Goal: Transaction & Acquisition: Book appointment/travel/reservation

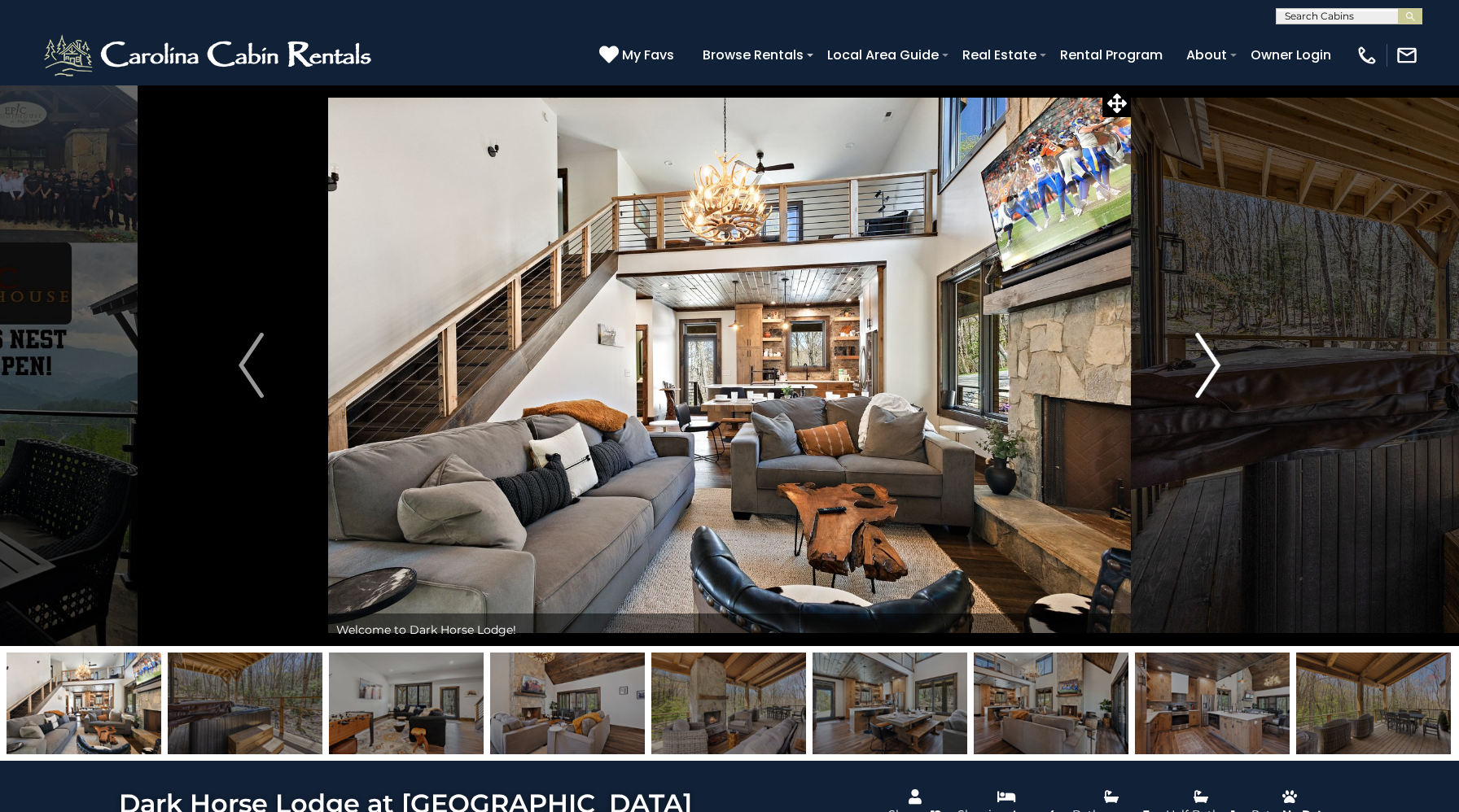
click at [1204, 360] on img "Next" at bounding box center [1207, 365] width 24 height 65
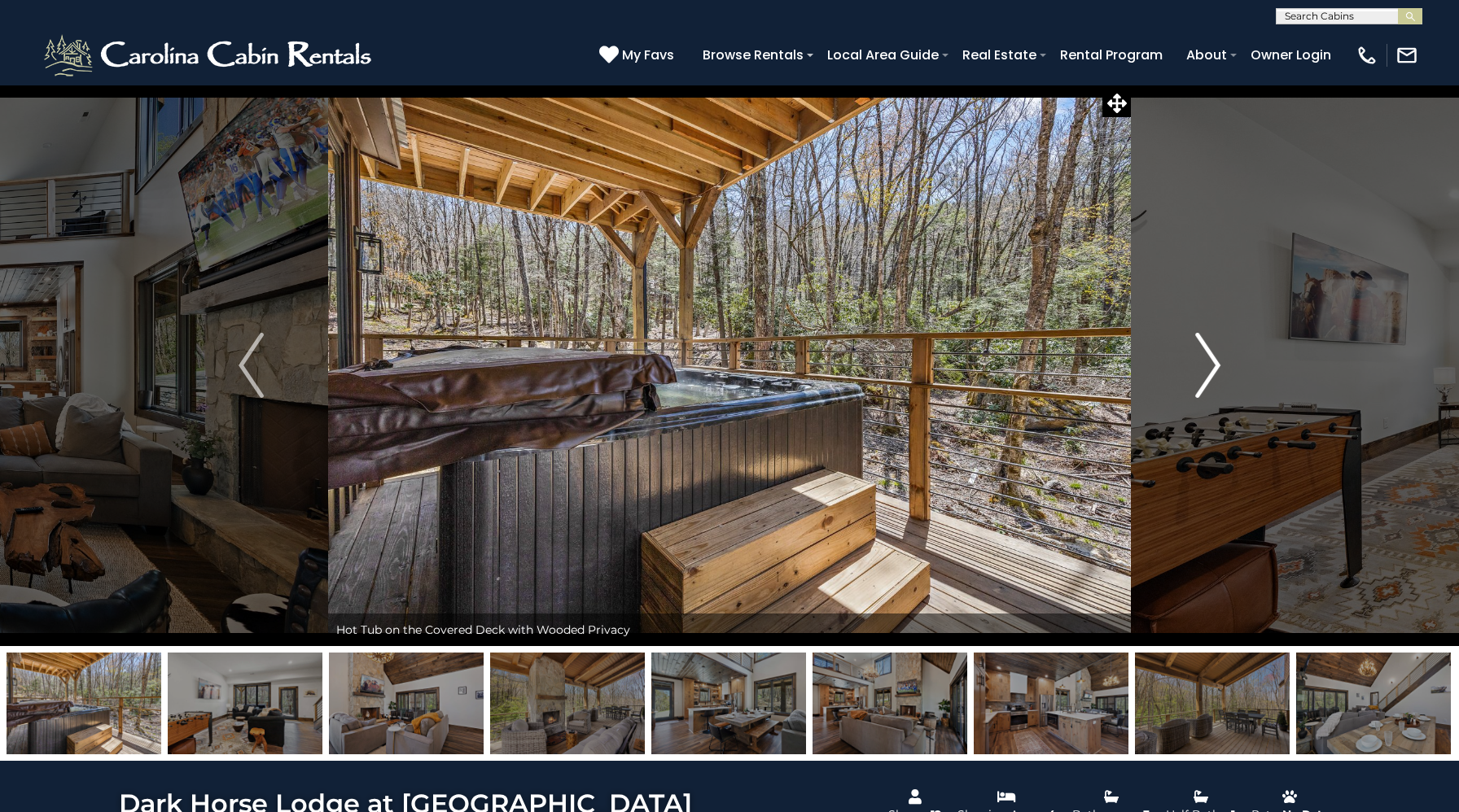
click at [1204, 360] on img "Next" at bounding box center [1207, 365] width 24 height 65
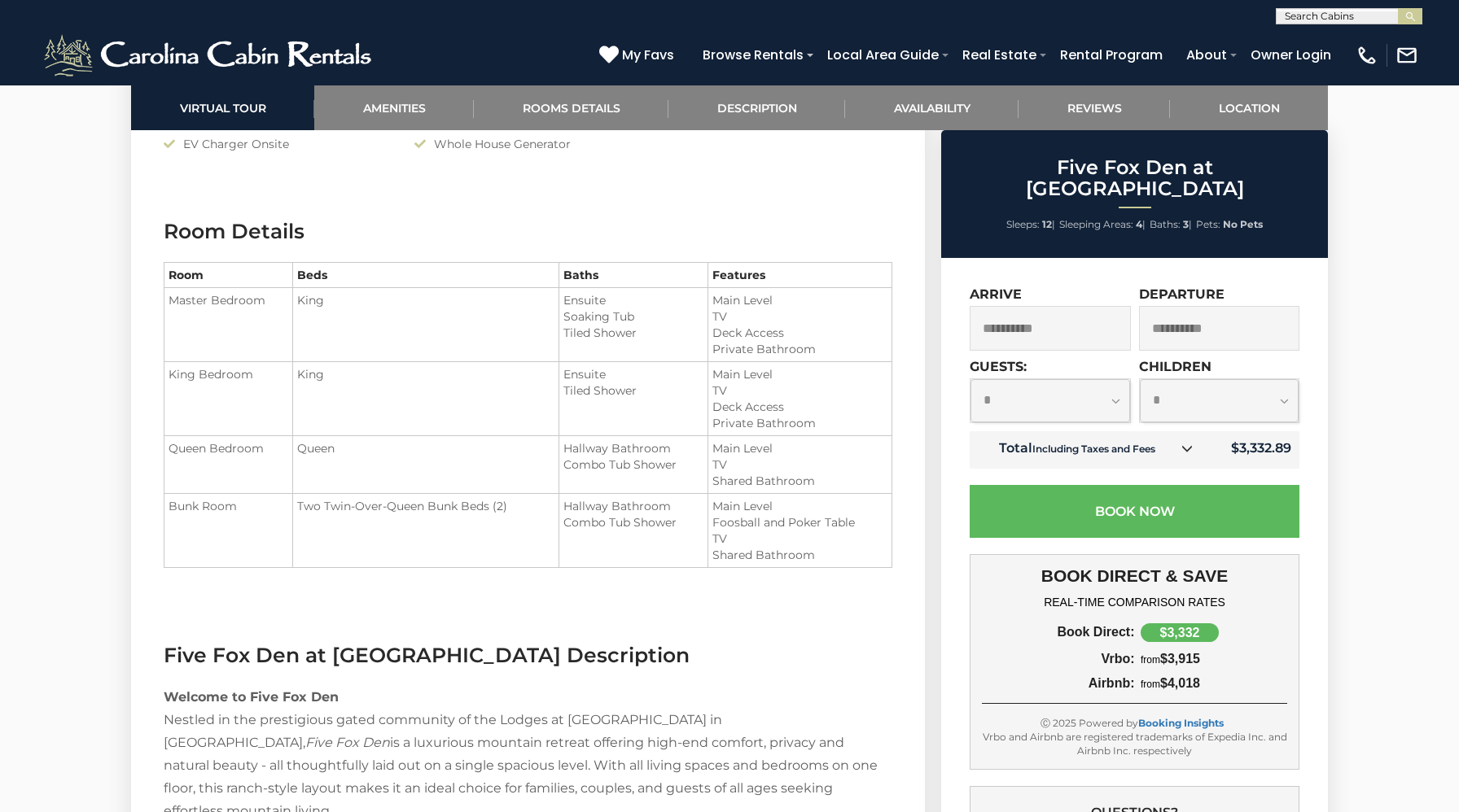
scroll to position [1947, 0]
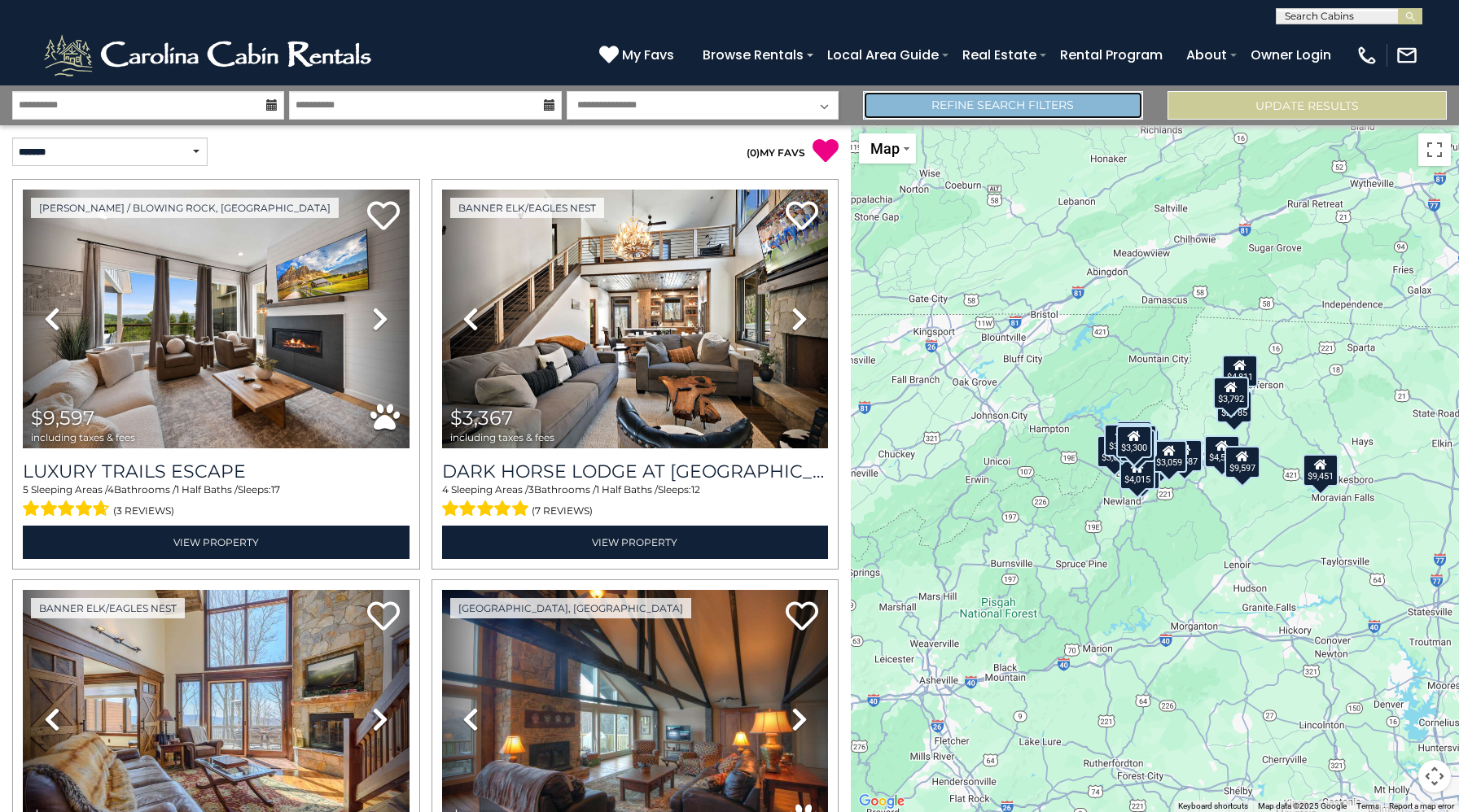
click at [1050, 99] on link "Refine Search Filters" at bounding box center [1002, 106] width 279 height 29
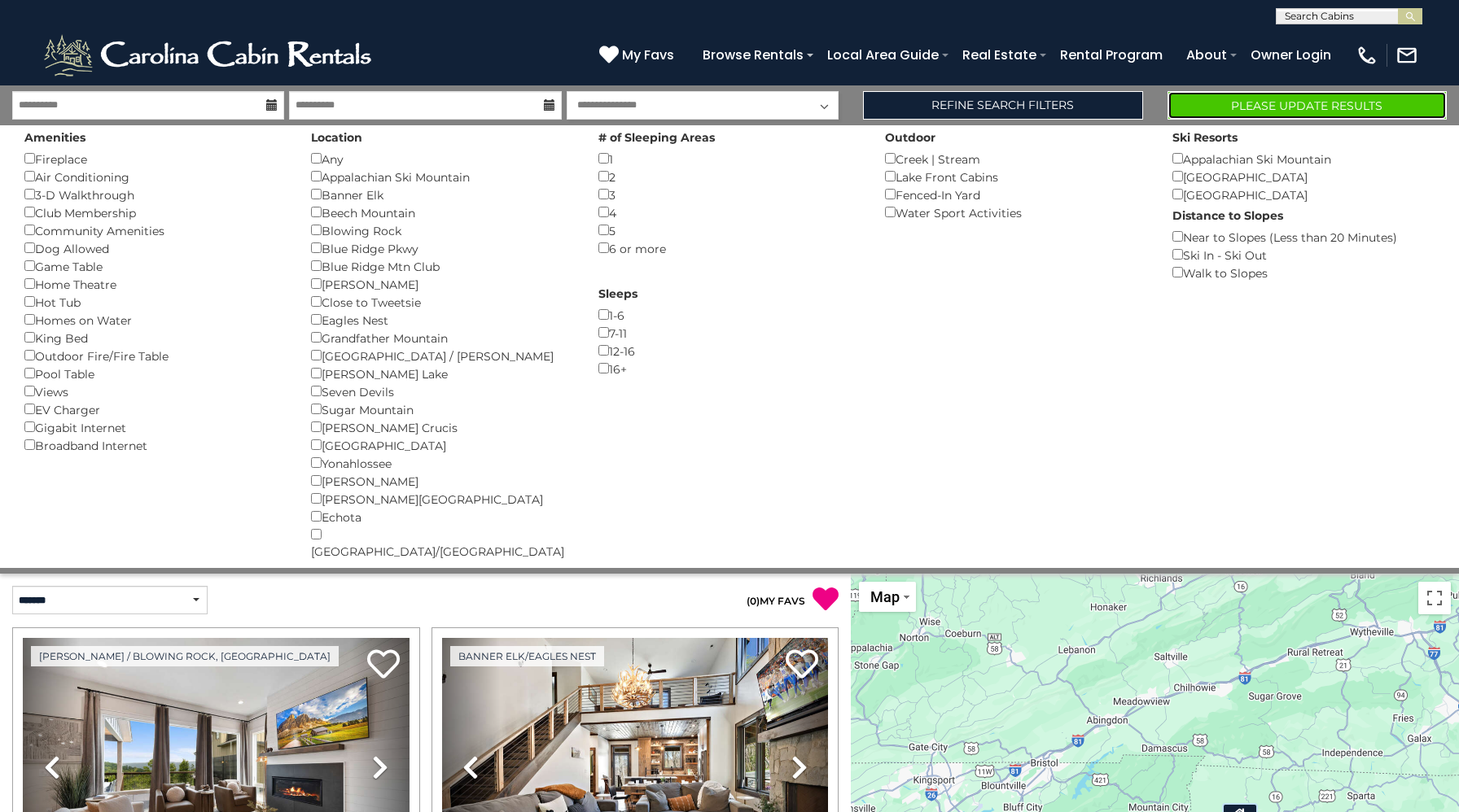
click at [1215, 110] on button "Please Update Results" at bounding box center [1307, 106] width 279 height 29
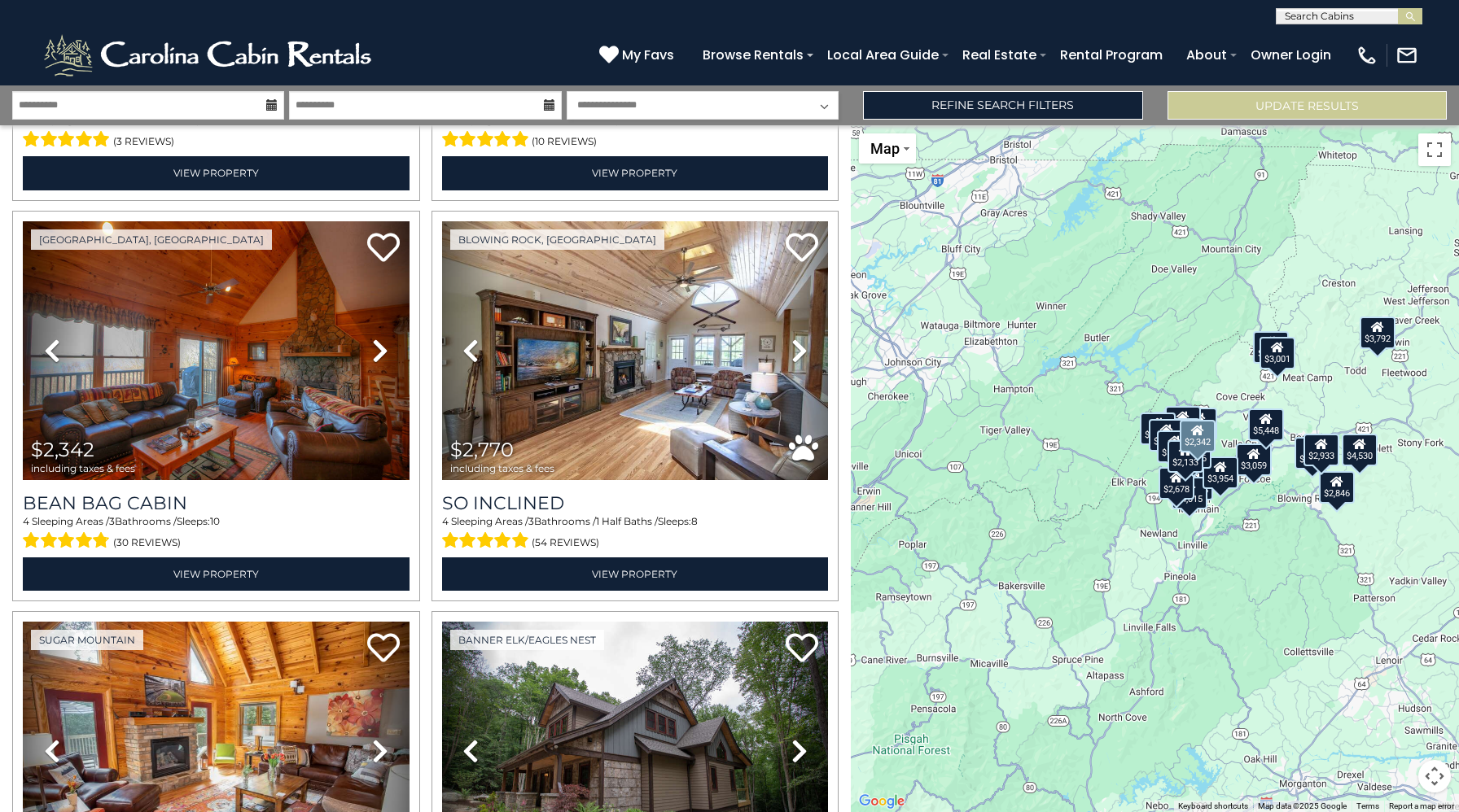
scroll to position [771, 0]
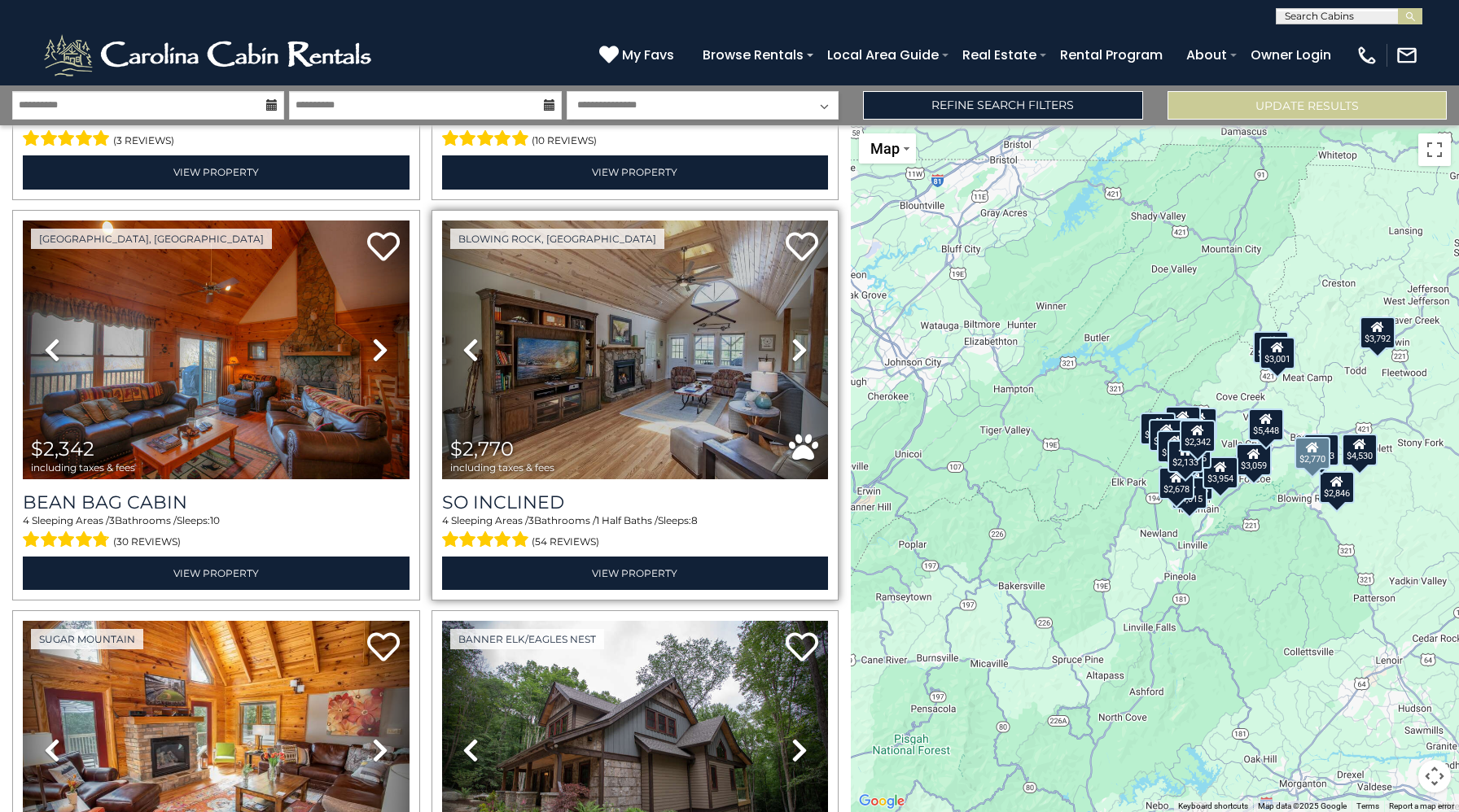
click at [795, 359] on icon at bounding box center [799, 349] width 16 height 26
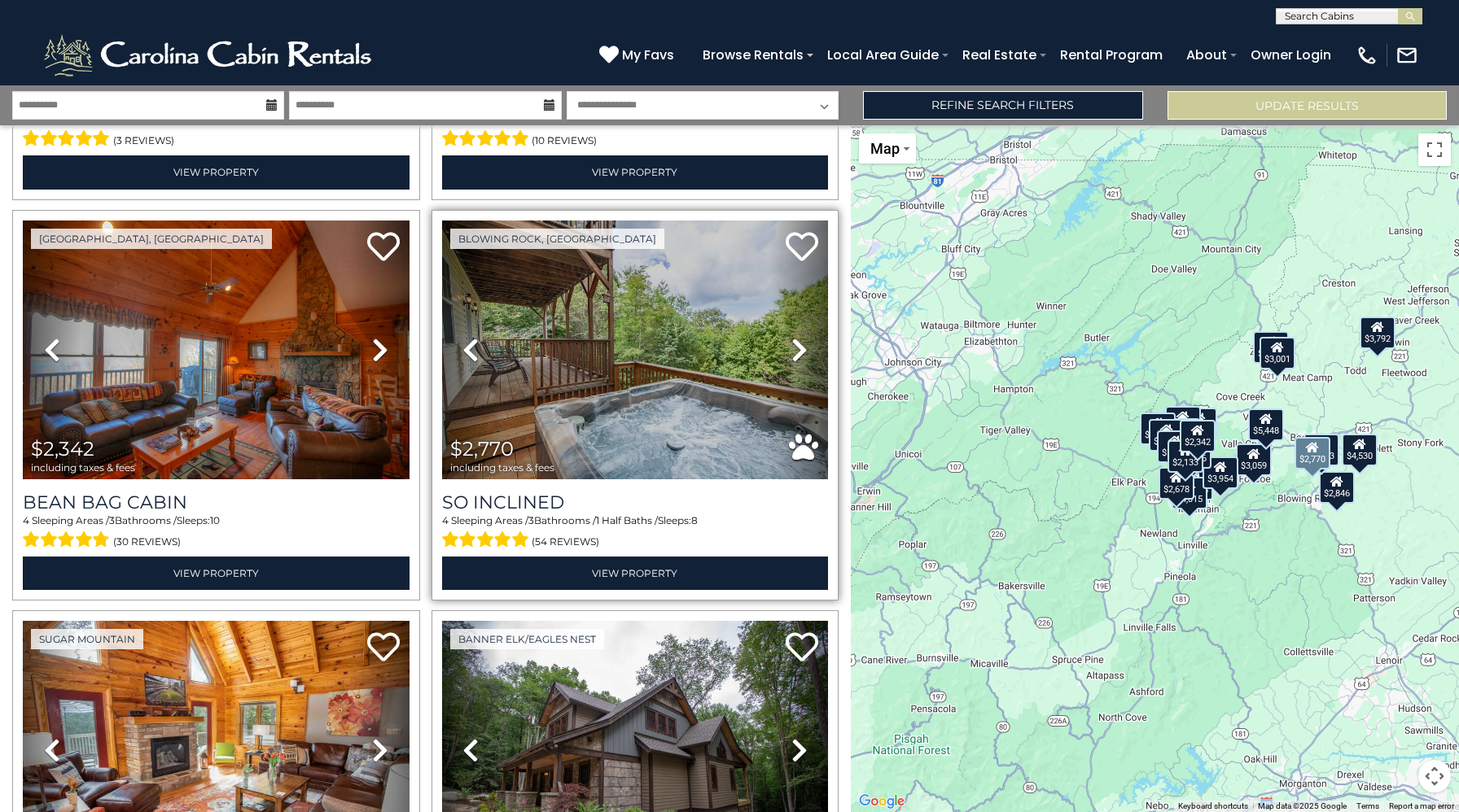
click at [795, 359] on icon at bounding box center [799, 349] width 16 height 26
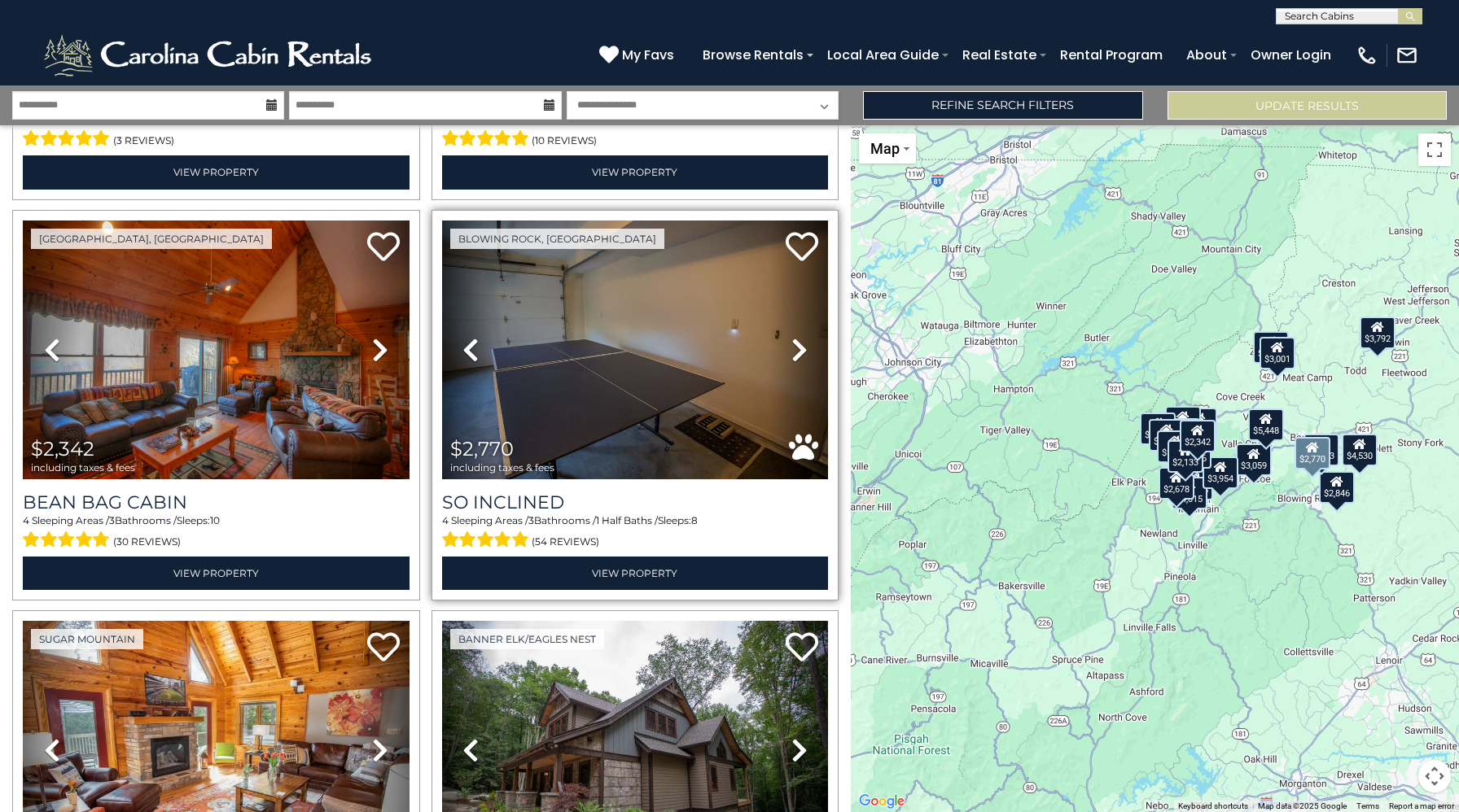
click at [795, 359] on icon at bounding box center [799, 349] width 16 height 26
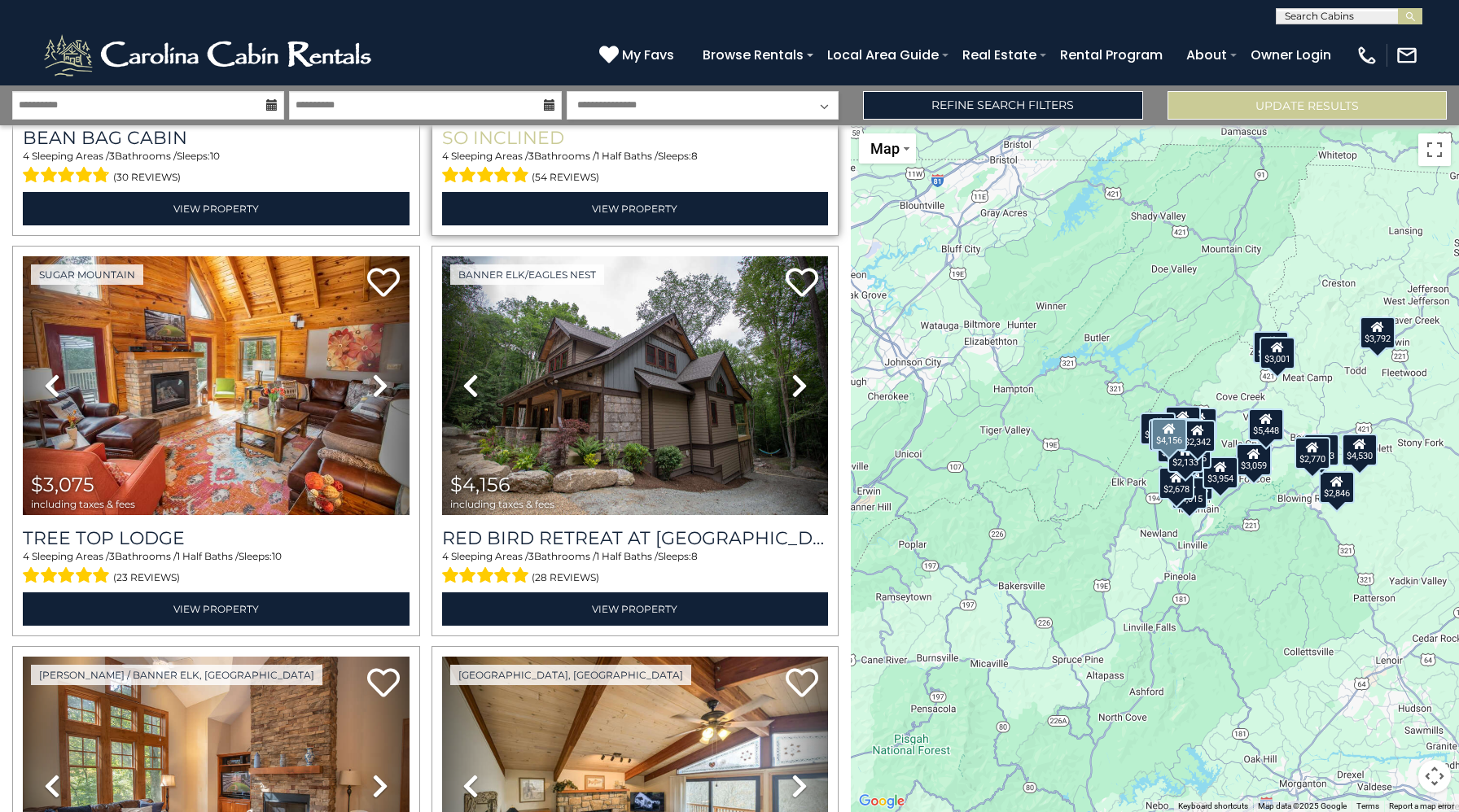
scroll to position [1157, 0]
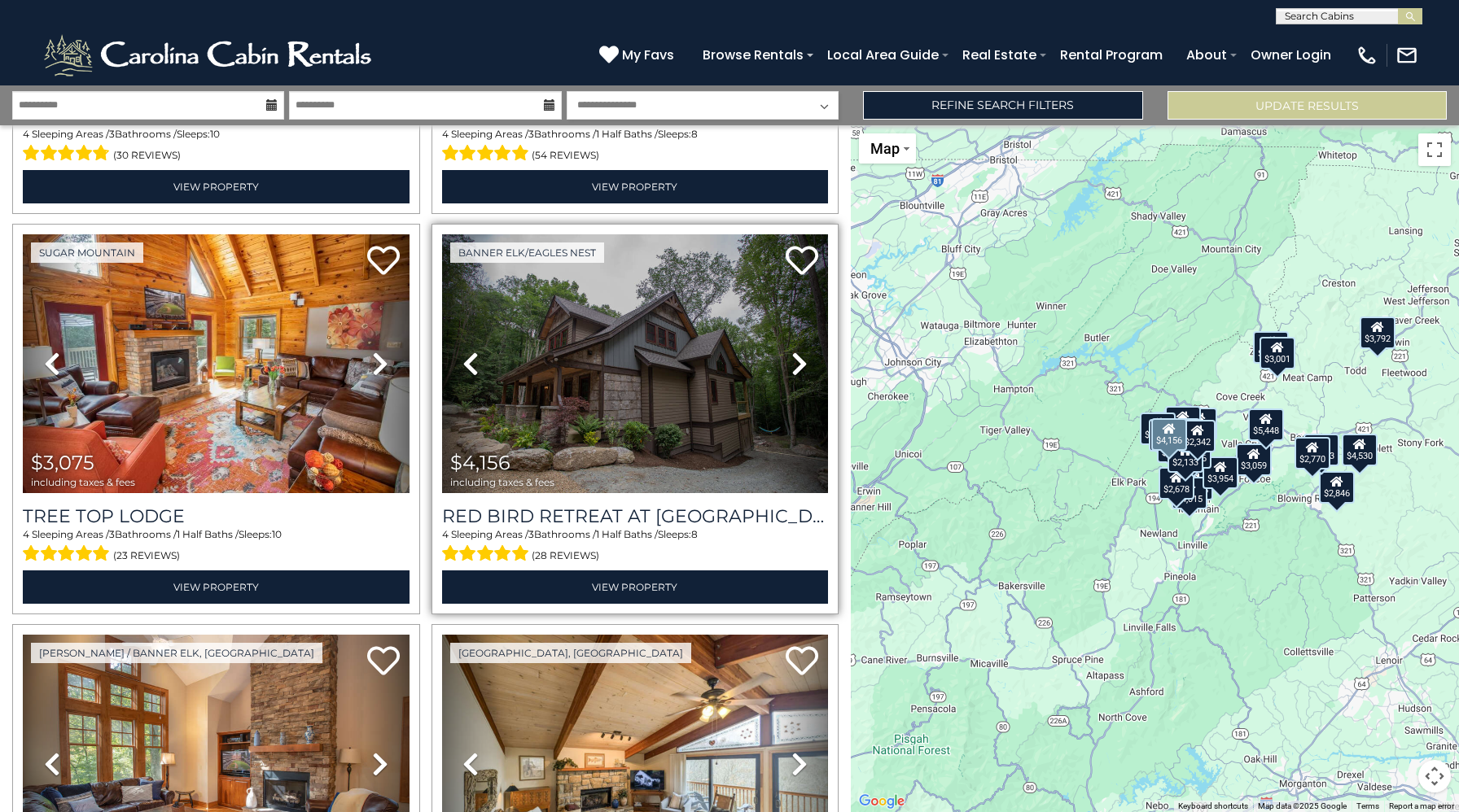
click at [800, 369] on icon at bounding box center [799, 364] width 16 height 26
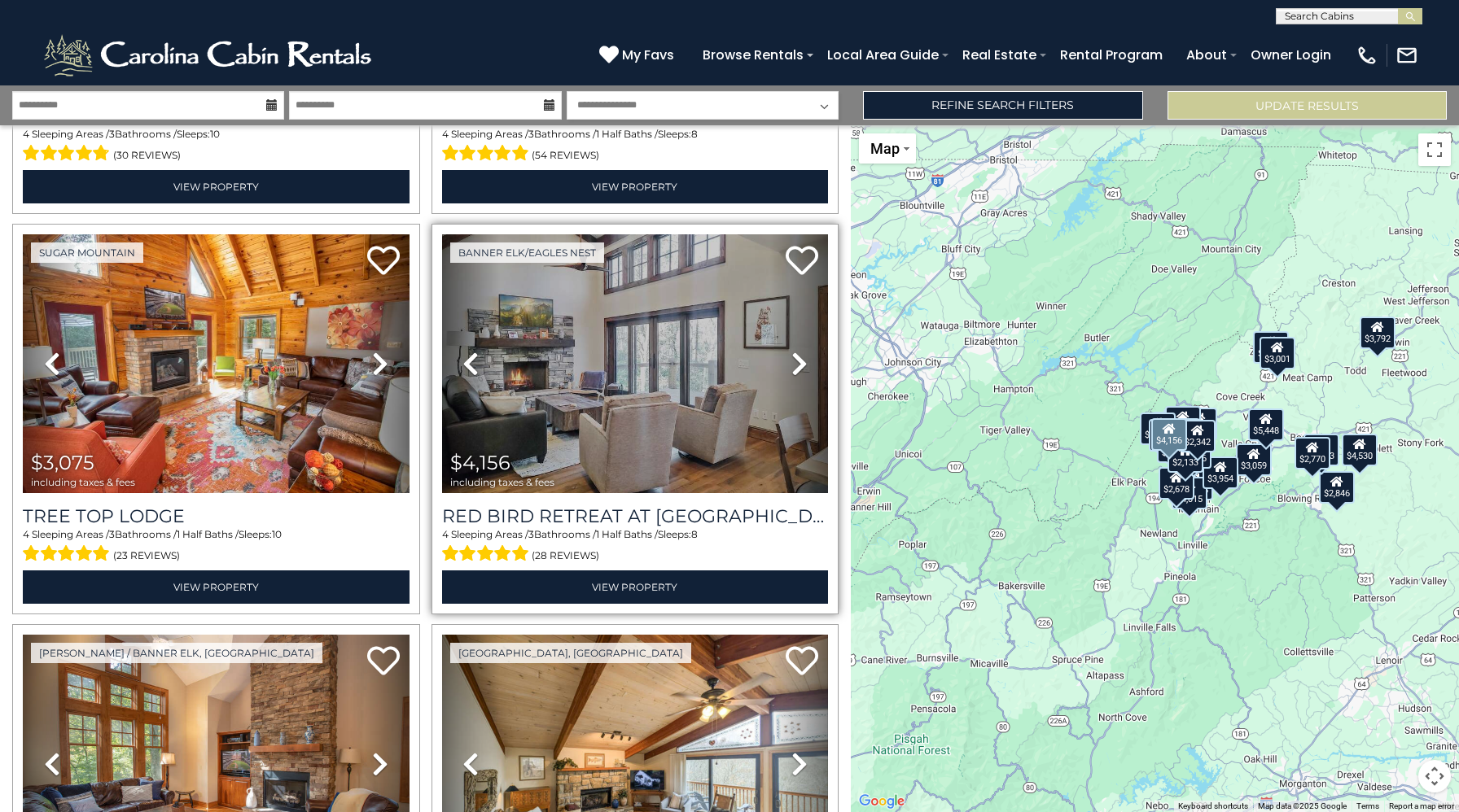
click at [800, 369] on icon at bounding box center [799, 364] width 16 height 26
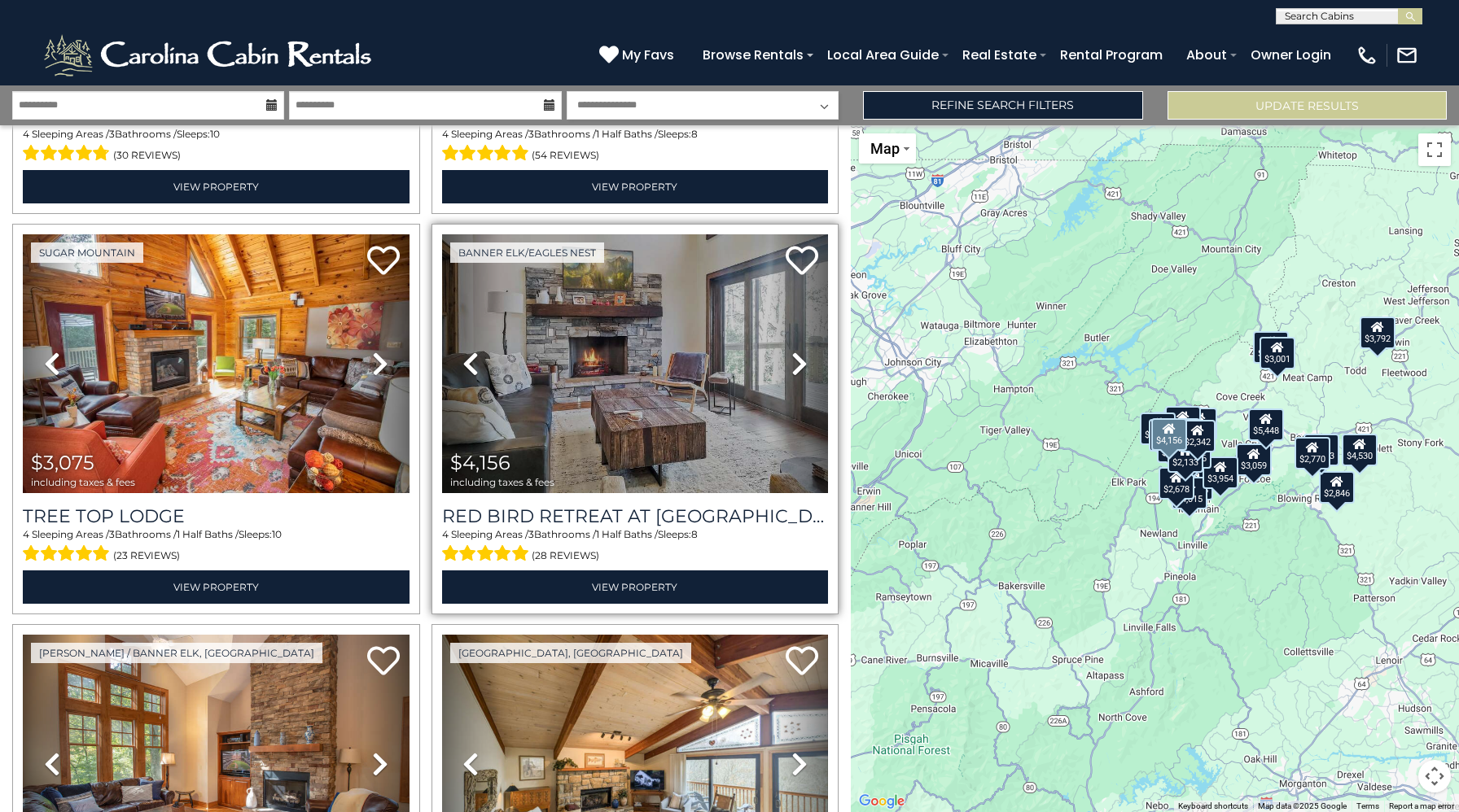
click at [800, 369] on icon at bounding box center [799, 364] width 16 height 26
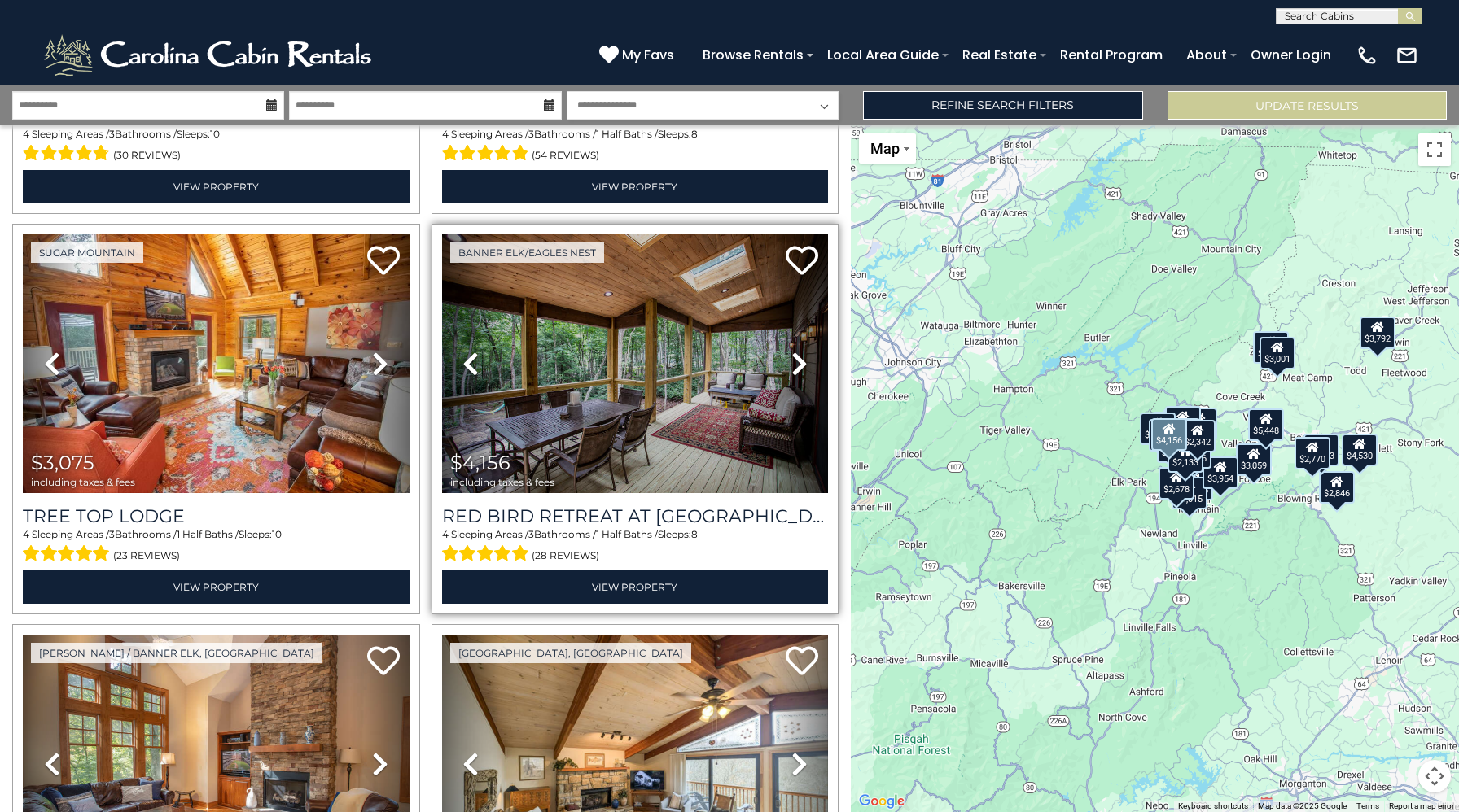
click at [800, 369] on icon at bounding box center [799, 364] width 16 height 26
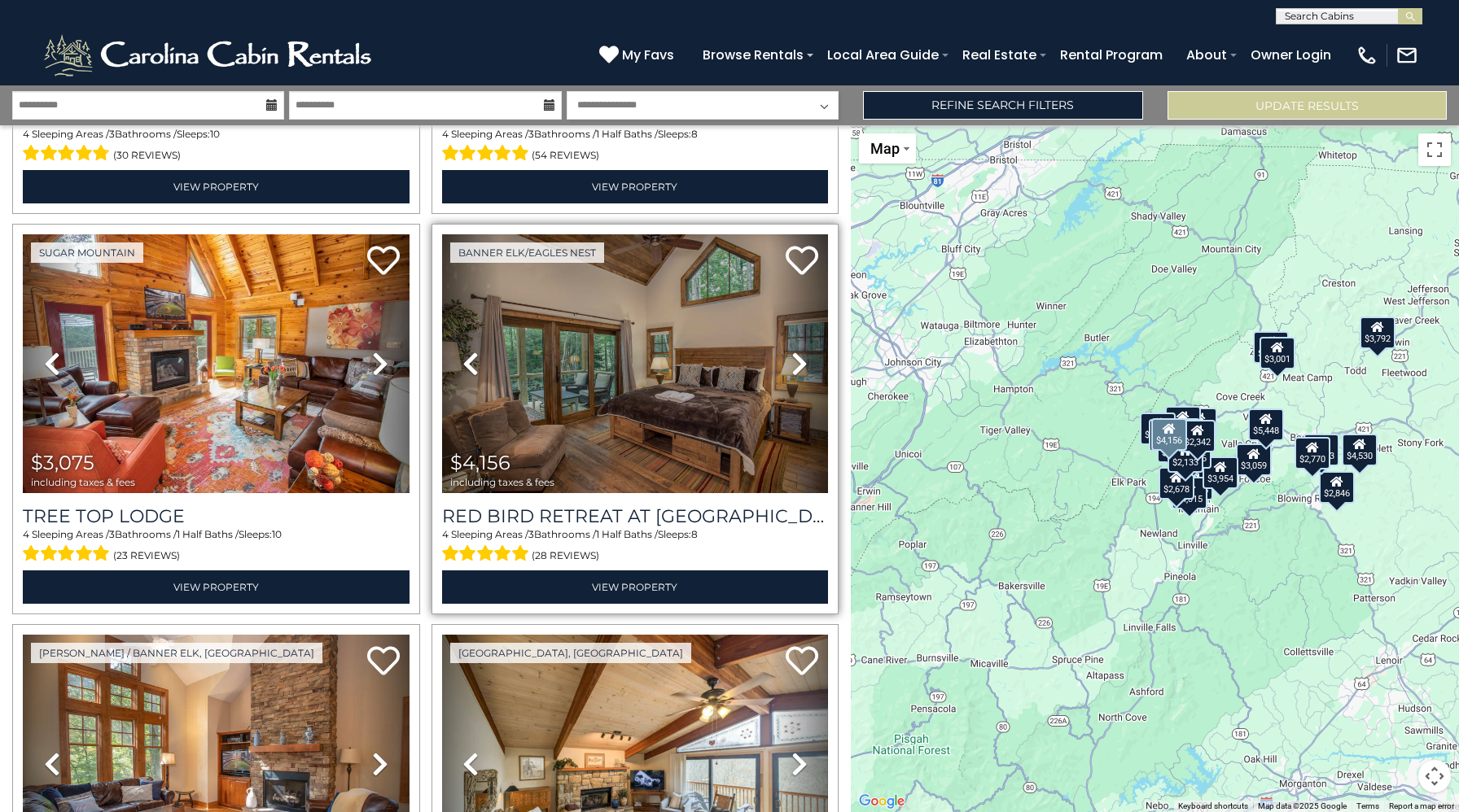
click at [800, 369] on icon at bounding box center [799, 364] width 16 height 26
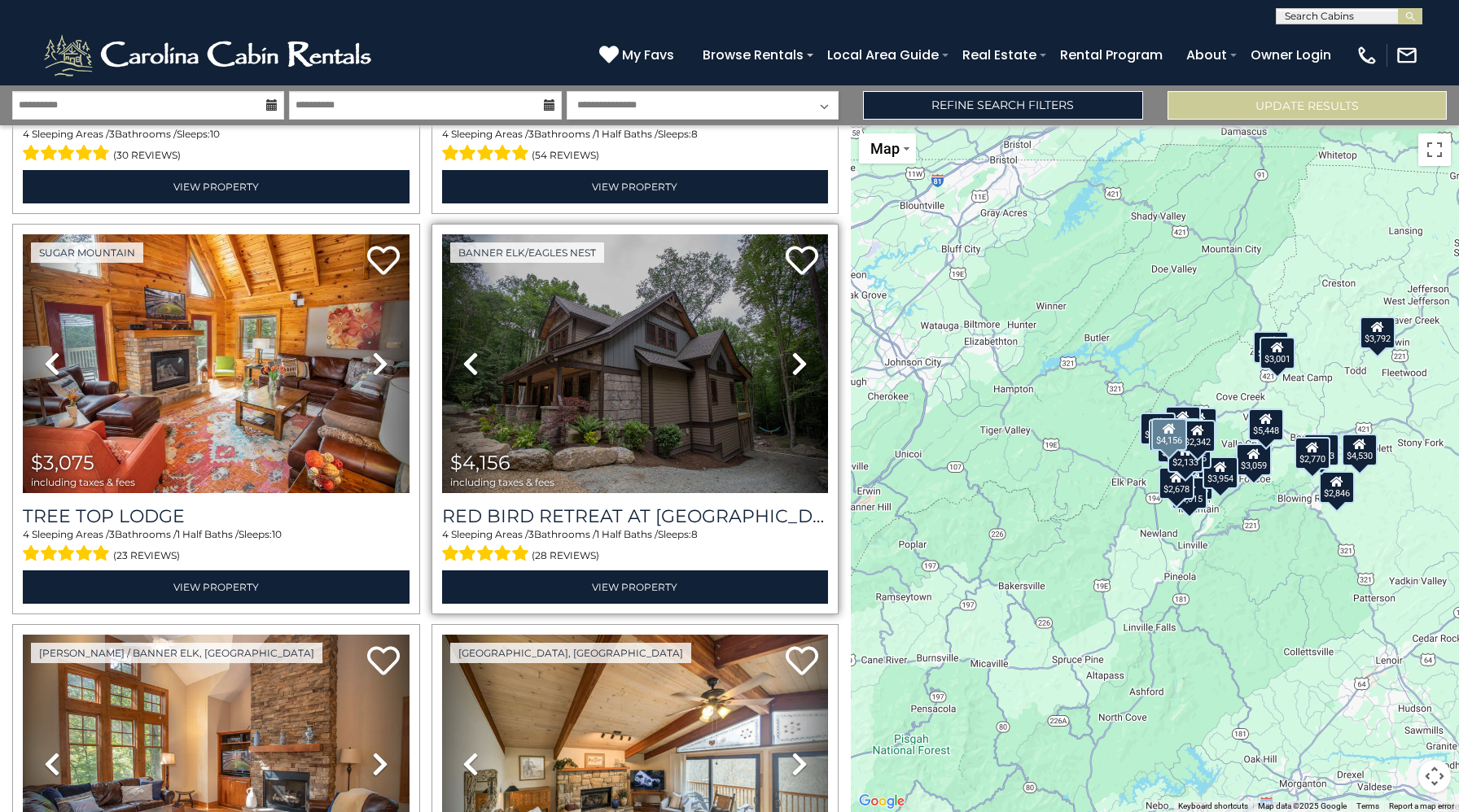
click at [800, 369] on icon at bounding box center [799, 364] width 16 height 26
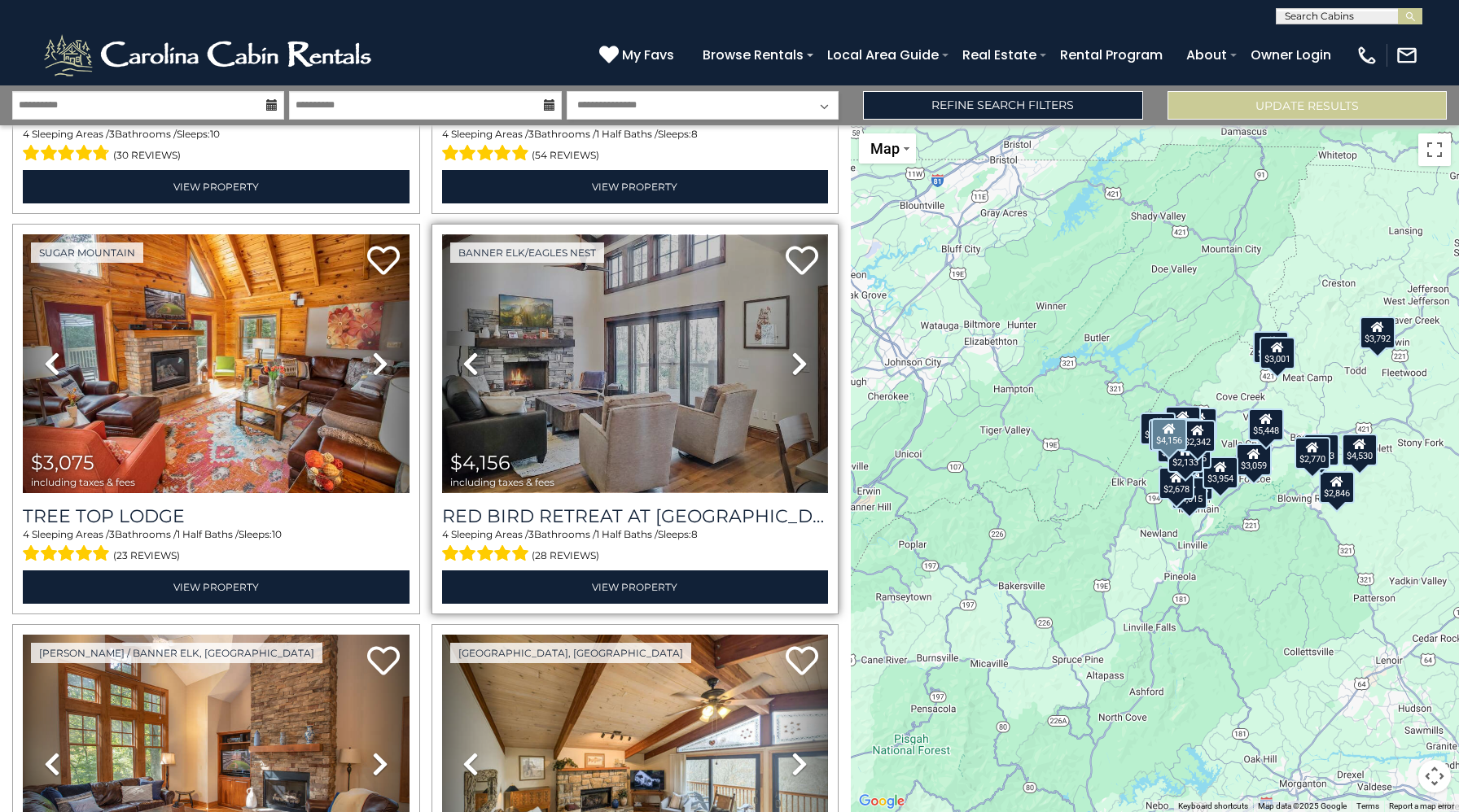
click at [670, 356] on img at bounding box center [635, 364] width 386 height 259
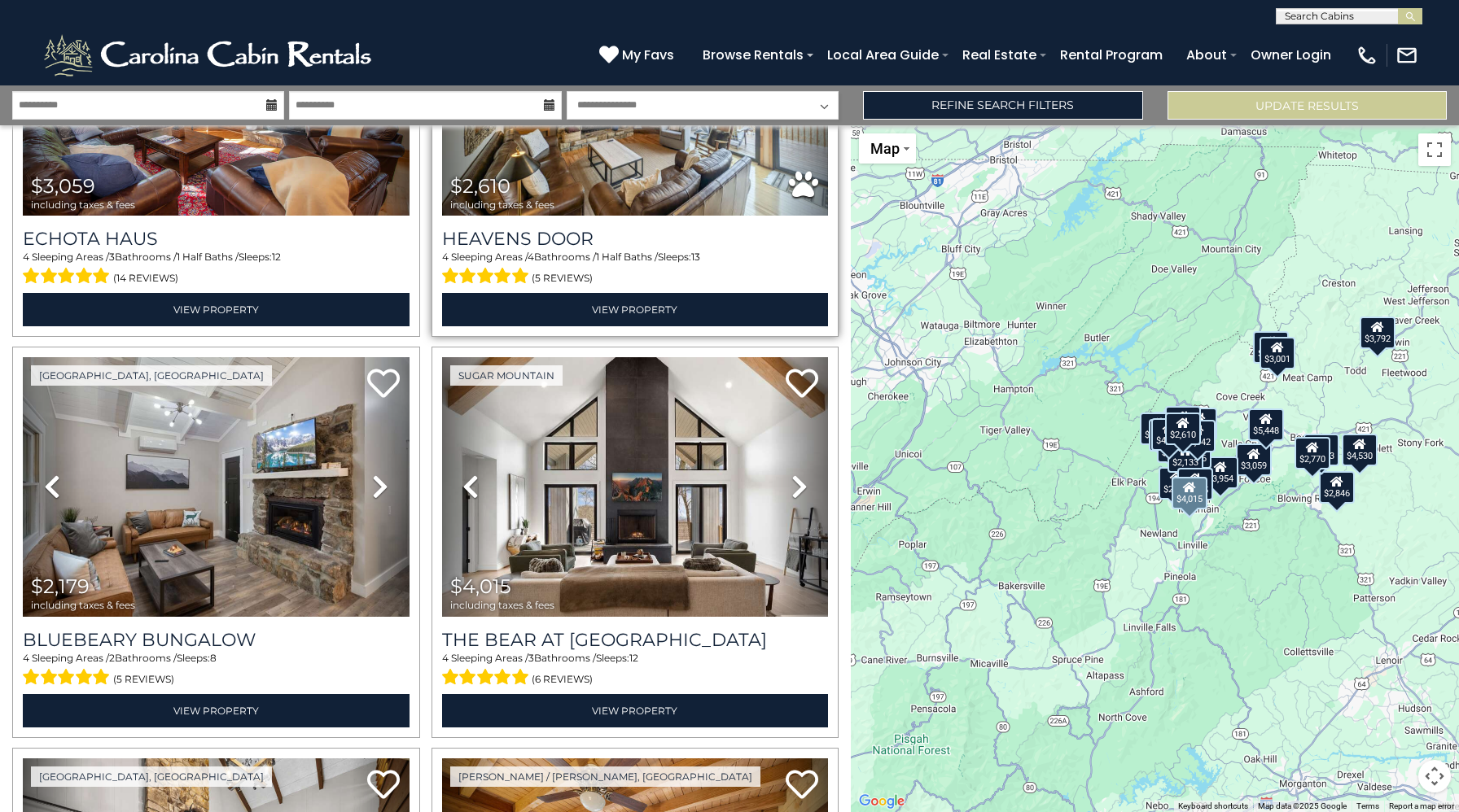
scroll to position [1846, 0]
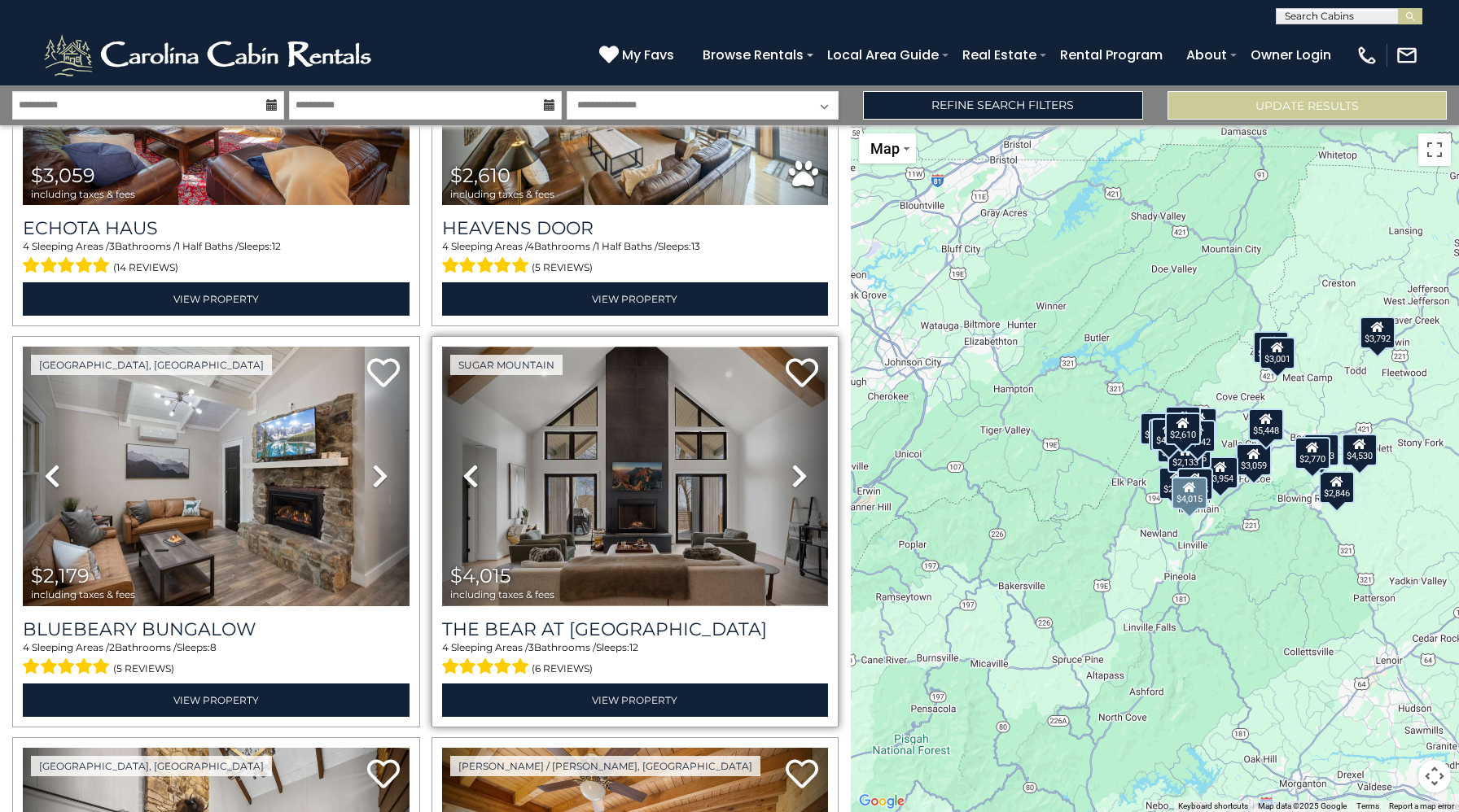
click at [711, 468] on img at bounding box center [635, 476] width 386 height 259
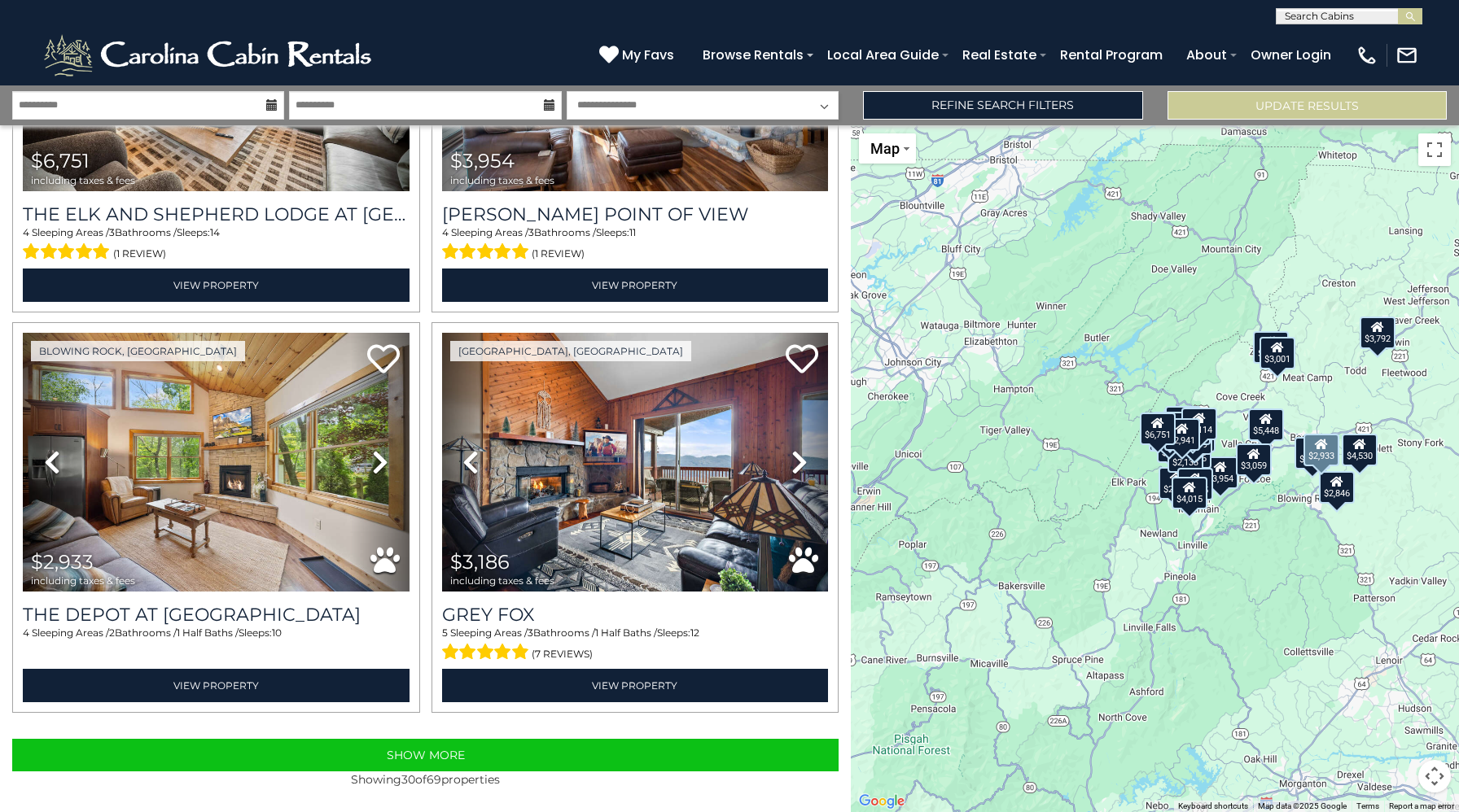
scroll to position [5467, 0]
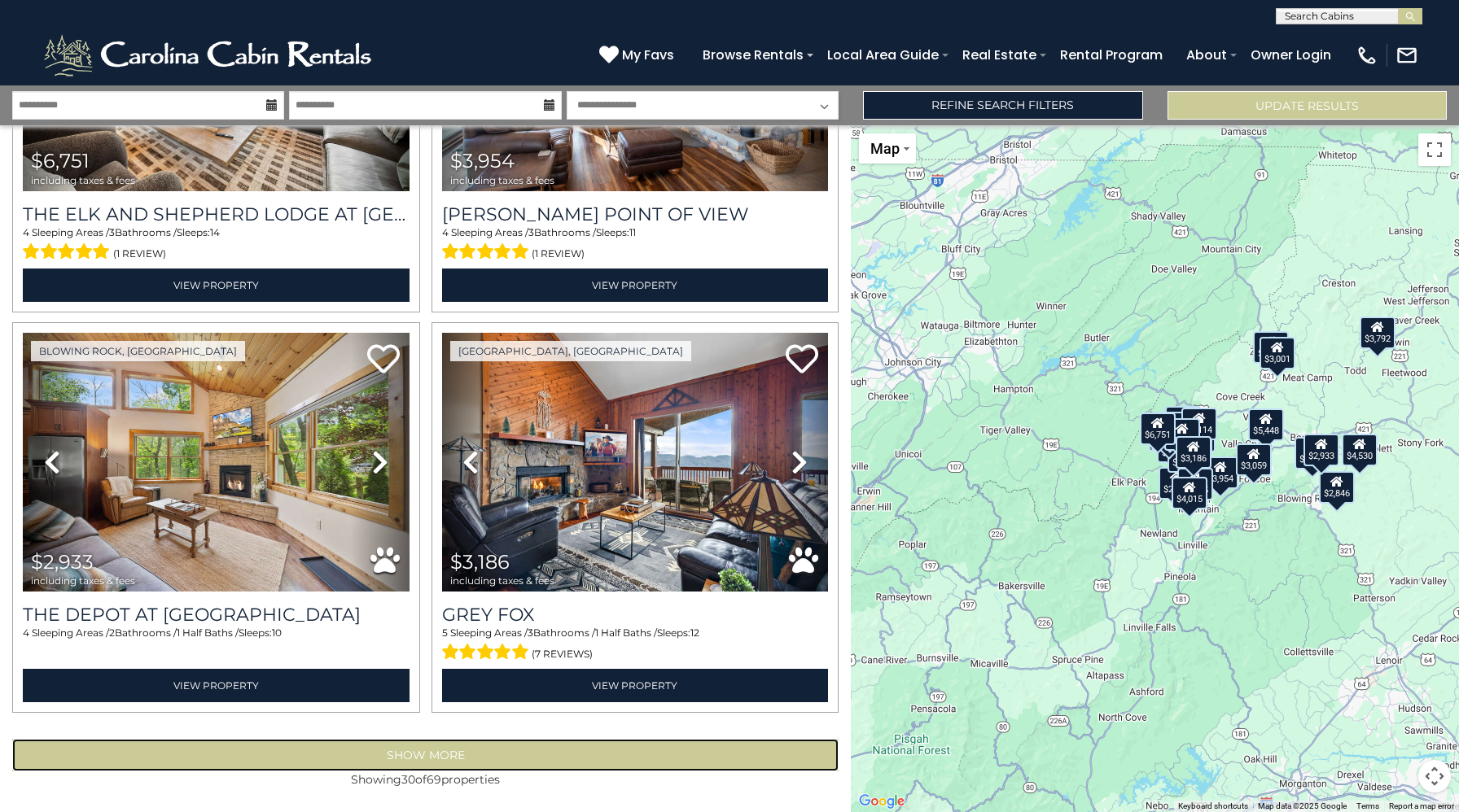
click at [428, 750] on button "Show More" at bounding box center [426, 755] width 827 height 33
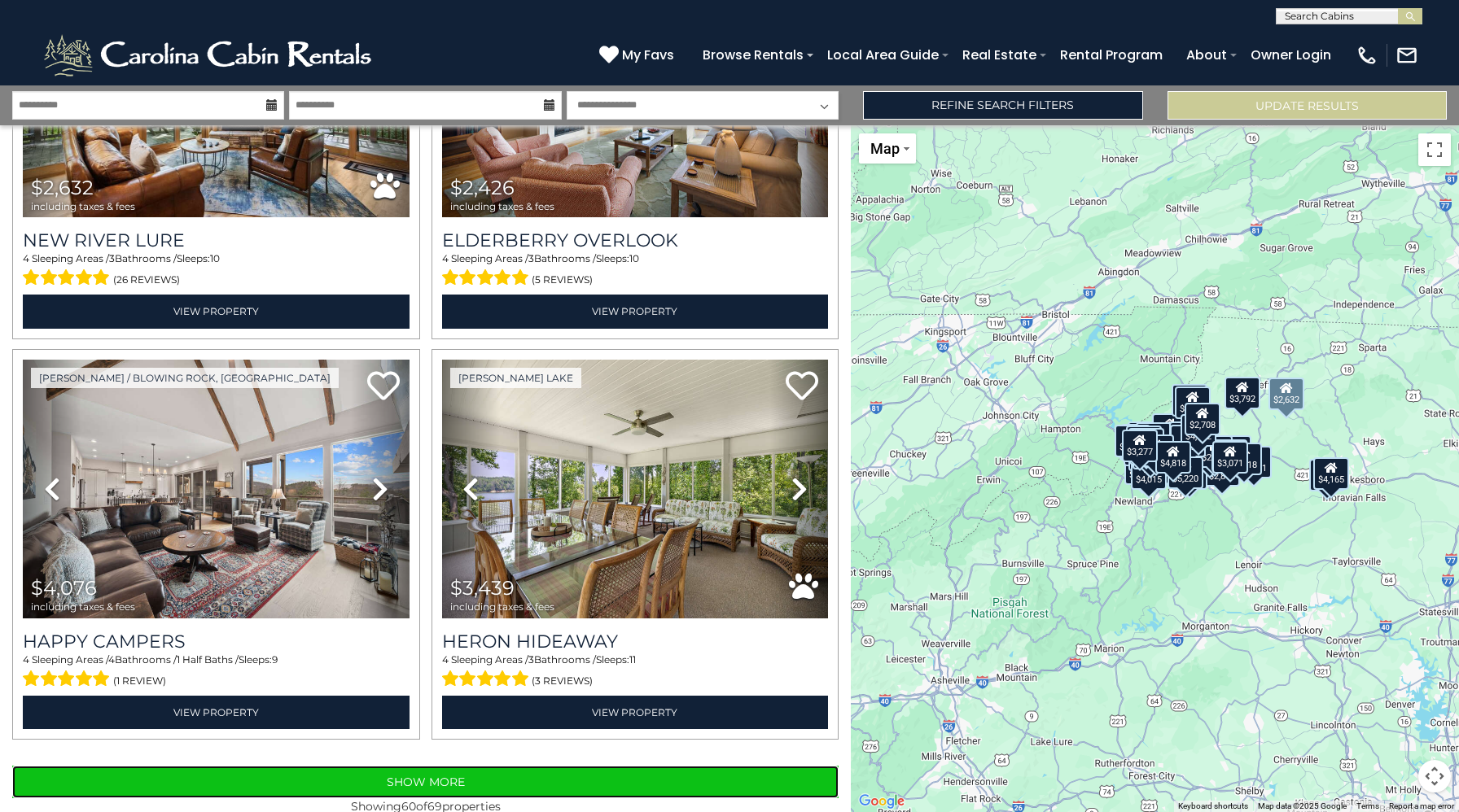
scroll to position [11477, 0]
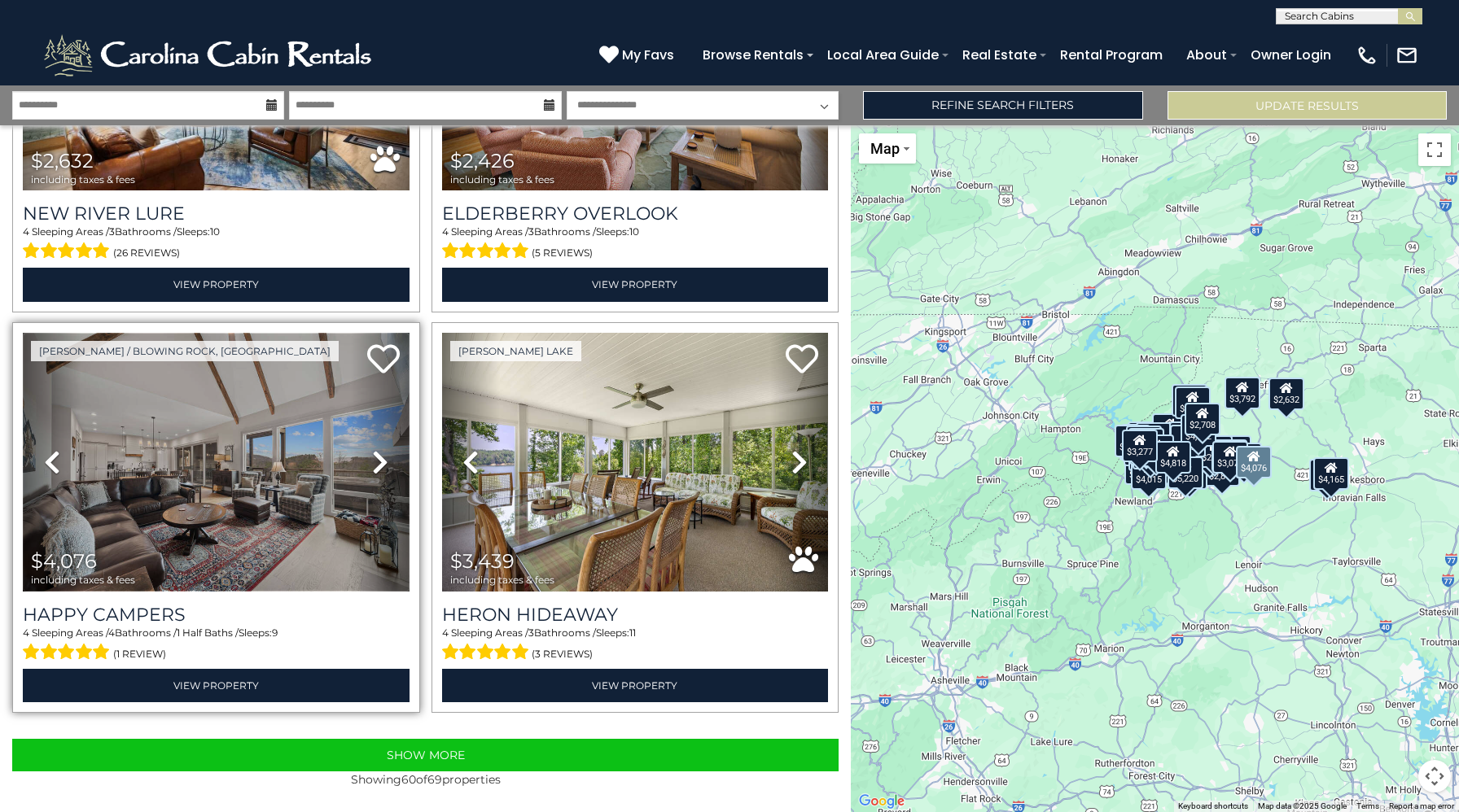
click at [269, 471] on img at bounding box center [216, 462] width 386 height 259
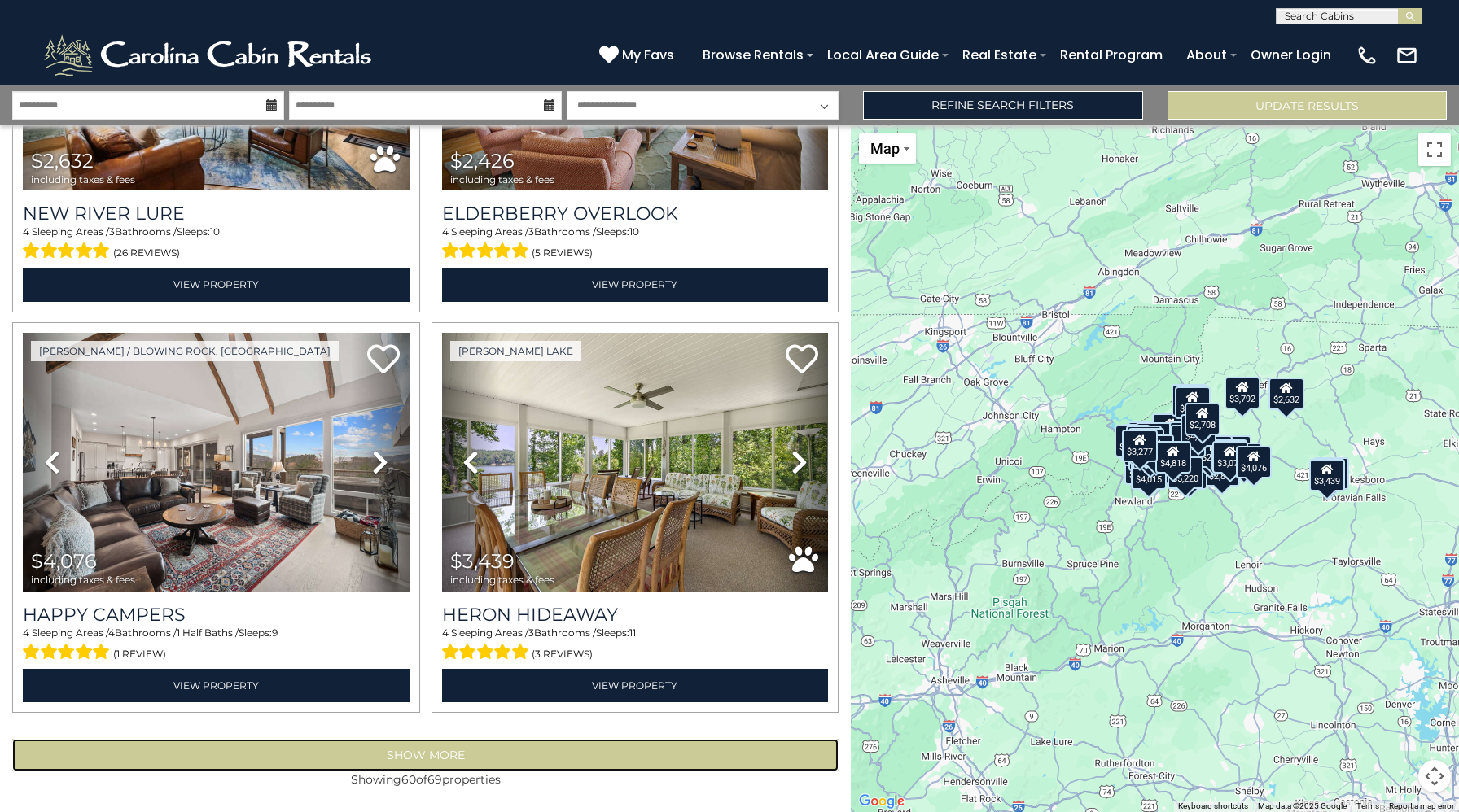
click at [433, 743] on button "Show More" at bounding box center [426, 755] width 827 height 33
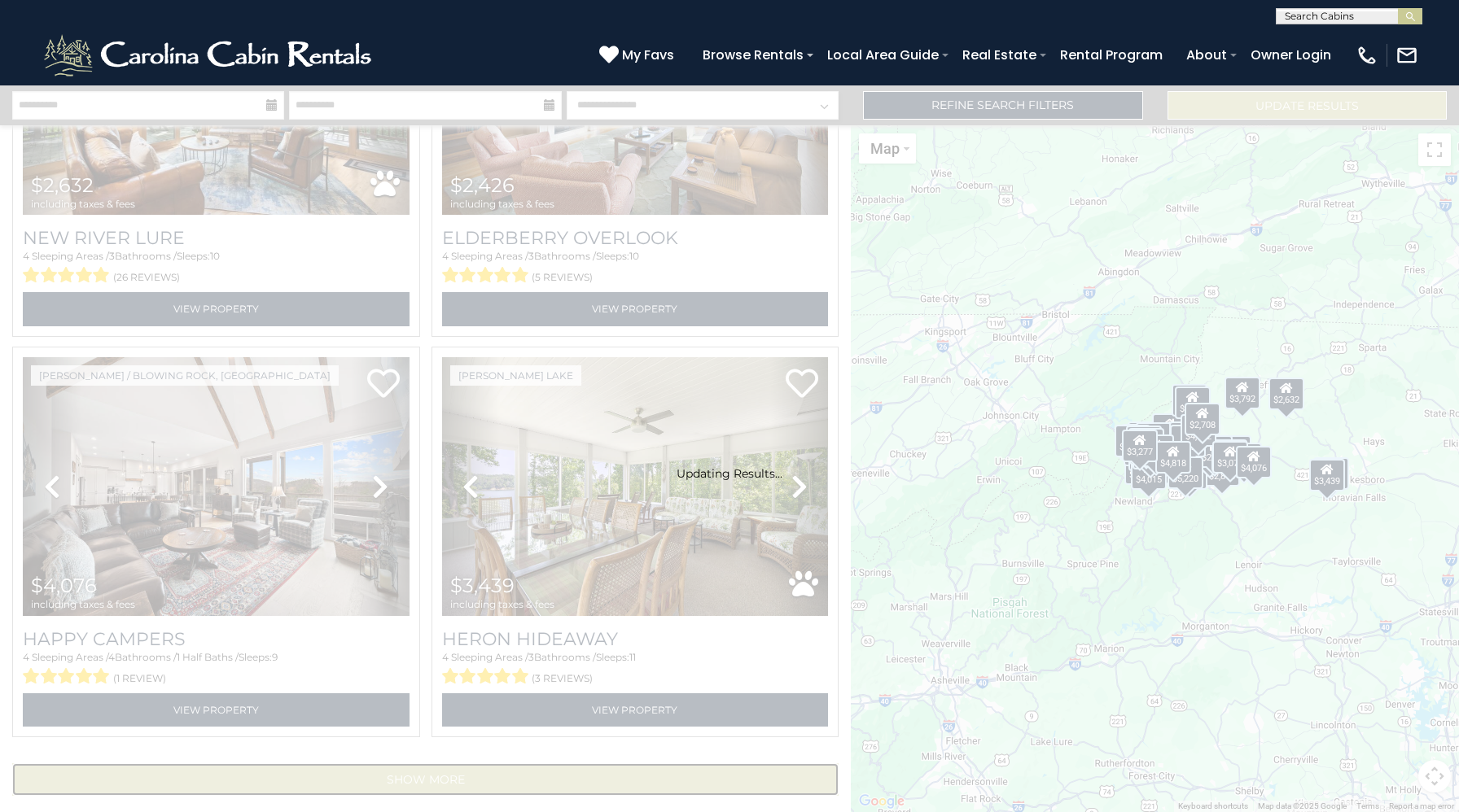
scroll to position [11453, 0]
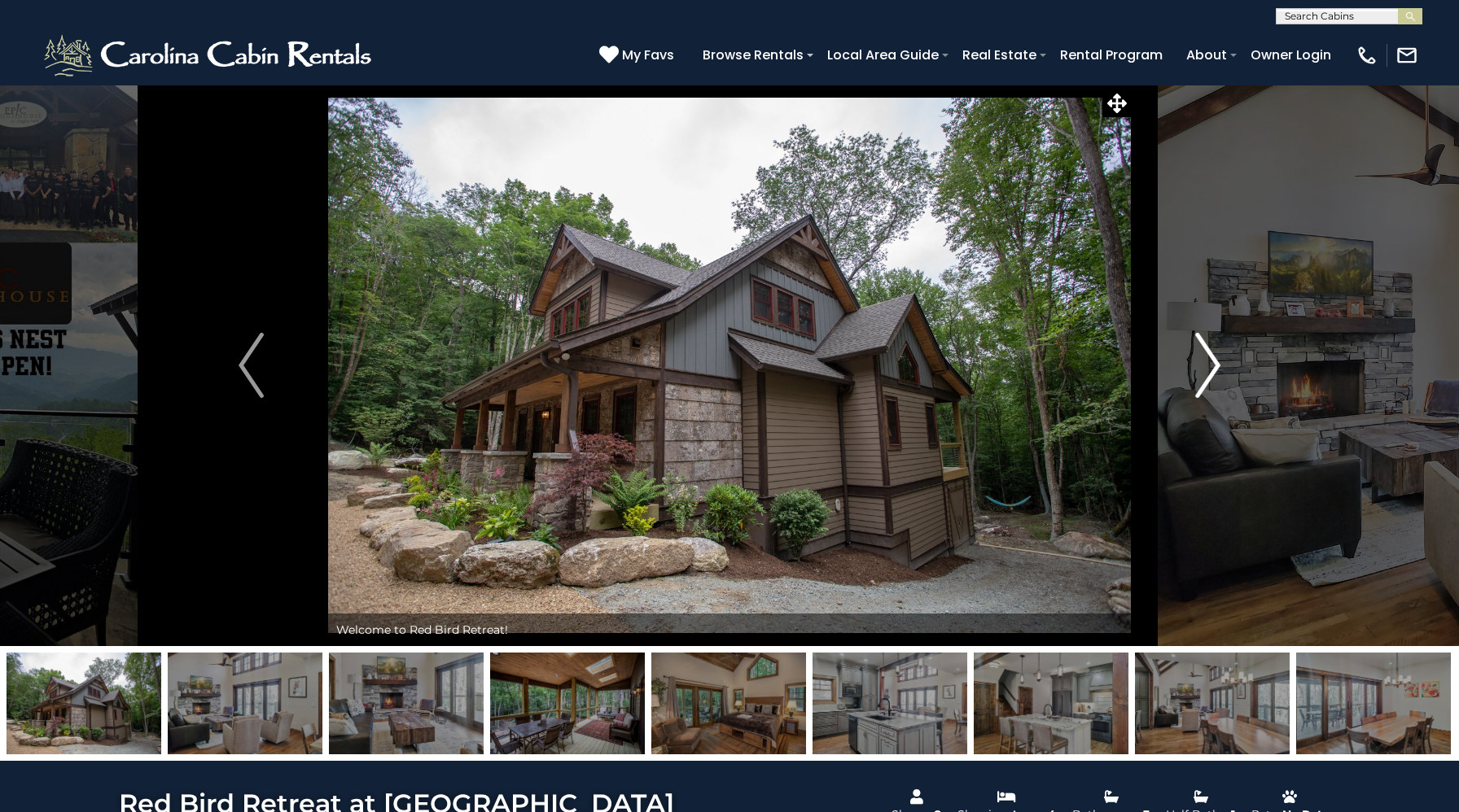
click at [1187, 374] on button "Next" at bounding box center [1207, 365] width 154 height 562
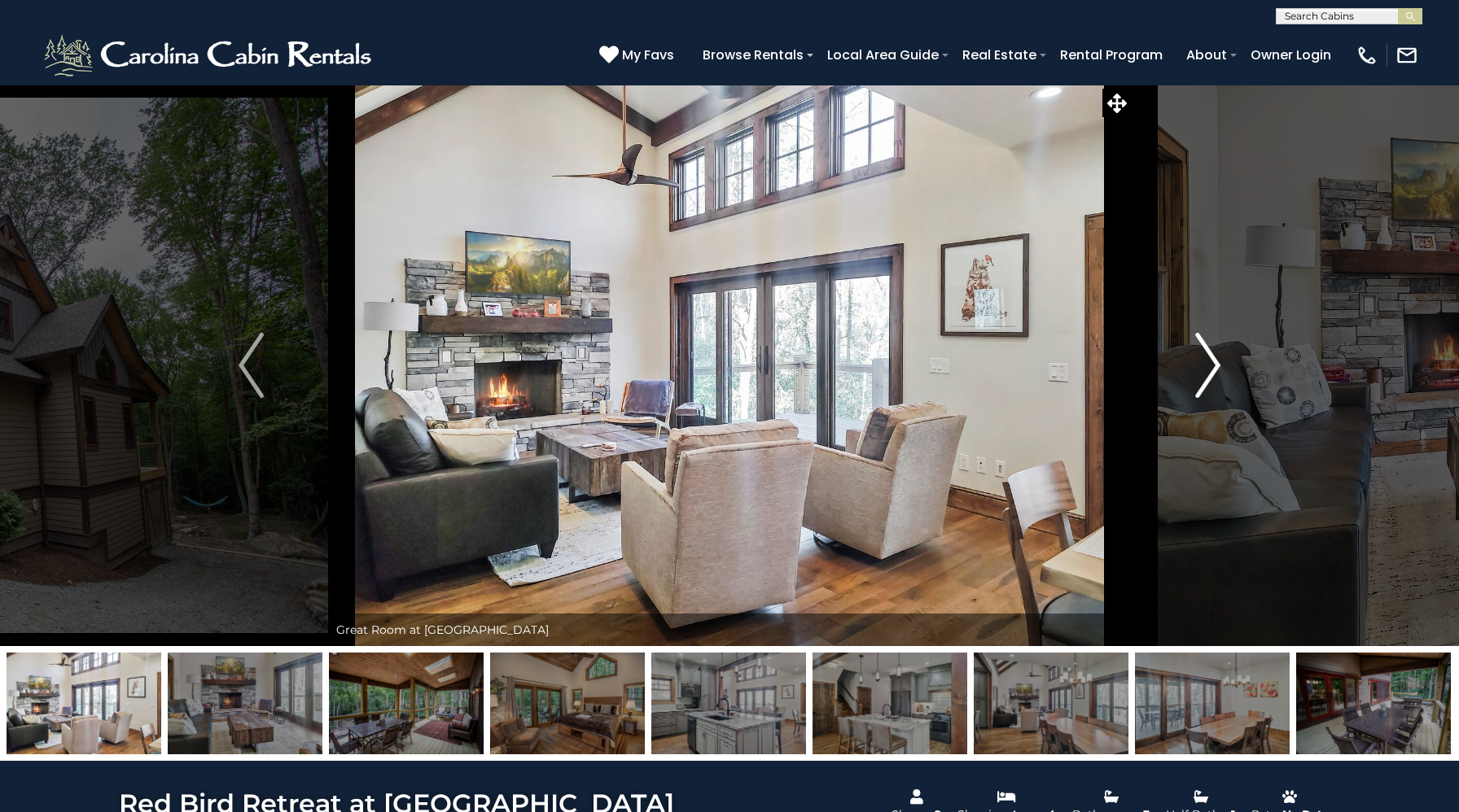
click at [1187, 374] on button "Next" at bounding box center [1207, 365] width 154 height 562
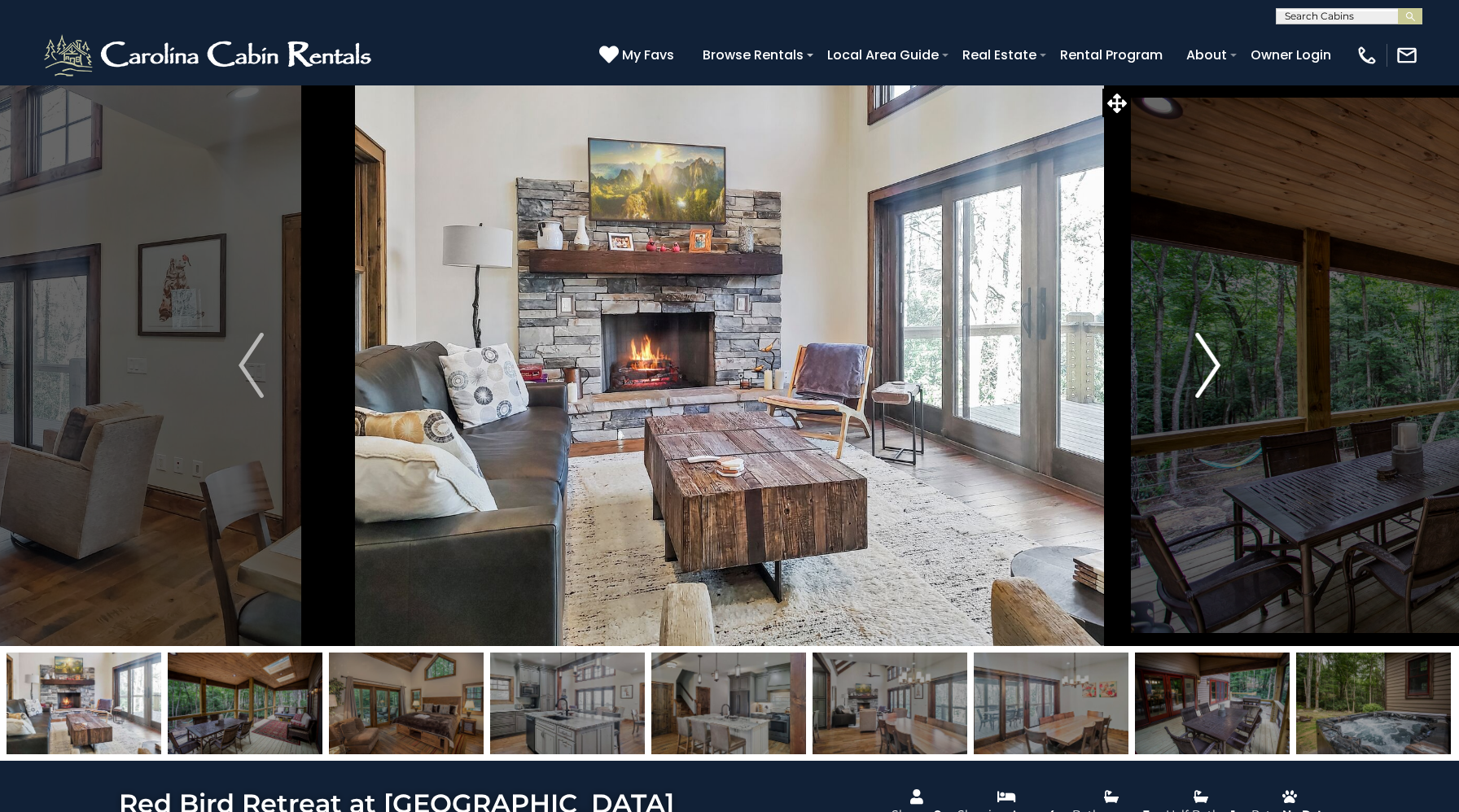
click at [1198, 369] on img "Next" at bounding box center [1207, 365] width 24 height 65
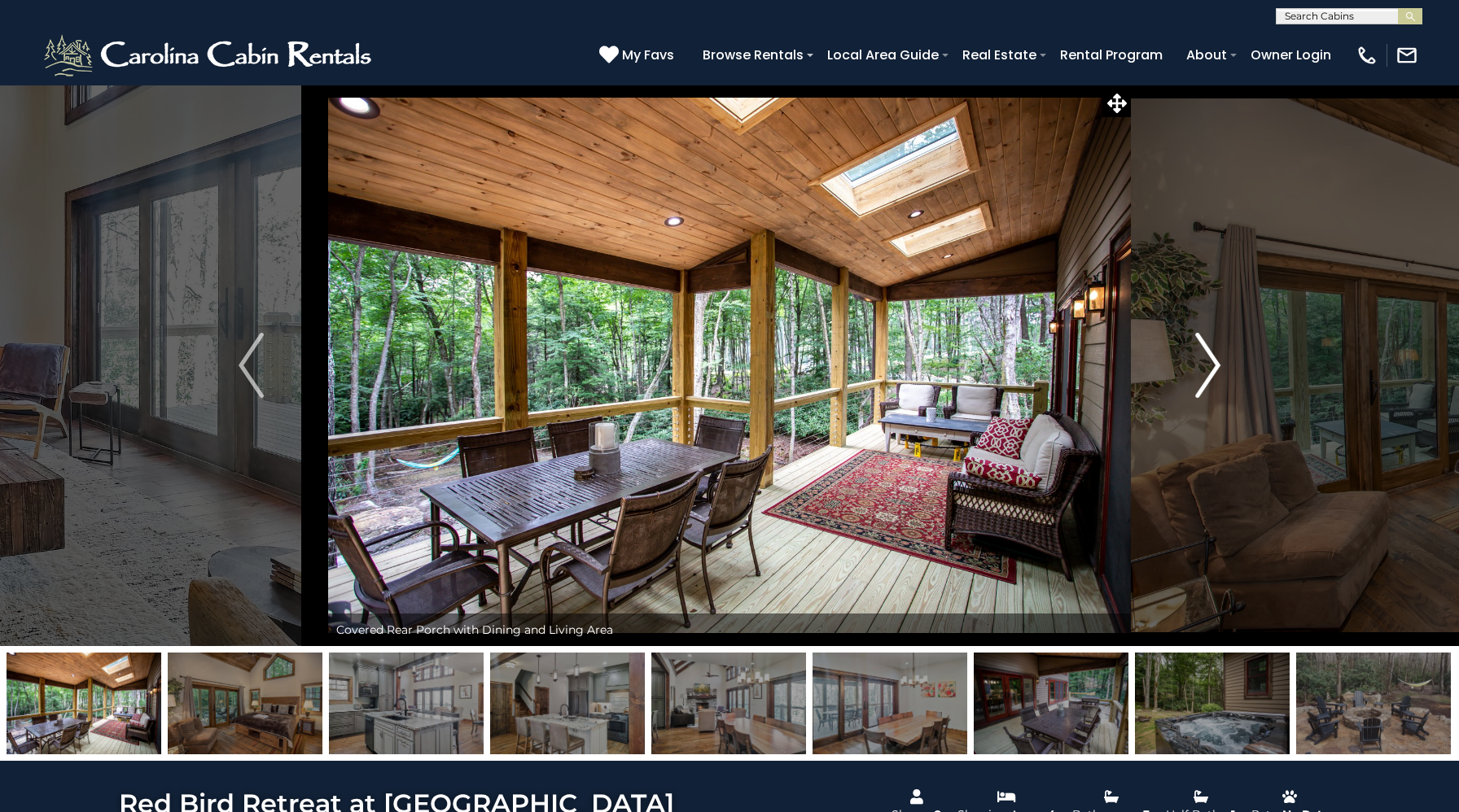
click at [1198, 369] on img "Next" at bounding box center [1207, 365] width 24 height 65
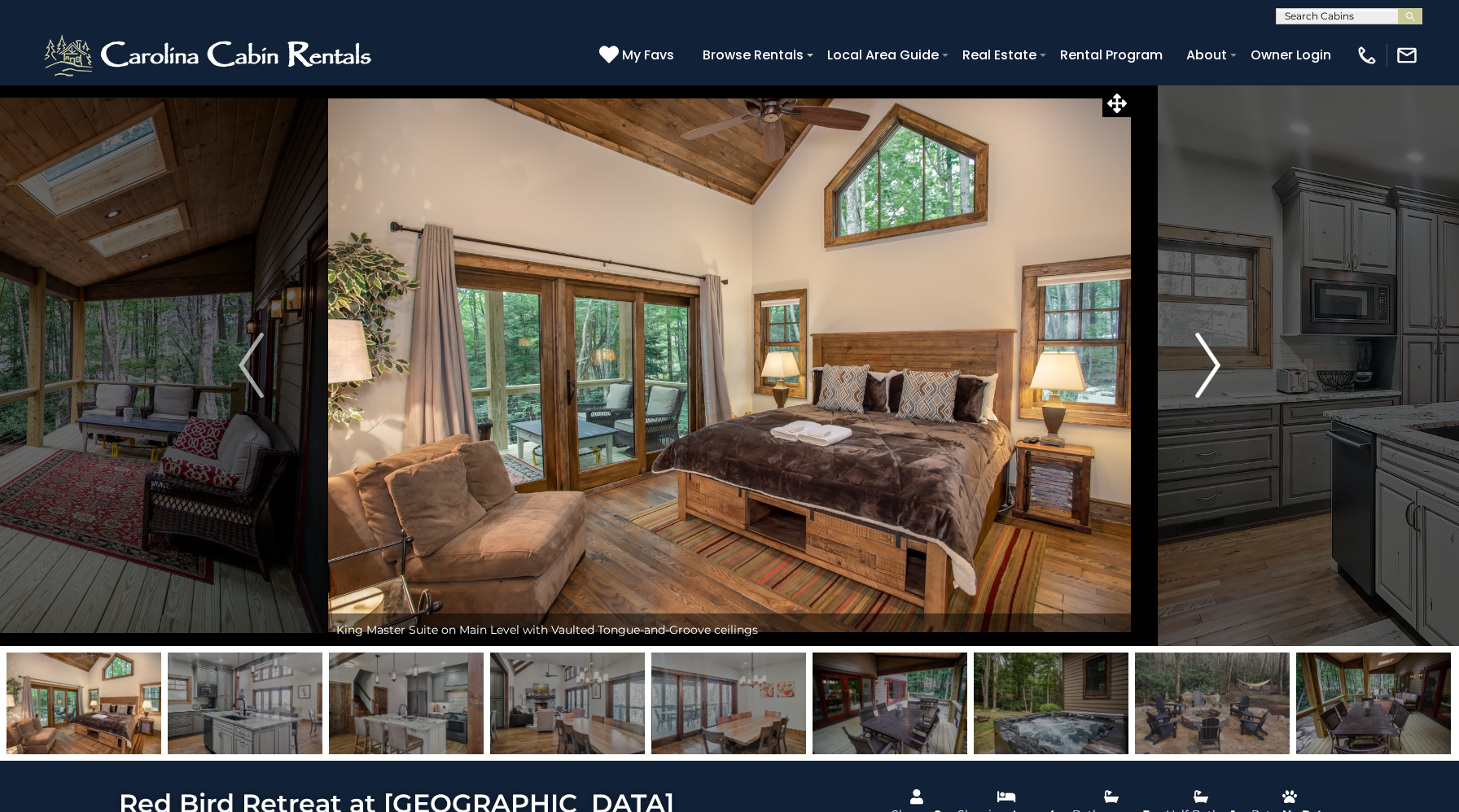
click at [1198, 369] on img "Next" at bounding box center [1207, 365] width 24 height 65
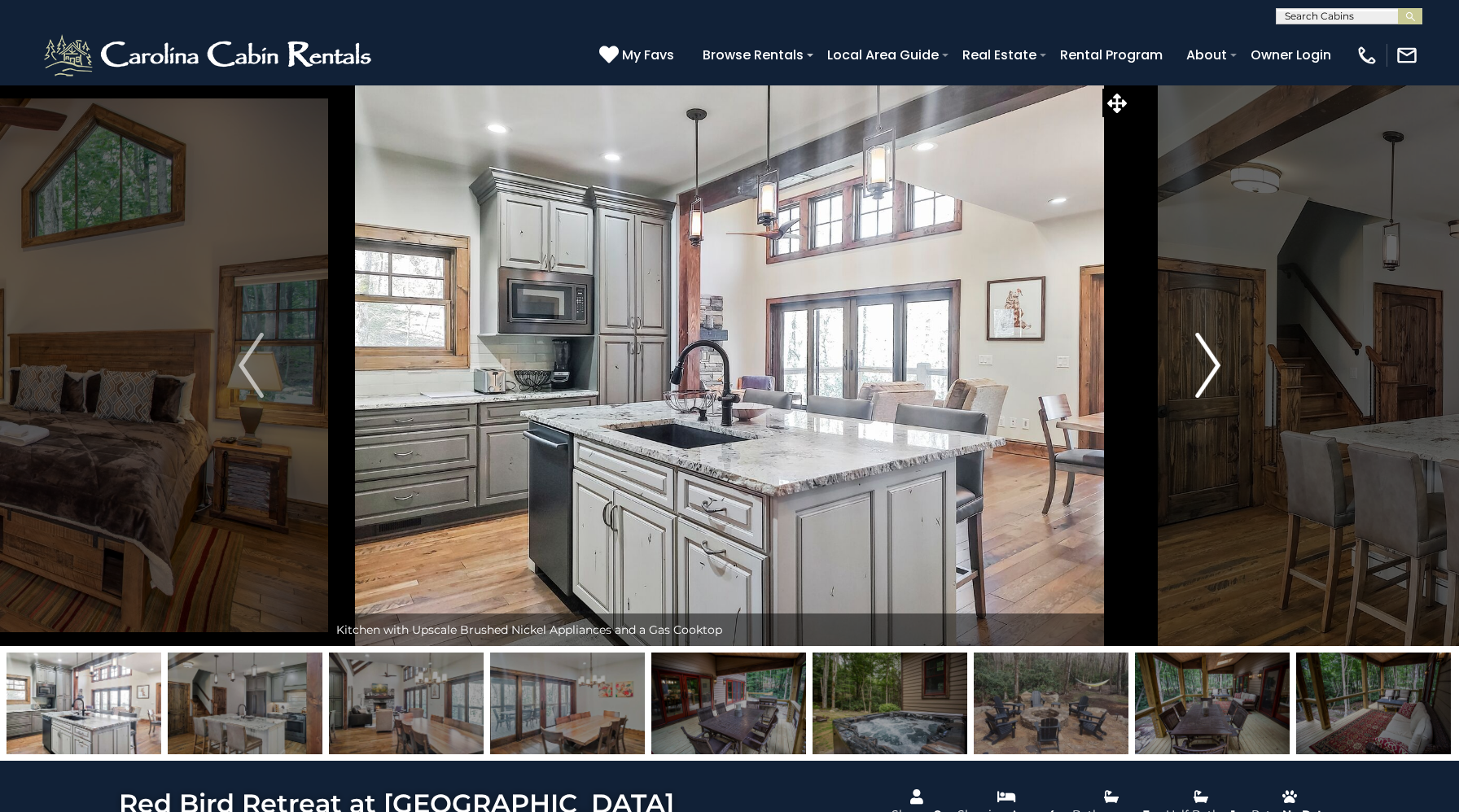
click at [1198, 369] on img "Next" at bounding box center [1207, 365] width 24 height 65
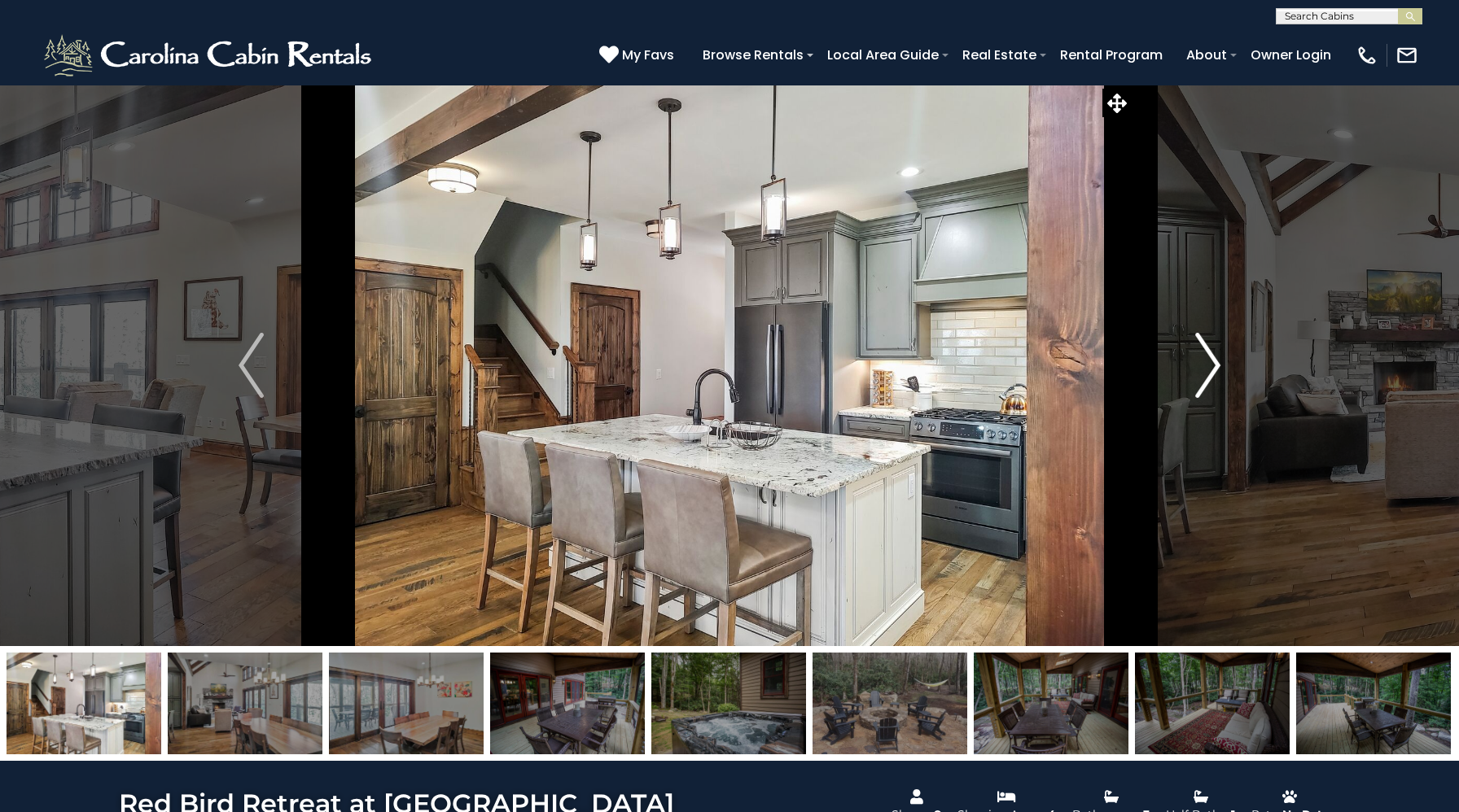
click at [1198, 369] on img "Next" at bounding box center [1207, 365] width 24 height 65
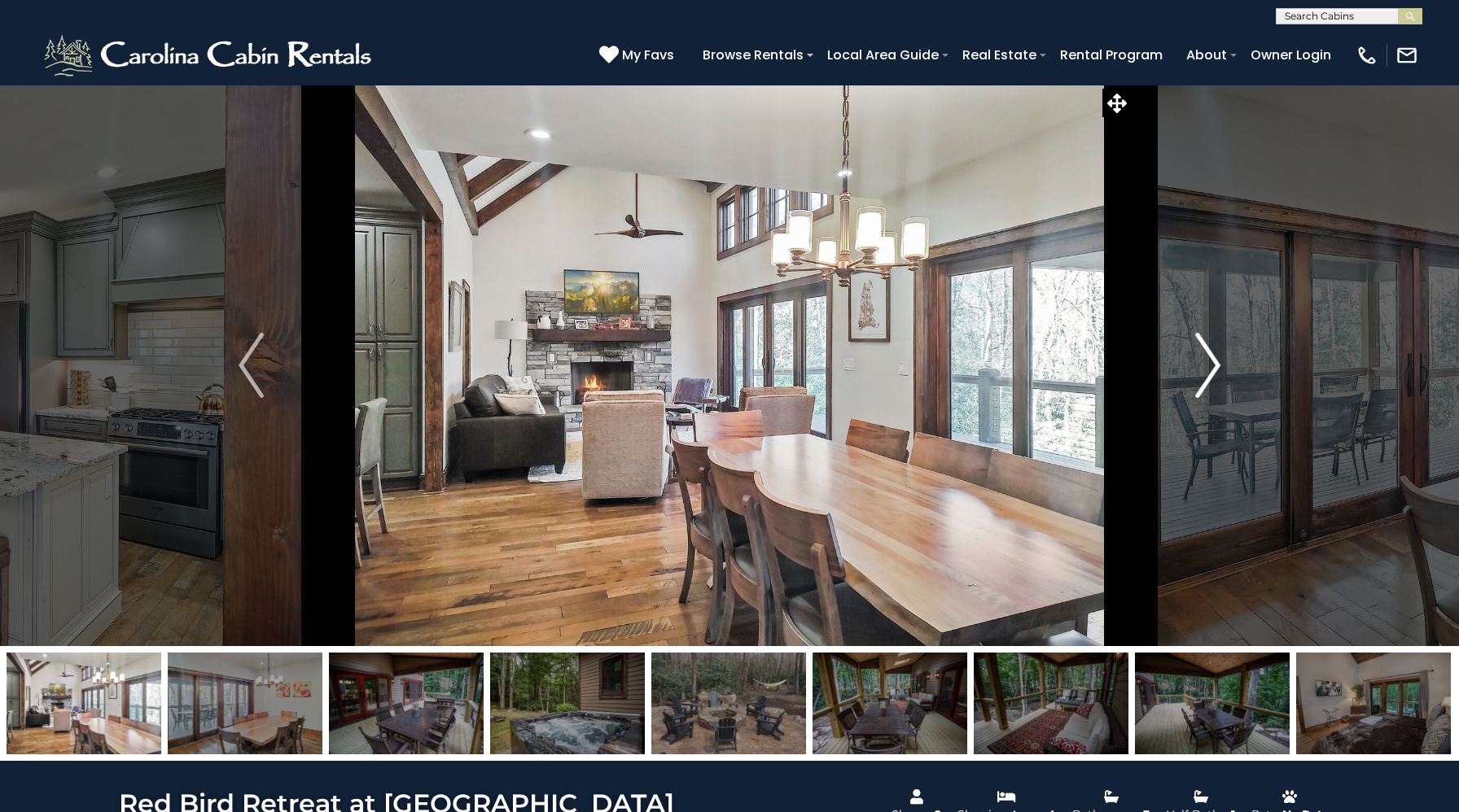
click at [1198, 369] on img "Next" at bounding box center [1207, 365] width 24 height 65
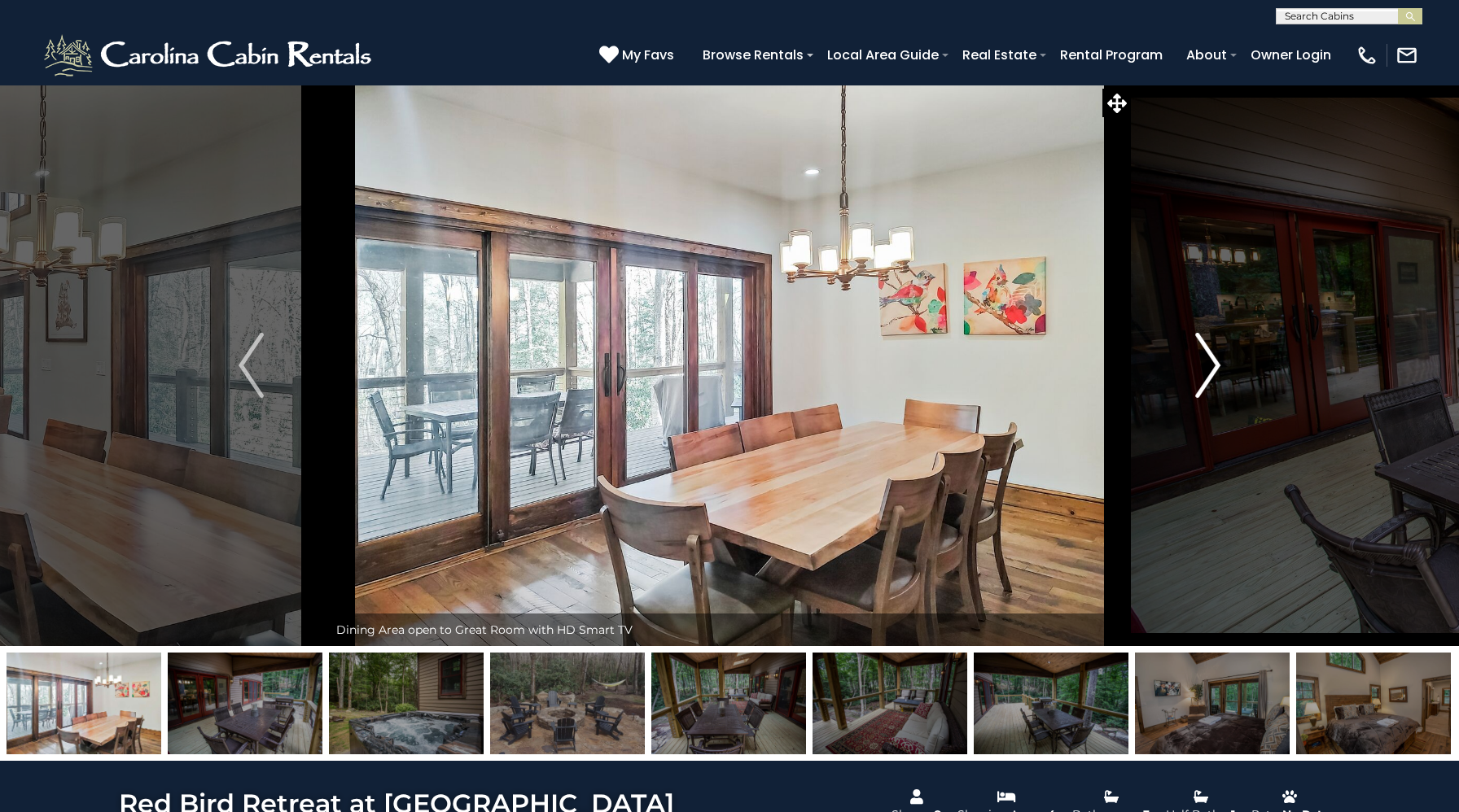
click at [1198, 369] on img "Next" at bounding box center [1207, 365] width 24 height 65
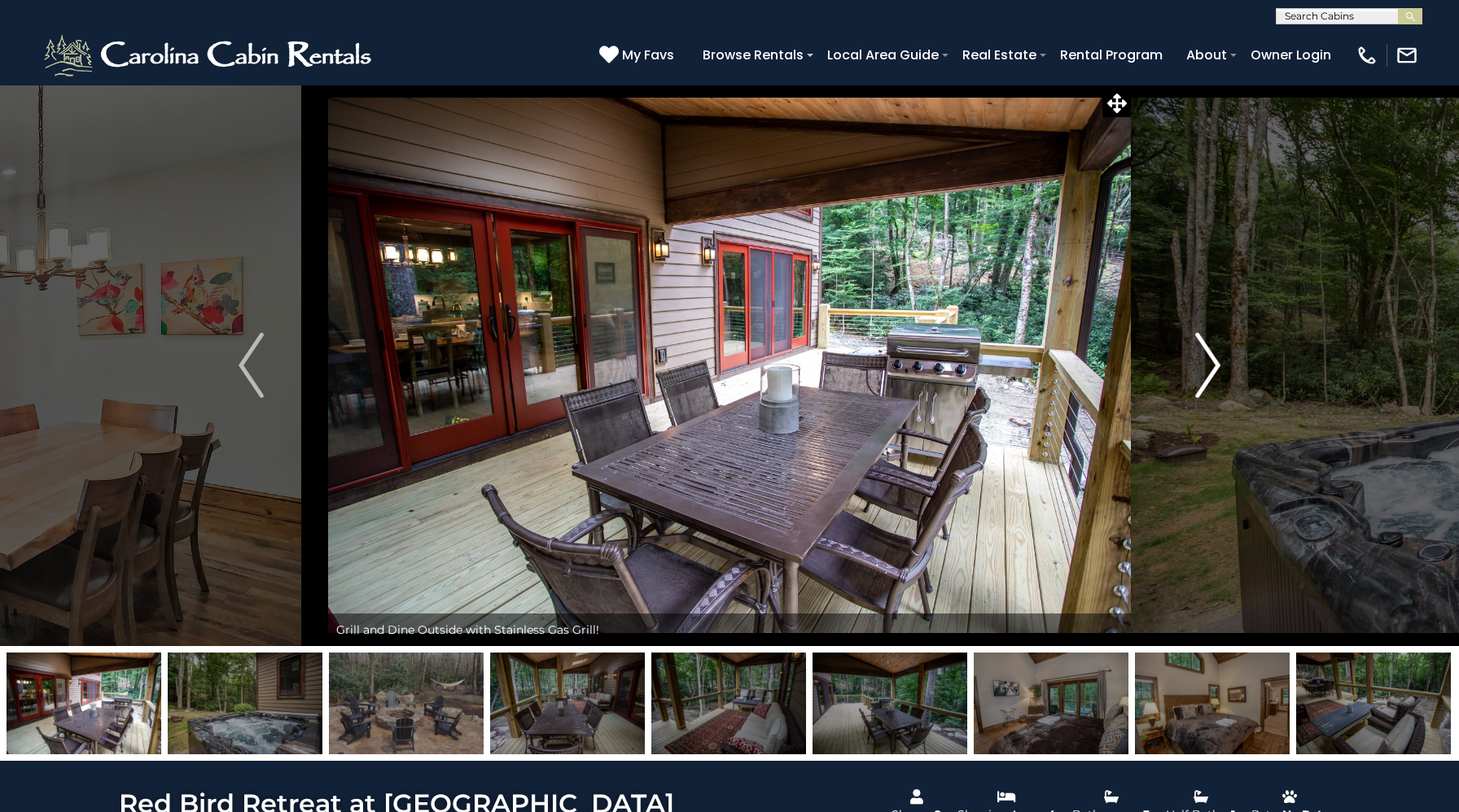
click at [1198, 369] on img "Next" at bounding box center [1207, 365] width 24 height 65
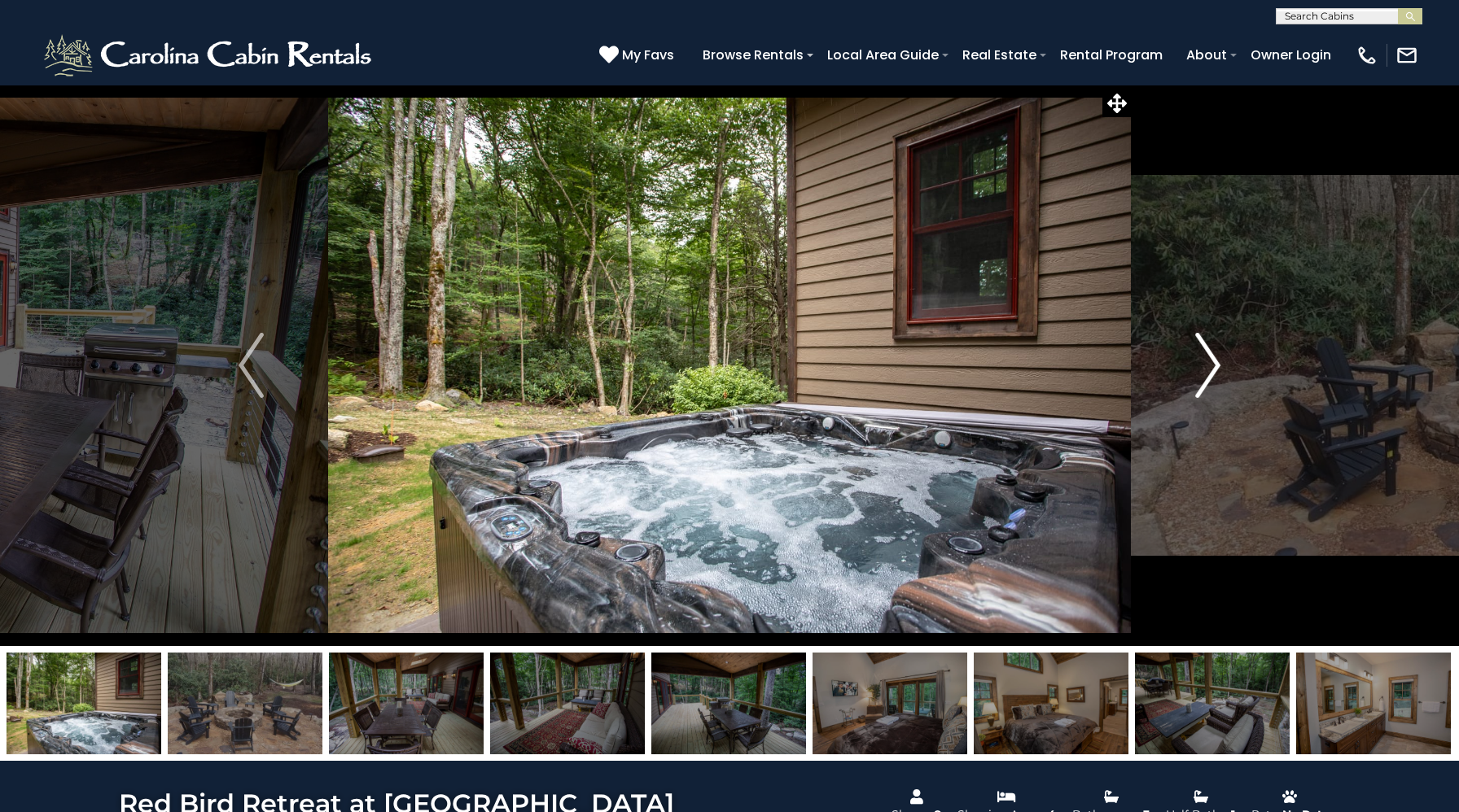
click at [1198, 369] on img "Next" at bounding box center [1207, 365] width 24 height 65
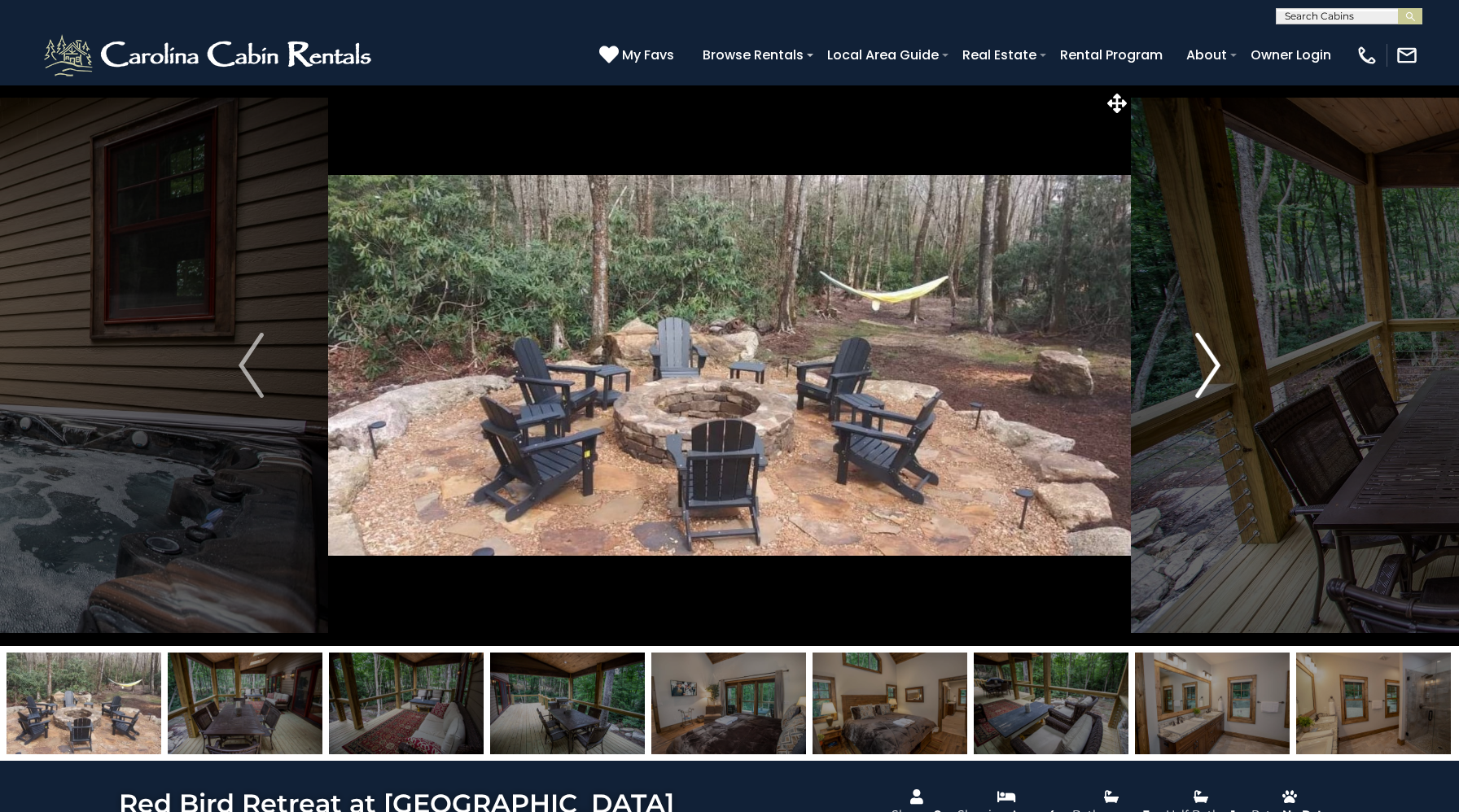
click at [1198, 369] on img "Next" at bounding box center [1207, 365] width 24 height 65
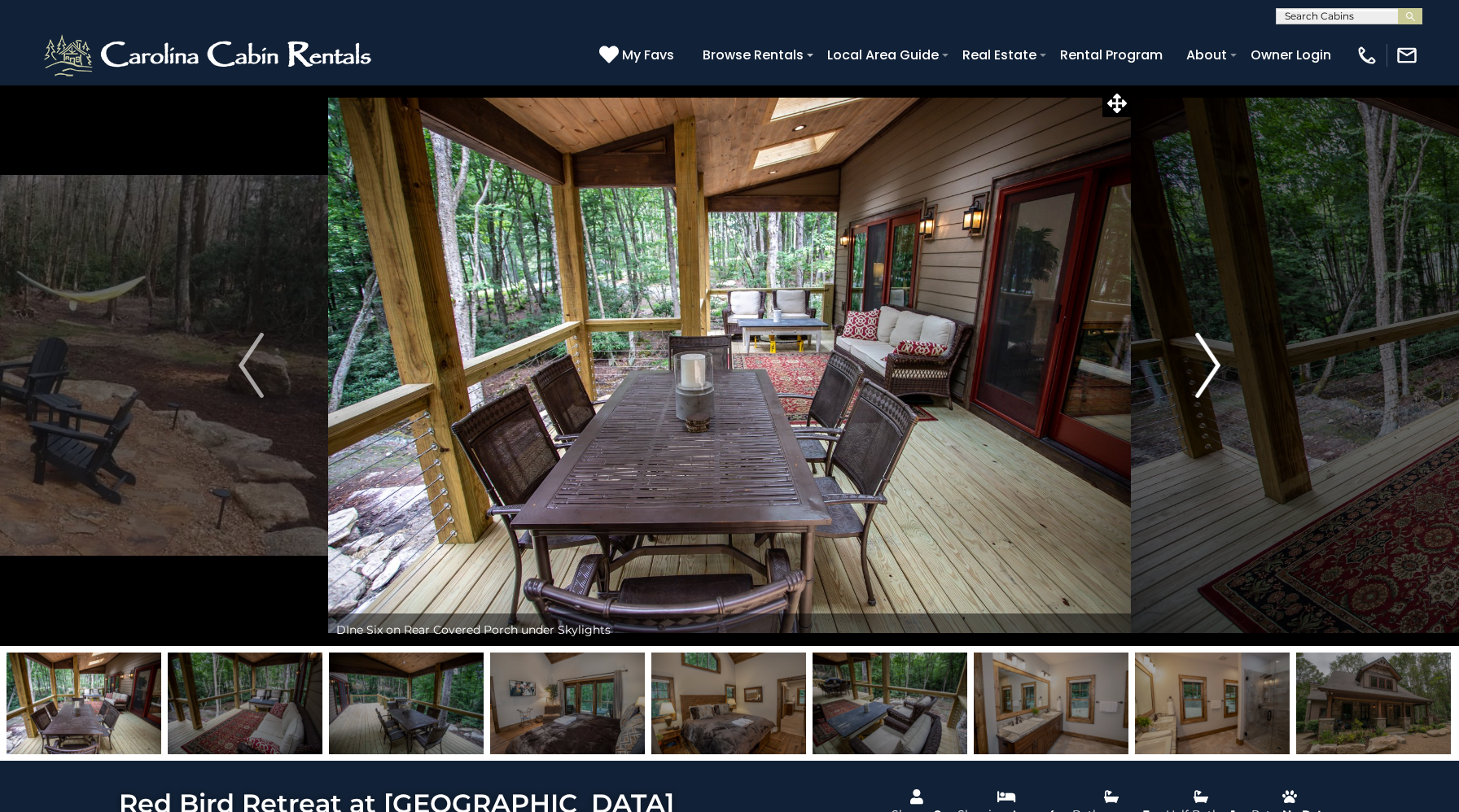
click at [1198, 369] on img "Next" at bounding box center [1207, 365] width 24 height 65
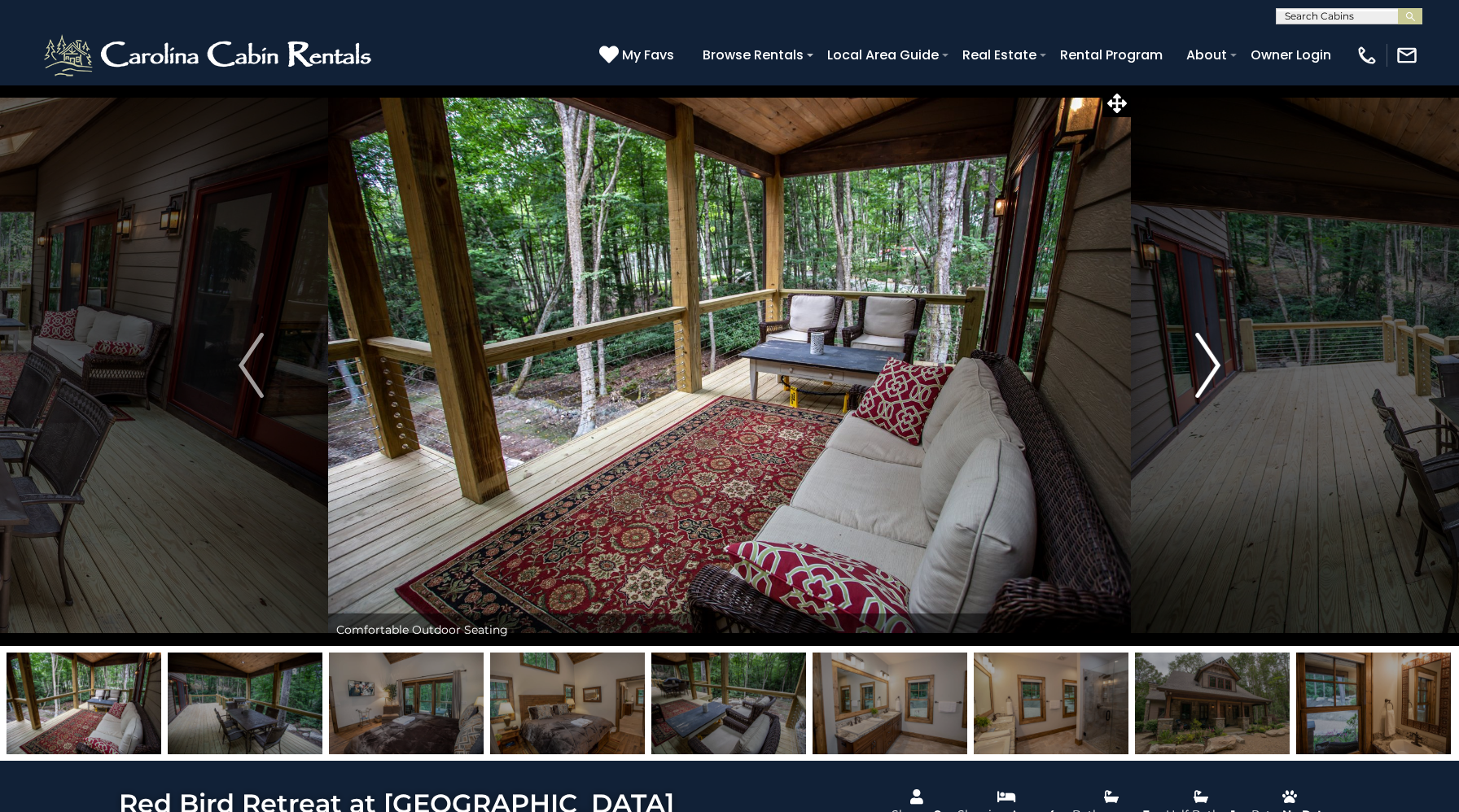
click at [1205, 365] on img "Next" at bounding box center [1207, 365] width 24 height 65
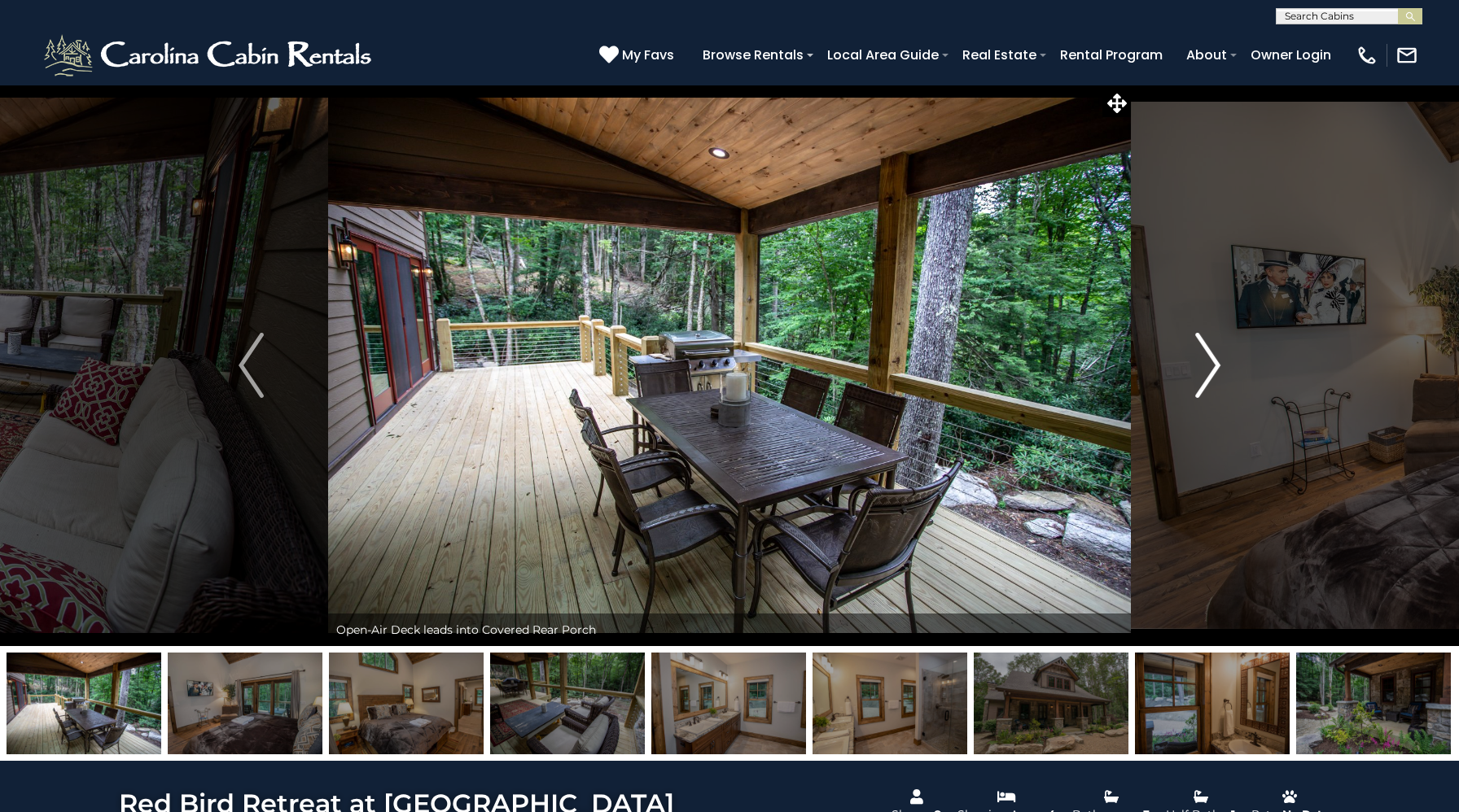
click at [1205, 365] on img "Next" at bounding box center [1207, 365] width 24 height 65
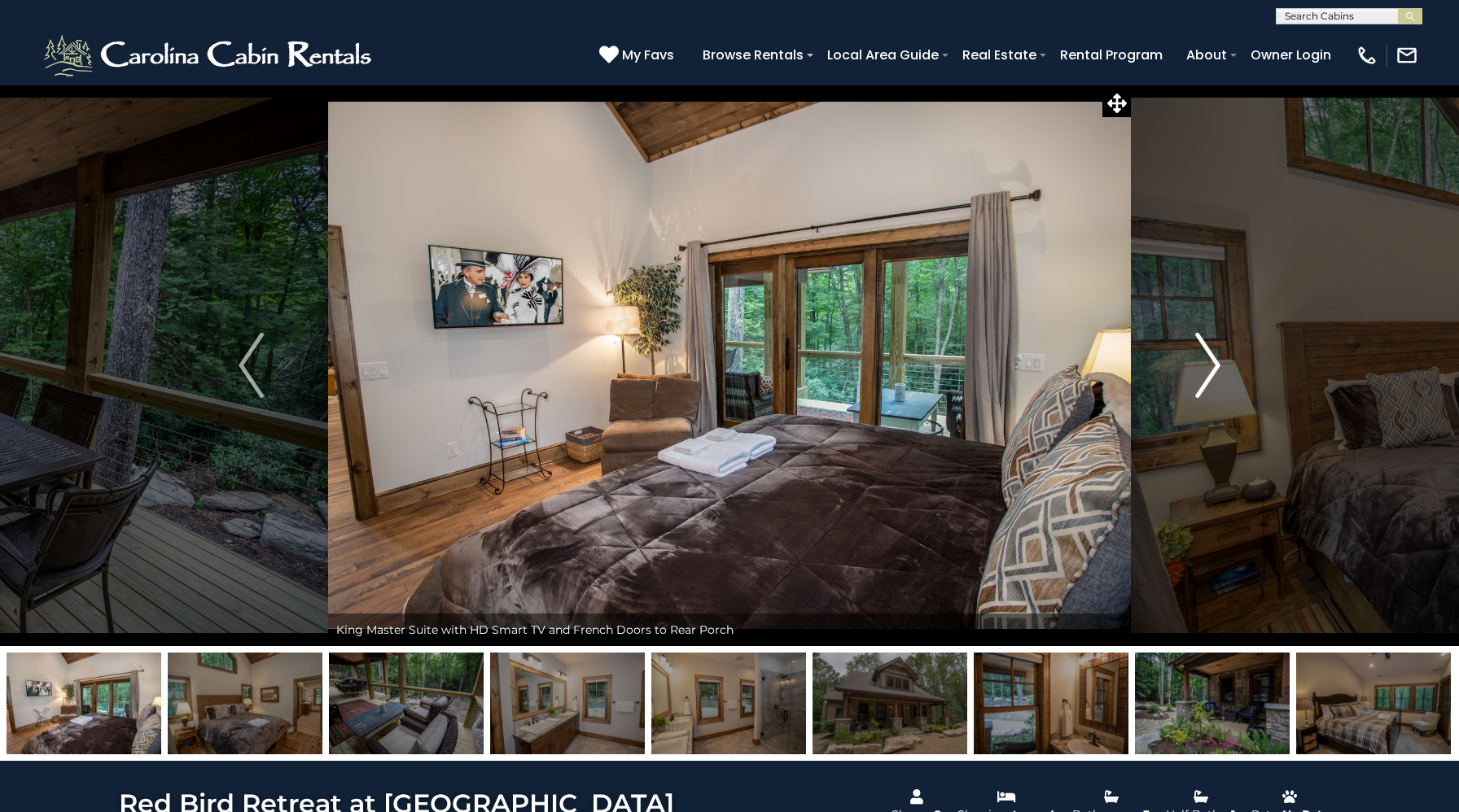
click at [1205, 365] on img "Next" at bounding box center [1207, 365] width 24 height 65
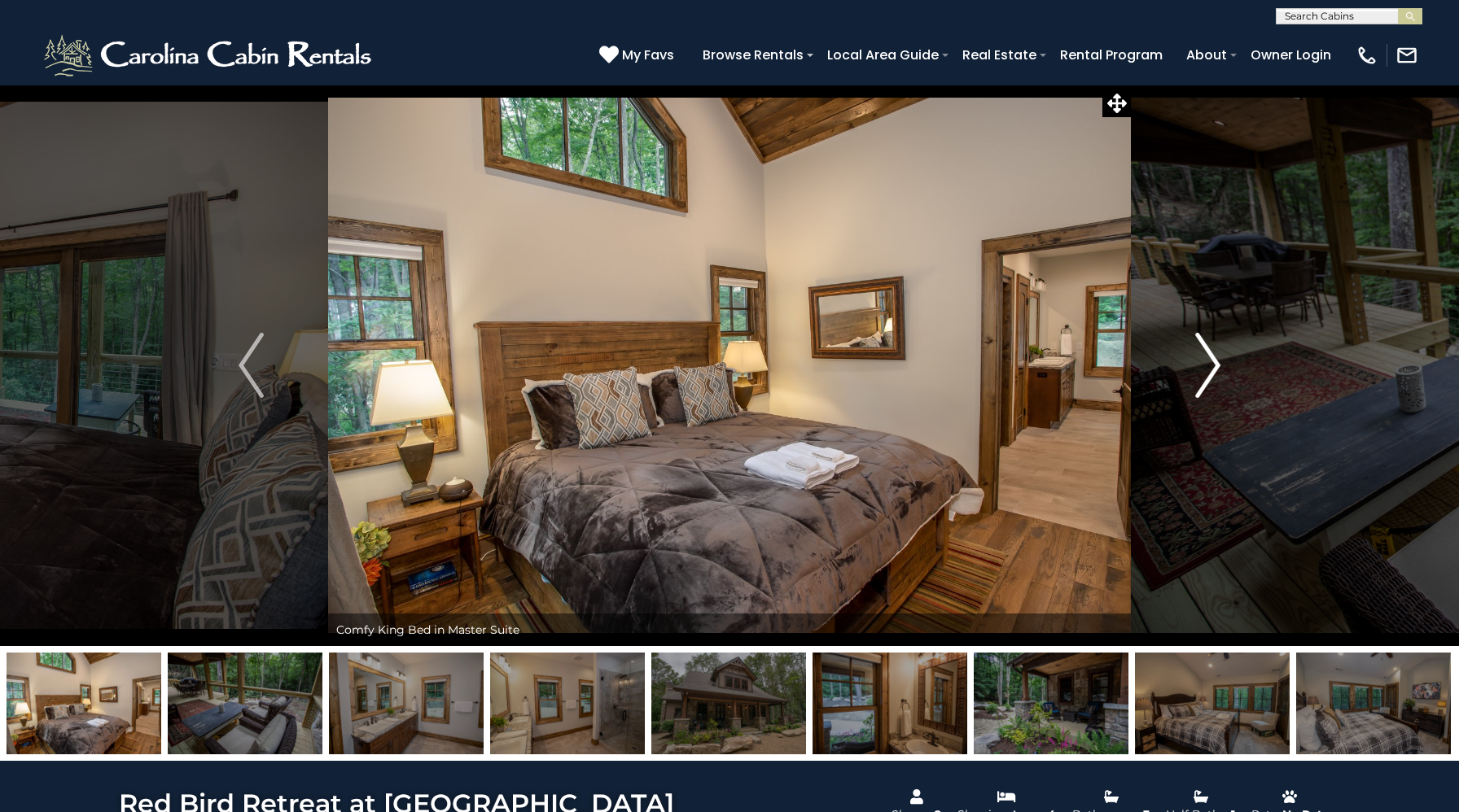
click at [1205, 365] on img "Next" at bounding box center [1207, 365] width 24 height 65
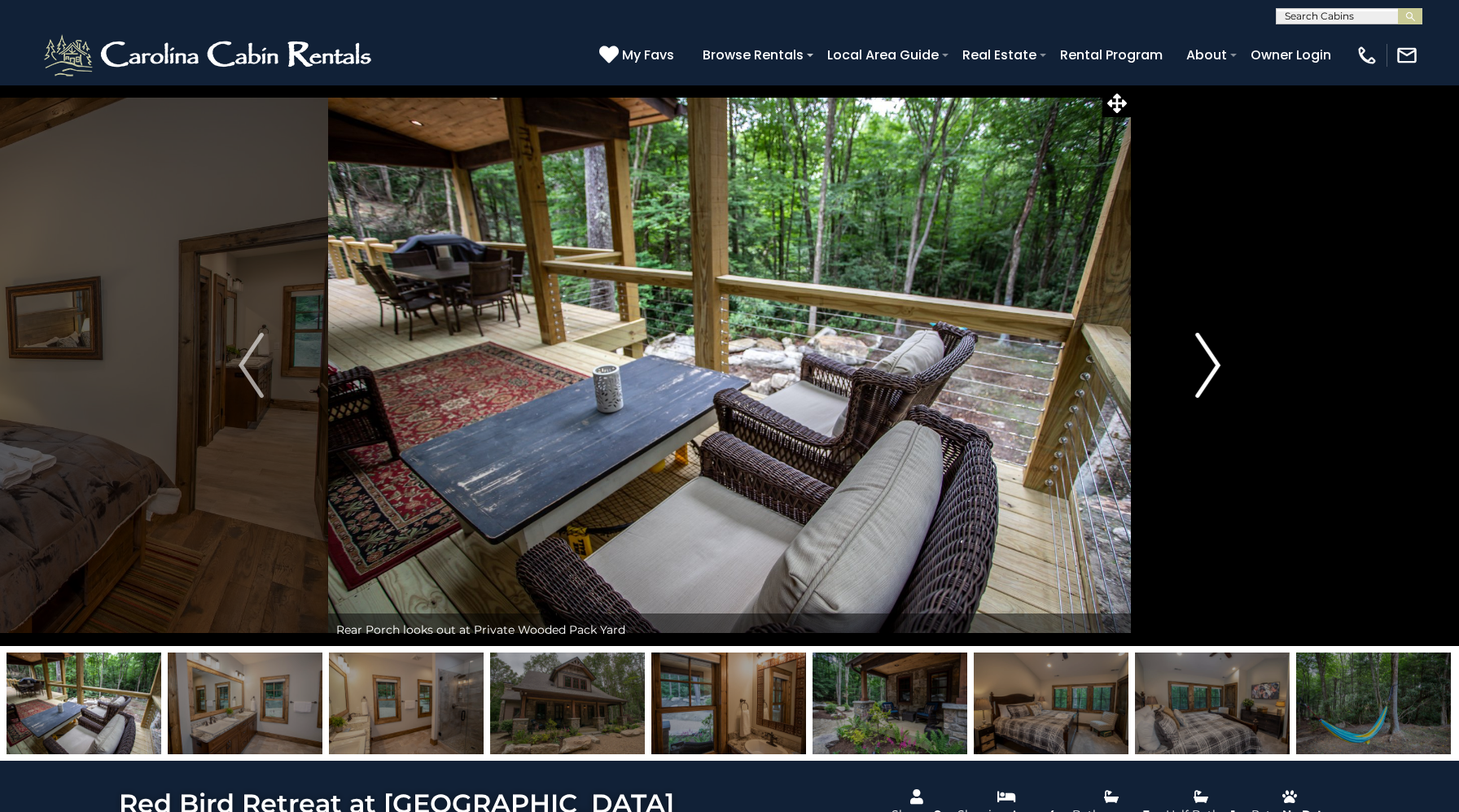
click at [1205, 365] on img "Next" at bounding box center [1207, 365] width 24 height 65
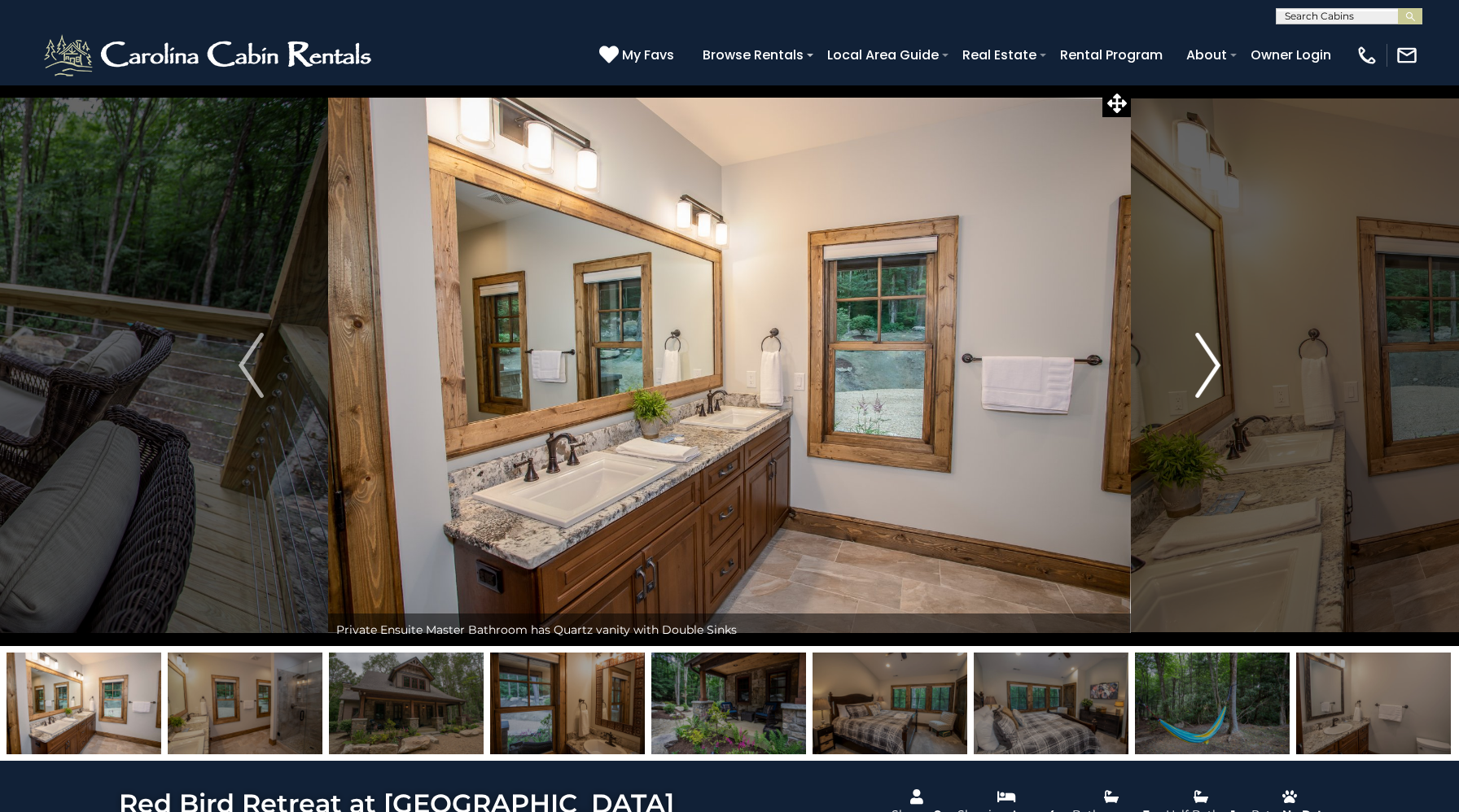
click at [1205, 365] on img "Next" at bounding box center [1207, 365] width 24 height 65
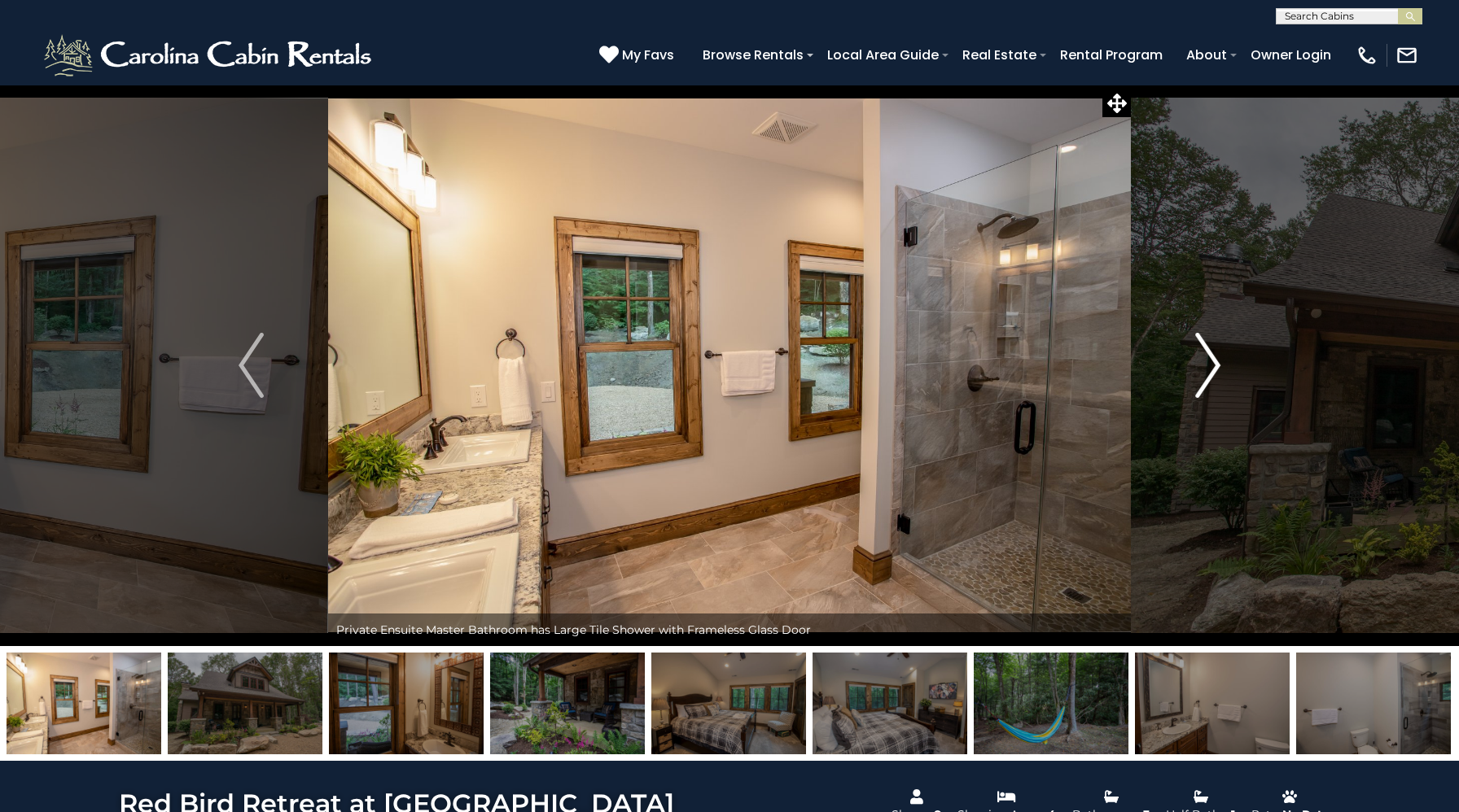
click at [1205, 365] on img "Next" at bounding box center [1207, 365] width 24 height 65
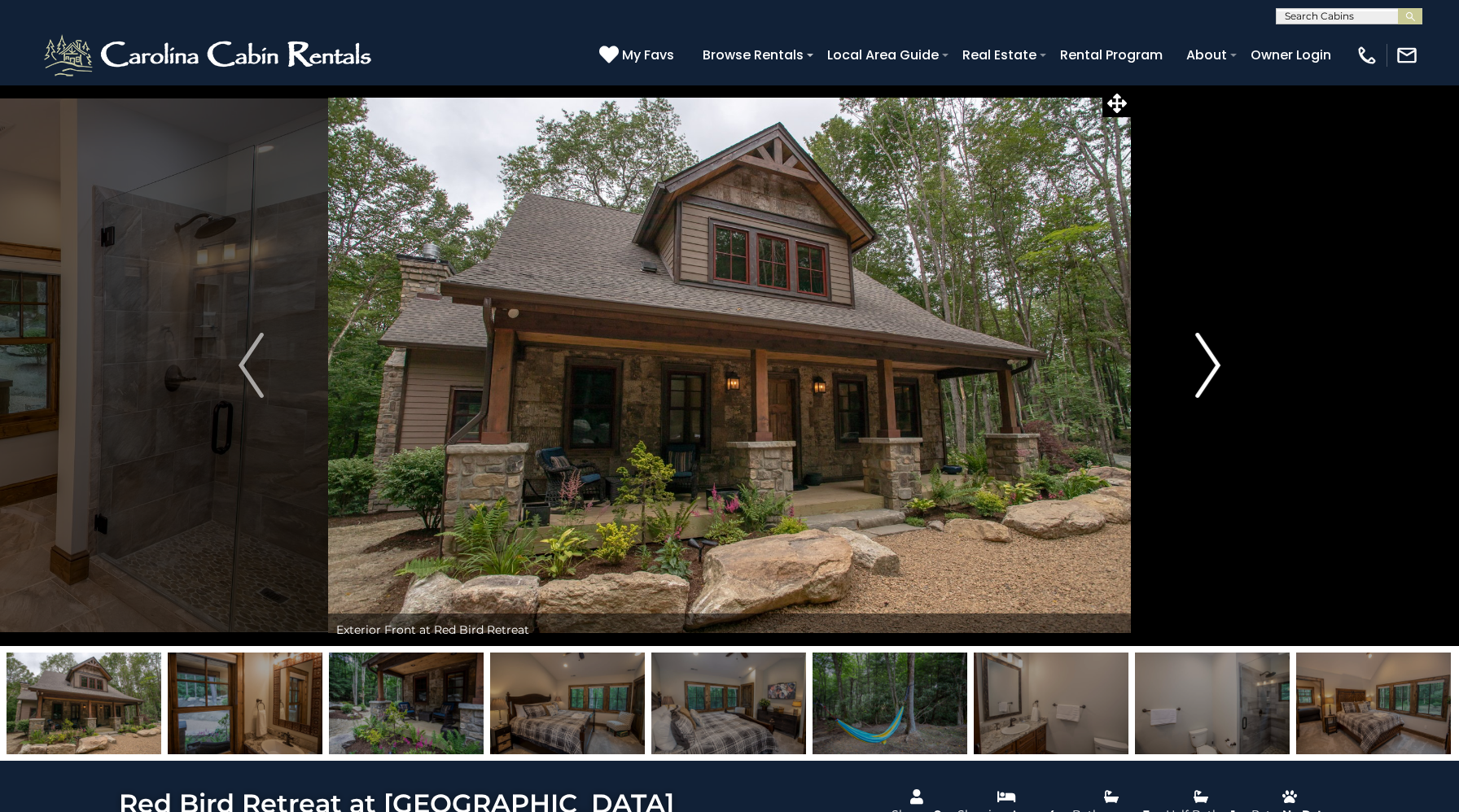
click at [1205, 365] on img "Next" at bounding box center [1207, 365] width 24 height 65
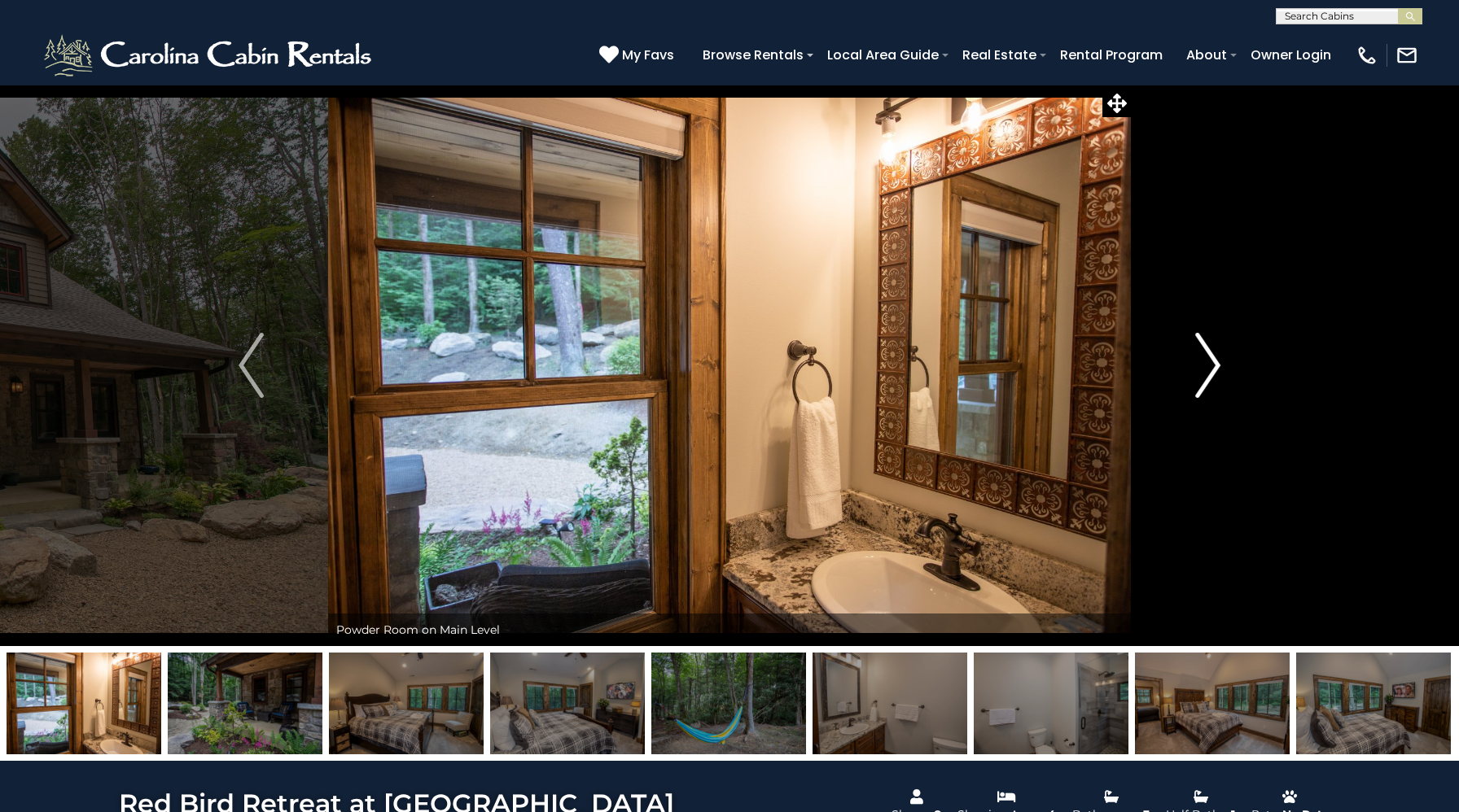
click at [1205, 365] on img "Next" at bounding box center [1207, 365] width 24 height 65
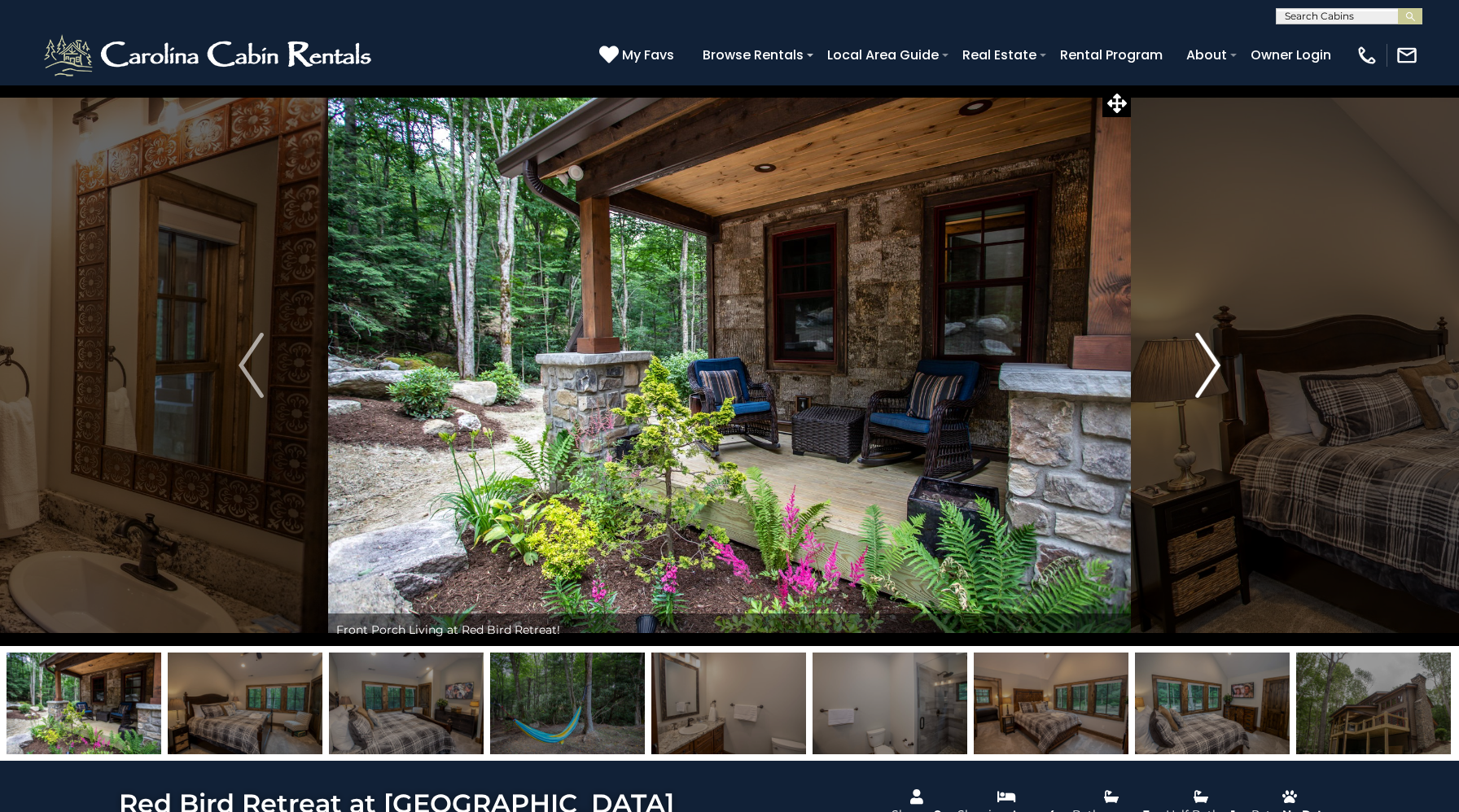
click at [1205, 365] on img "Next" at bounding box center [1207, 365] width 24 height 65
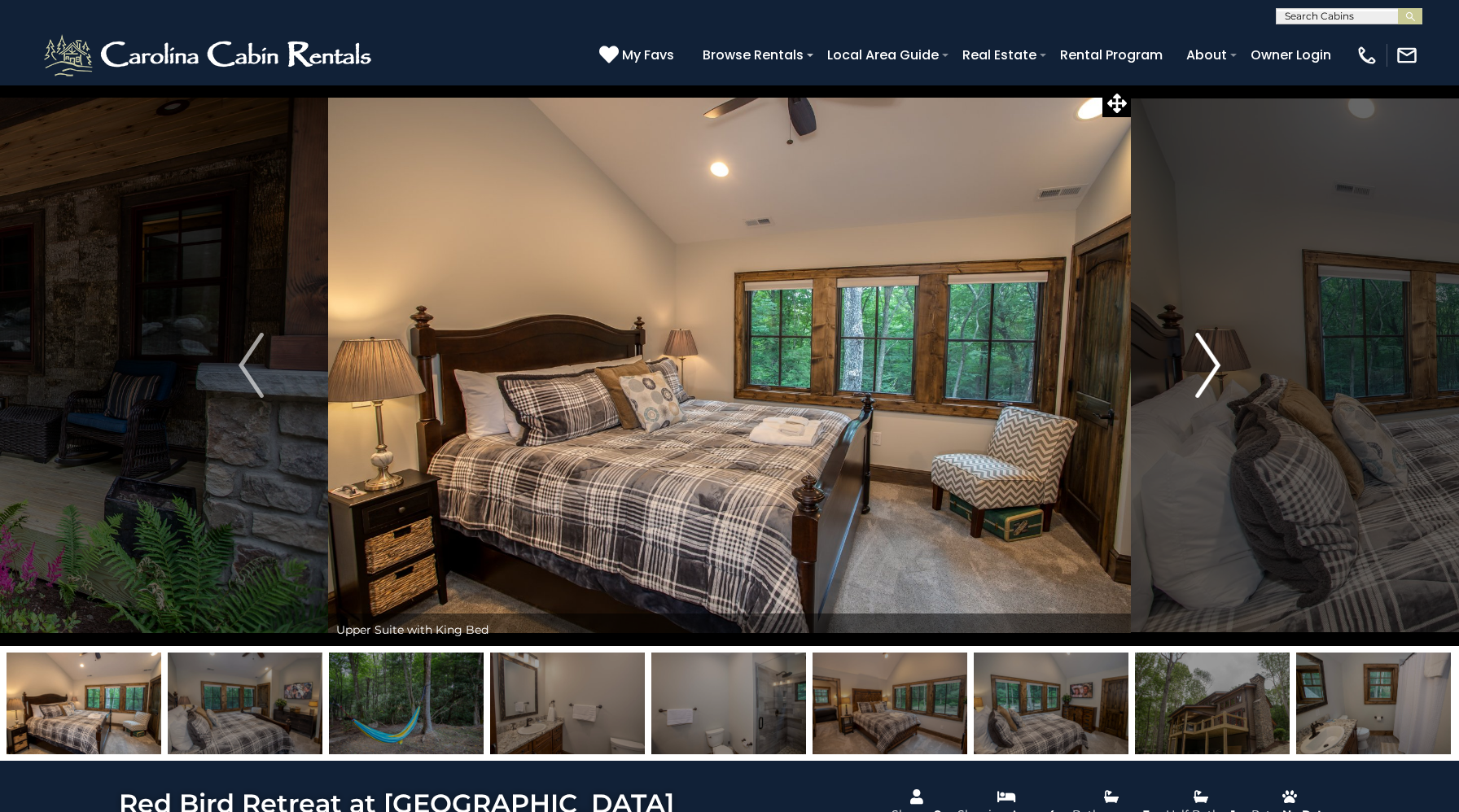
click at [1205, 365] on img "Next" at bounding box center [1207, 365] width 24 height 65
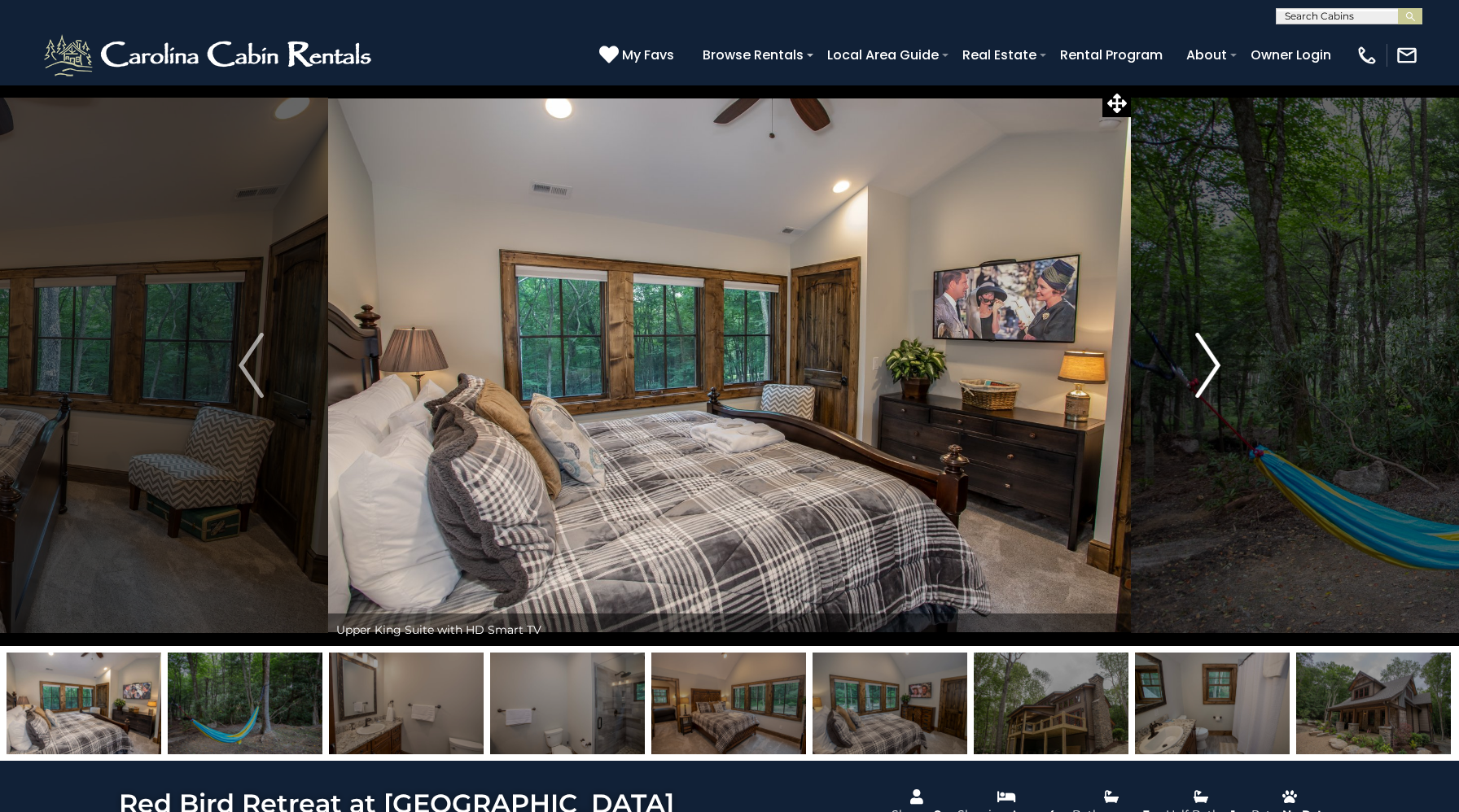
click at [1205, 365] on img "Next" at bounding box center [1207, 365] width 24 height 65
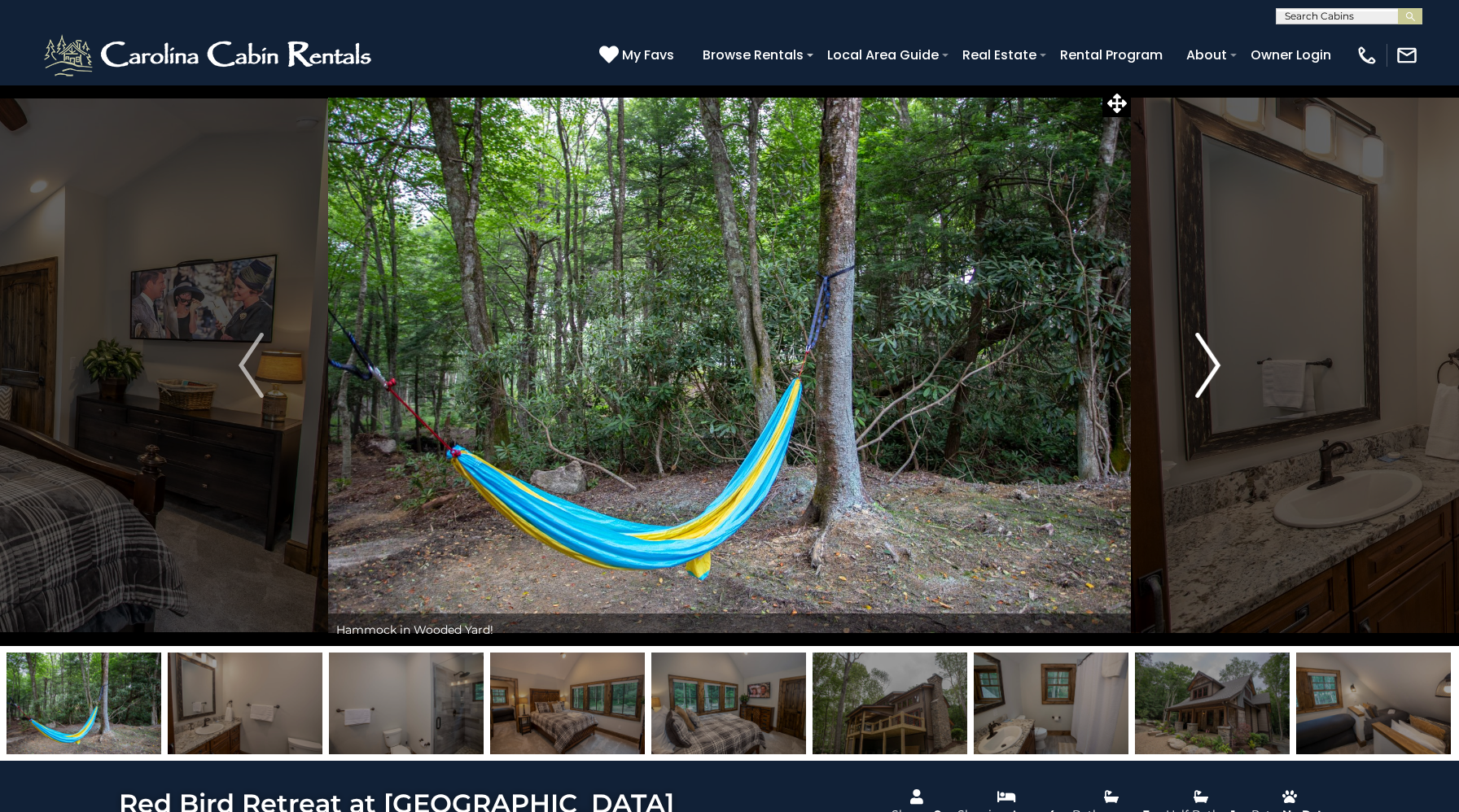
click at [1205, 365] on img "Next" at bounding box center [1207, 365] width 24 height 65
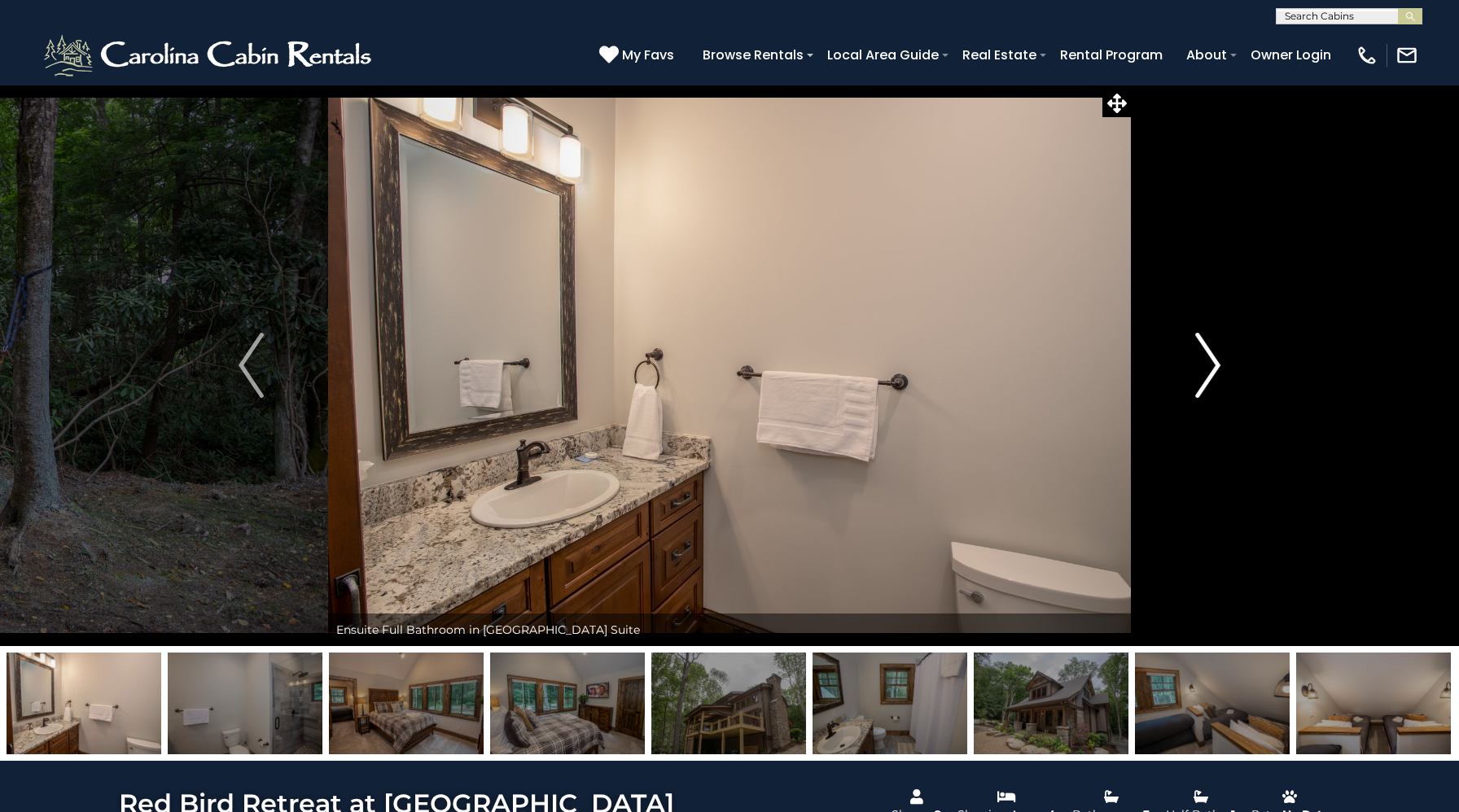
click at [1205, 365] on img "Next" at bounding box center [1207, 365] width 24 height 65
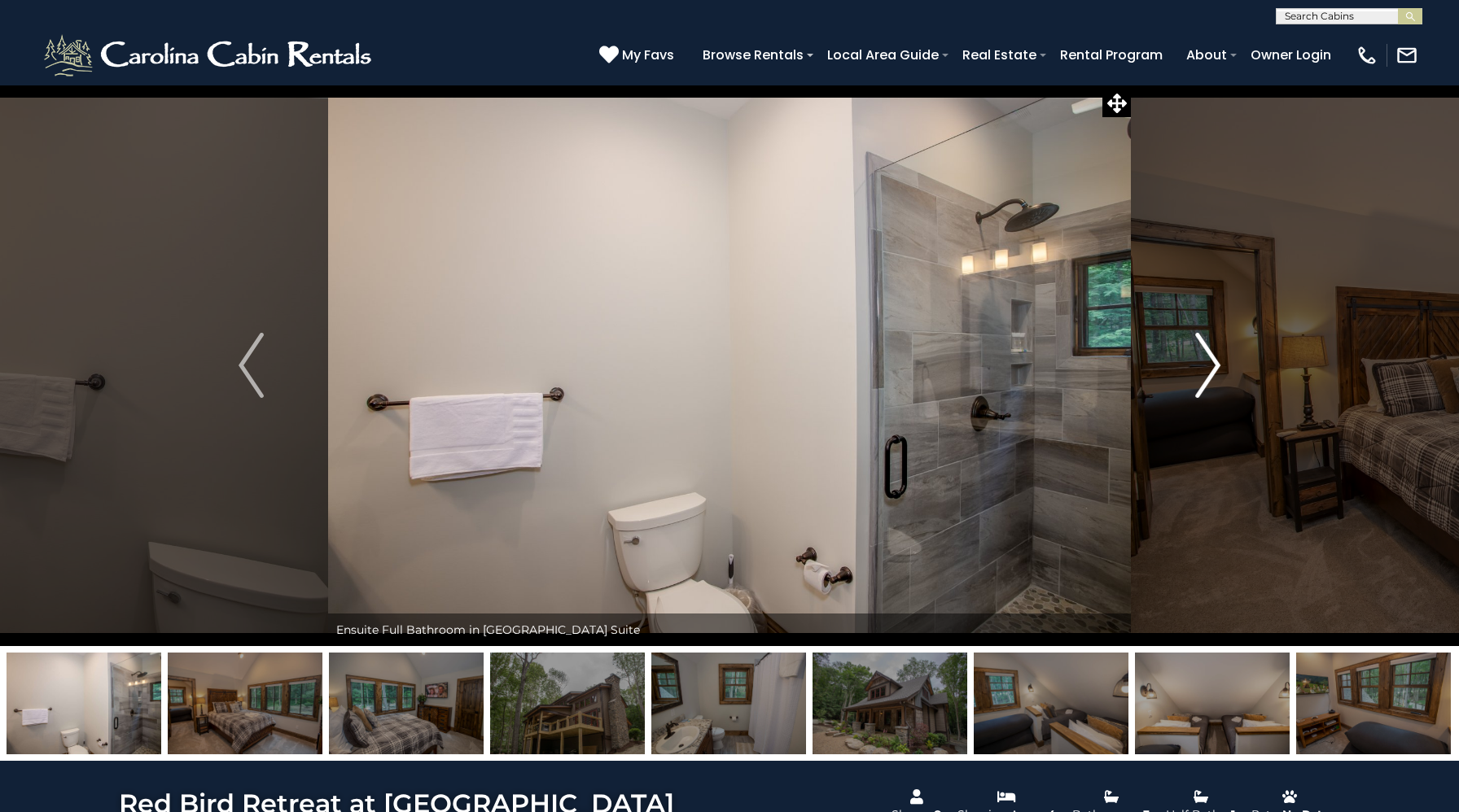
click at [1205, 365] on img "Next" at bounding box center [1207, 365] width 24 height 65
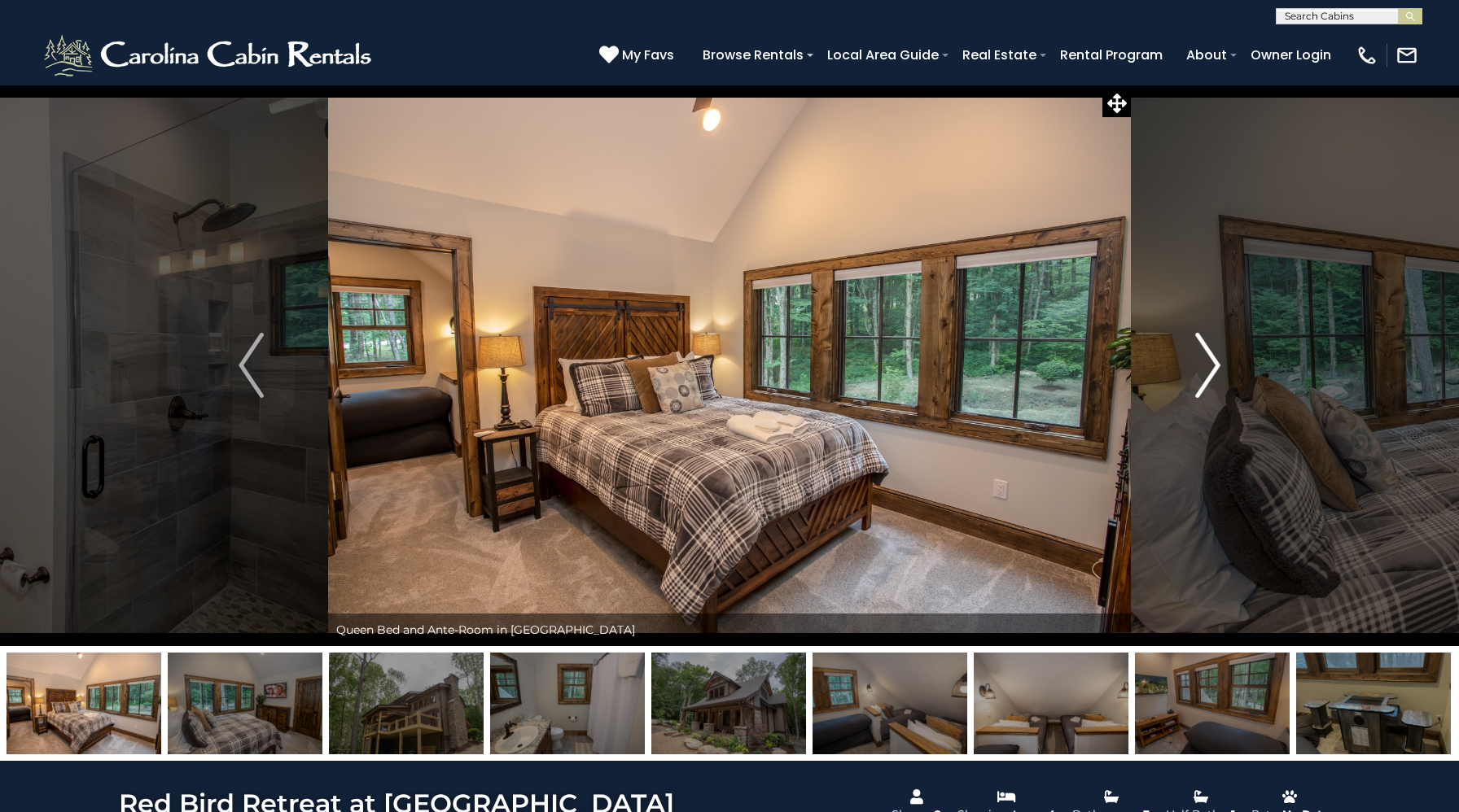
click at [1205, 365] on img "Next" at bounding box center [1207, 365] width 24 height 65
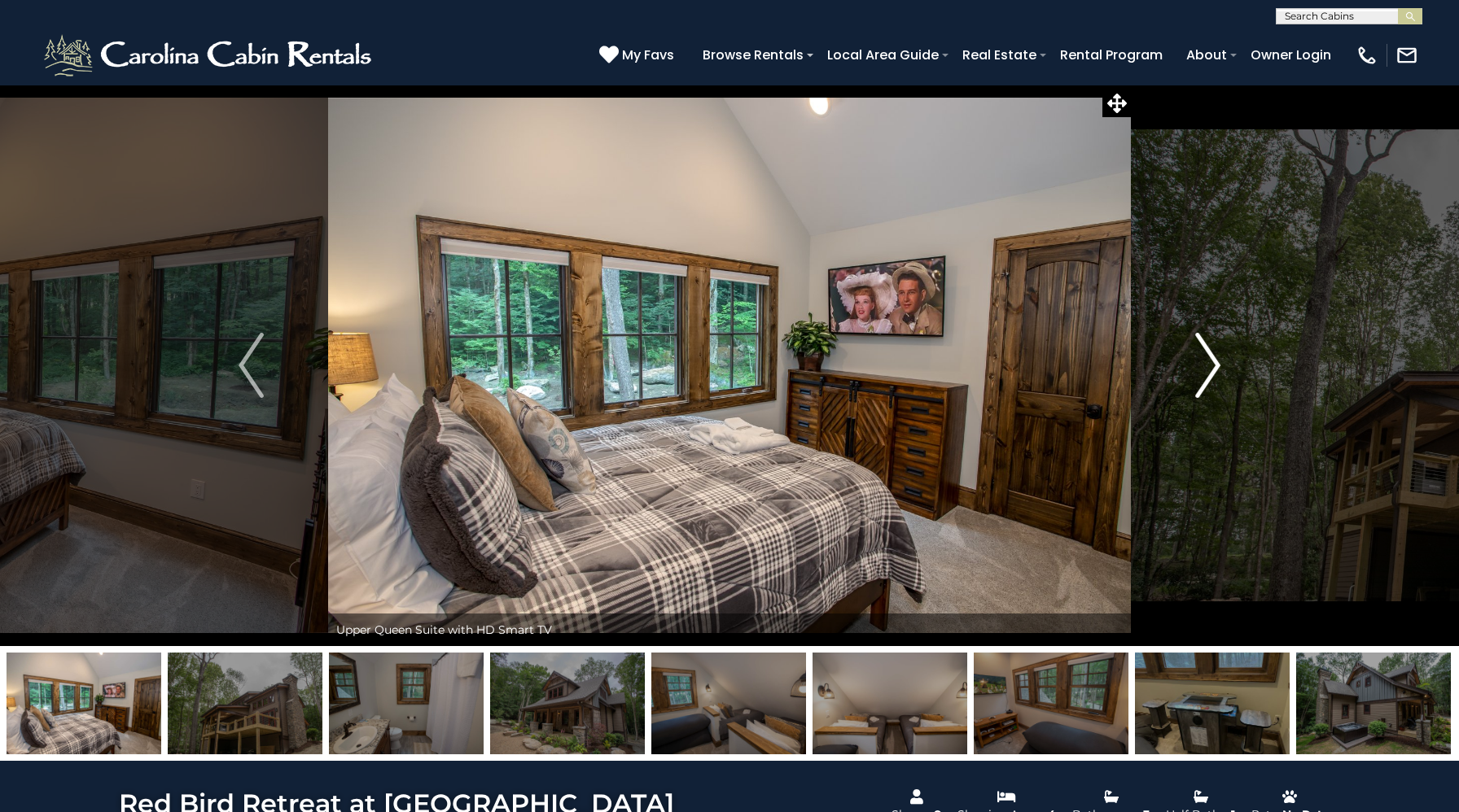
click at [1205, 365] on img "Next" at bounding box center [1207, 365] width 24 height 65
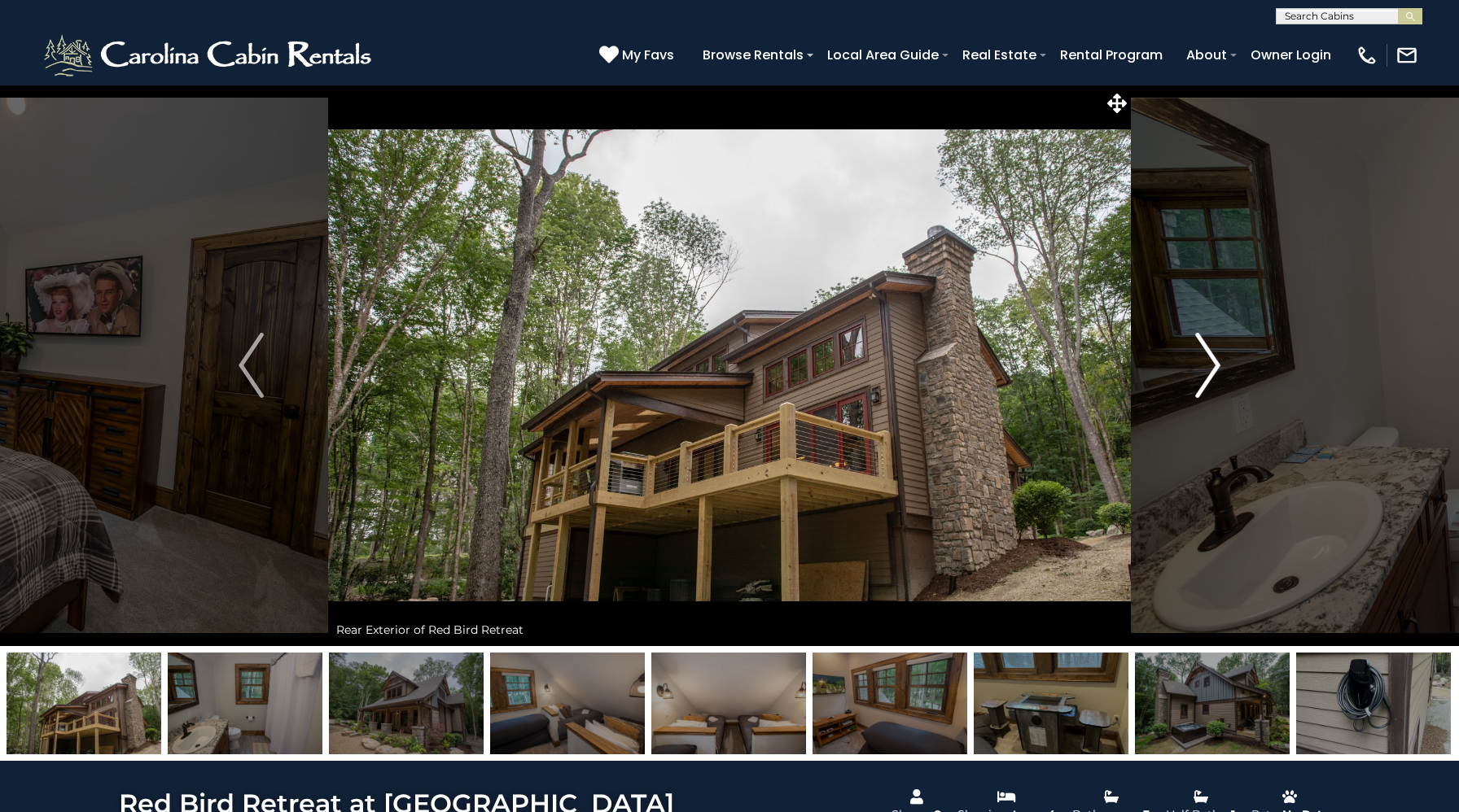
click at [1205, 365] on img "Next" at bounding box center [1207, 365] width 24 height 65
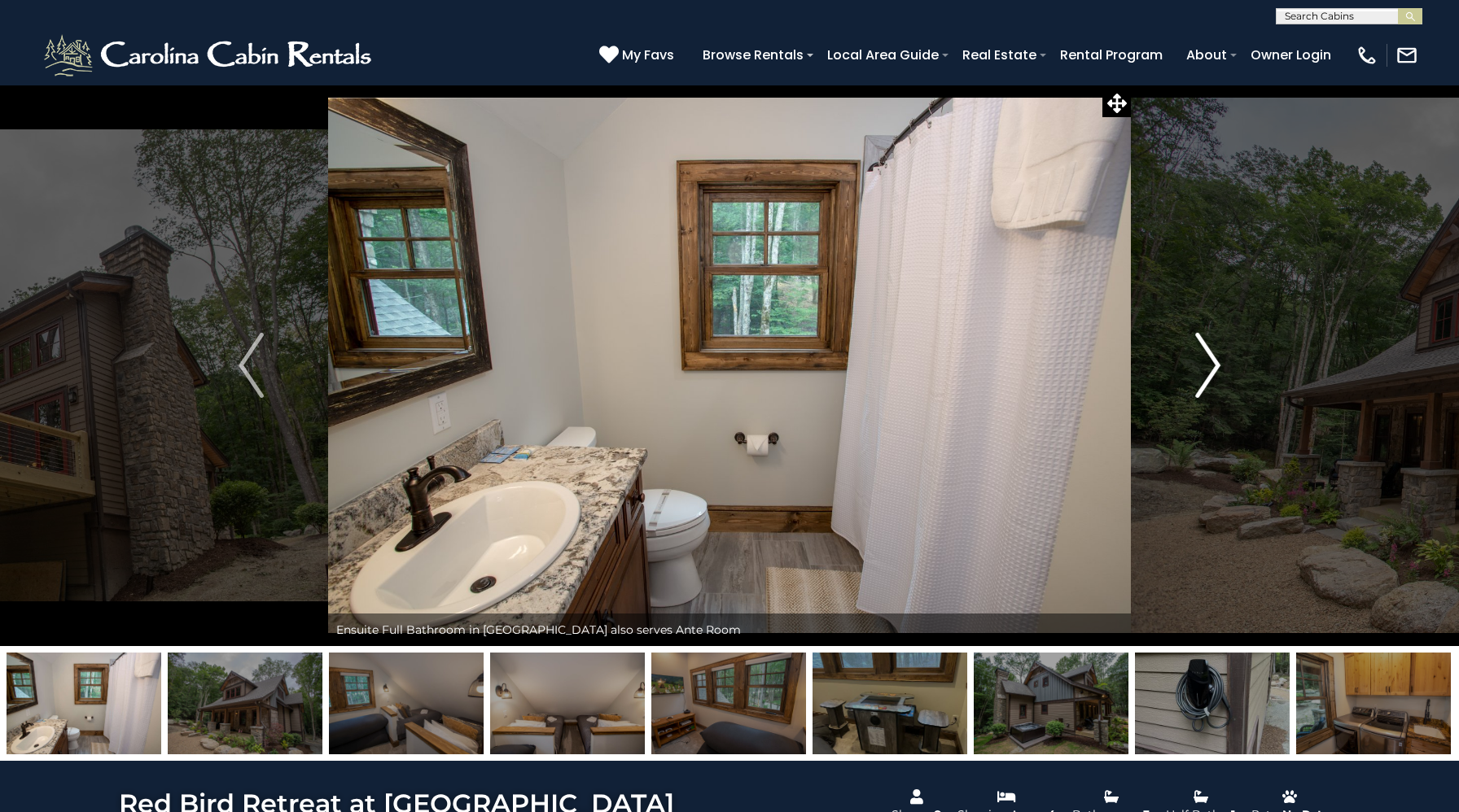
click at [1205, 365] on img "Next" at bounding box center [1207, 365] width 24 height 65
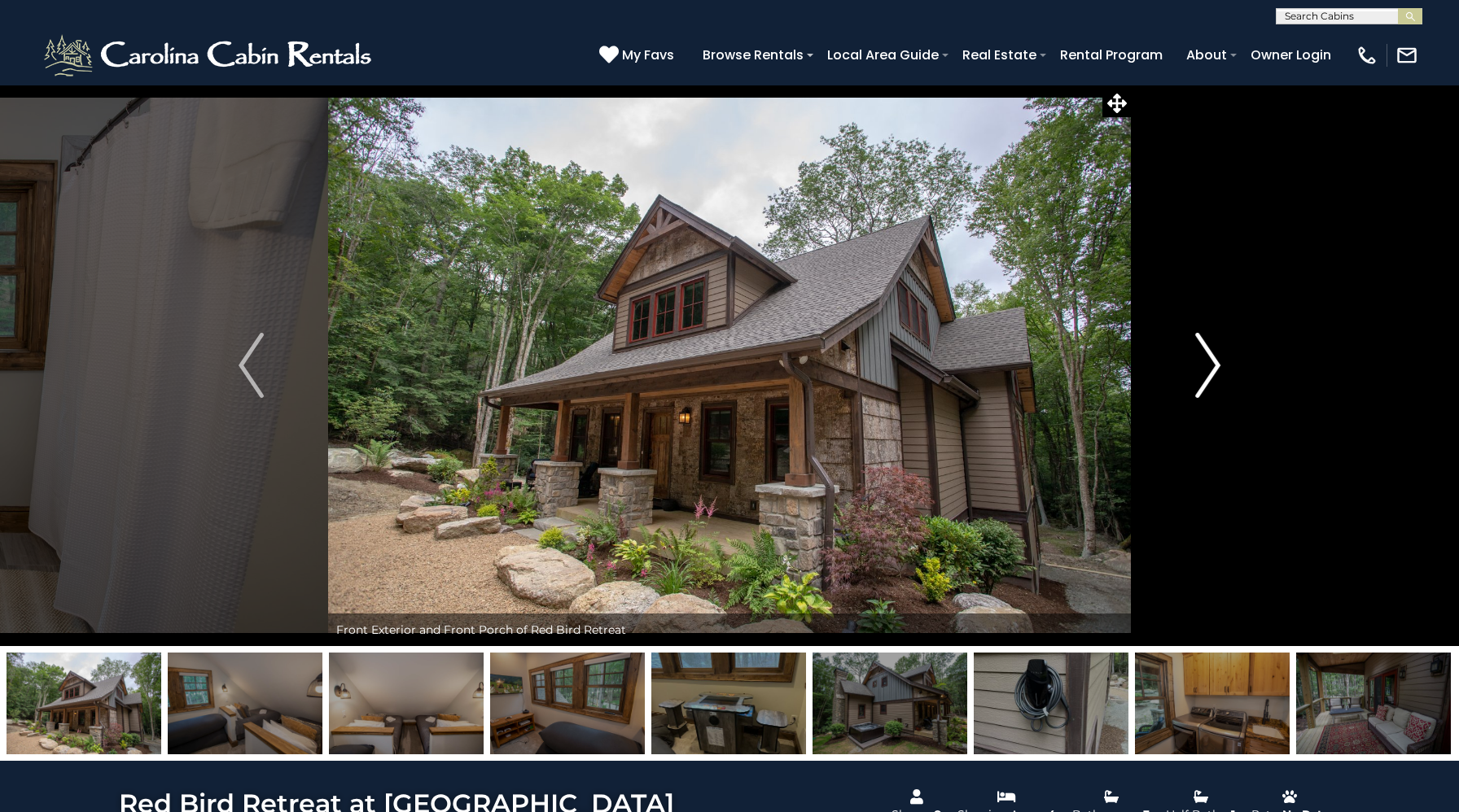
click at [1205, 365] on img "Next" at bounding box center [1207, 365] width 24 height 65
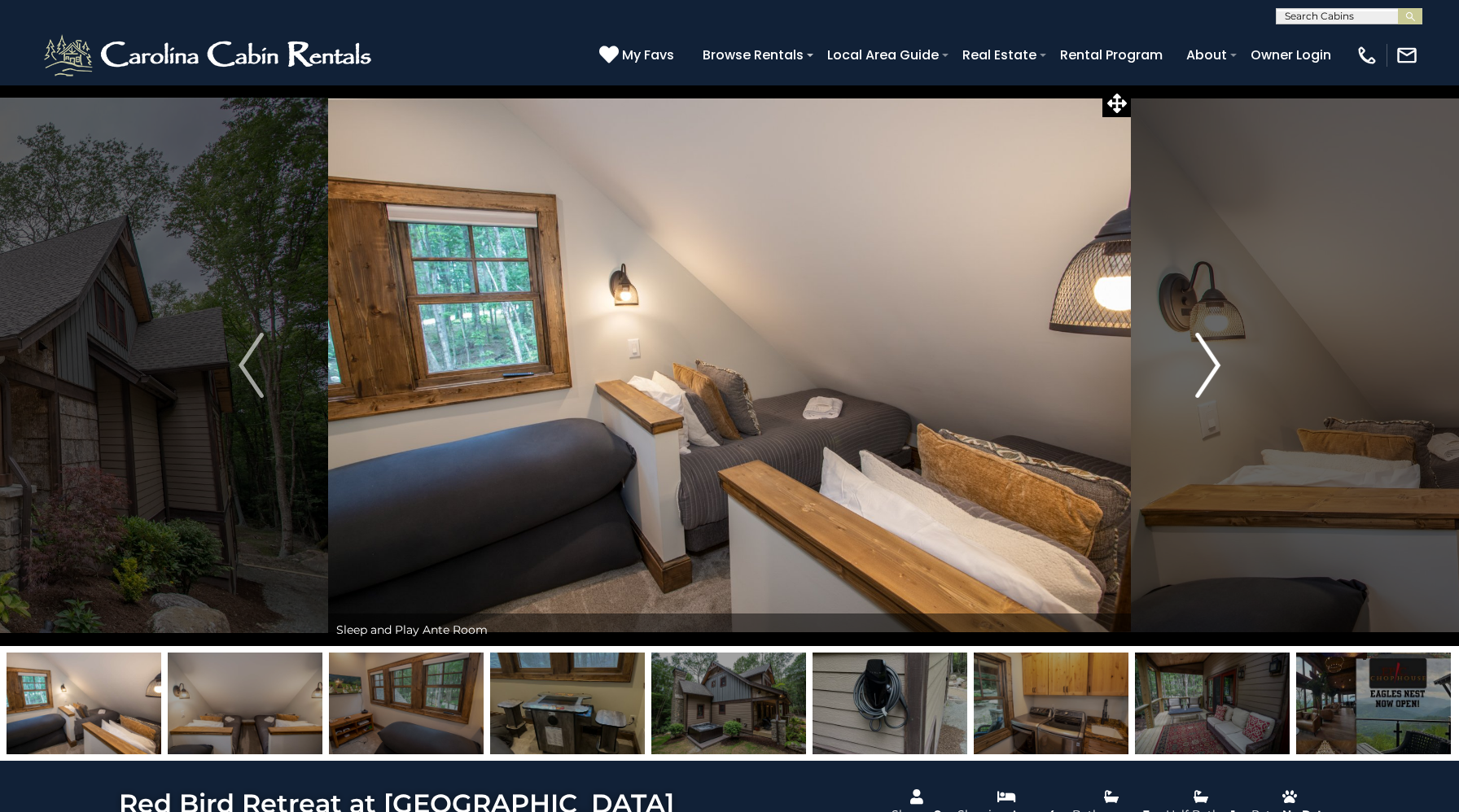
click at [1205, 365] on img "Next" at bounding box center [1207, 365] width 24 height 65
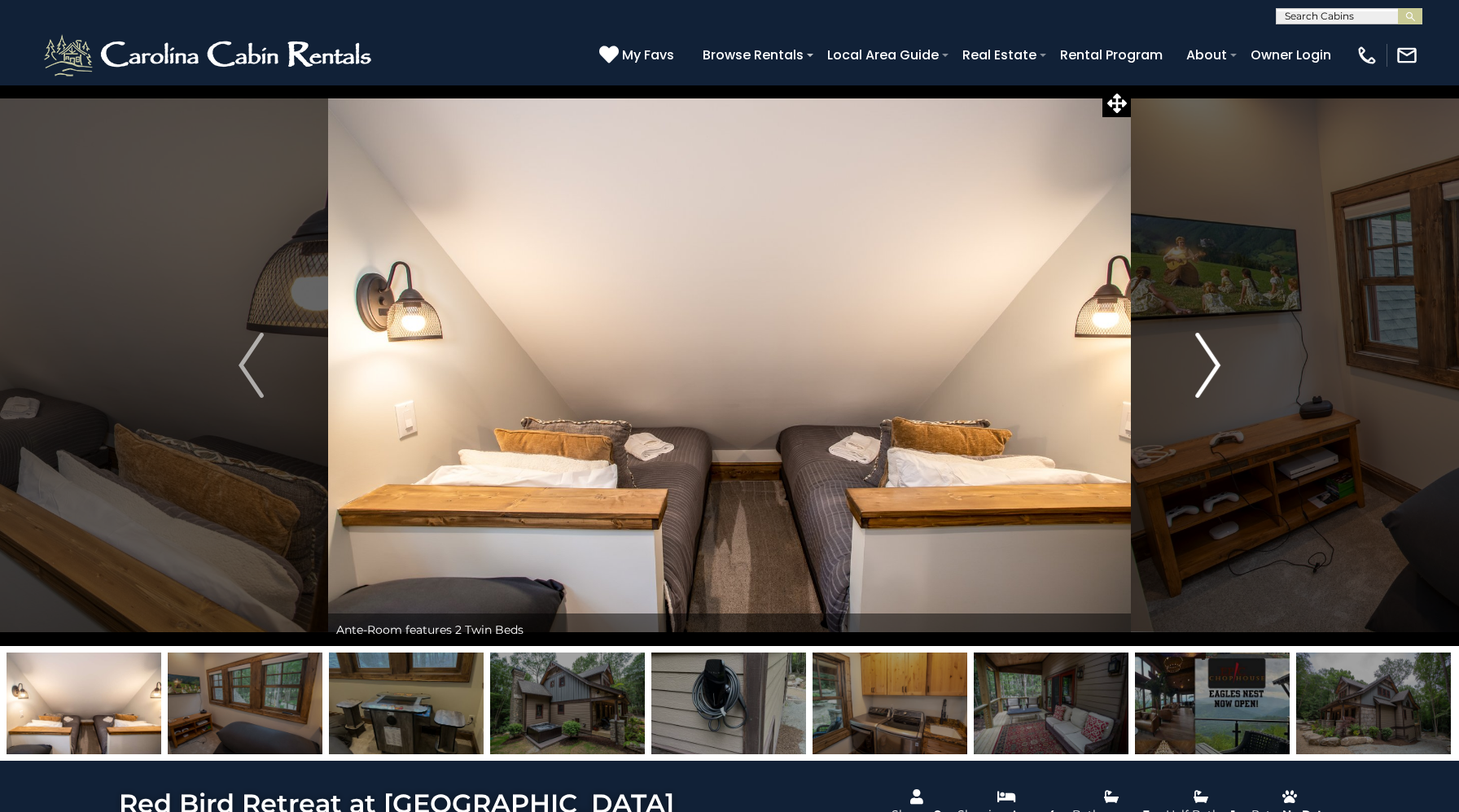
click at [1205, 365] on img "Next" at bounding box center [1207, 365] width 24 height 65
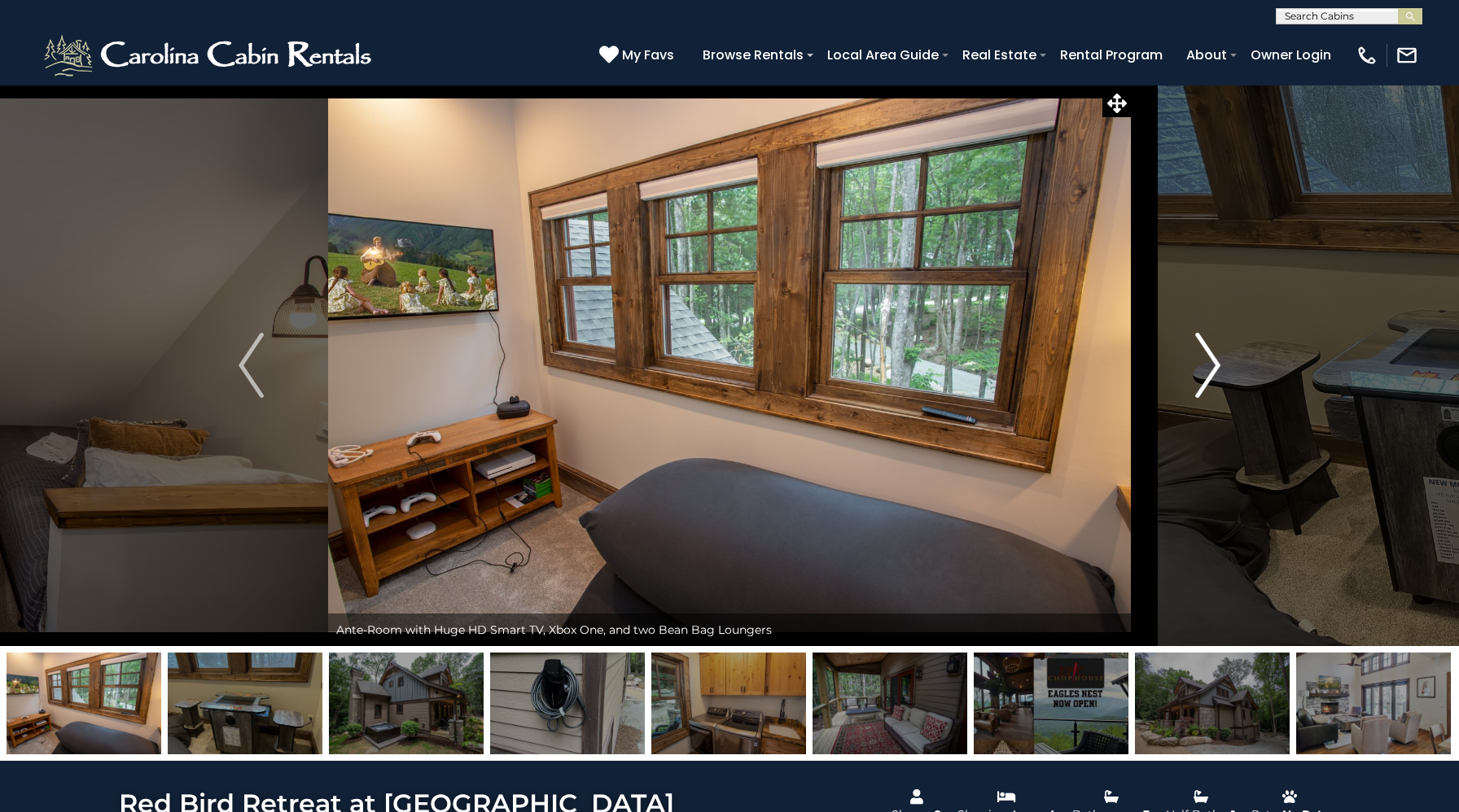
click at [1205, 365] on img "Next" at bounding box center [1207, 365] width 24 height 65
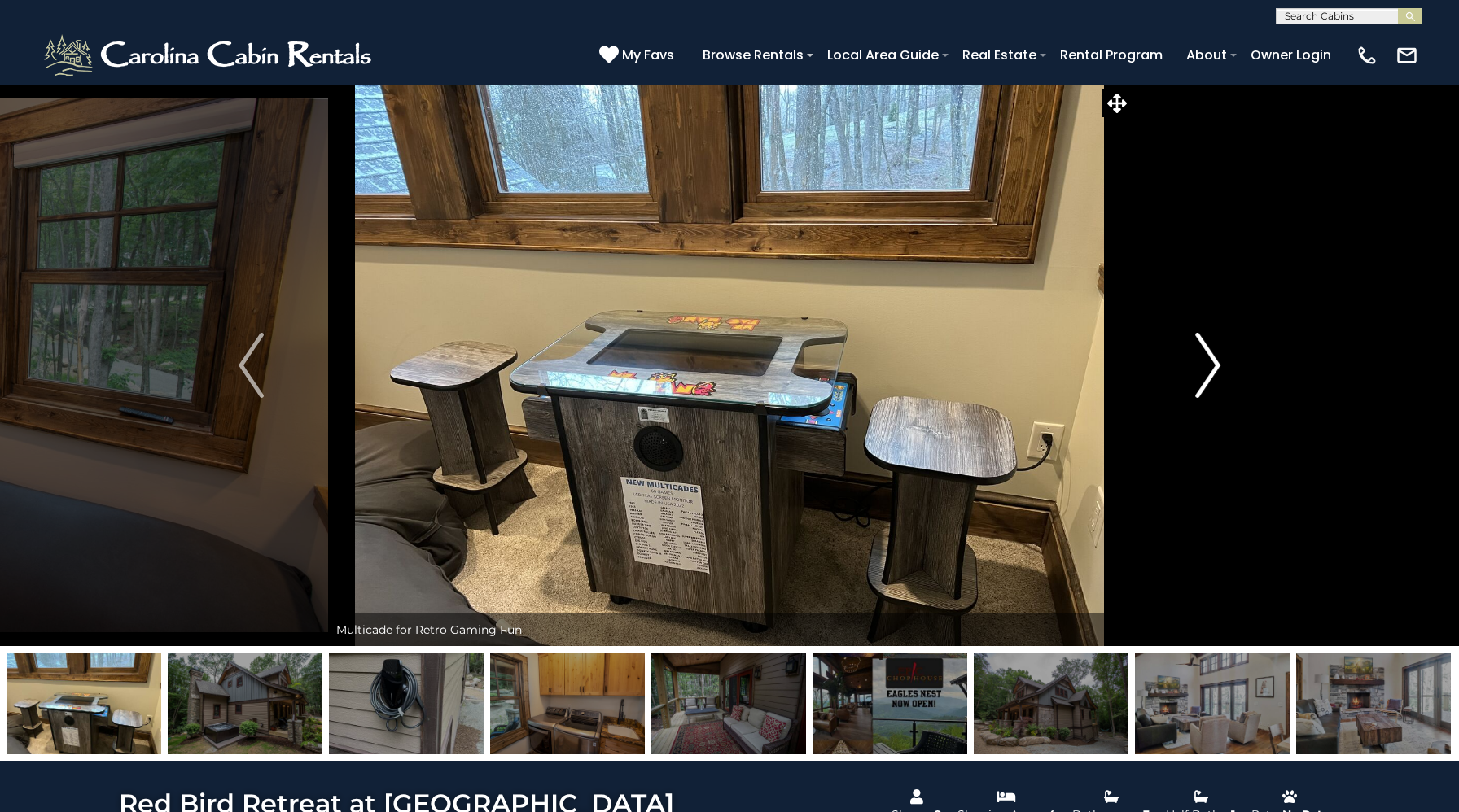
click at [1205, 365] on img "Next" at bounding box center [1207, 365] width 24 height 65
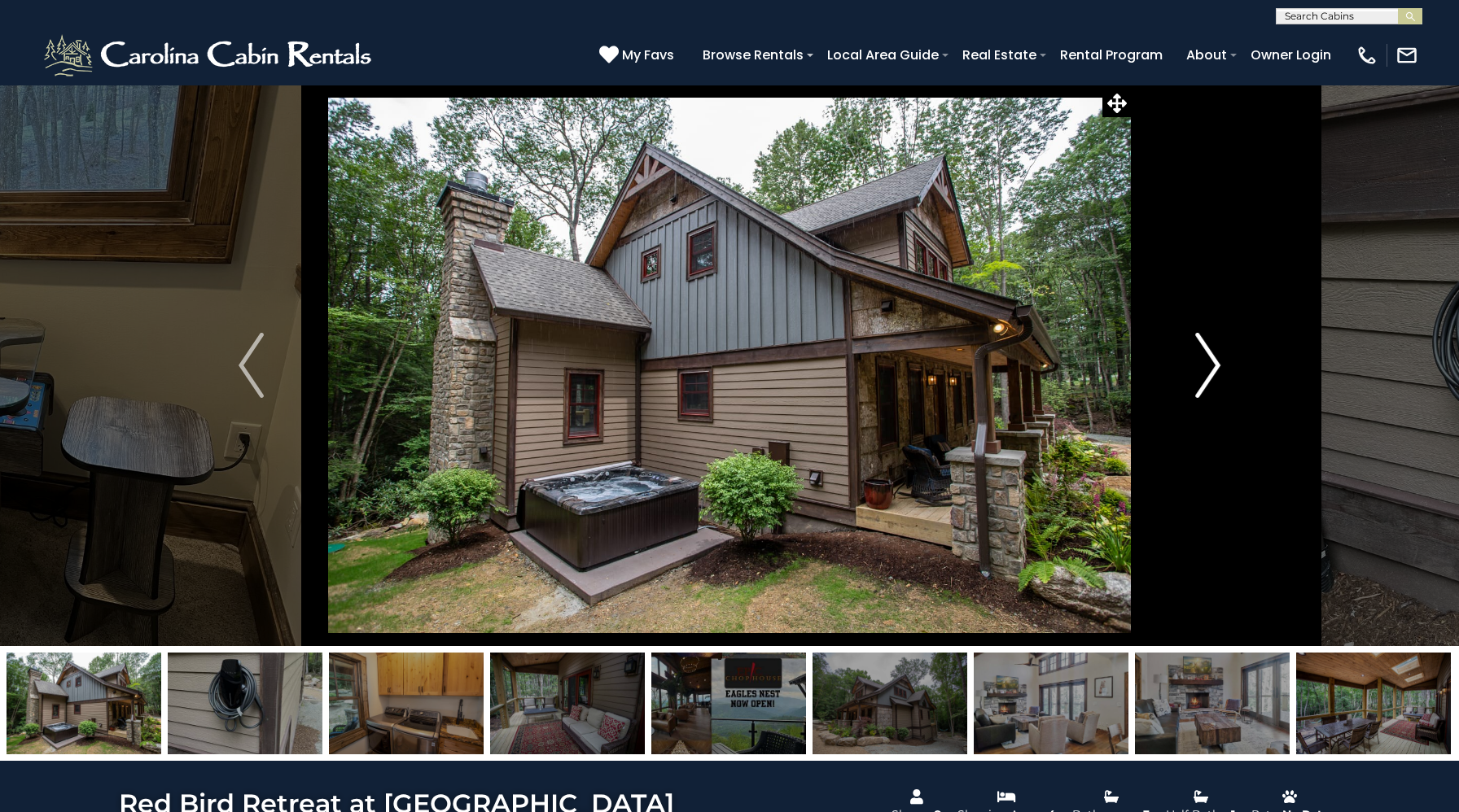
click at [1205, 365] on img "Next" at bounding box center [1207, 365] width 24 height 65
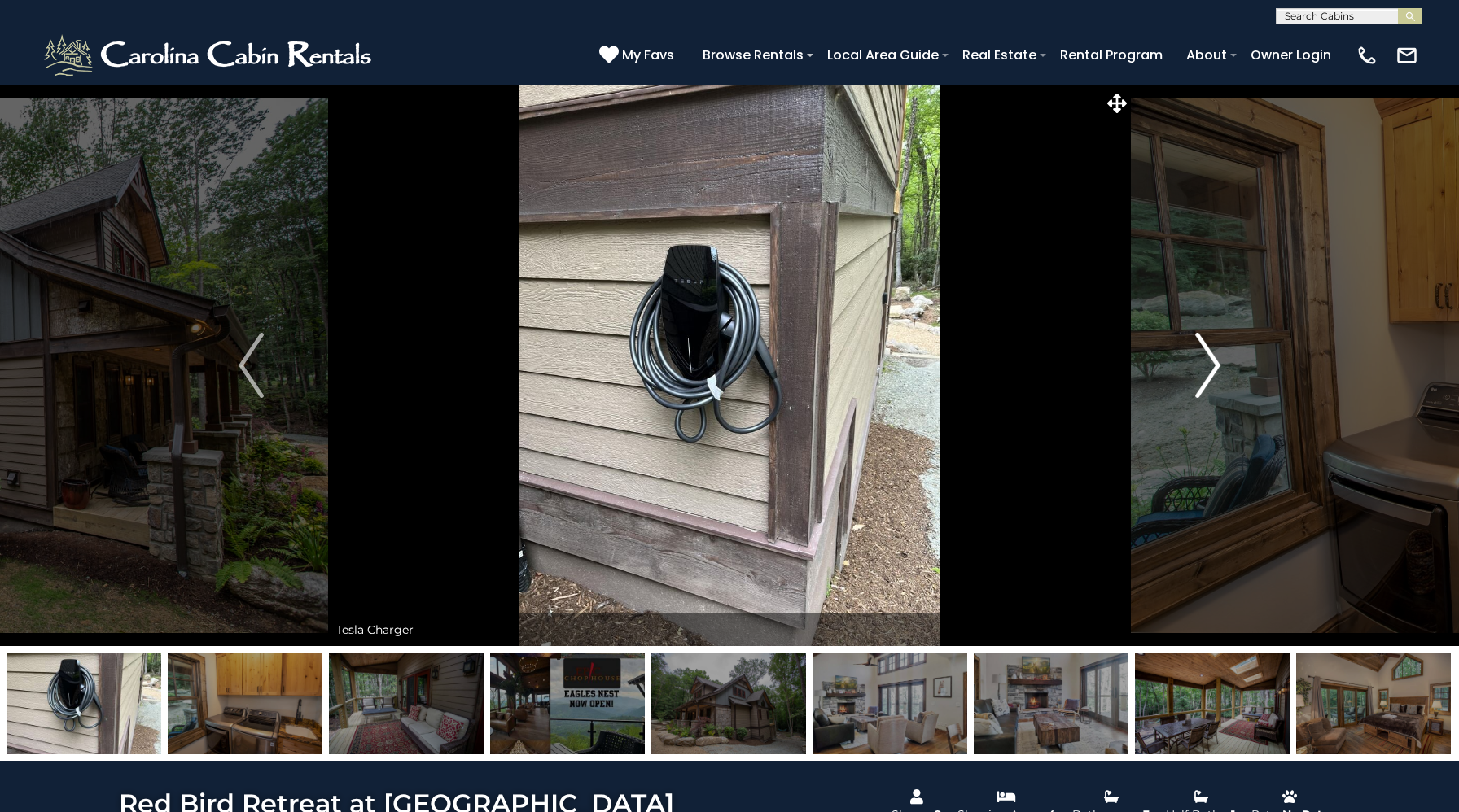
click at [1205, 365] on img "Next" at bounding box center [1207, 365] width 24 height 65
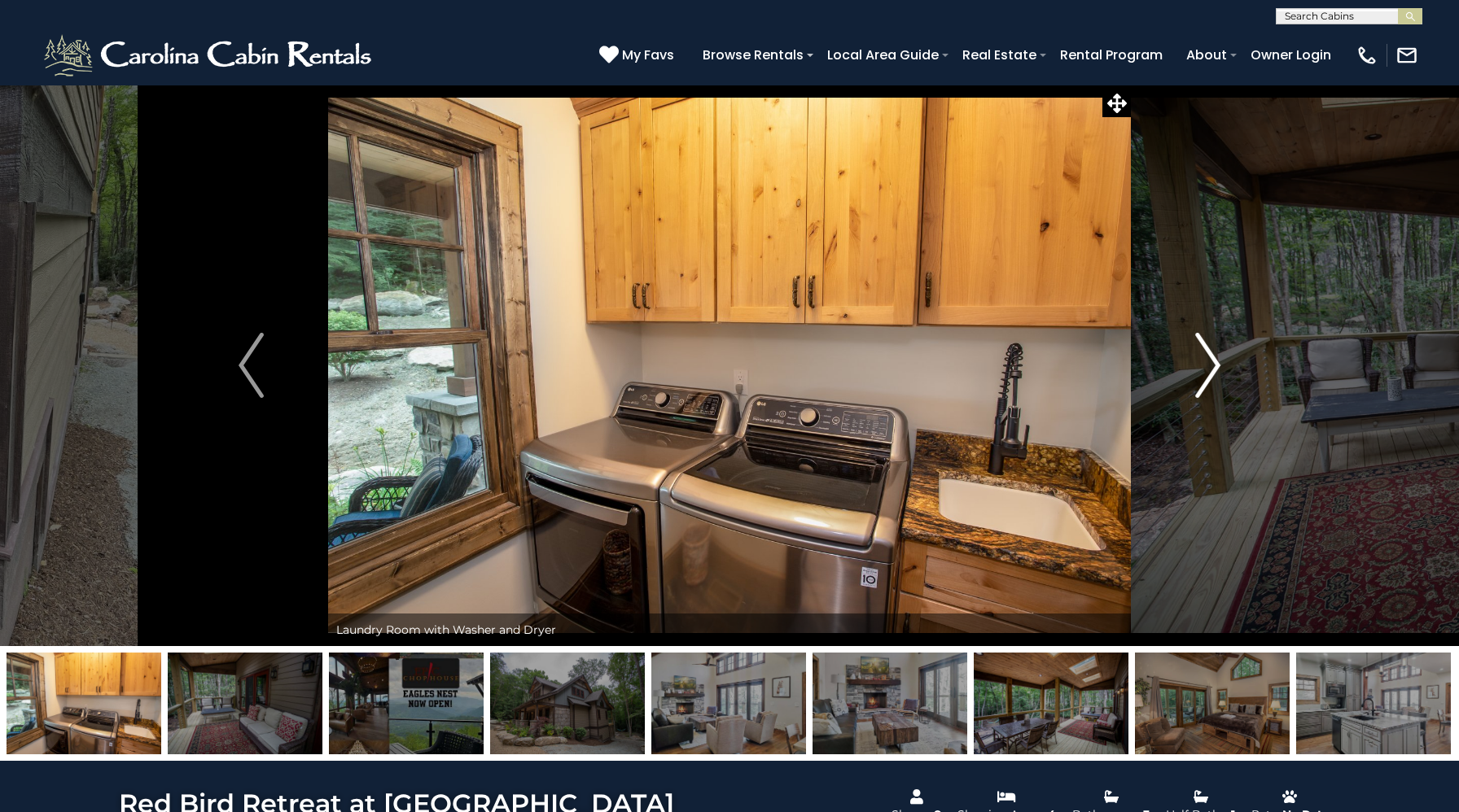
click at [1205, 365] on img "Next" at bounding box center [1207, 365] width 24 height 65
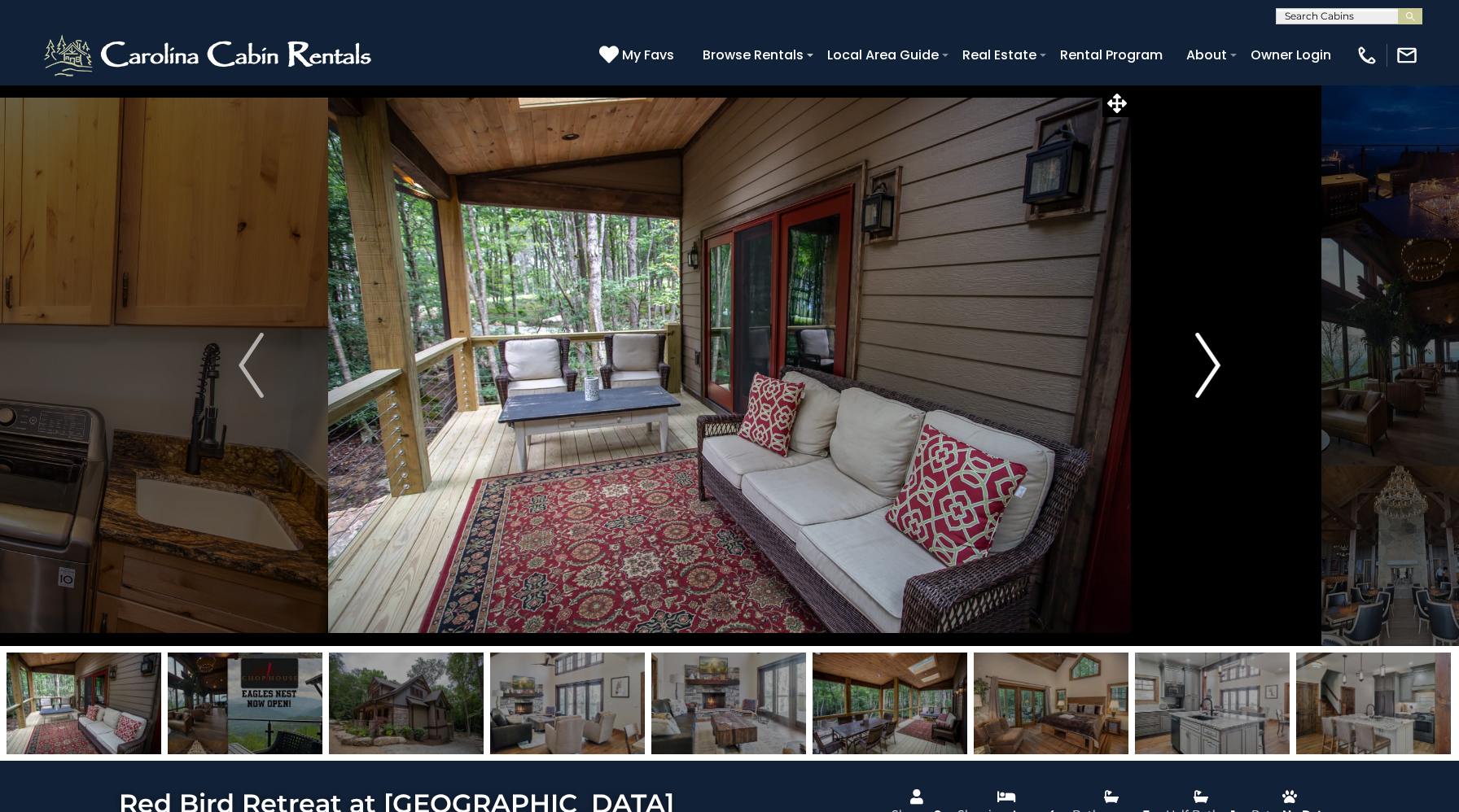
click at [1205, 365] on img "Next" at bounding box center [1207, 365] width 24 height 65
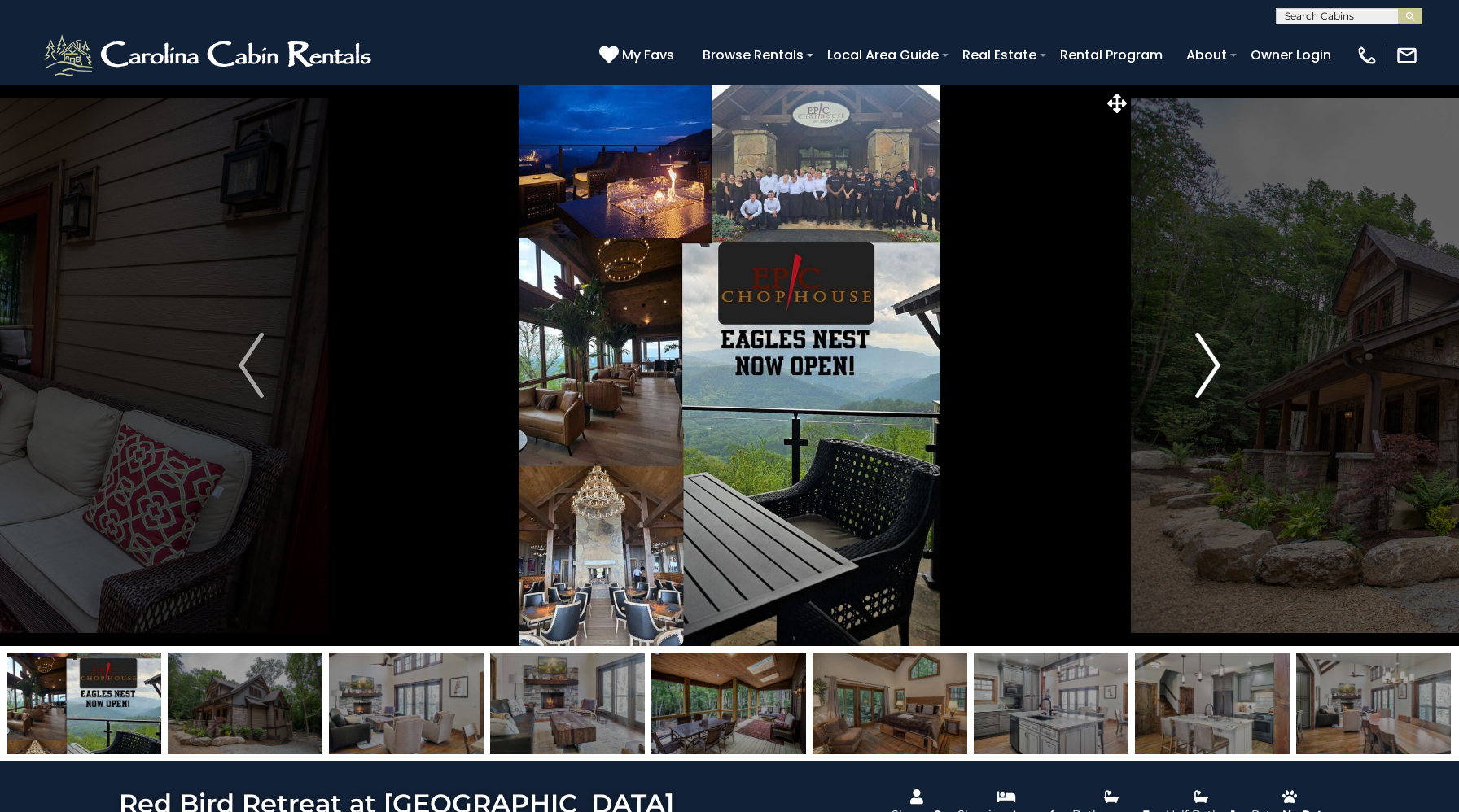
click at [1205, 365] on img "Next" at bounding box center [1207, 365] width 24 height 65
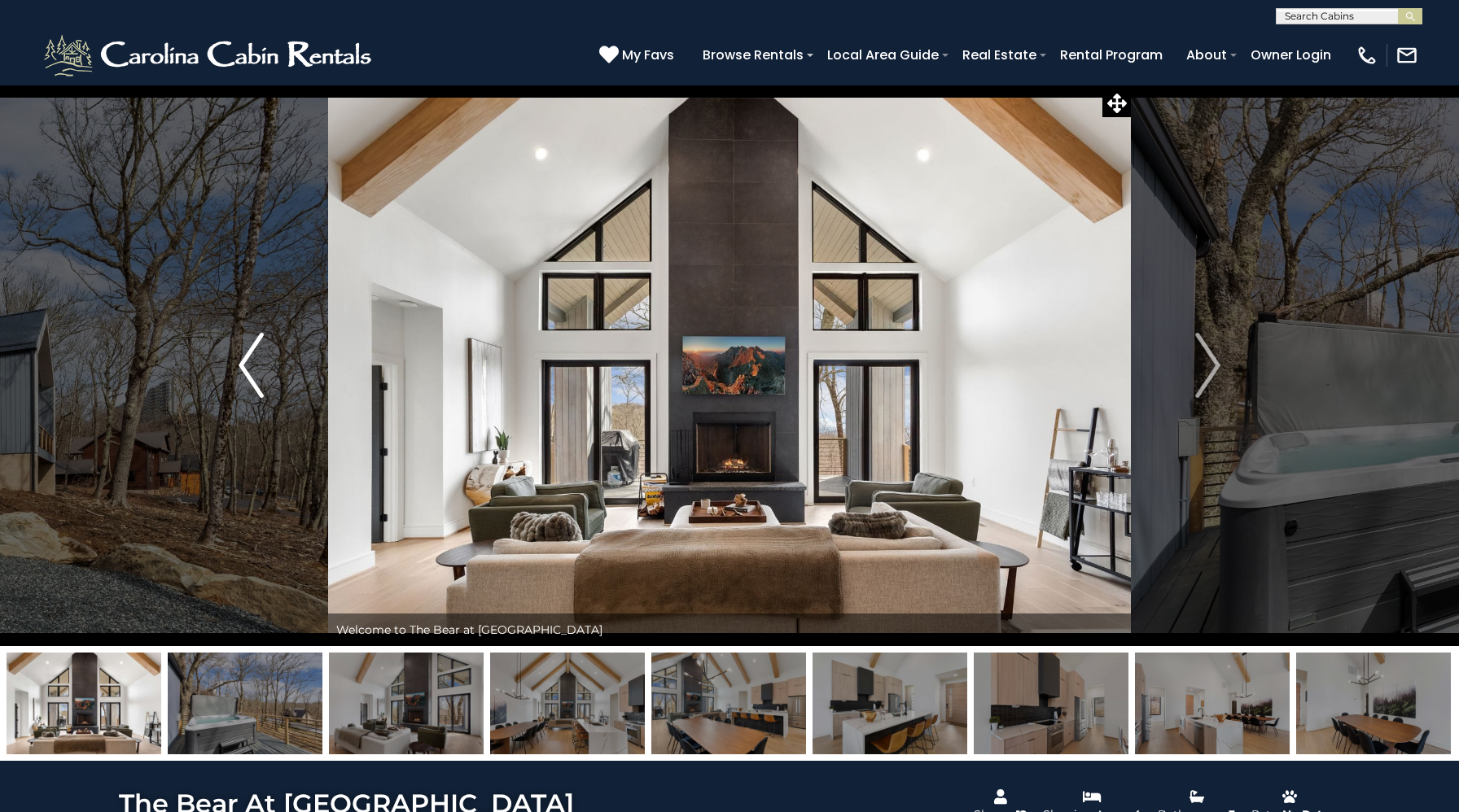
click at [273, 375] on button "Previous" at bounding box center [250, 365] width 154 height 562
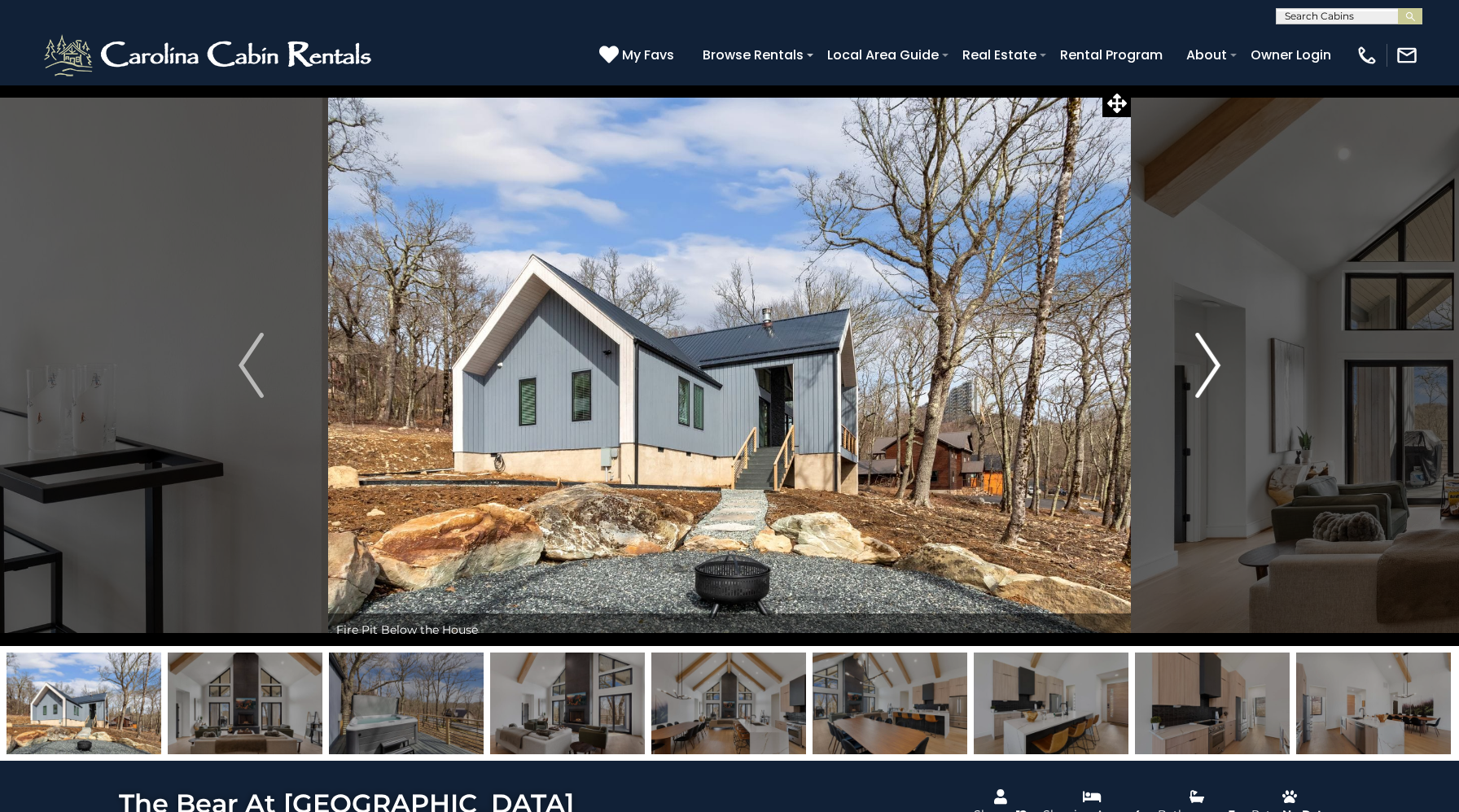
click at [1208, 380] on img "Next" at bounding box center [1207, 365] width 24 height 65
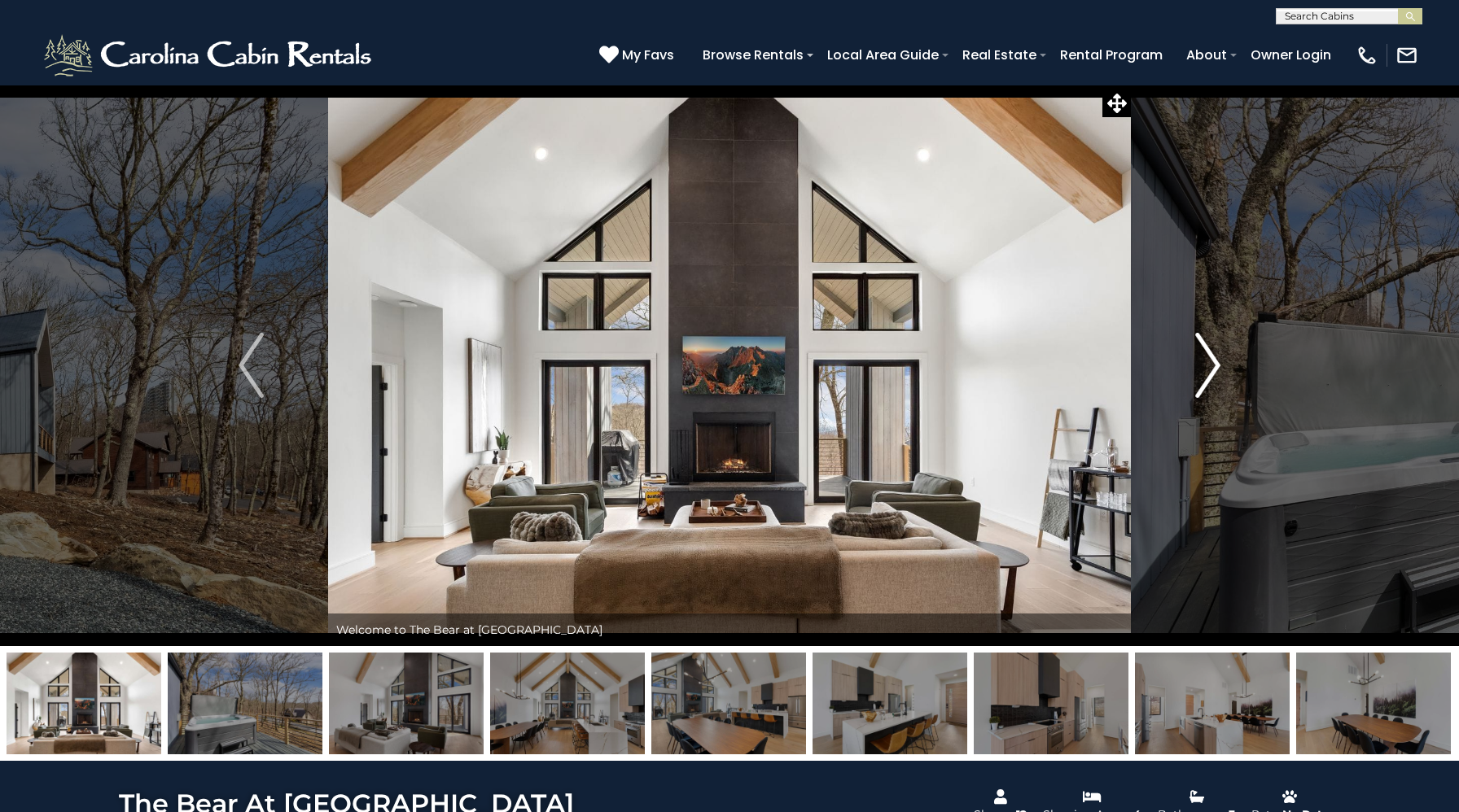
click at [1208, 380] on img "Next" at bounding box center [1207, 365] width 24 height 65
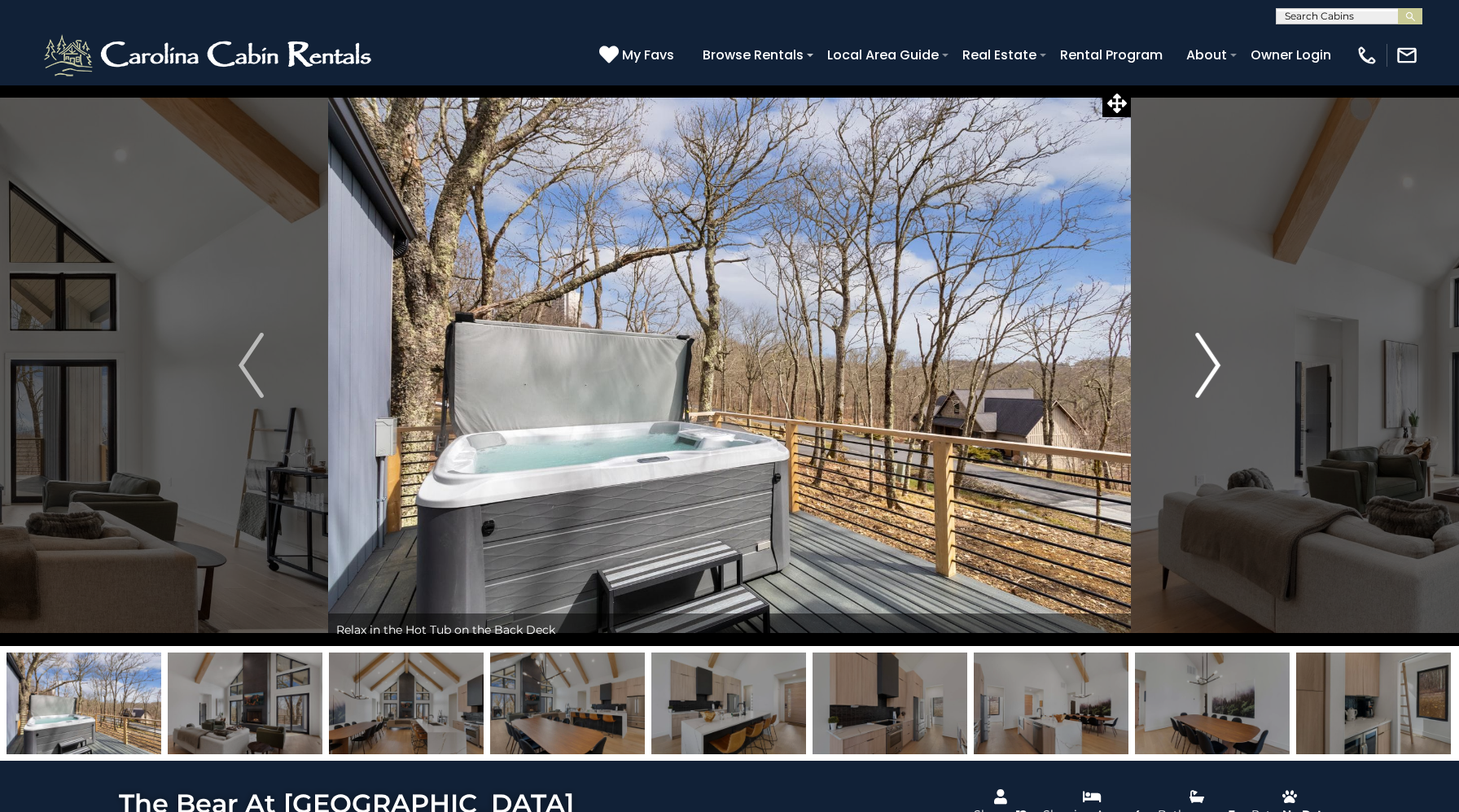
click at [1208, 380] on img "Next" at bounding box center [1207, 365] width 24 height 65
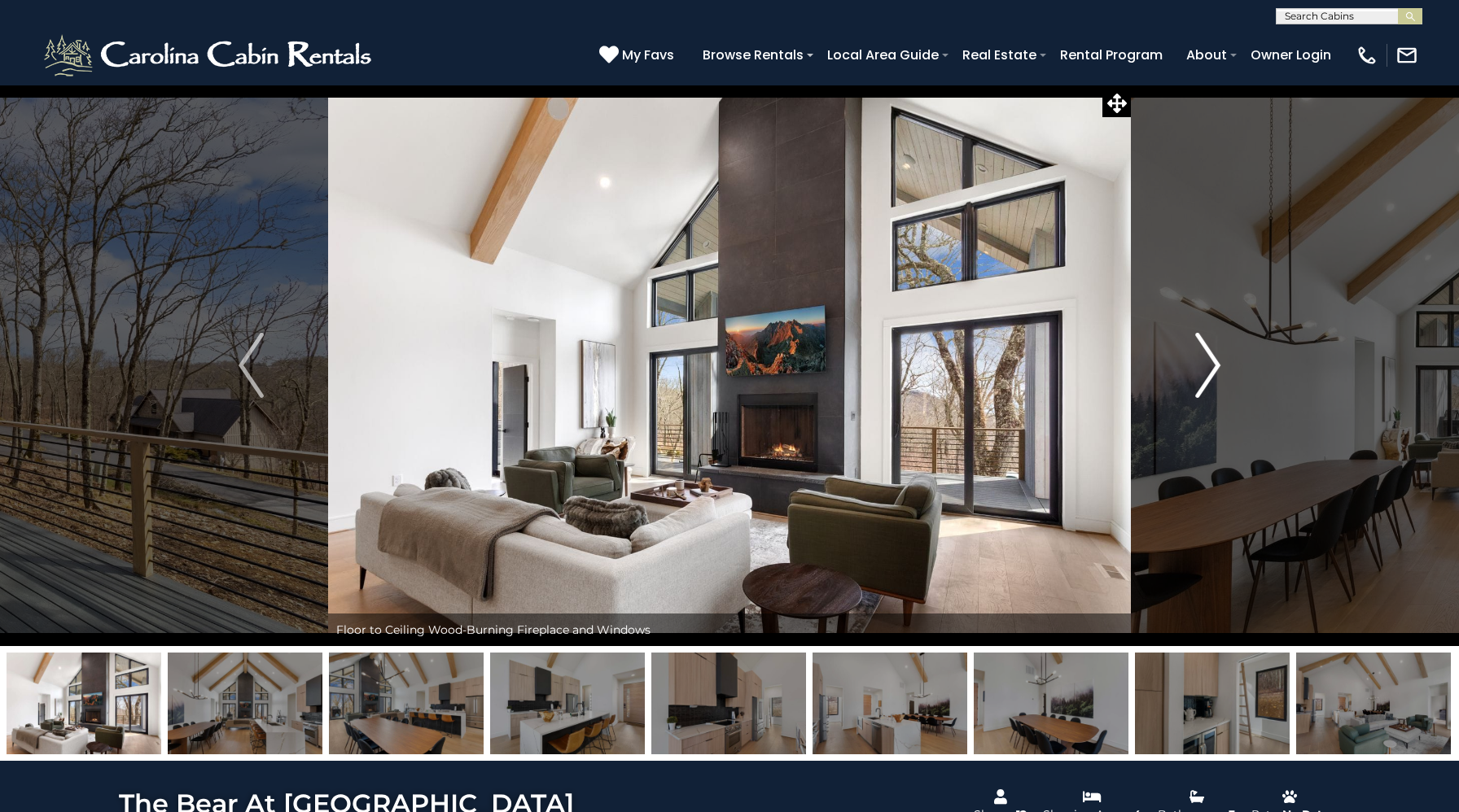
click at [1208, 380] on img "Next" at bounding box center [1207, 365] width 24 height 65
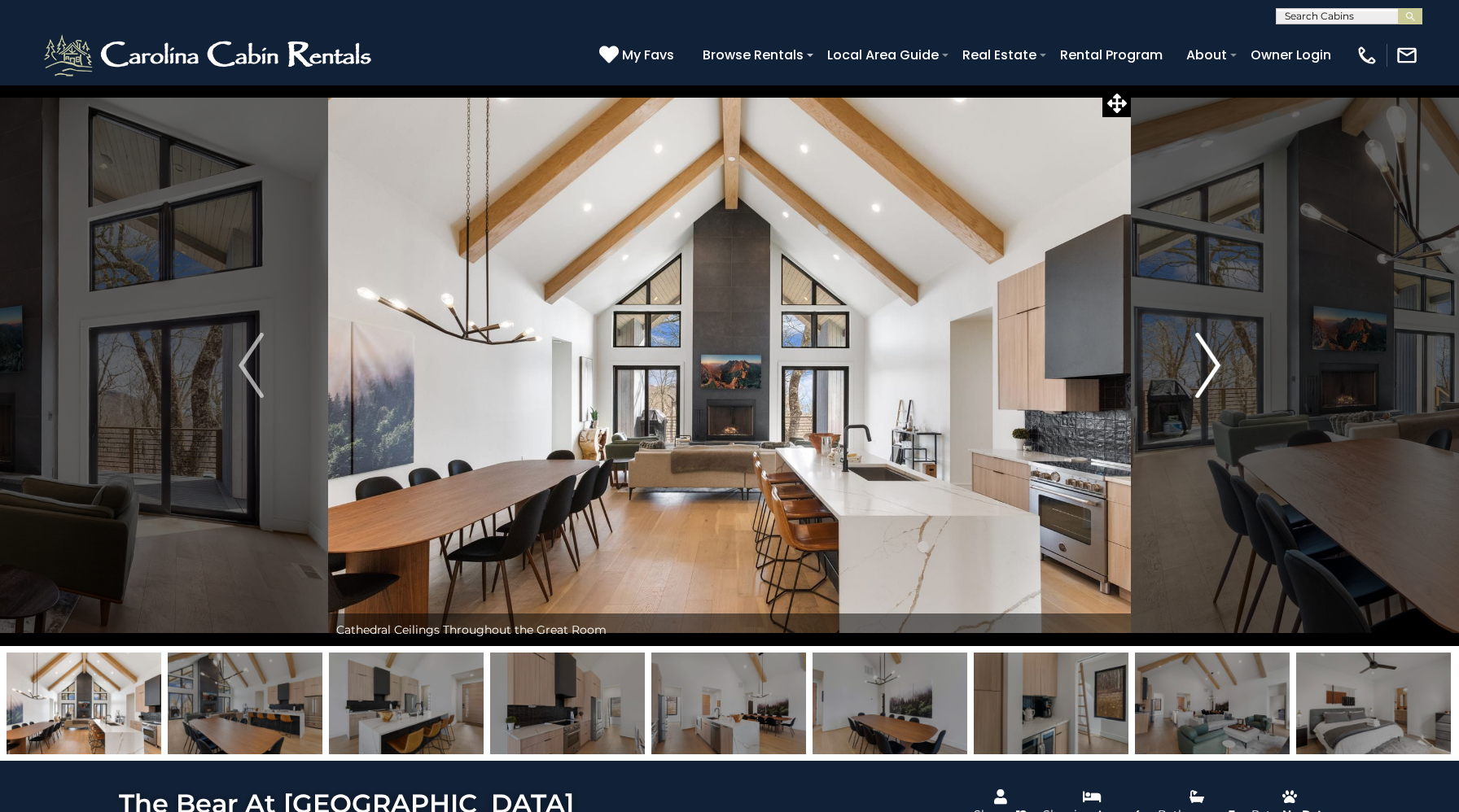
click at [1208, 380] on img "Next" at bounding box center [1207, 365] width 24 height 65
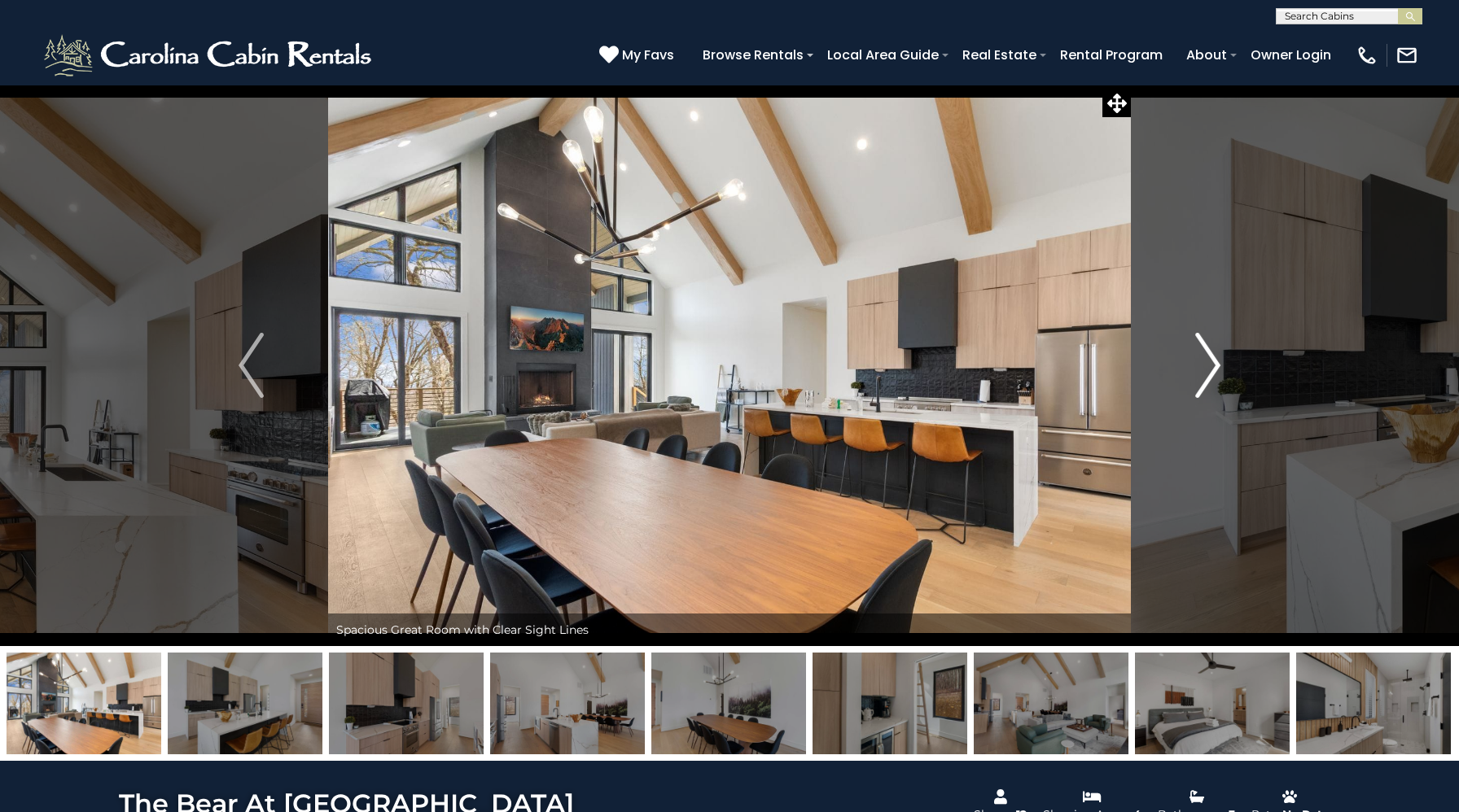
click at [1208, 380] on img "Next" at bounding box center [1207, 365] width 24 height 65
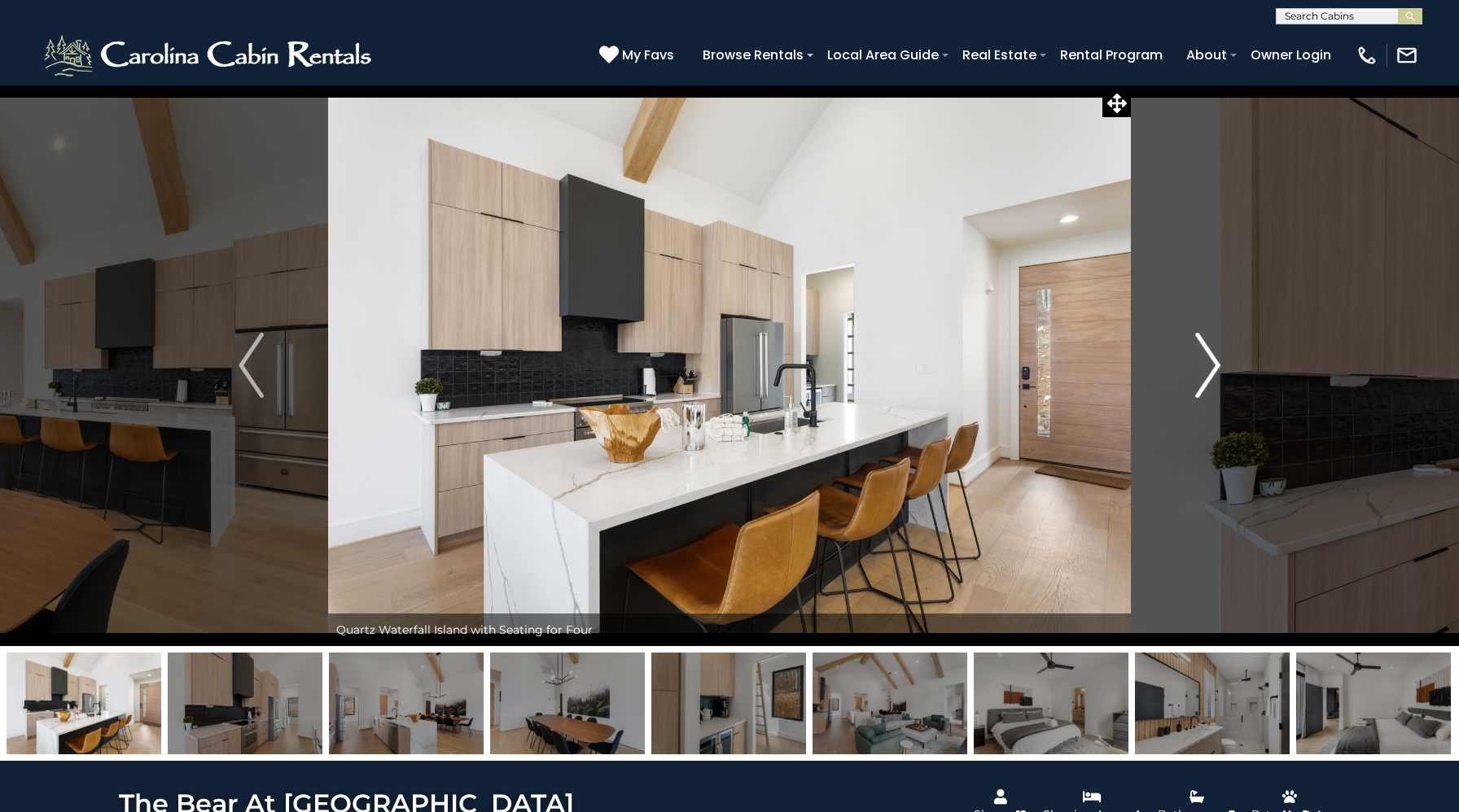
click at [1208, 380] on img "Next" at bounding box center [1207, 365] width 24 height 65
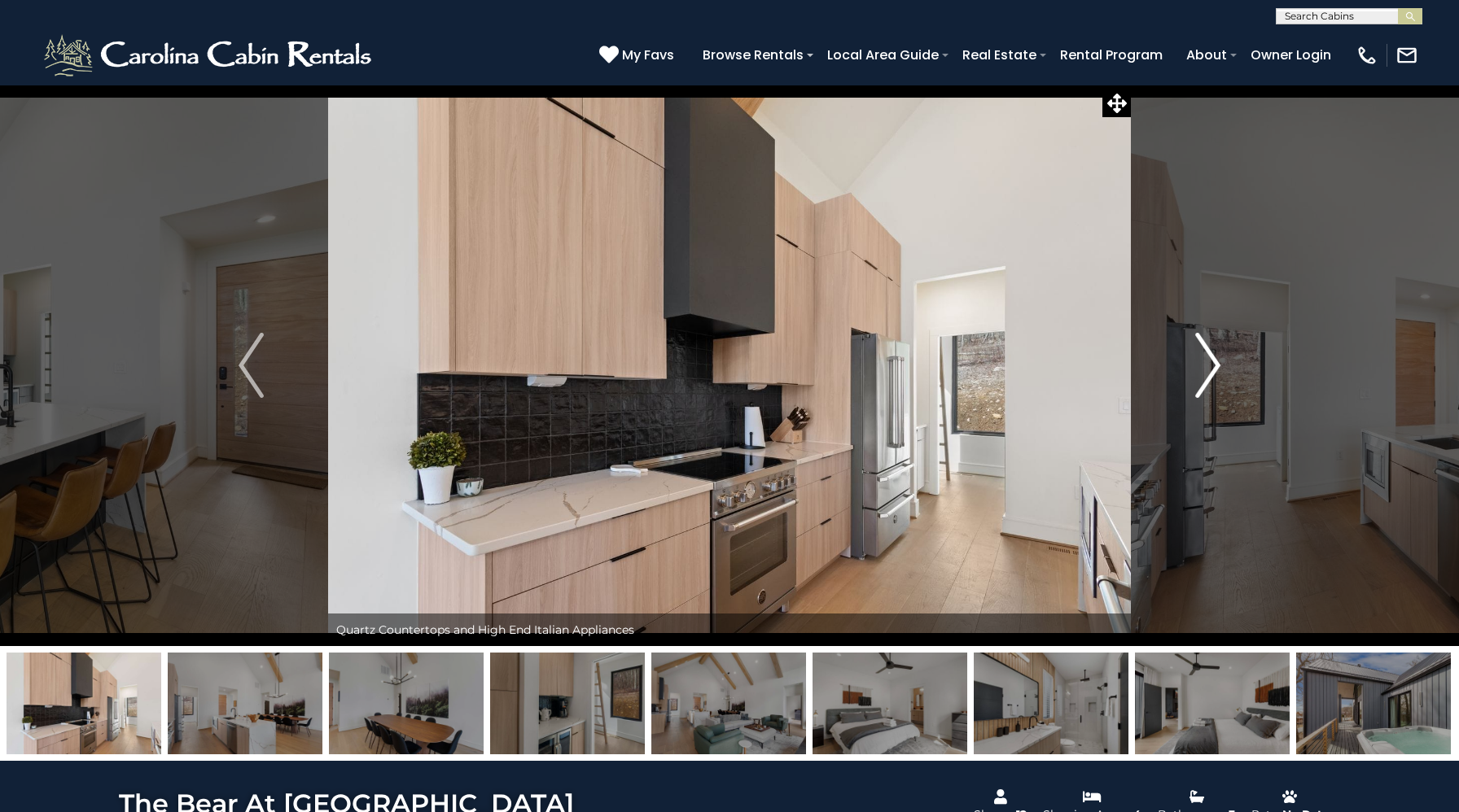
click at [1208, 380] on img "Next" at bounding box center [1207, 365] width 24 height 65
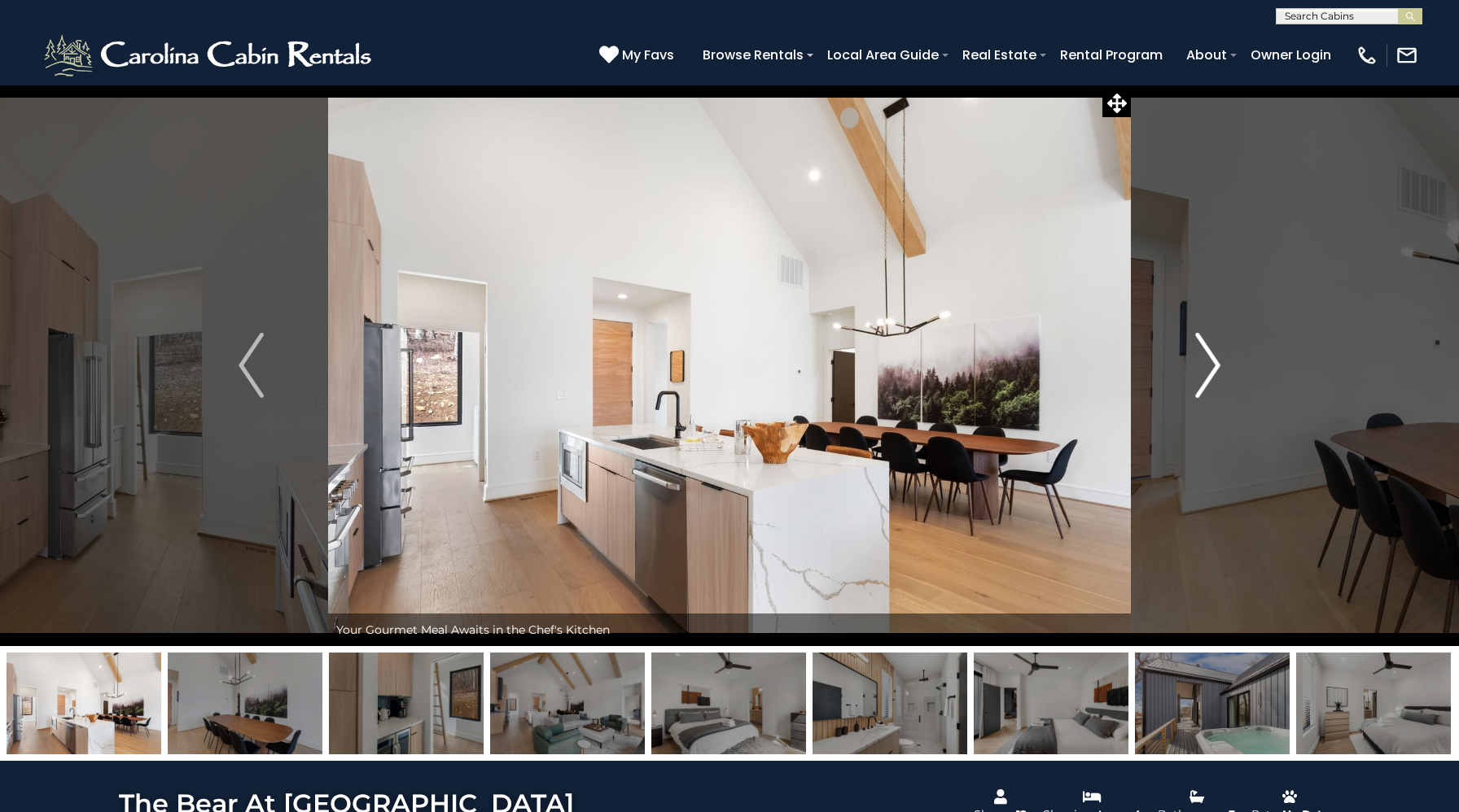
click at [1208, 380] on img "Next" at bounding box center [1207, 365] width 24 height 65
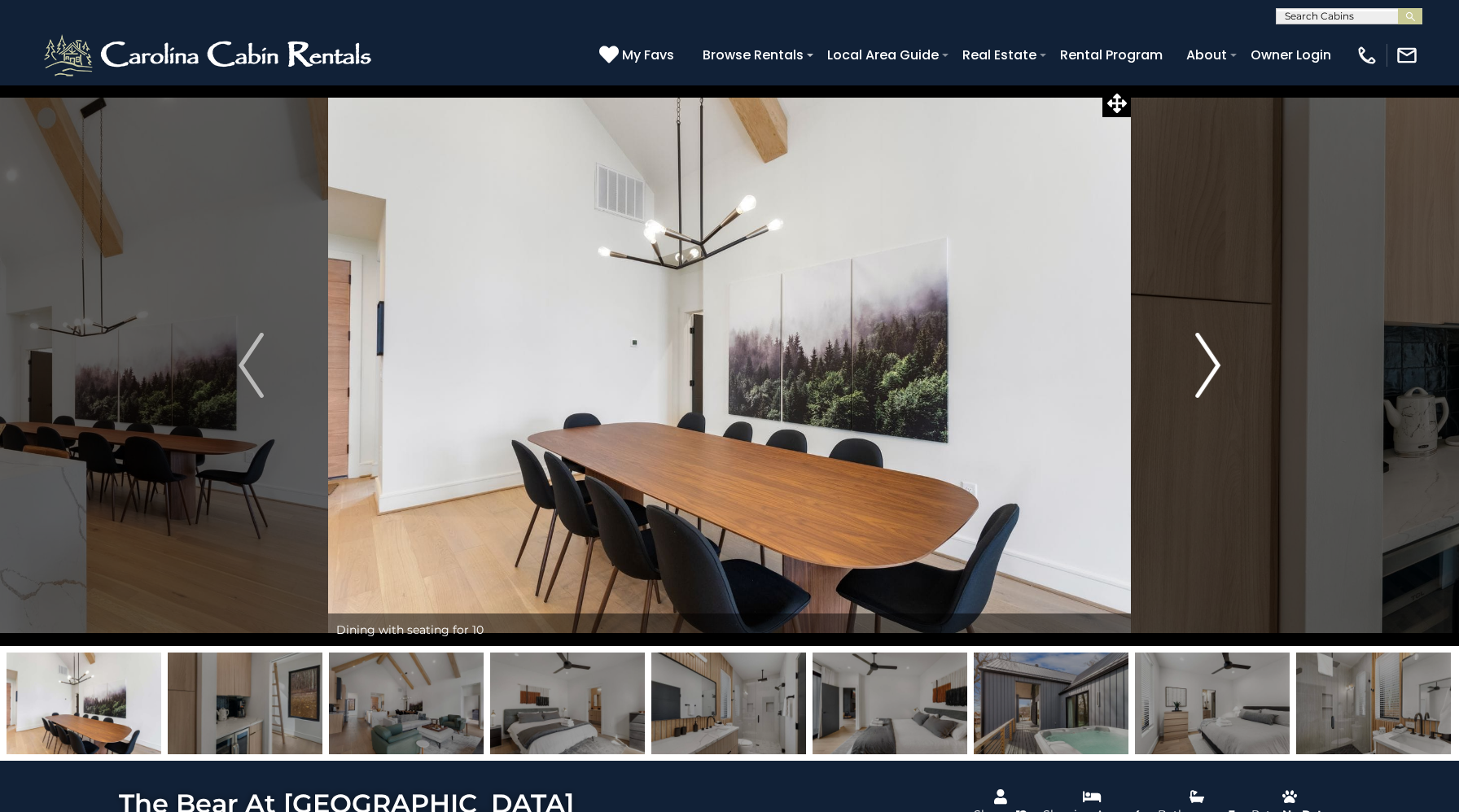
click at [1208, 380] on img "Next" at bounding box center [1207, 365] width 24 height 65
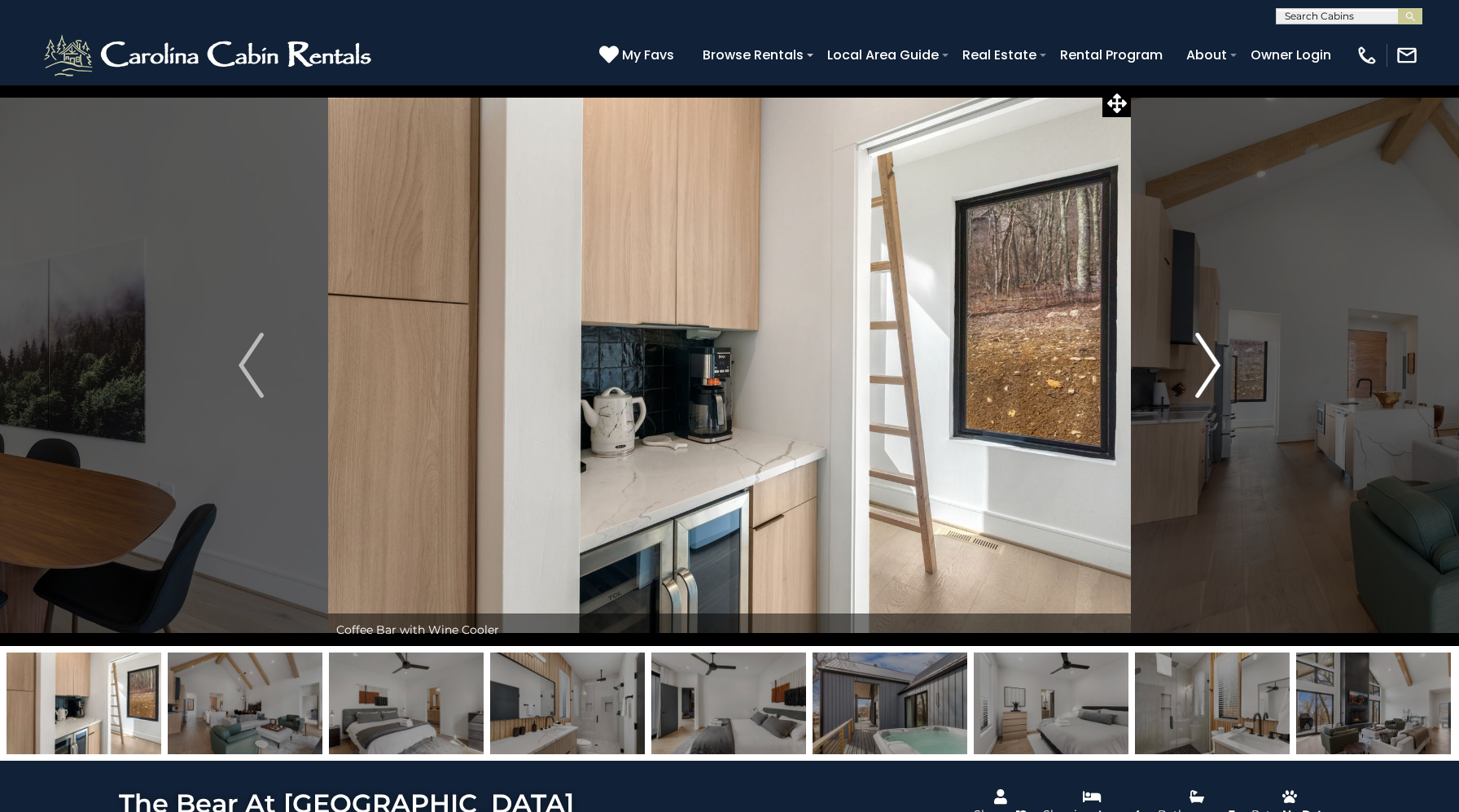
click at [1208, 380] on img "Next" at bounding box center [1207, 365] width 24 height 65
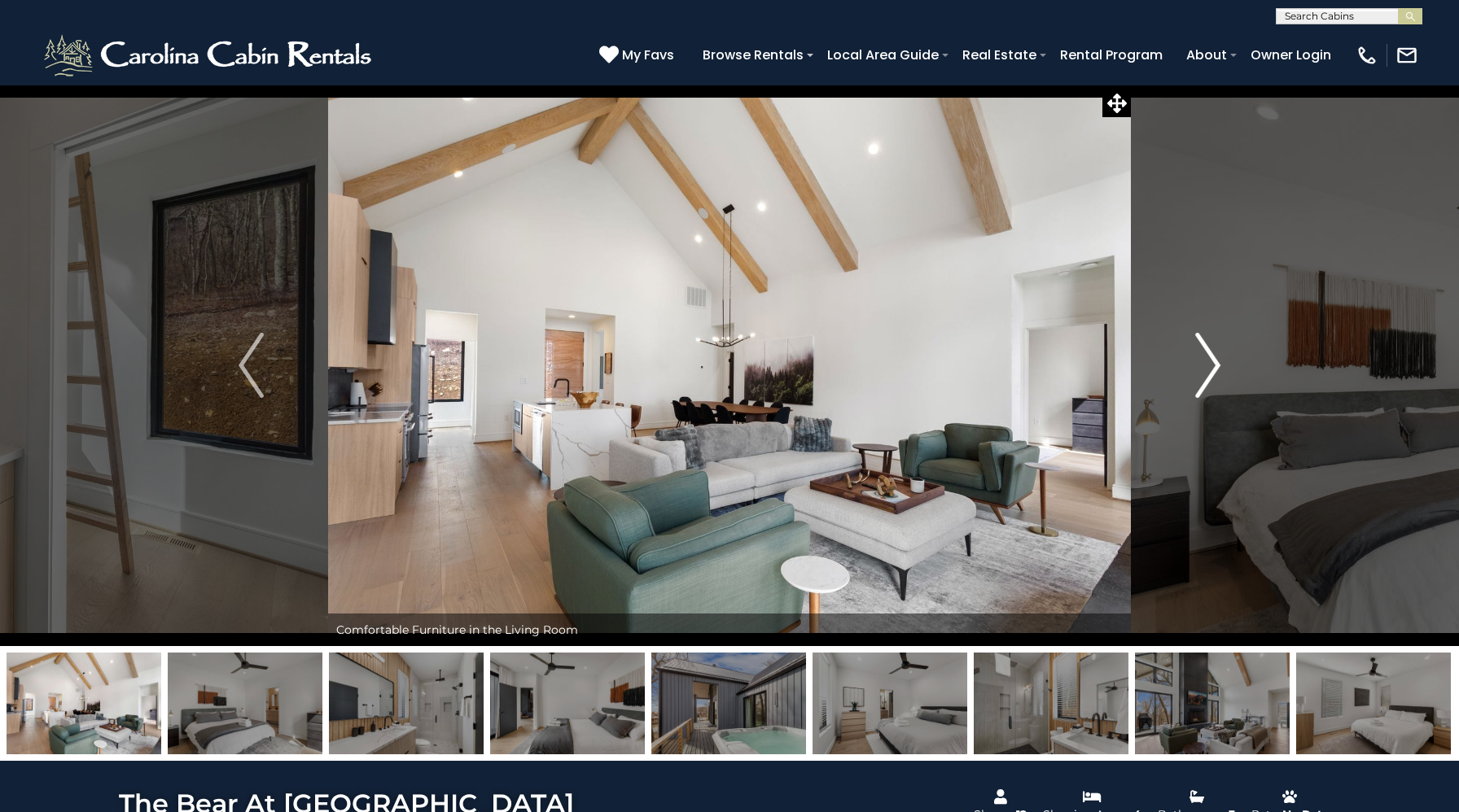
click at [1208, 380] on img "Next" at bounding box center [1207, 365] width 24 height 65
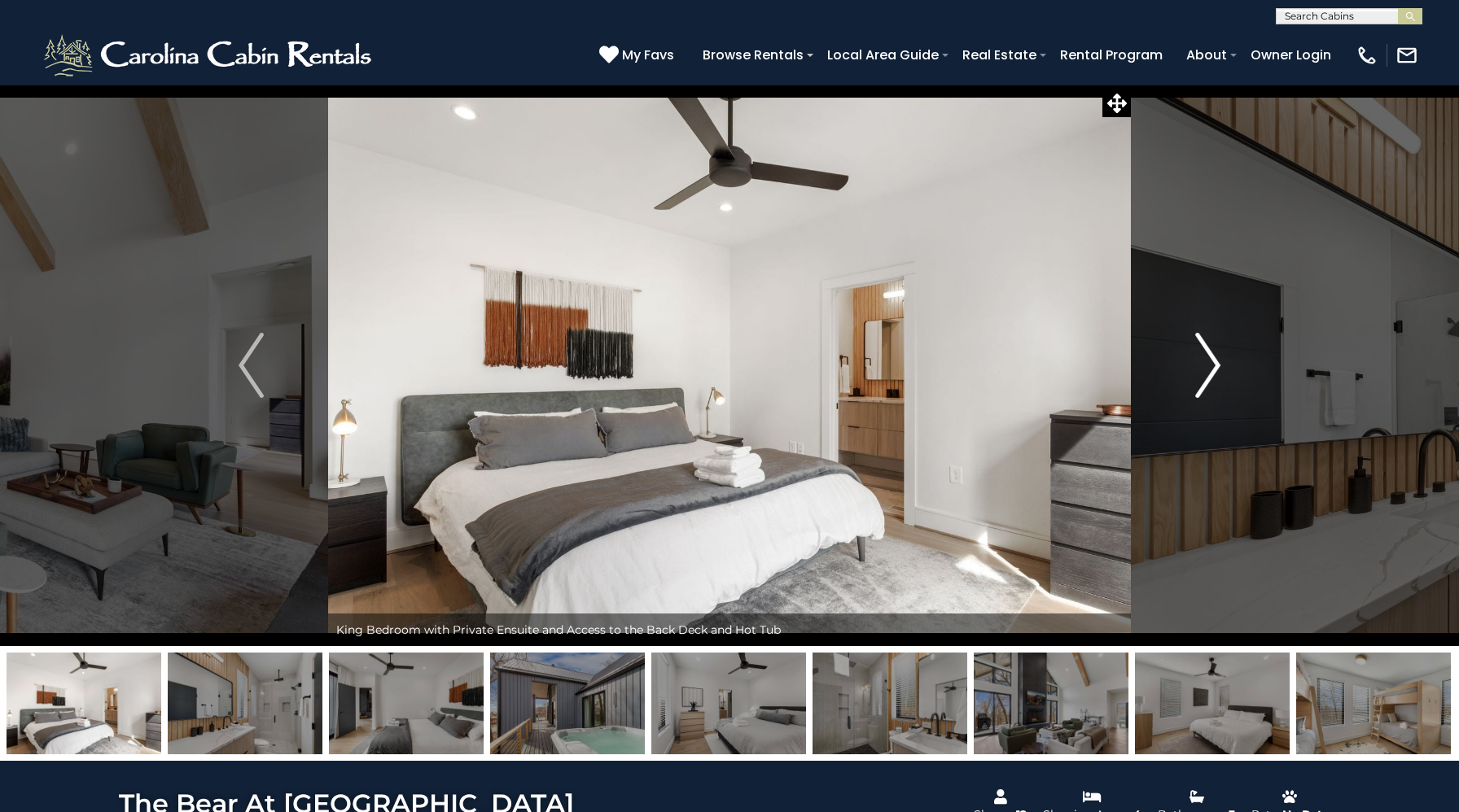
click at [1208, 380] on img "Next" at bounding box center [1207, 365] width 24 height 65
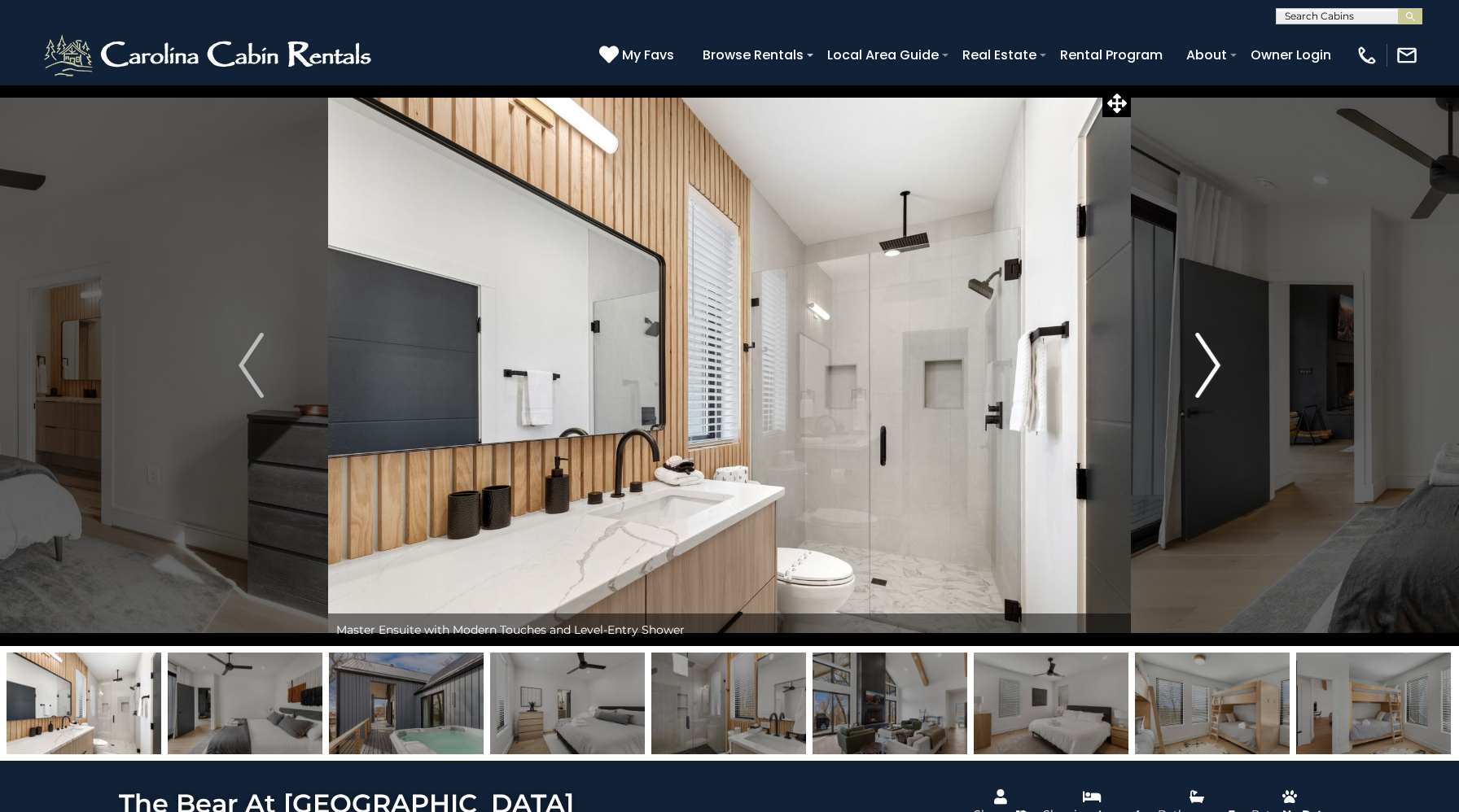
click at [1208, 380] on img "Next" at bounding box center [1207, 365] width 24 height 65
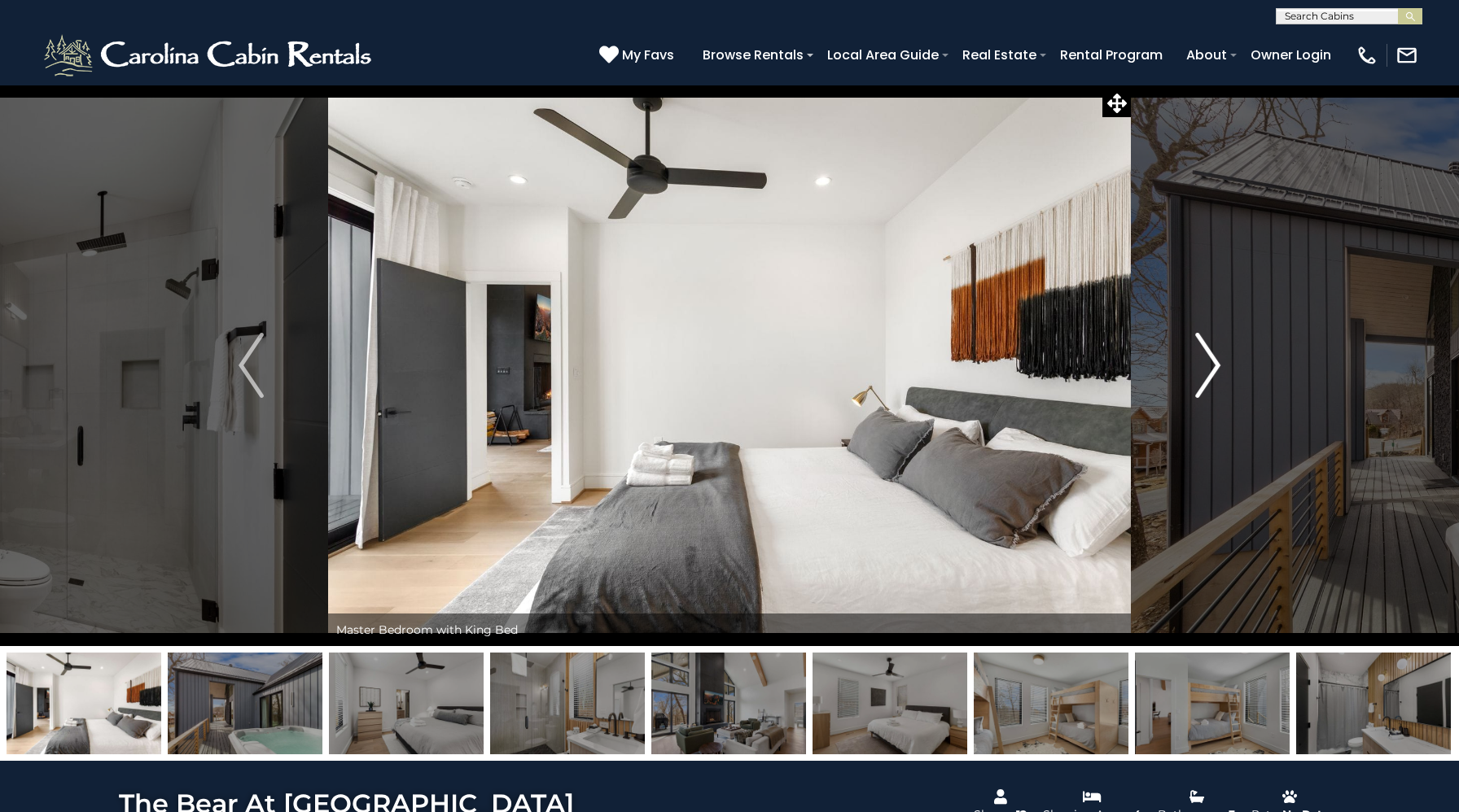
click at [1208, 380] on img "Next" at bounding box center [1207, 365] width 24 height 65
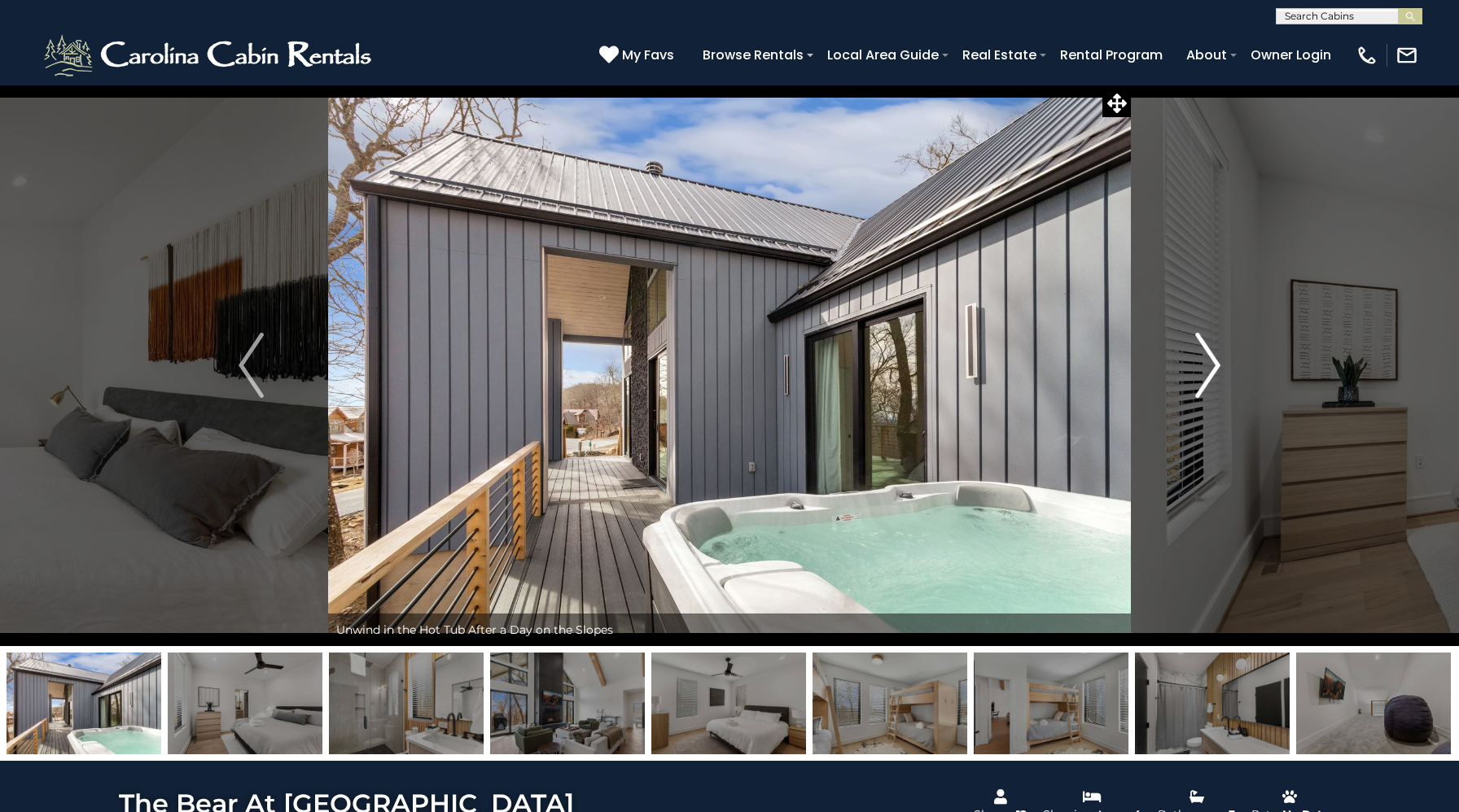
click at [1208, 380] on img "Next" at bounding box center [1207, 365] width 24 height 65
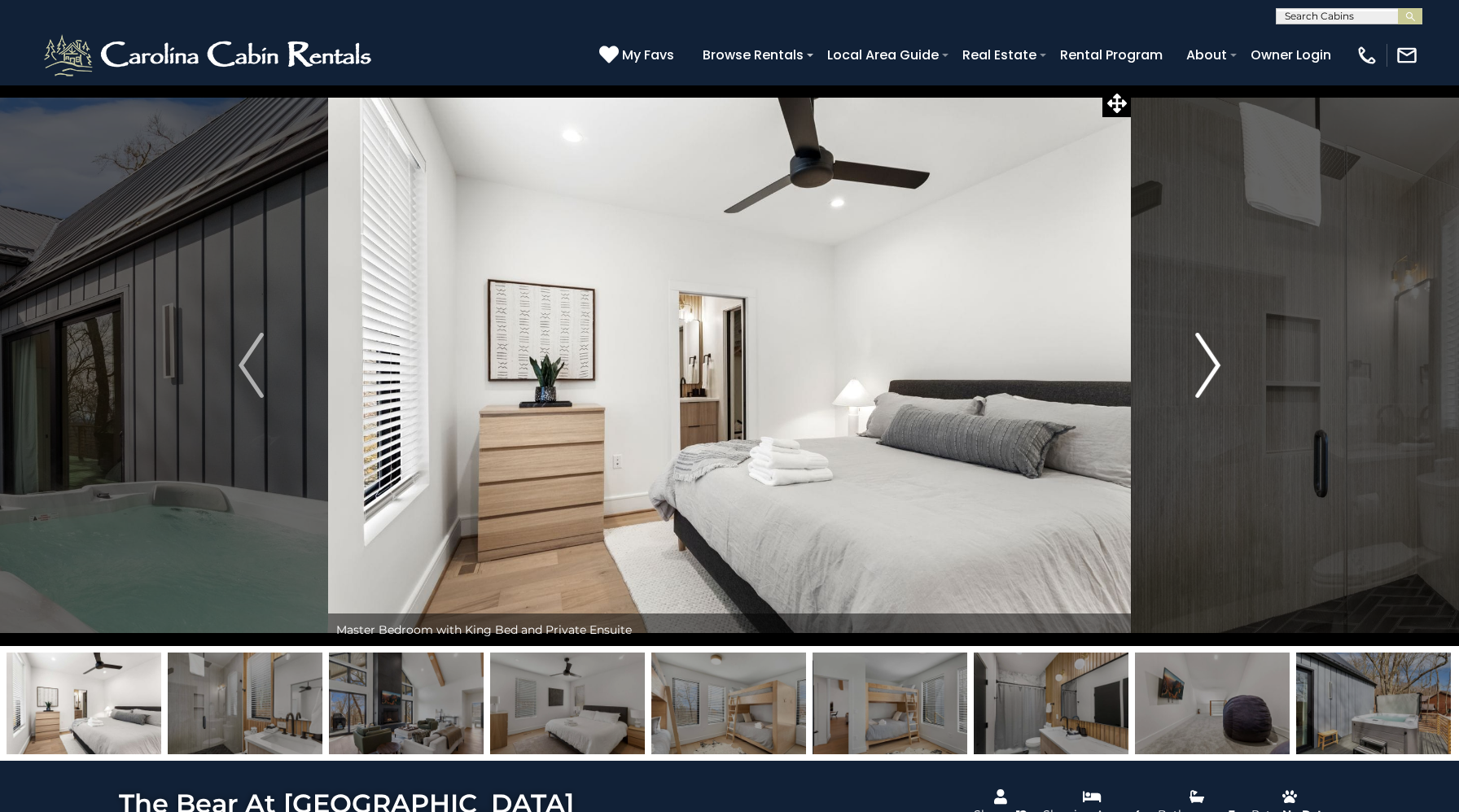
click at [1208, 380] on img "Next" at bounding box center [1207, 365] width 24 height 65
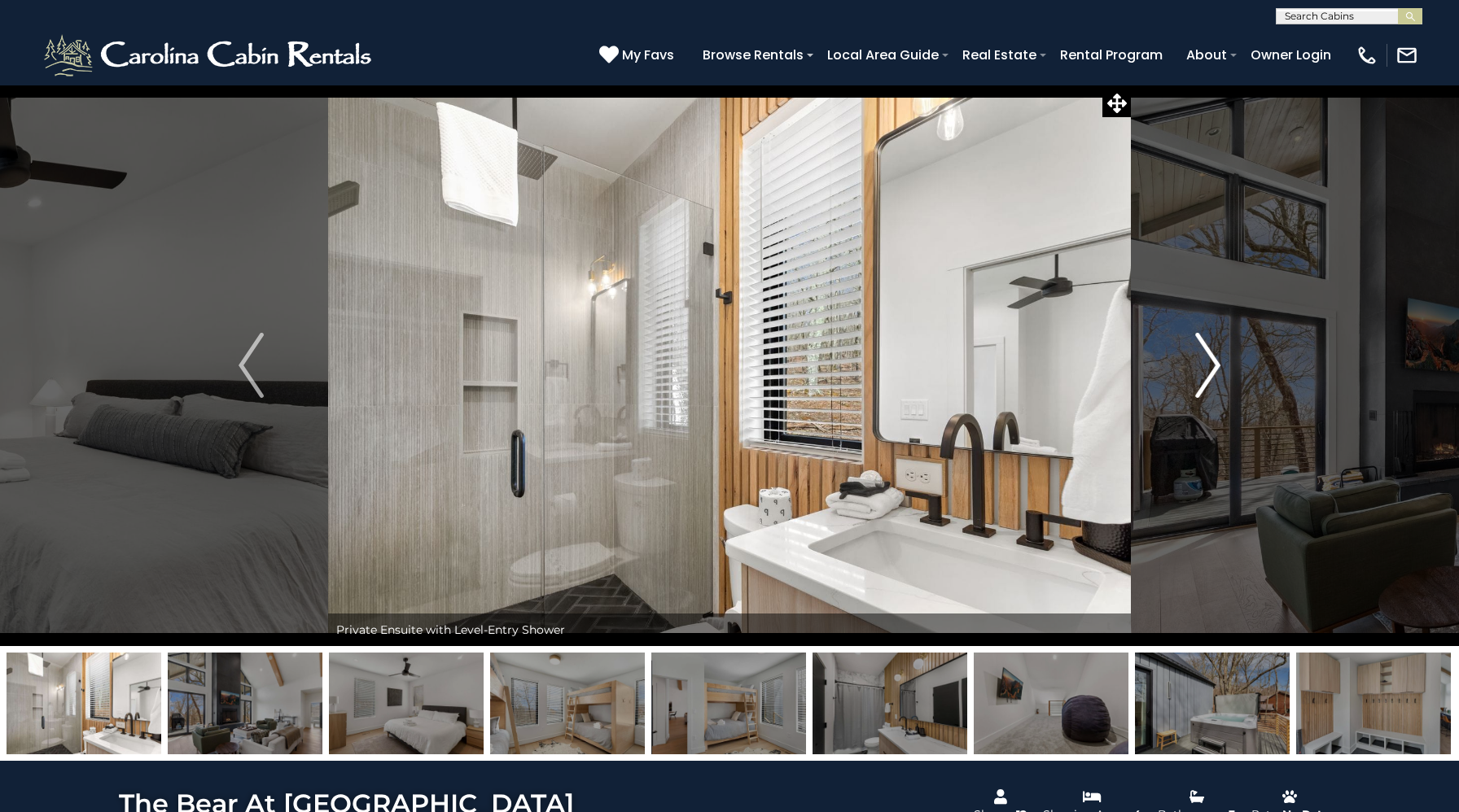
click at [1208, 380] on img "Next" at bounding box center [1207, 365] width 24 height 65
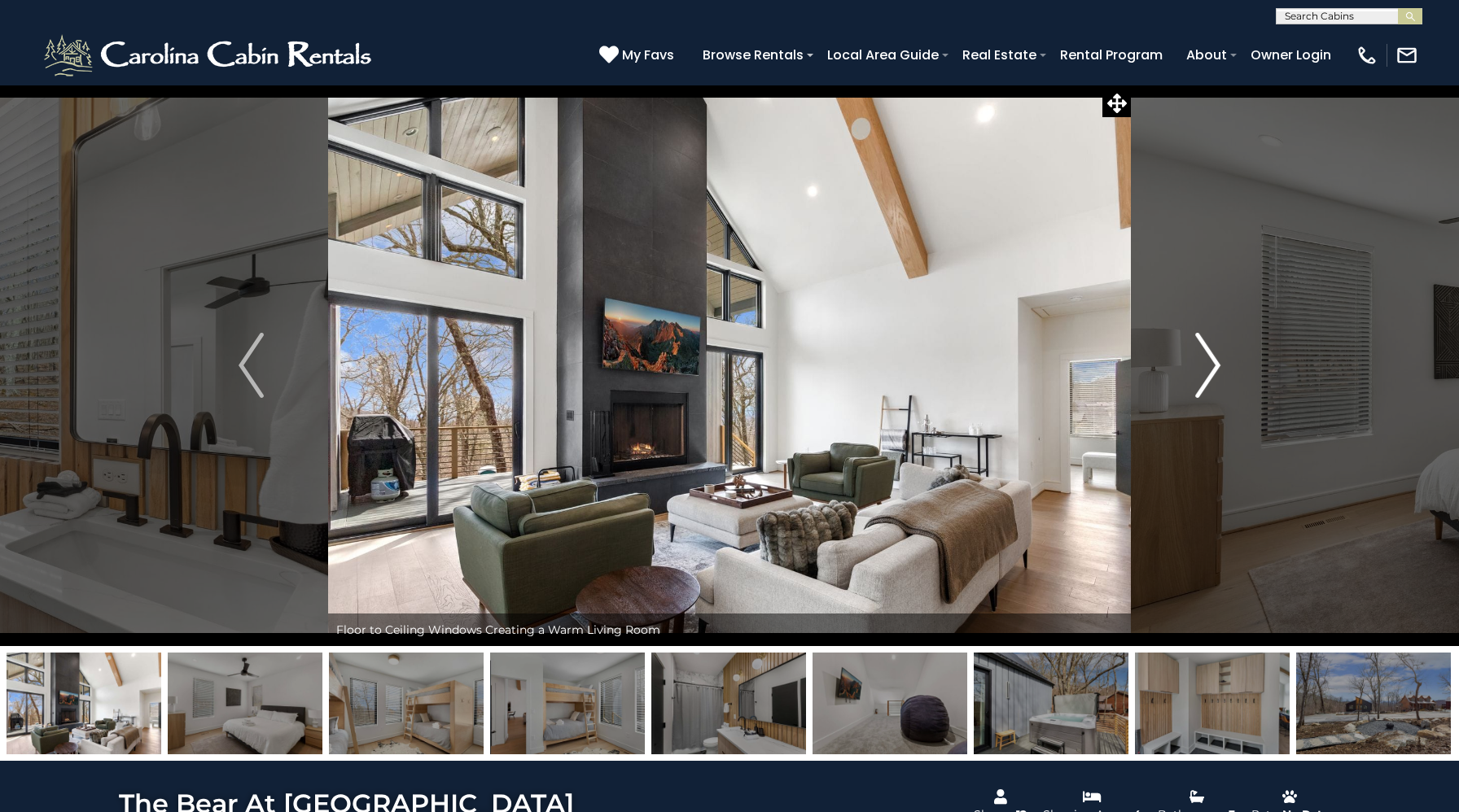
click at [1208, 380] on img "Next" at bounding box center [1207, 365] width 24 height 65
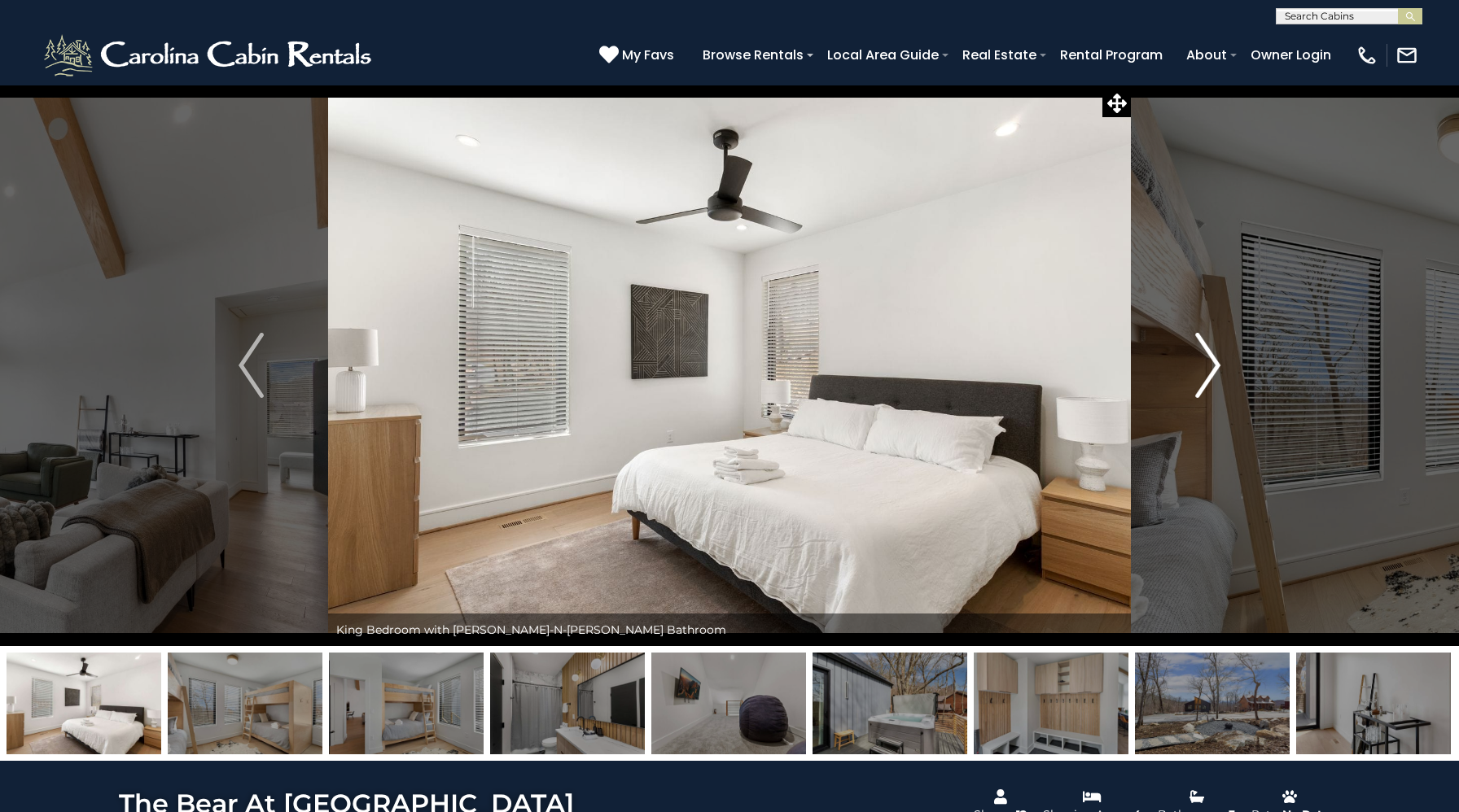
click at [1208, 380] on img "Next" at bounding box center [1207, 365] width 24 height 65
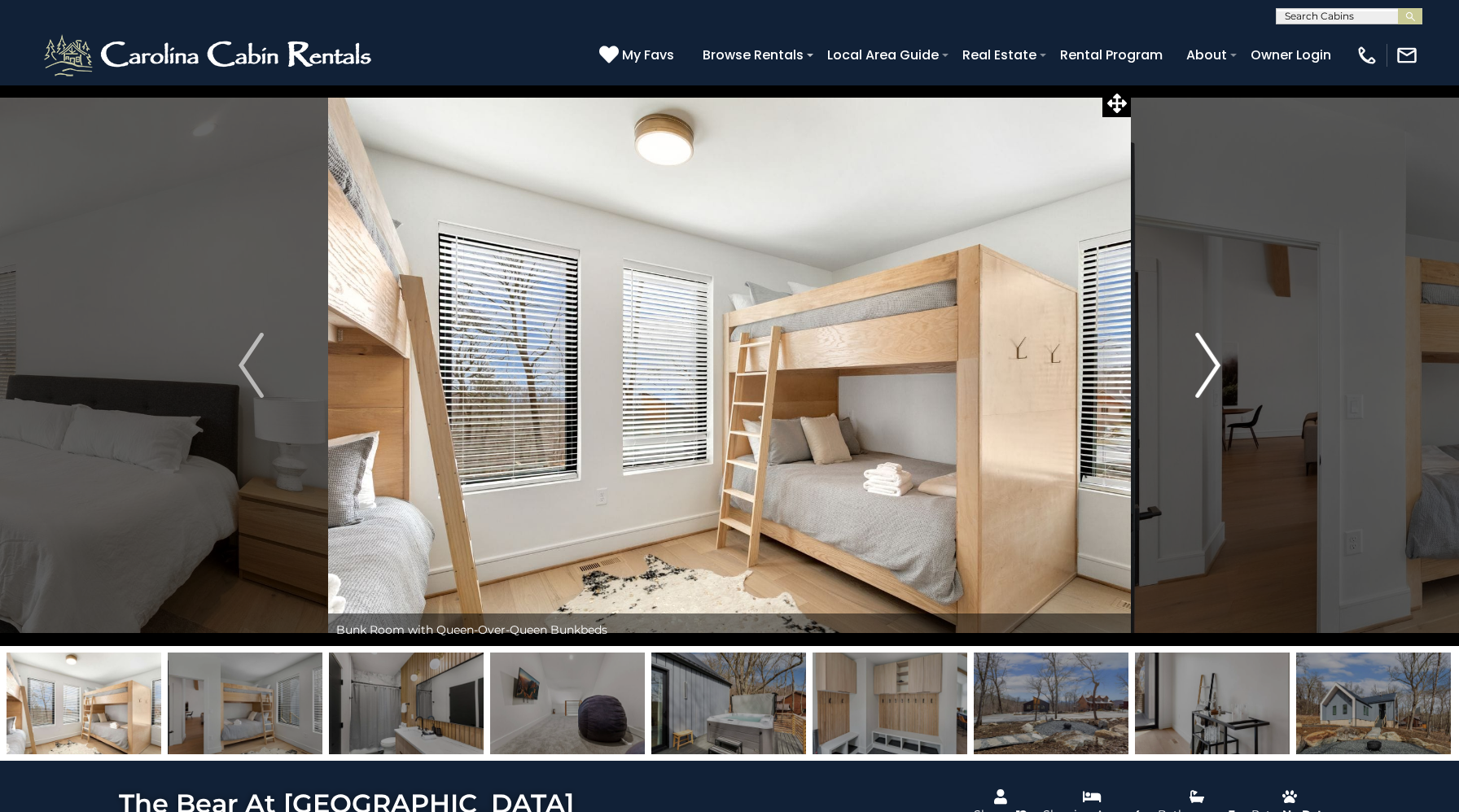
click at [1208, 380] on img "Next" at bounding box center [1207, 365] width 24 height 65
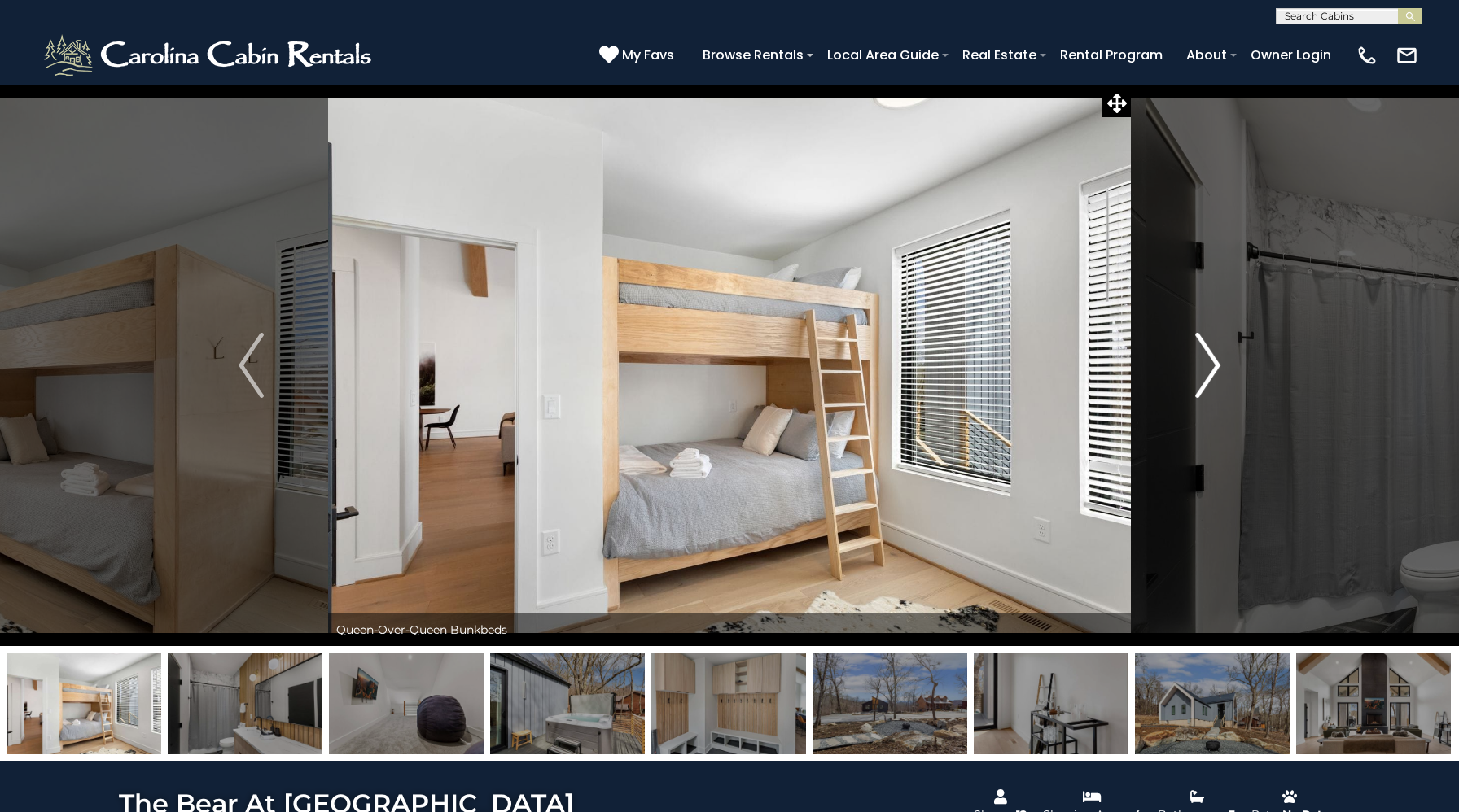
click at [1208, 380] on img "Next" at bounding box center [1207, 365] width 24 height 65
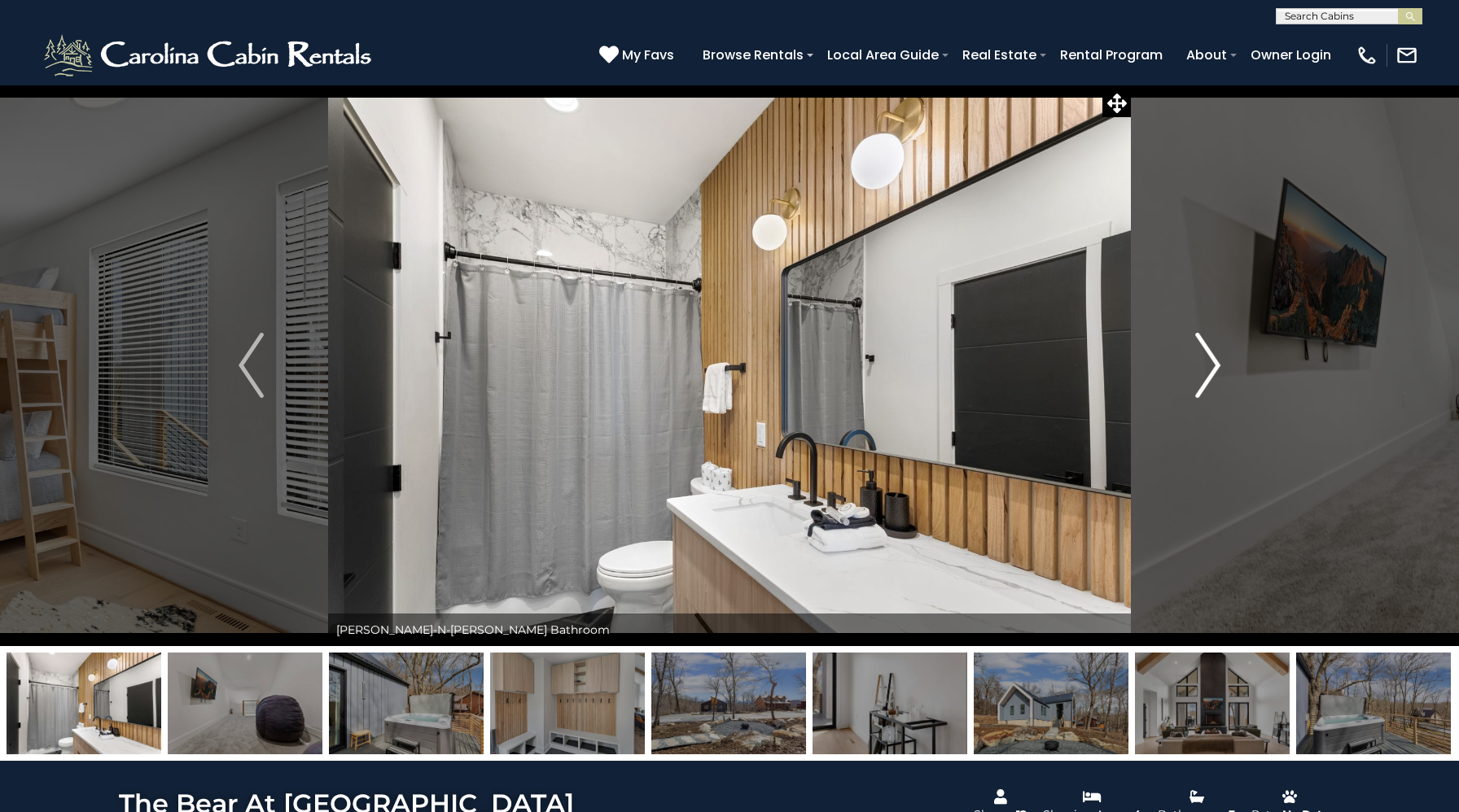
click at [1208, 380] on img "Next" at bounding box center [1207, 365] width 24 height 65
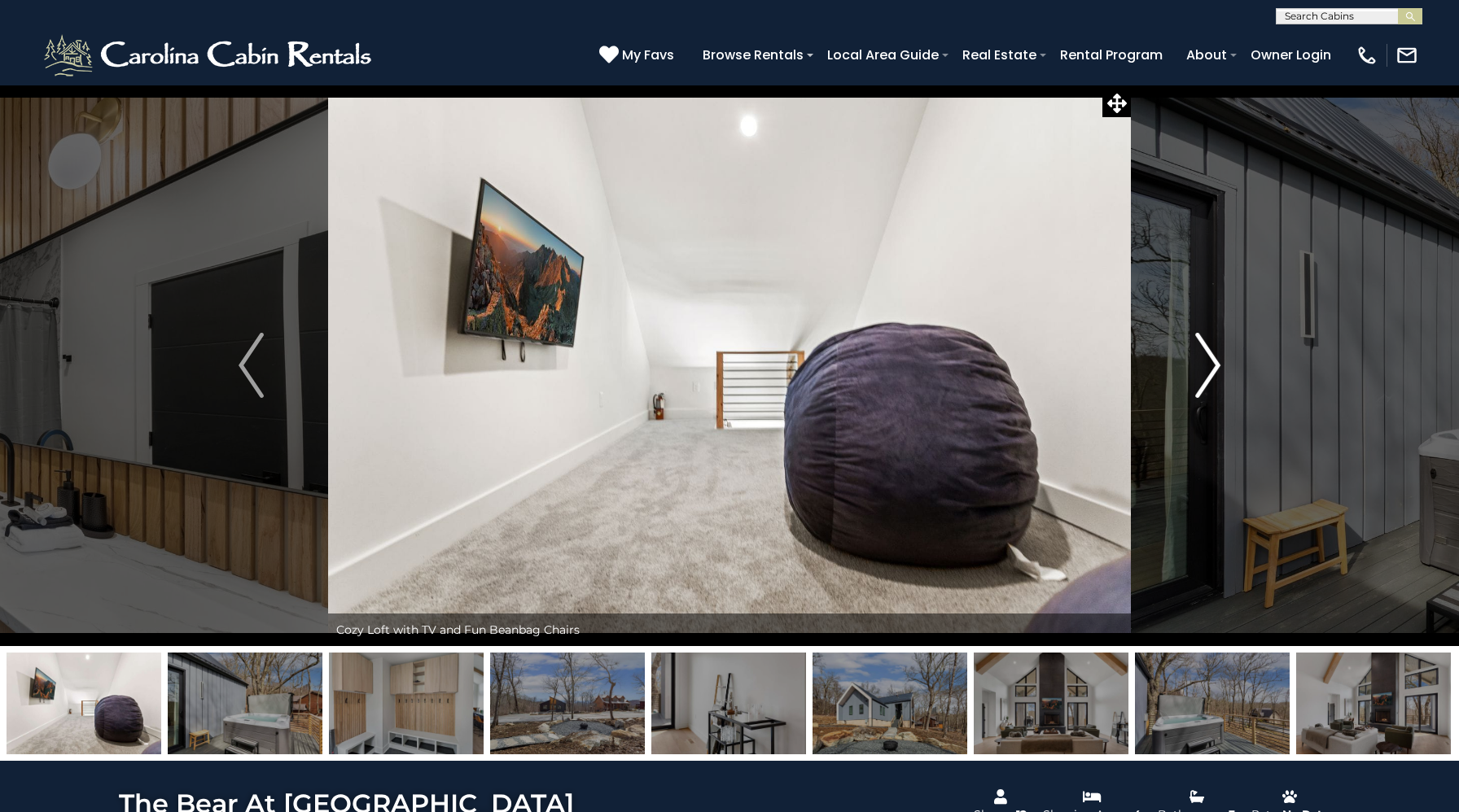
click at [1208, 380] on img "Next" at bounding box center [1207, 365] width 24 height 65
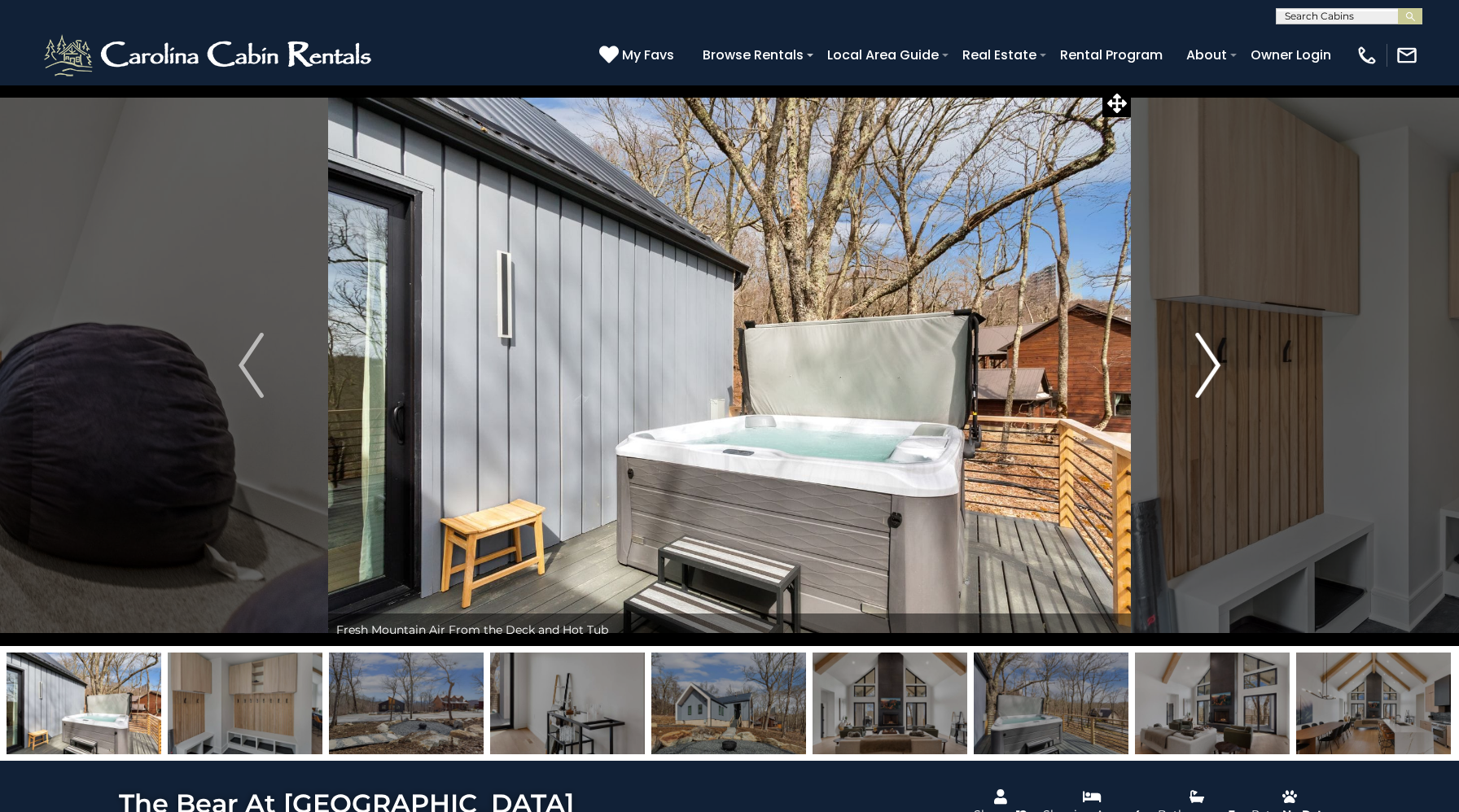
click at [1208, 380] on img "Next" at bounding box center [1207, 365] width 24 height 65
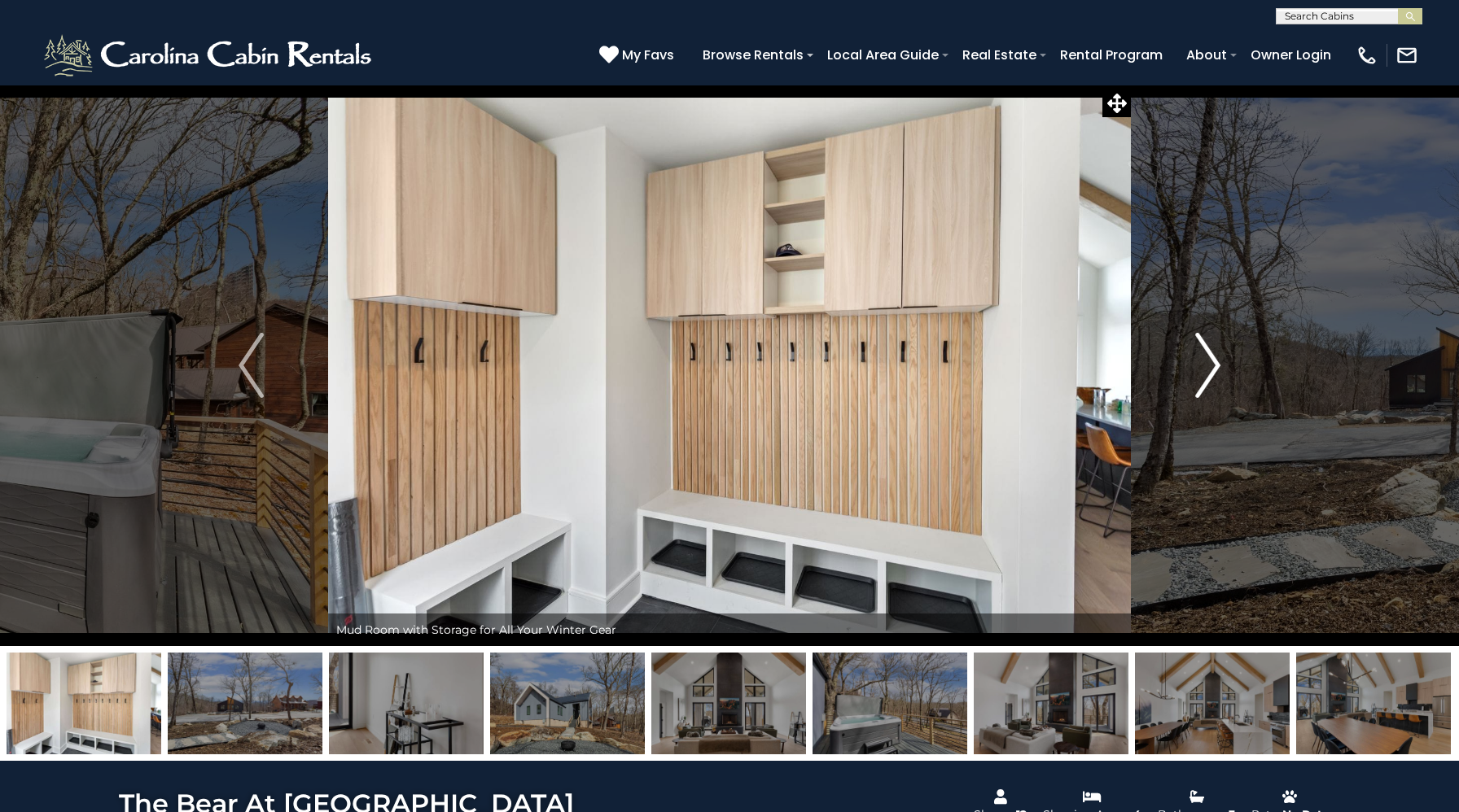
click at [1214, 390] on img "Next" at bounding box center [1207, 365] width 24 height 65
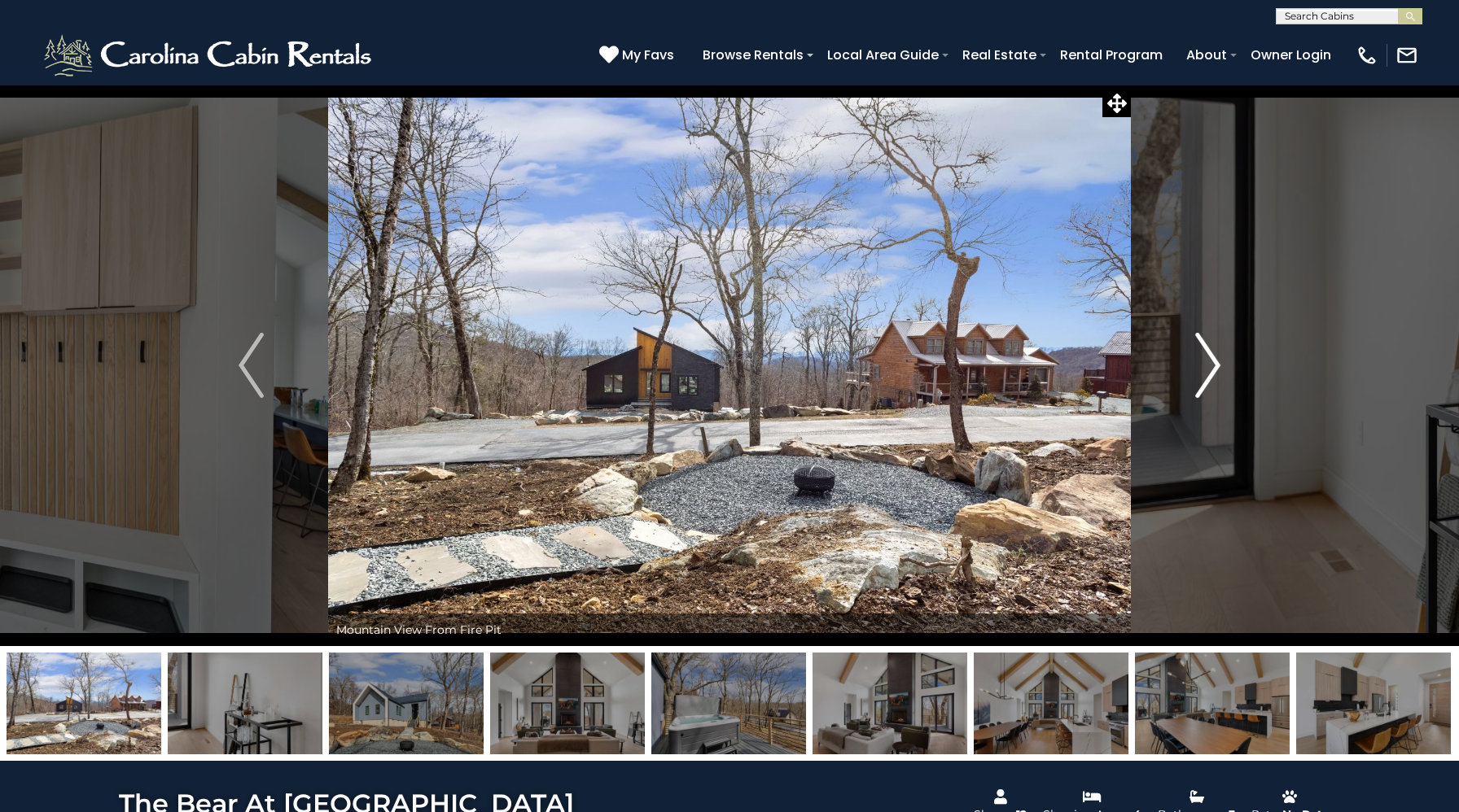
click at [1214, 390] on img "Next" at bounding box center [1207, 365] width 24 height 65
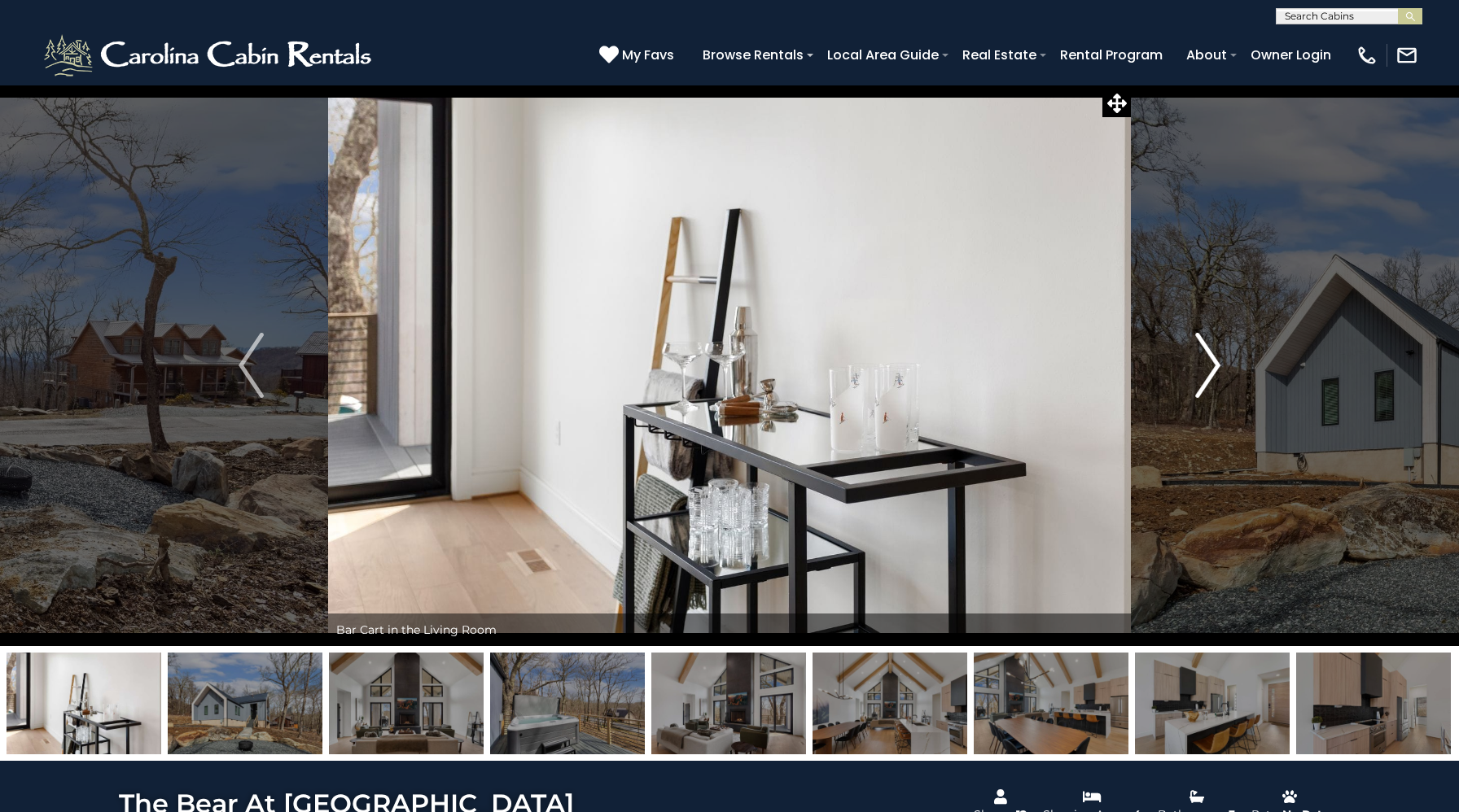
click at [1214, 390] on img "Next" at bounding box center [1207, 365] width 24 height 65
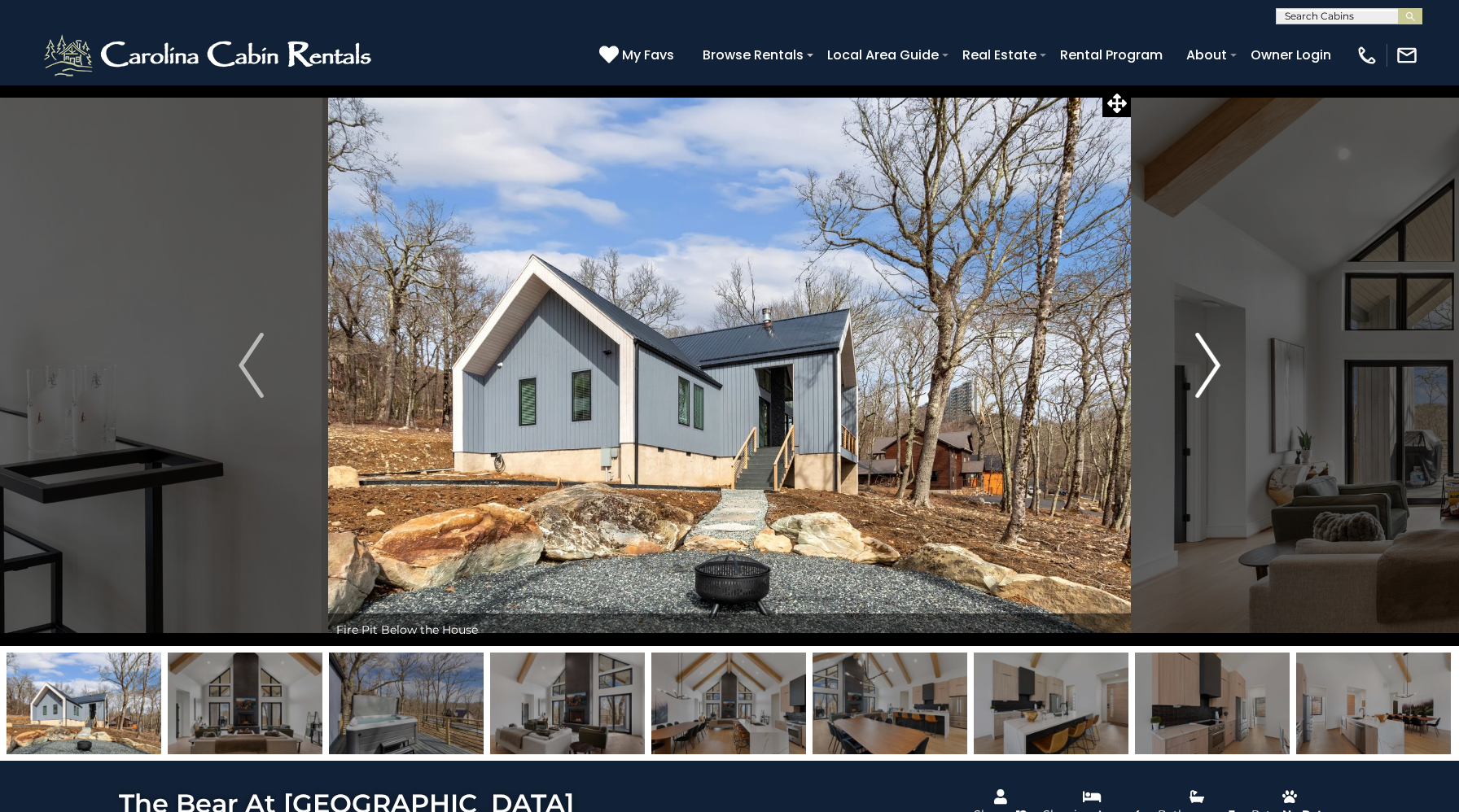
click at [1214, 390] on img "Next" at bounding box center [1207, 365] width 24 height 65
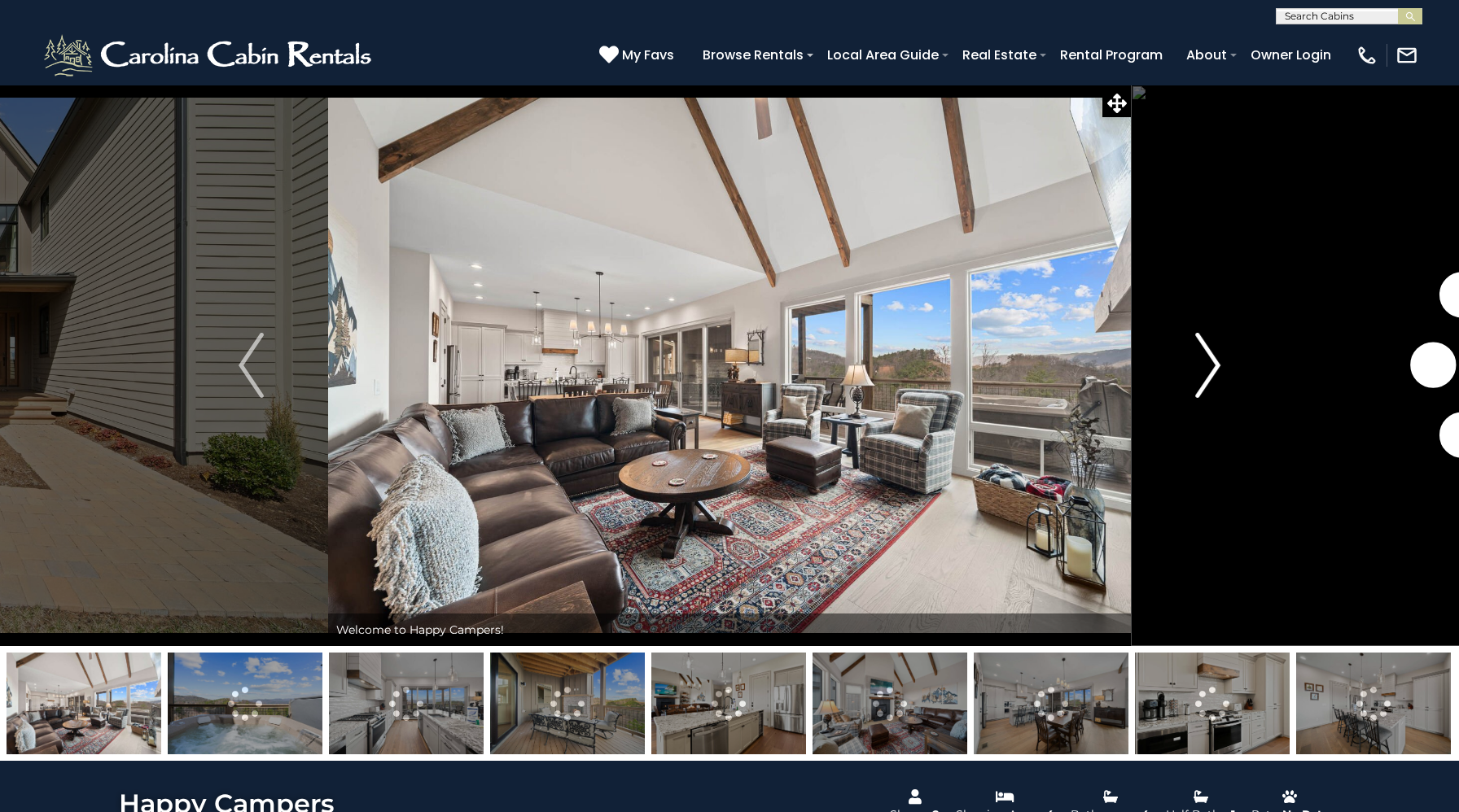
click at [1225, 357] on button "Next" at bounding box center [1207, 365] width 154 height 562
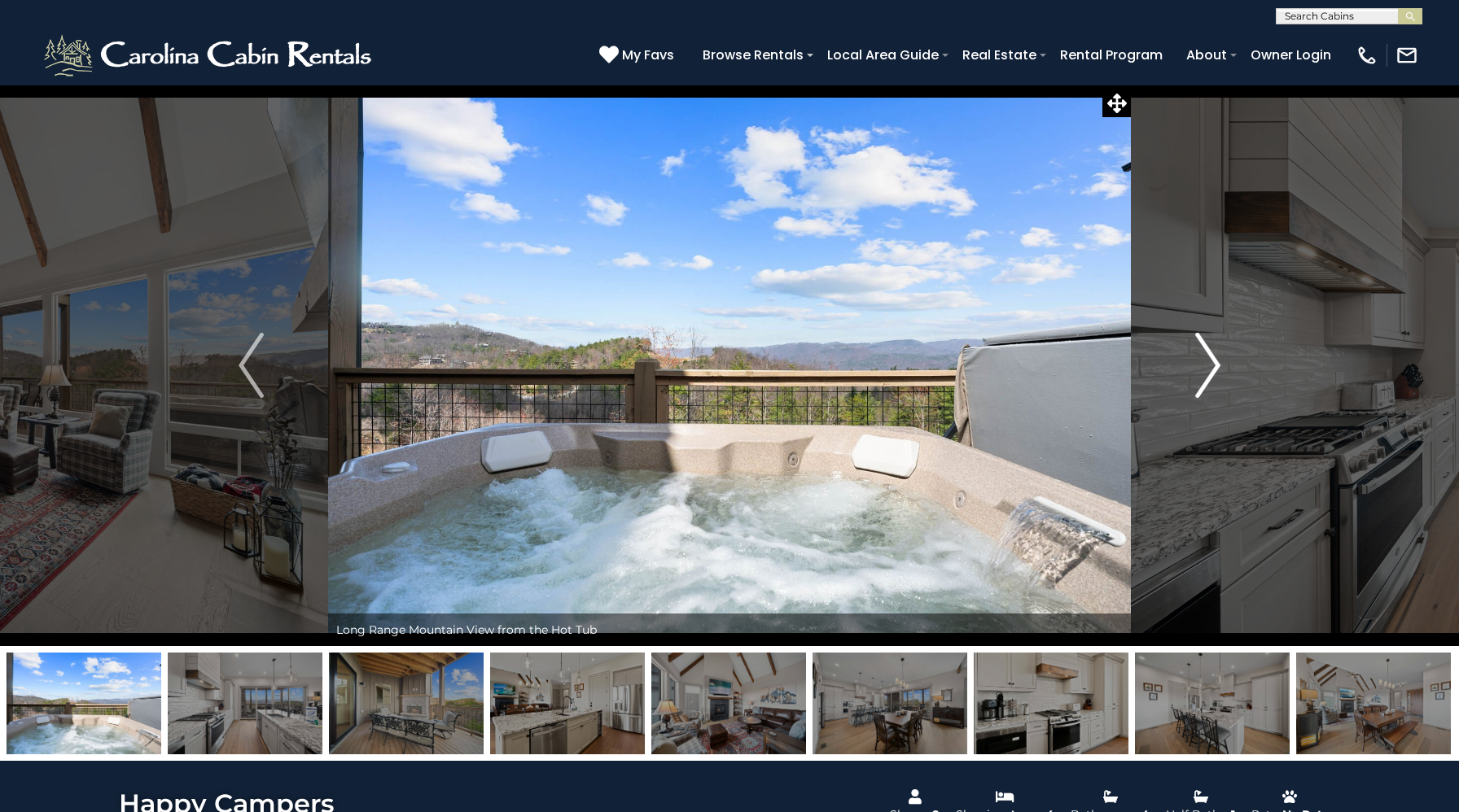
click at [1209, 355] on img "Next" at bounding box center [1207, 365] width 24 height 65
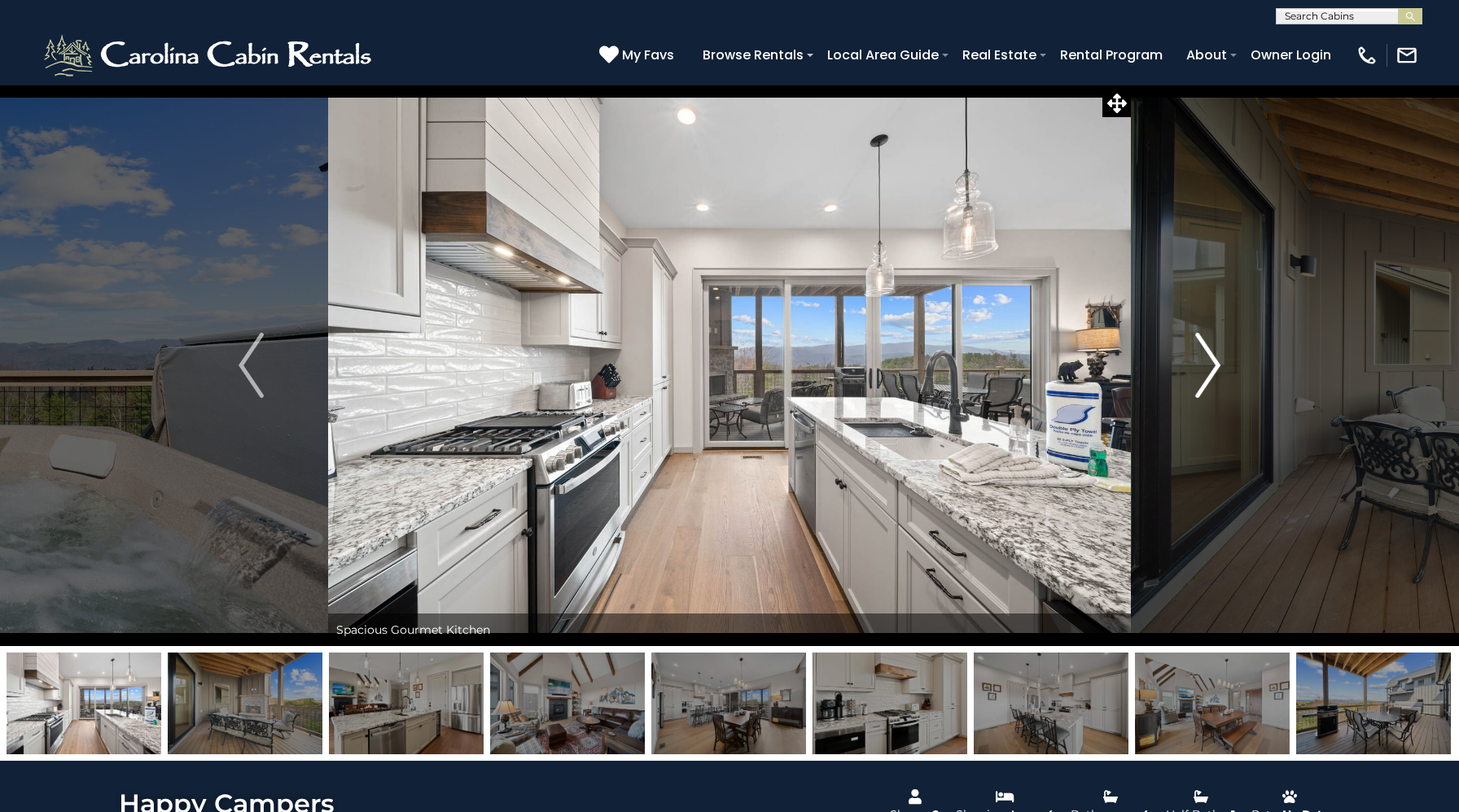
click at [1209, 355] on img "Next" at bounding box center [1207, 365] width 24 height 65
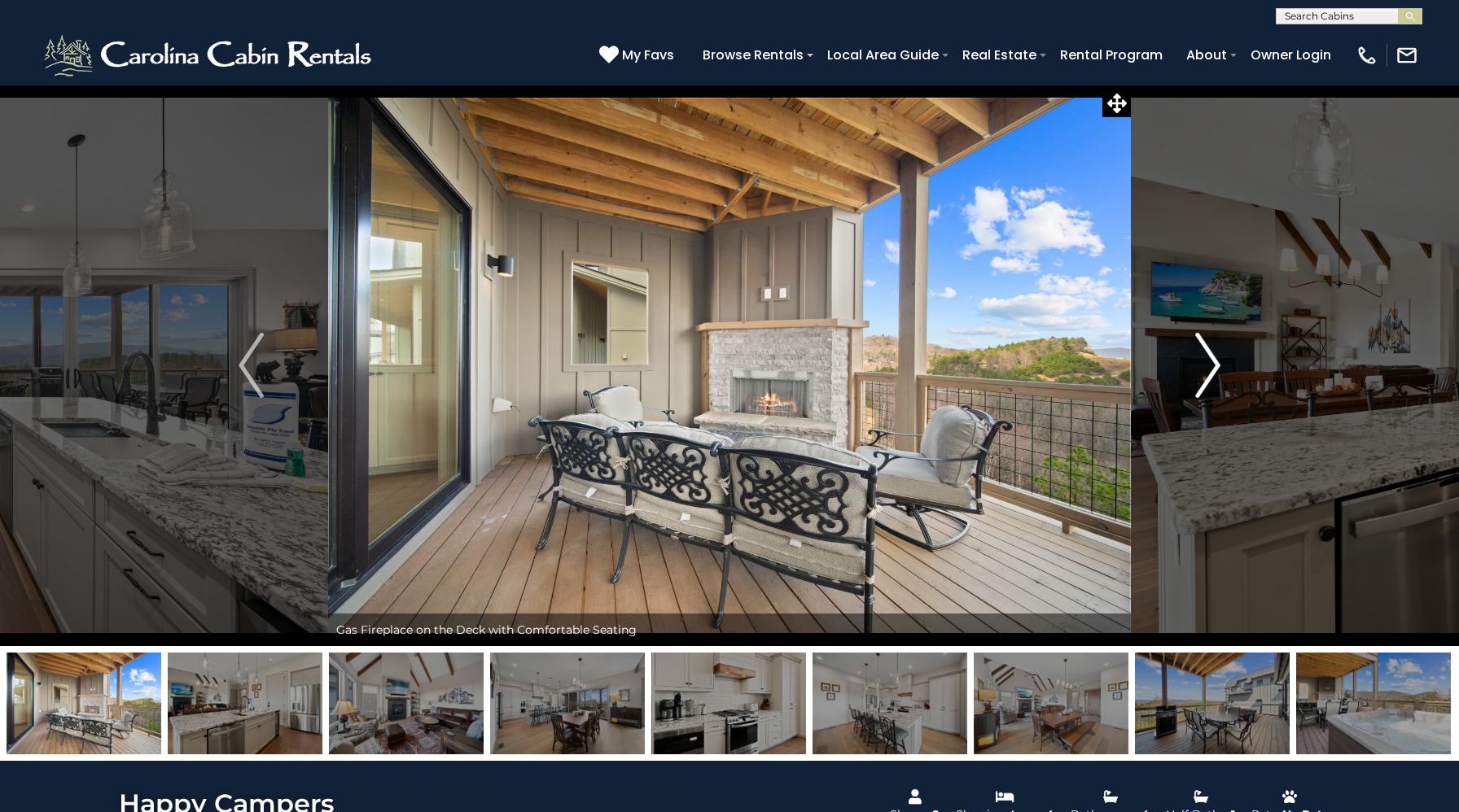
click at [1209, 355] on img "Next" at bounding box center [1207, 365] width 24 height 65
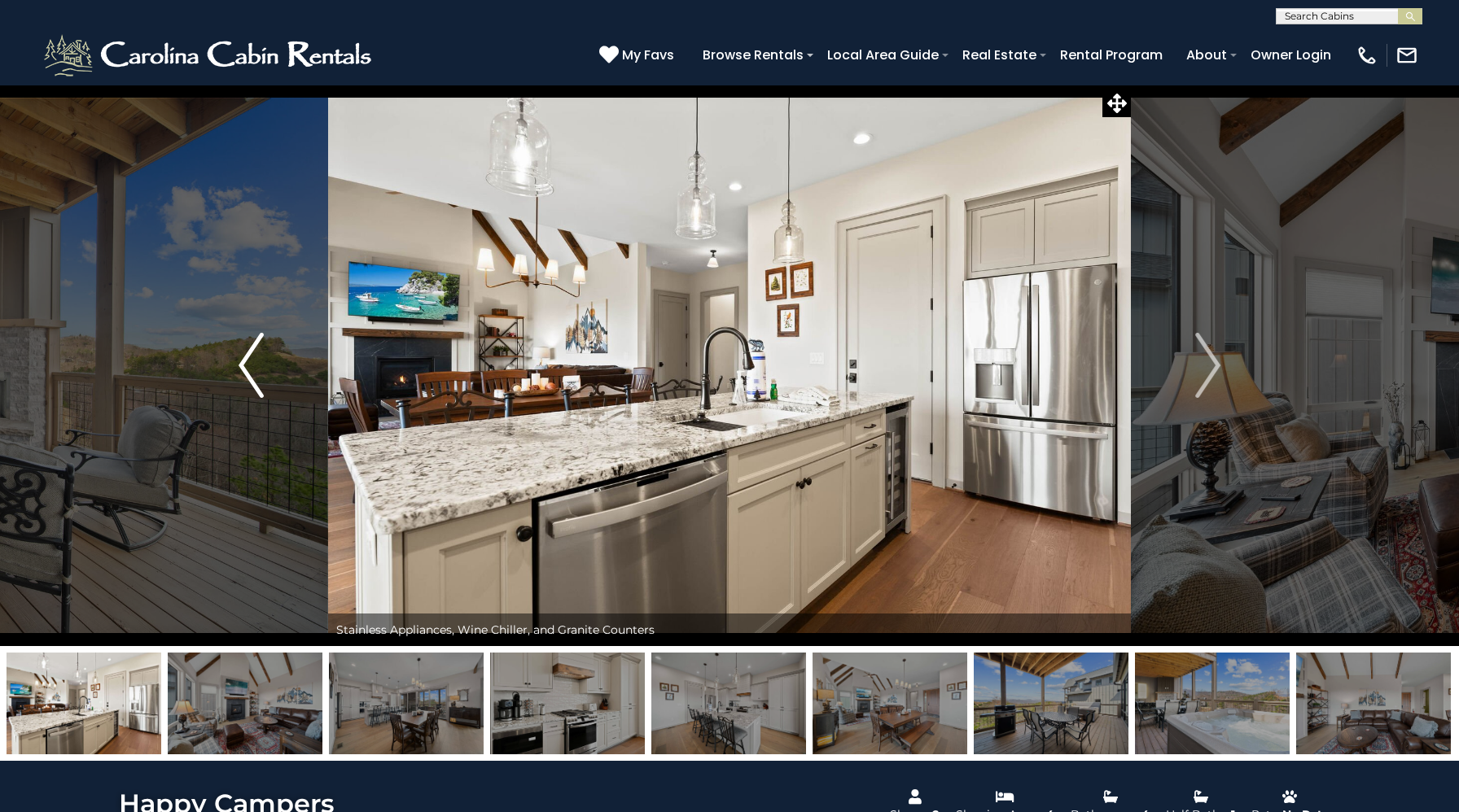
click at [220, 359] on button "Previous" at bounding box center [250, 365] width 154 height 562
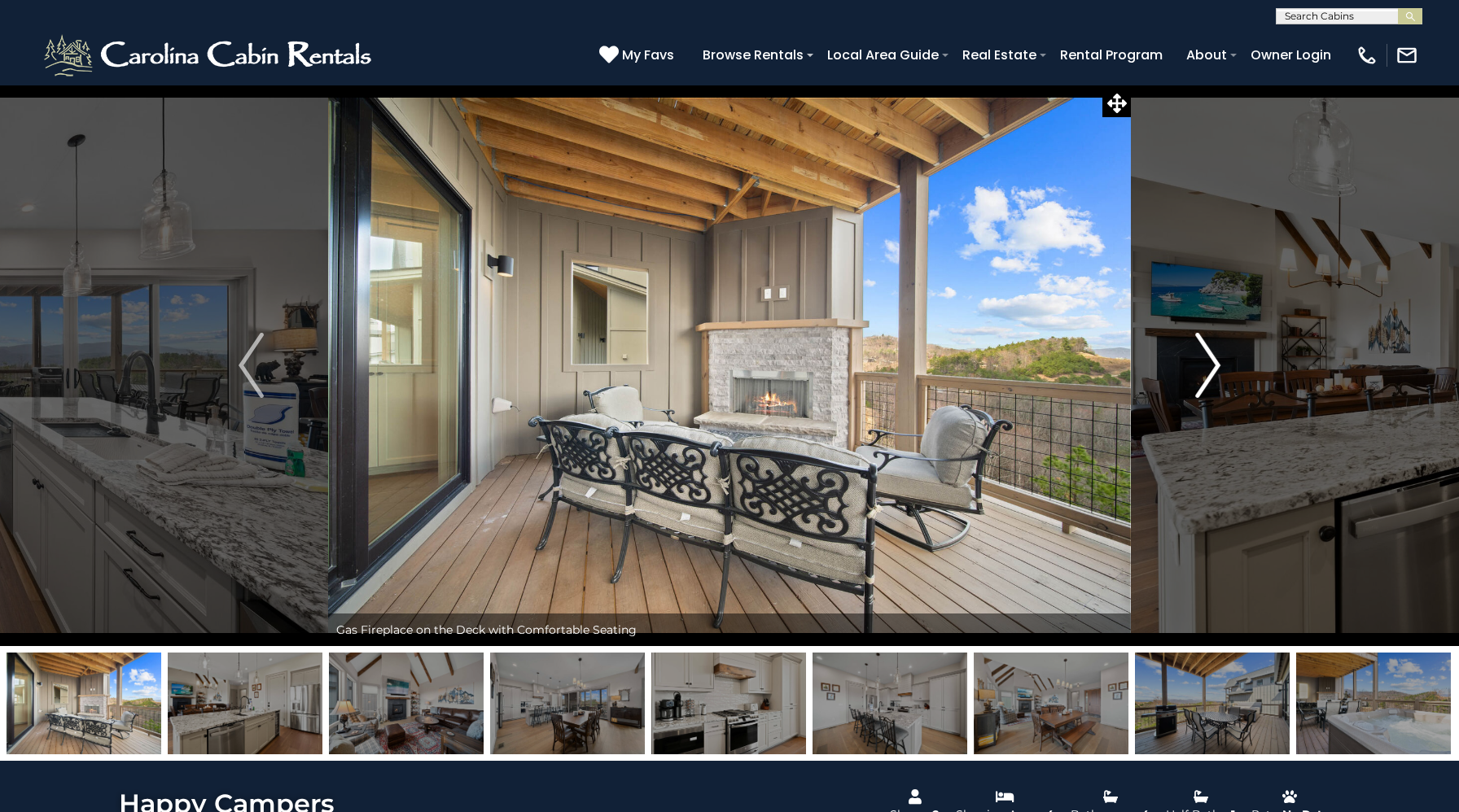
click at [1209, 380] on img "Next" at bounding box center [1207, 365] width 24 height 65
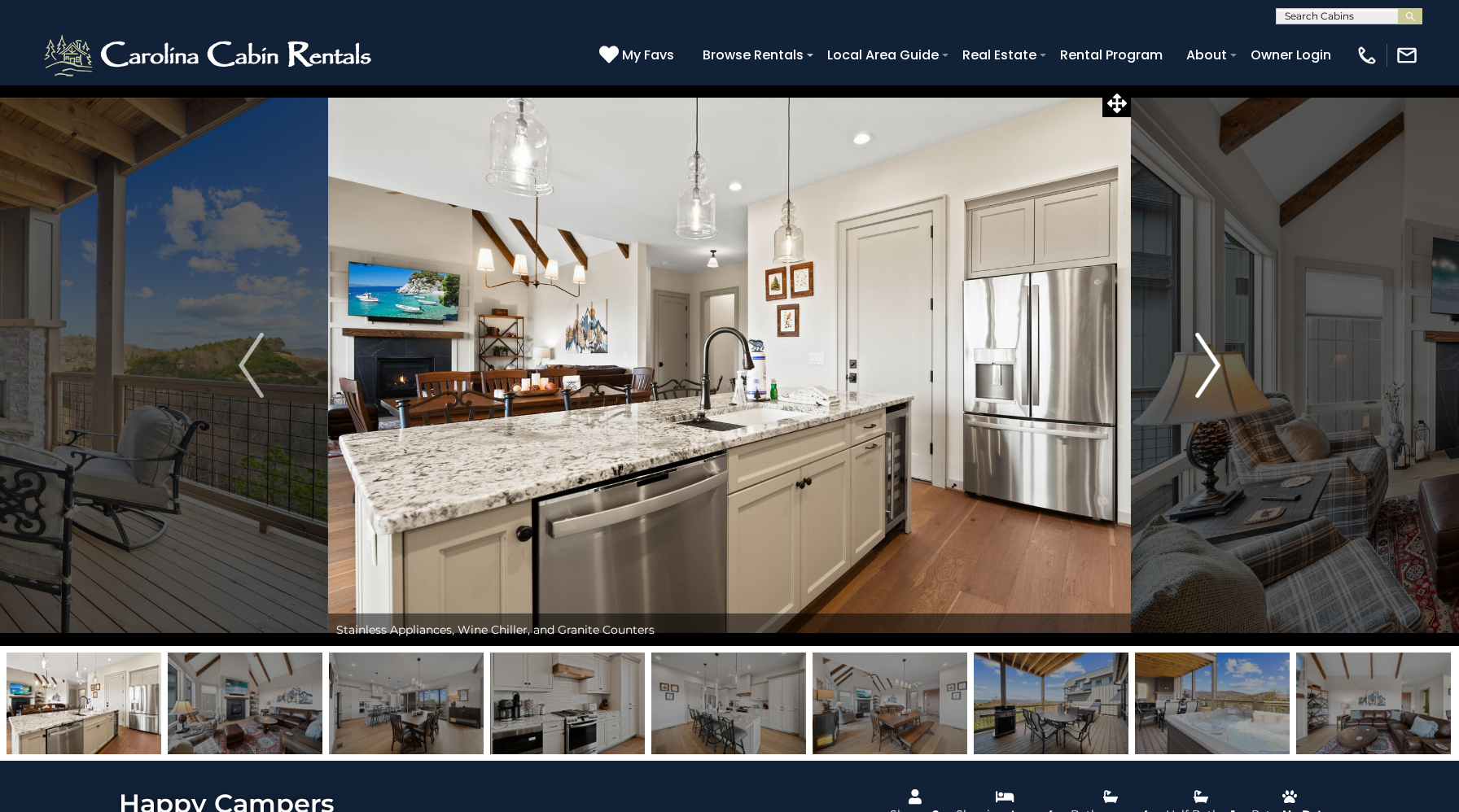
click at [1209, 380] on img "Next" at bounding box center [1207, 365] width 24 height 65
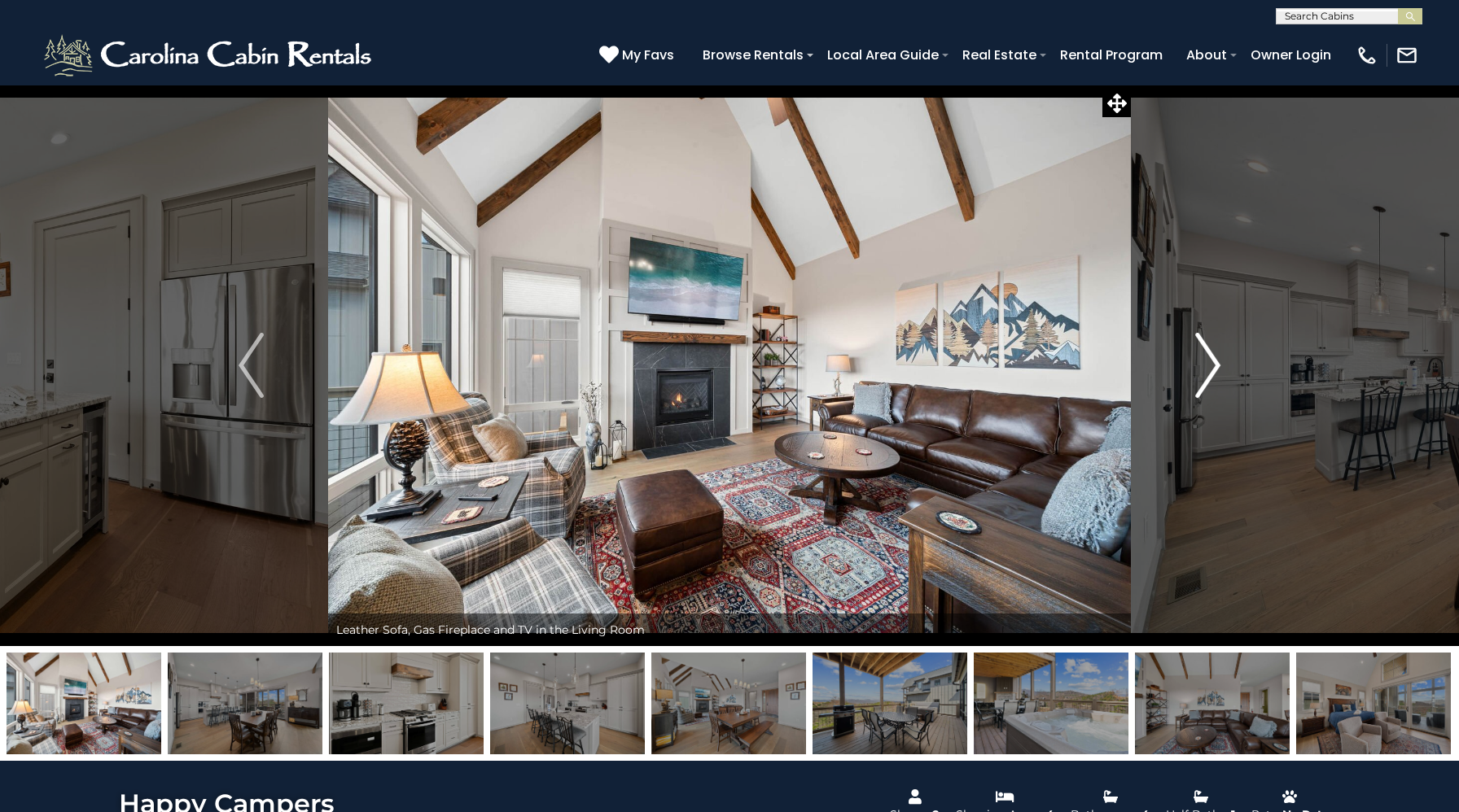
click at [1209, 380] on img "Next" at bounding box center [1207, 365] width 24 height 65
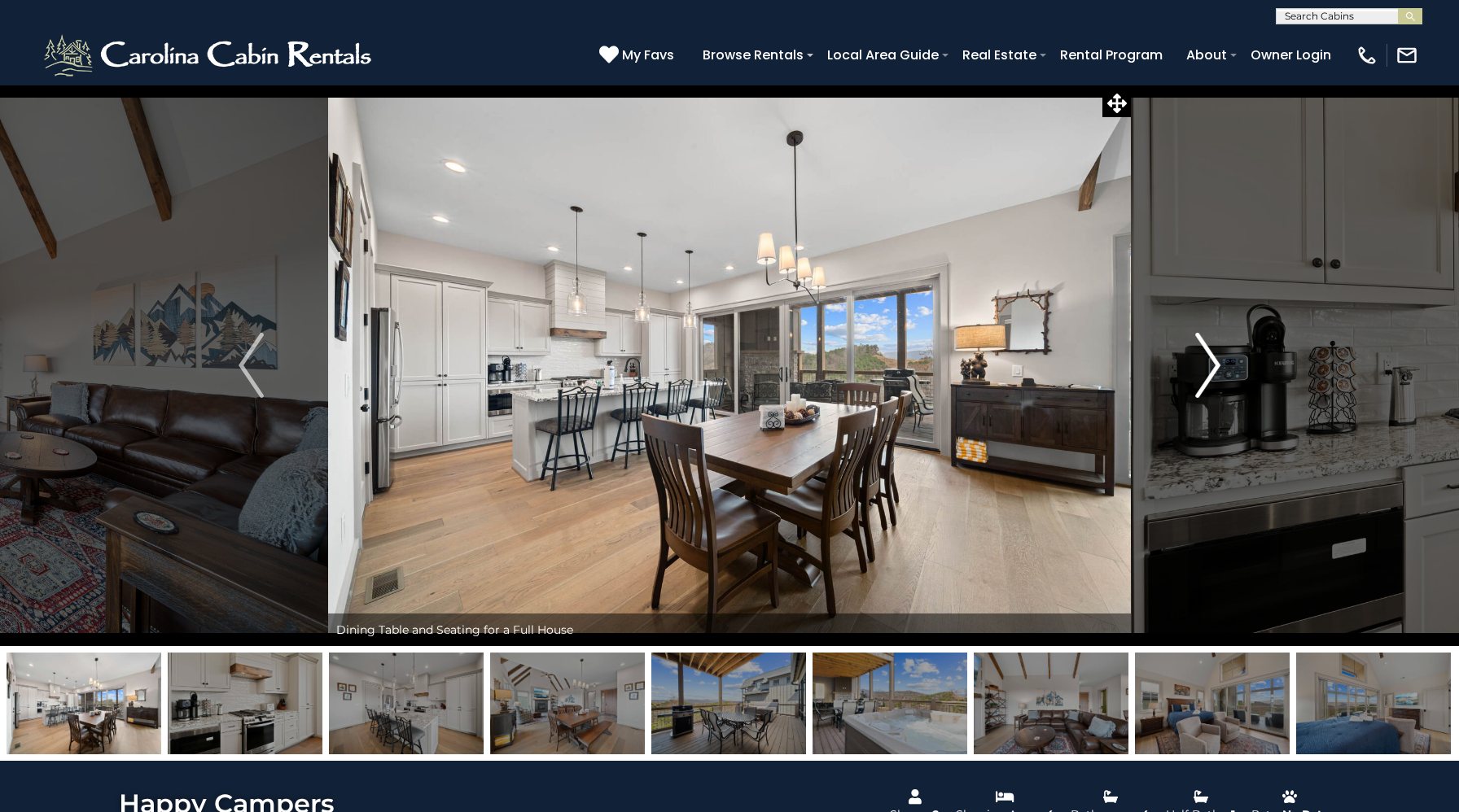
click at [1209, 380] on img "Next" at bounding box center [1207, 365] width 24 height 65
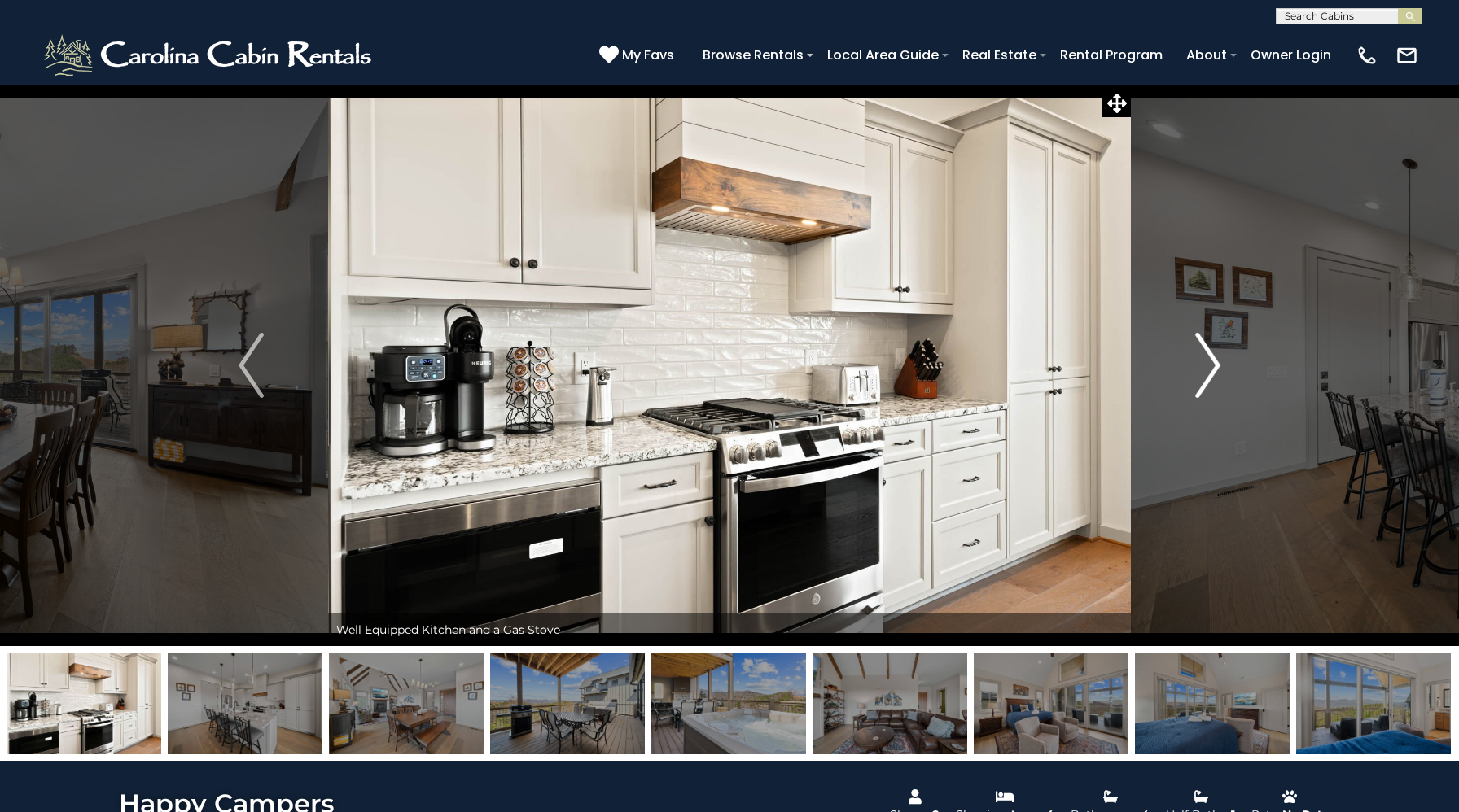
click at [1209, 380] on img "Next" at bounding box center [1207, 365] width 24 height 65
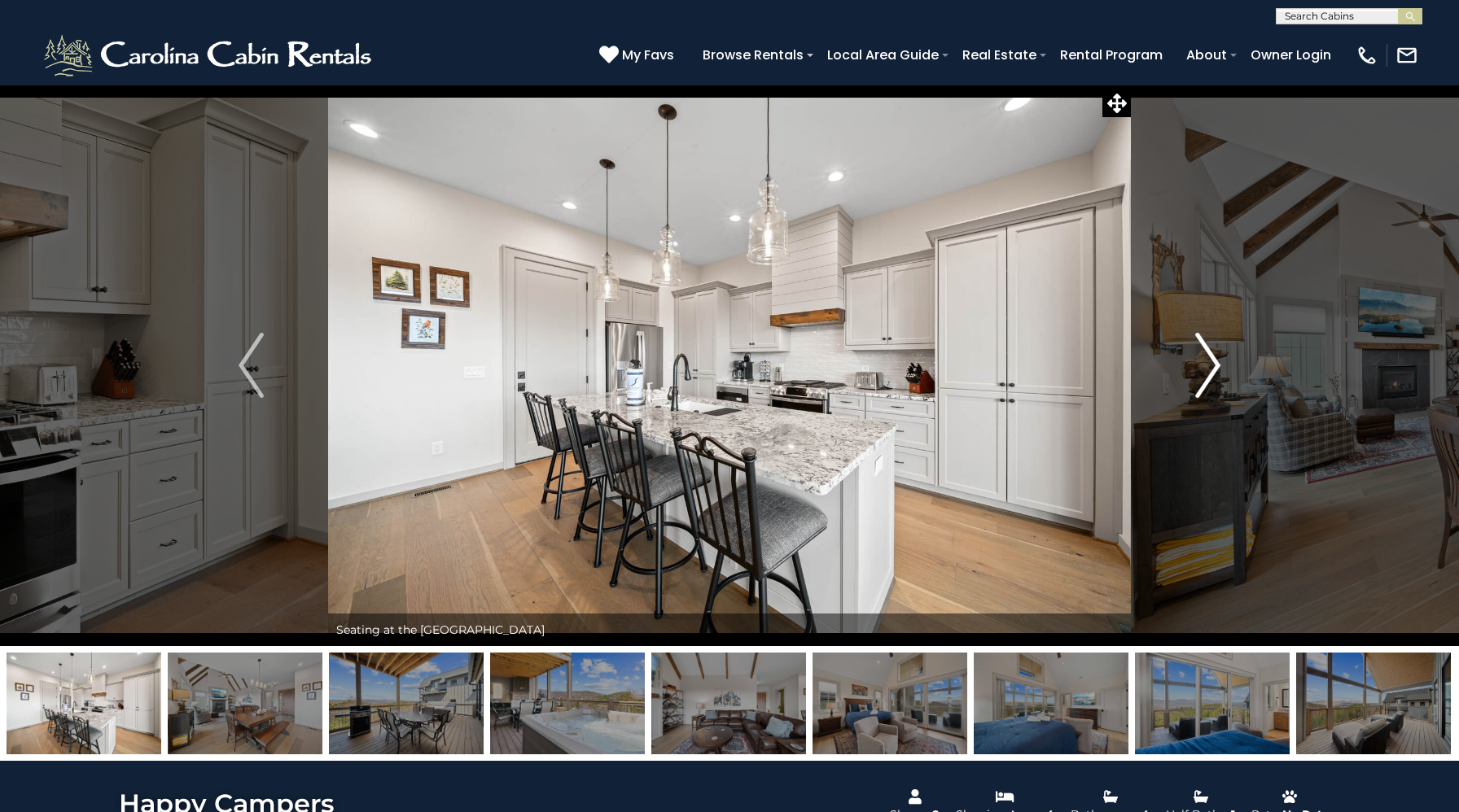
click at [1209, 380] on img "Next" at bounding box center [1207, 365] width 24 height 65
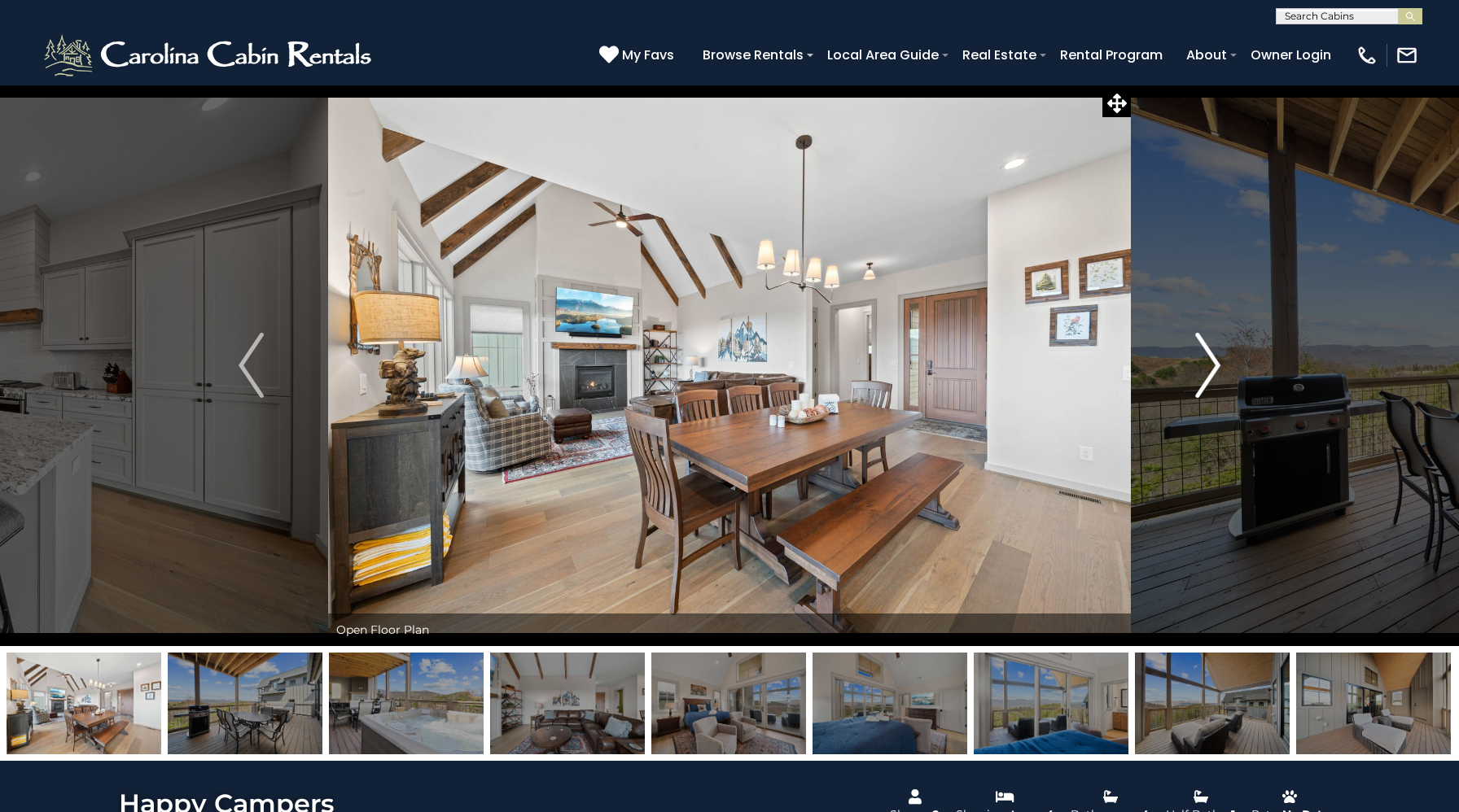
click at [1209, 380] on img "Next" at bounding box center [1207, 365] width 24 height 65
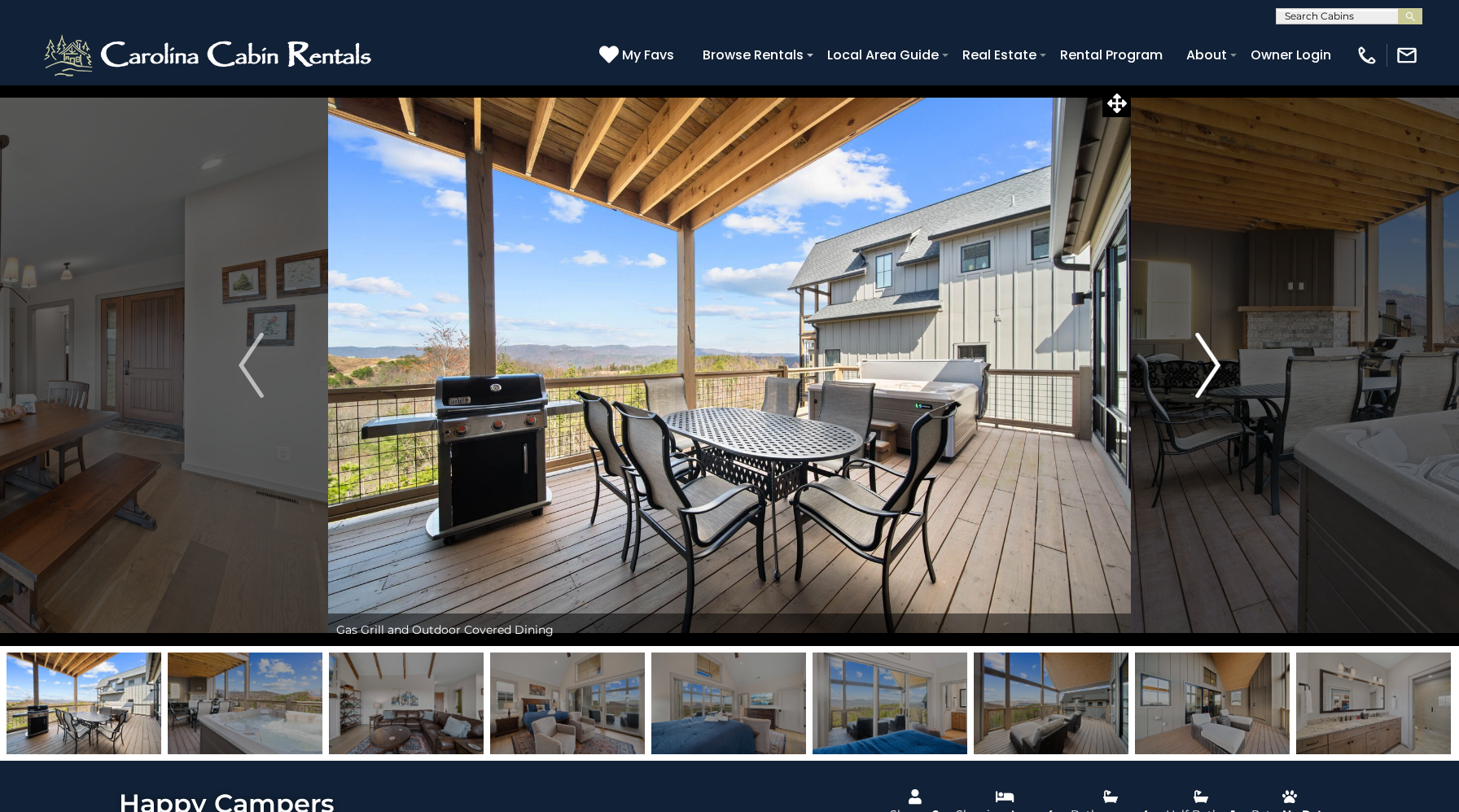
click at [1209, 380] on img "Next" at bounding box center [1207, 365] width 24 height 65
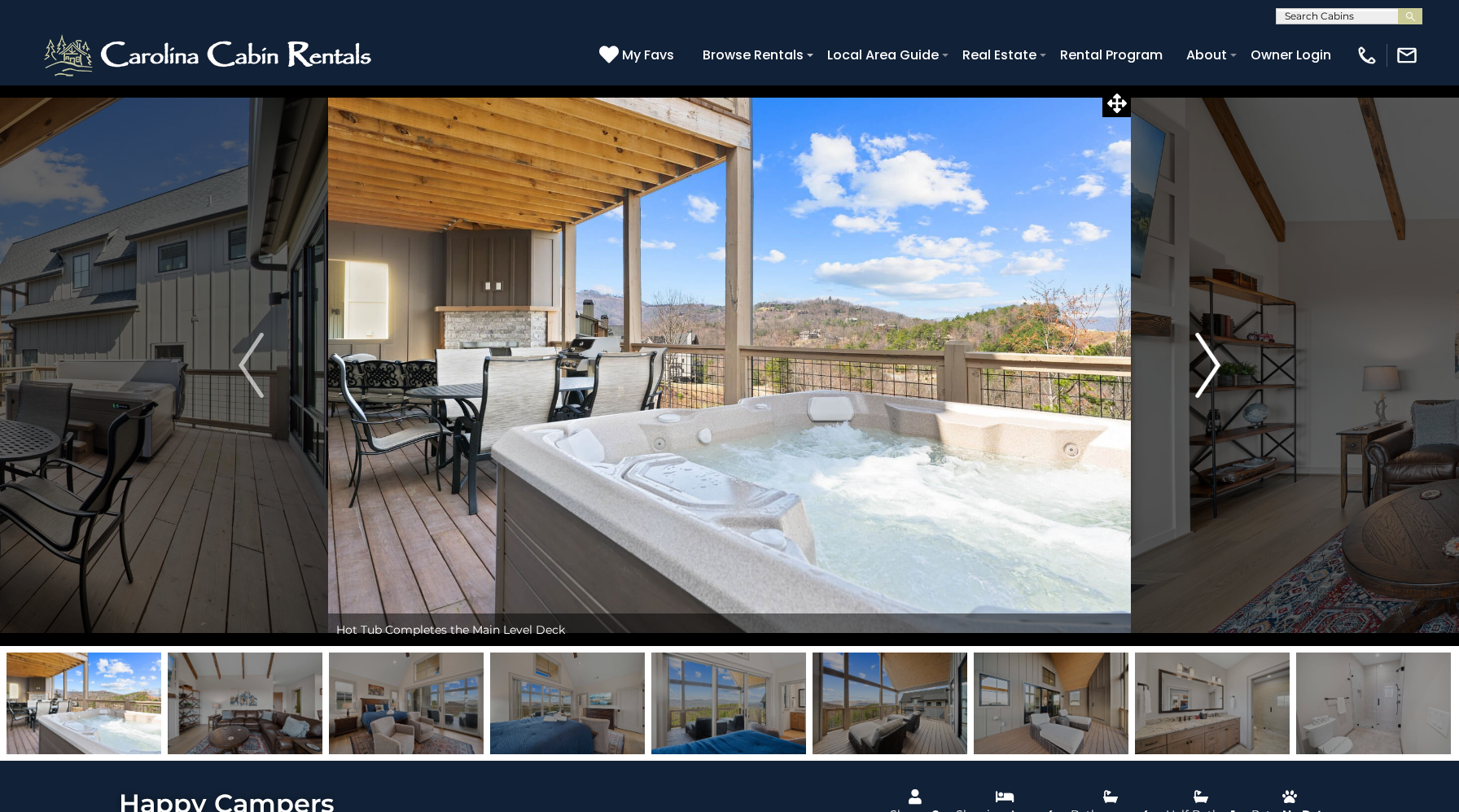
click at [1209, 380] on img "Next" at bounding box center [1207, 365] width 24 height 65
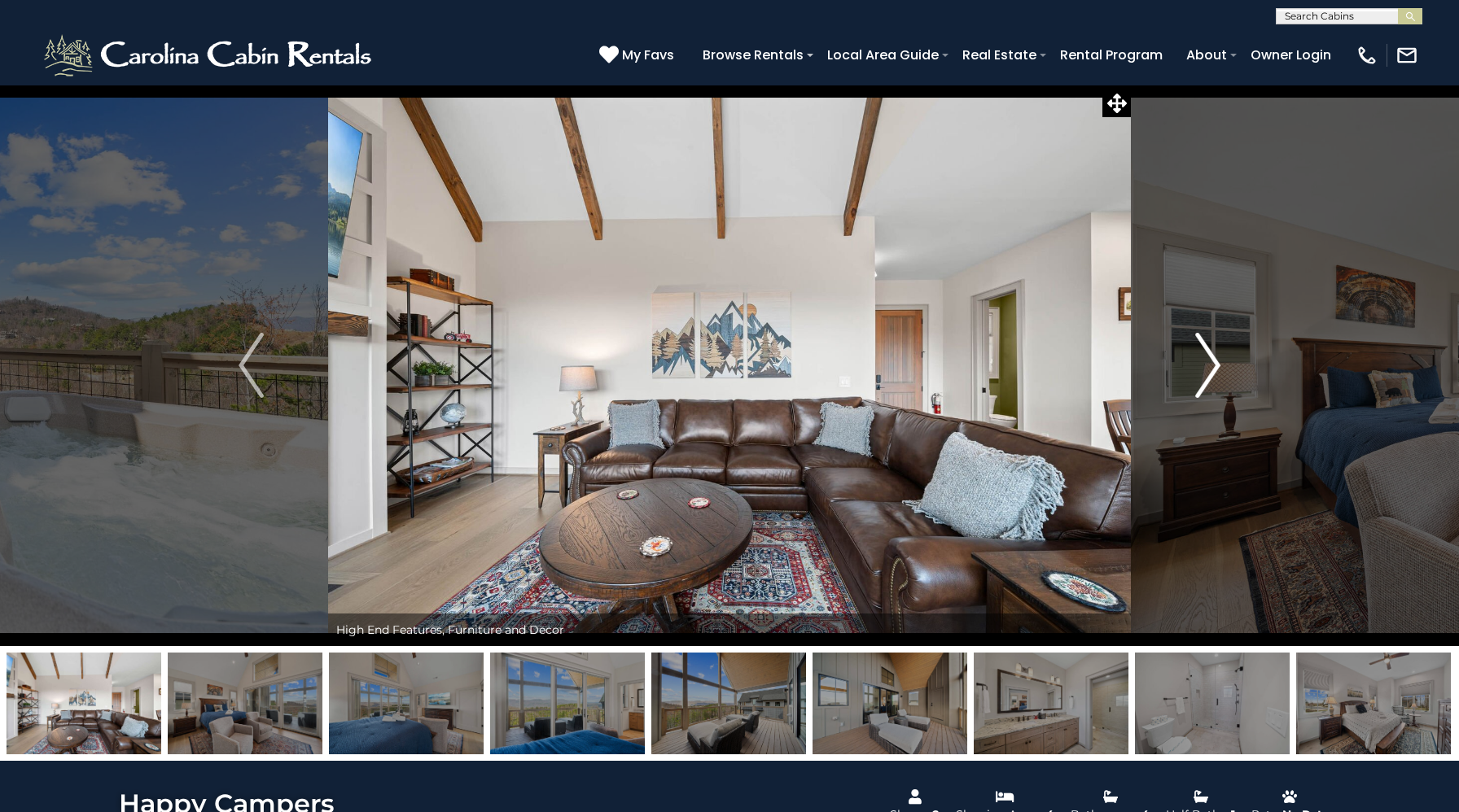
click at [1209, 380] on img "Next" at bounding box center [1207, 365] width 24 height 65
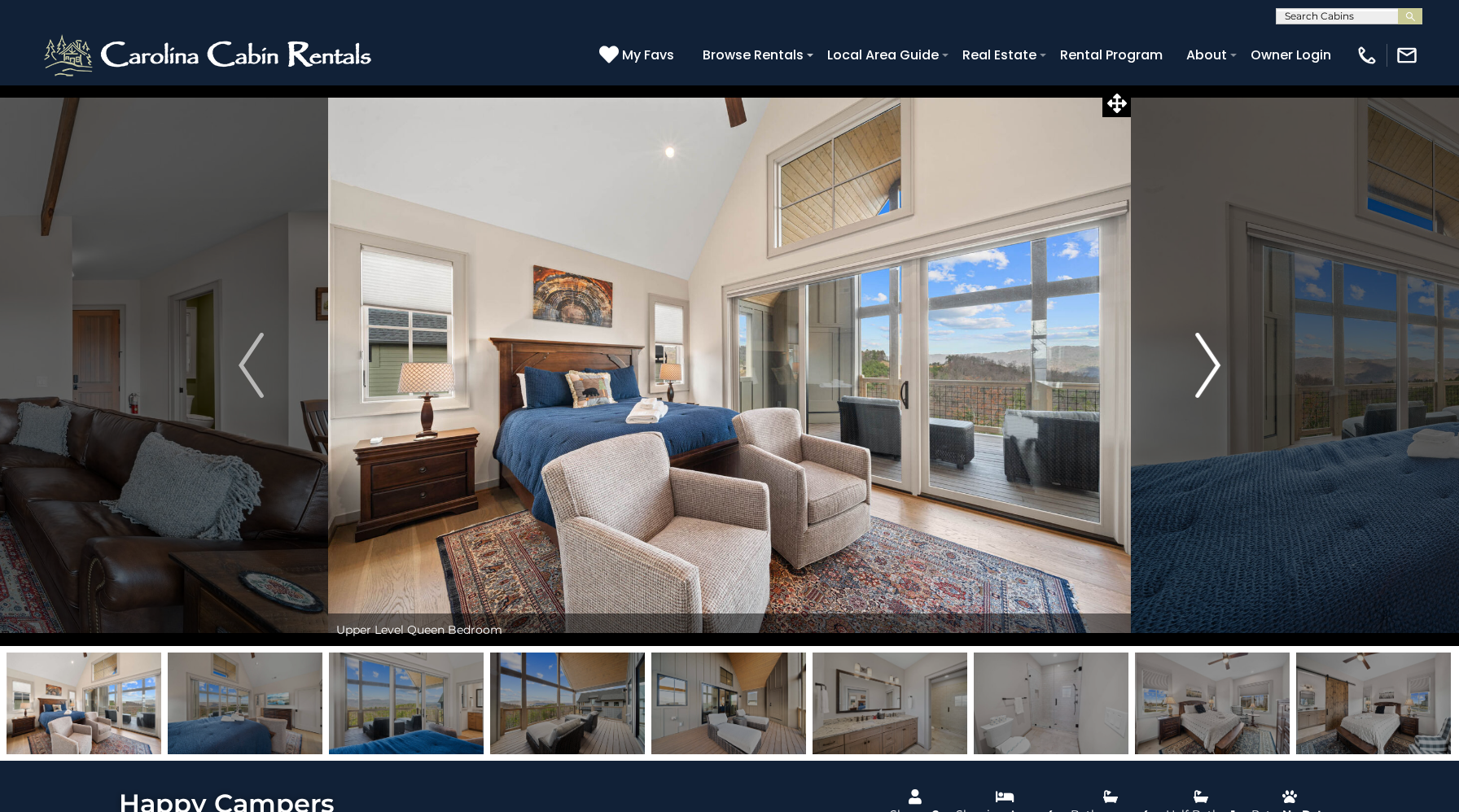
click at [1209, 380] on img "Next" at bounding box center [1207, 365] width 24 height 65
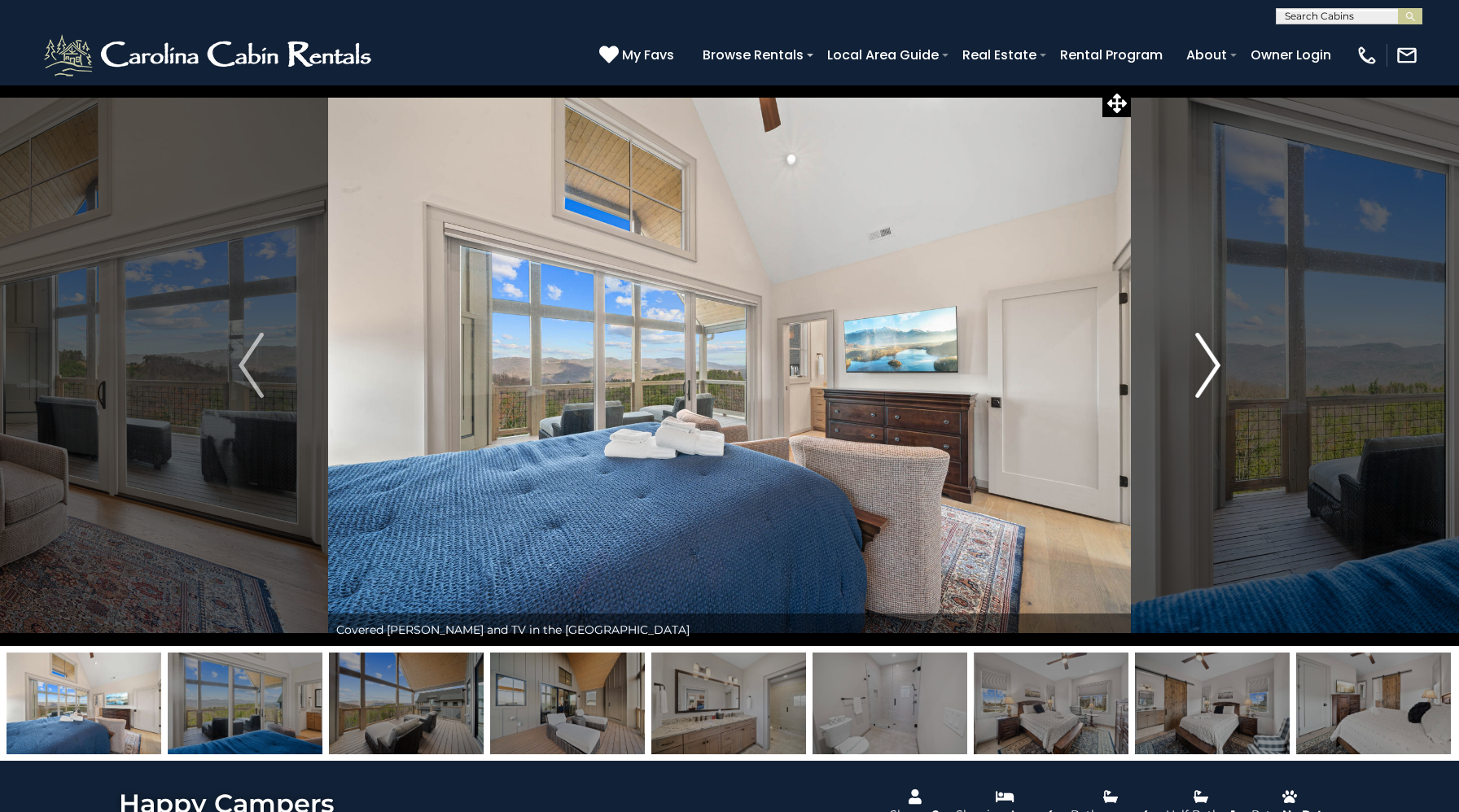
click at [1209, 380] on img "Next" at bounding box center [1207, 365] width 24 height 65
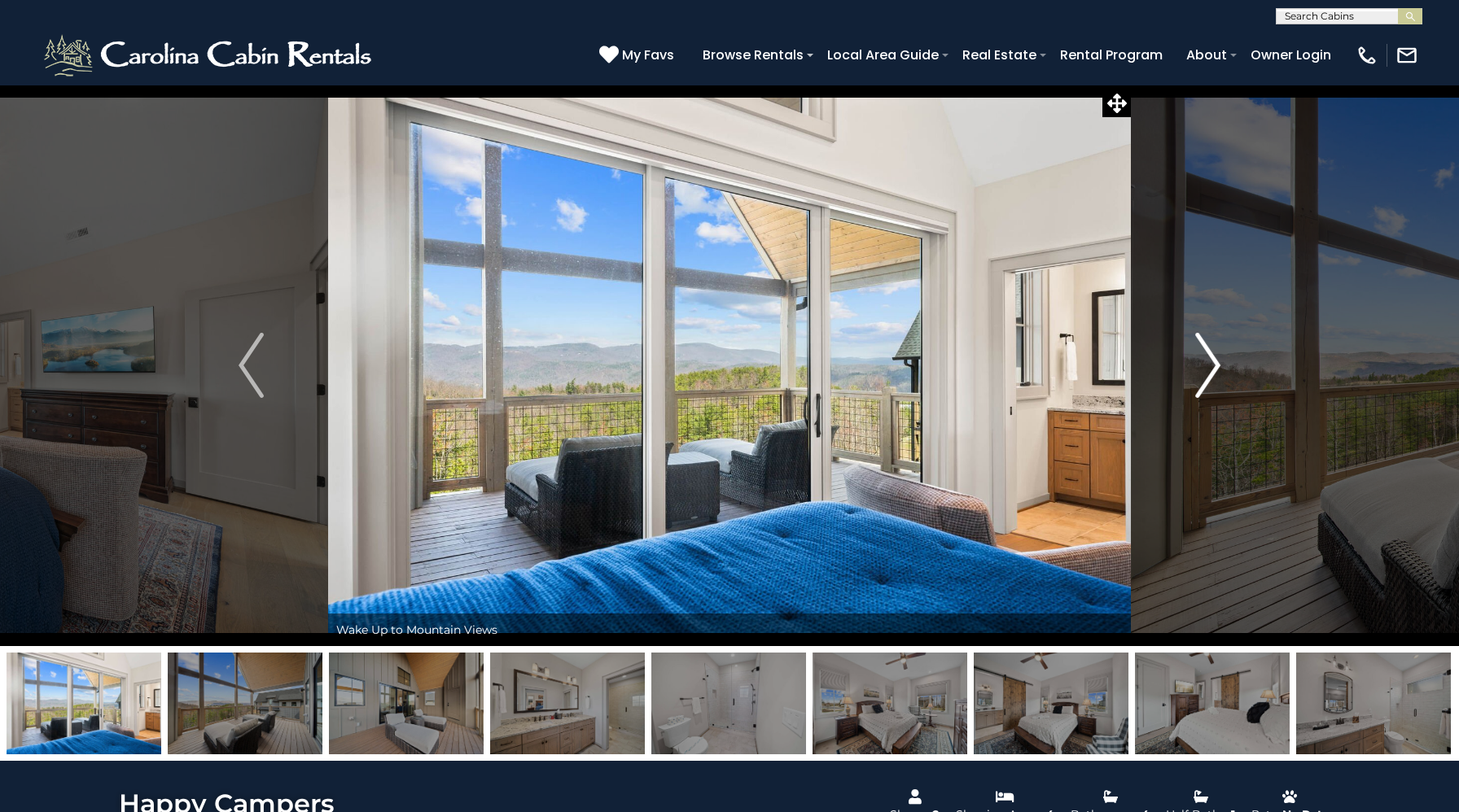
click at [1209, 380] on img "Next" at bounding box center [1207, 365] width 24 height 65
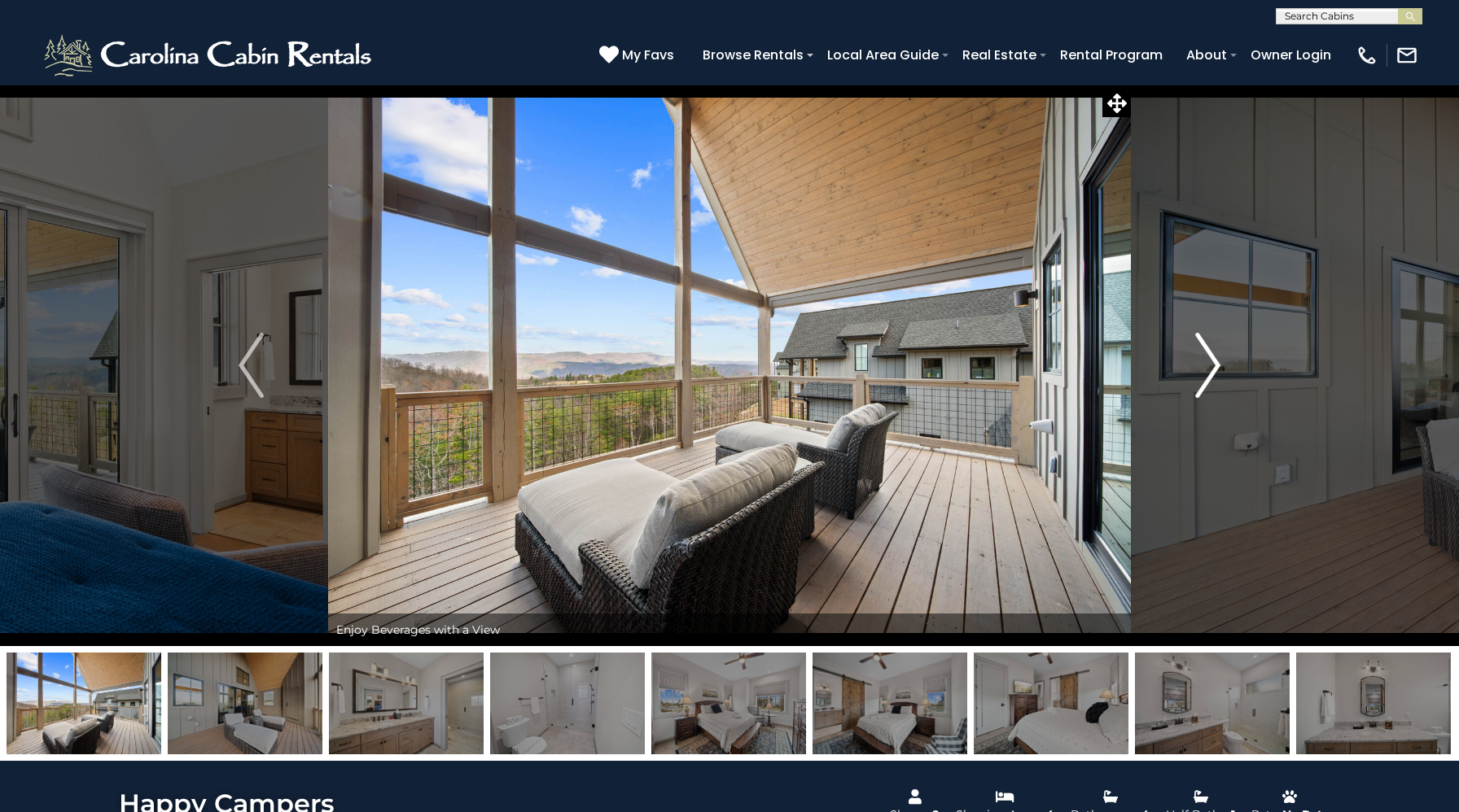
click at [1209, 380] on img "Next" at bounding box center [1207, 365] width 24 height 65
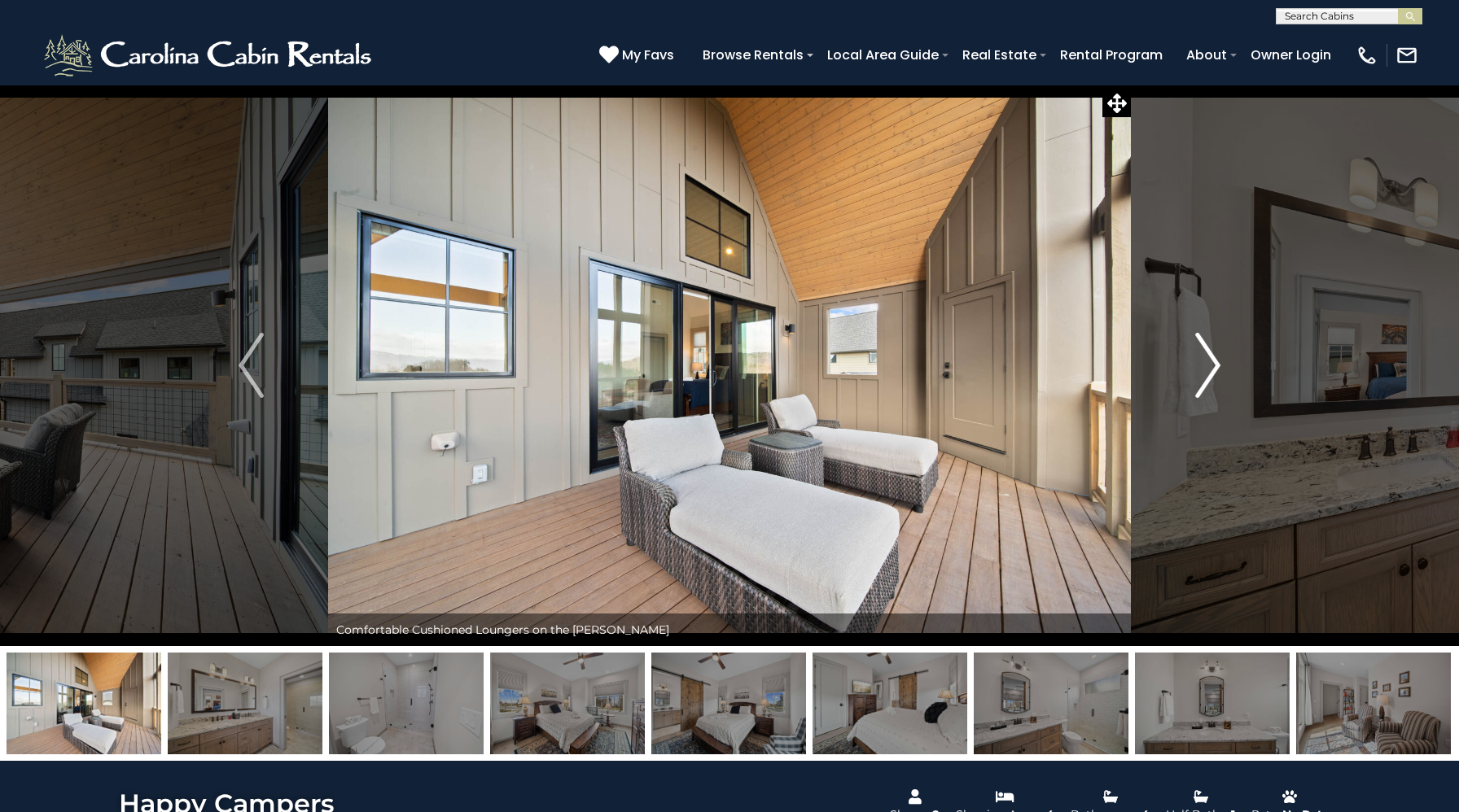
click at [1209, 380] on img "Next" at bounding box center [1207, 365] width 24 height 65
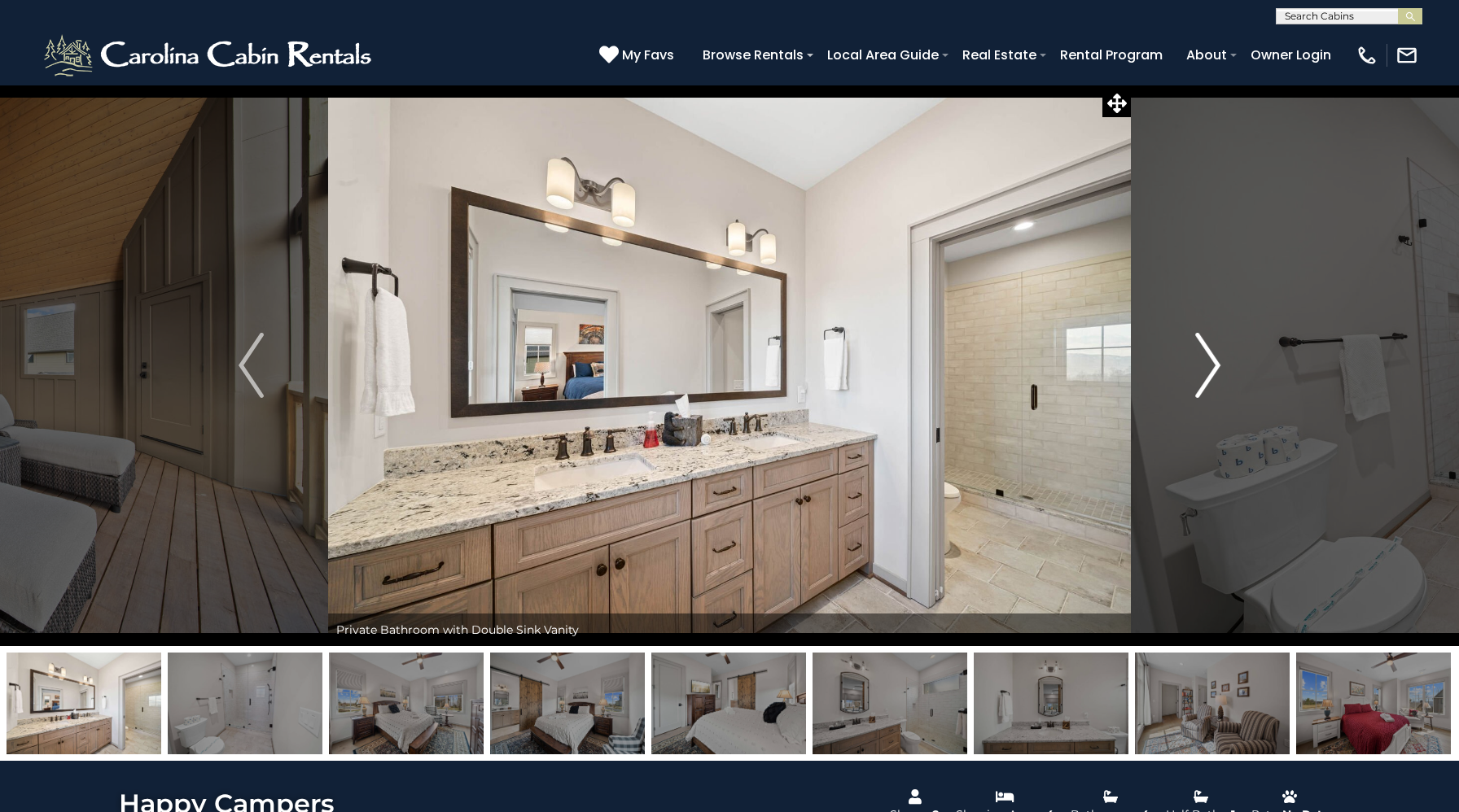
click at [1209, 380] on img "Next" at bounding box center [1207, 365] width 24 height 65
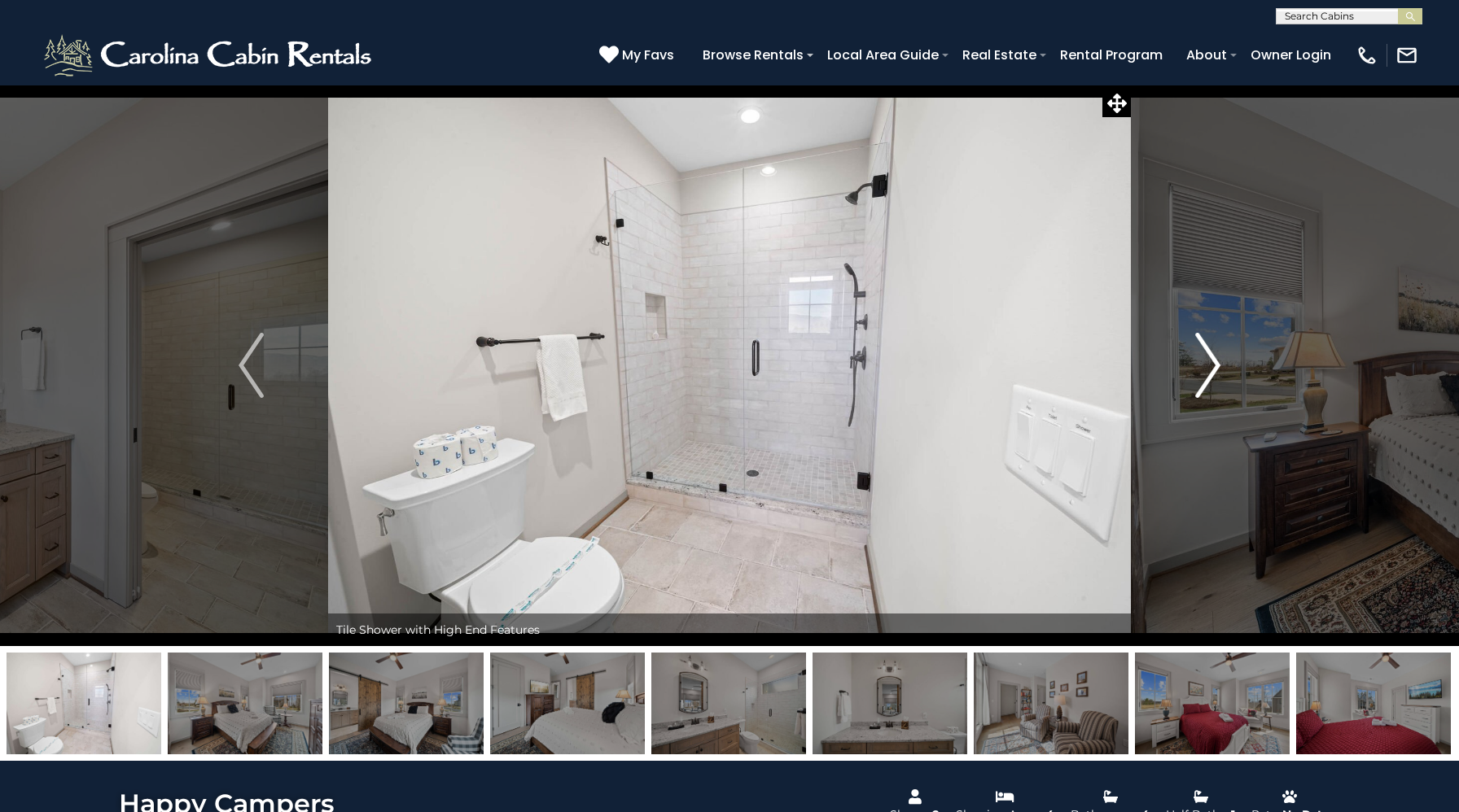
click at [1209, 380] on img "Next" at bounding box center [1207, 365] width 24 height 65
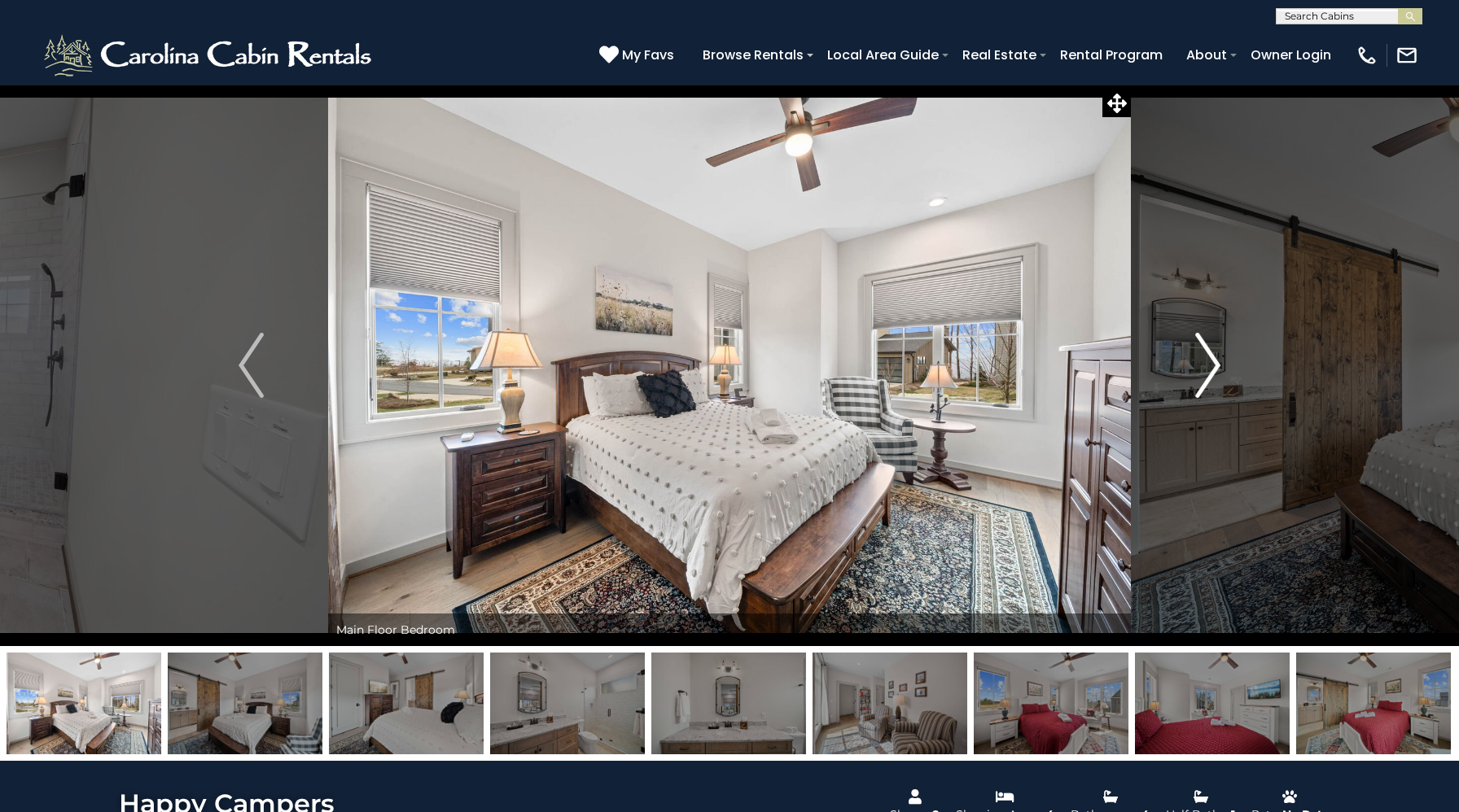
click at [1209, 380] on img "Next" at bounding box center [1207, 365] width 24 height 65
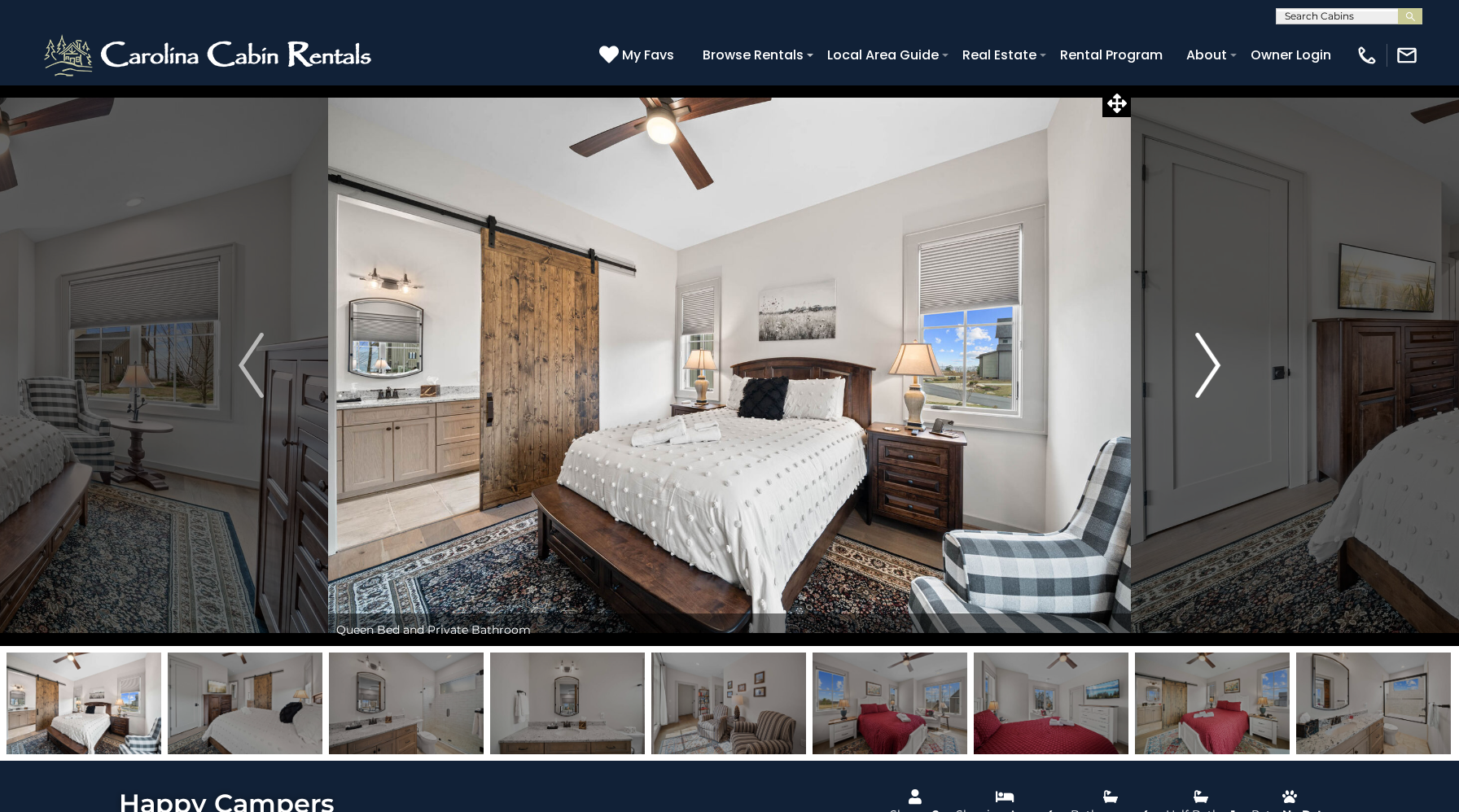
click at [1209, 380] on img "Next" at bounding box center [1207, 365] width 24 height 65
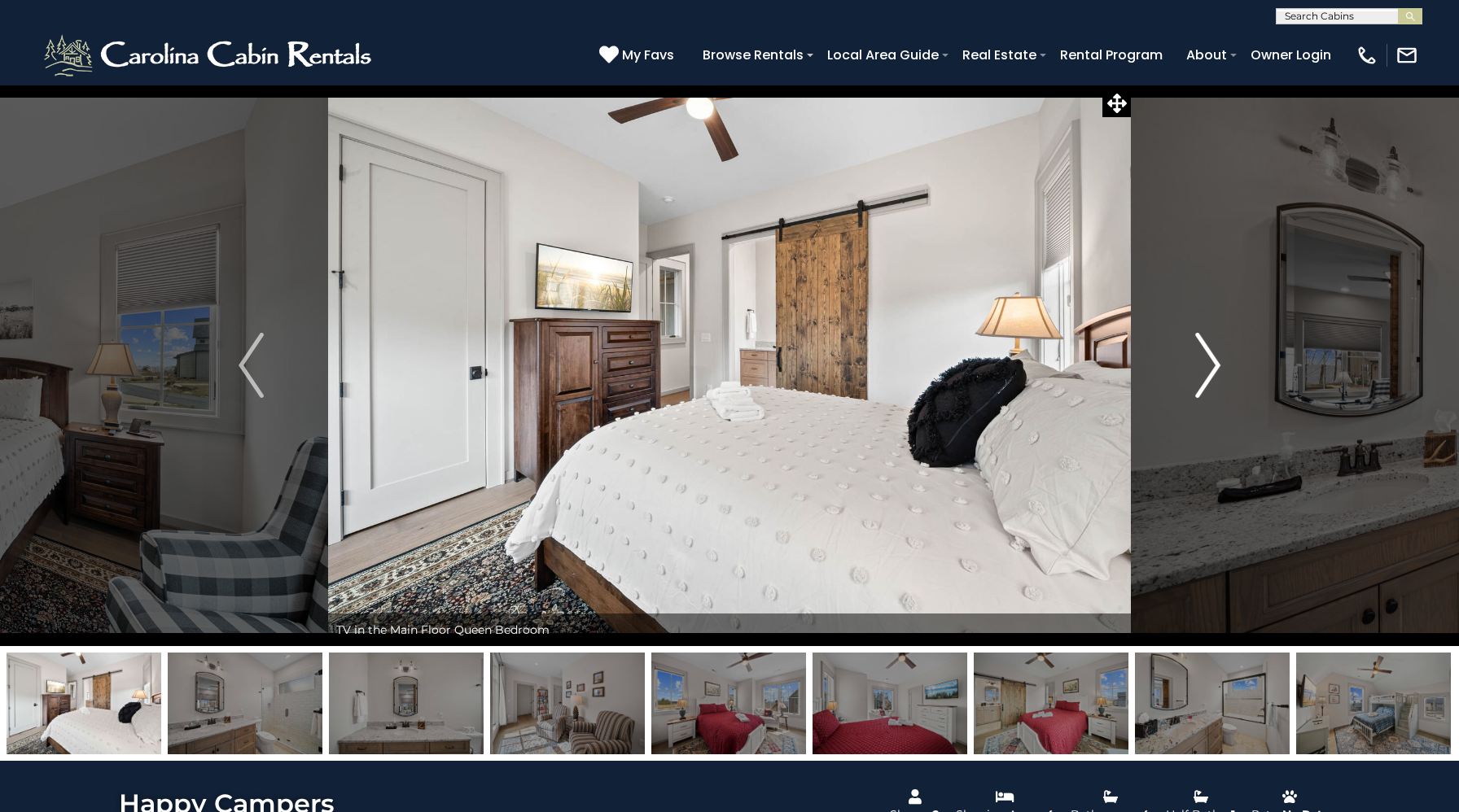
click at [1209, 380] on img "Next" at bounding box center [1207, 365] width 24 height 65
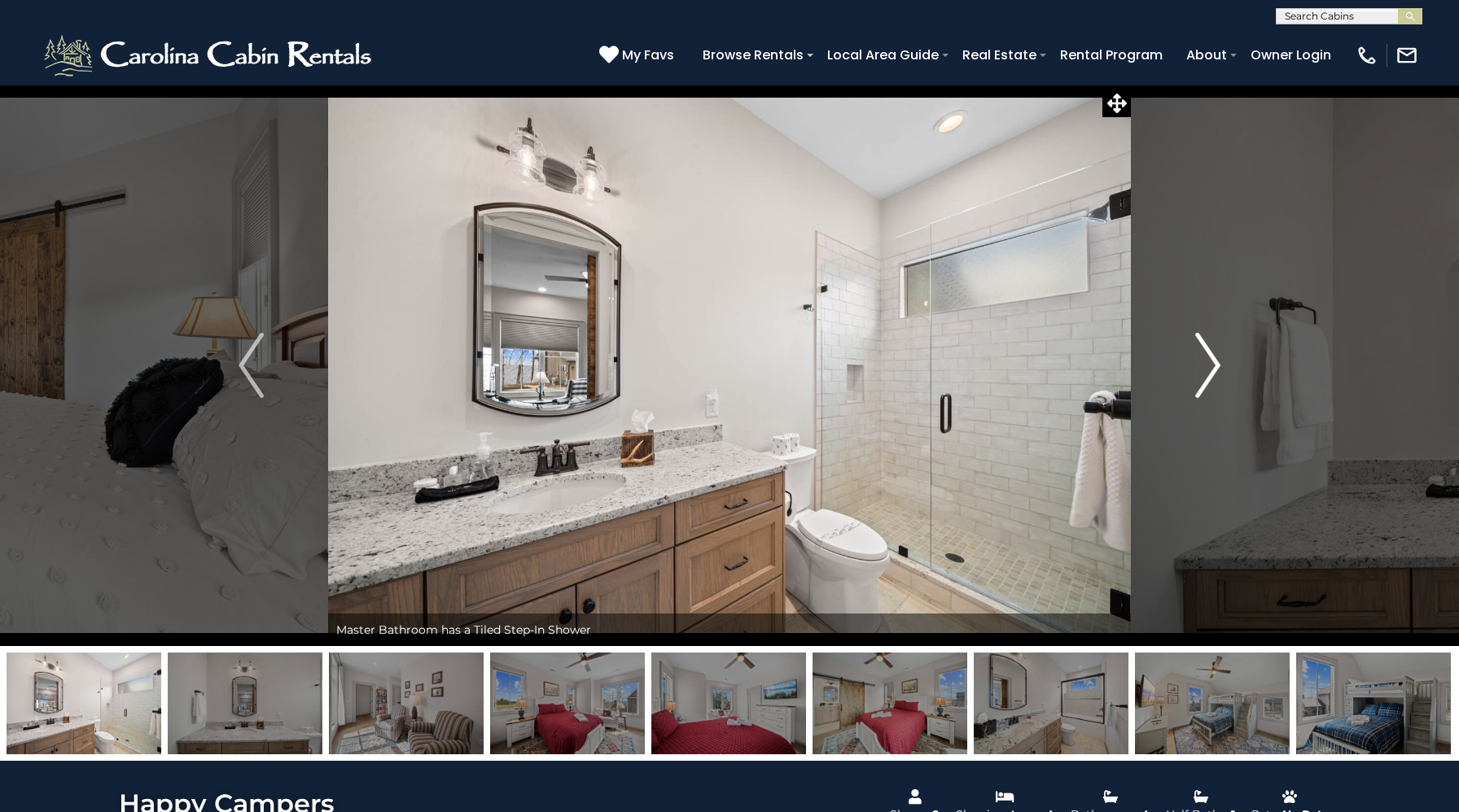
click at [1209, 380] on img "Next" at bounding box center [1207, 365] width 24 height 65
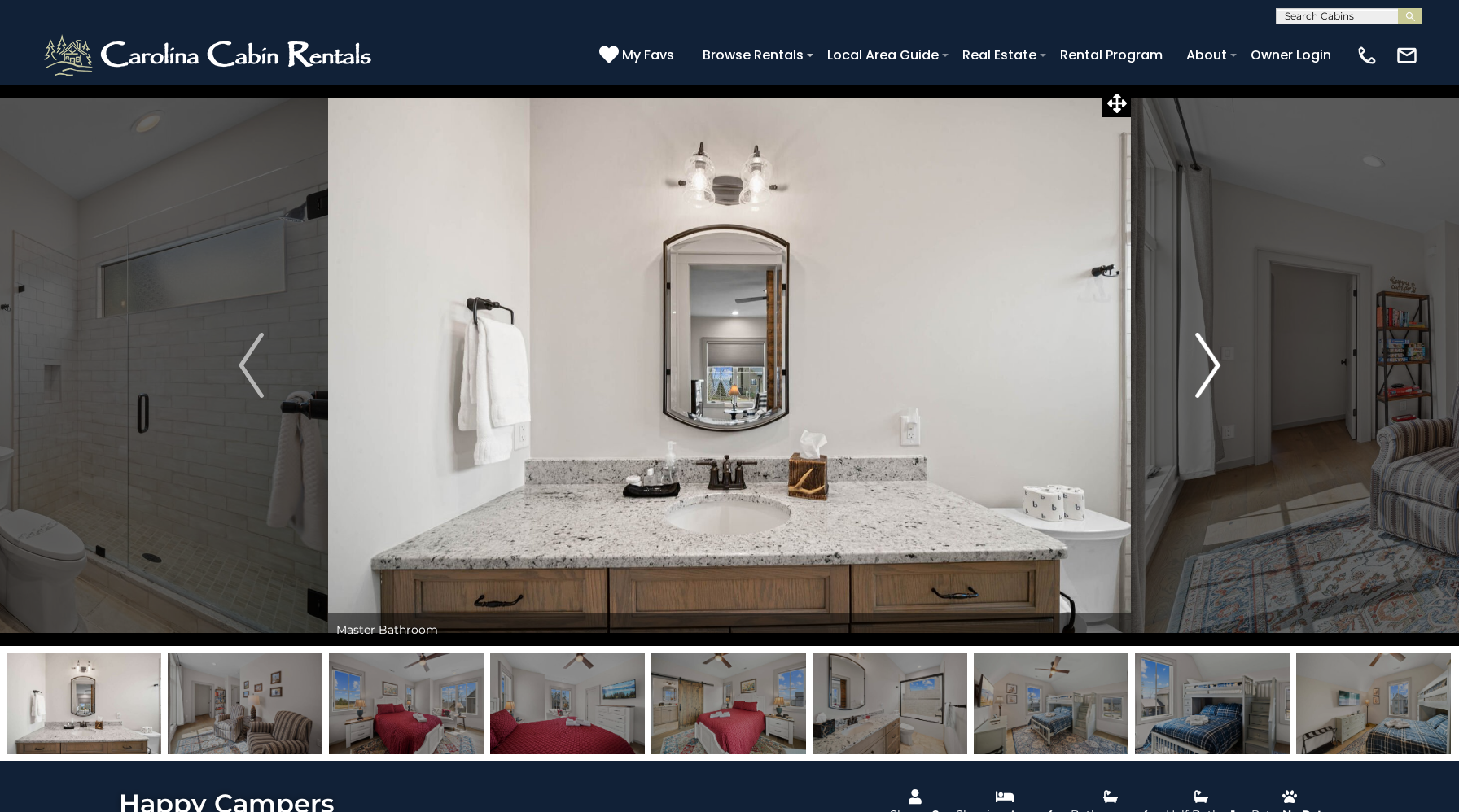
click at [1209, 380] on img "Next" at bounding box center [1207, 365] width 24 height 65
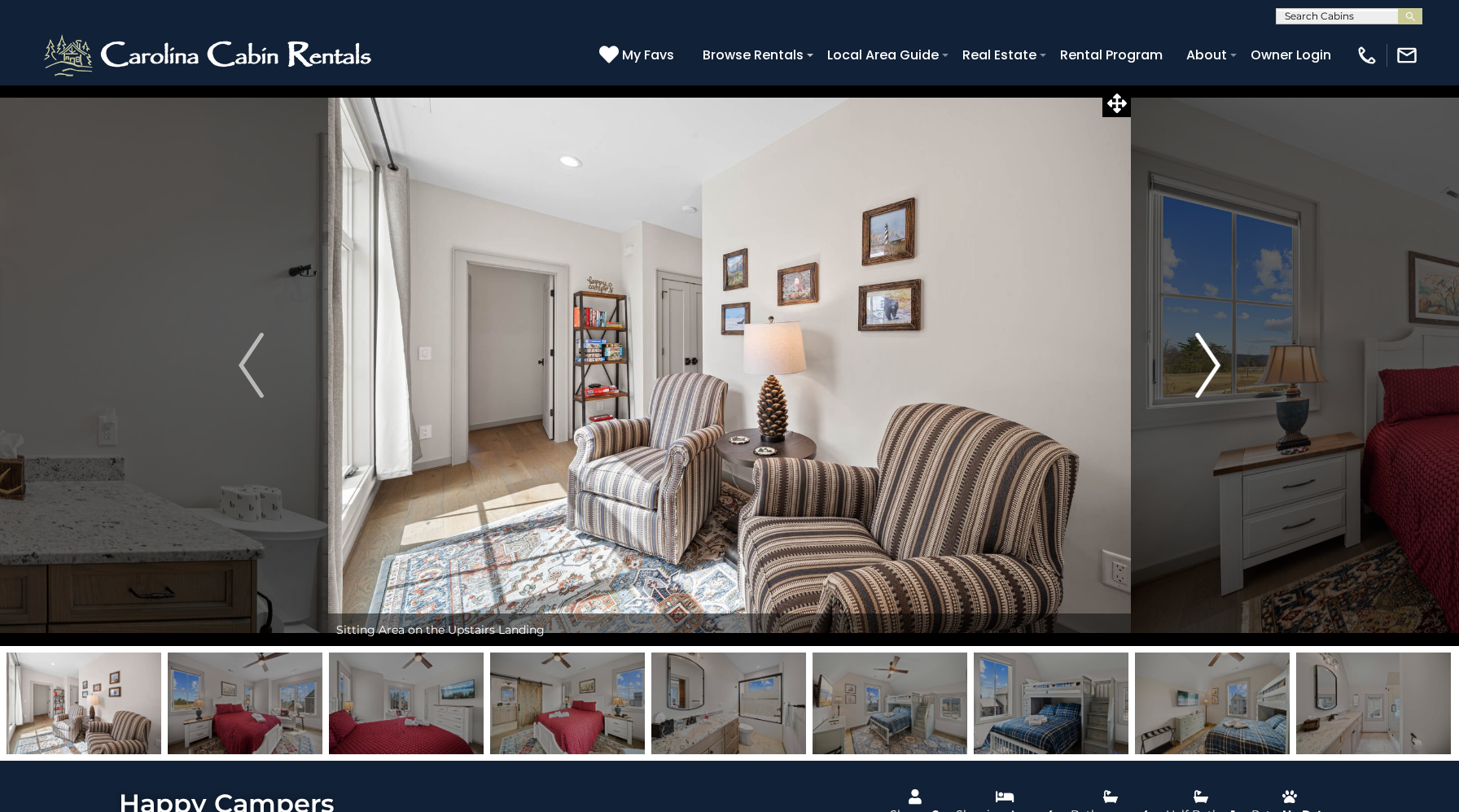
click at [1209, 380] on img "Next" at bounding box center [1207, 365] width 24 height 65
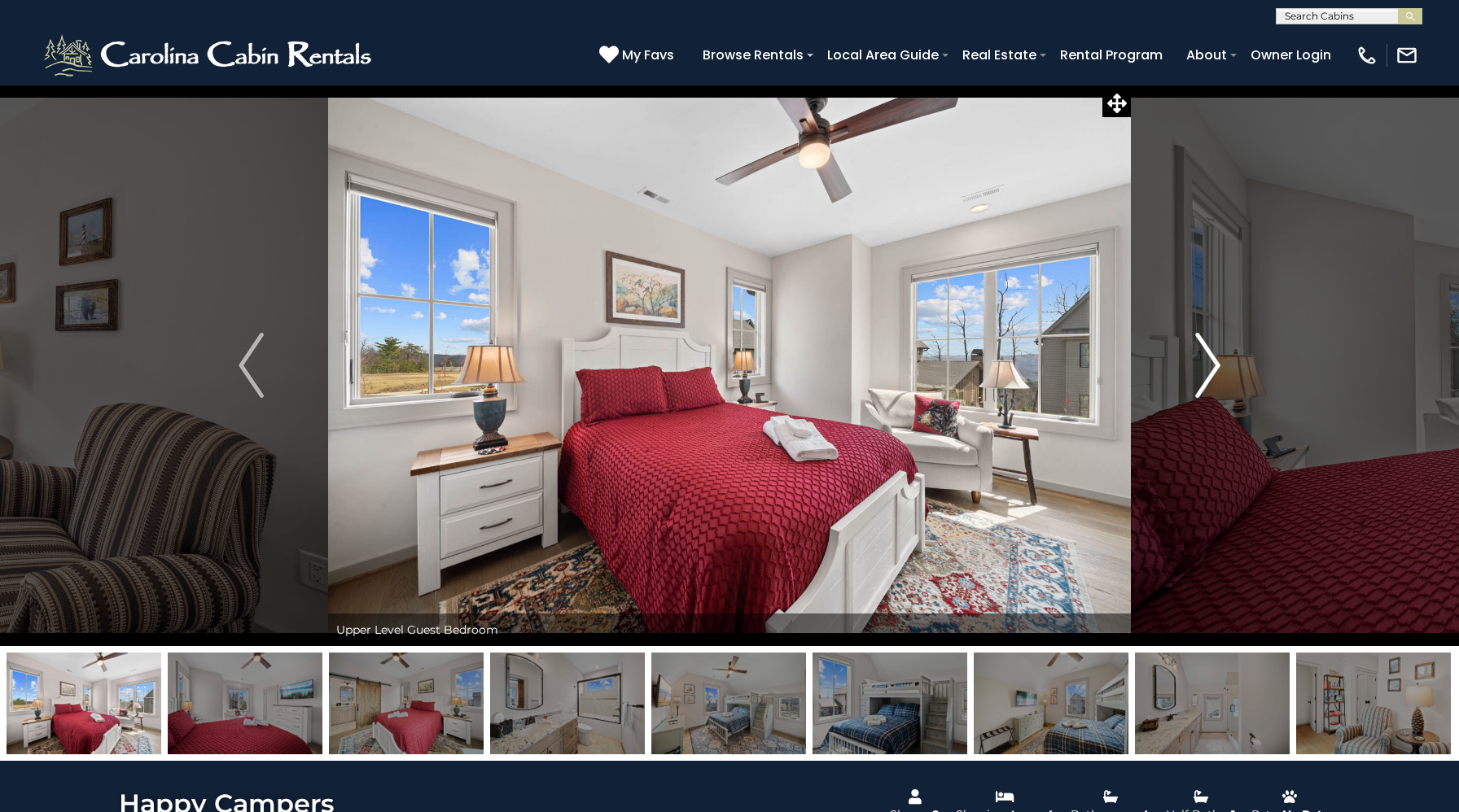
click at [1209, 380] on img "Next" at bounding box center [1207, 365] width 24 height 65
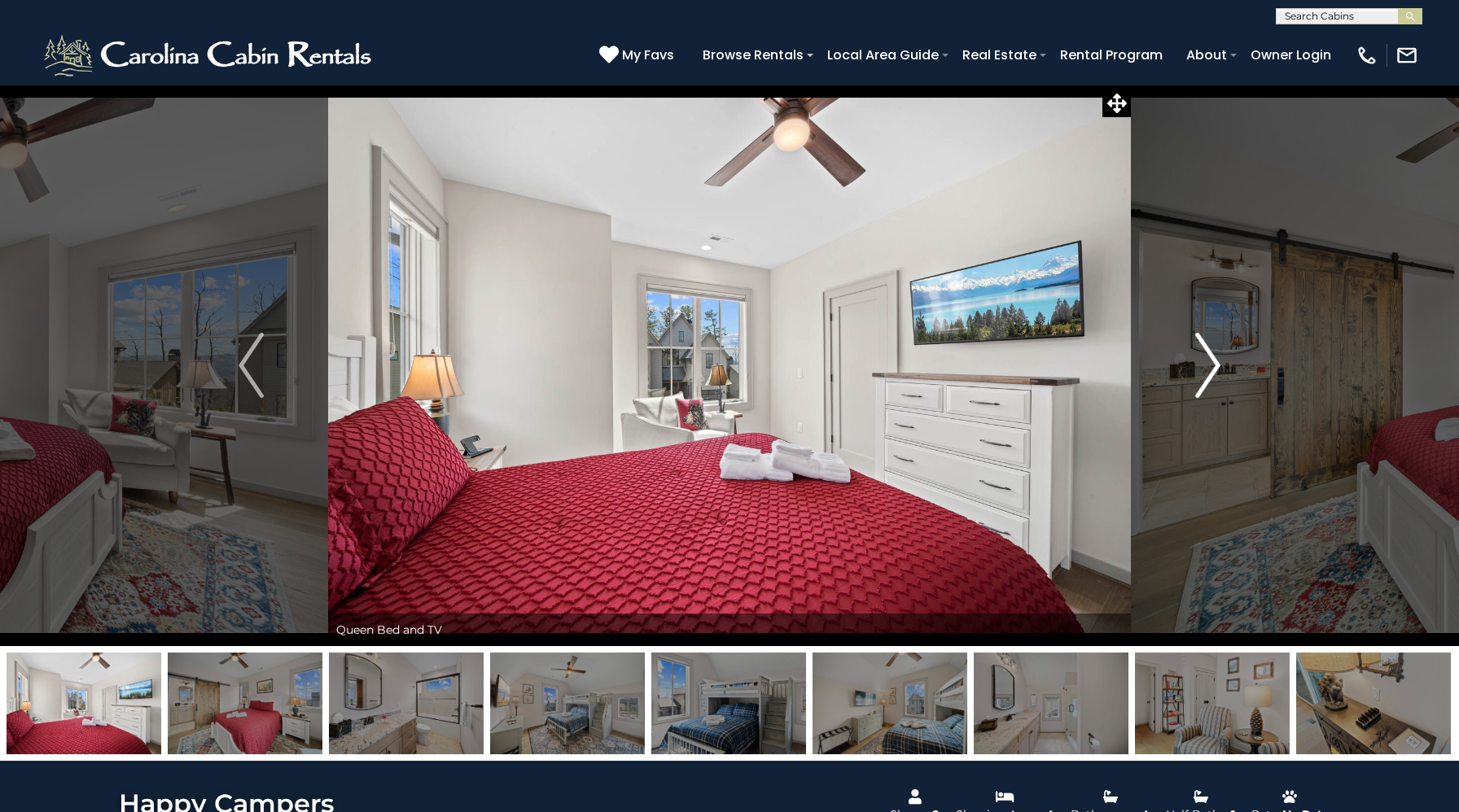
click at [1209, 380] on img "Next" at bounding box center [1207, 365] width 24 height 65
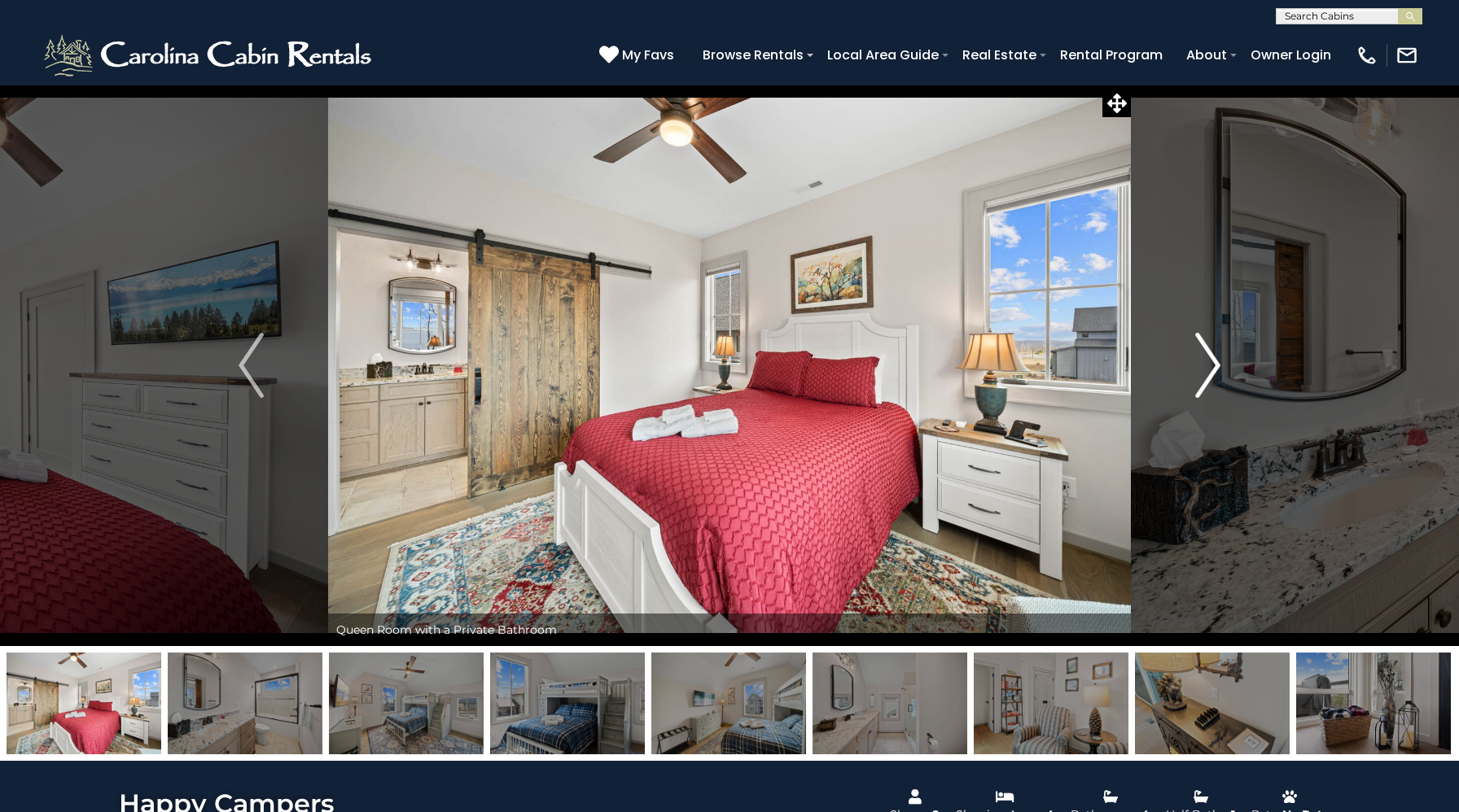
click at [1209, 380] on img "Next" at bounding box center [1207, 365] width 24 height 65
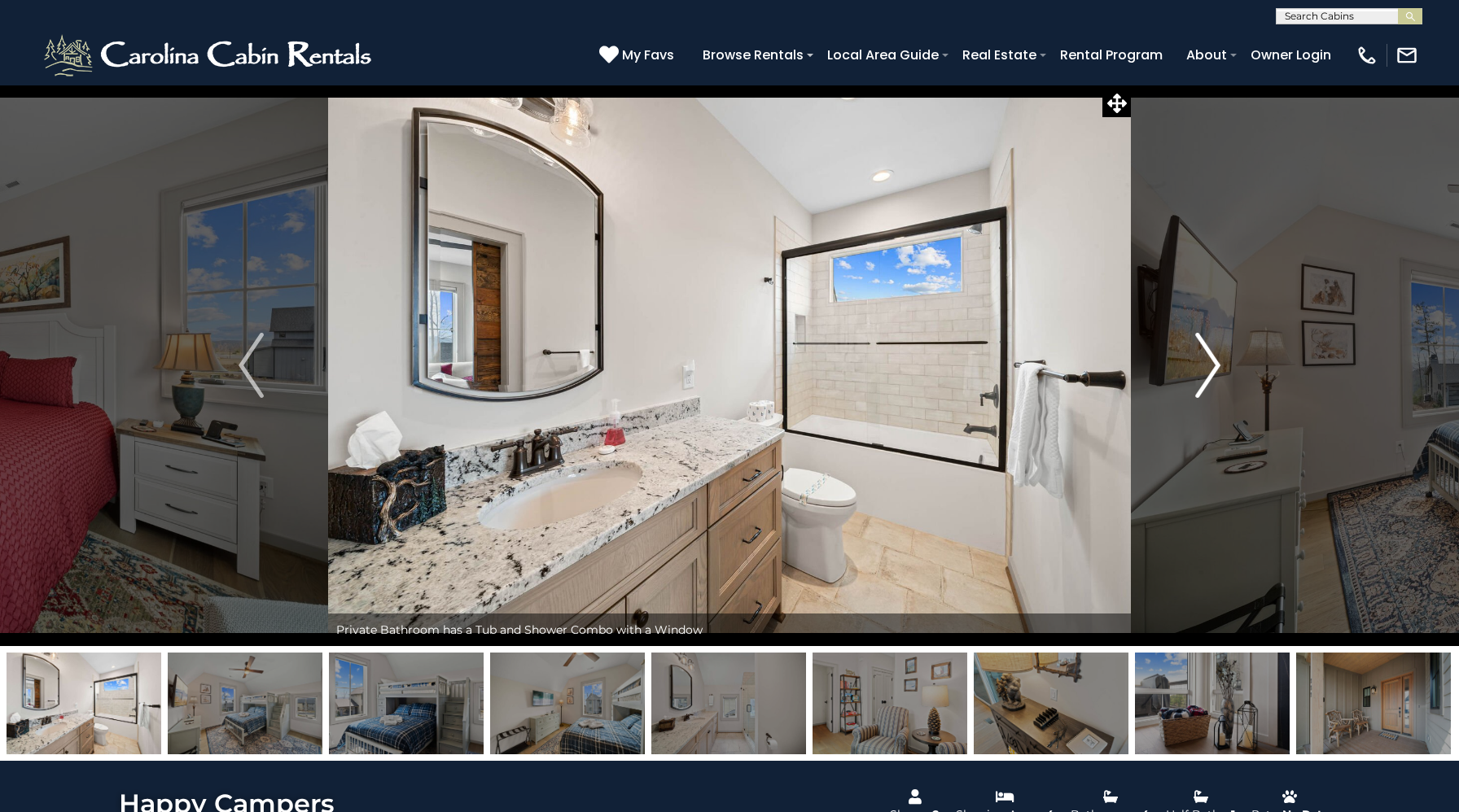
click at [1209, 380] on img "Next" at bounding box center [1207, 365] width 24 height 65
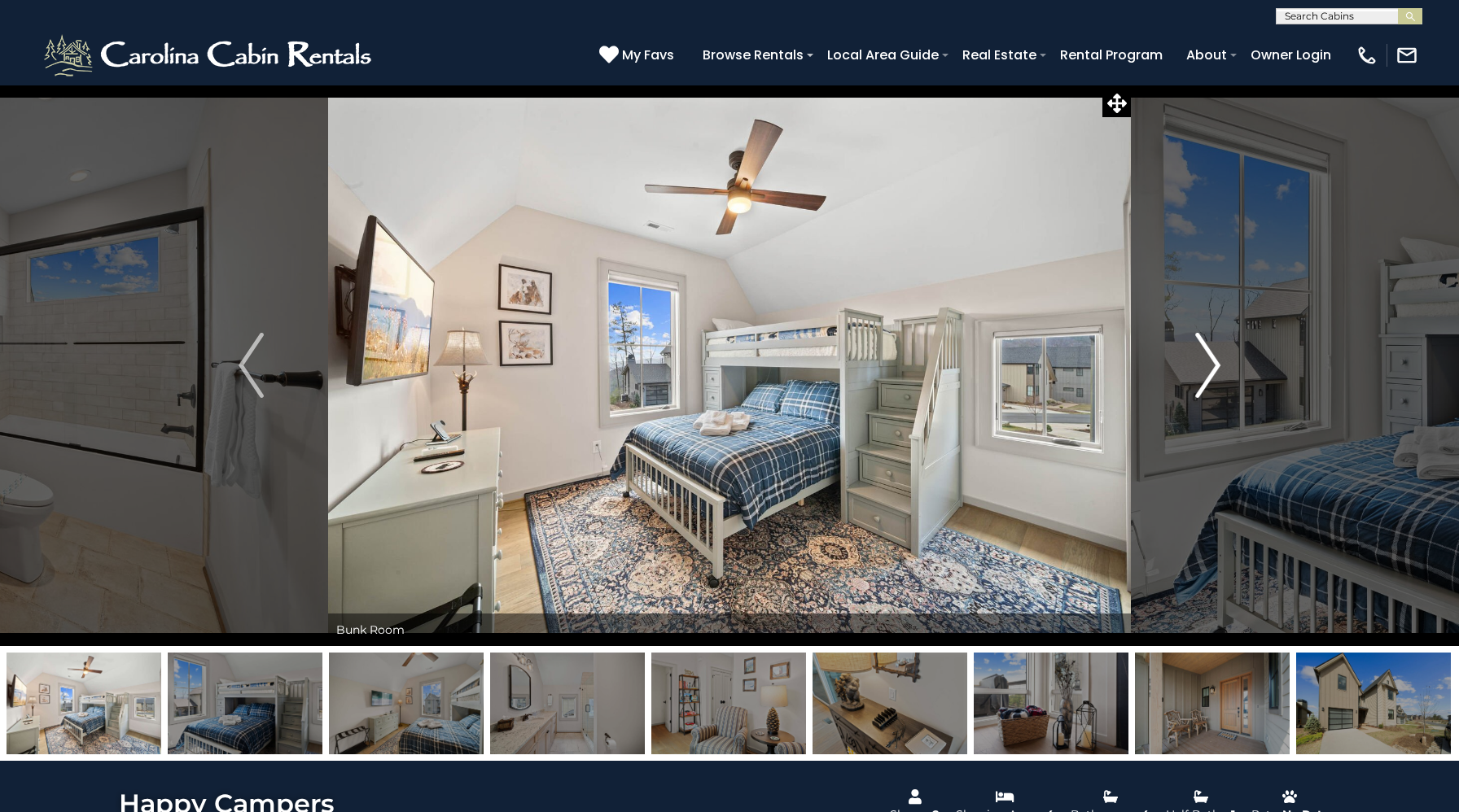
click at [1209, 380] on img "Next" at bounding box center [1207, 365] width 24 height 65
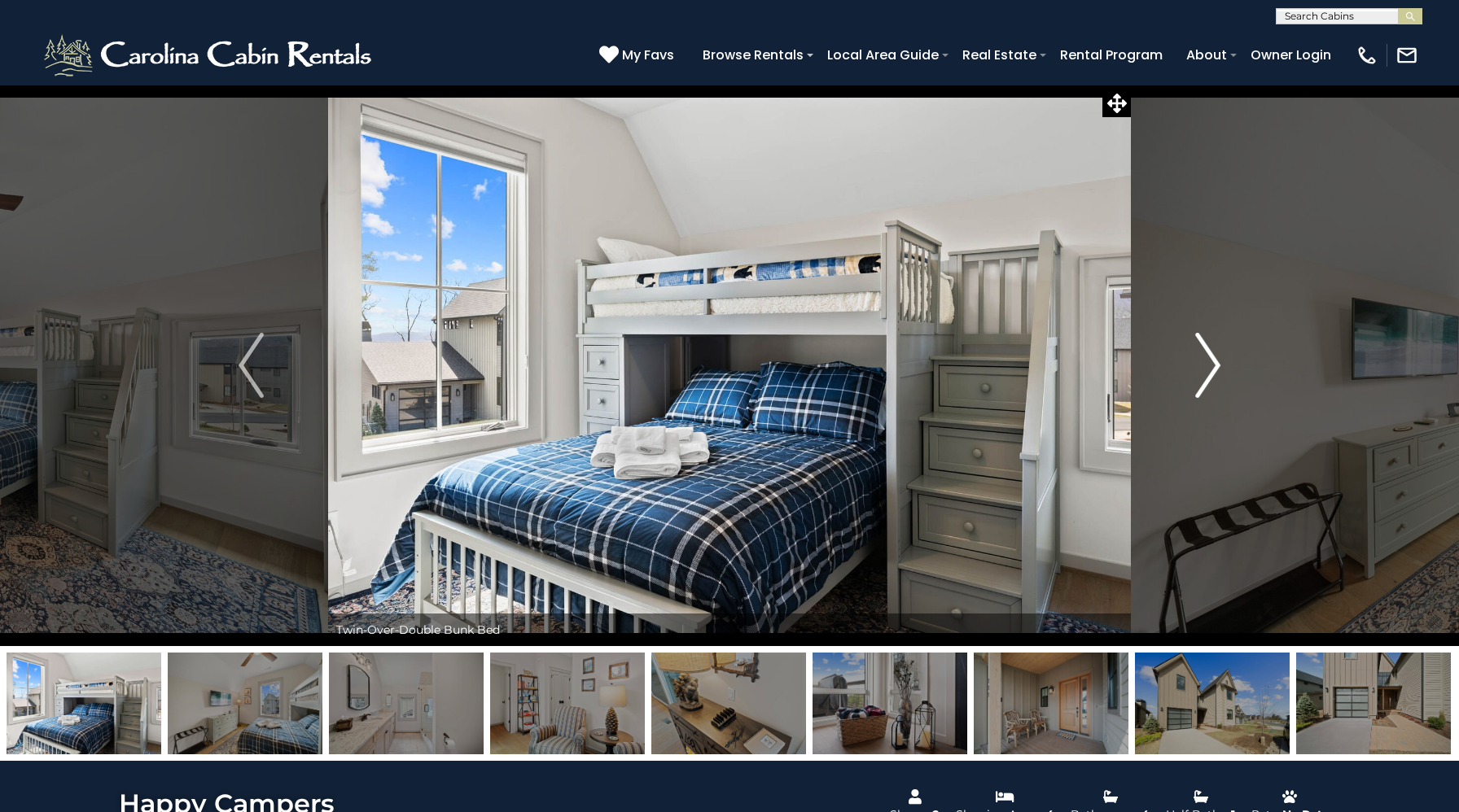
click at [1209, 380] on img "Next" at bounding box center [1207, 365] width 24 height 65
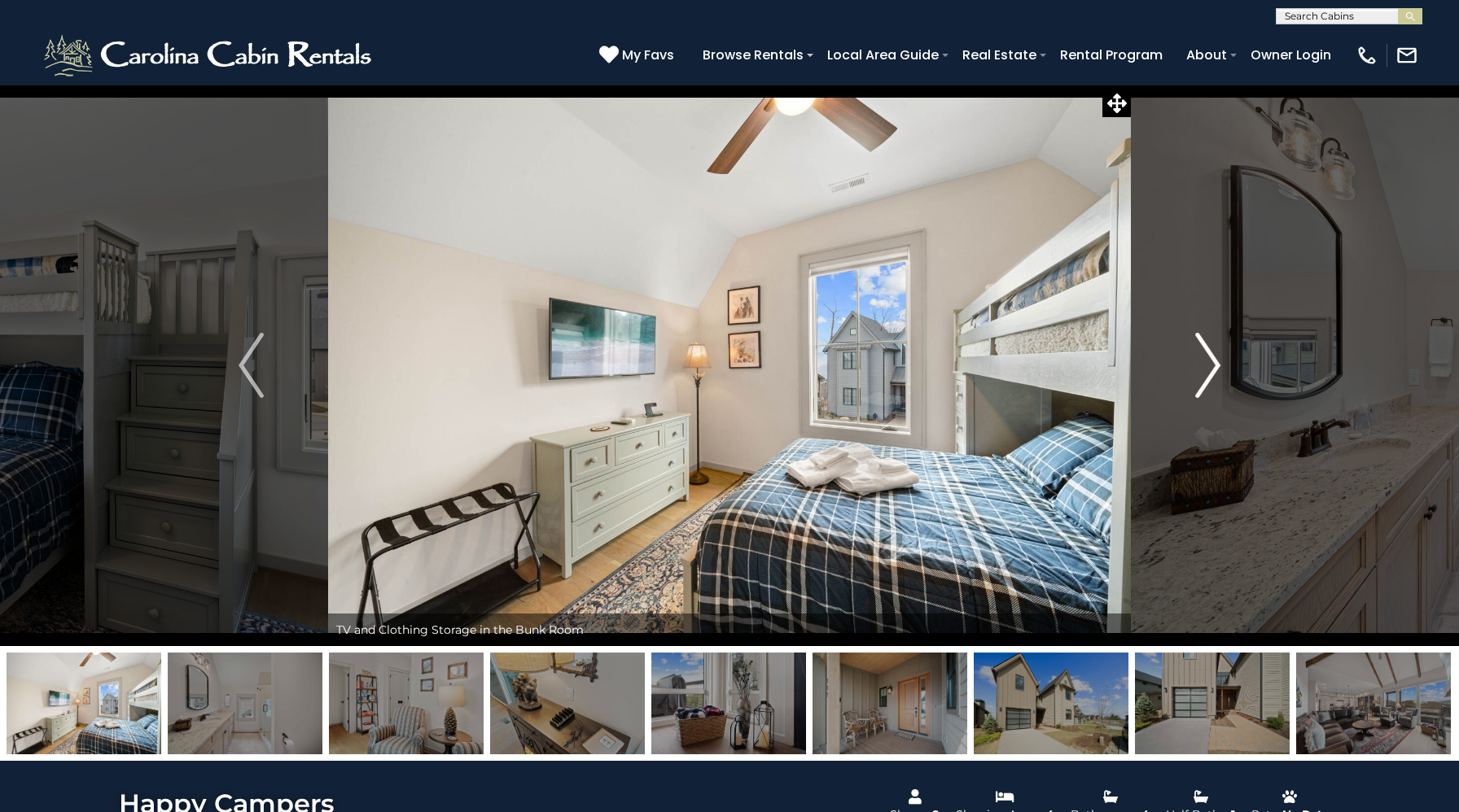
click at [1209, 380] on img "Next" at bounding box center [1207, 365] width 24 height 65
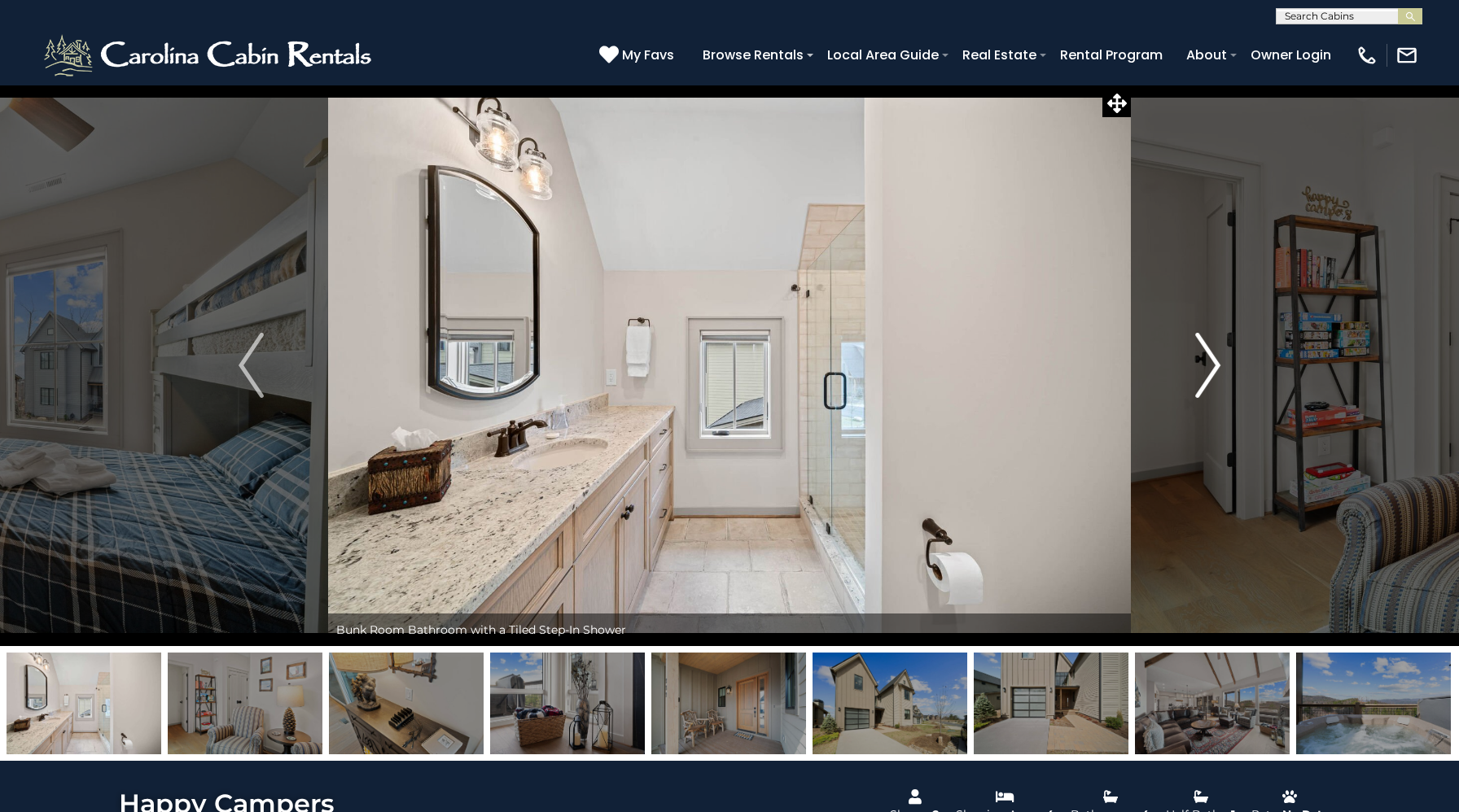
click at [1209, 380] on img "Next" at bounding box center [1207, 365] width 24 height 65
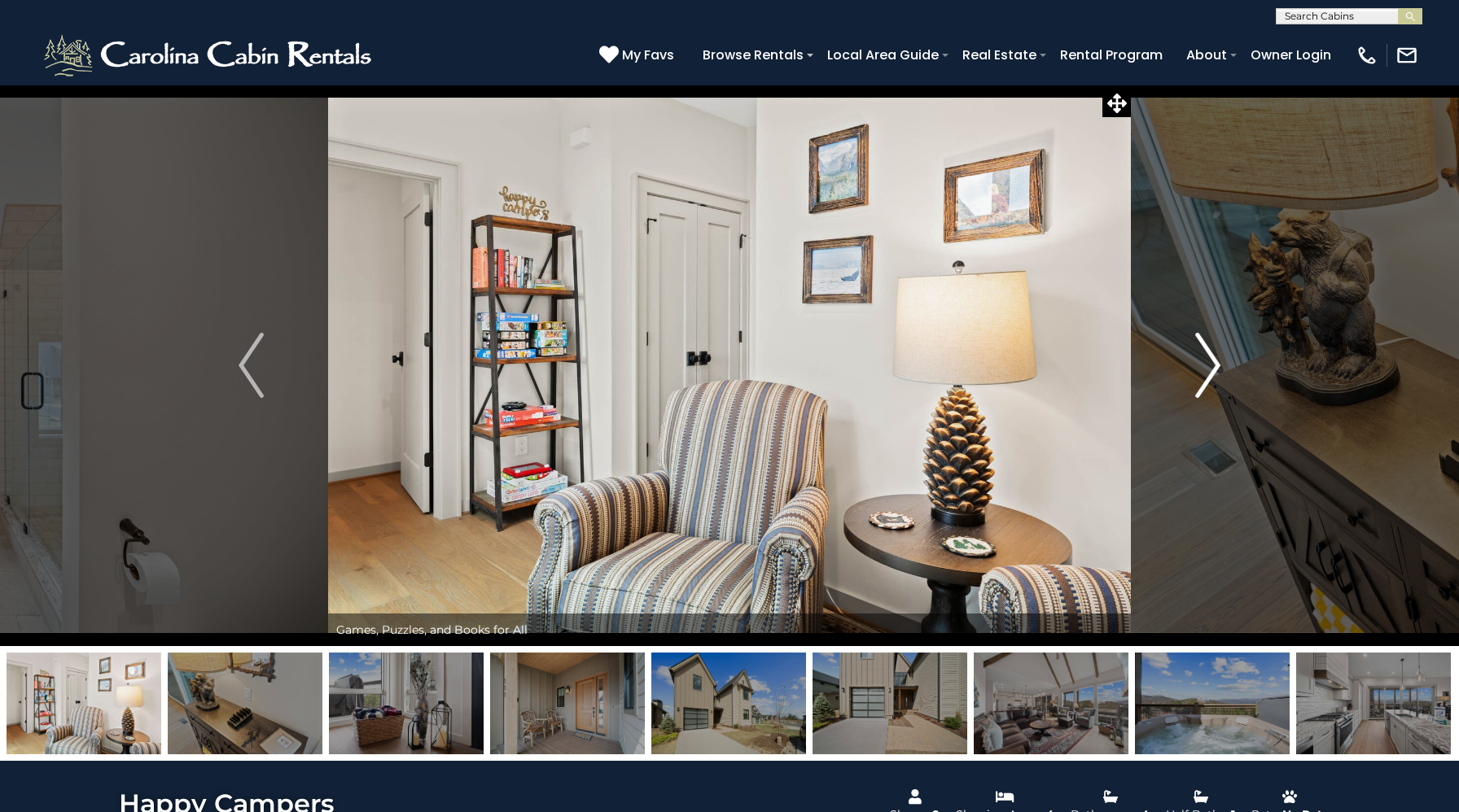
click at [1209, 380] on img "Next" at bounding box center [1207, 365] width 24 height 65
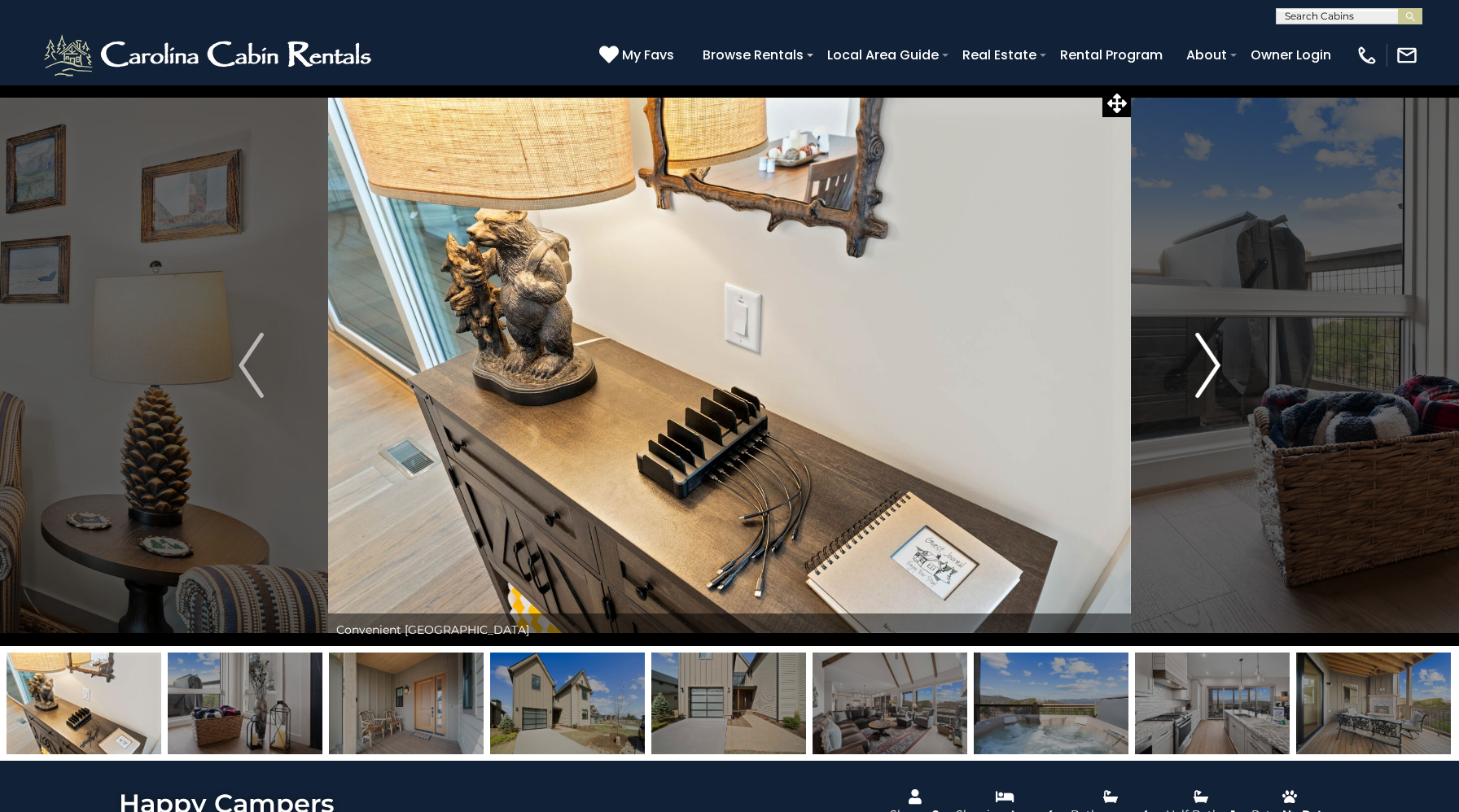
click at [1209, 380] on img "Next" at bounding box center [1207, 365] width 24 height 65
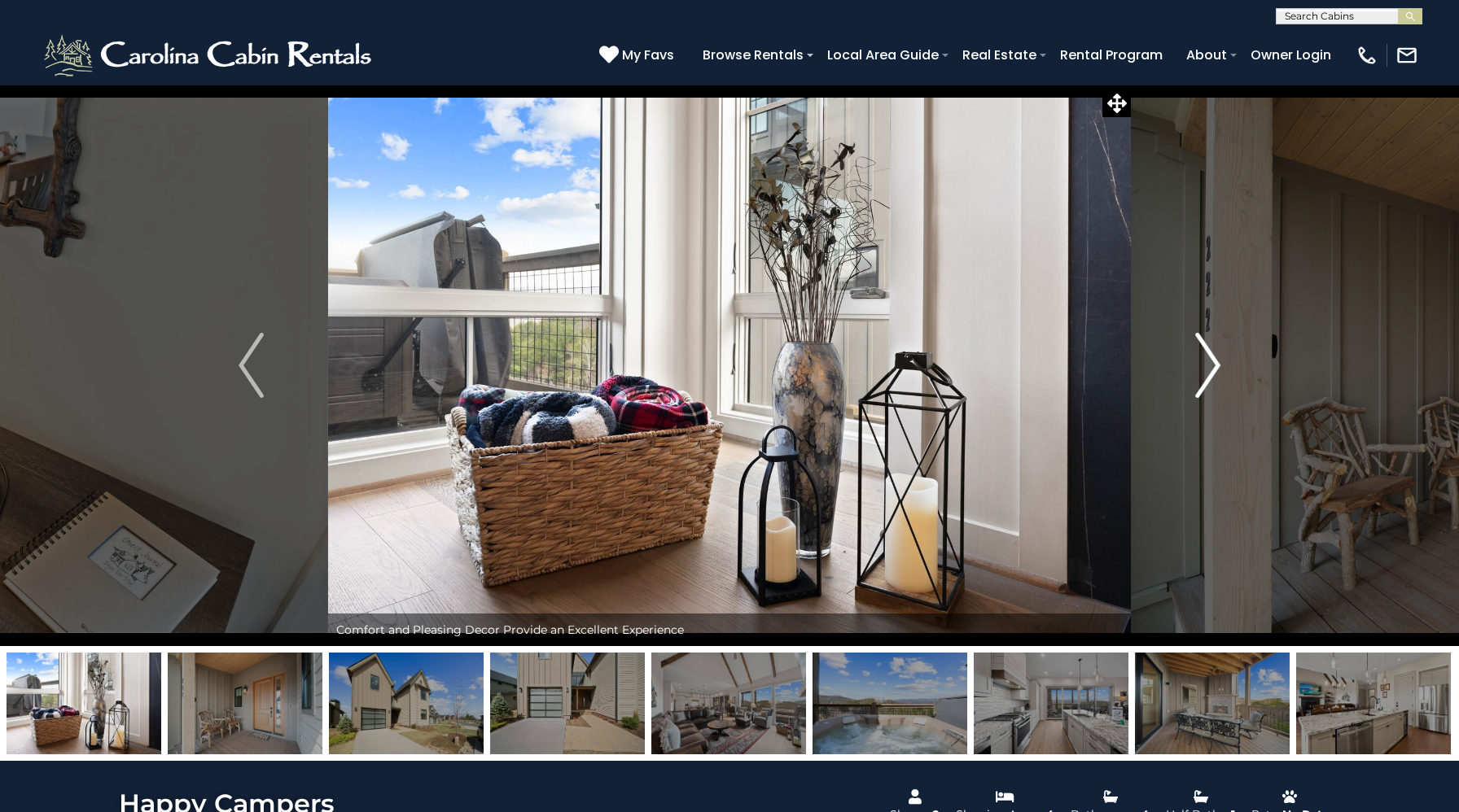
click at [1209, 380] on img "Next" at bounding box center [1207, 365] width 24 height 65
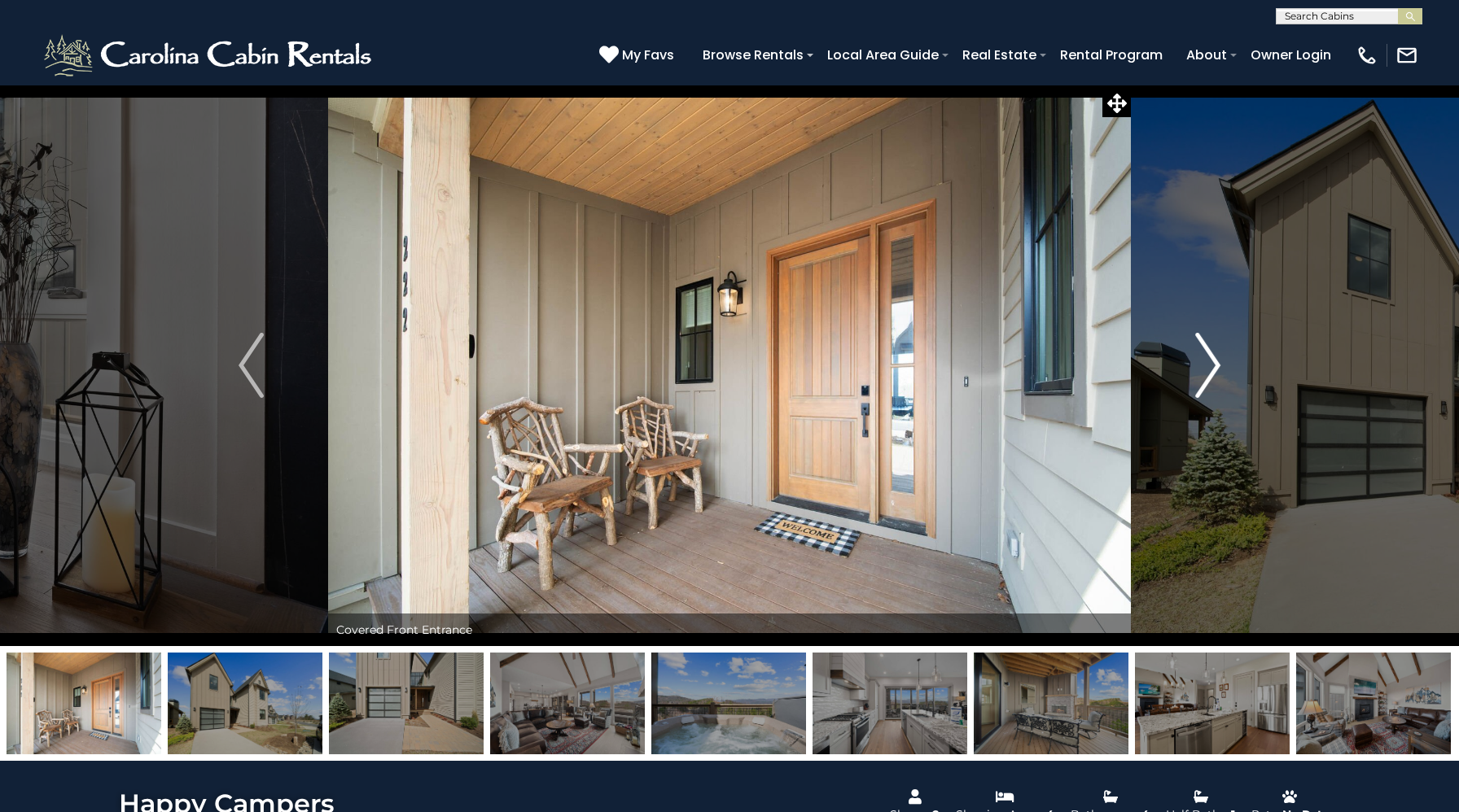
click at [1209, 380] on img "Next" at bounding box center [1207, 365] width 24 height 65
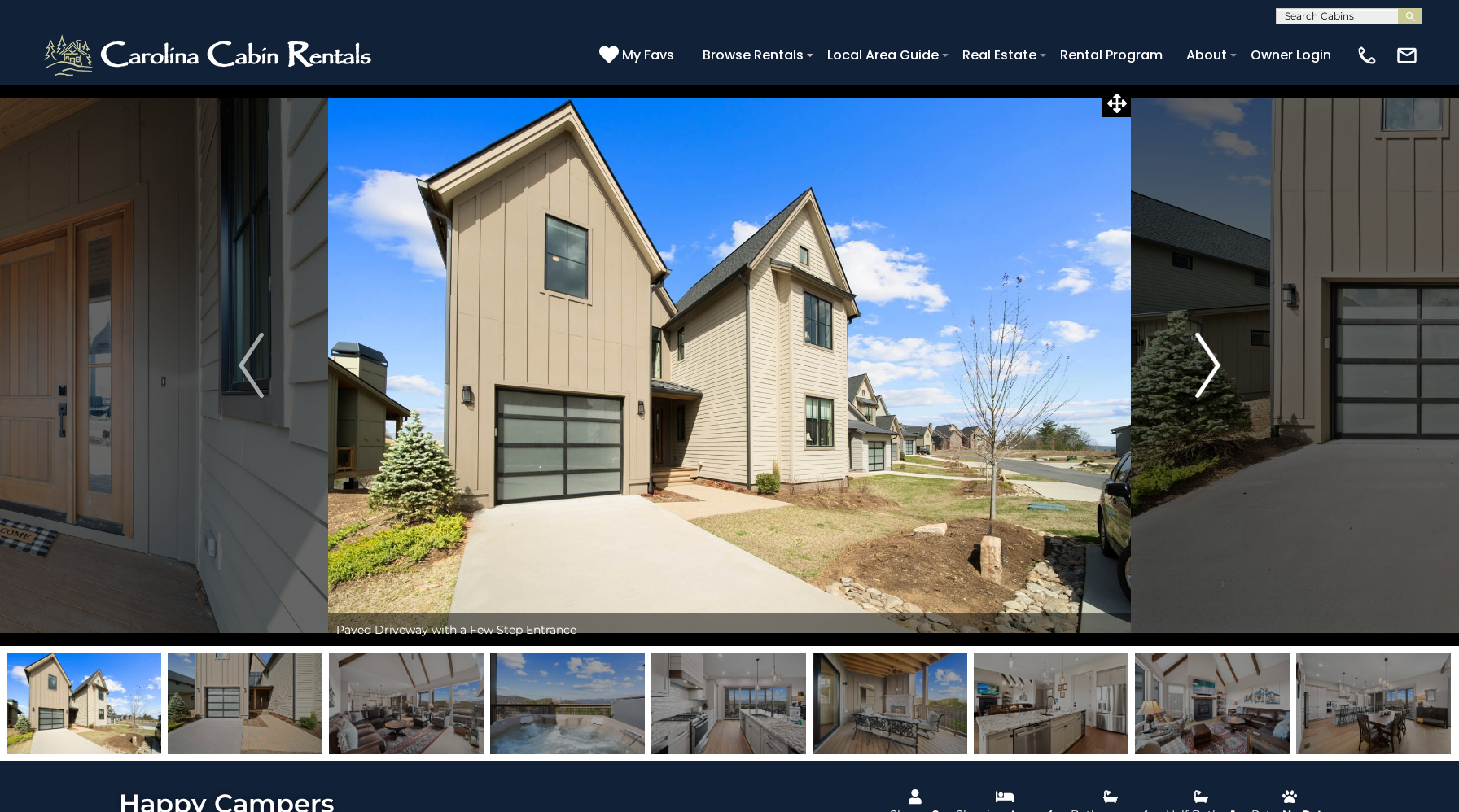
click at [1209, 380] on img "Next" at bounding box center [1207, 365] width 24 height 65
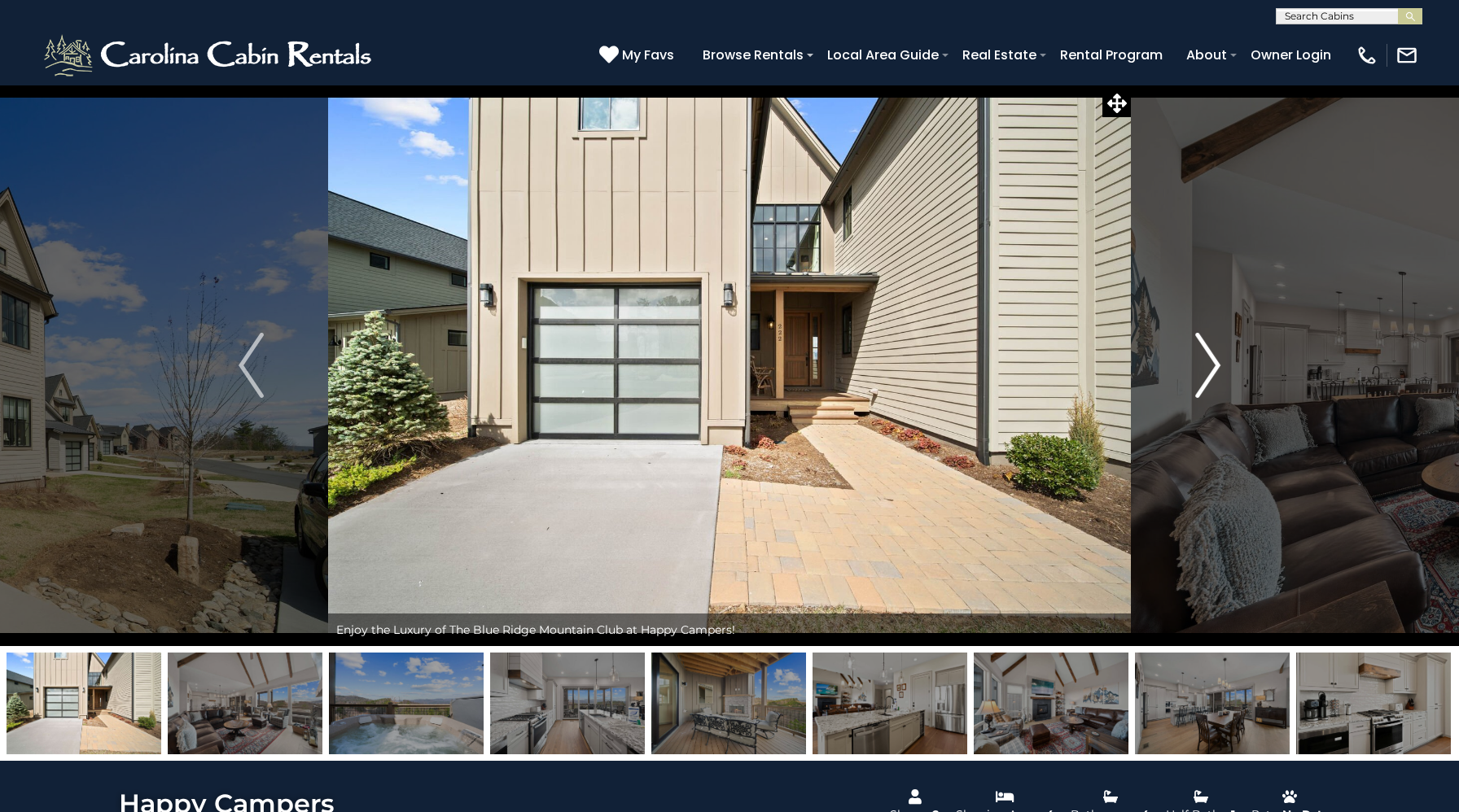
click at [1209, 380] on img "Next" at bounding box center [1207, 365] width 24 height 65
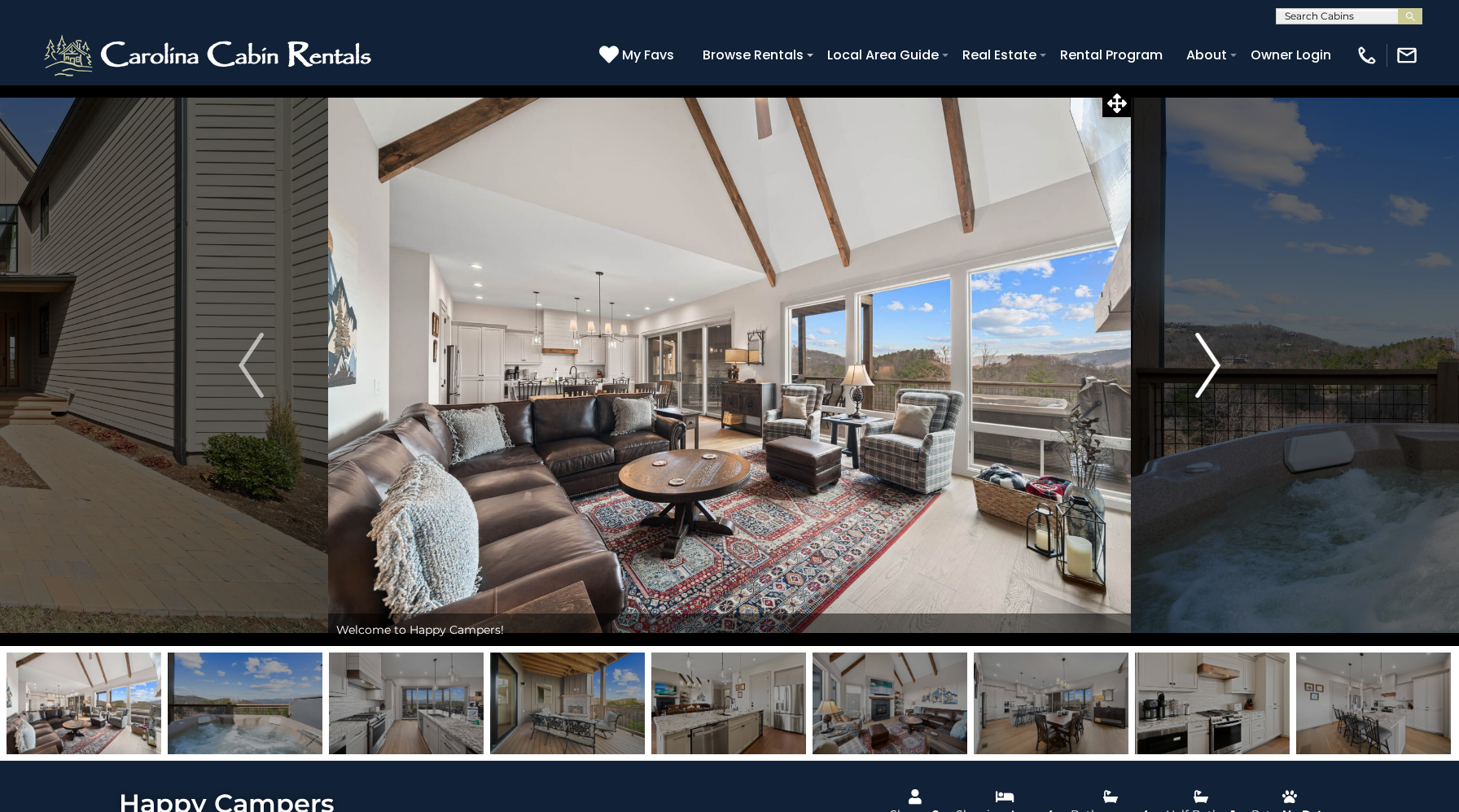
click at [1209, 380] on img "Next" at bounding box center [1207, 365] width 24 height 65
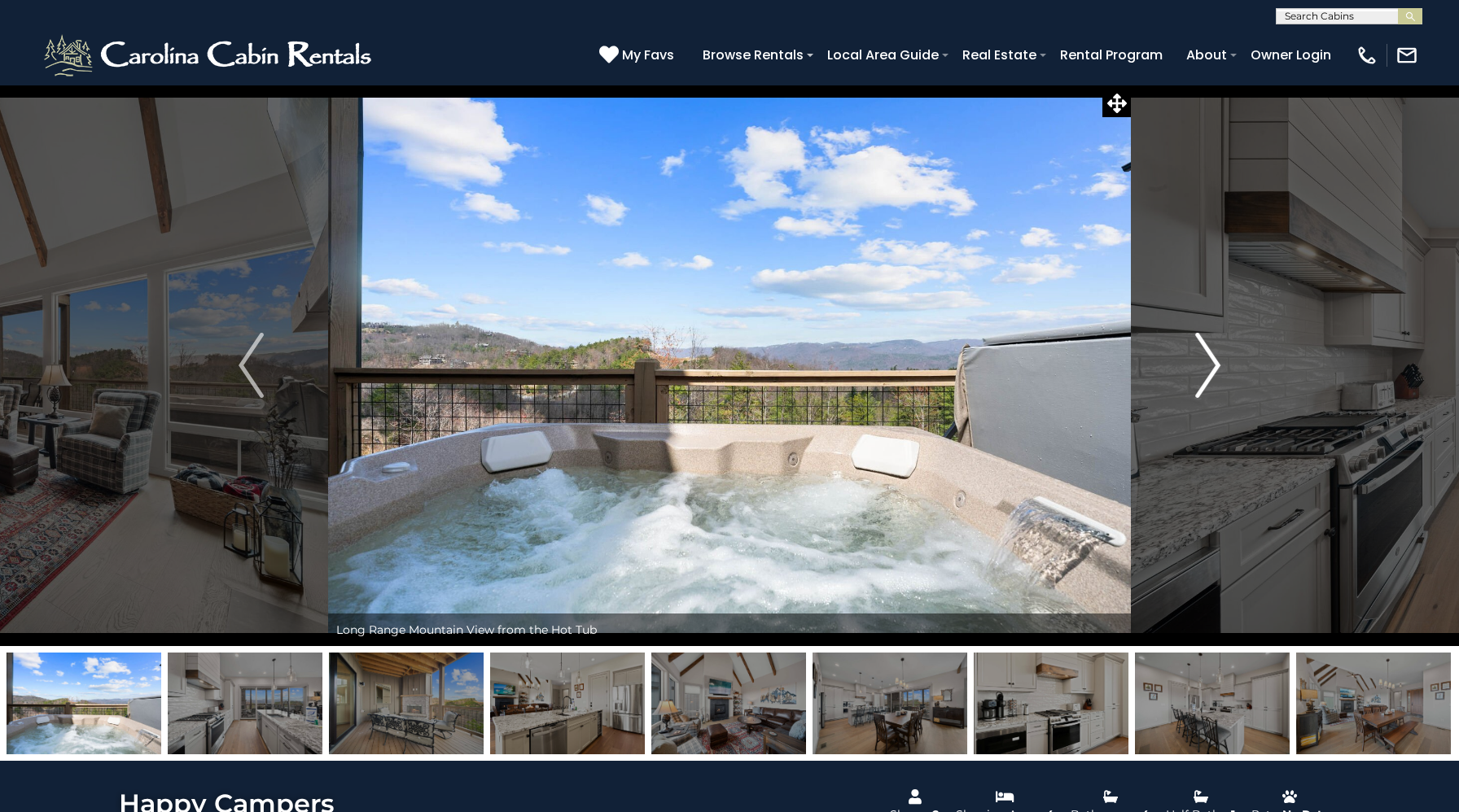
click at [1213, 348] on img "Next" at bounding box center [1207, 365] width 24 height 65
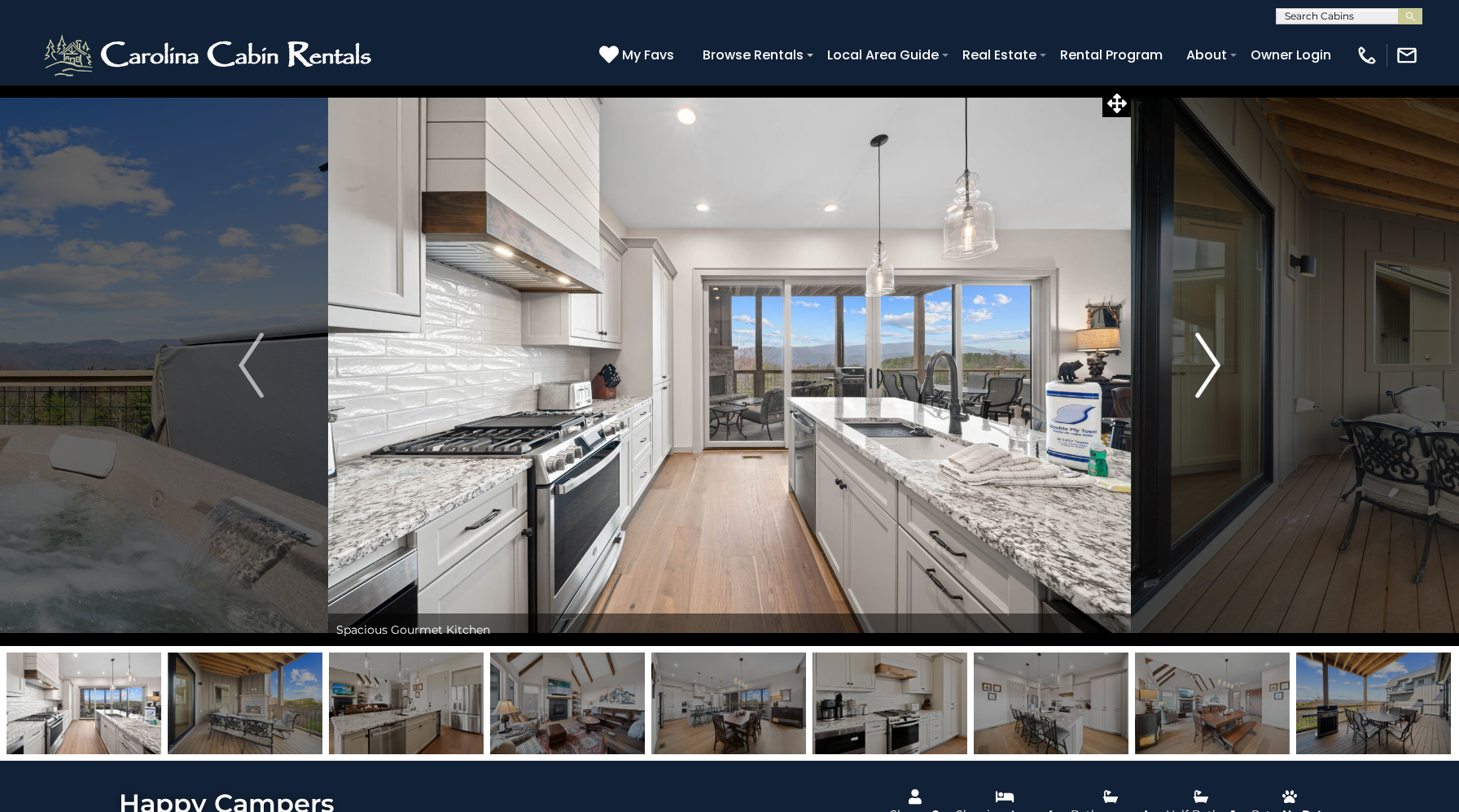
click at [1213, 348] on img "Next" at bounding box center [1207, 365] width 24 height 65
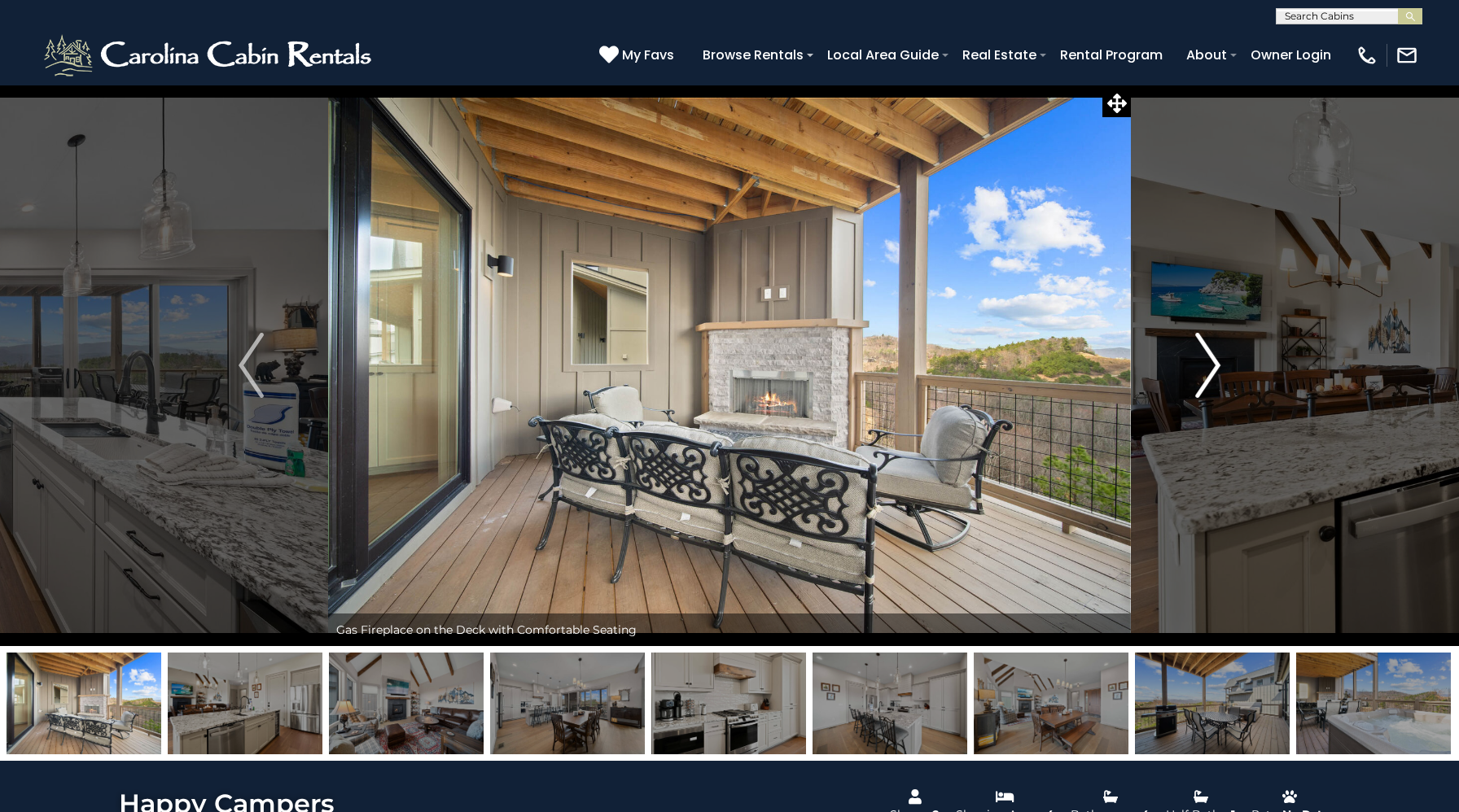
click at [1213, 348] on img "Next" at bounding box center [1207, 365] width 24 height 65
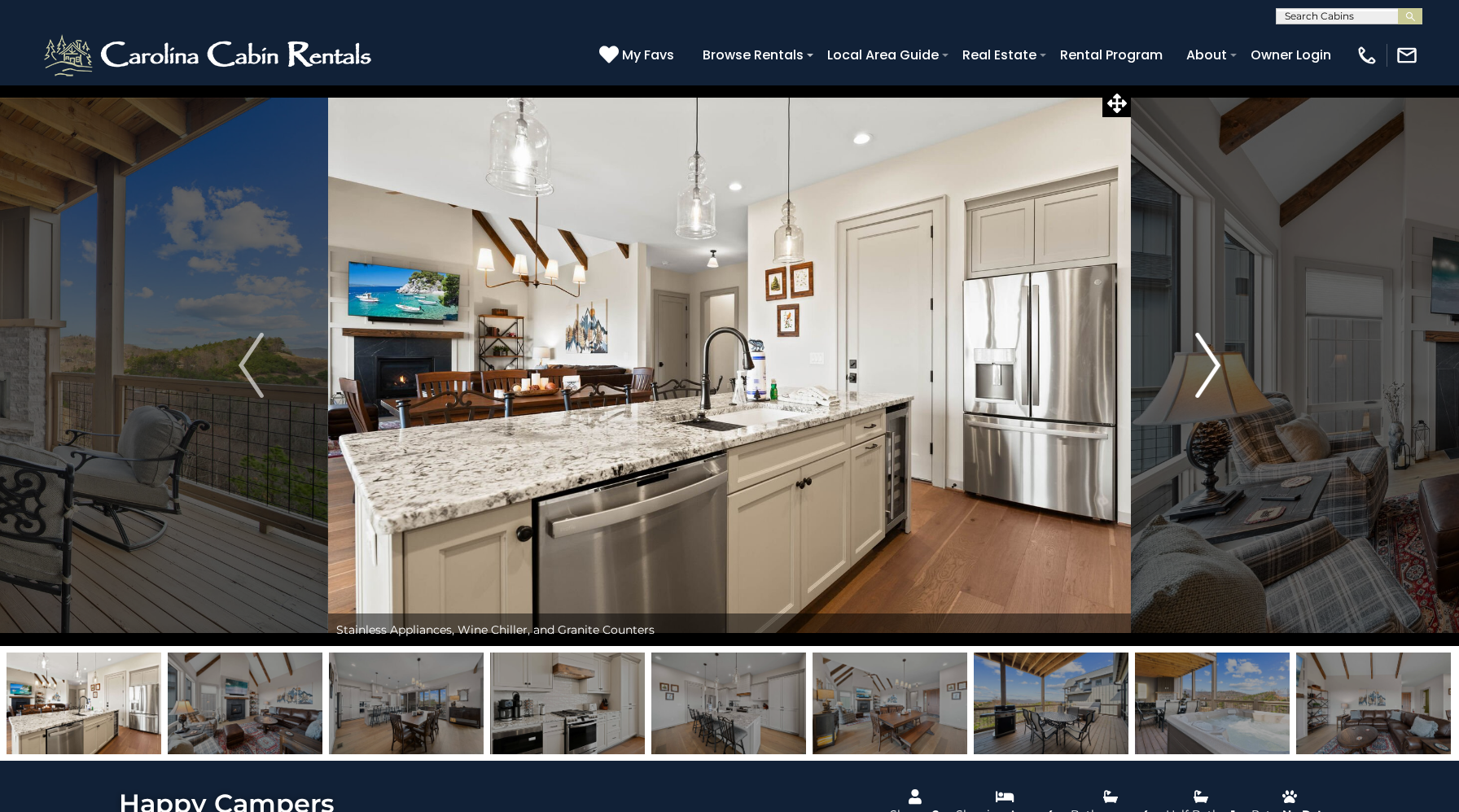
click at [1213, 348] on img "Next" at bounding box center [1207, 365] width 24 height 65
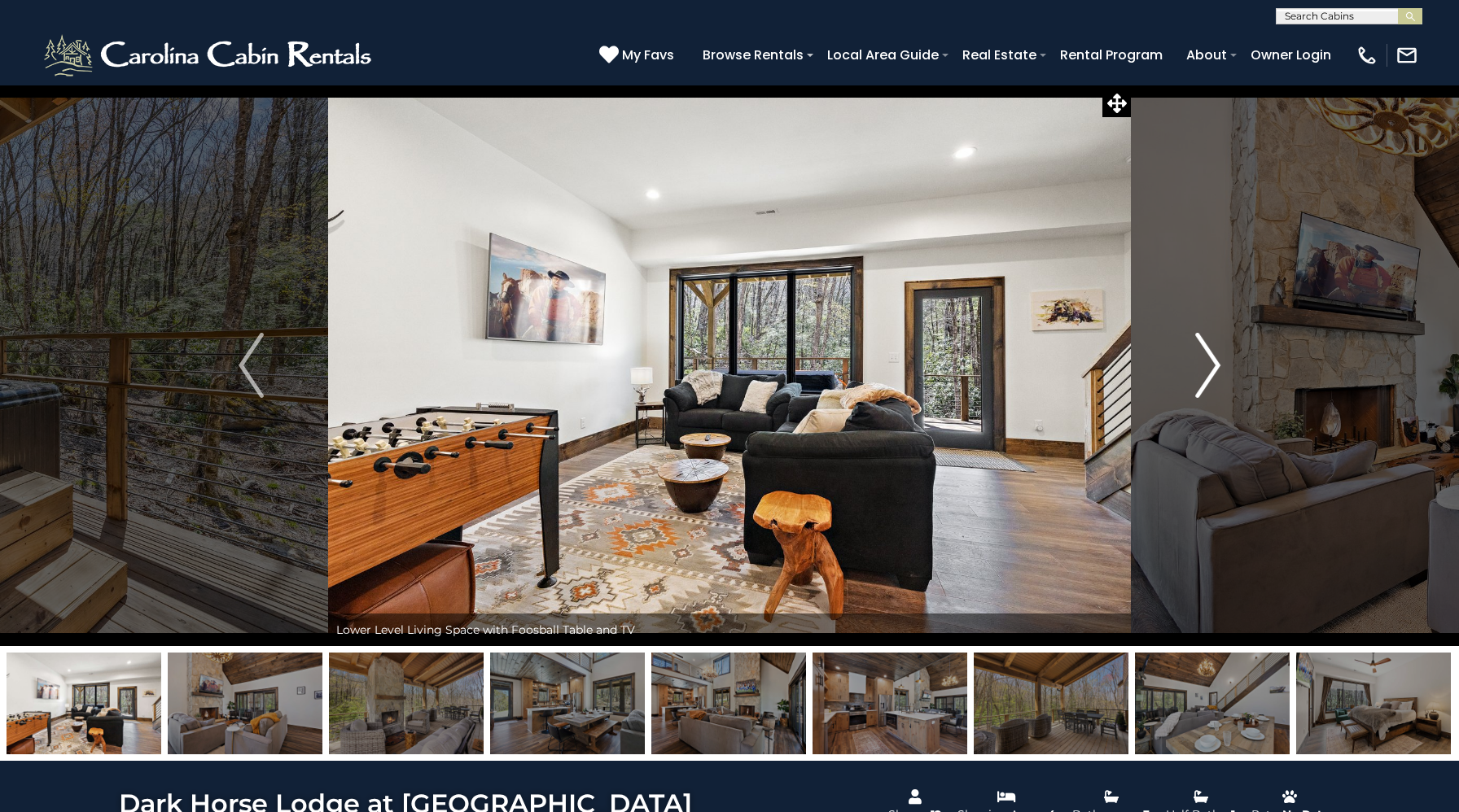
click at [1202, 350] on img "Next" at bounding box center [1207, 365] width 24 height 65
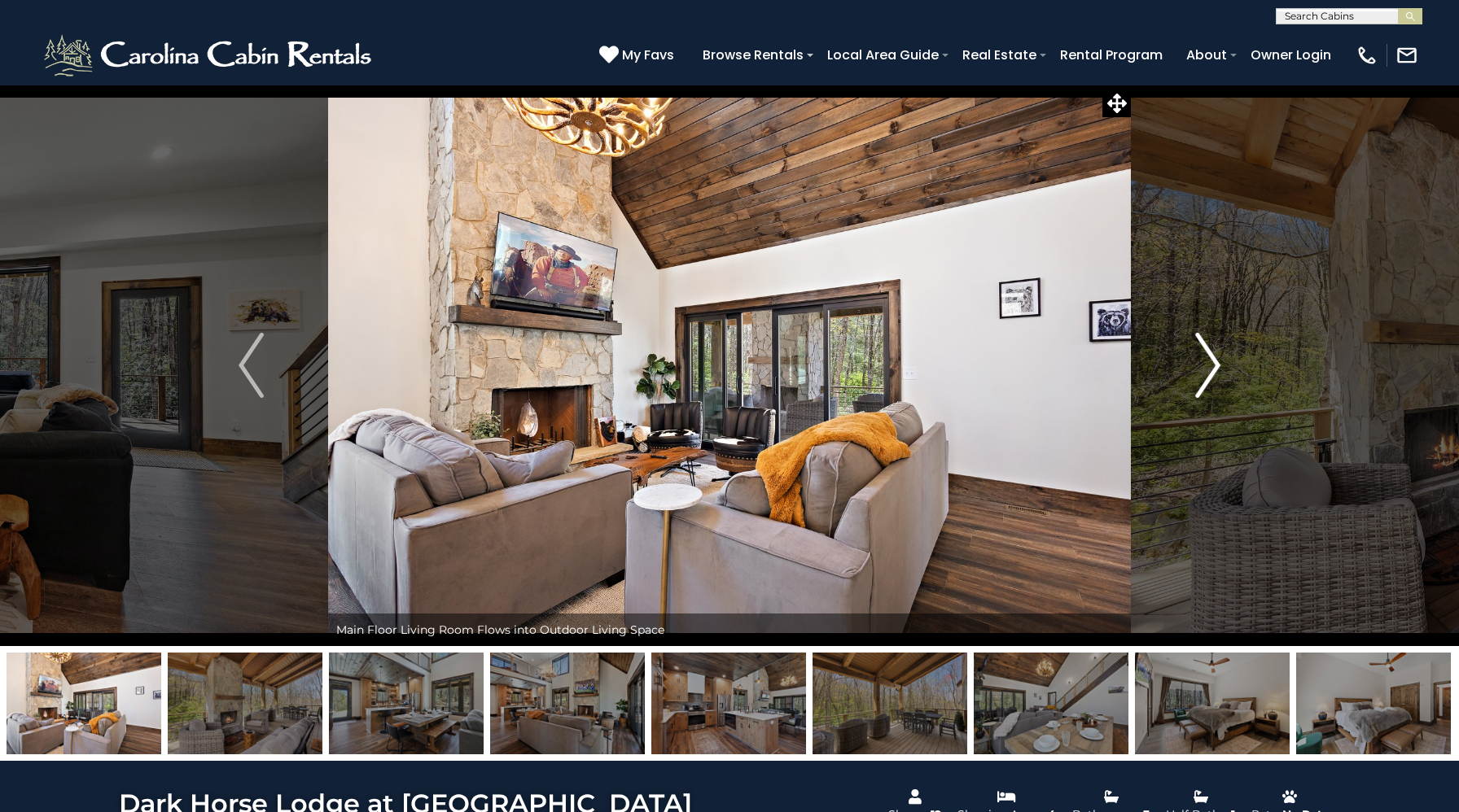
click at [1202, 350] on img "Next" at bounding box center [1207, 365] width 24 height 65
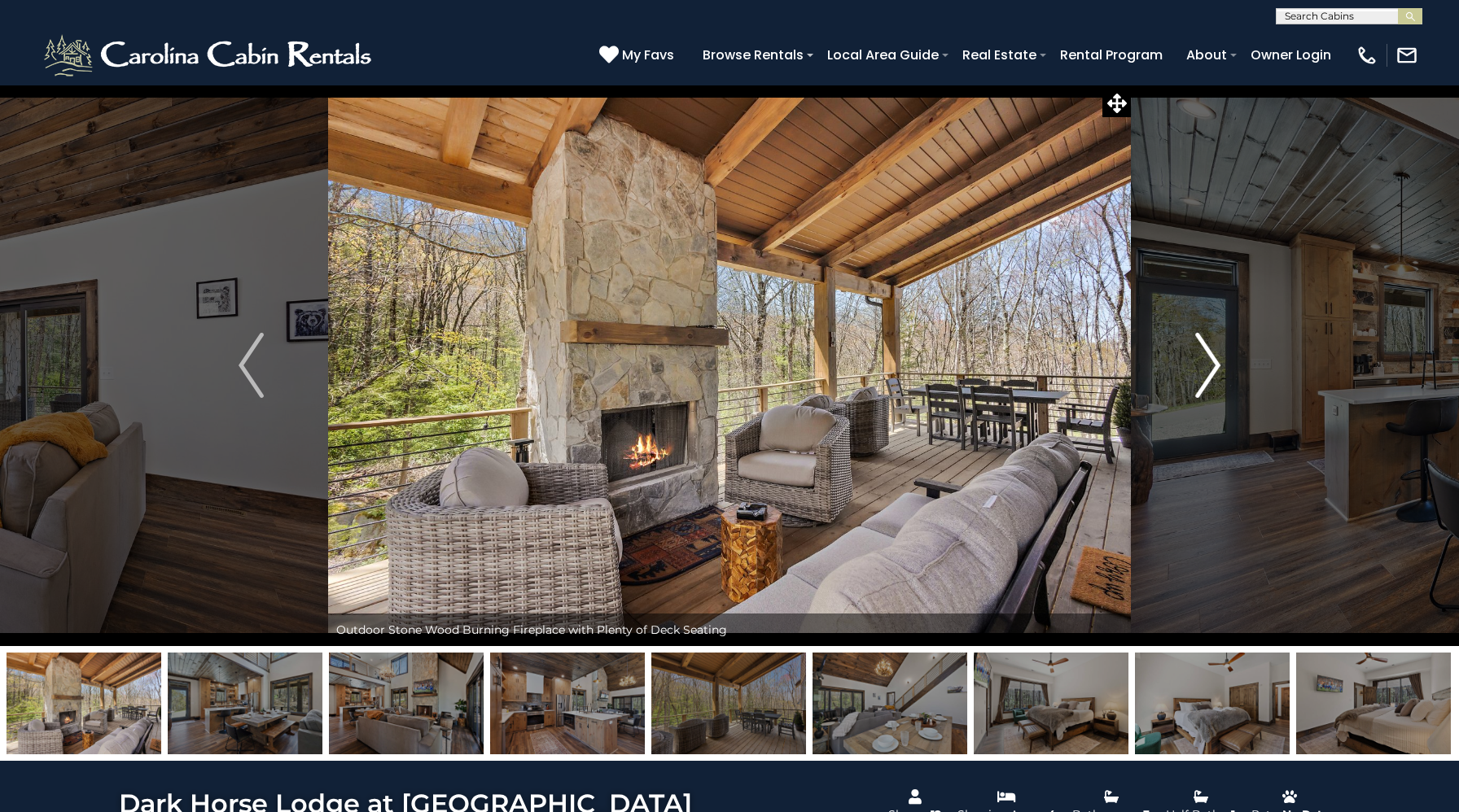
click at [1202, 350] on img "Next" at bounding box center [1207, 365] width 24 height 65
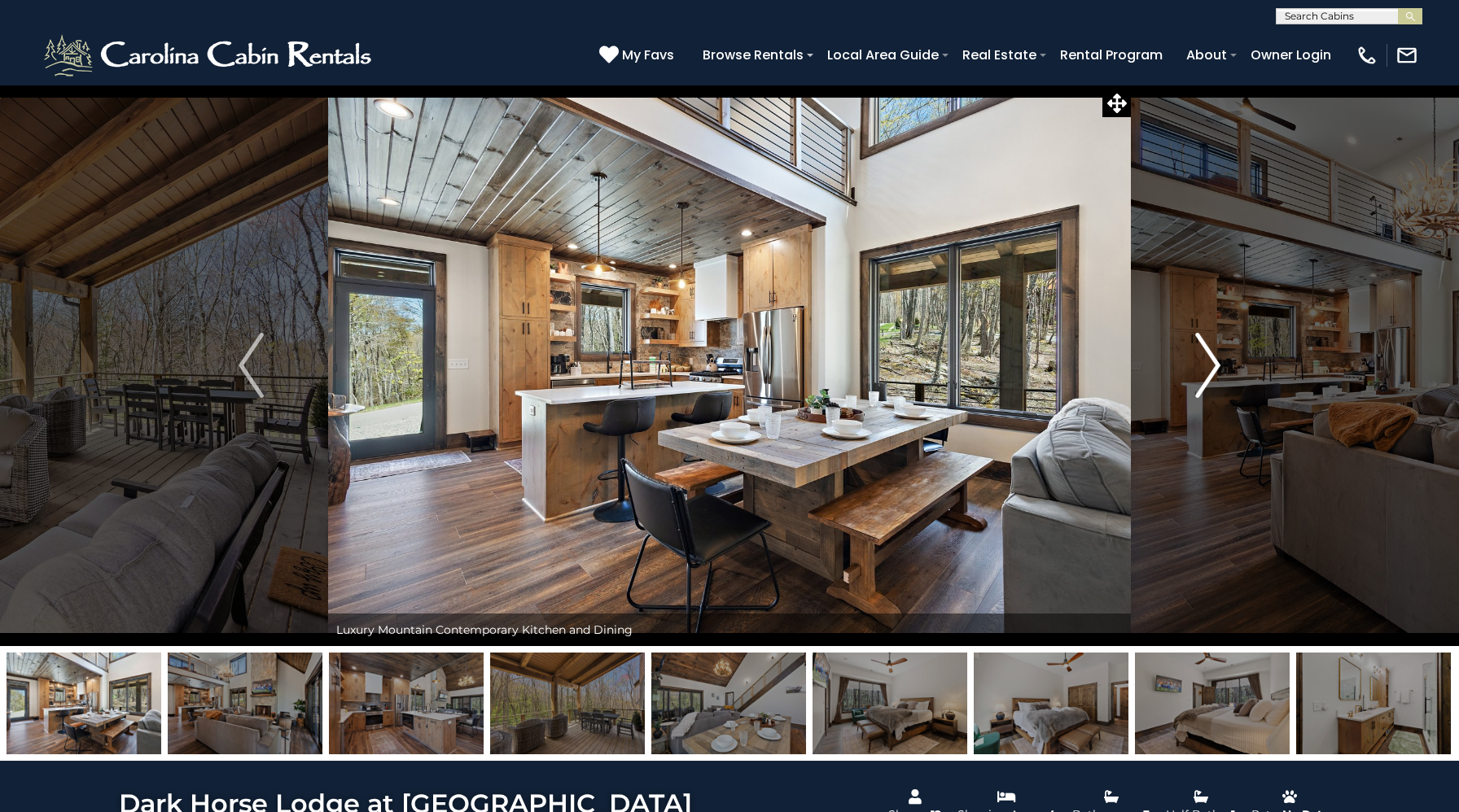
click at [1202, 350] on img "Next" at bounding box center [1207, 365] width 24 height 65
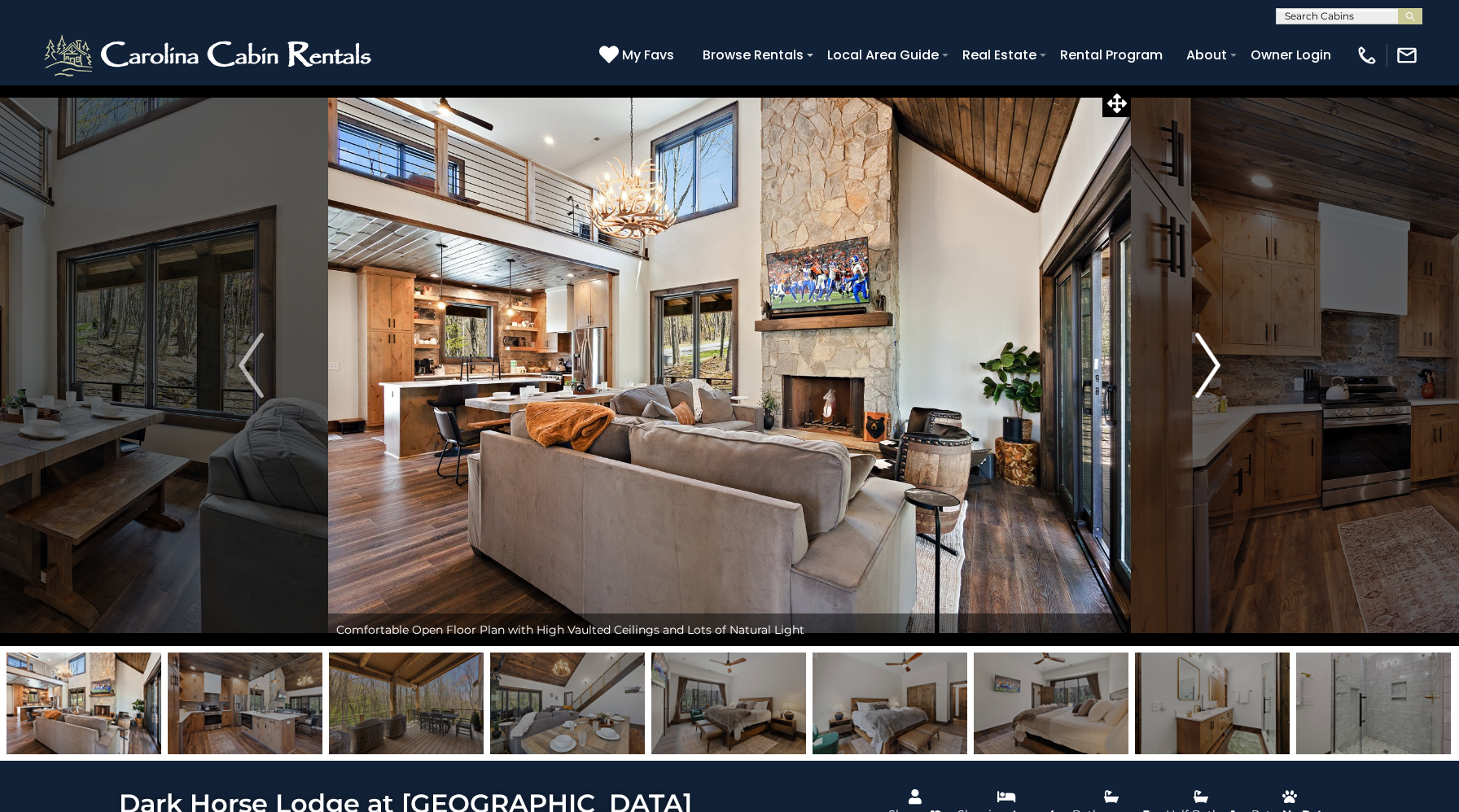
click at [1202, 350] on img "Next" at bounding box center [1207, 365] width 24 height 65
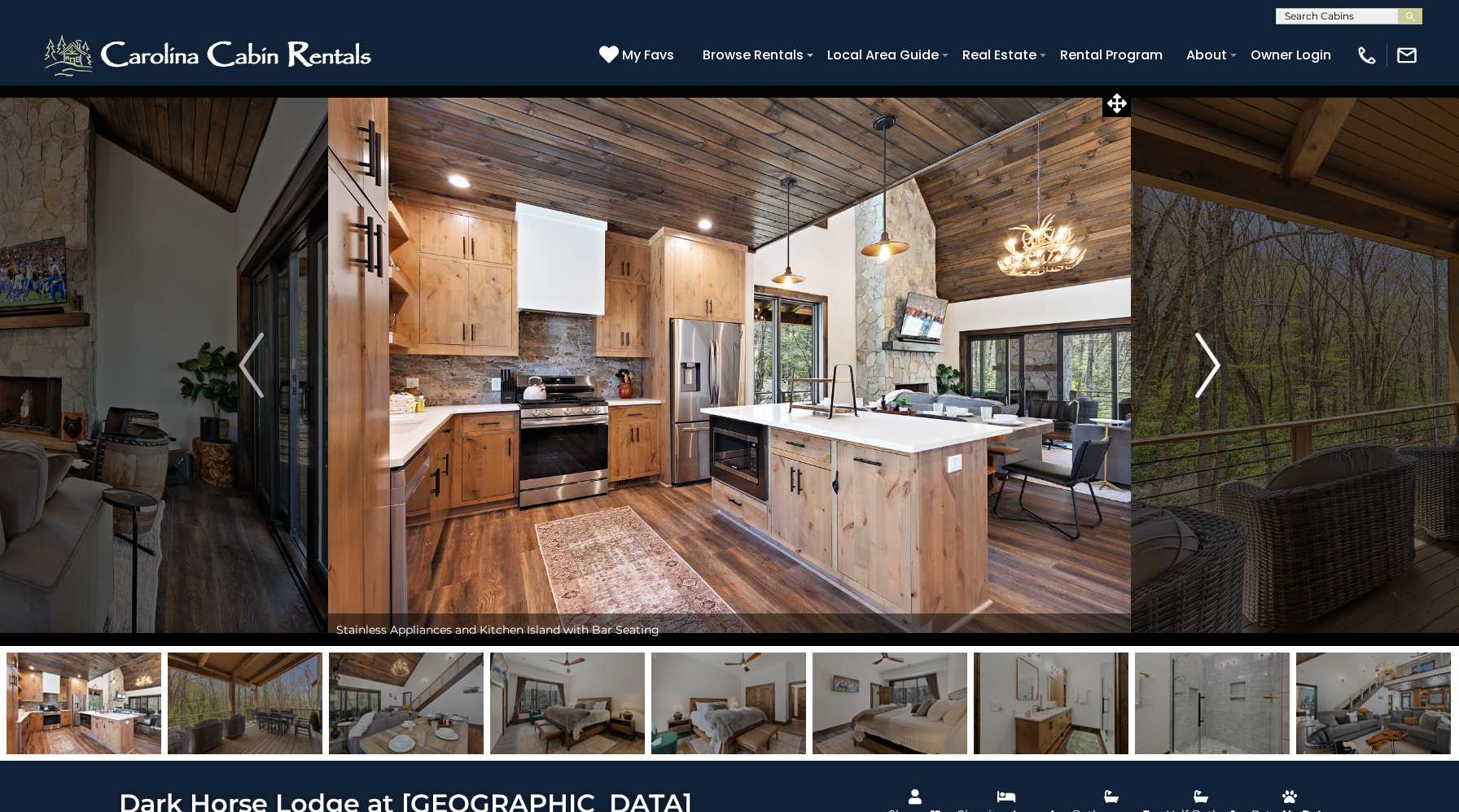
click at [1202, 350] on img "Next" at bounding box center [1207, 365] width 24 height 65
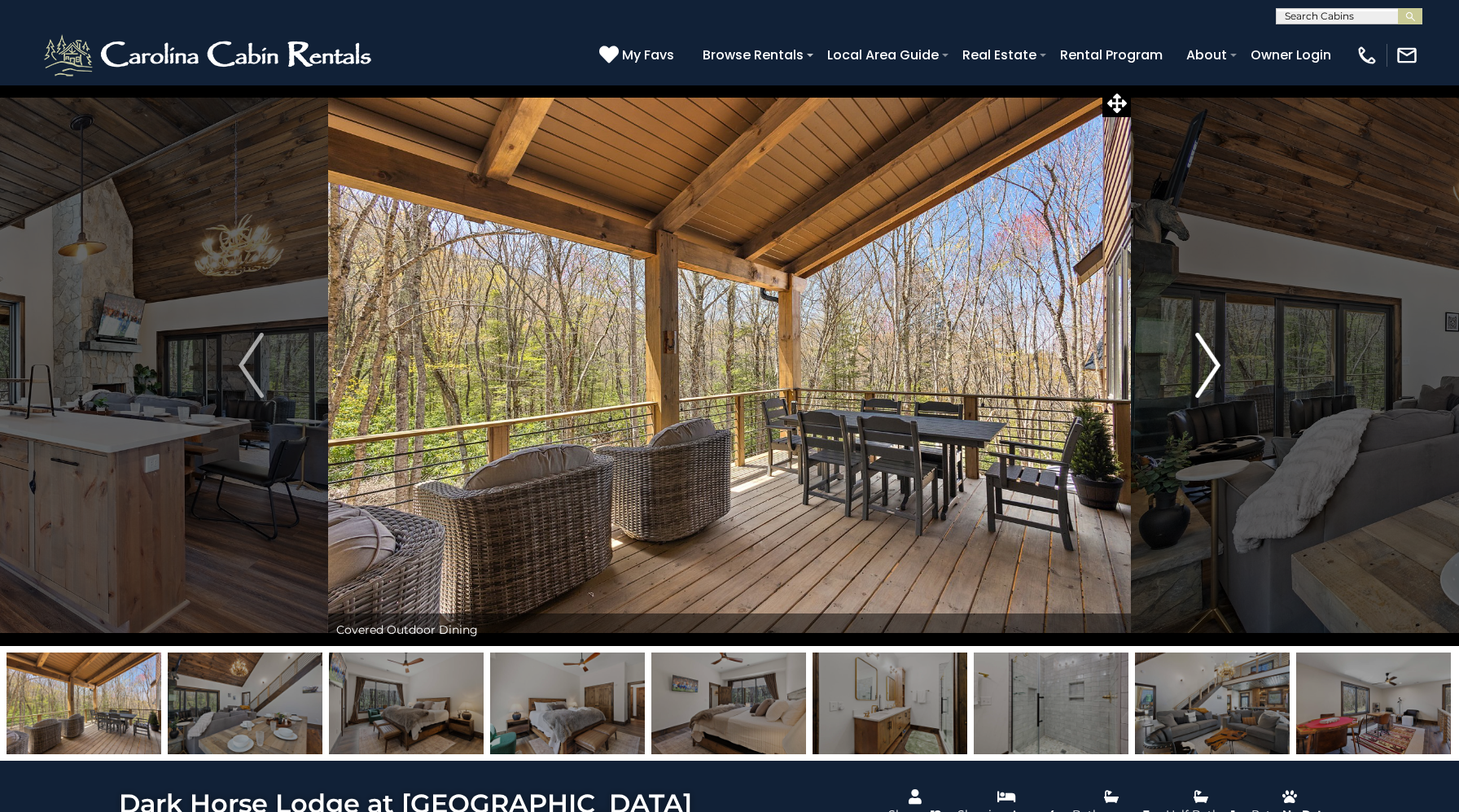
click at [1202, 350] on img "Next" at bounding box center [1207, 365] width 24 height 65
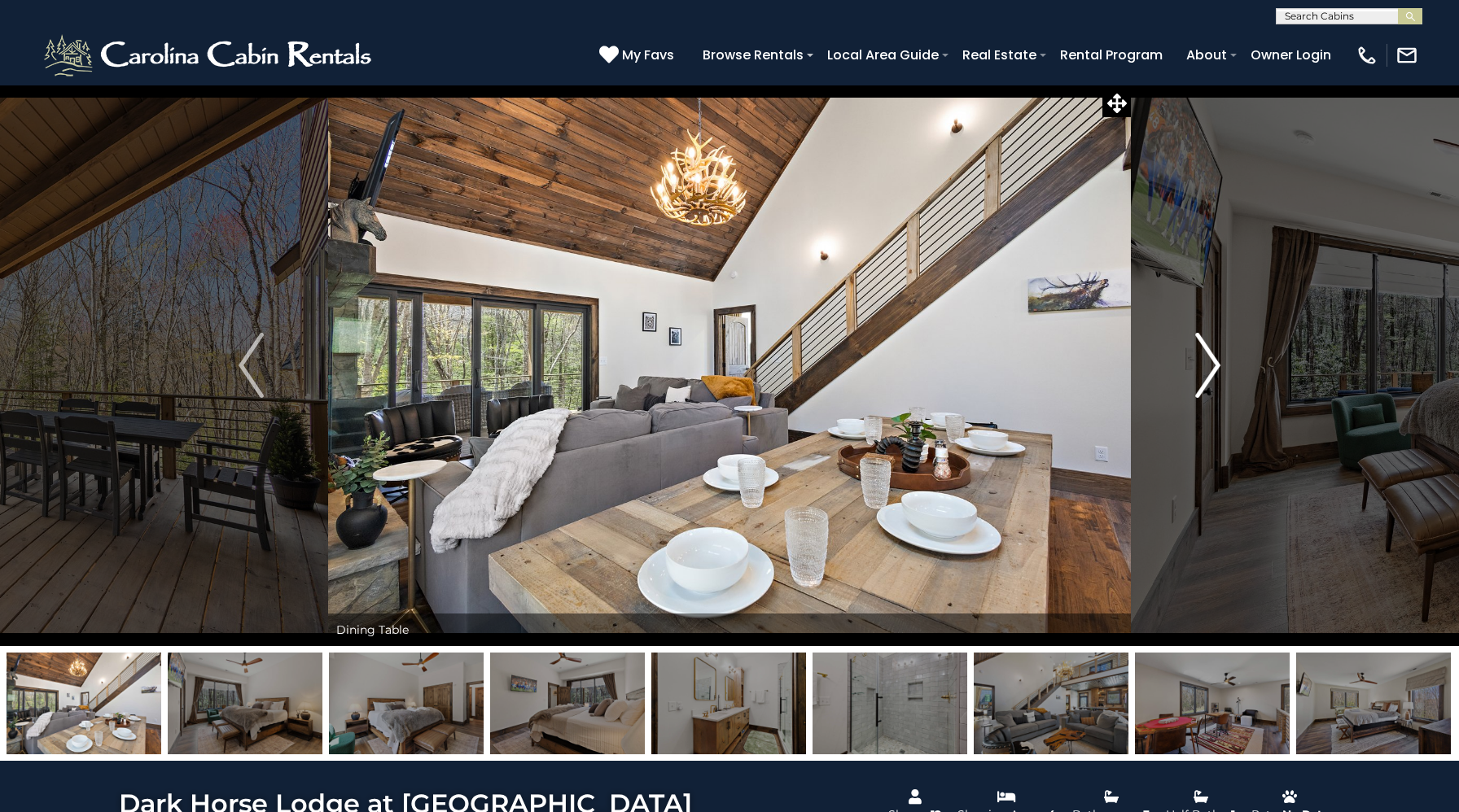
click at [1202, 350] on img "Next" at bounding box center [1207, 365] width 24 height 65
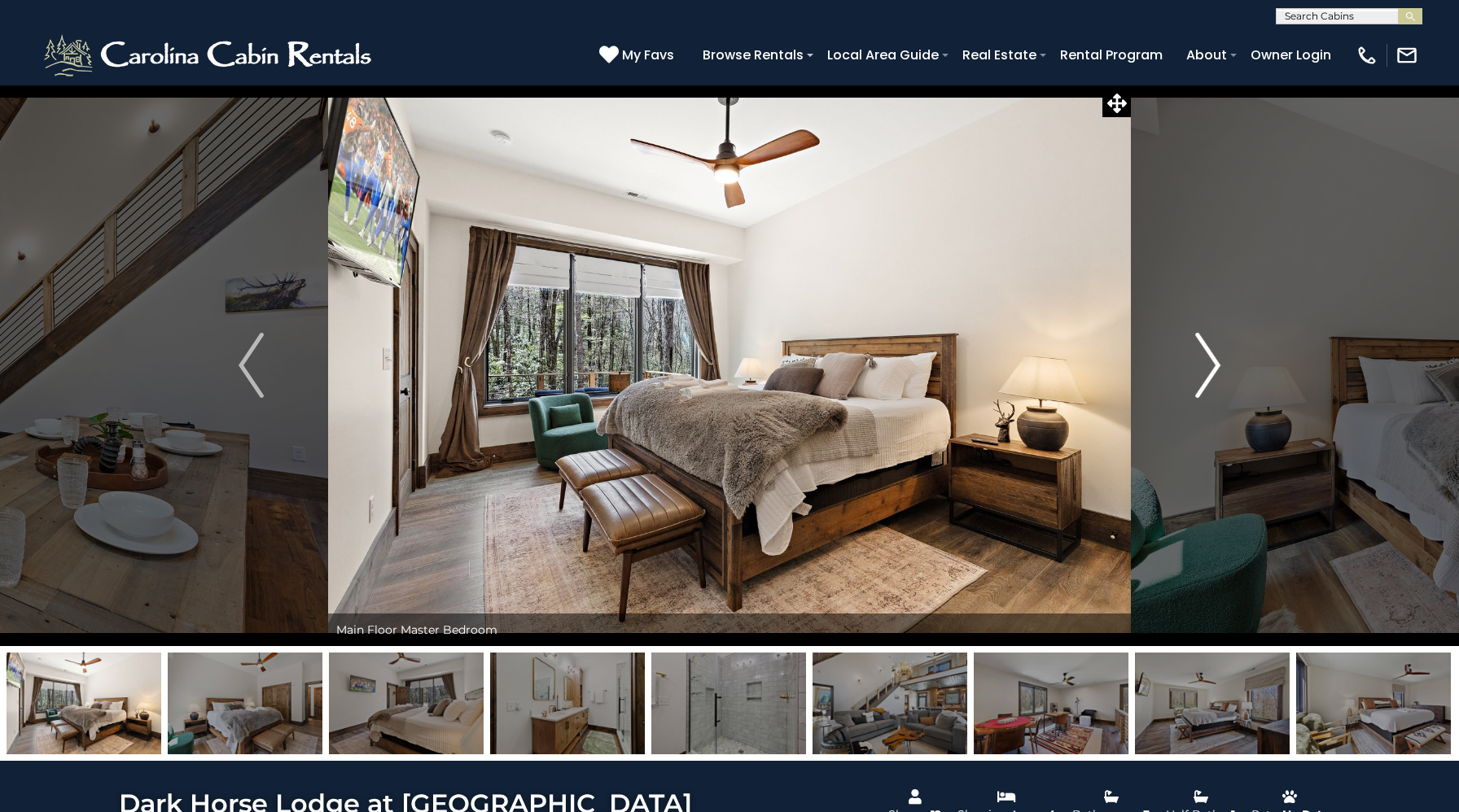
click at [1202, 350] on img "Next" at bounding box center [1207, 365] width 24 height 65
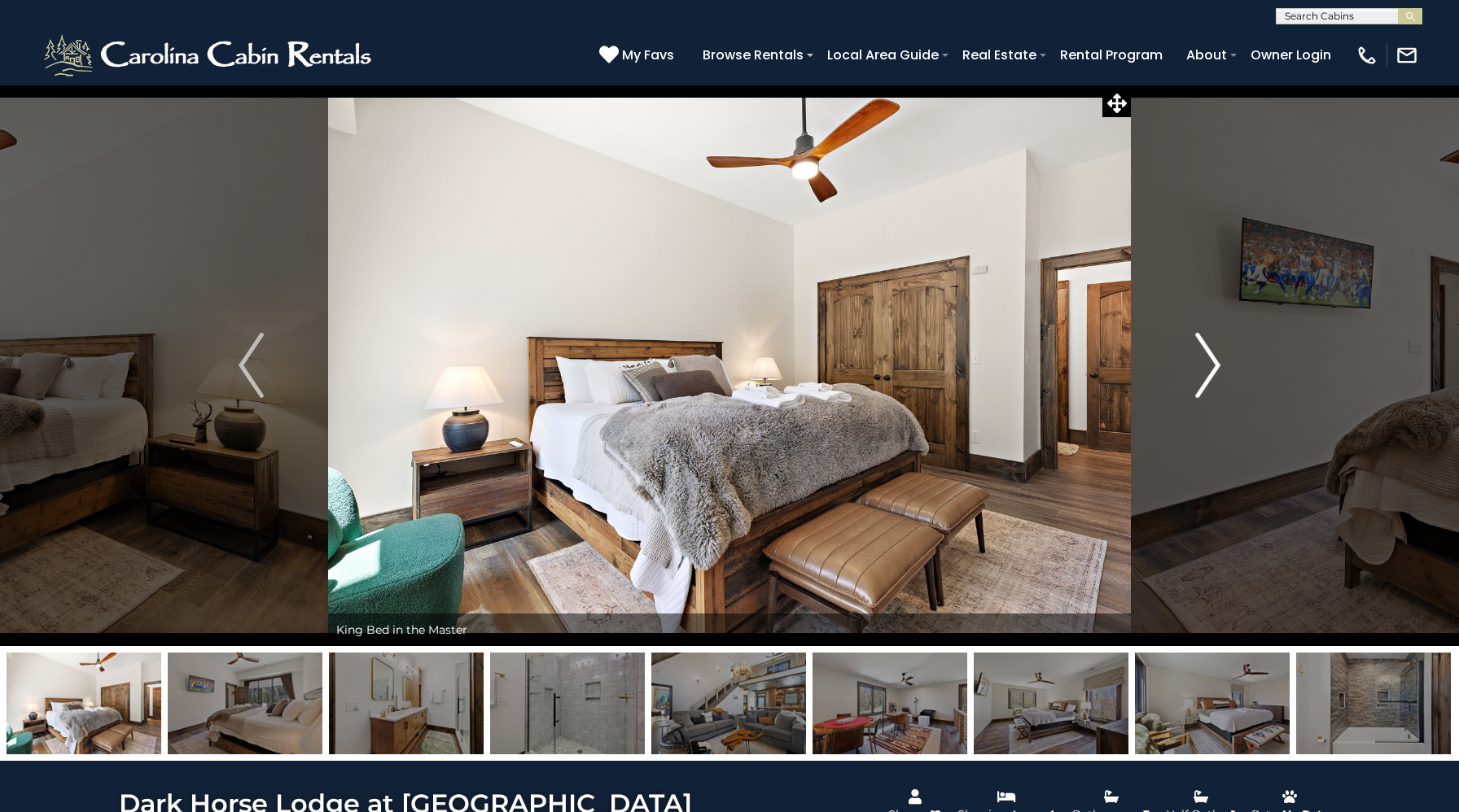
click at [1202, 350] on img "Next" at bounding box center [1207, 365] width 24 height 65
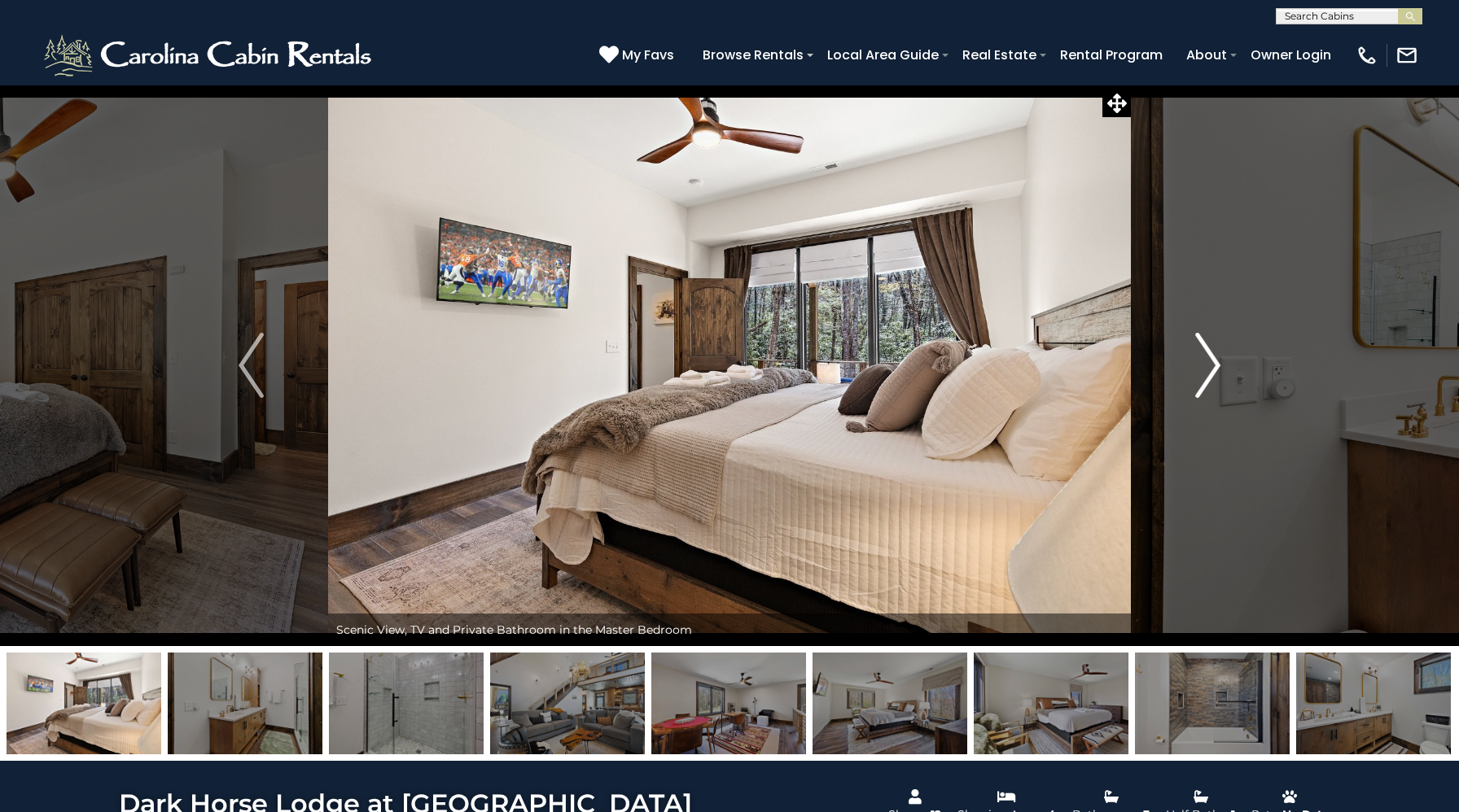
click at [1202, 350] on img "Next" at bounding box center [1207, 365] width 24 height 65
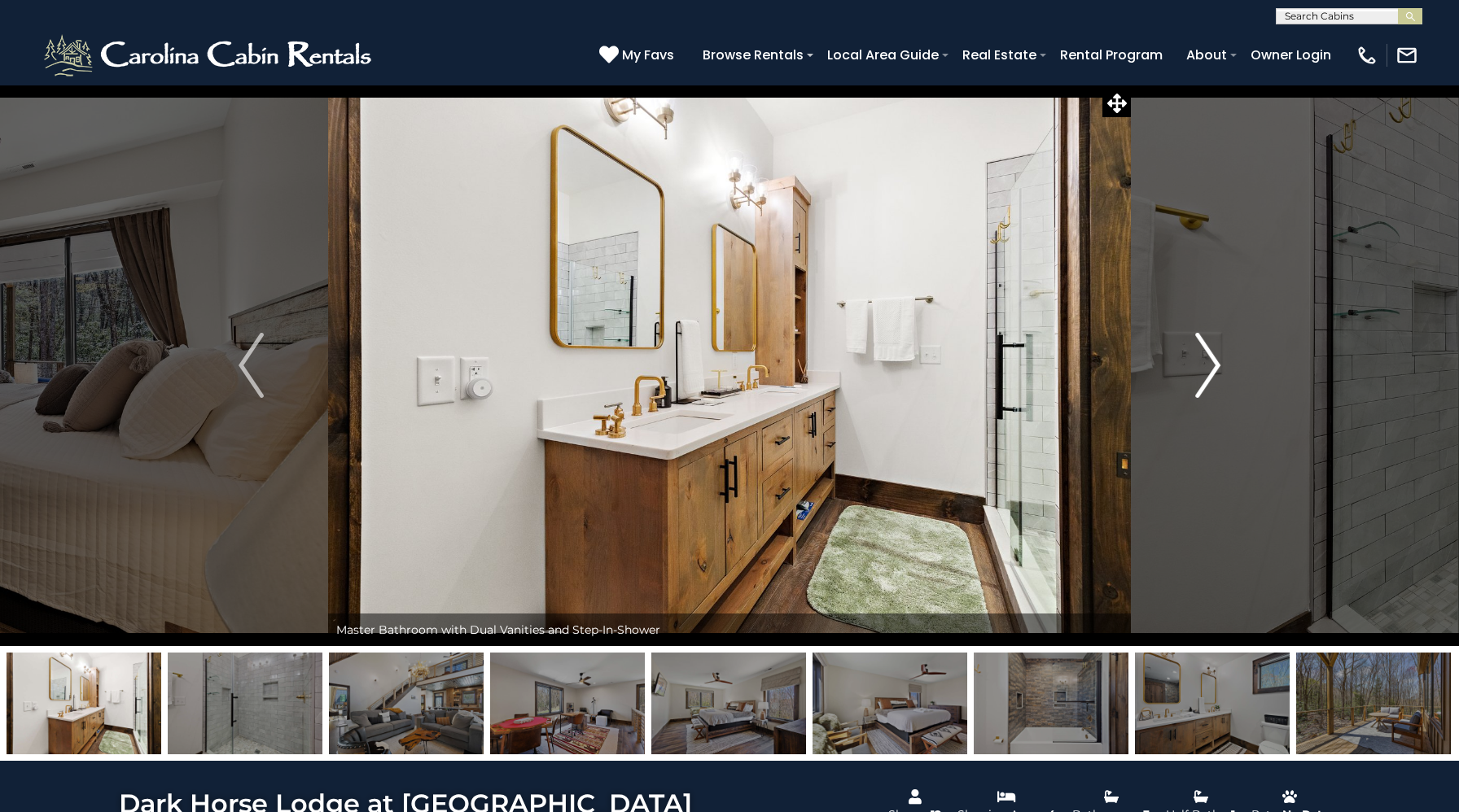
click at [1202, 350] on img "Next" at bounding box center [1207, 365] width 24 height 65
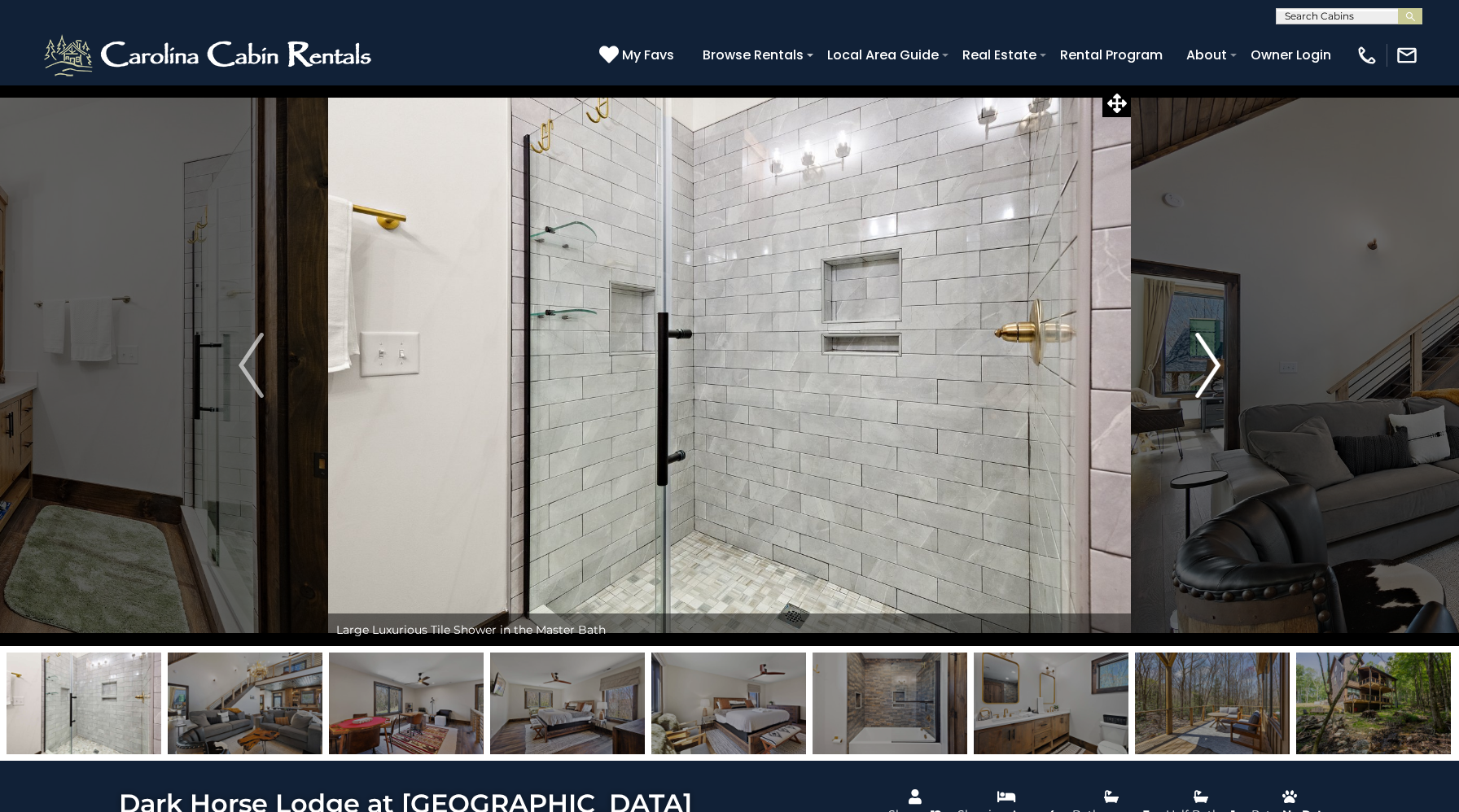
click at [1202, 350] on img "Next" at bounding box center [1207, 365] width 24 height 65
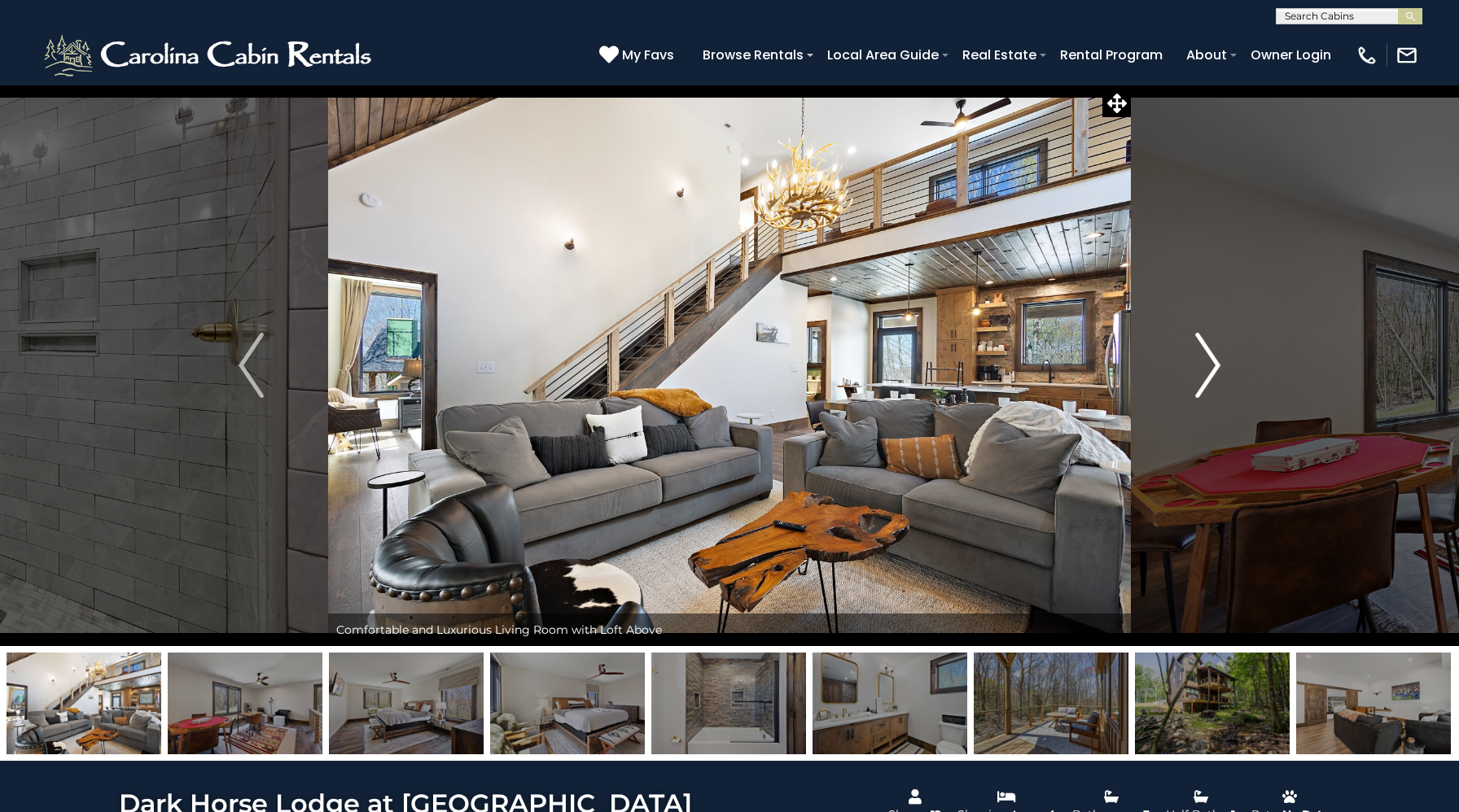
click at [1202, 350] on img "Next" at bounding box center [1207, 365] width 24 height 65
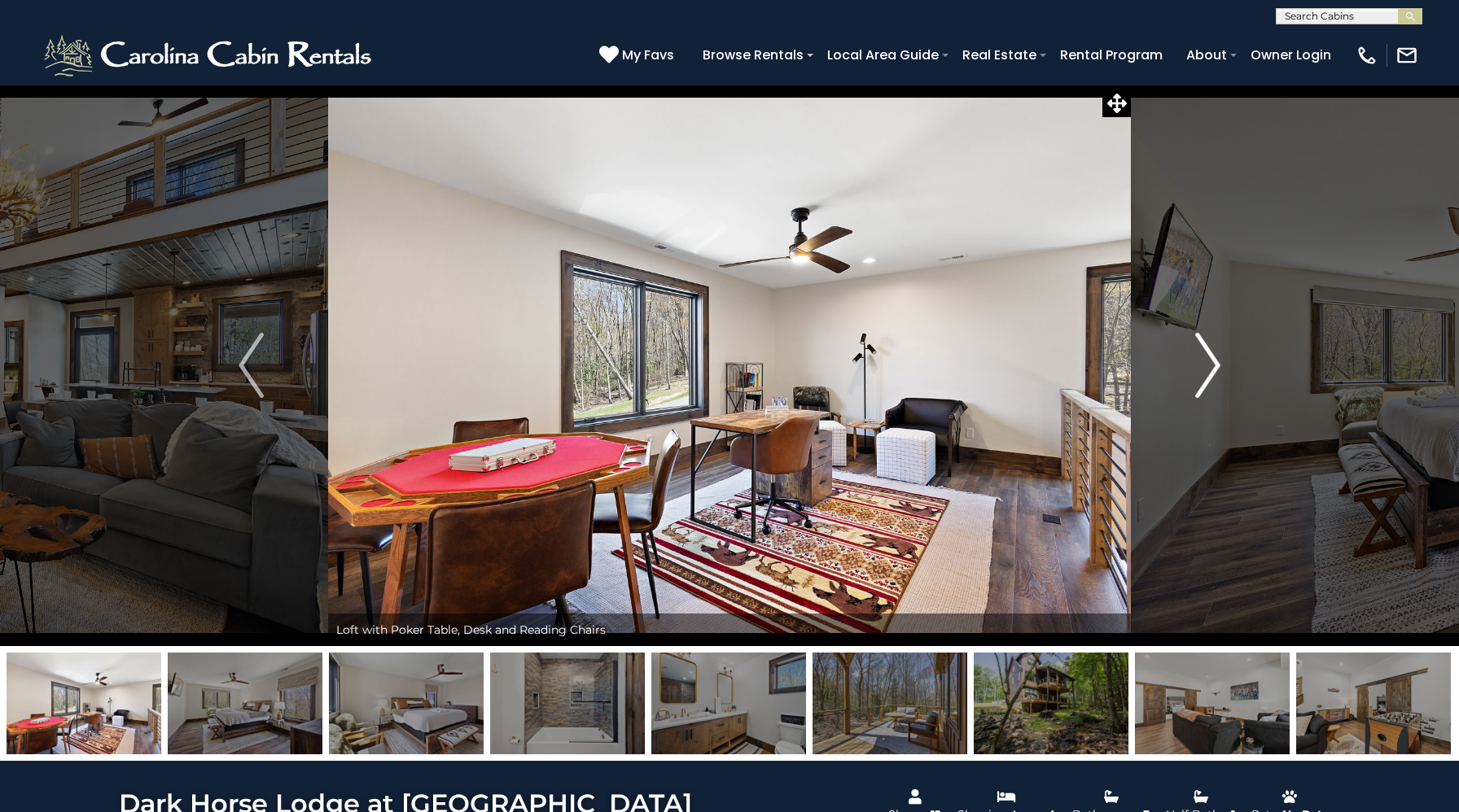
click at [1218, 351] on img "Next" at bounding box center [1207, 365] width 24 height 65
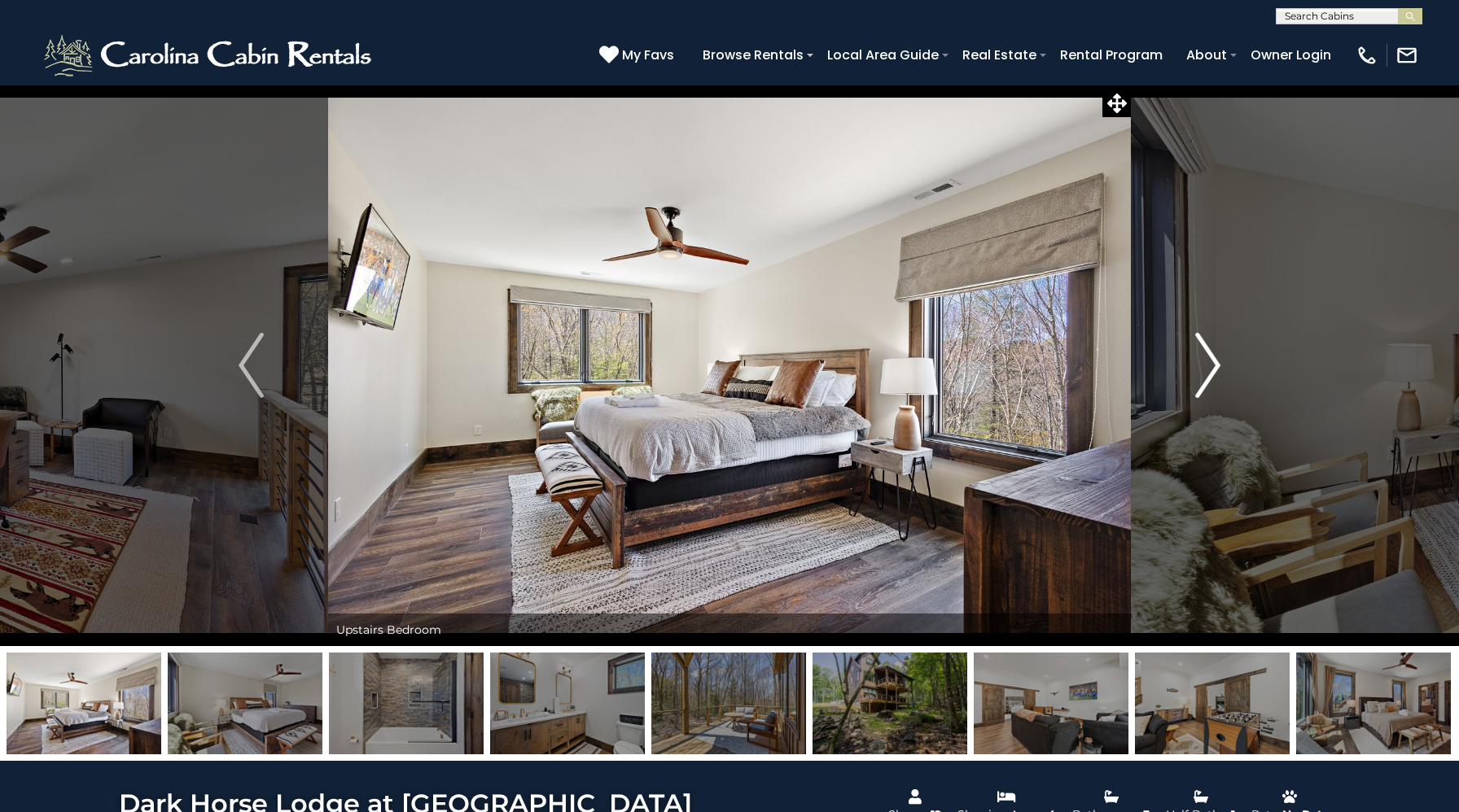
click at [1218, 351] on img "Next" at bounding box center [1207, 365] width 24 height 65
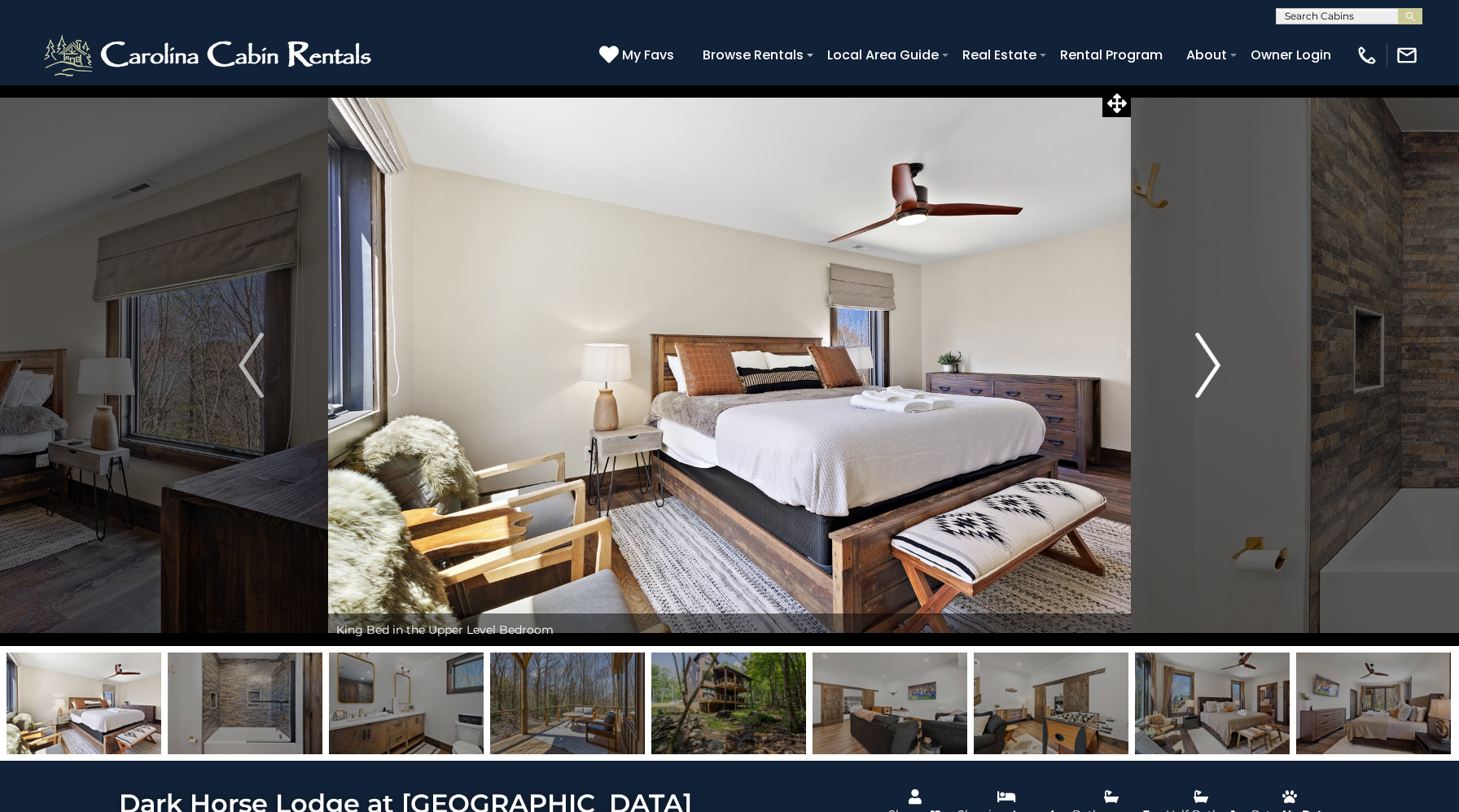
click at [1205, 360] on img "Next" at bounding box center [1207, 365] width 24 height 65
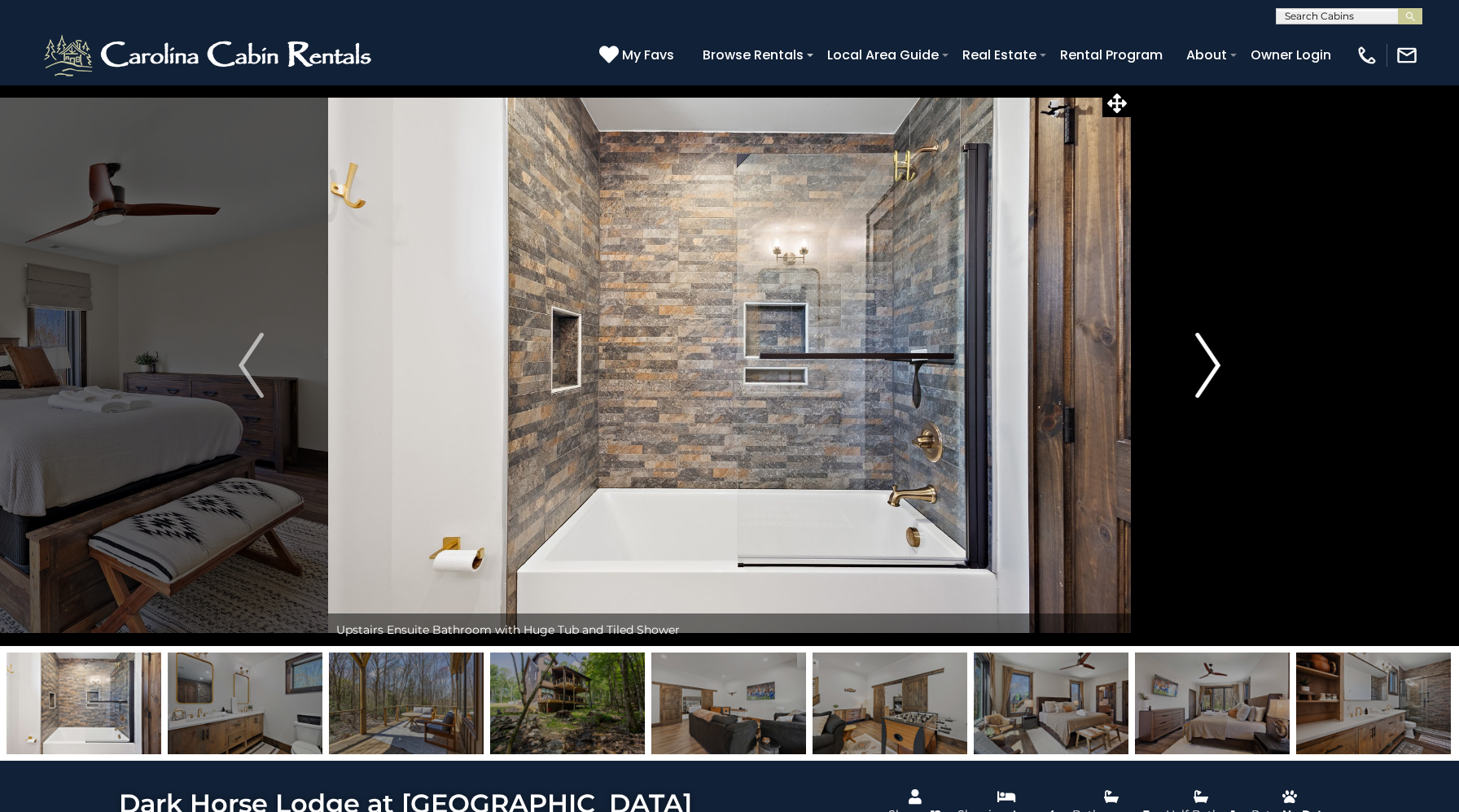
click at [1225, 353] on button "Next" at bounding box center [1207, 365] width 154 height 562
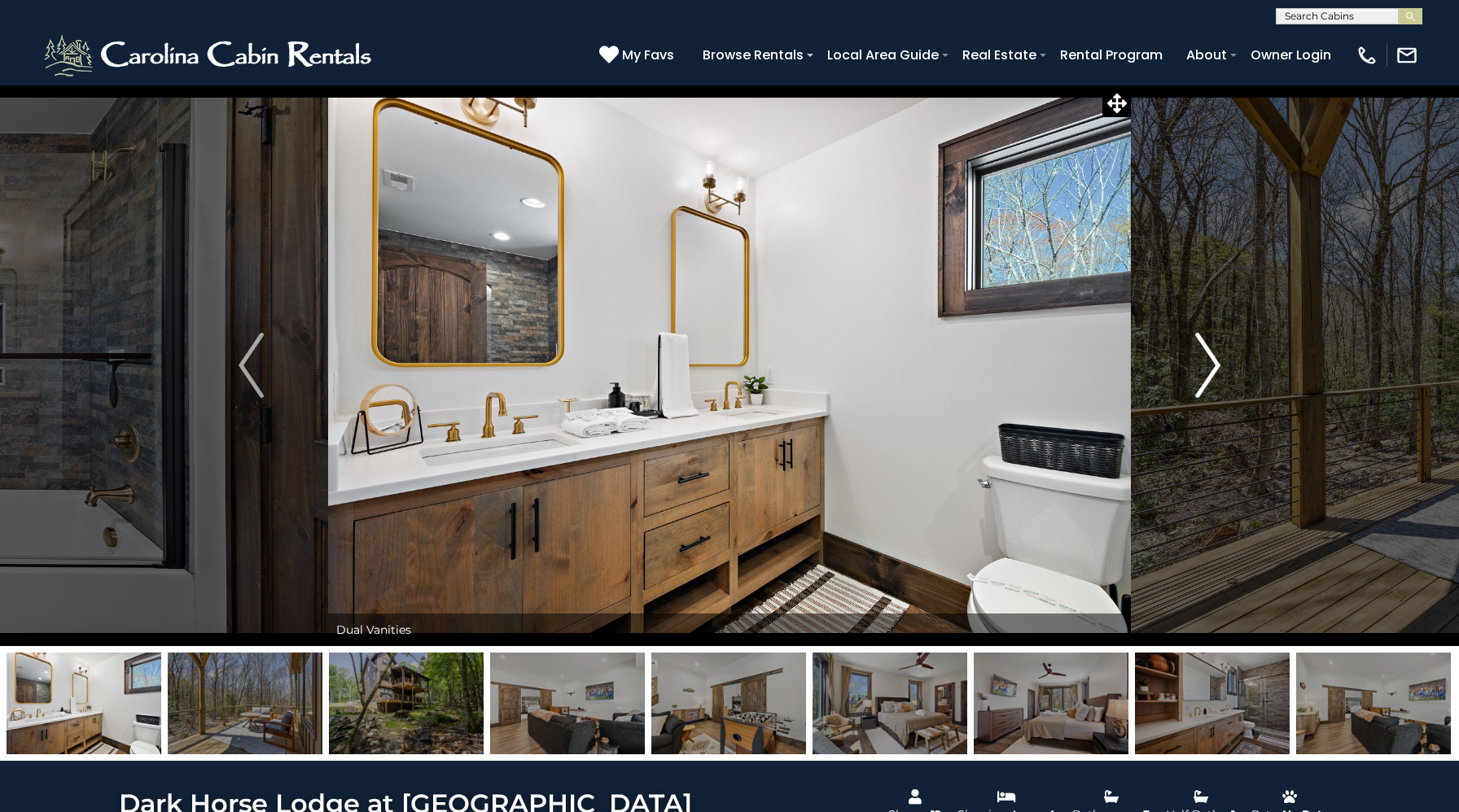
click at [1197, 366] on img "Next" at bounding box center [1207, 365] width 24 height 65
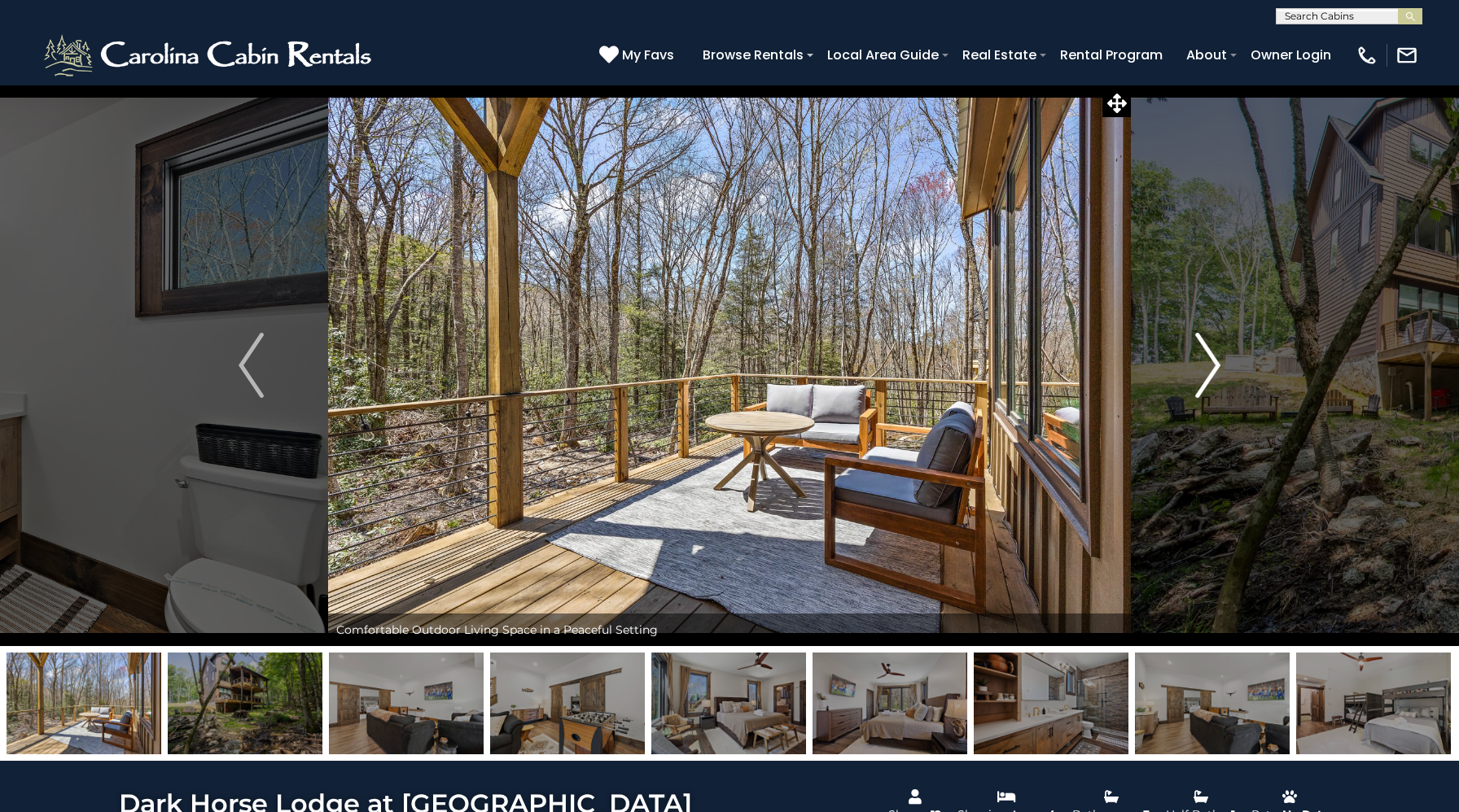
click at [1197, 366] on img "Next" at bounding box center [1207, 365] width 24 height 65
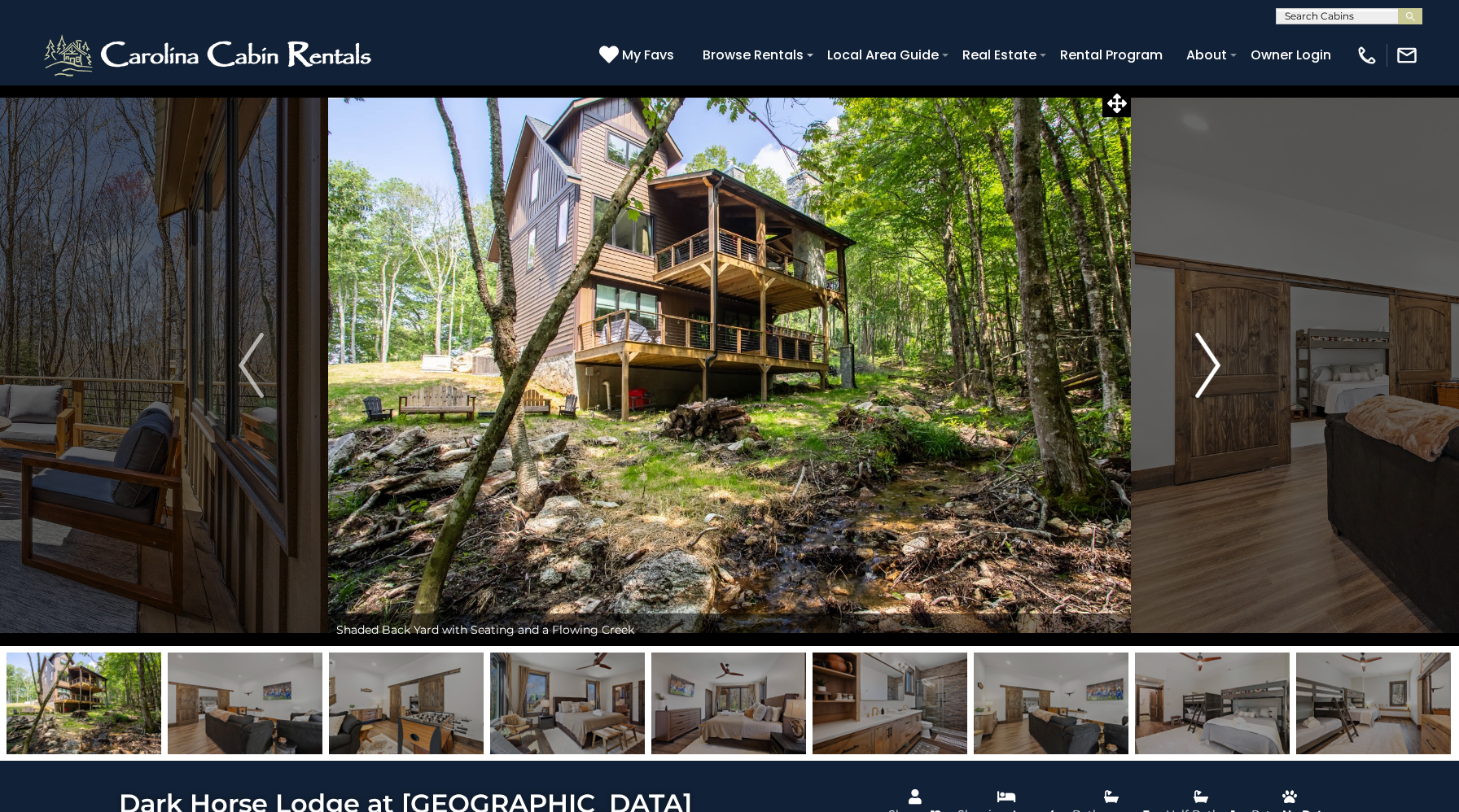
click at [1220, 356] on button "Next" at bounding box center [1207, 365] width 154 height 562
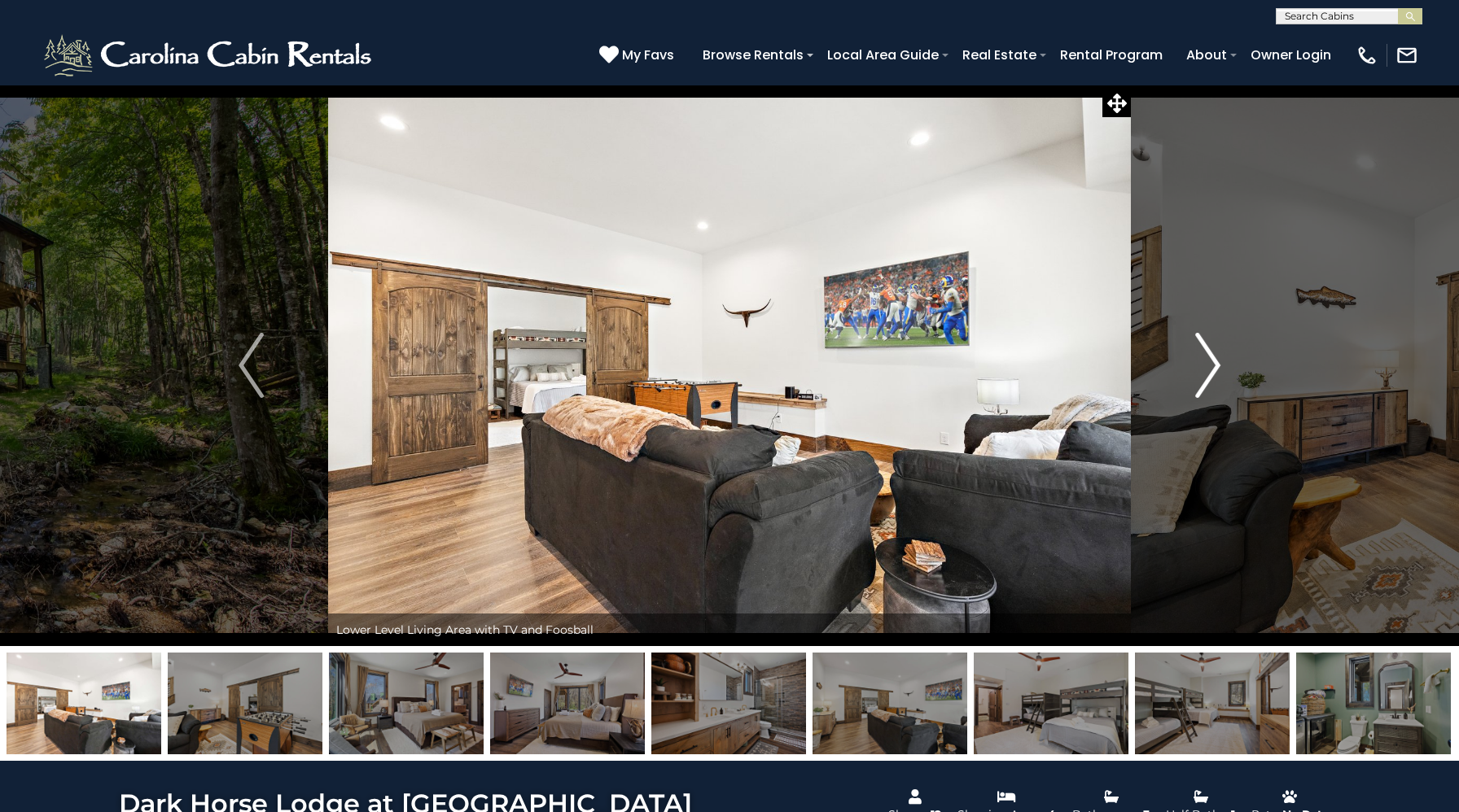
click at [1215, 358] on img "Next" at bounding box center [1207, 365] width 24 height 65
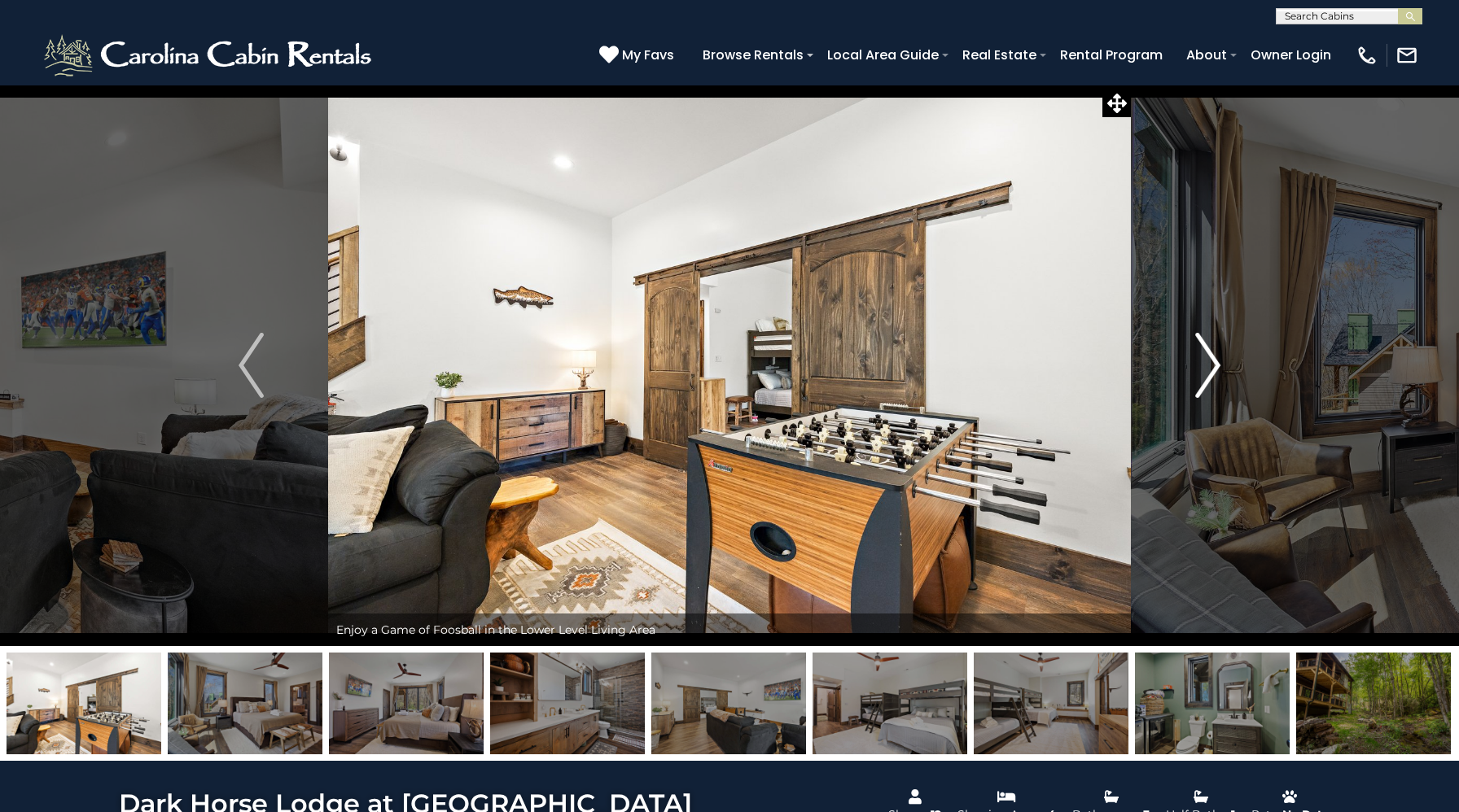
click at [1215, 358] on img "Next" at bounding box center [1207, 365] width 24 height 65
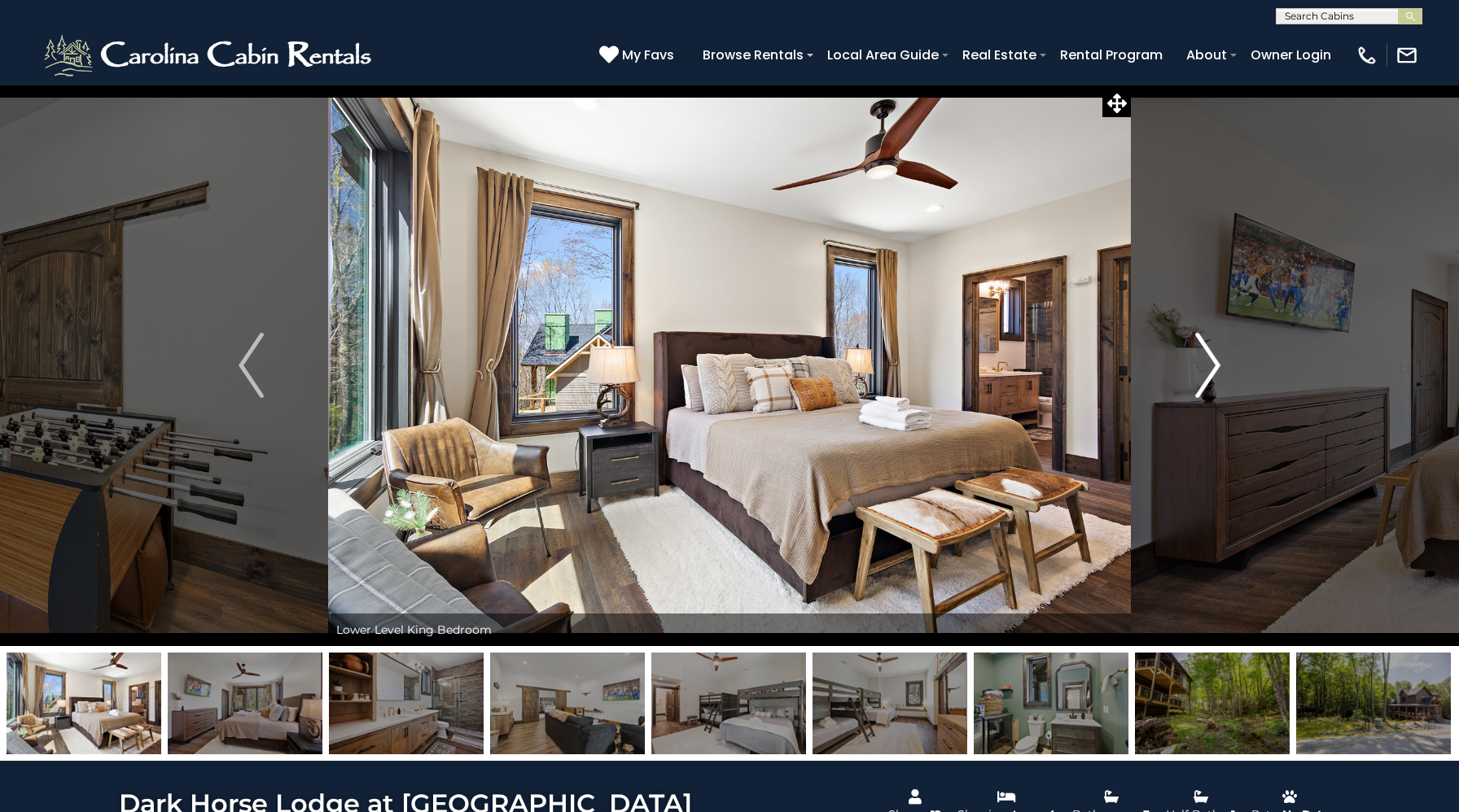
click at [1215, 358] on img "Next" at bounding box center [1207, 365] width 24 height 65
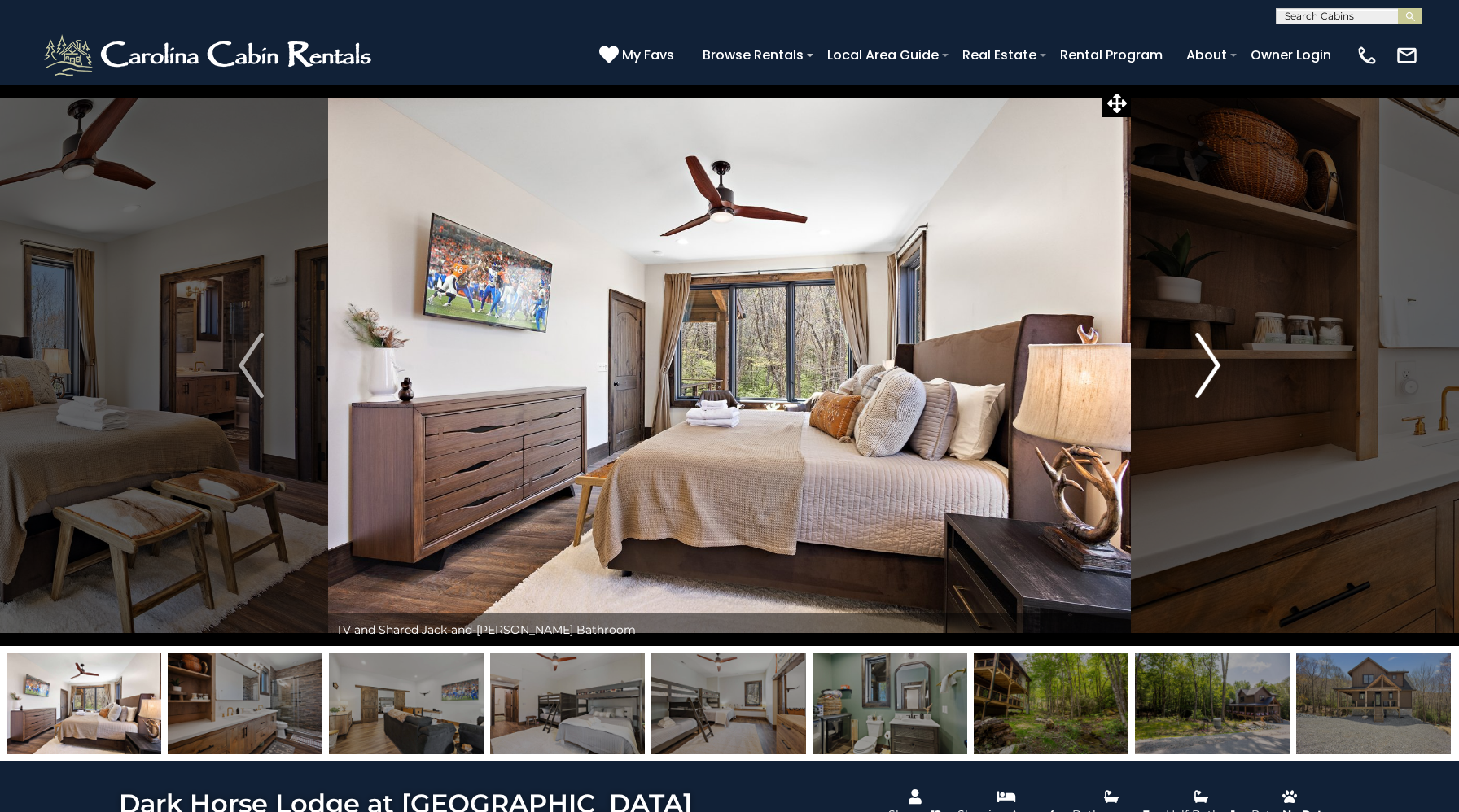
click at [1215, 358] on img "Next" at bounding box center [1207, 365] width 24 height 65
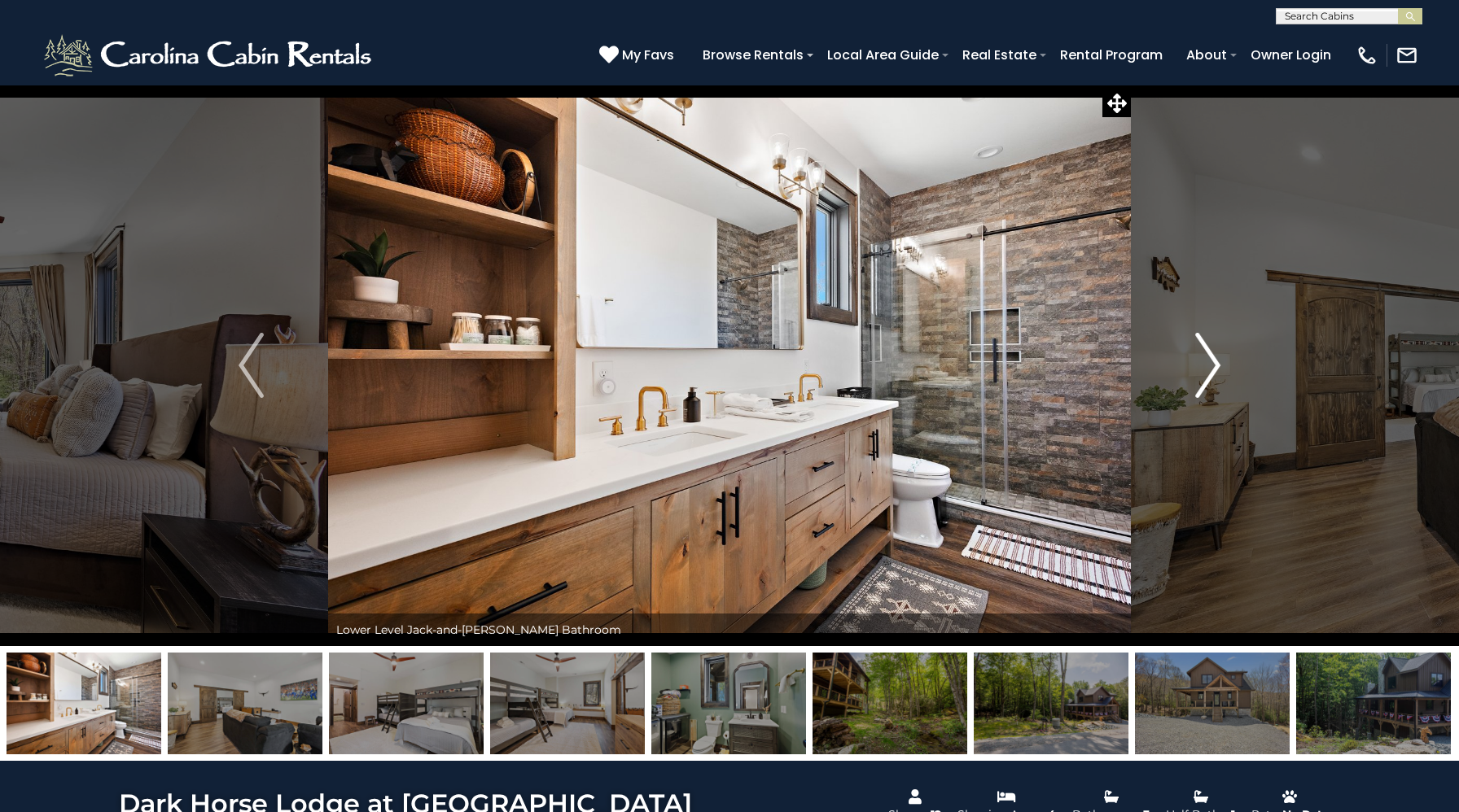
click at [1215, 358] on img "Next" at bounding box center [1207, 365] width 24 height 65
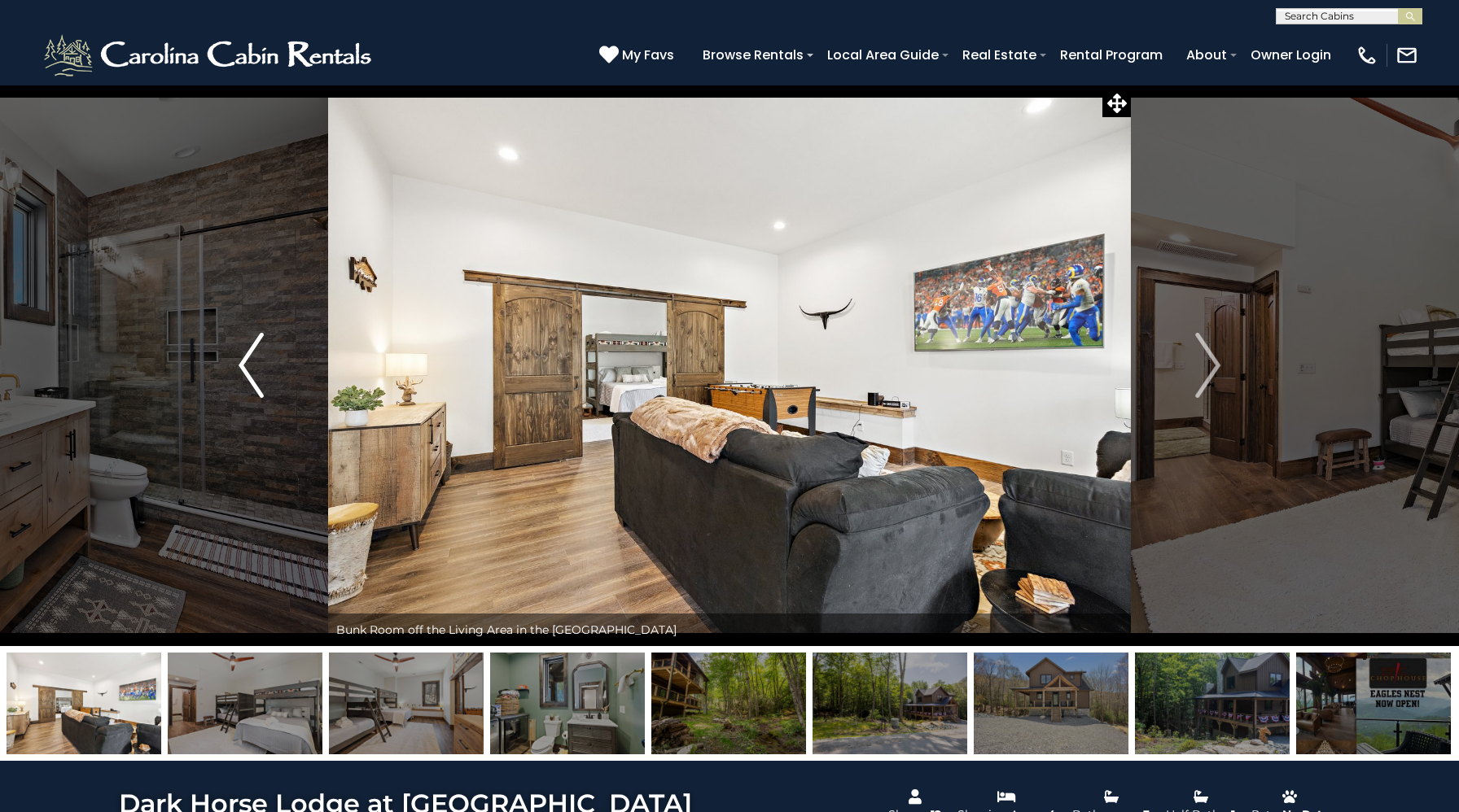
click at [253, 386] on img "Previous" at bounding box center [250, 365] width 24 height 65
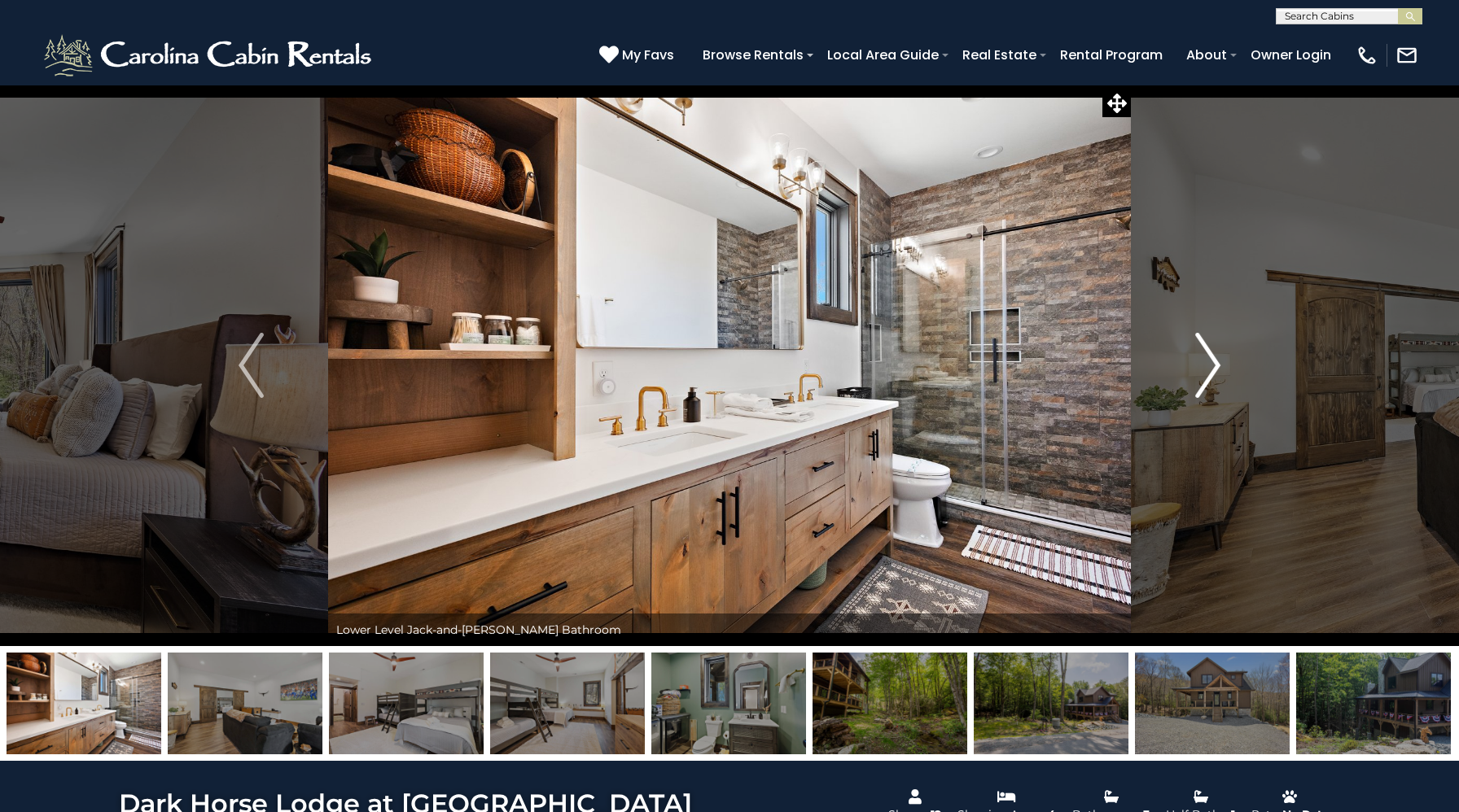
click at [1204, 366] on img "Next" at bounding box center [1207, 365] width 24 height 65
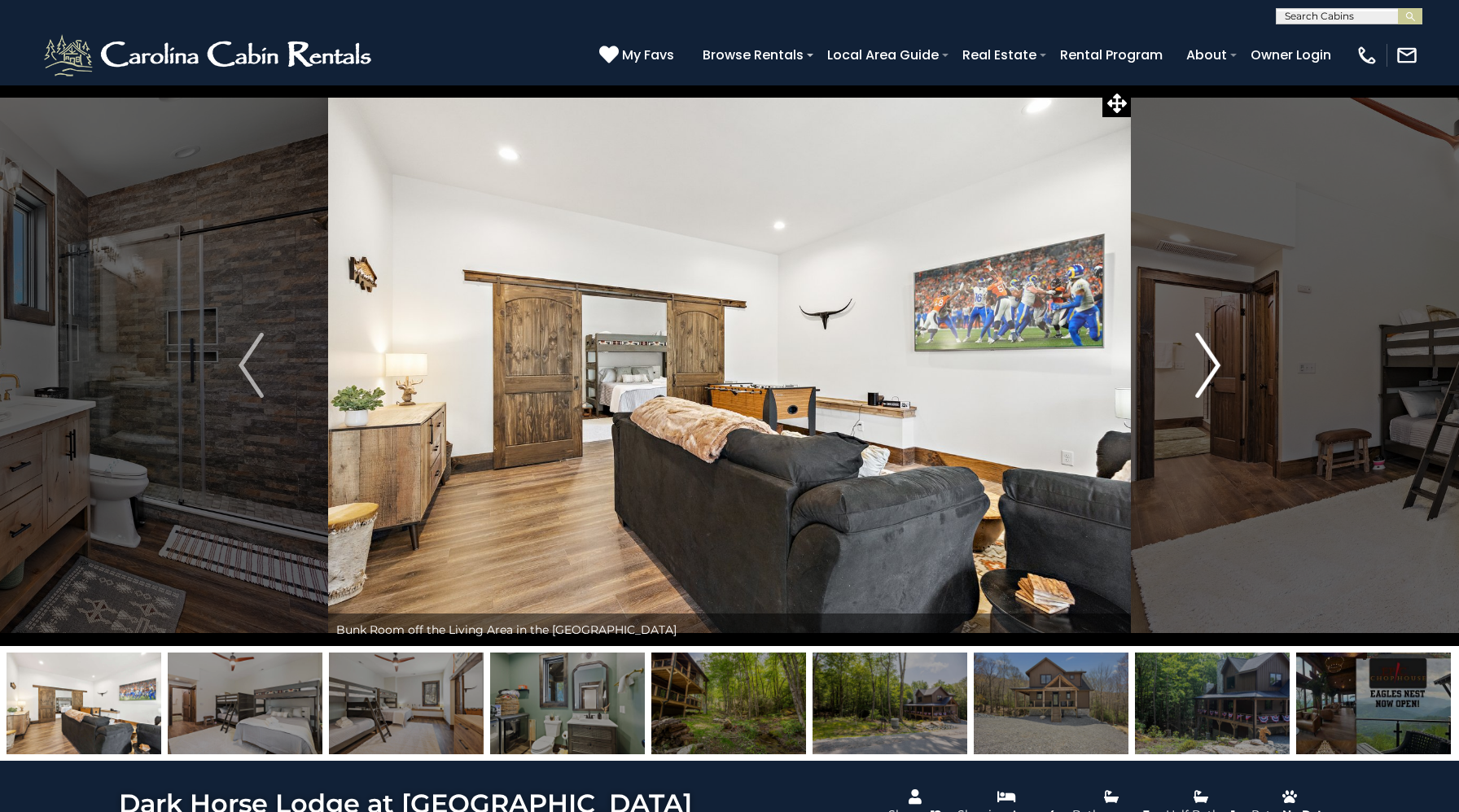
click at [1204, 366] on img "Next" at bounding box center [1207, 365] width 24 height 65
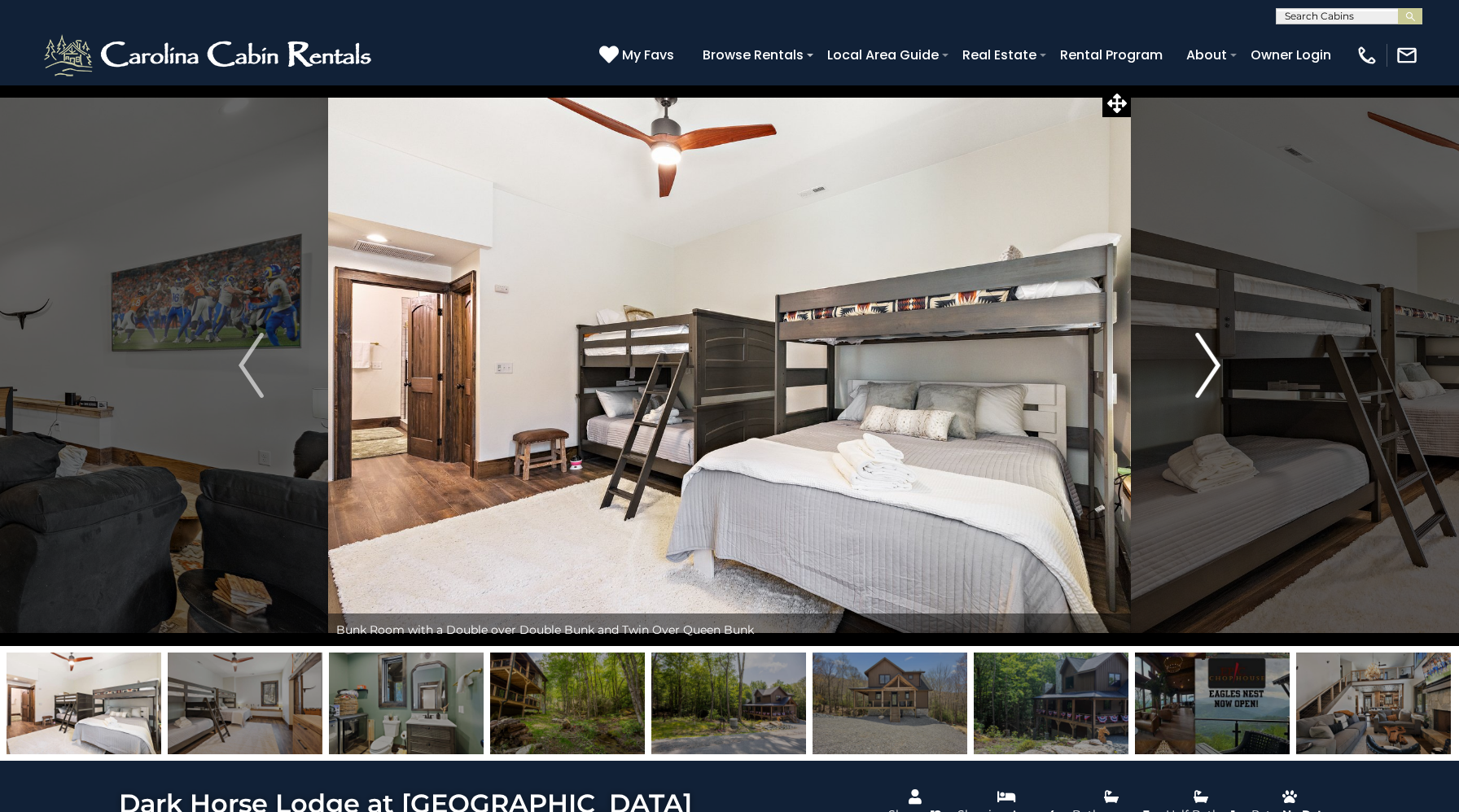
click at [1204, 366] on img "Next" at bounding box center [1207, 365] width 24 height 65
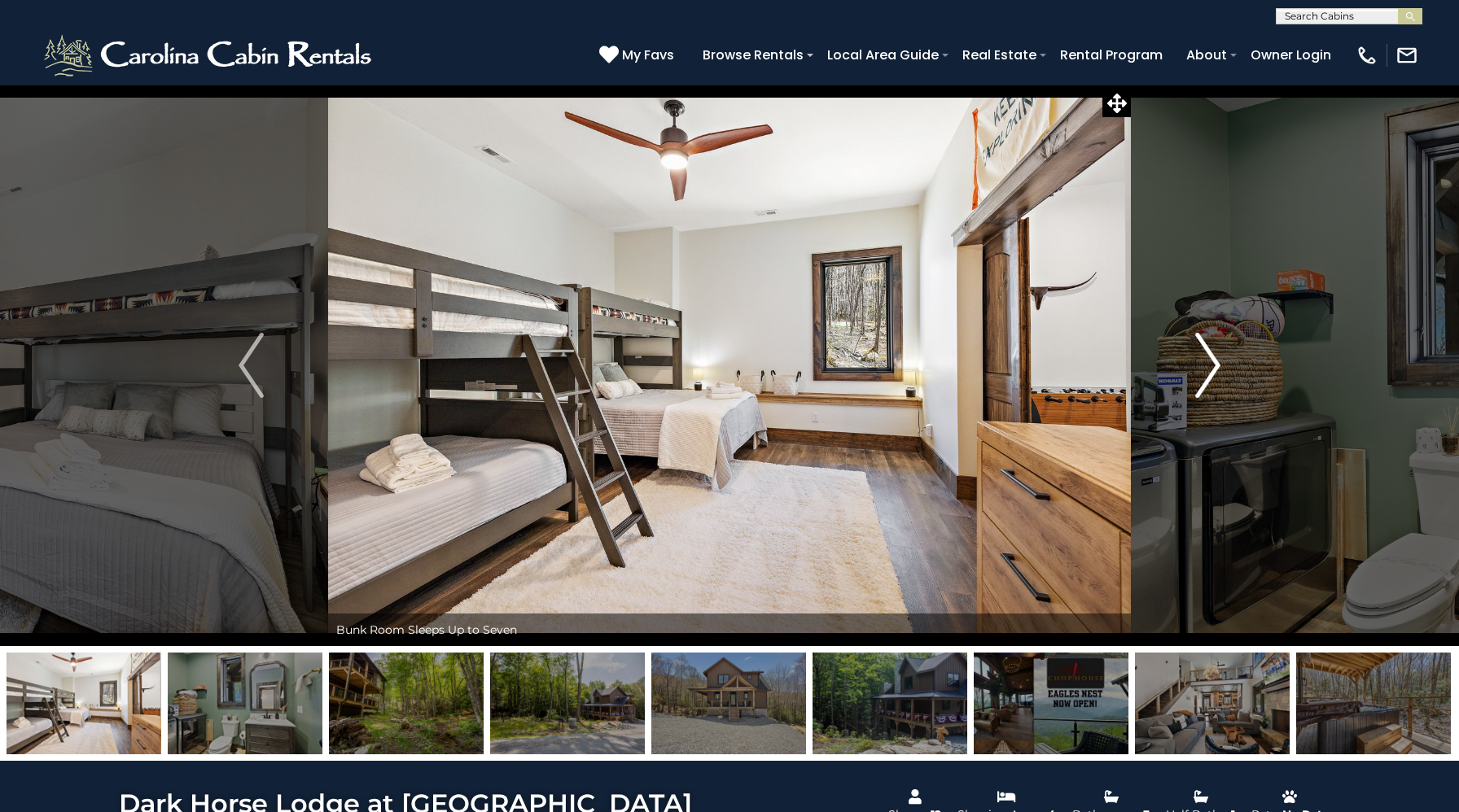
click at [1204, 366] on img "Next" at bounding box center [1207, 365] width 24 height 65
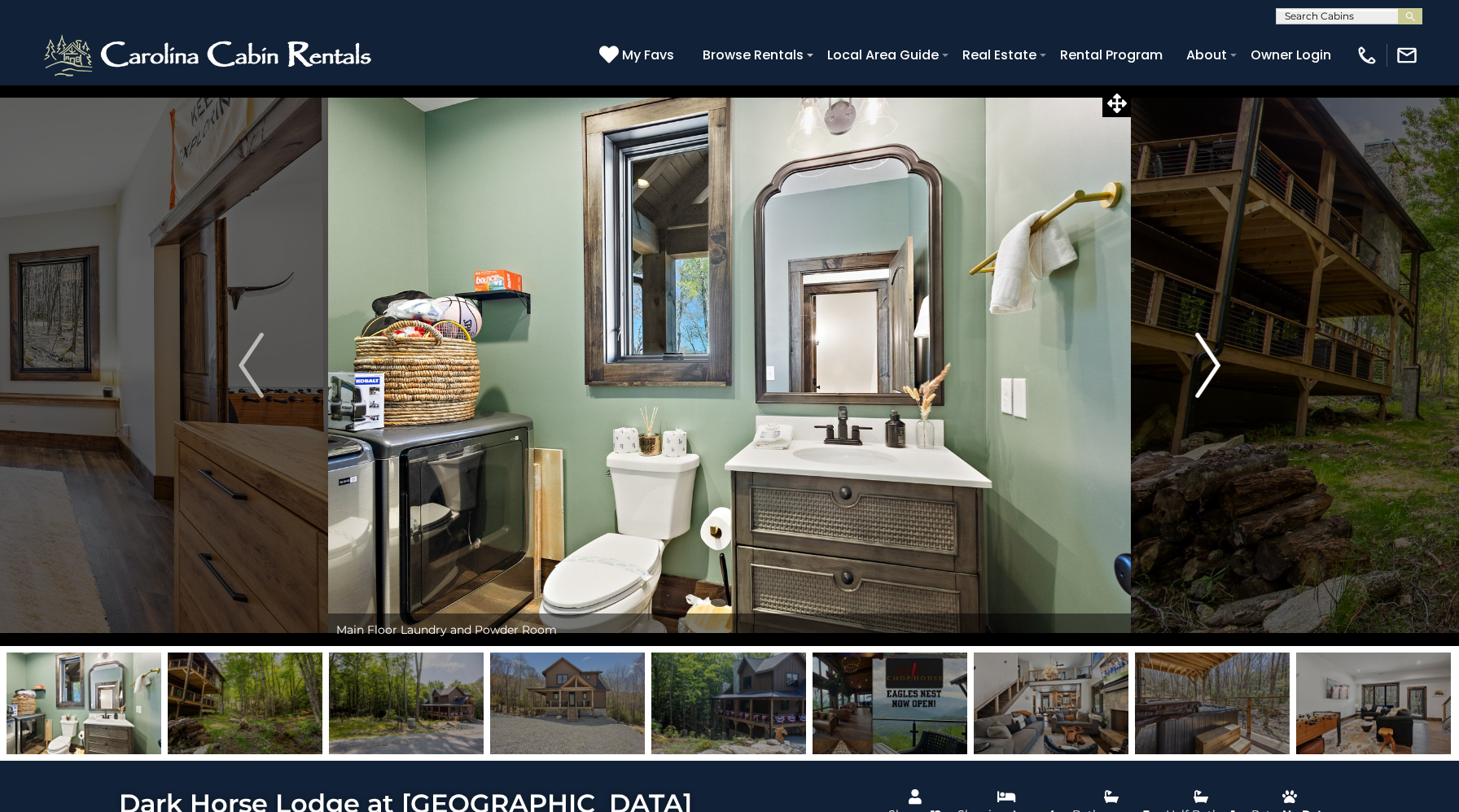
click at [1204, 366] on img "Next" at bounding box center [1207, 365] width 24 height 65
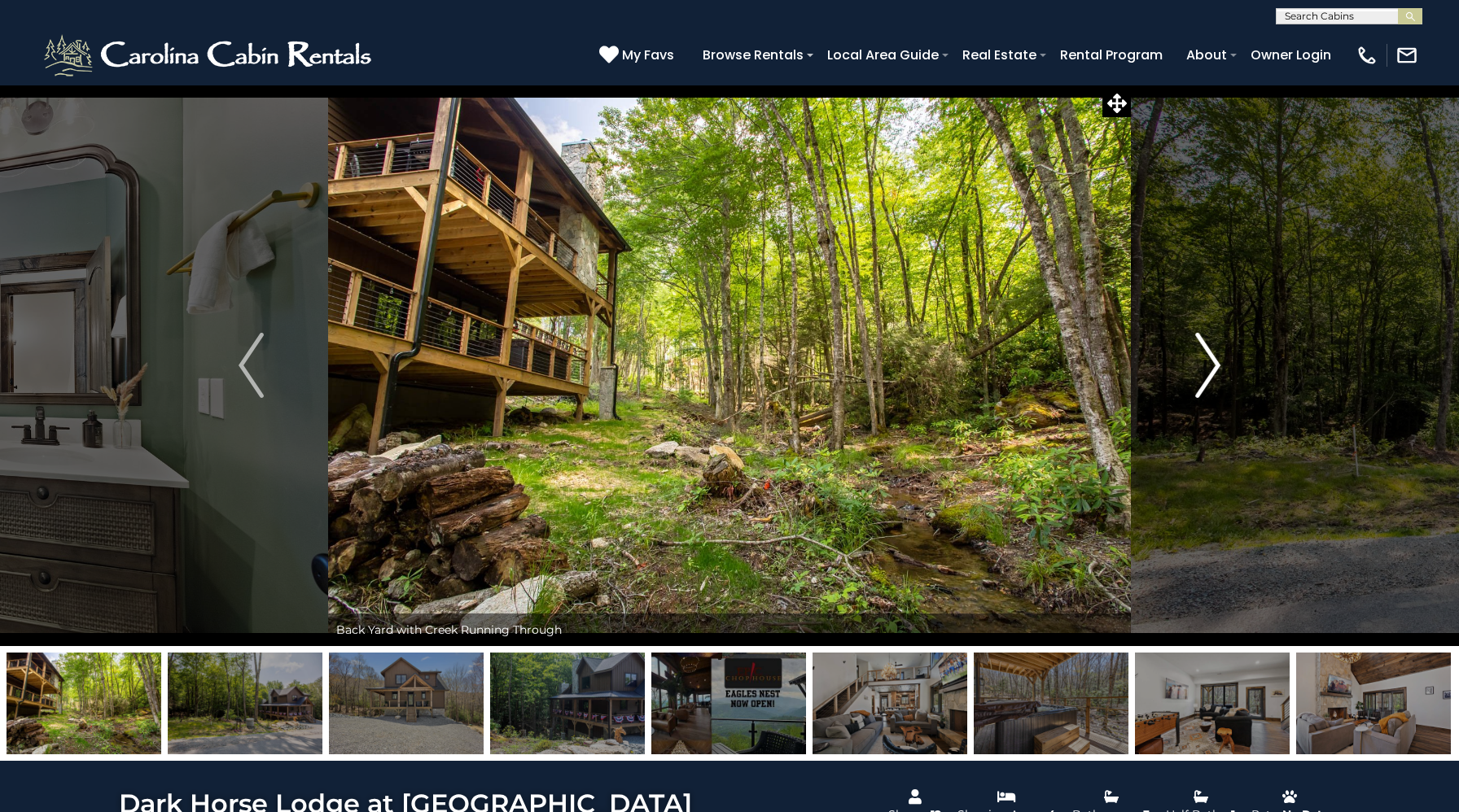
click at [1204, 366] on img "Next" at bounding box center [1207, 365] width 24 height 65
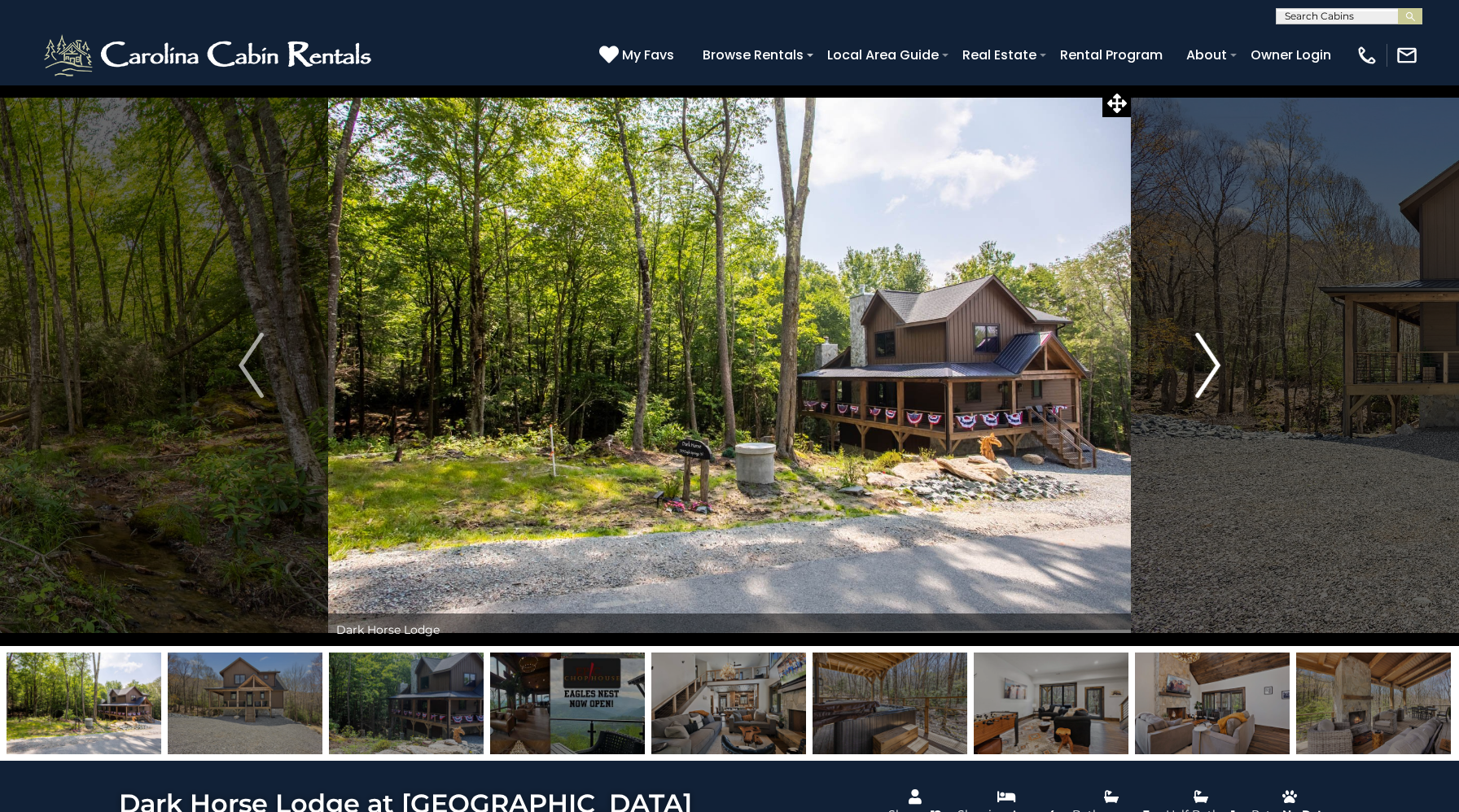
click at [1204, 366] on img "Next" at bounding box center [1207, 365] width 24 height 65
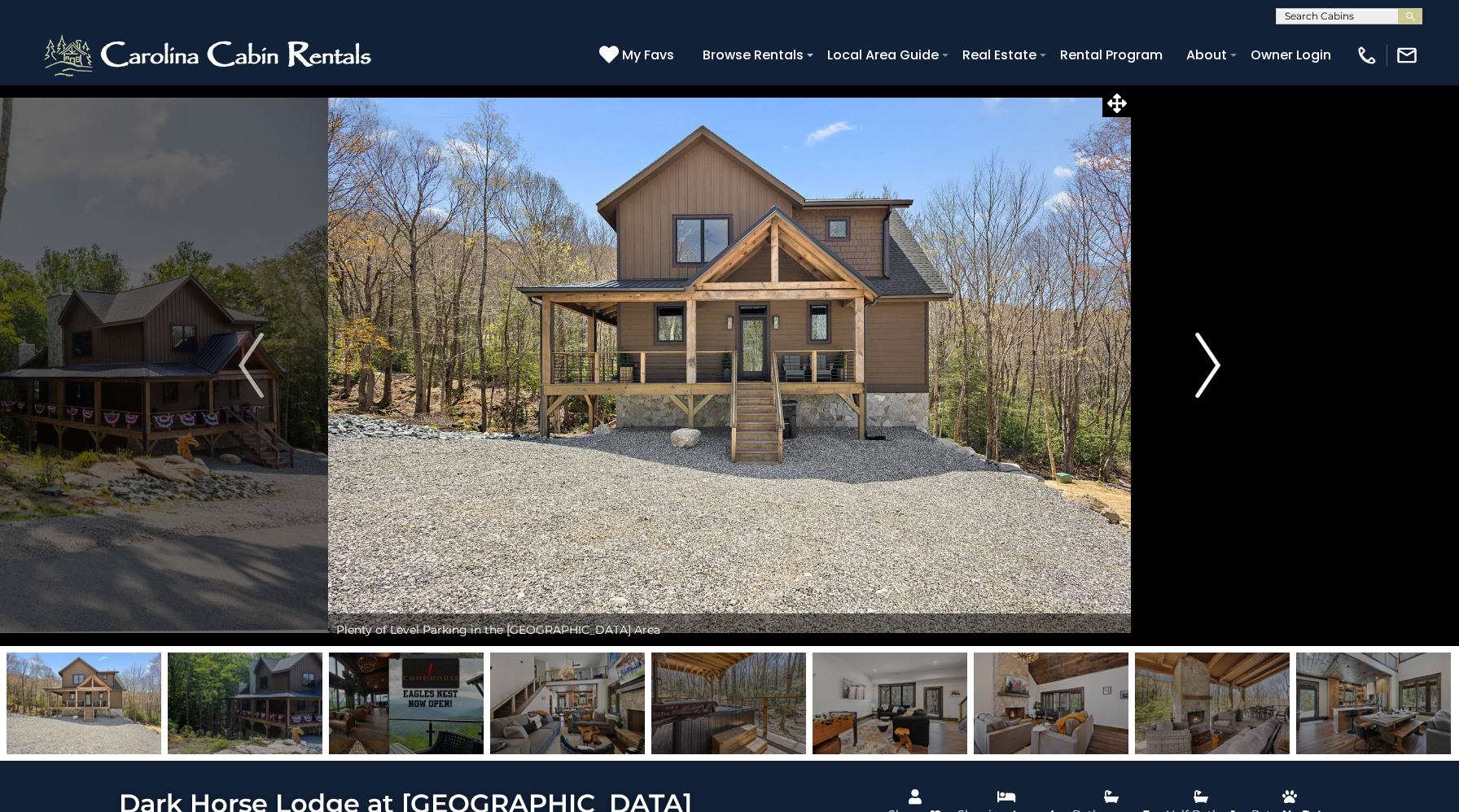
click at [1204, 366] on img "Next" at bounding box center [1207, 365] width 24 height 65
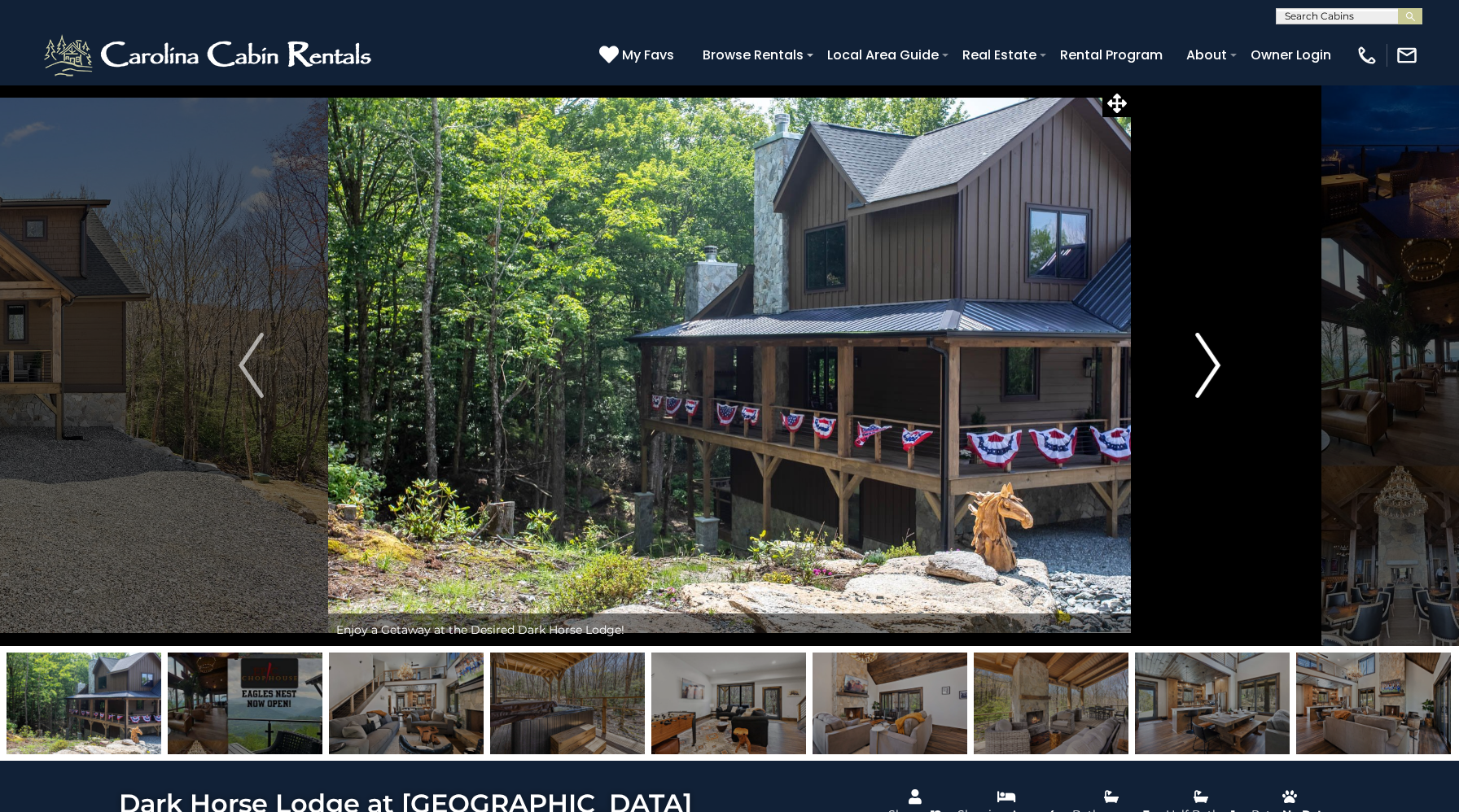
click at [1204, 366] on img "Next" at bounding box center [1207, 365] width 24 height 65
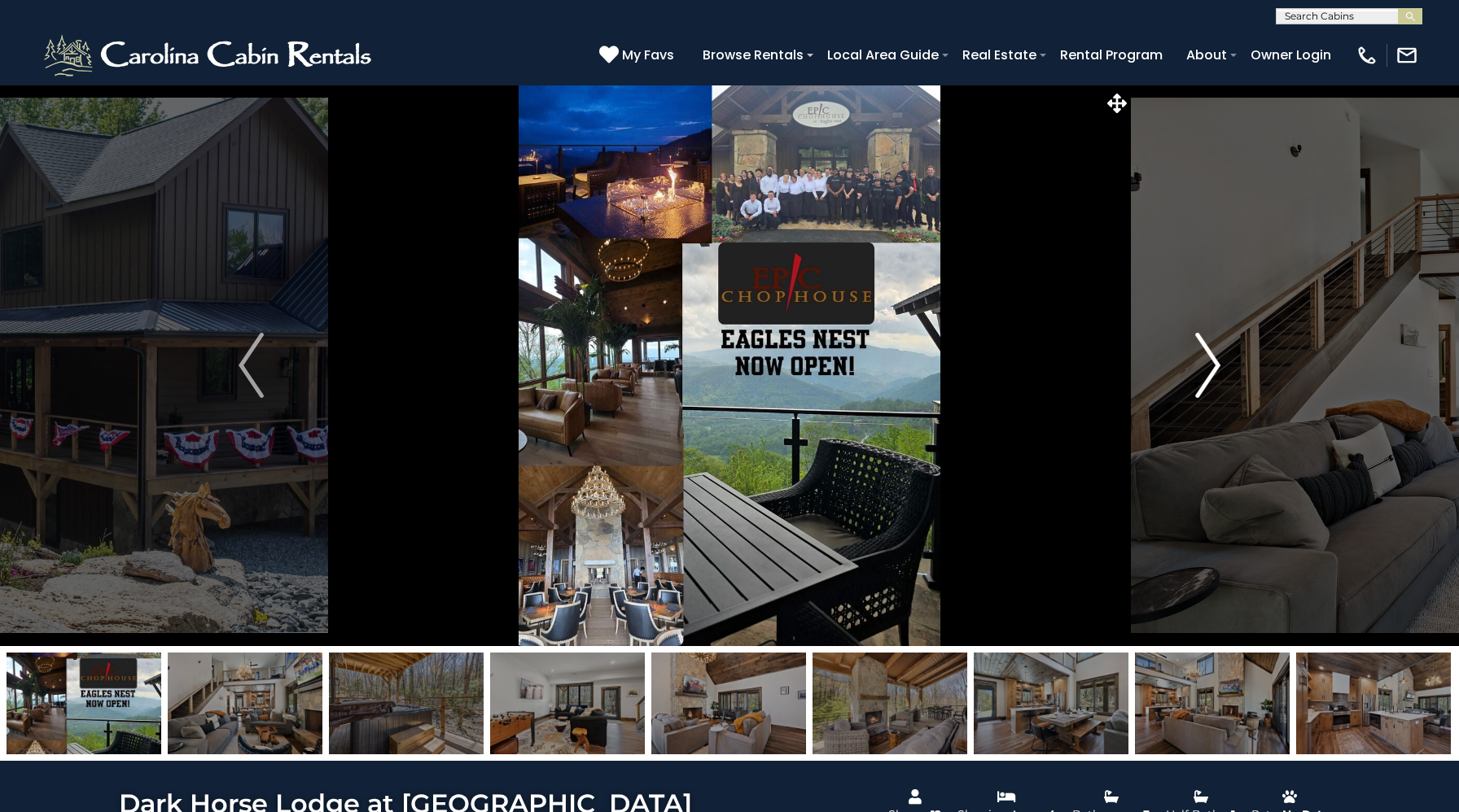
click at [1204, 366] on img "Next" at bounding box center [1207, 365] width 24 height 65
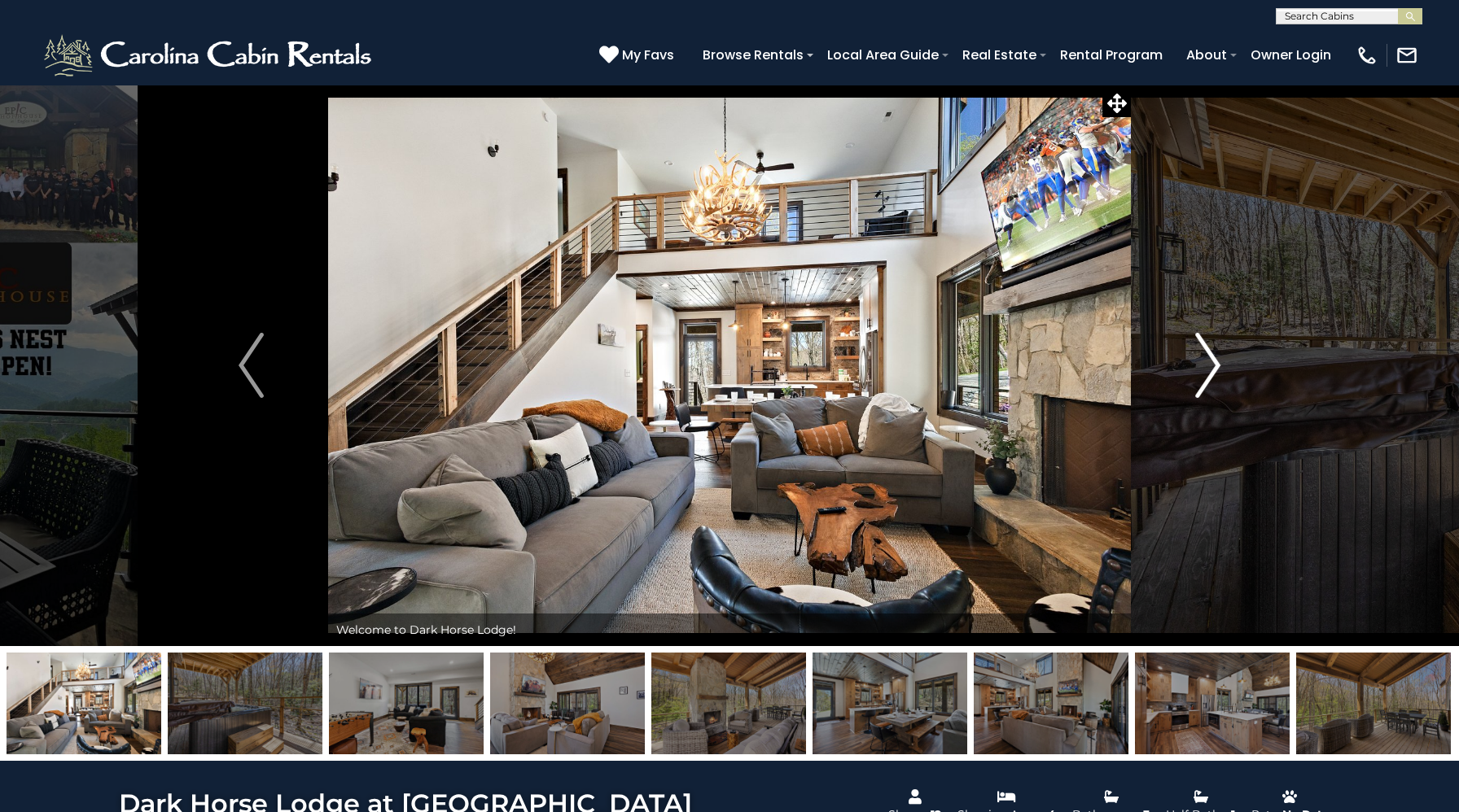
click at [1204, 366] on img "Next" at bounding box center [1207, 365] width 24 height 65
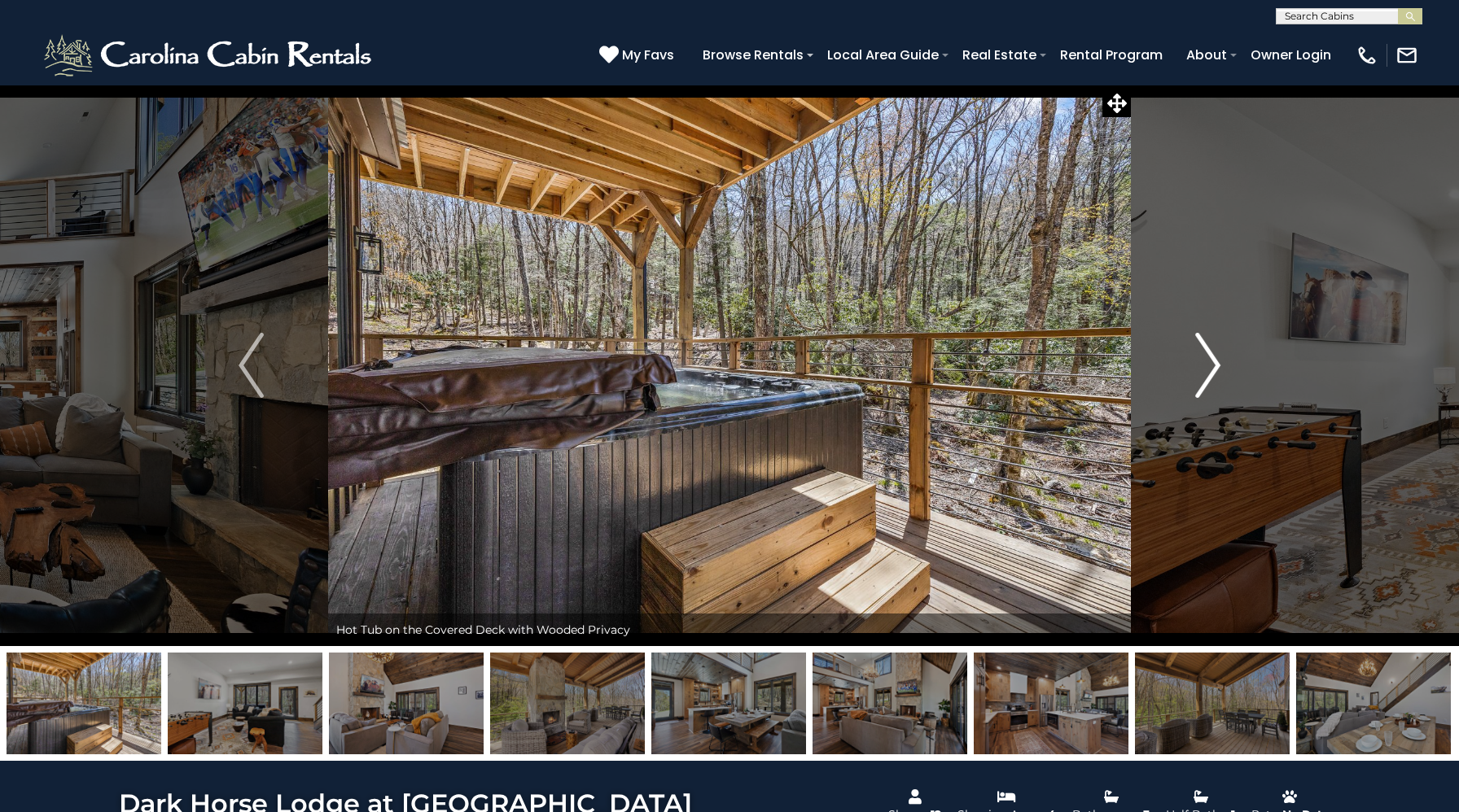
click at [1204, 366] on img "Next" at bounding box center [1207, 365] width 24 height 65
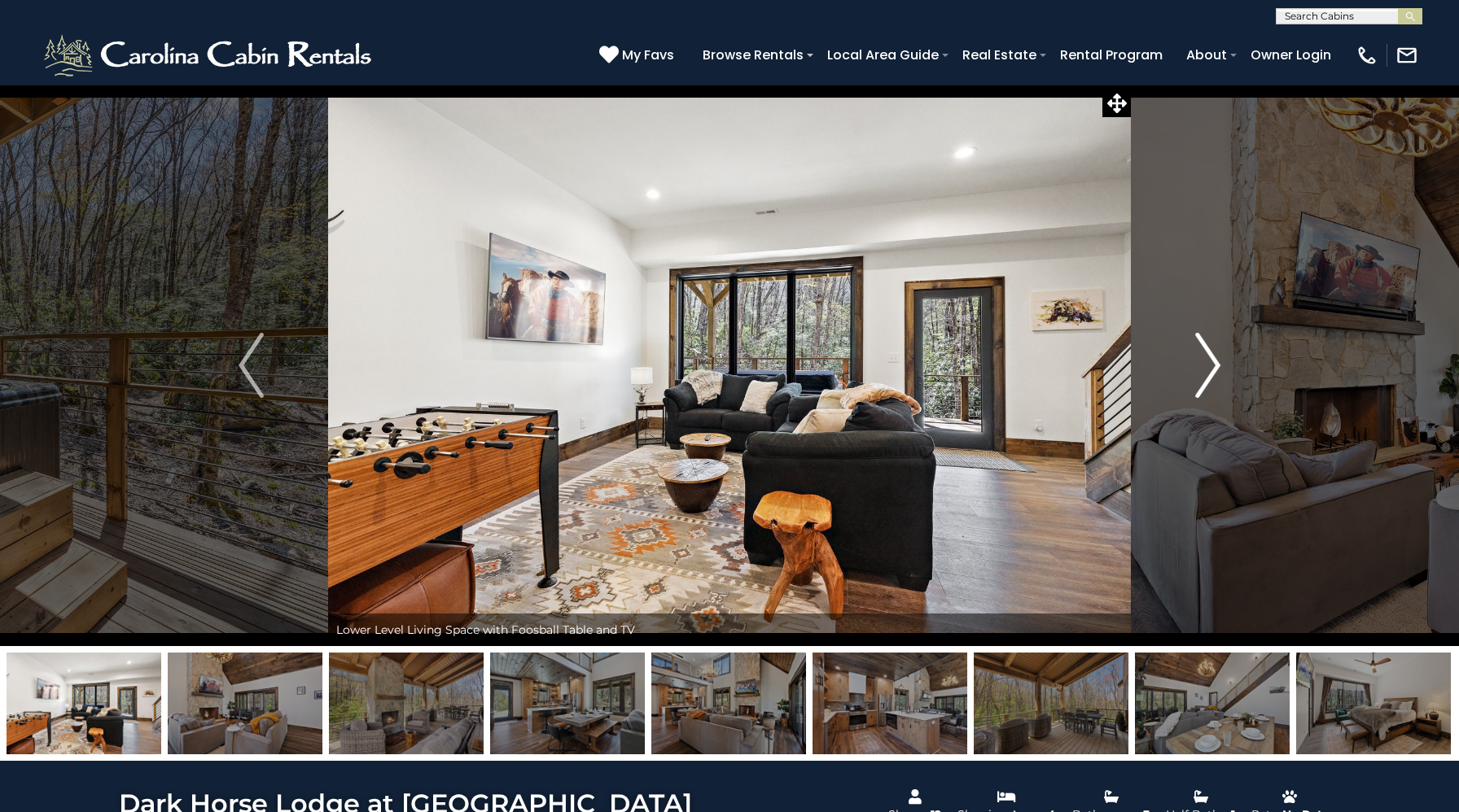
click at [1204, 366] on img "Next" at bounding box center [1207, 365] width 24 height 65
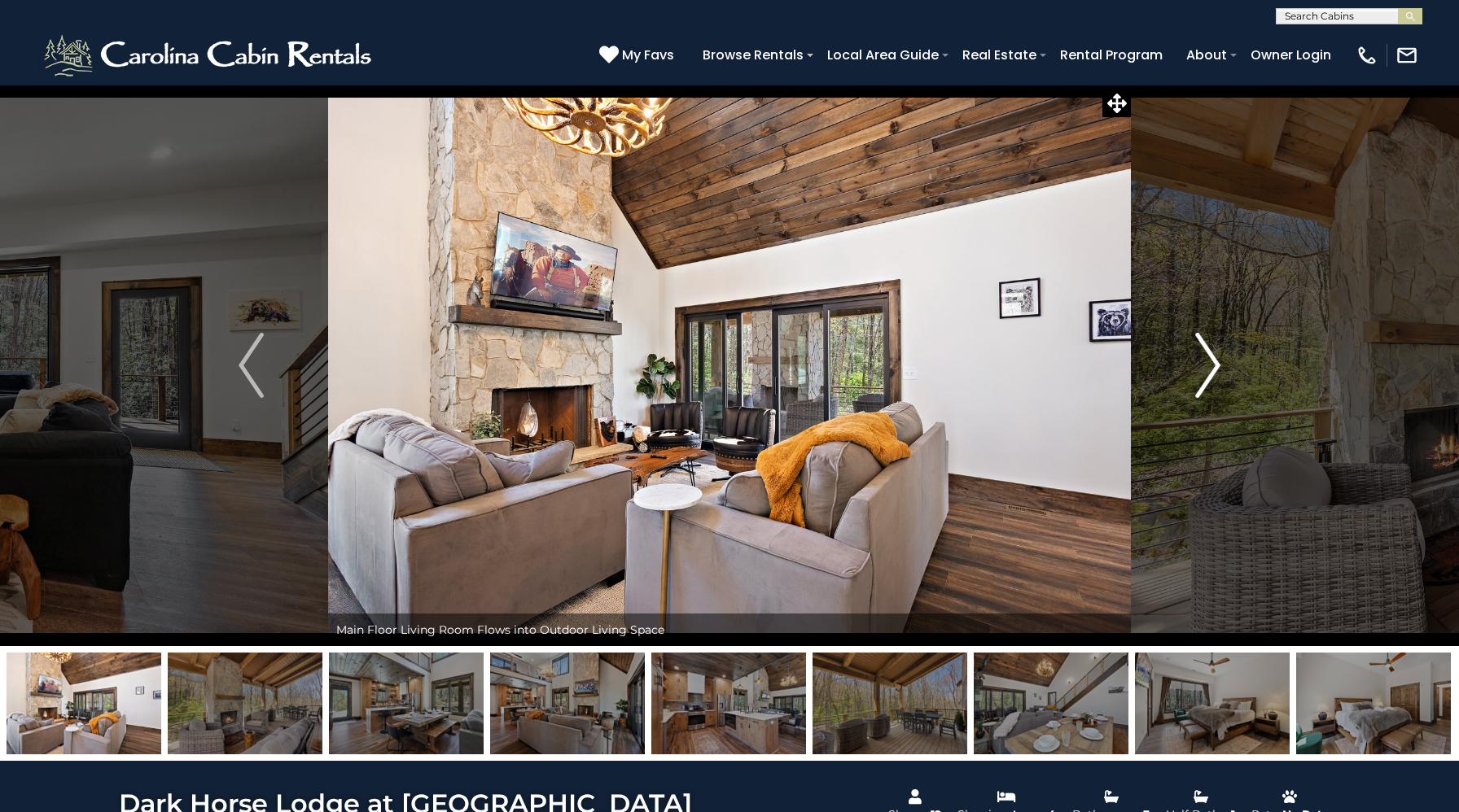
click at [1204, 366] on img "Next" at bounding box center [1207, 365] width 24 height 65
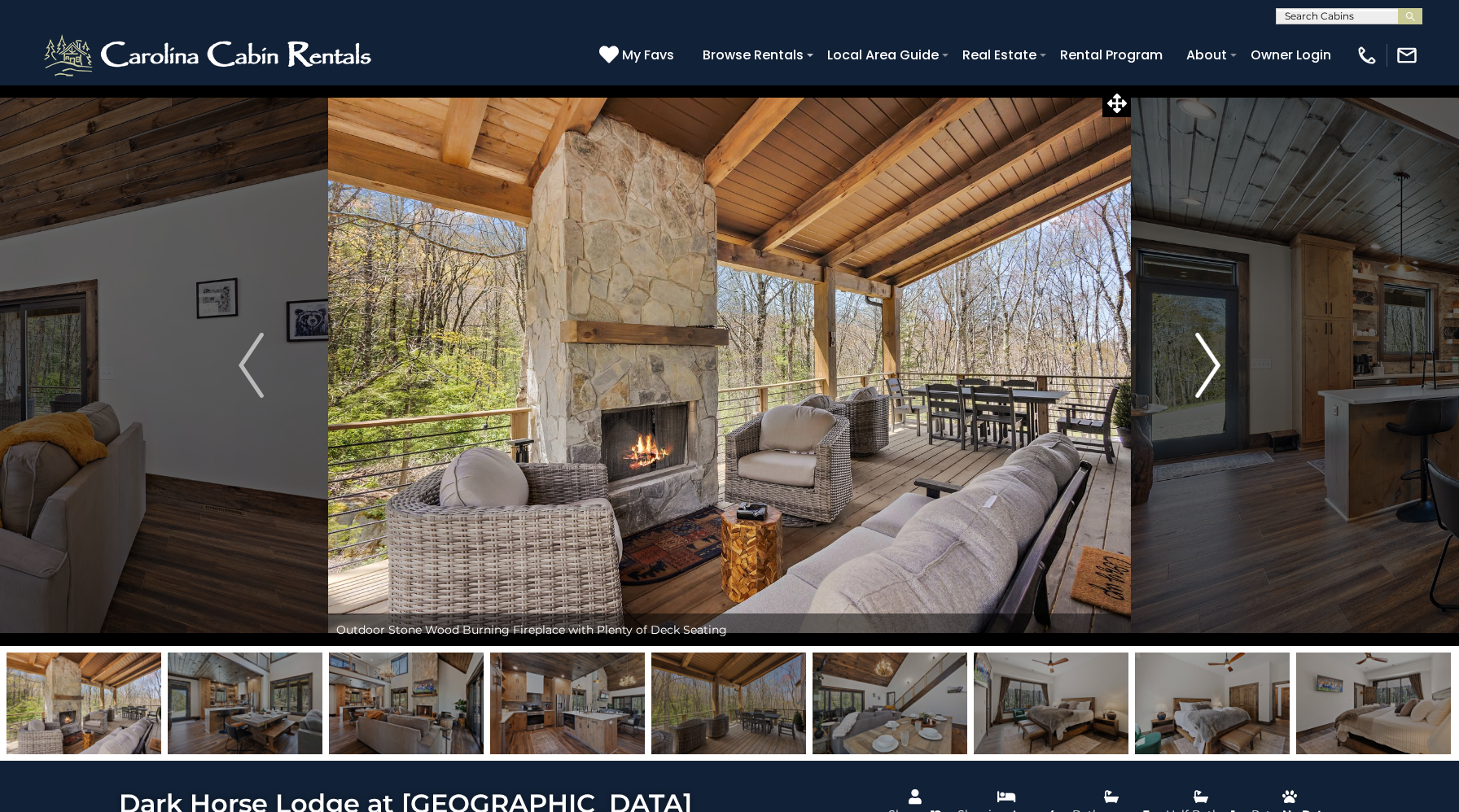
click at [1204, 366] on img "Next" at bounding box center [1207, 365] width 24 height 65
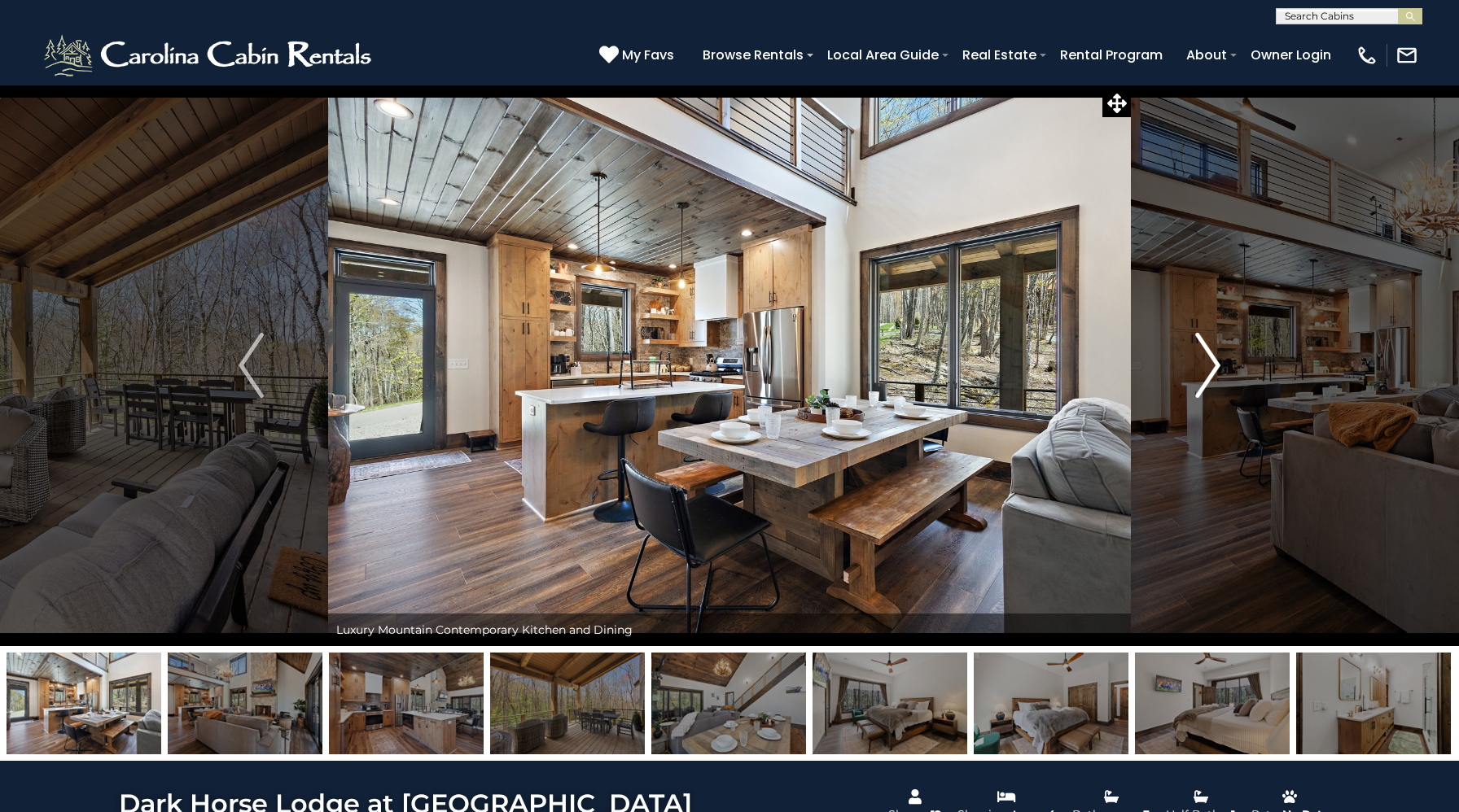
click at [1204, 366] on img "Next" at bounding box center [1207, 365] width 24 height 65
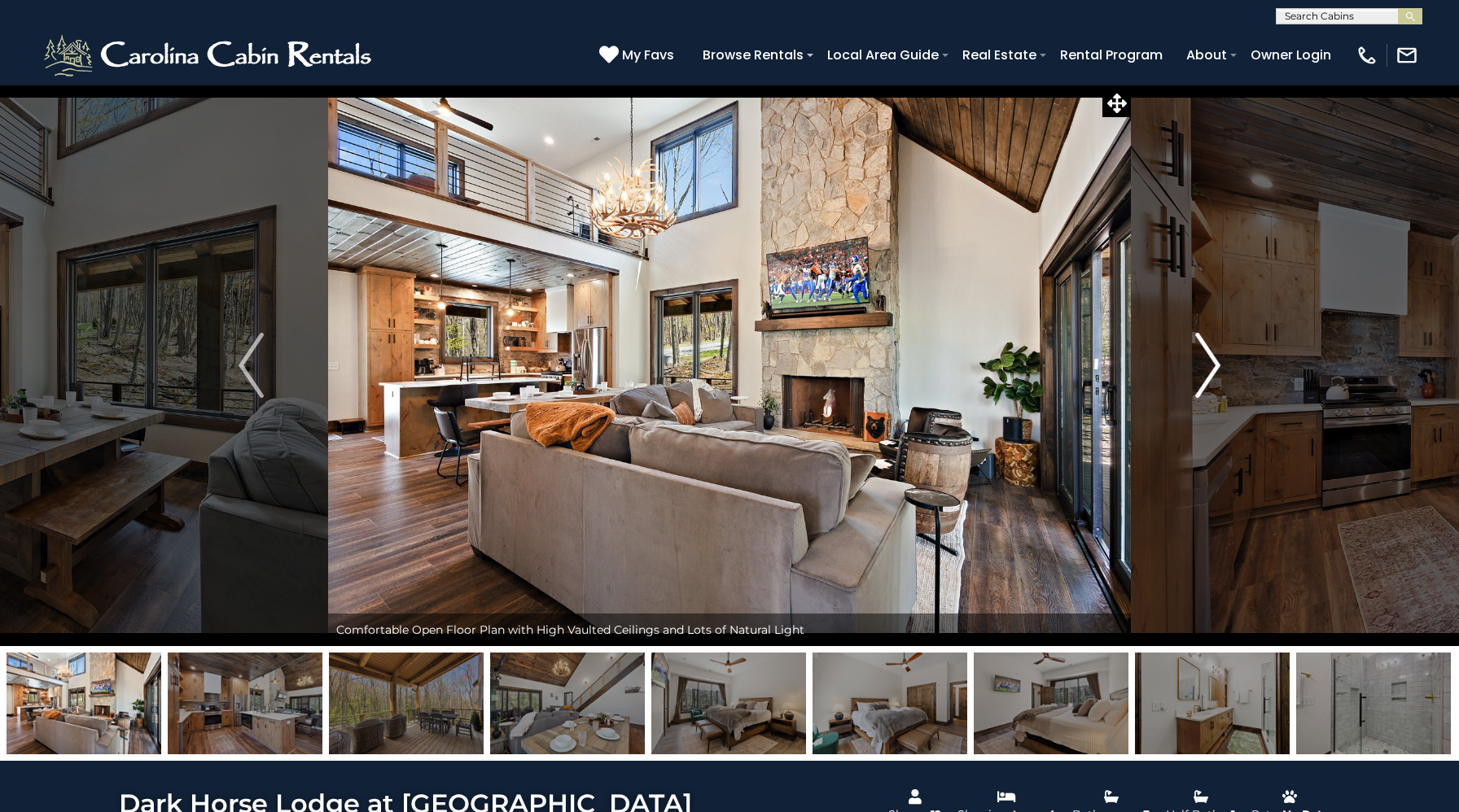
click at [1204, 366] on img "Next" at bounding box center [1207, 365] width 24 height 65
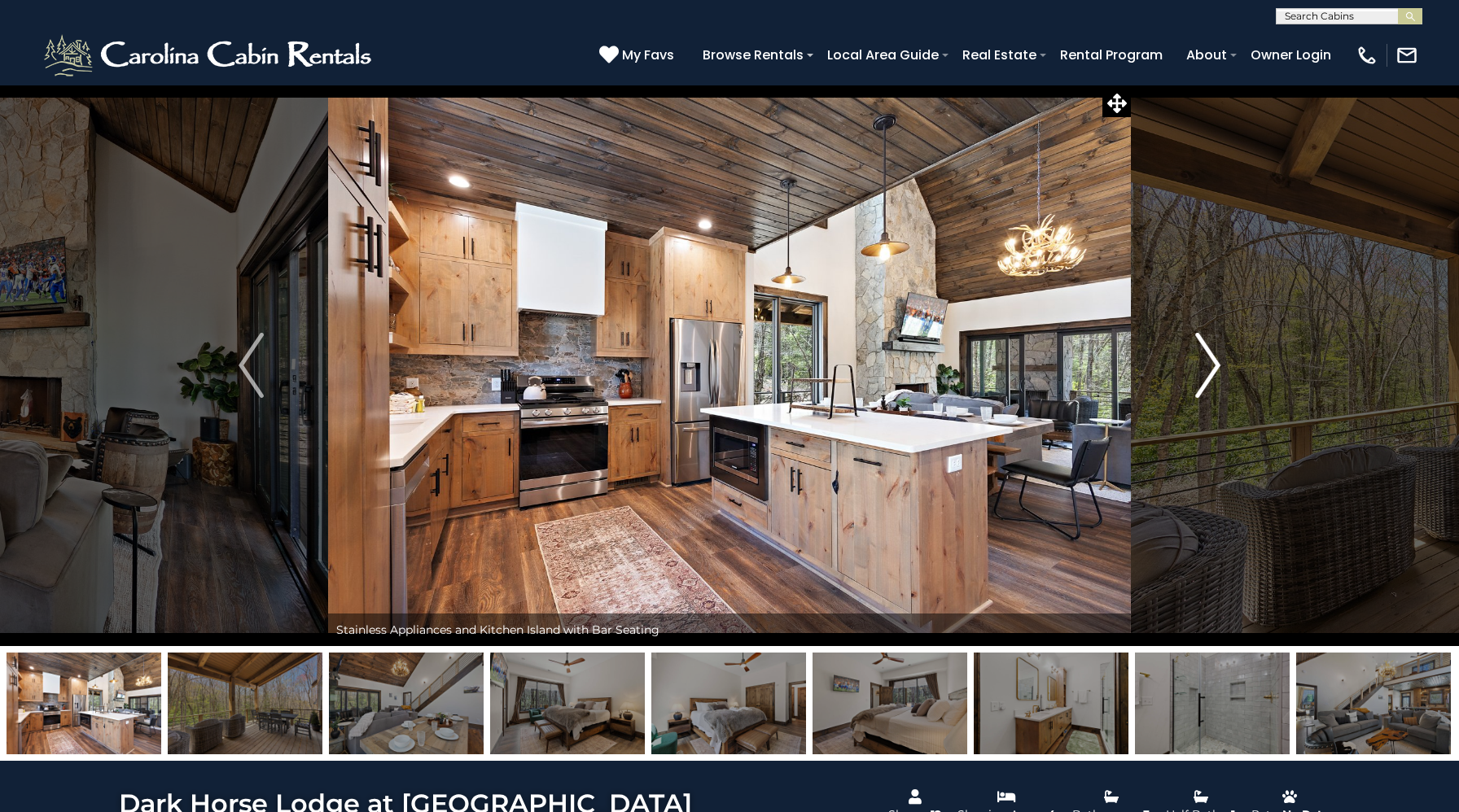
click at [1204, 366] on img "Next" at bounding box center [1207, 365] width 24 height 65
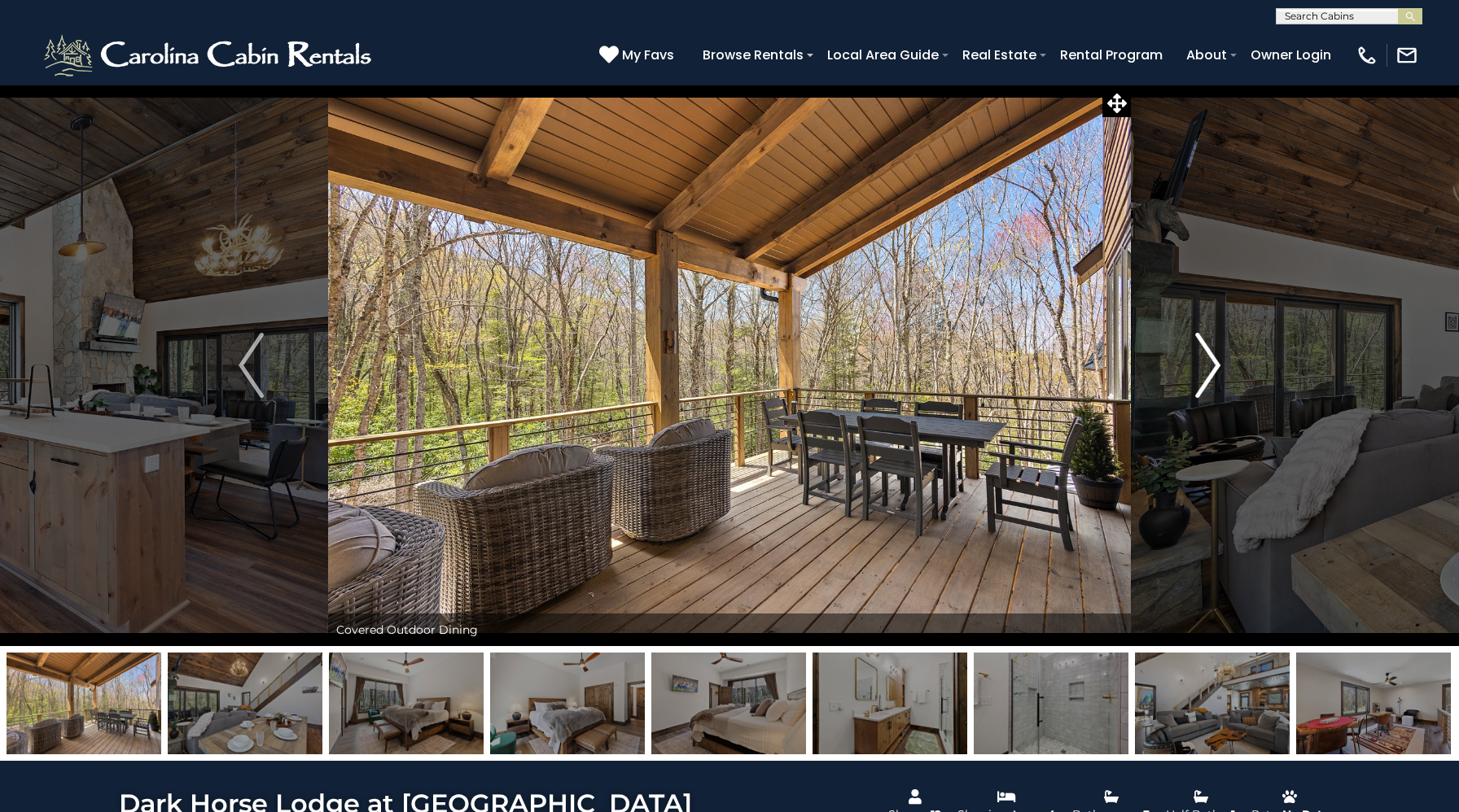
click at [1204, 366] on img "Next" at bounding box center [1207, 365] width 24 height 65
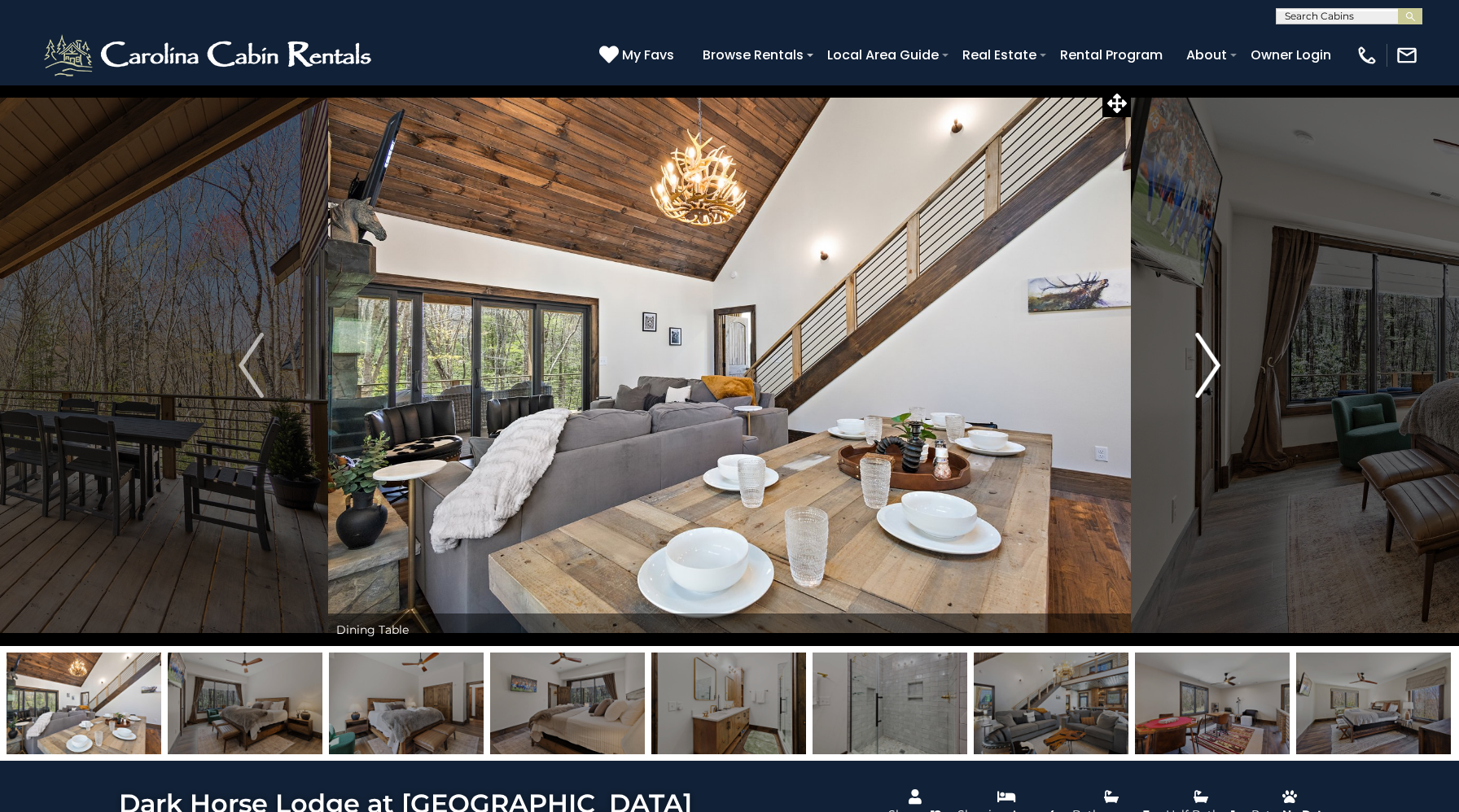
click at [1204, 366] on img "Next" at bounding box center [1207, 365] width 24 height 65
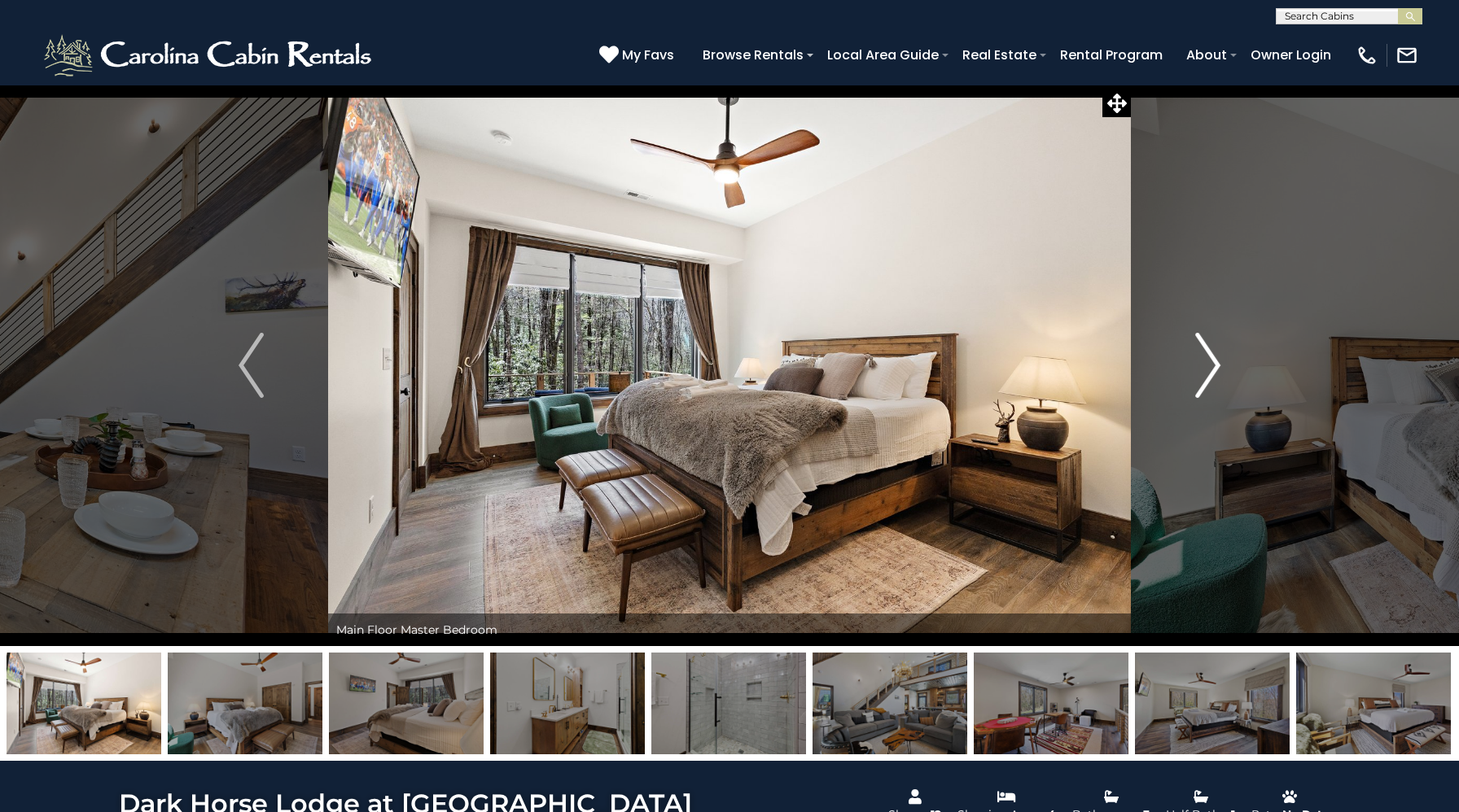
click at [1204, 366] on img "Next" at bounding box center [1207, 365] width 24 height 65
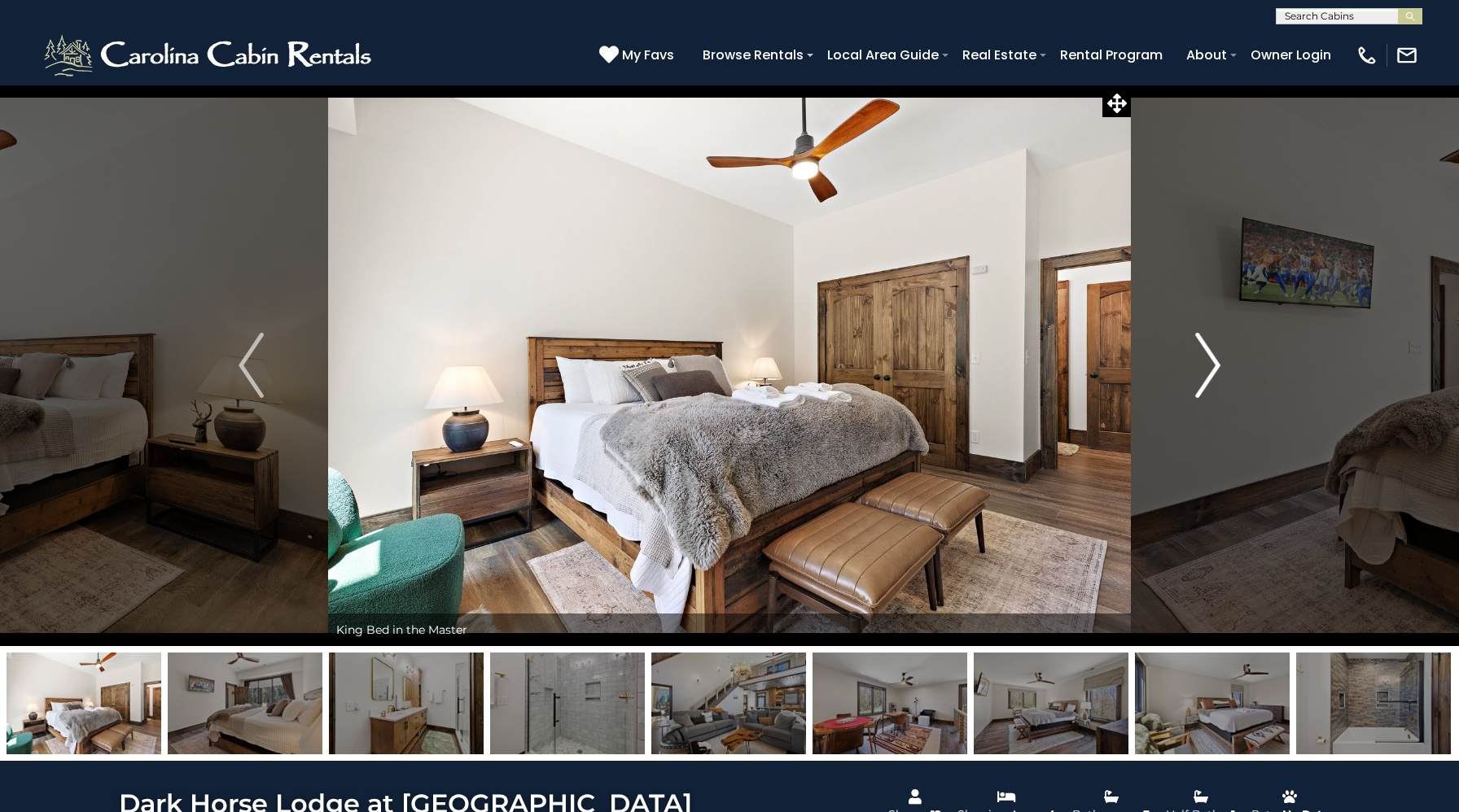
click at [1204, 366] on img "Next" at bounding box center [1207, 365] width 24 height 65
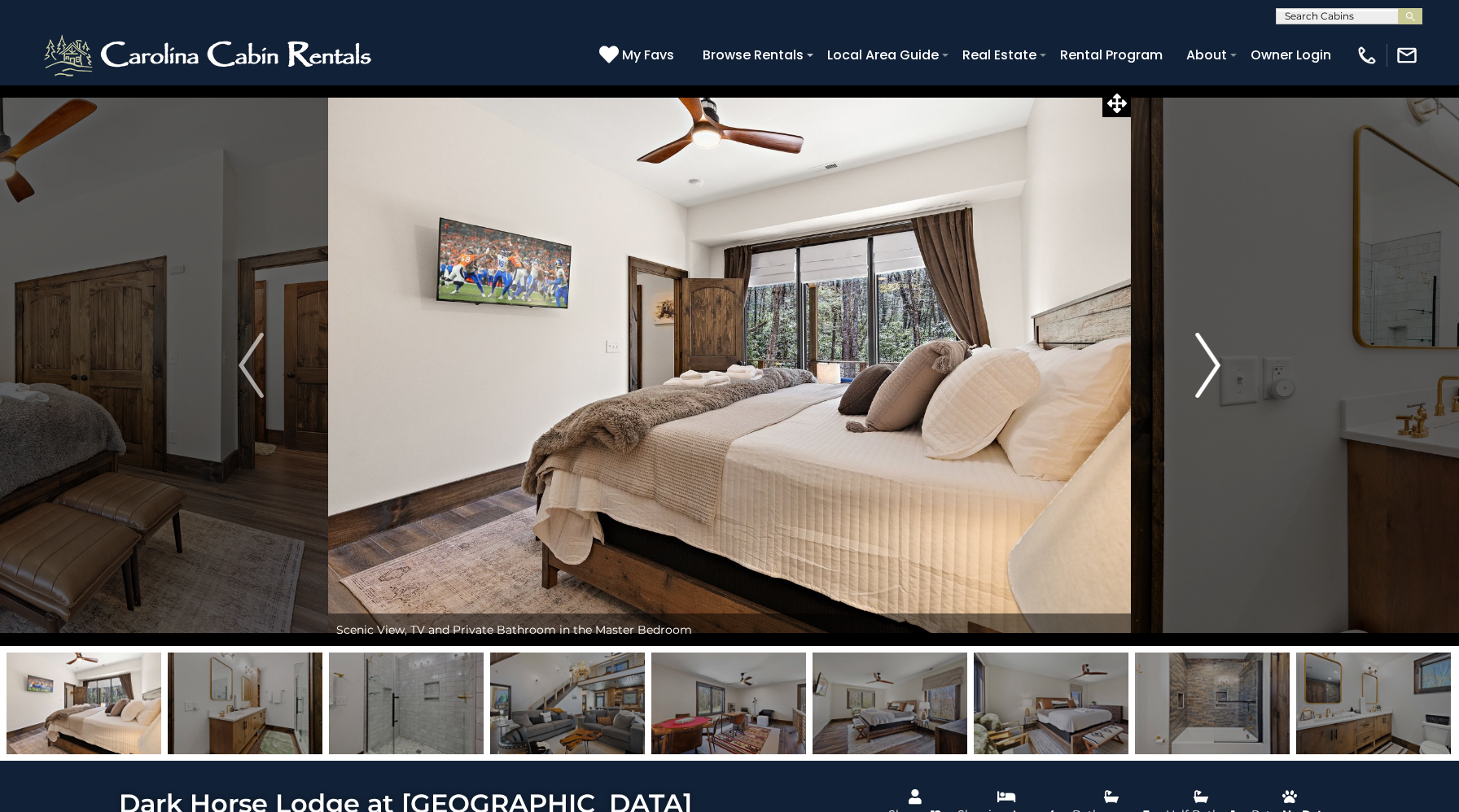
click at [1204, 366] on img "Next" at bounding box center [1207, 365] width 24 height 65
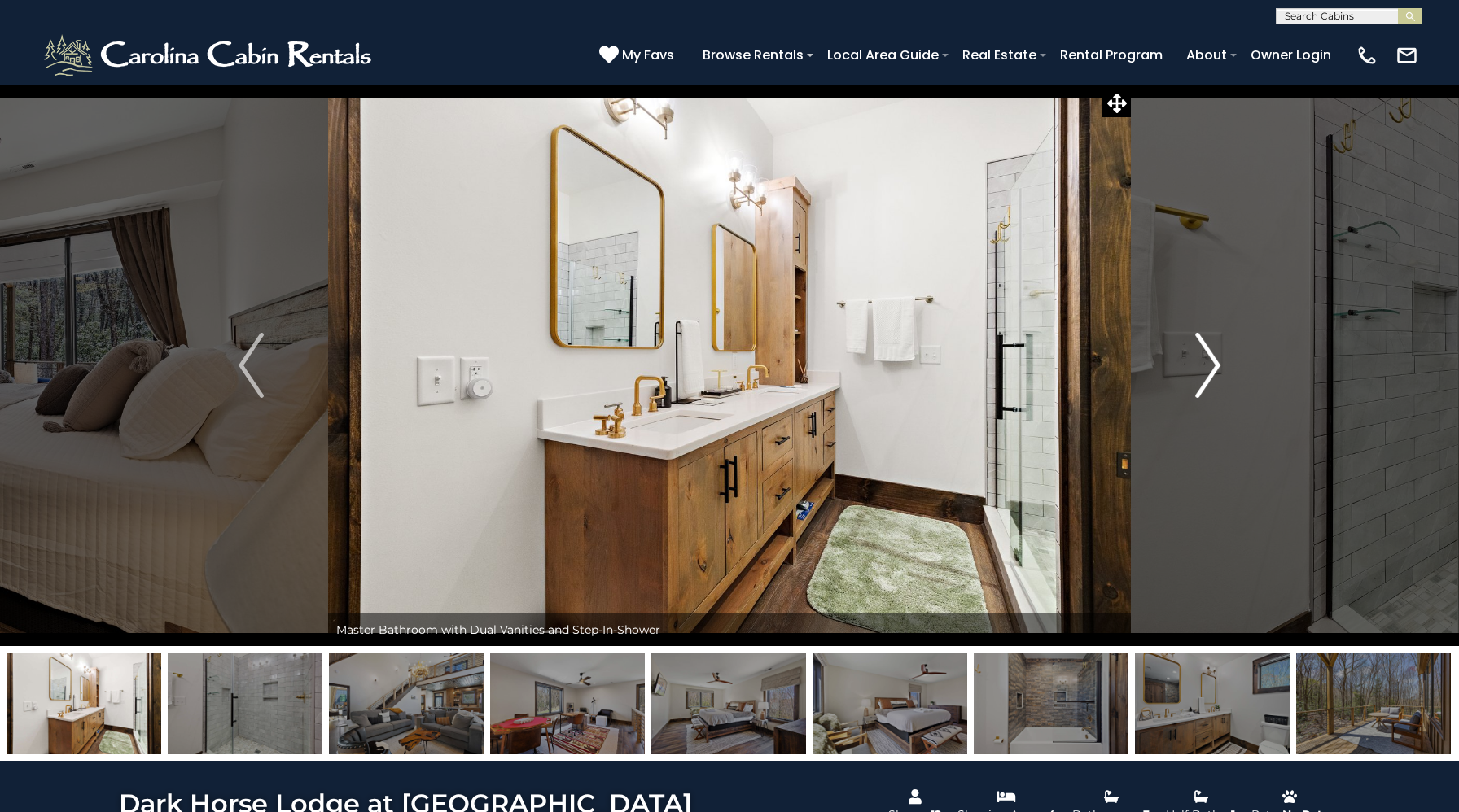
click at [1204, 366] on img "Next" at bounding box center [1207, 365] width 24 height 65
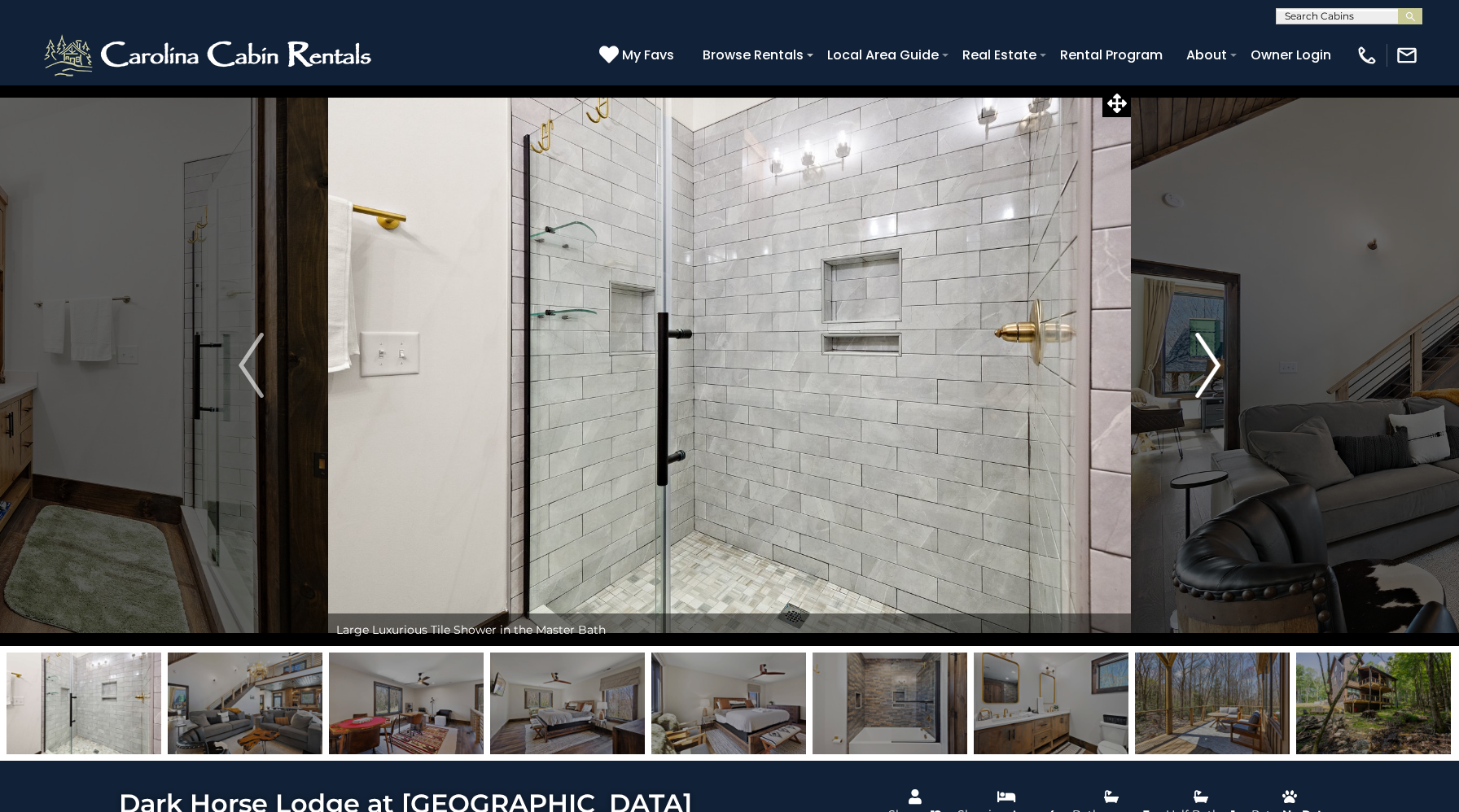
click at [1204, 366] on img "Next" at bounding box center [1207, 365] width 24 height 65
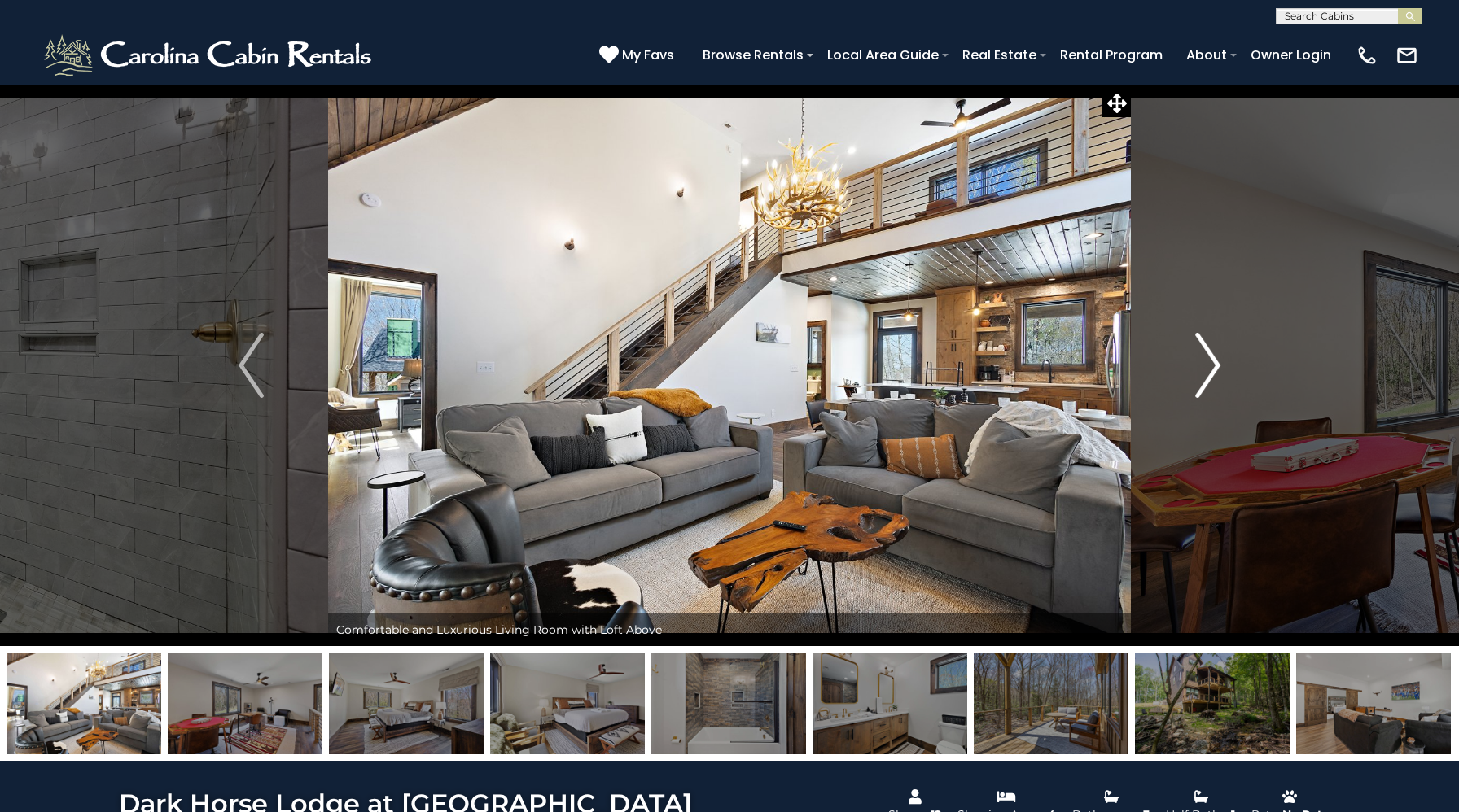
click at [1204, 366] on img "Next" at bounding box center [1207, 365] width 24 height 65
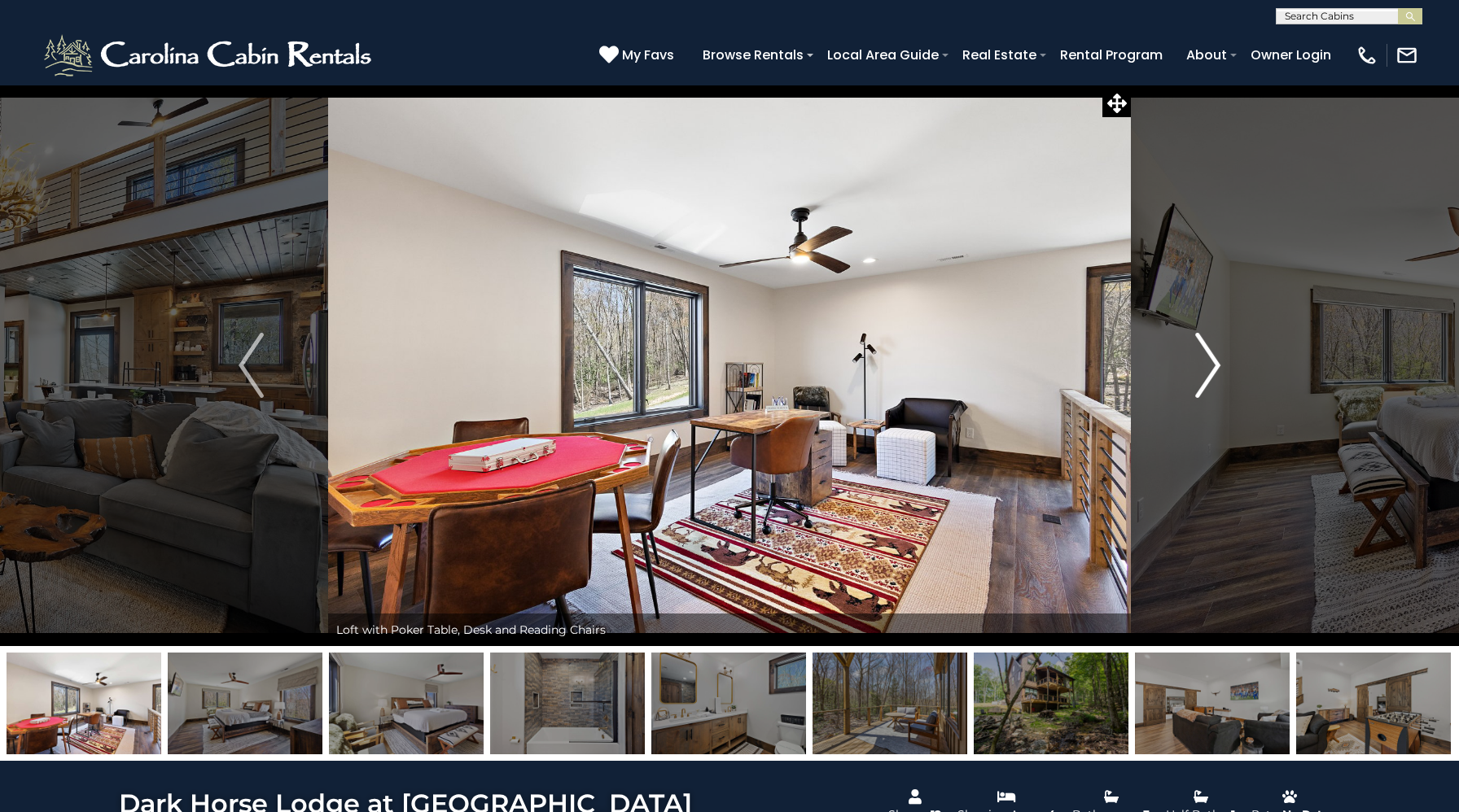
click at [1204, 366] on img "Next" at bounding box center [1207, 365] width 24 height 65
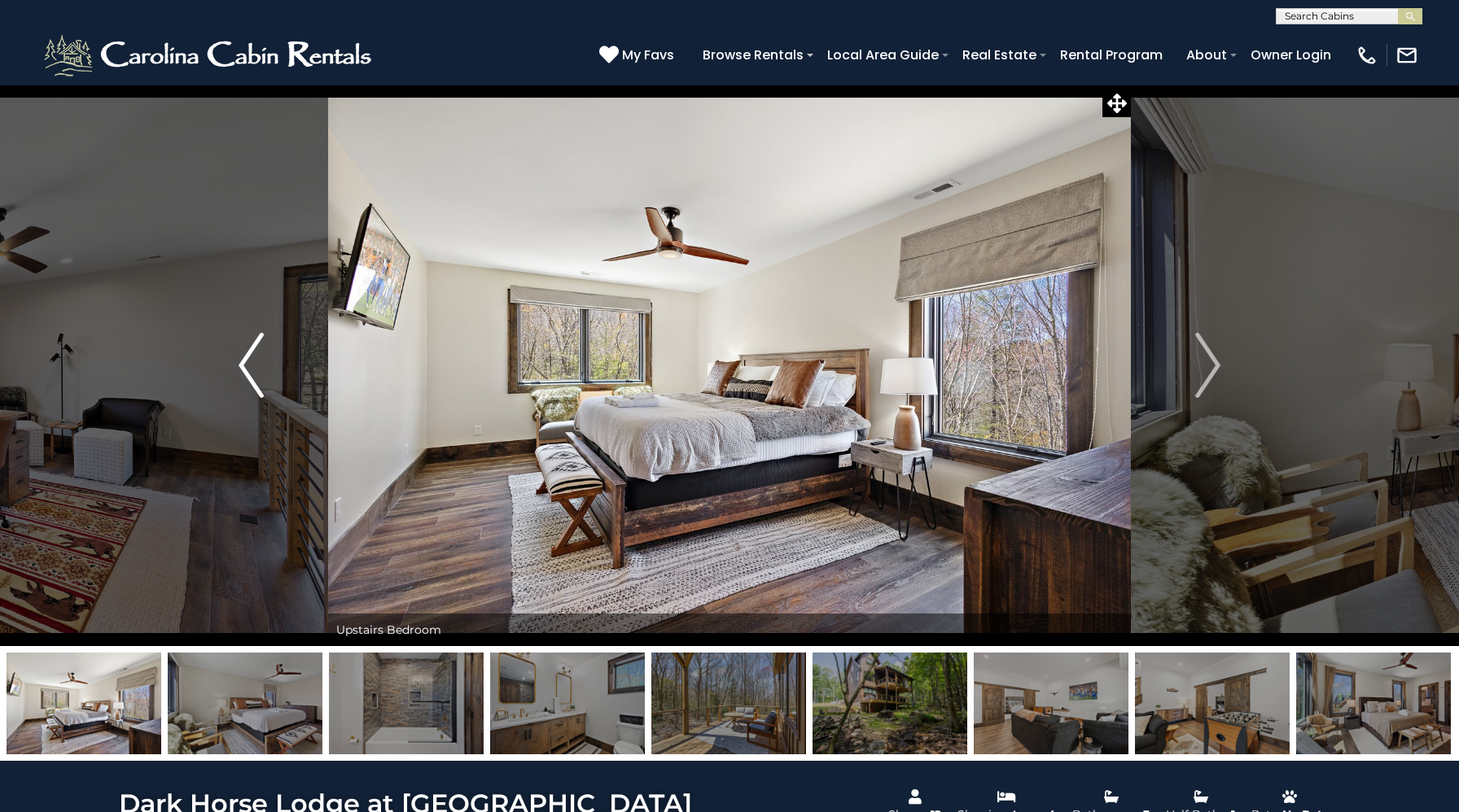
click at [252, 369] on img "Previous" at bounding box center [250, 365] width 24 height 65
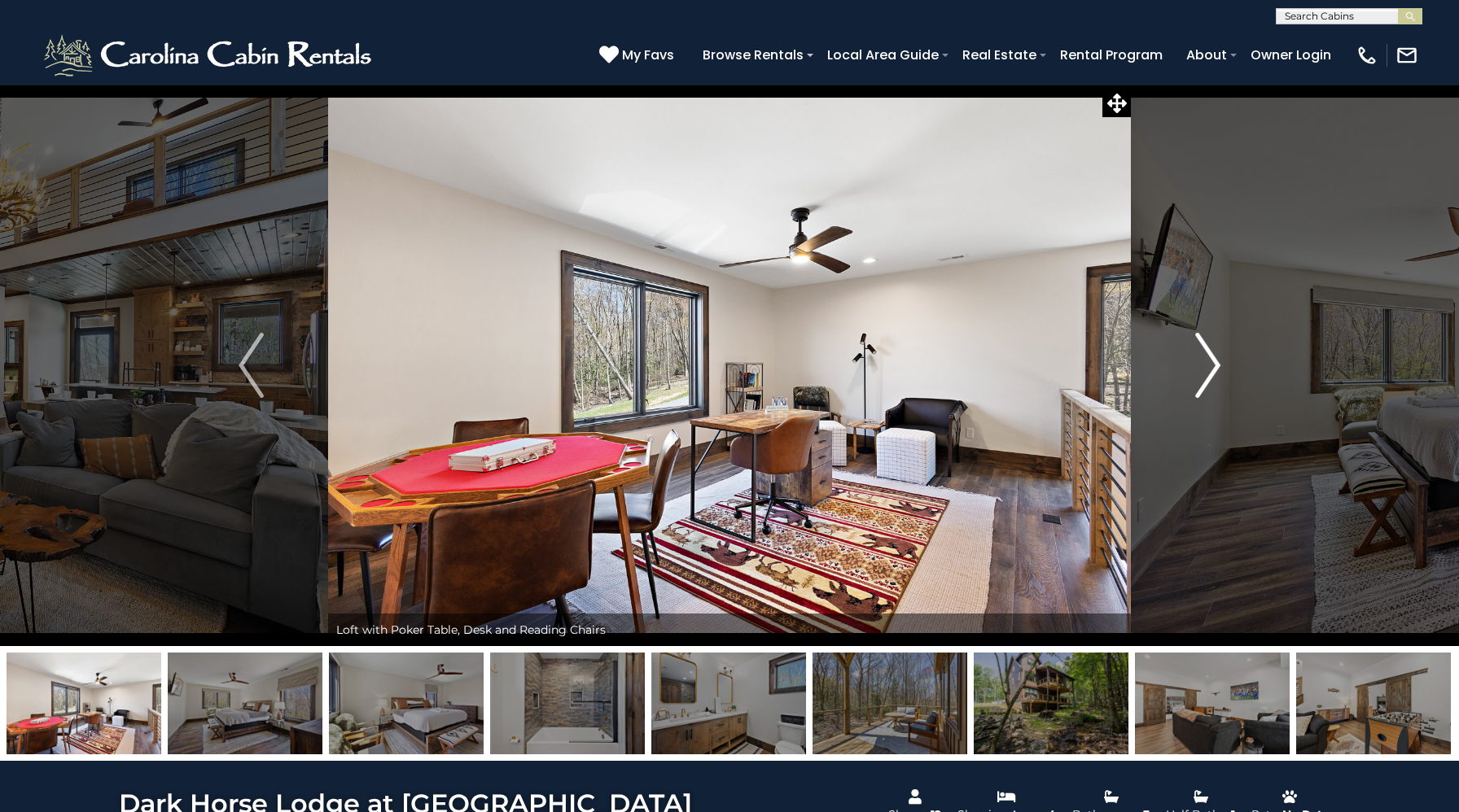
click at [1212, 381] on img "Next" at bounding box center [1207, 365] width 24 height 65
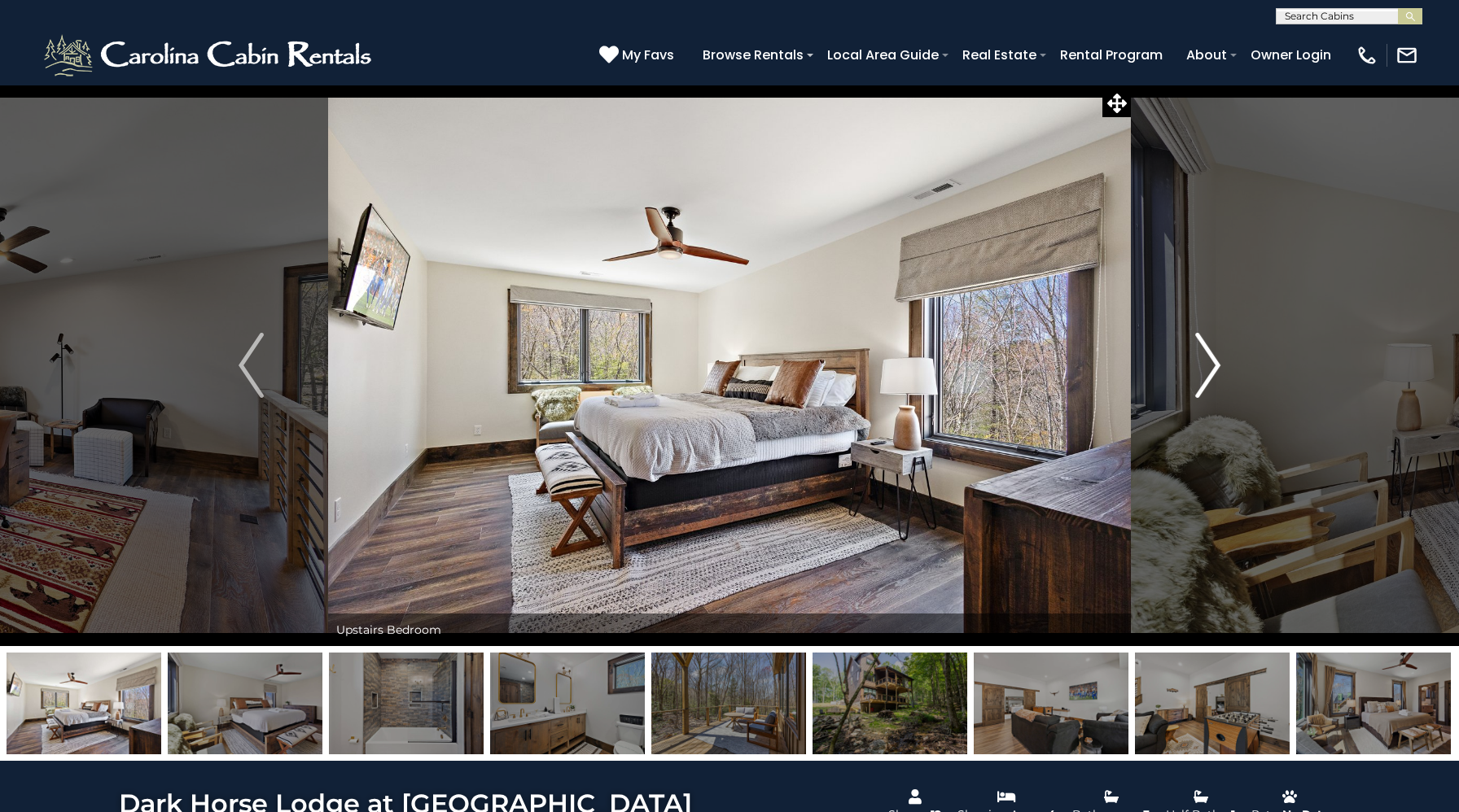
click at [1212, 381] on img "Next" at bounding box center [1207, 365] width 24 height 65
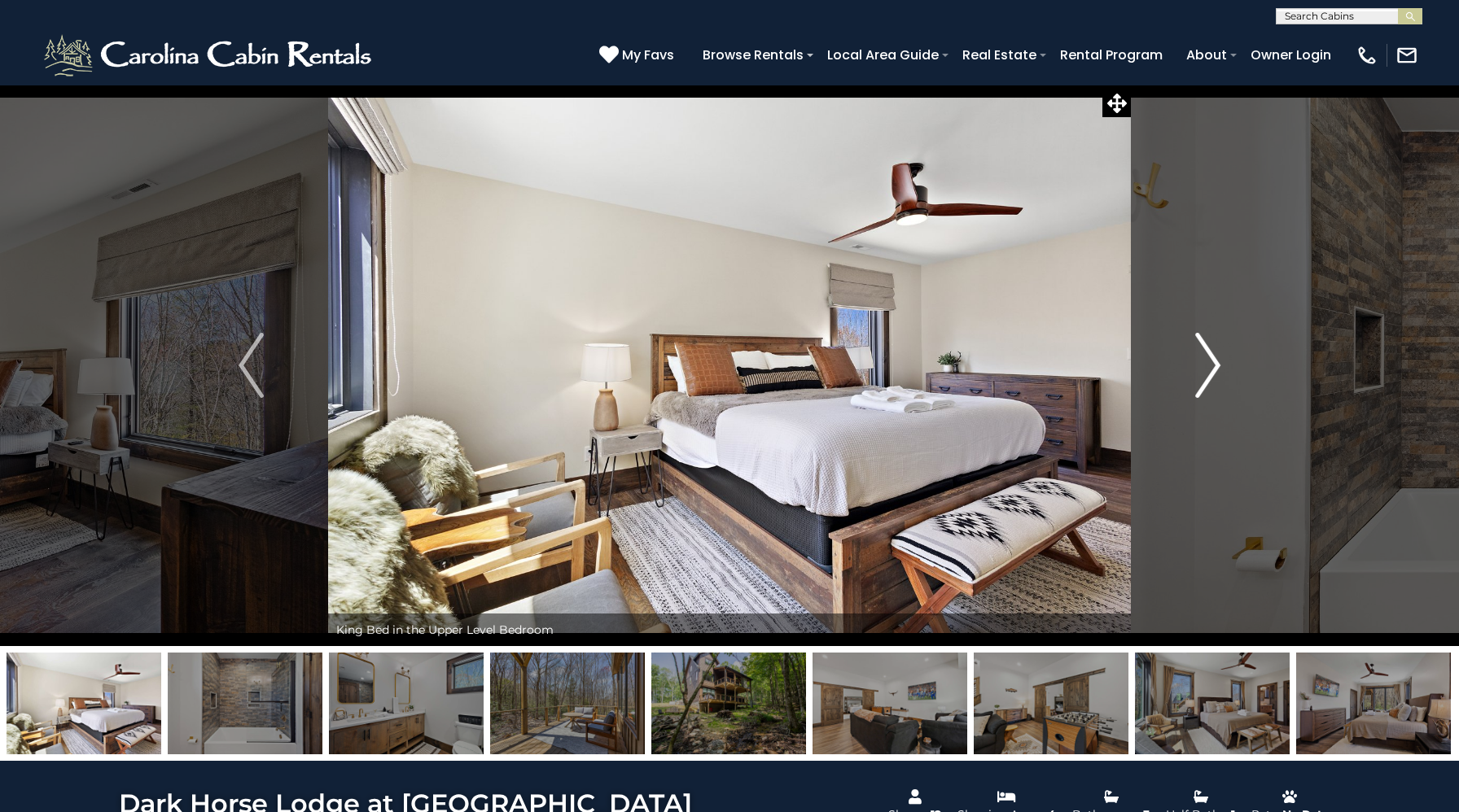
click at [1212, 381] on img "Next" at bounding box center [1207, 365] width 24 height 65
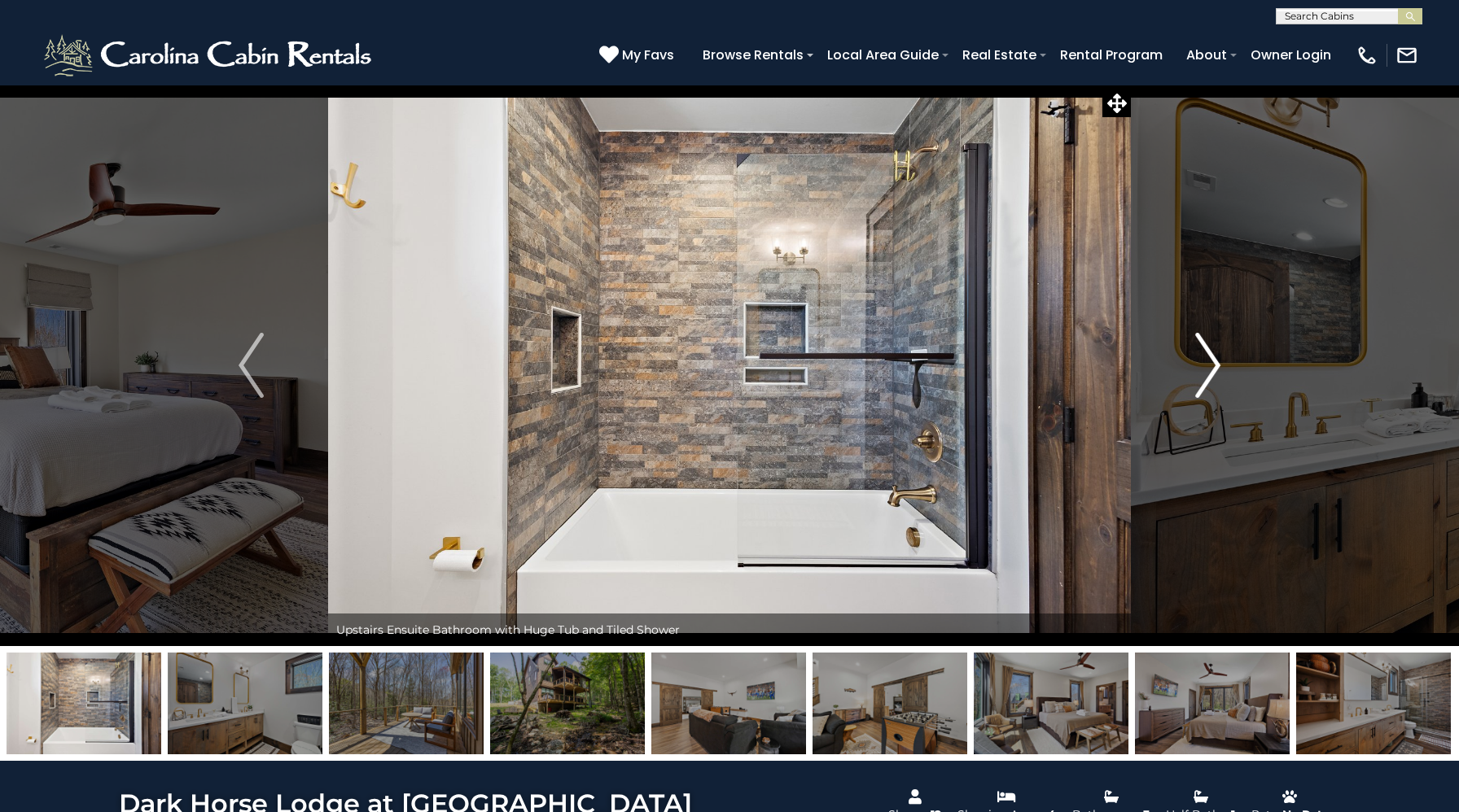
click at [1212, 381] on img "Next" at bounding box center [1207, 365] width 24 height 65
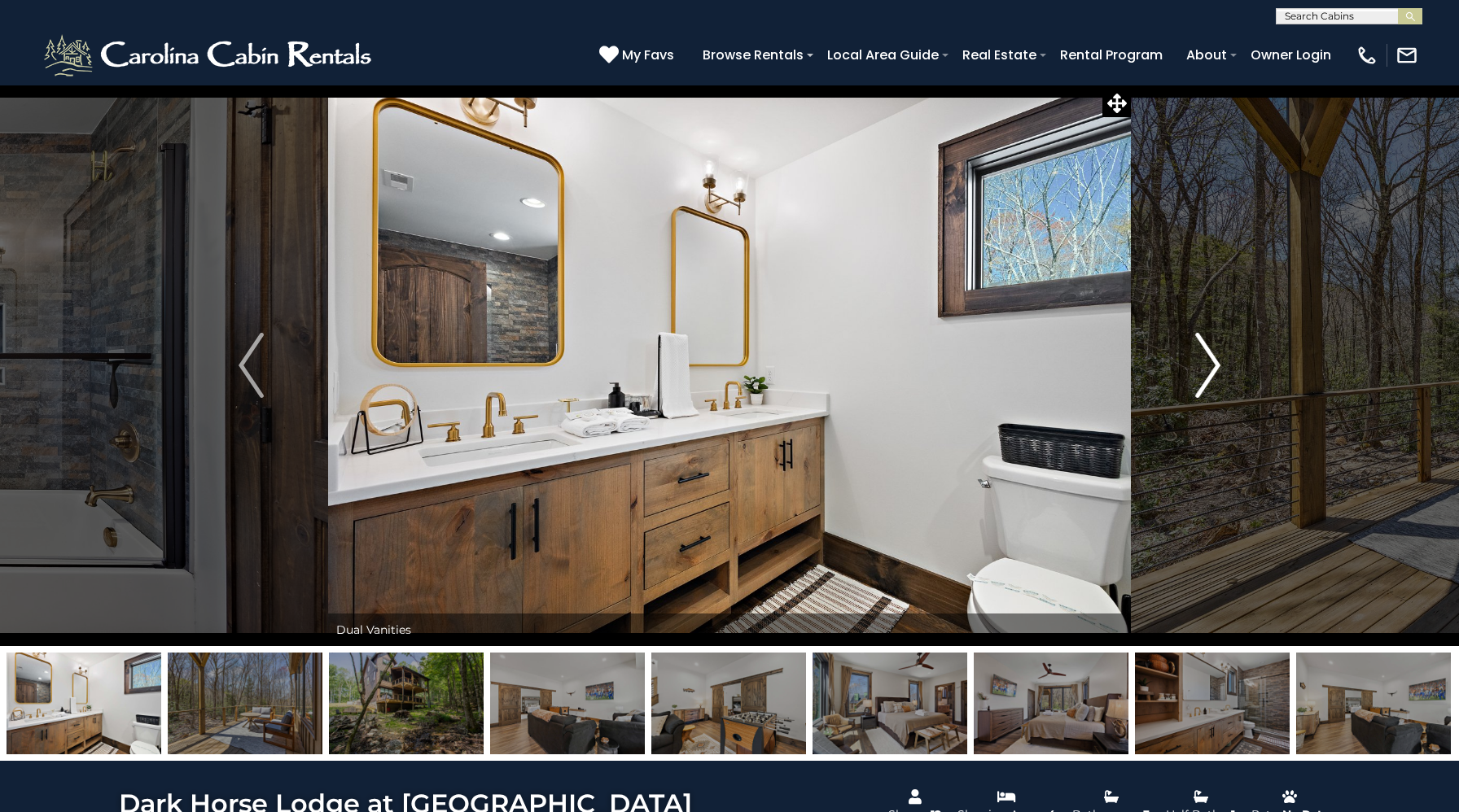
click at [1212, 381] on img "Next" at bounding box center [1207, 365] width 24 height 65
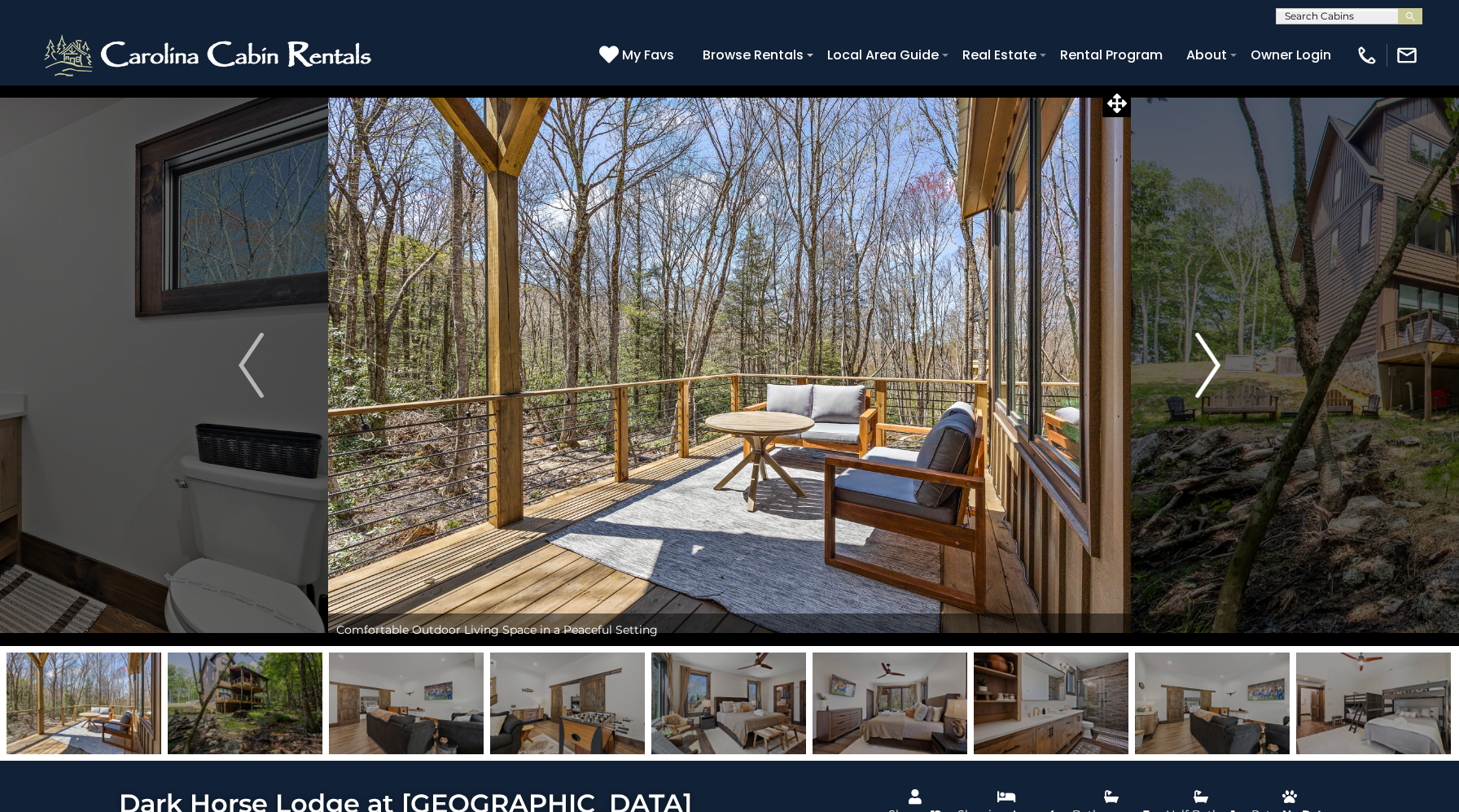
click at [1212, 381] on img "Next" at bounding box center [1207, 365] width 24 height 65
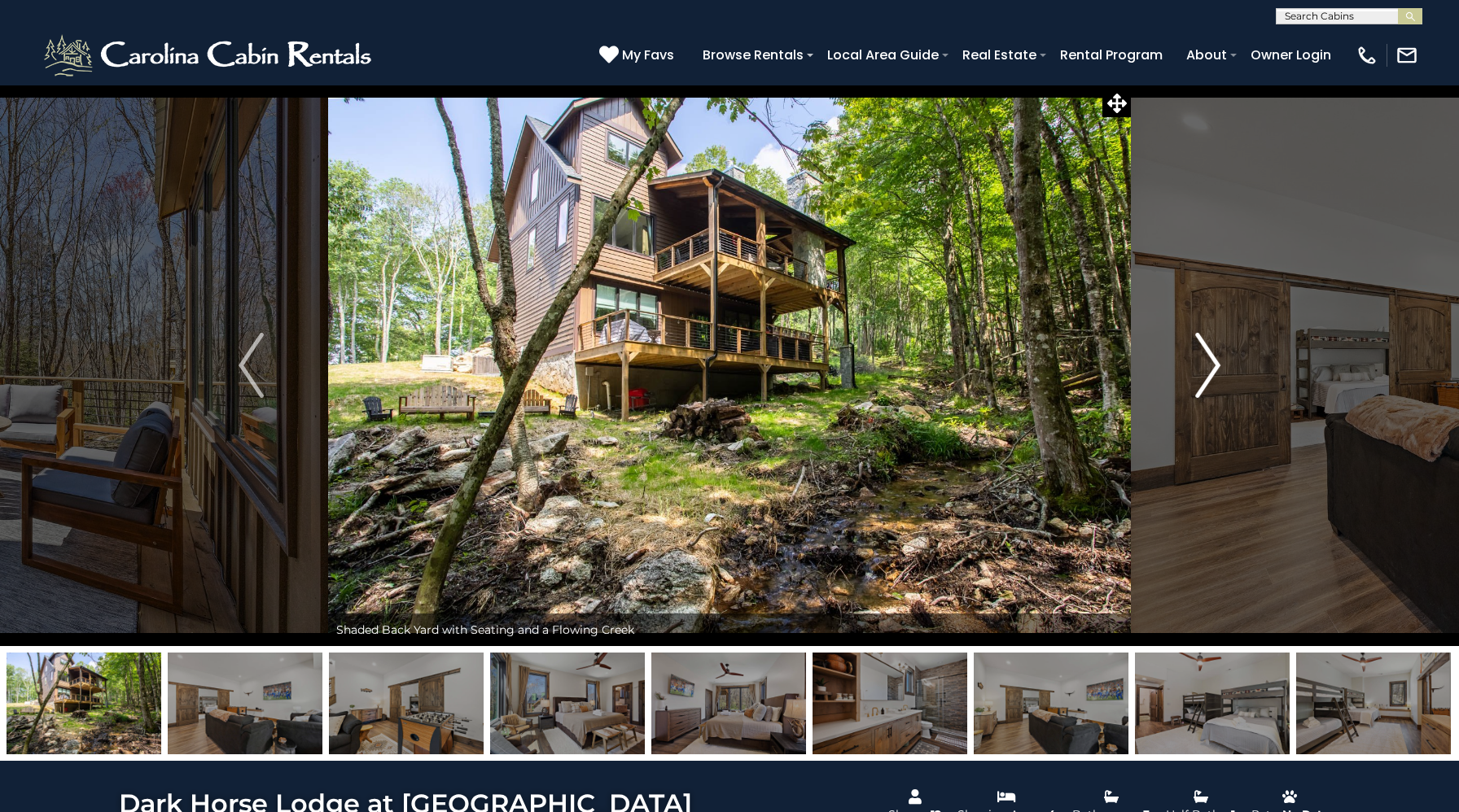
click at [1212, 381] on img "Next" at bounding box center [1207, 365] width 24 height 65
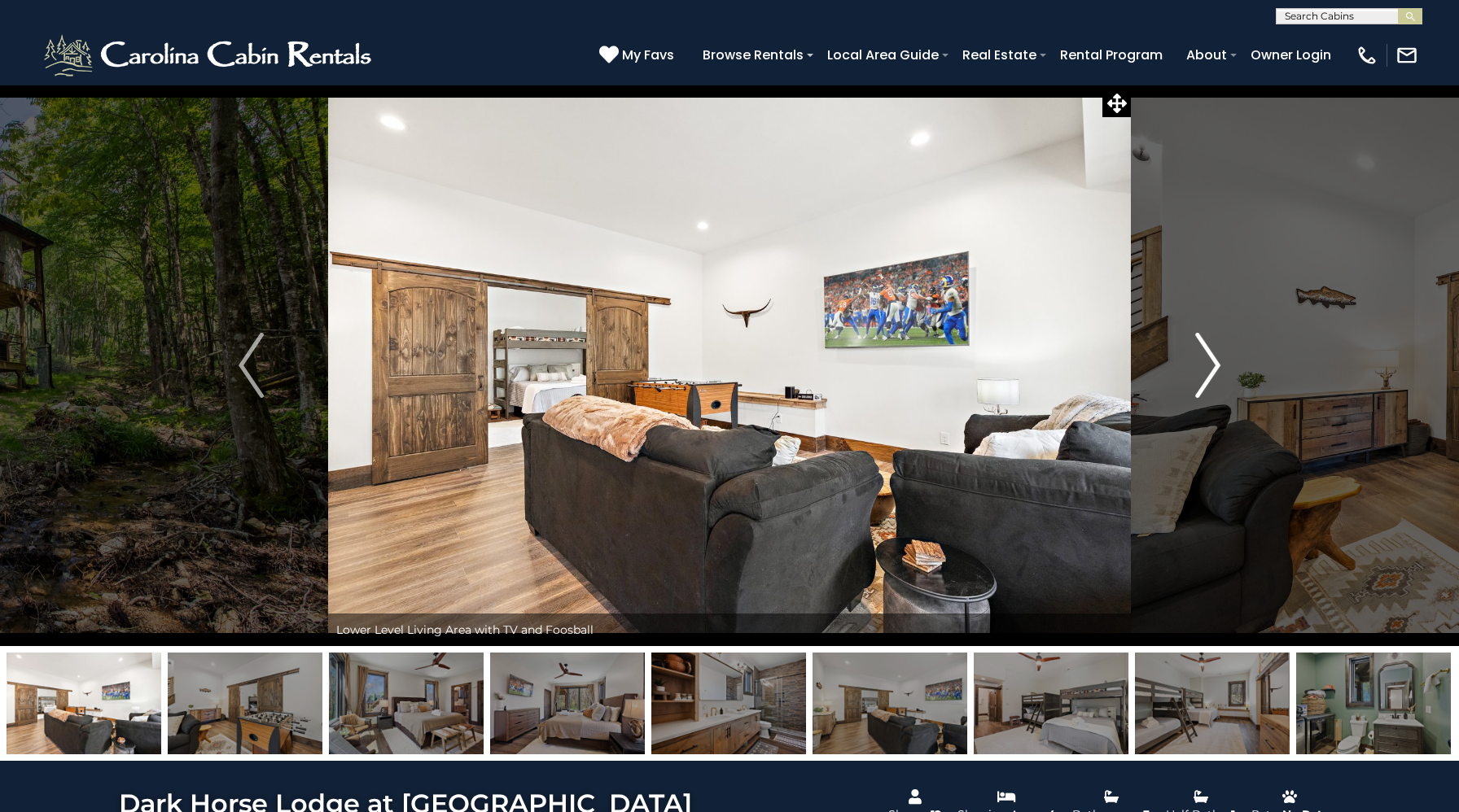
click at [1212, 381] on img "Next" at bounding box center [1207, 365] width 24 height 65
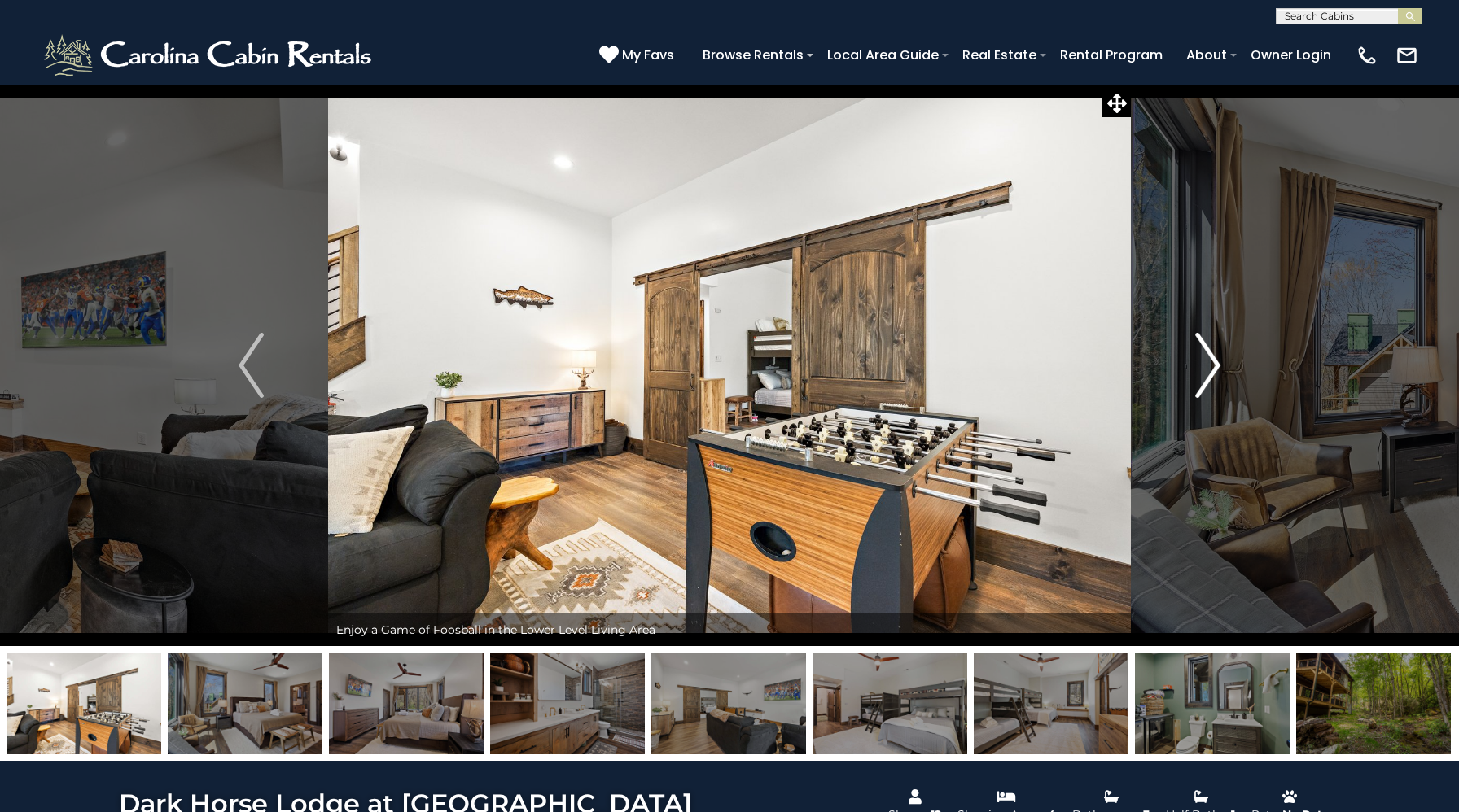
click at [1212, 381] on img "Next" at bounding box center [1207, 365] width 24 height 65
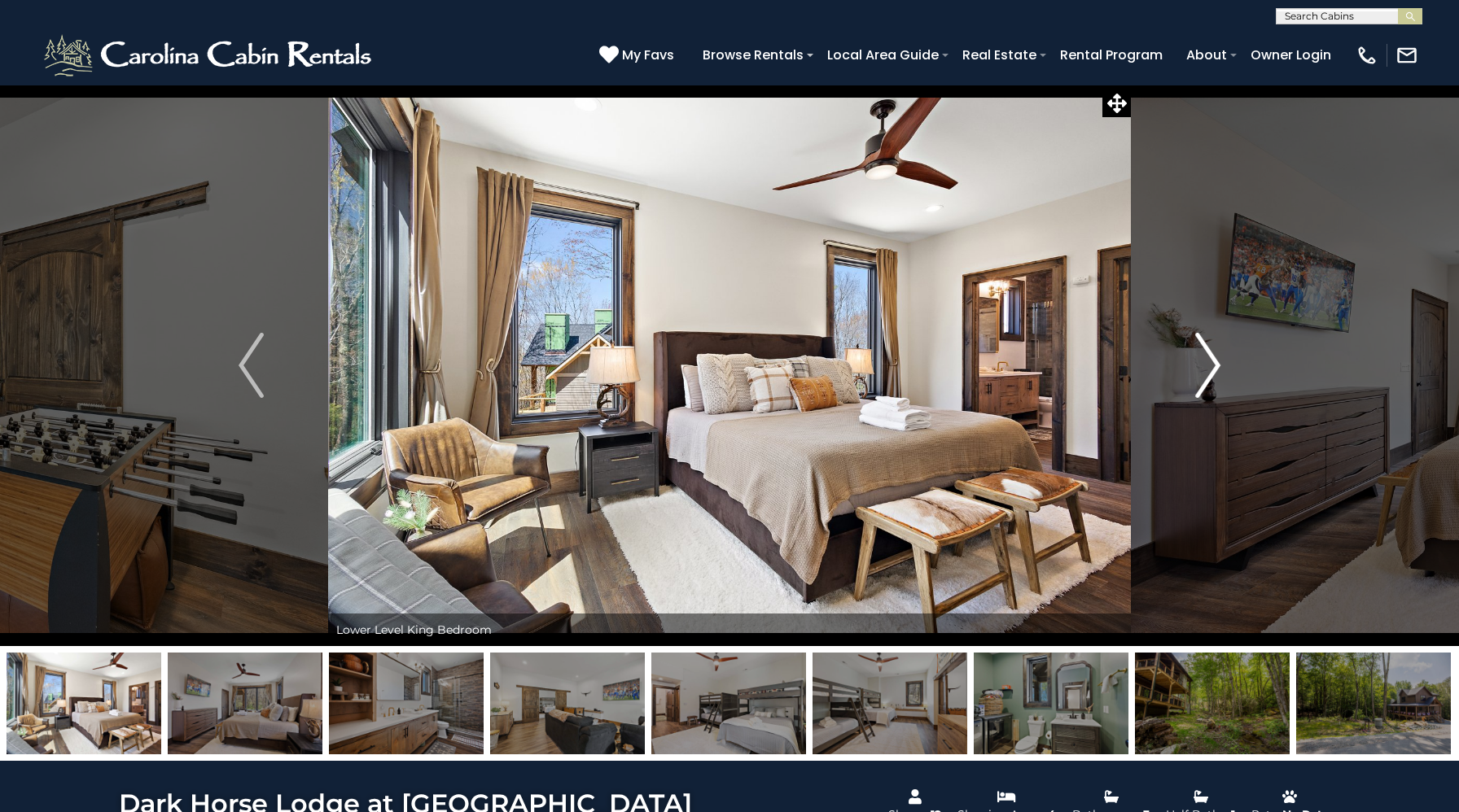
click at [1212, 381] on img "Next" at bounding box center [1207, 365] width 24 height 65
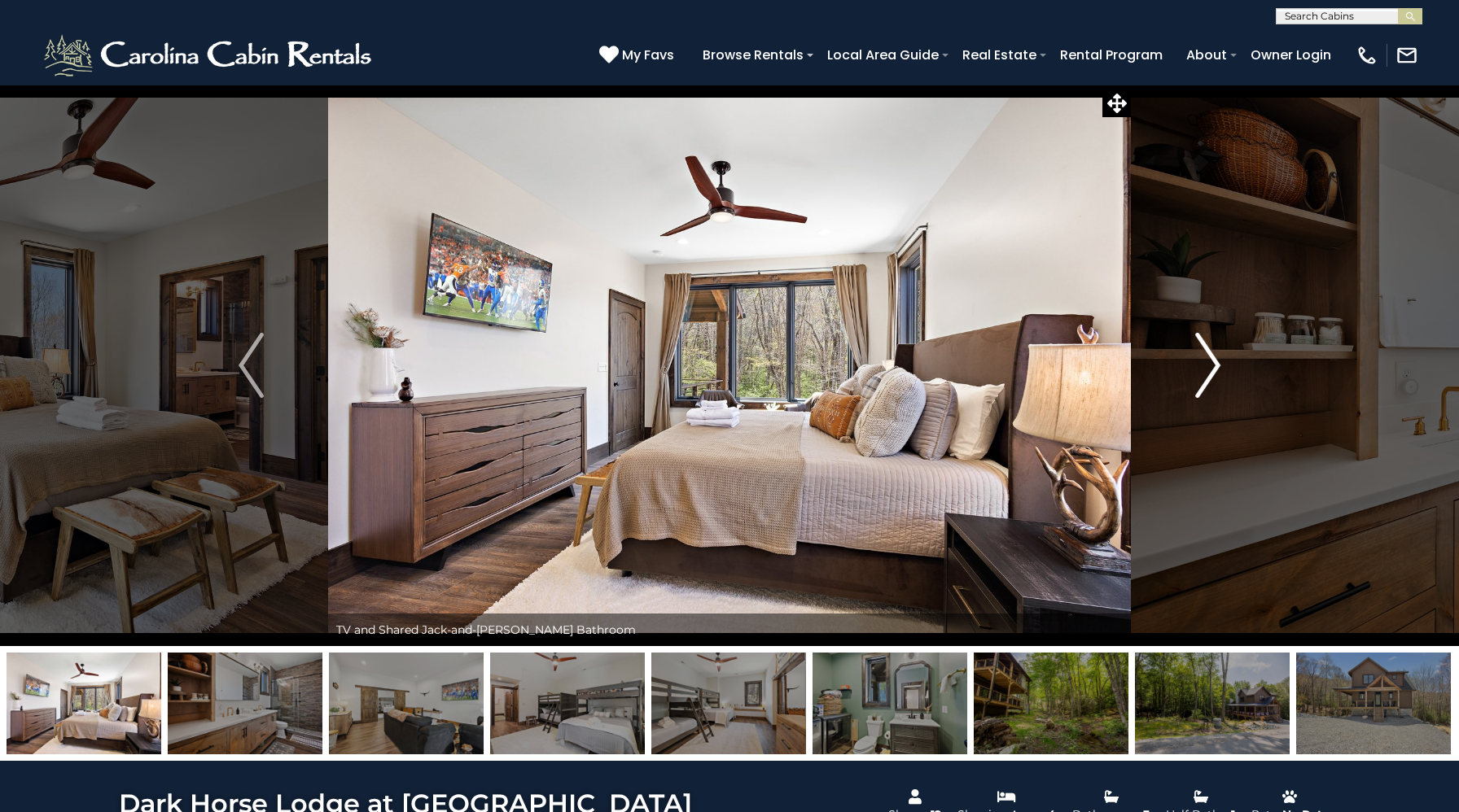
click at [1212, 381] on img "Next" at bounding box center [1207, 365] width 24 height 65
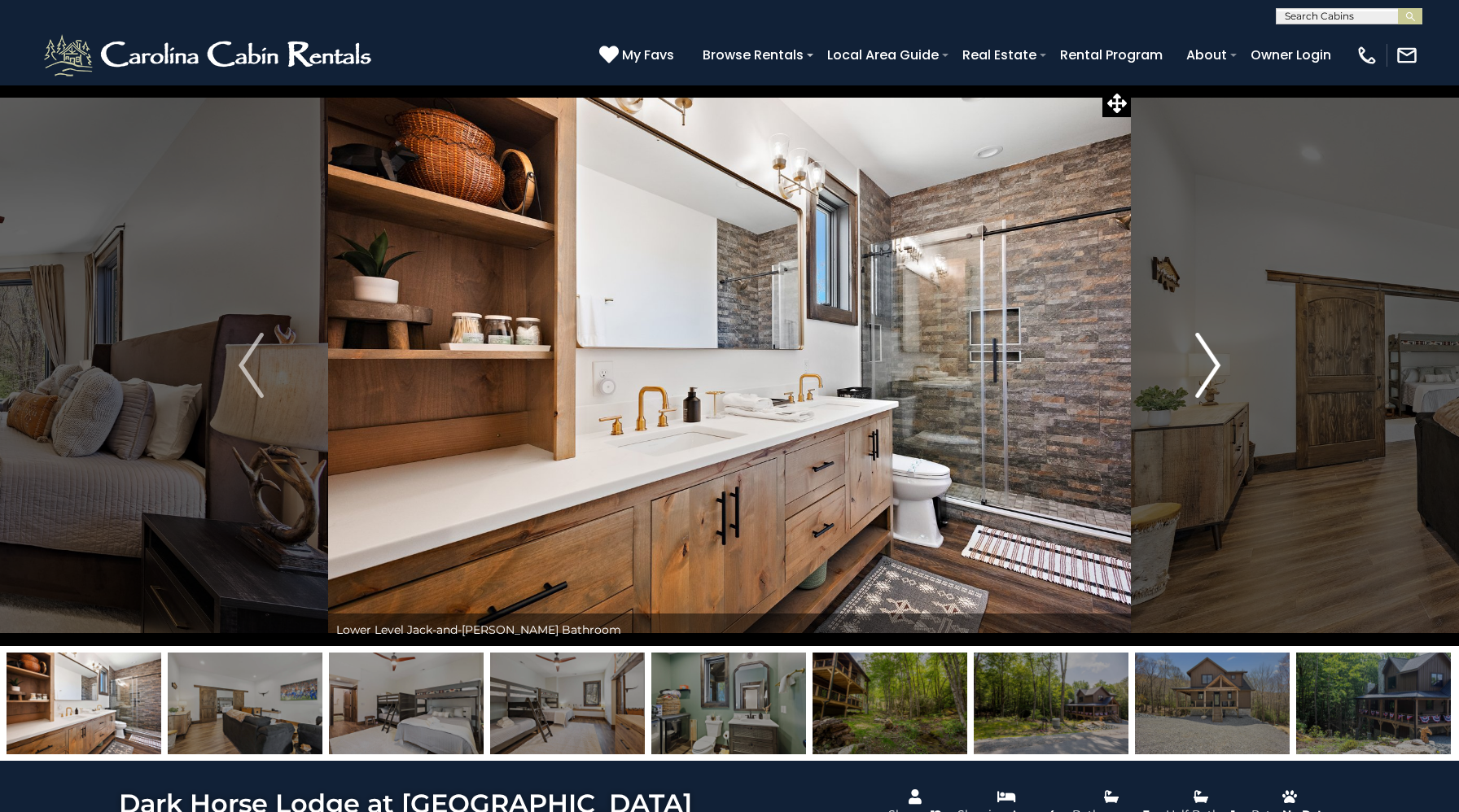
click at [1212, 381] on img "Next" at bounding box center [1207, 365] width 24 height 65
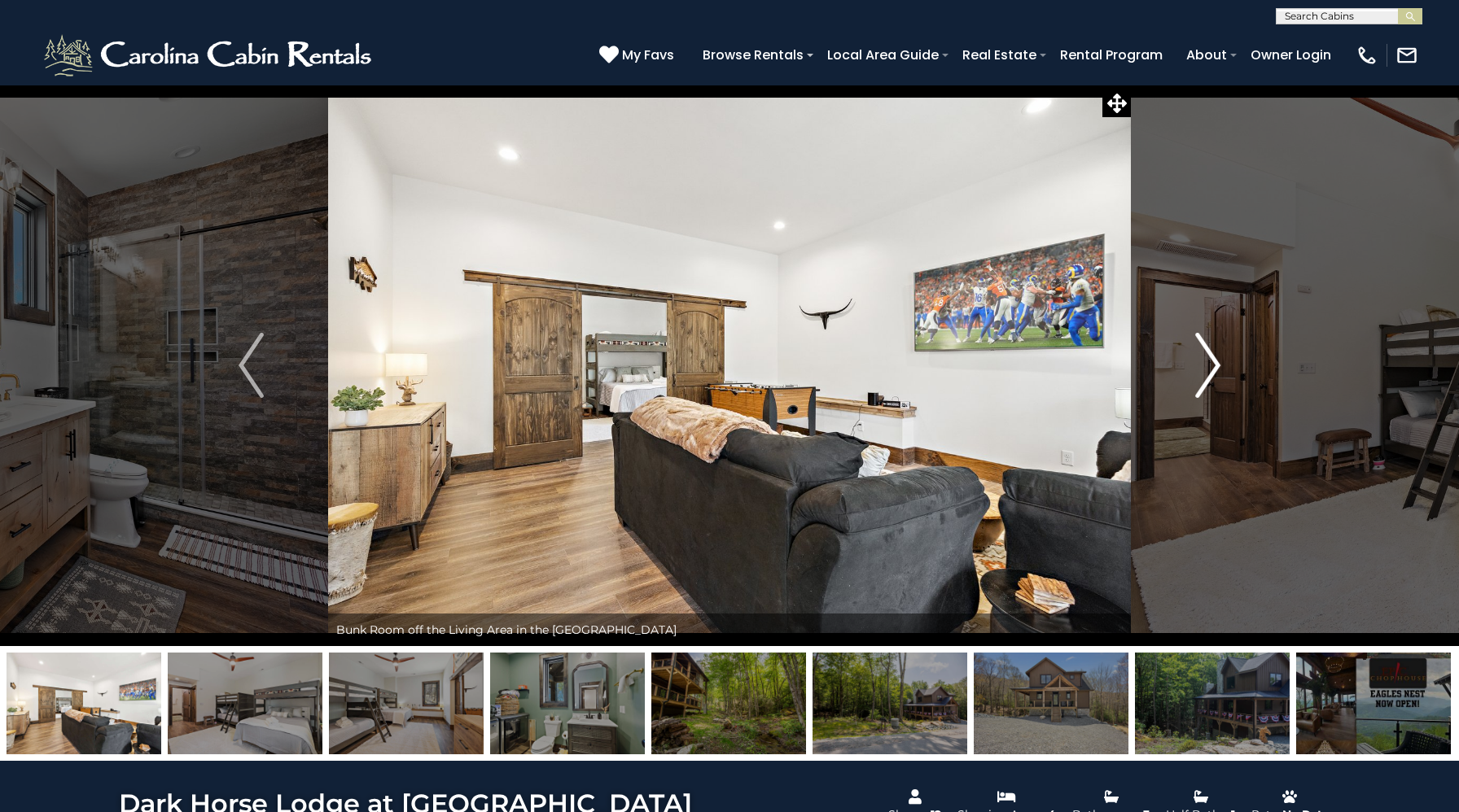
click at [1212, 381] on img "Next" at bounding box center [1207, 365] width 24 height 65
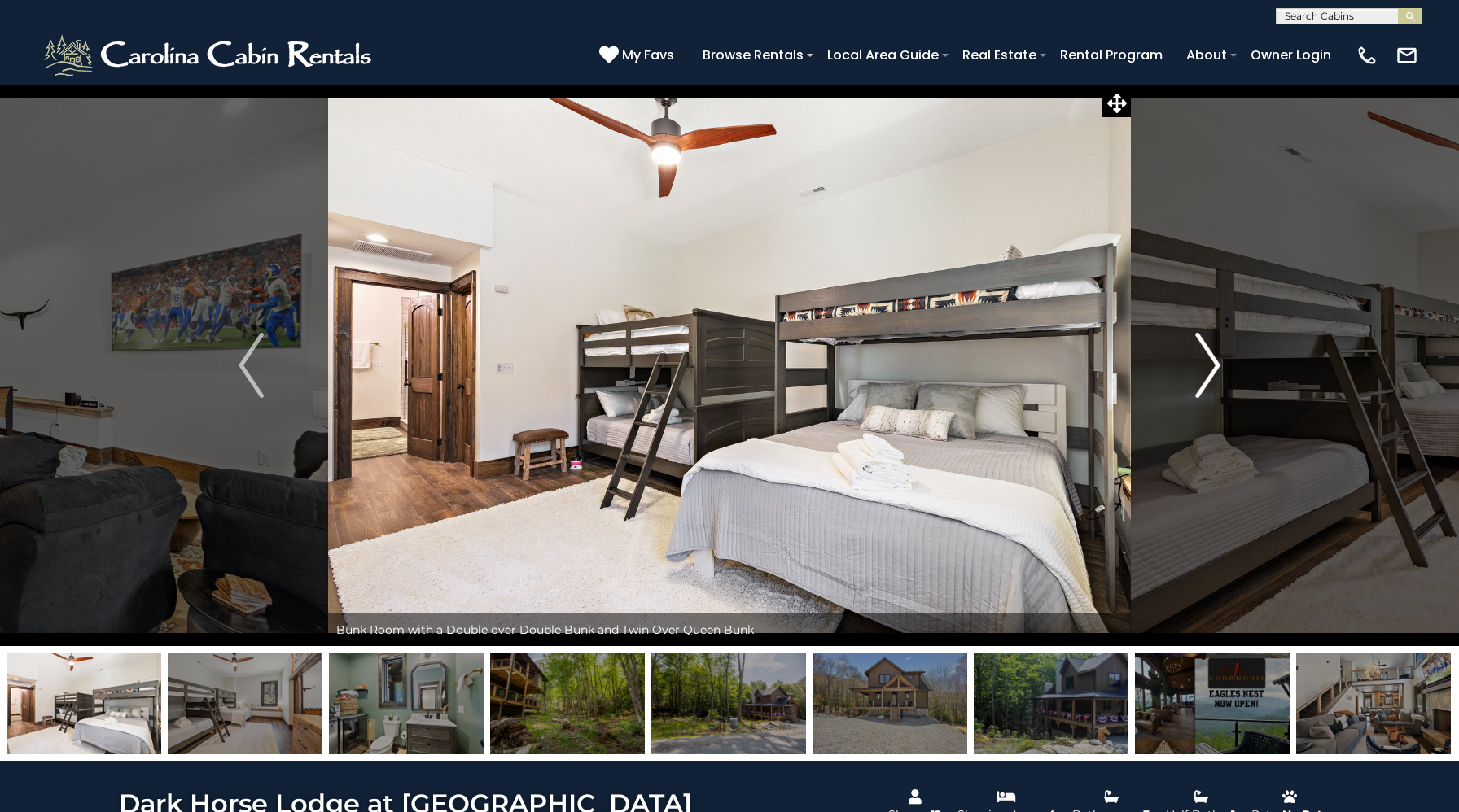
click at [1212, 381] on img "Next" at bounding box center [1207, 365] width 24 height 65
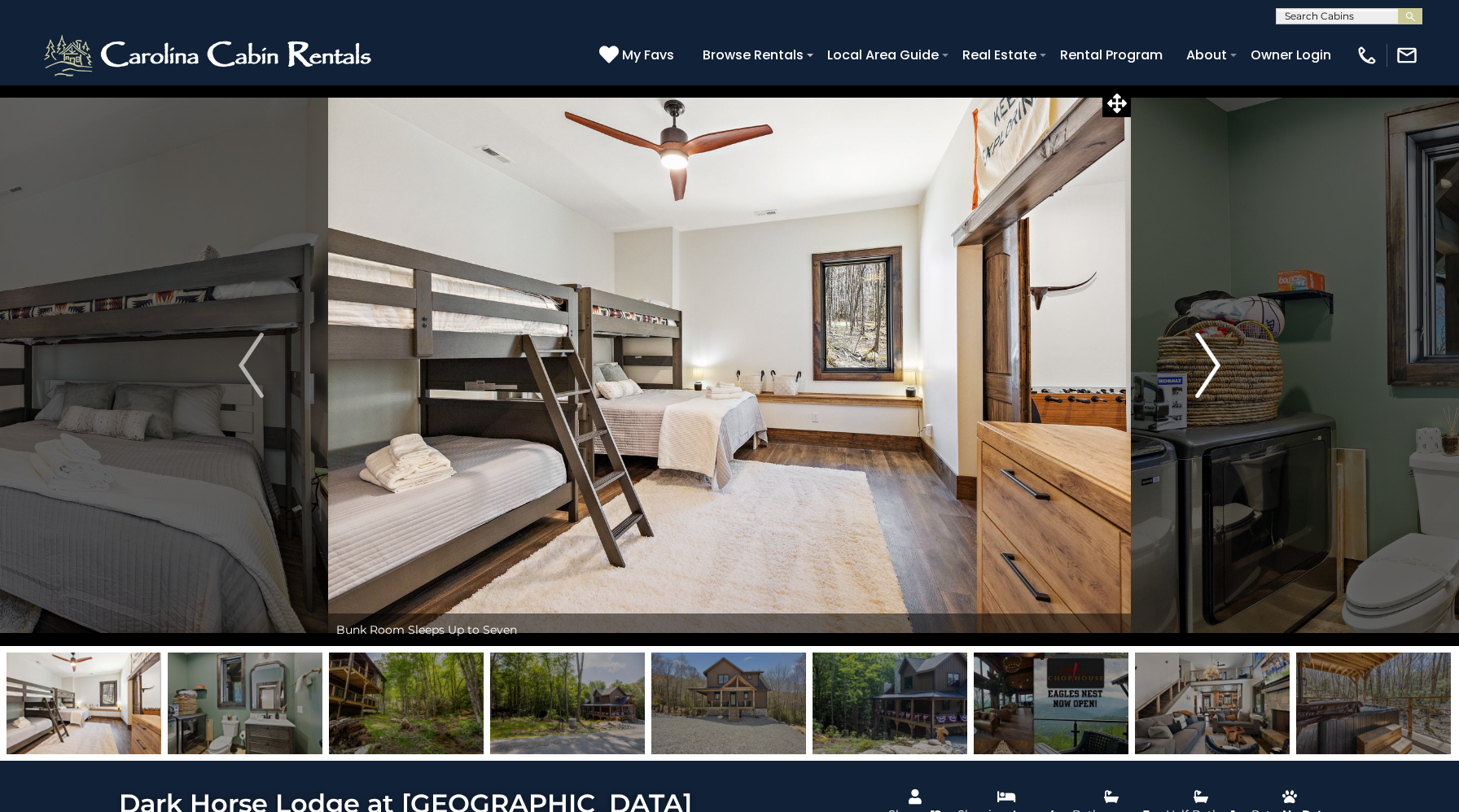
click at [1212, 381] on img "Next" at bounding box center [1207, 365] width 24 height 65
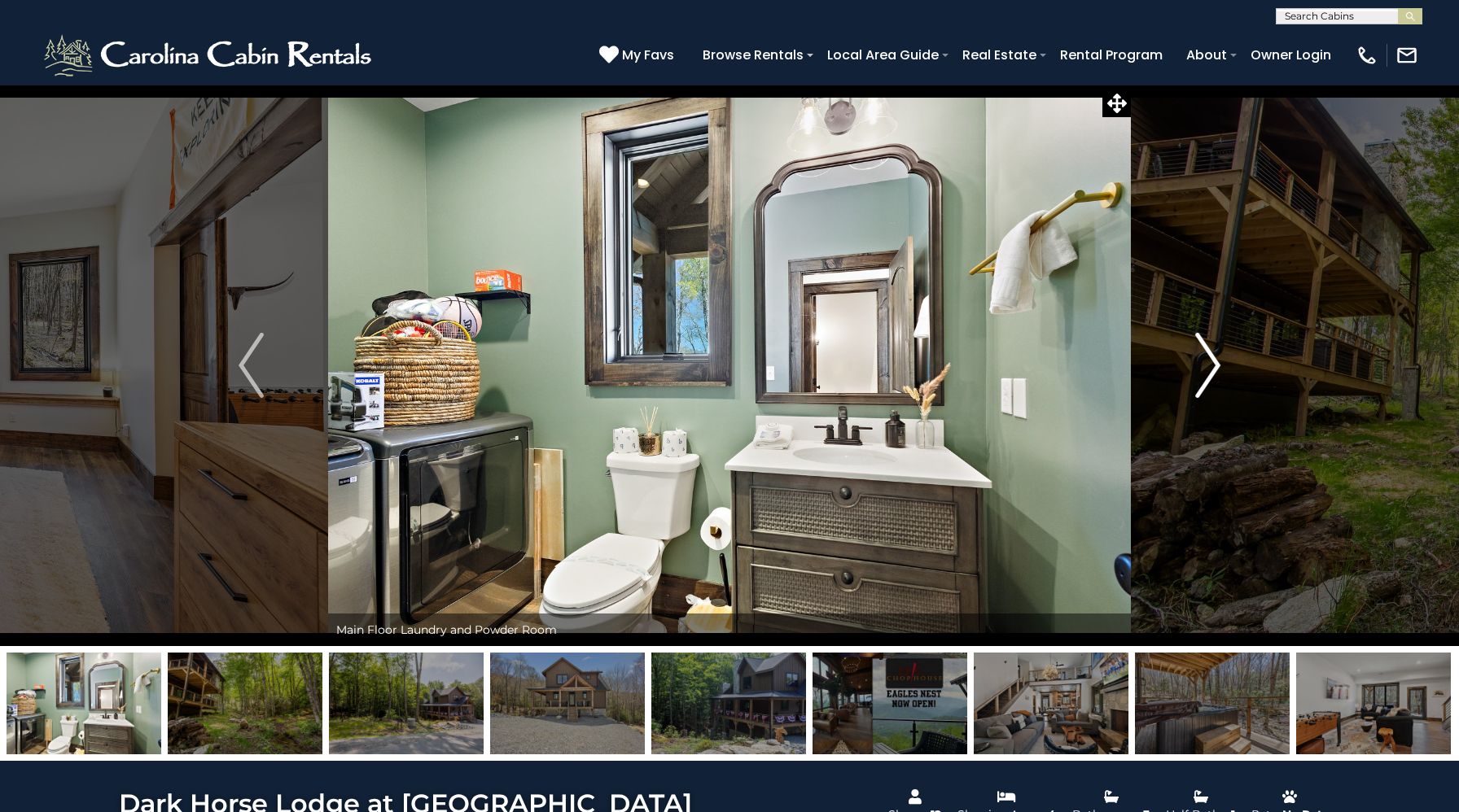
click at [1212, 381] on img "Next" at bounding box center [1207, 365] width 24 height 65
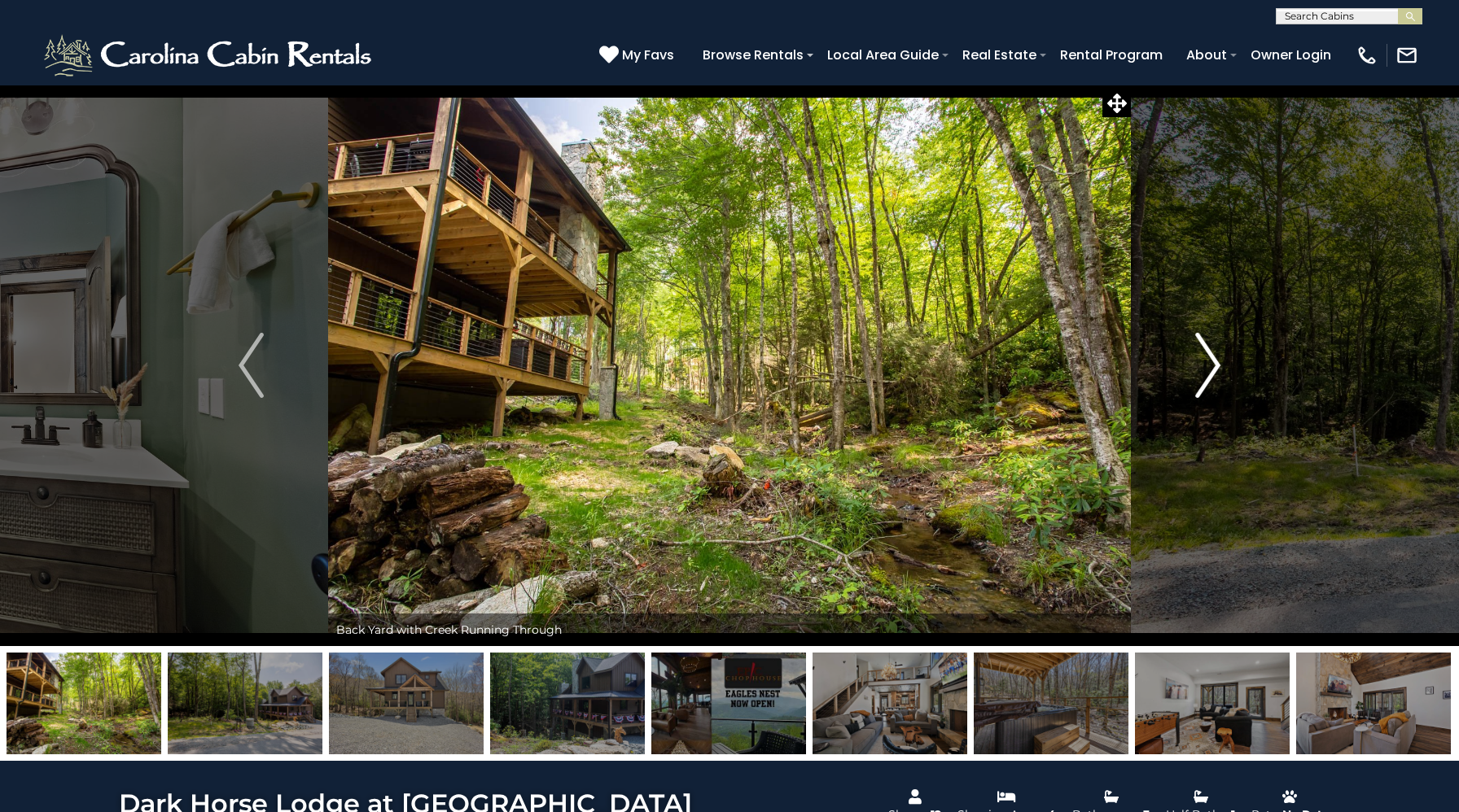
click at [1212, 381] on img "Next" at bounding box center [1207, 365] width 24 height 65
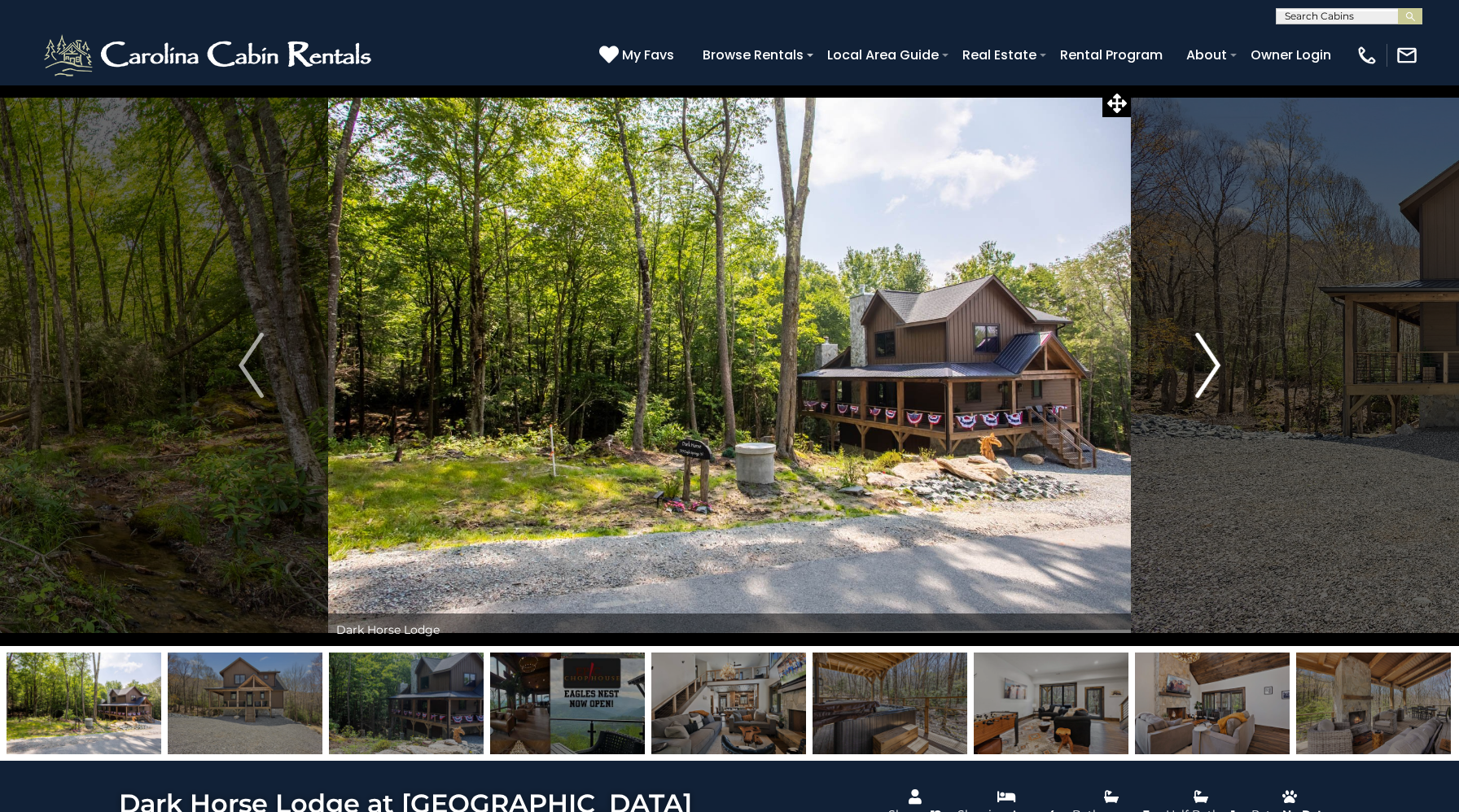
click at [1212, 381] on img "Next" at bounding box center [1207, 365] width 24 height 65
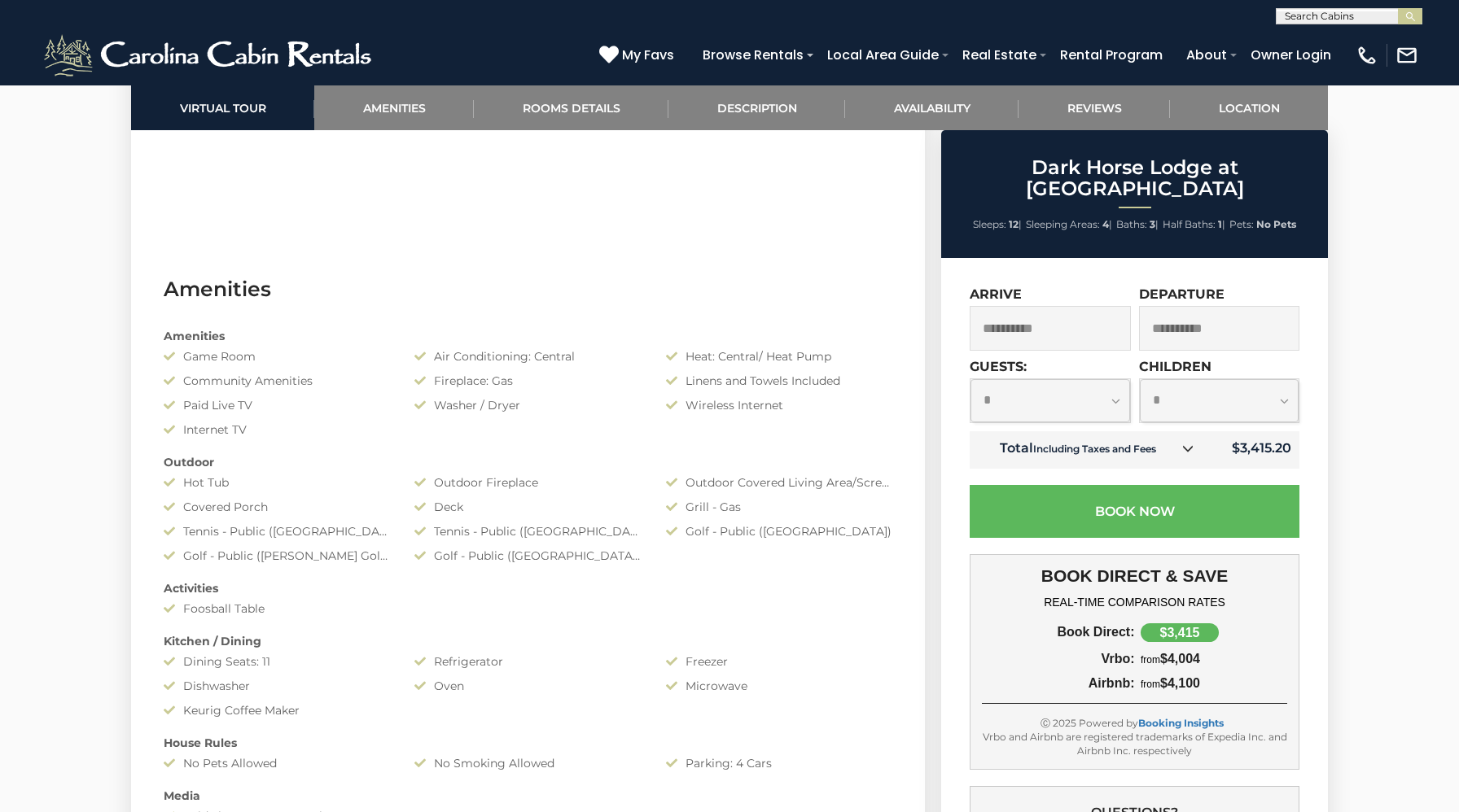
scroll to position [1092, 0]
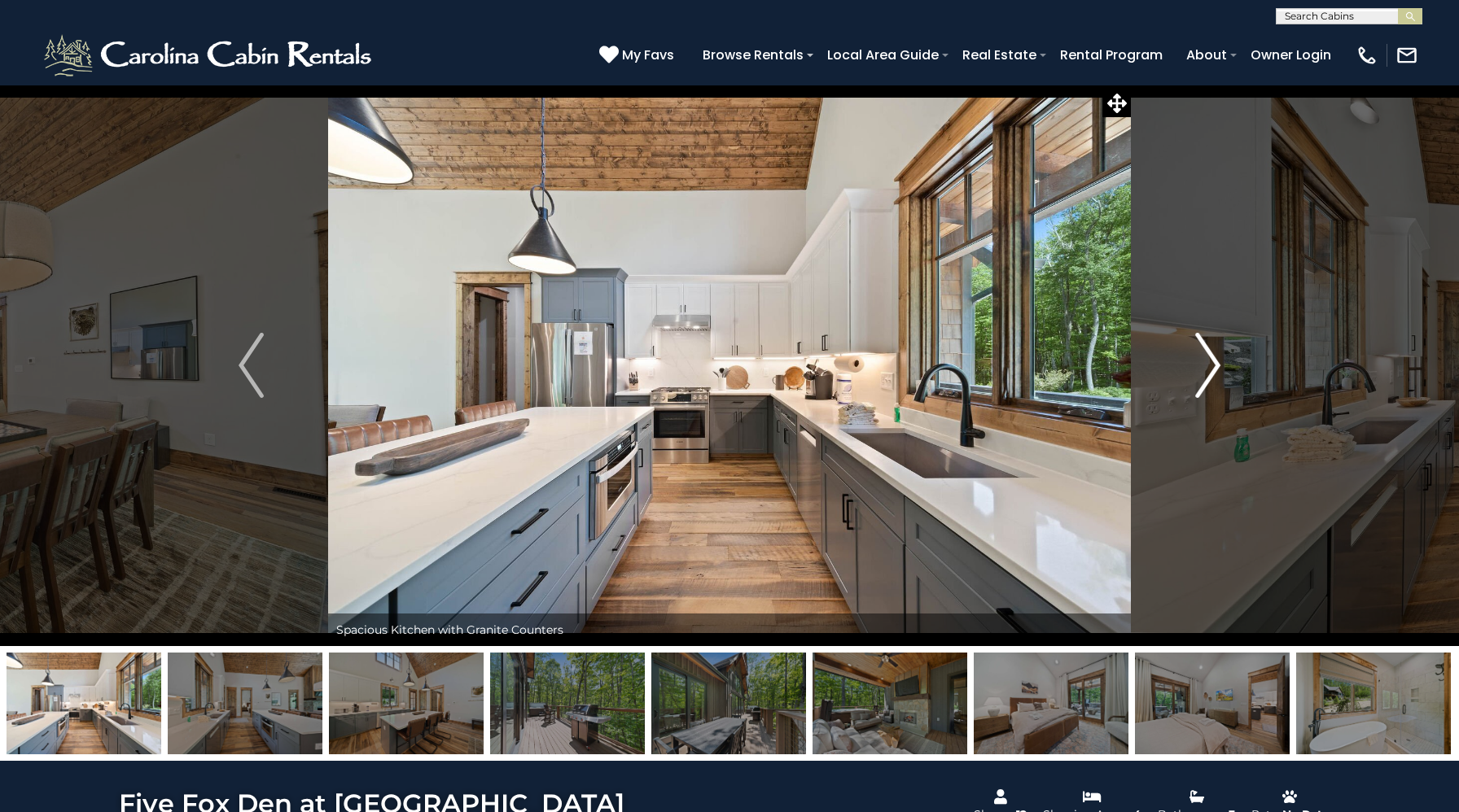
click at [1200, 350] on img "Next" at bounding box center [1207, 365] width 24 height 65
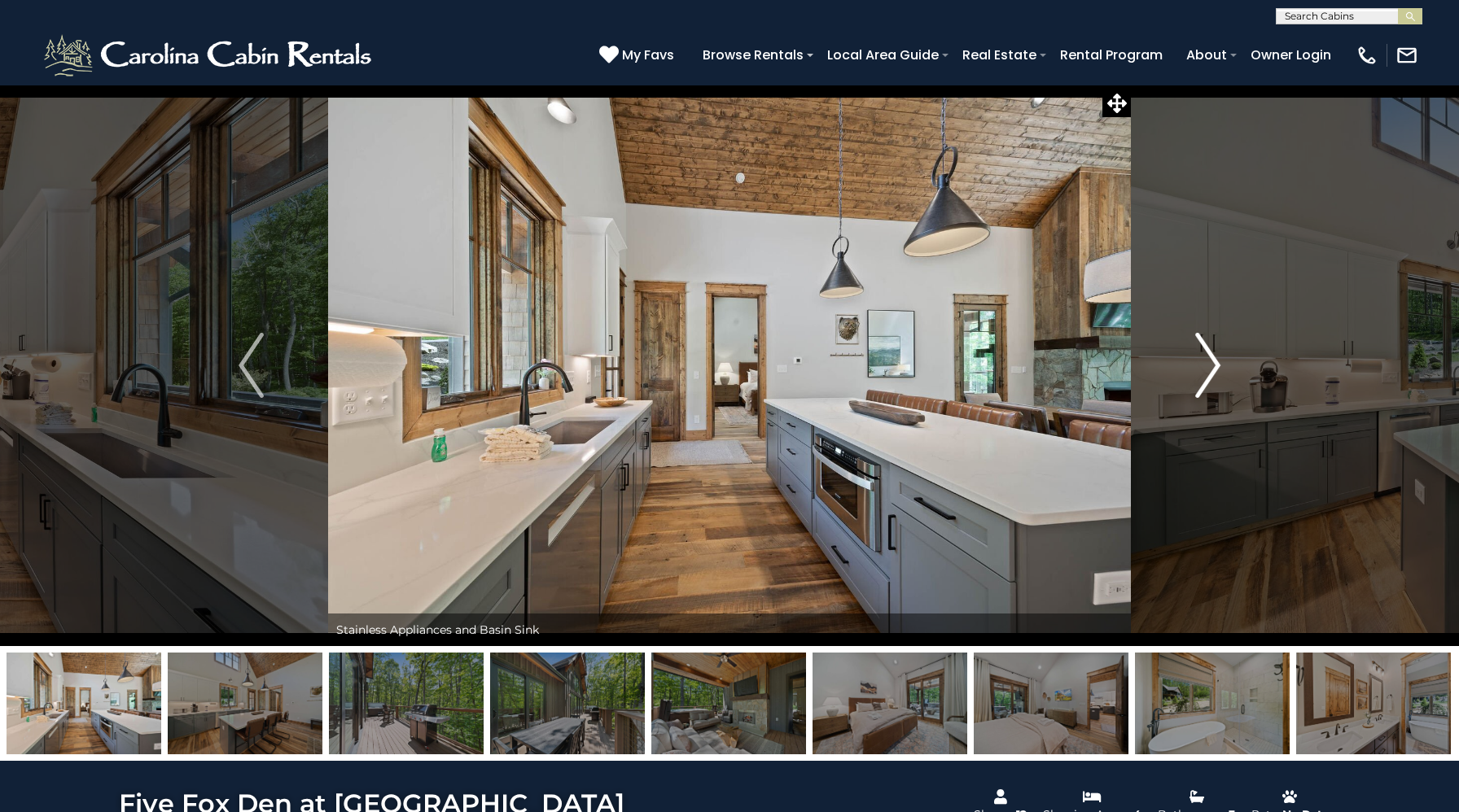
click at [1200, 350] on img "Next" at bounding box center [1207, 365] width 24 height 65
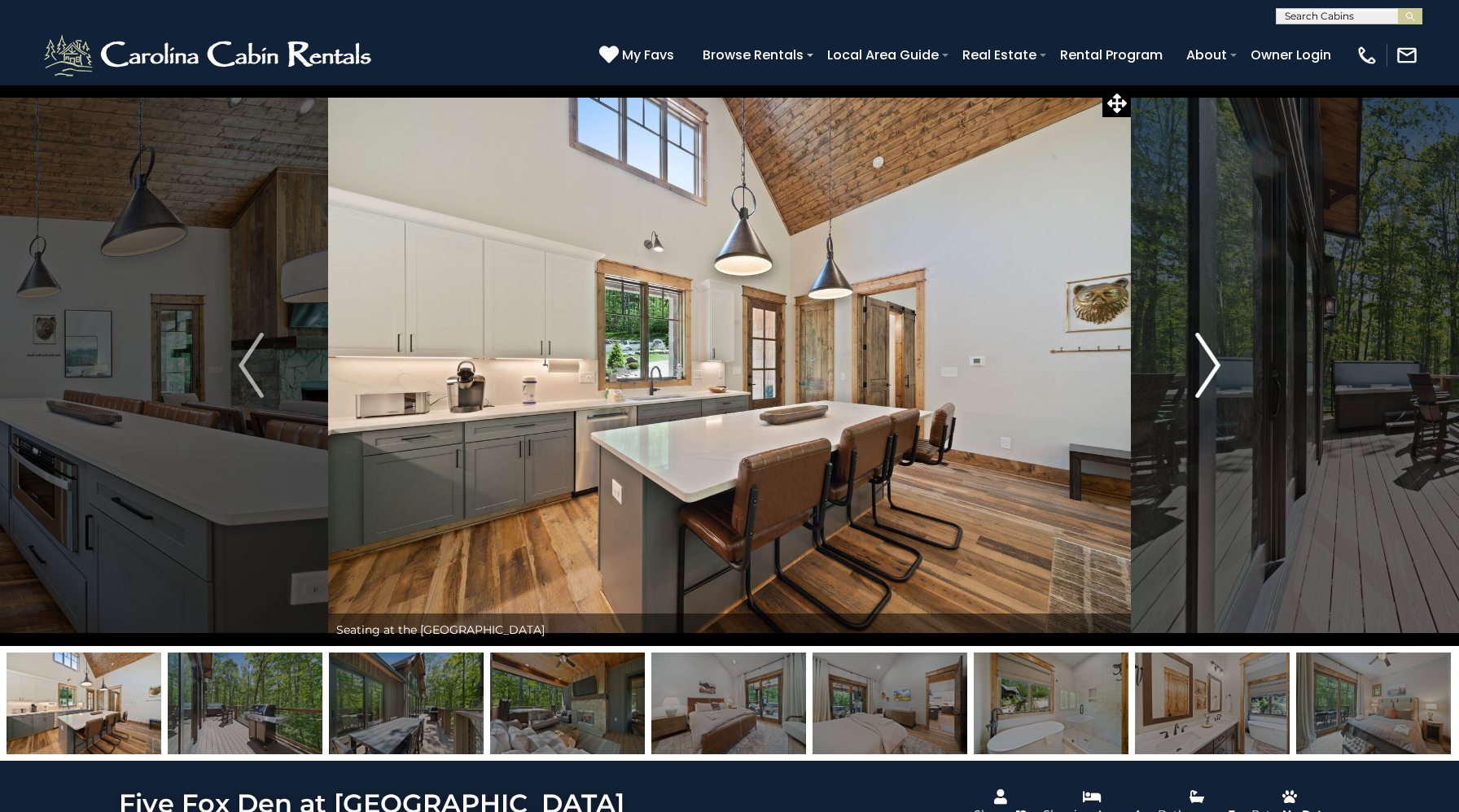
click at [1200, 350] on img "Next" at bounding box center [1207, 365] width 24 height 65
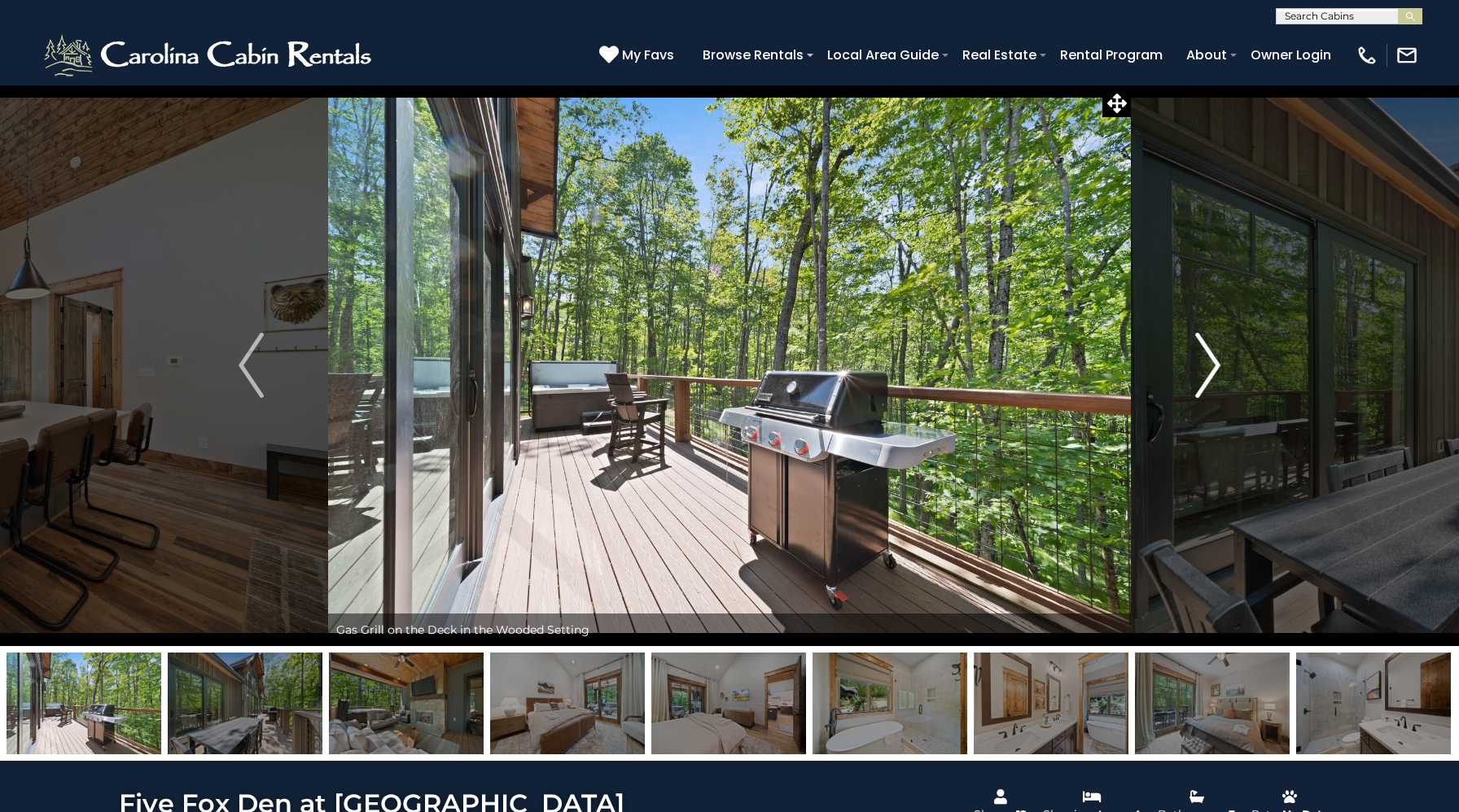
click at [1200, 350] on img "Next" at bounding box center [1207, 365] width 24 height 65
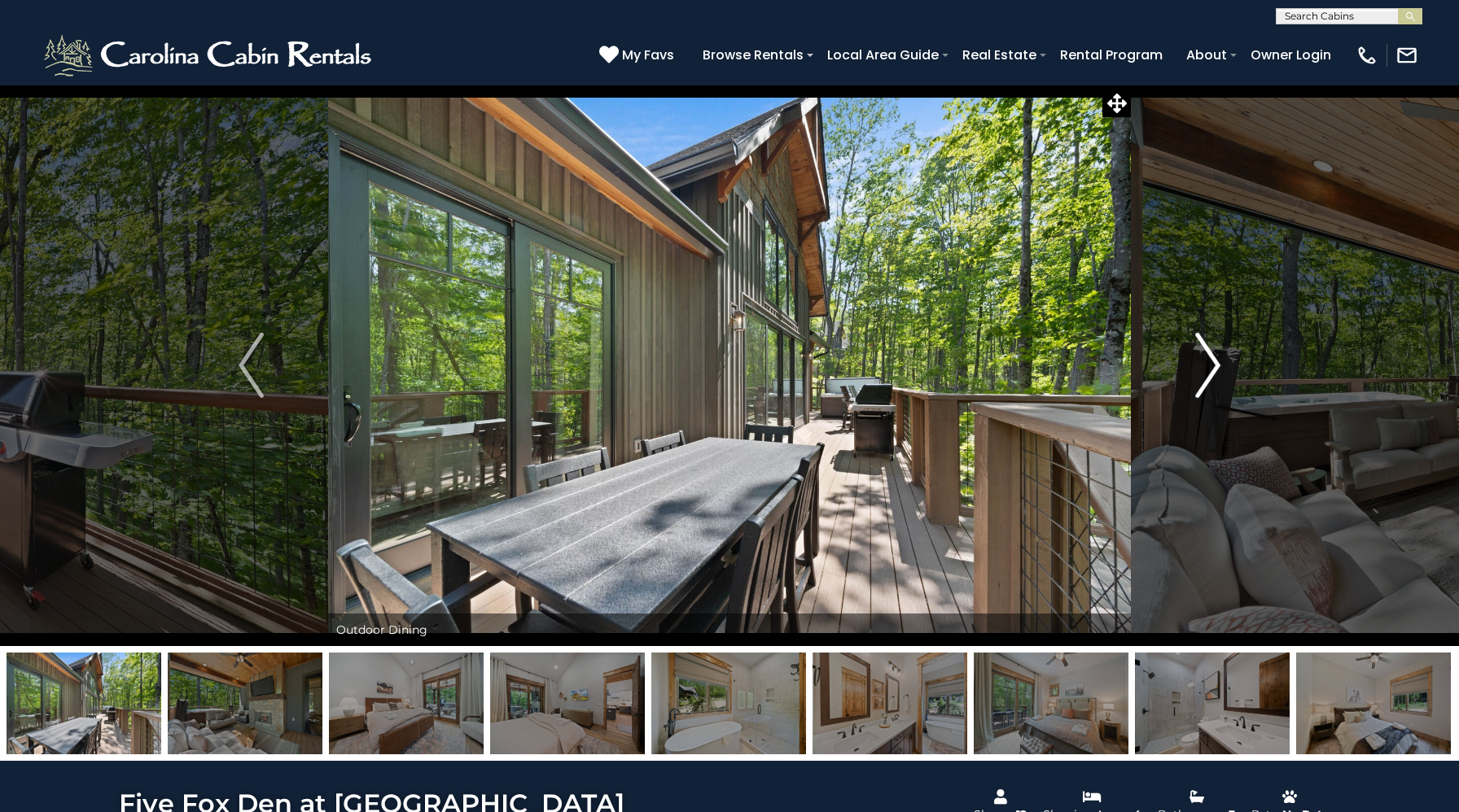
click at [1200, 350] on img "Next" at bounding box center [1207, 365] width 24 height 65
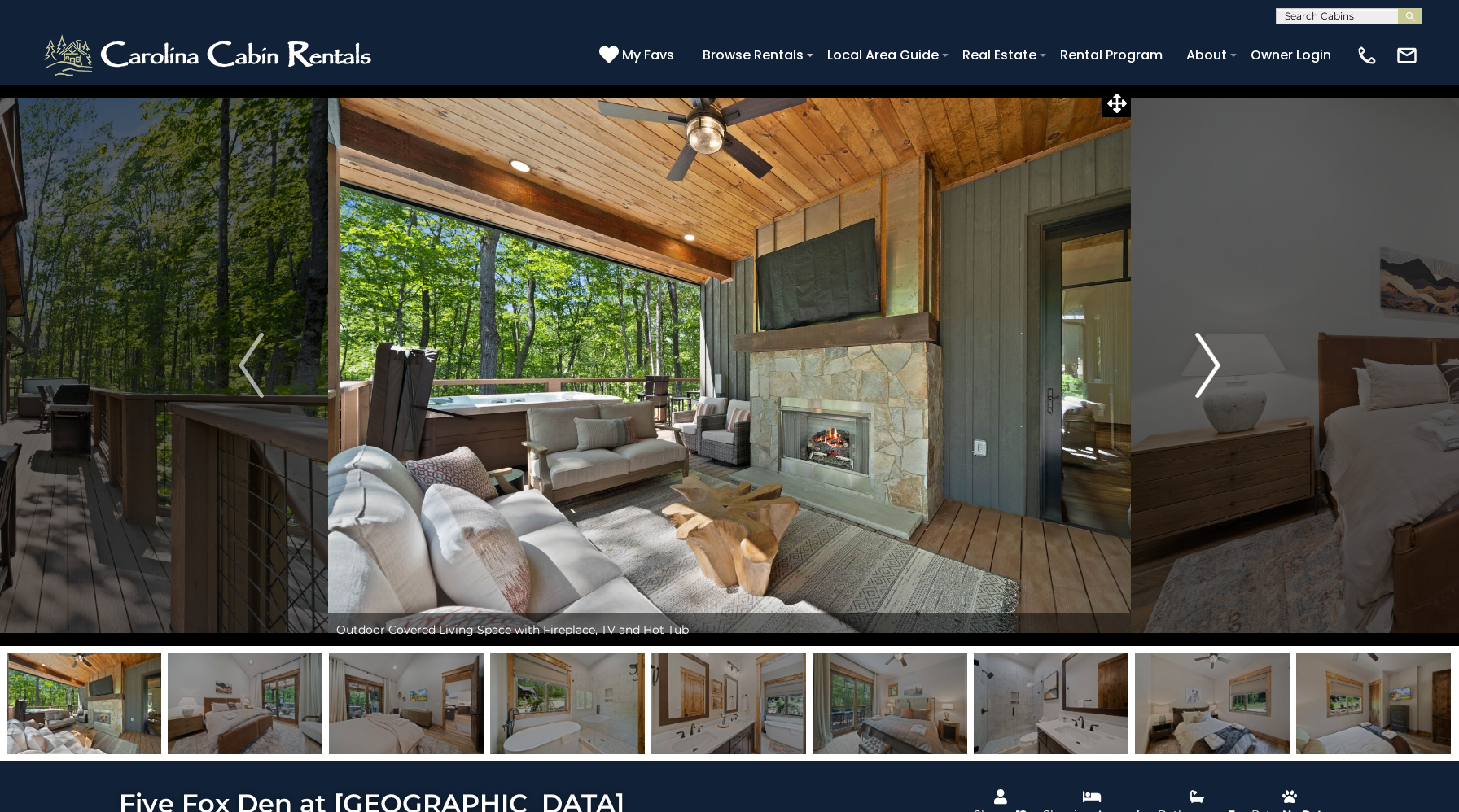
click at [1200, 350] on img "Next" at bounding box center [1207, 365] width 24 height 65
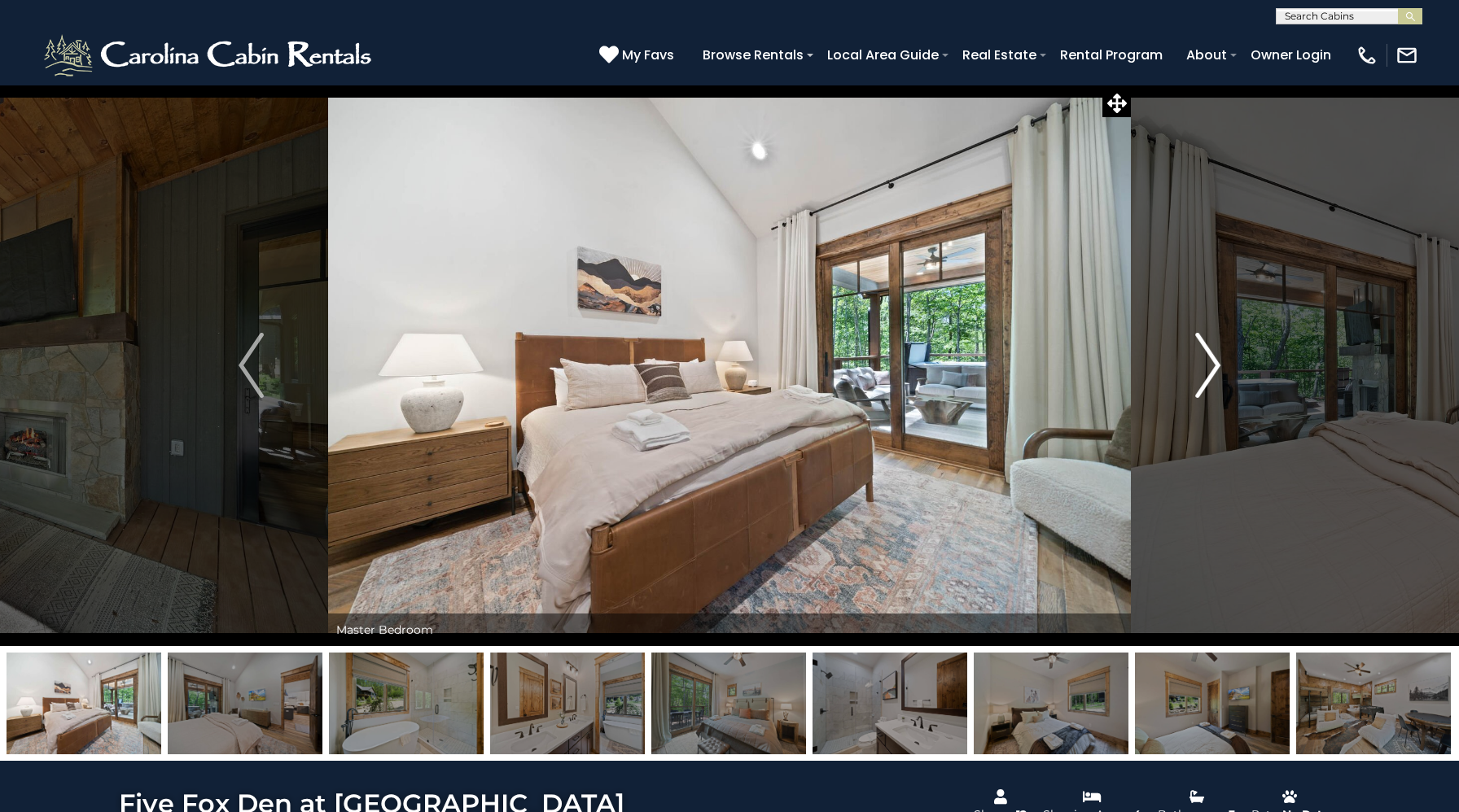
click at [1200, 350] on img "Next" at bounding box center [1207, 365] width 24 height 65
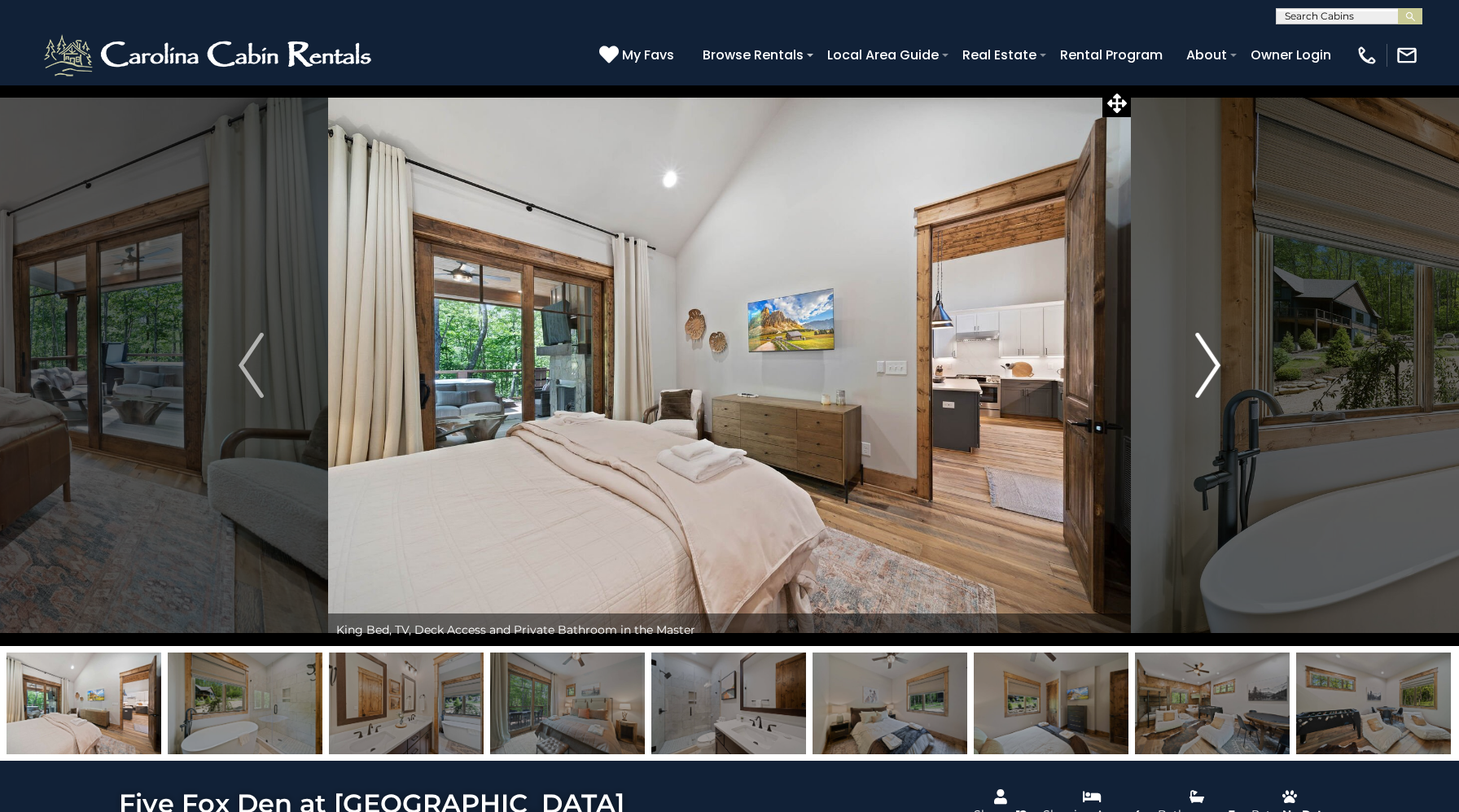
click at [1200, 350] on img "Next" at bounding box center [1207, 365] width 24 height 65
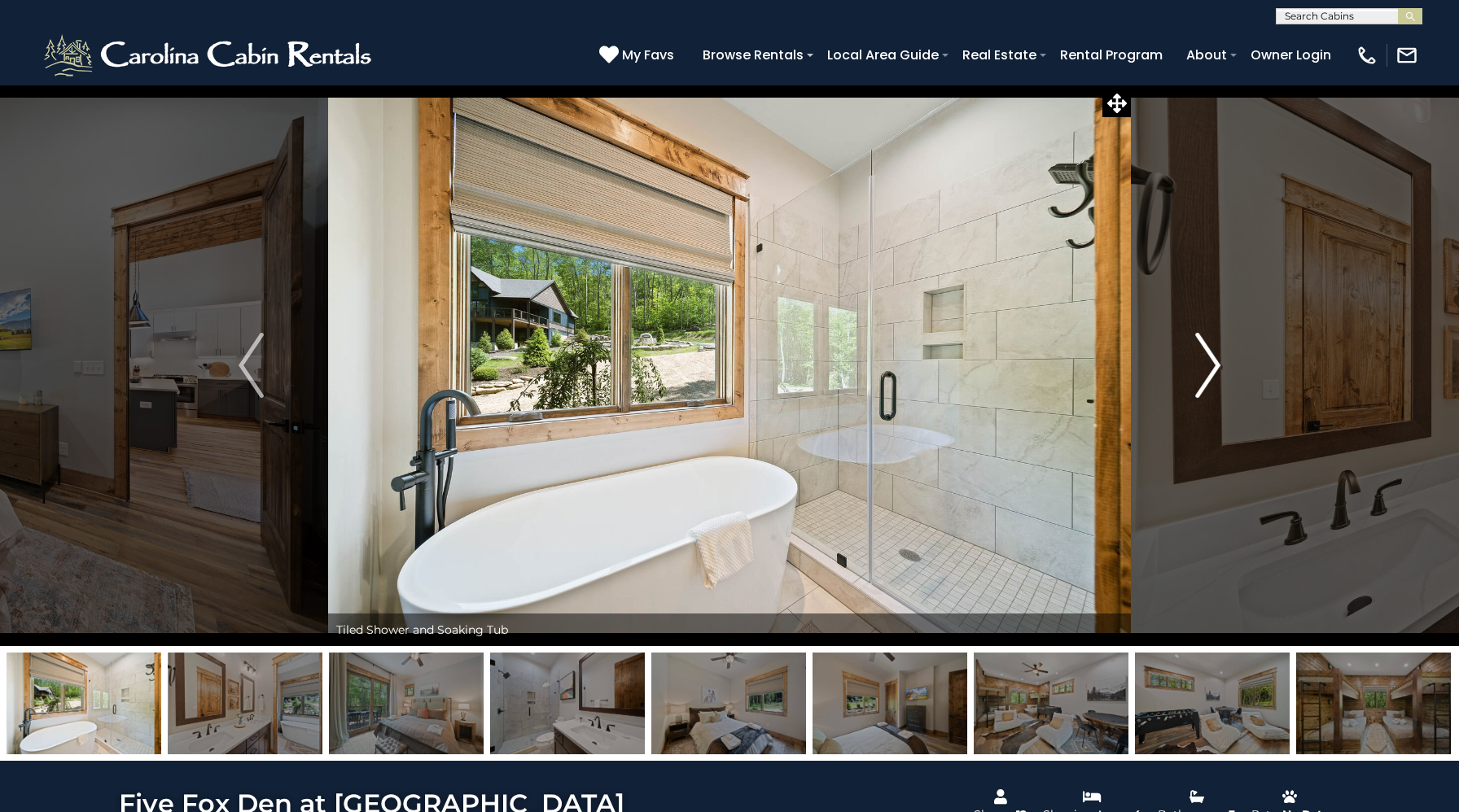
click at [1200, 350] on img "Next" at bounding box center [1207, 365] width 24 height 65
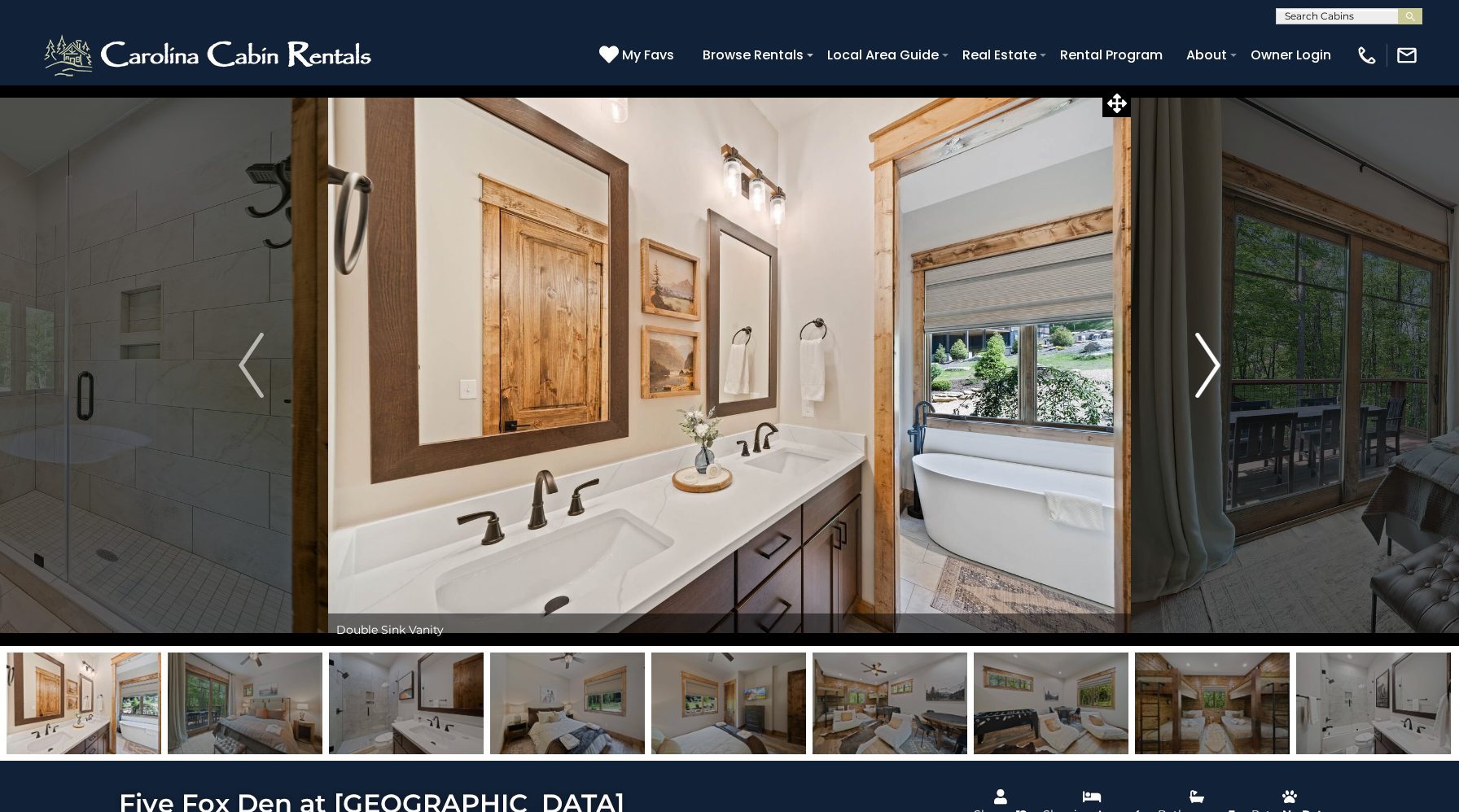
click at [1200, 350] on img "Next" at bounding box center [1207, 365] width 24 height 65
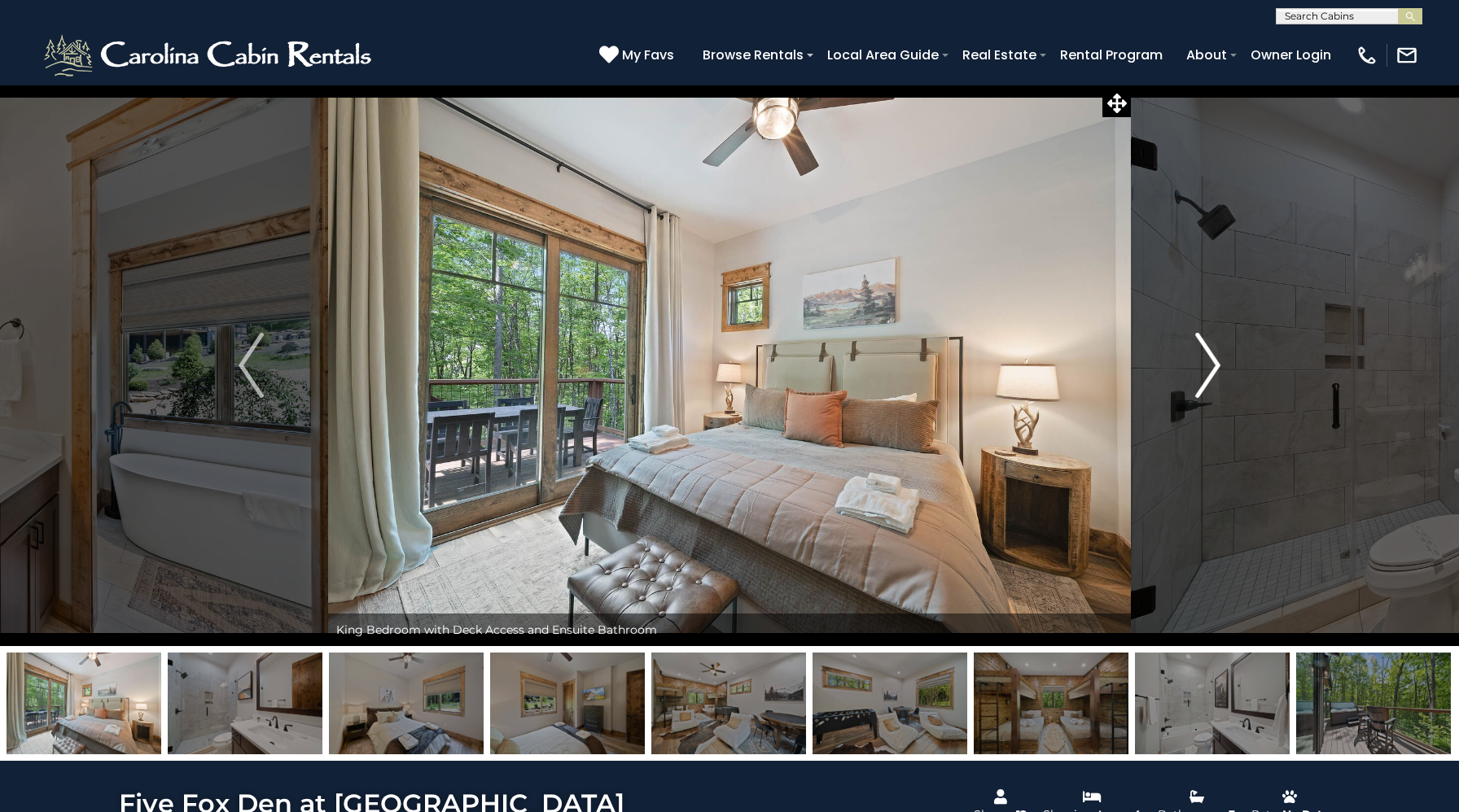
click at [1200, 350] on img "Next" at bounding box center [1207, 365] width 24 height 65
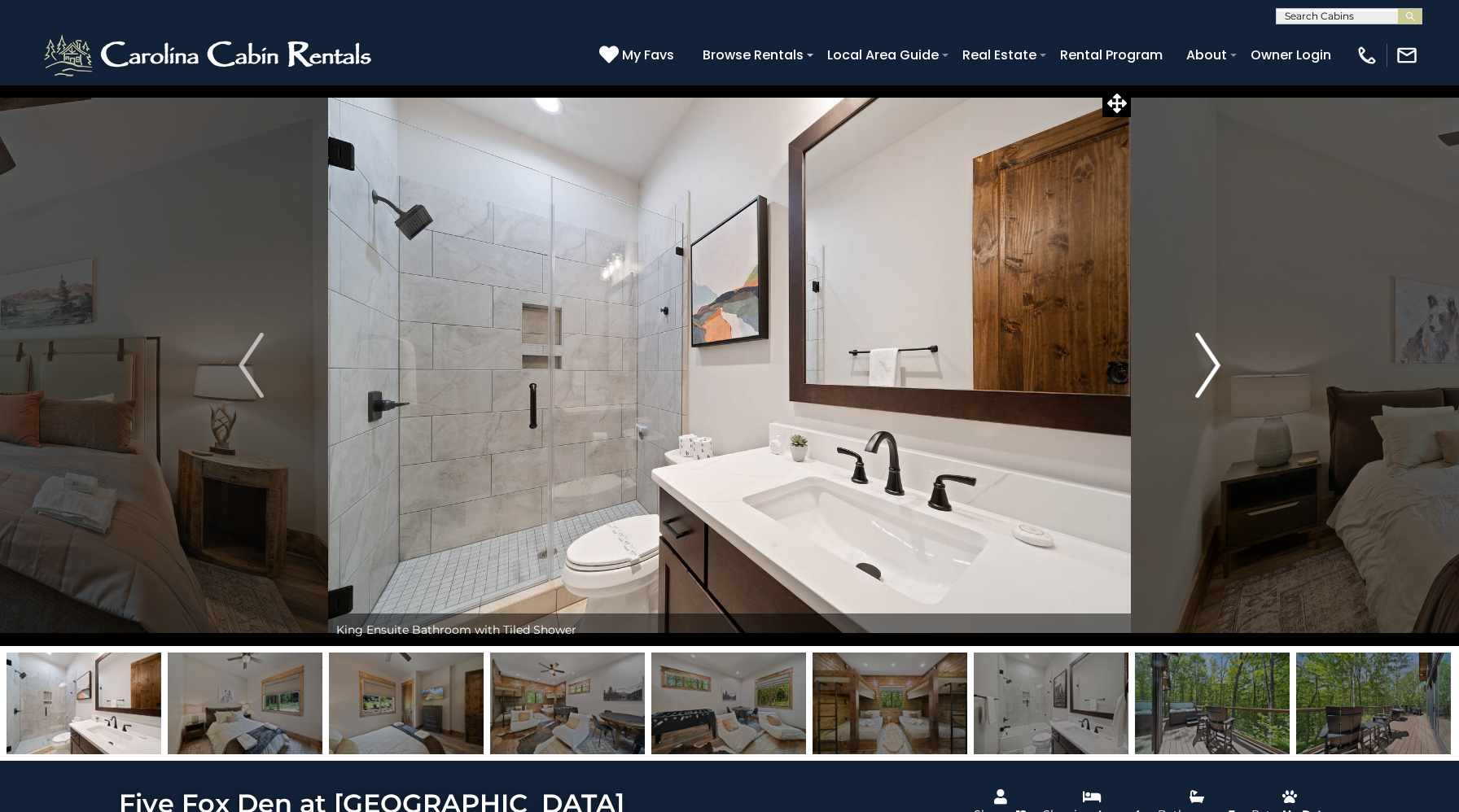
click at [1200, 350] on img "Next" at bounding box center [1207, 365] width 24 height 65
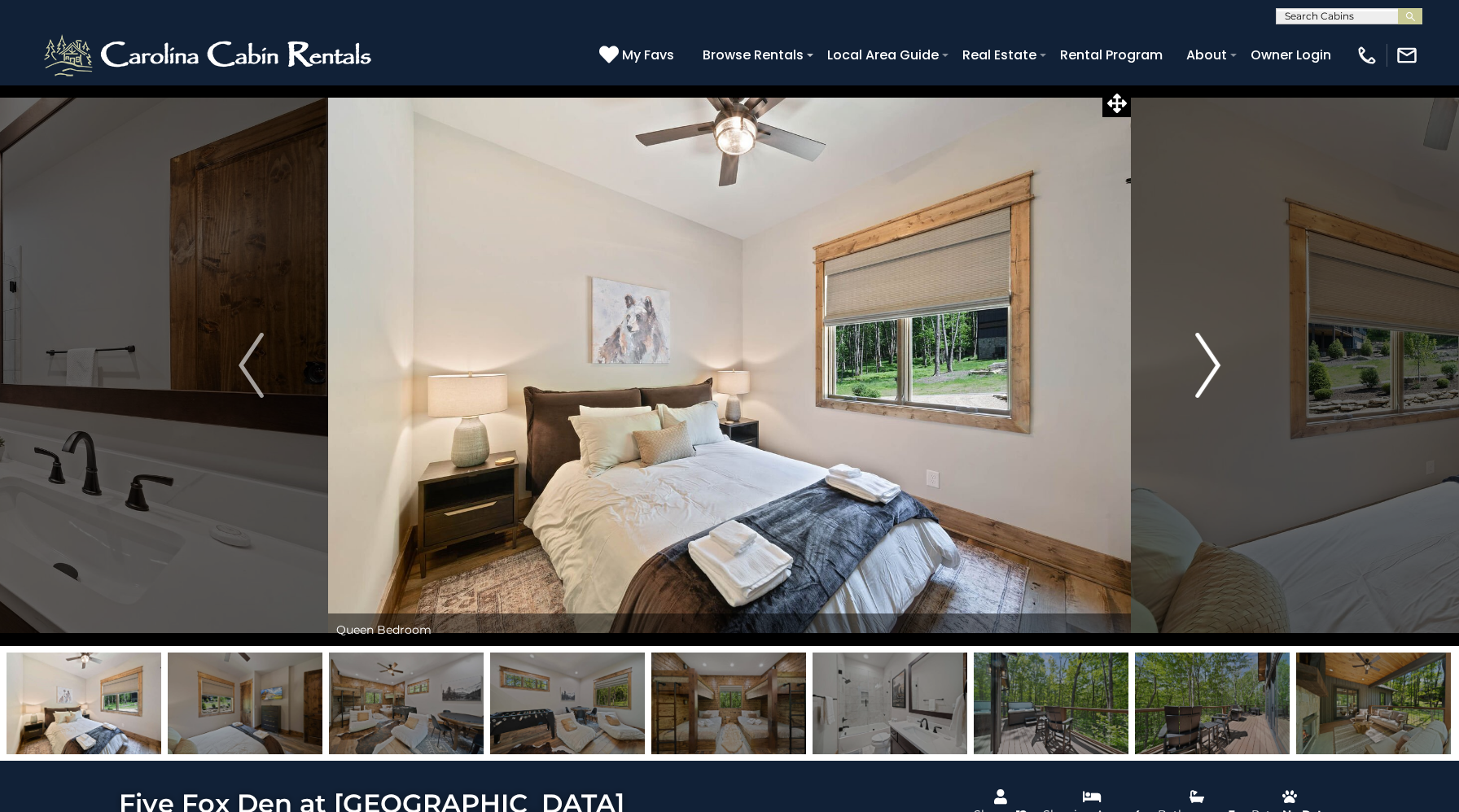
click at [1200, 350] on img "Next" at bounding box center [1207, 365] width 24 height 65
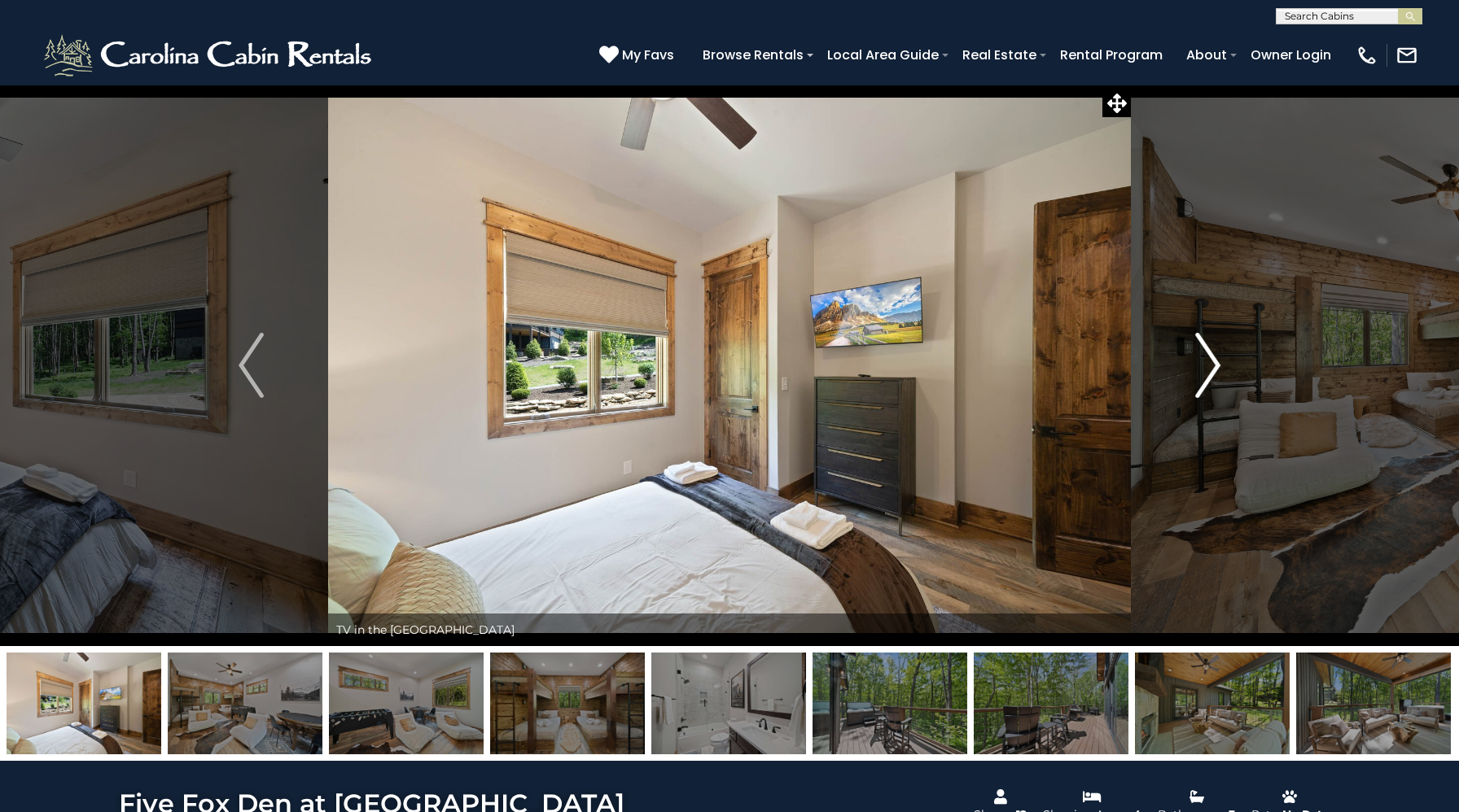
click at [1200, 350] on img "Next" at bounding box center [1207, 365] width 24 height 65
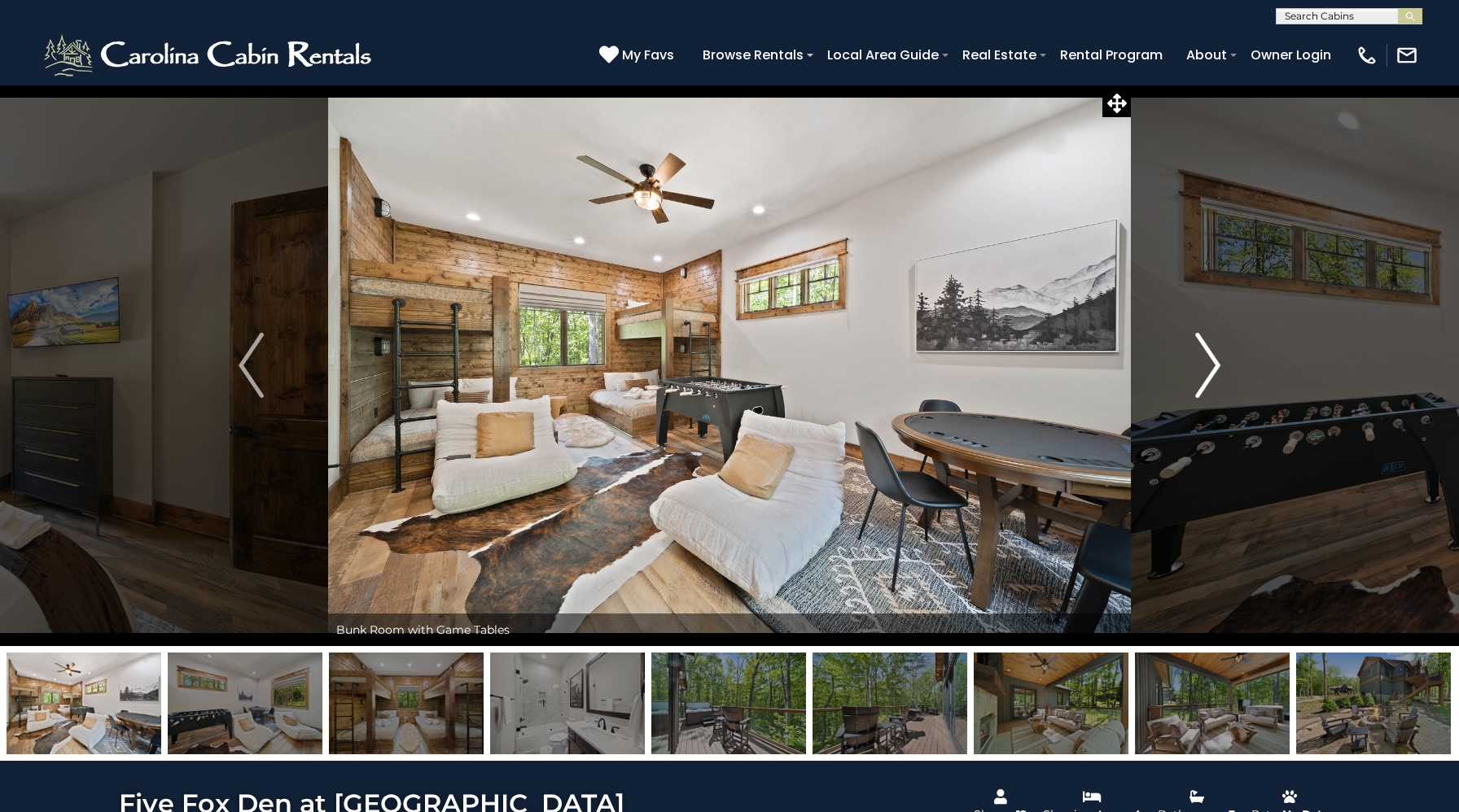
click at [1200, 350] on img "Next" at bounding box center [1207, 365] width 24 height 65
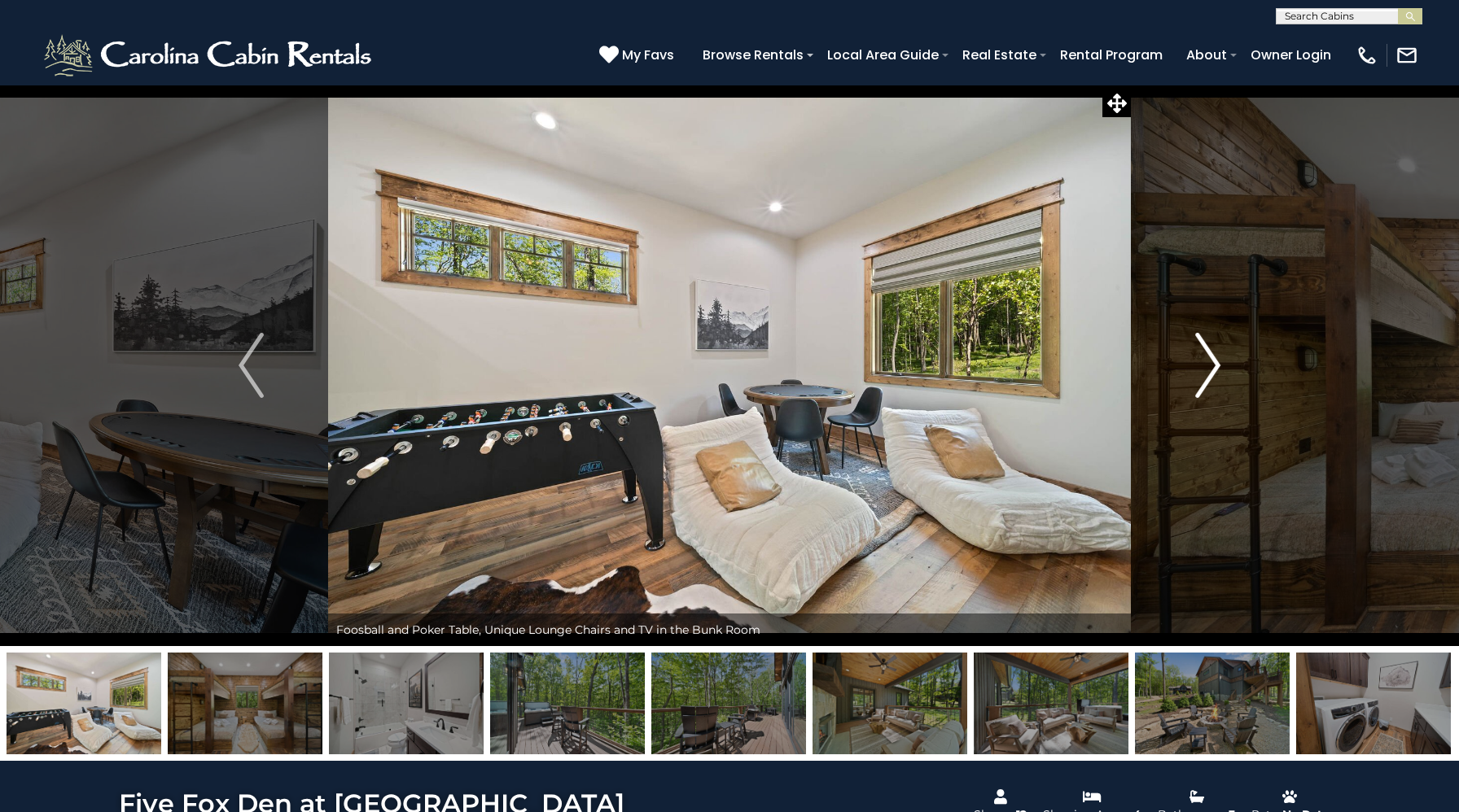
click at [1200, 350] on img "Next" at bounding box center [1207, 365] width 24 height 65
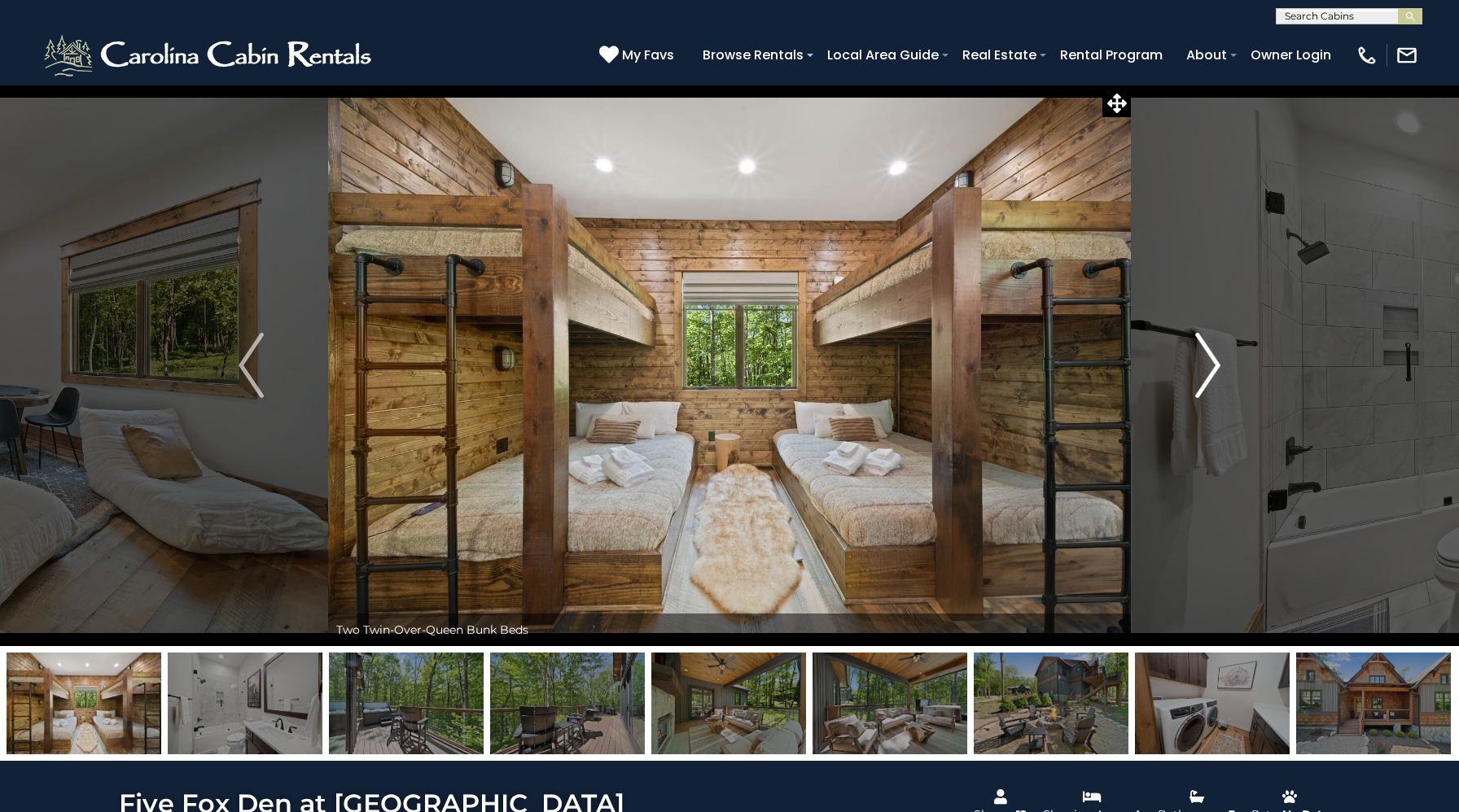
click at [1200, 350] on img "Next" at bounding box center [1207, 365] width 24 height 65
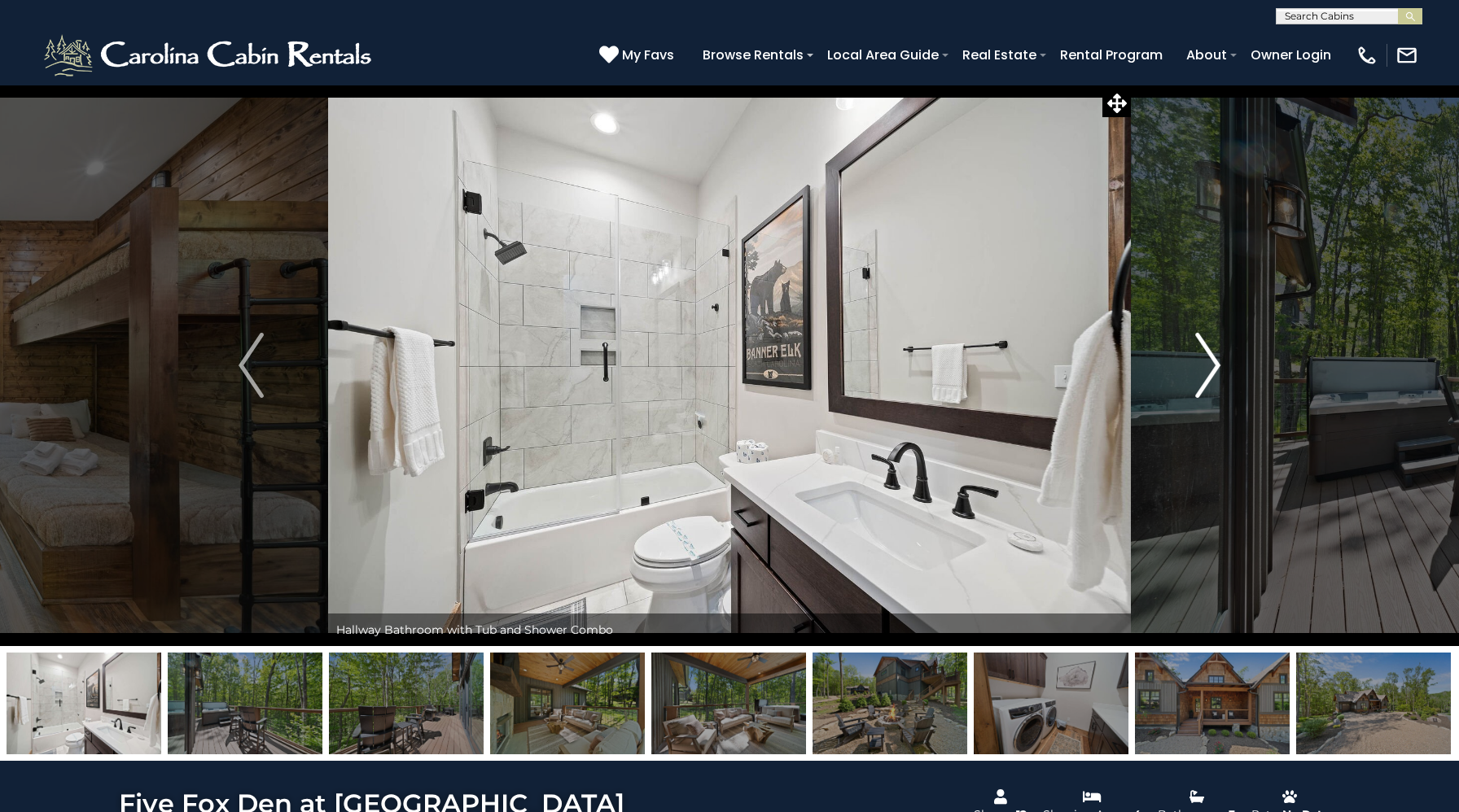
click at [1200, 350] on img "Next" at bounding box center [1207, 365] width 24 height 65
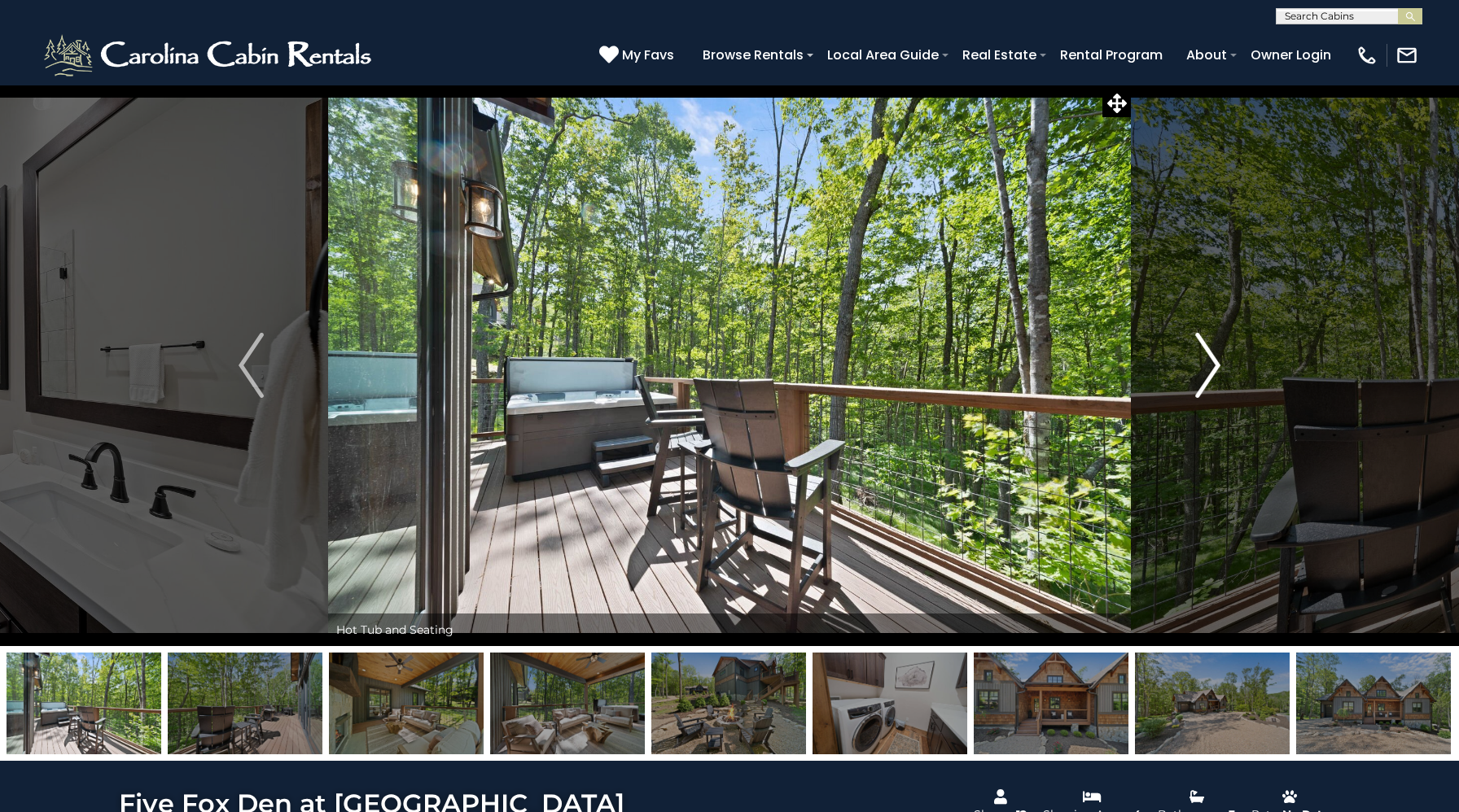
click at [1200, 350] on img "Next" at bounding box center [1207, 365] width 24 height 65
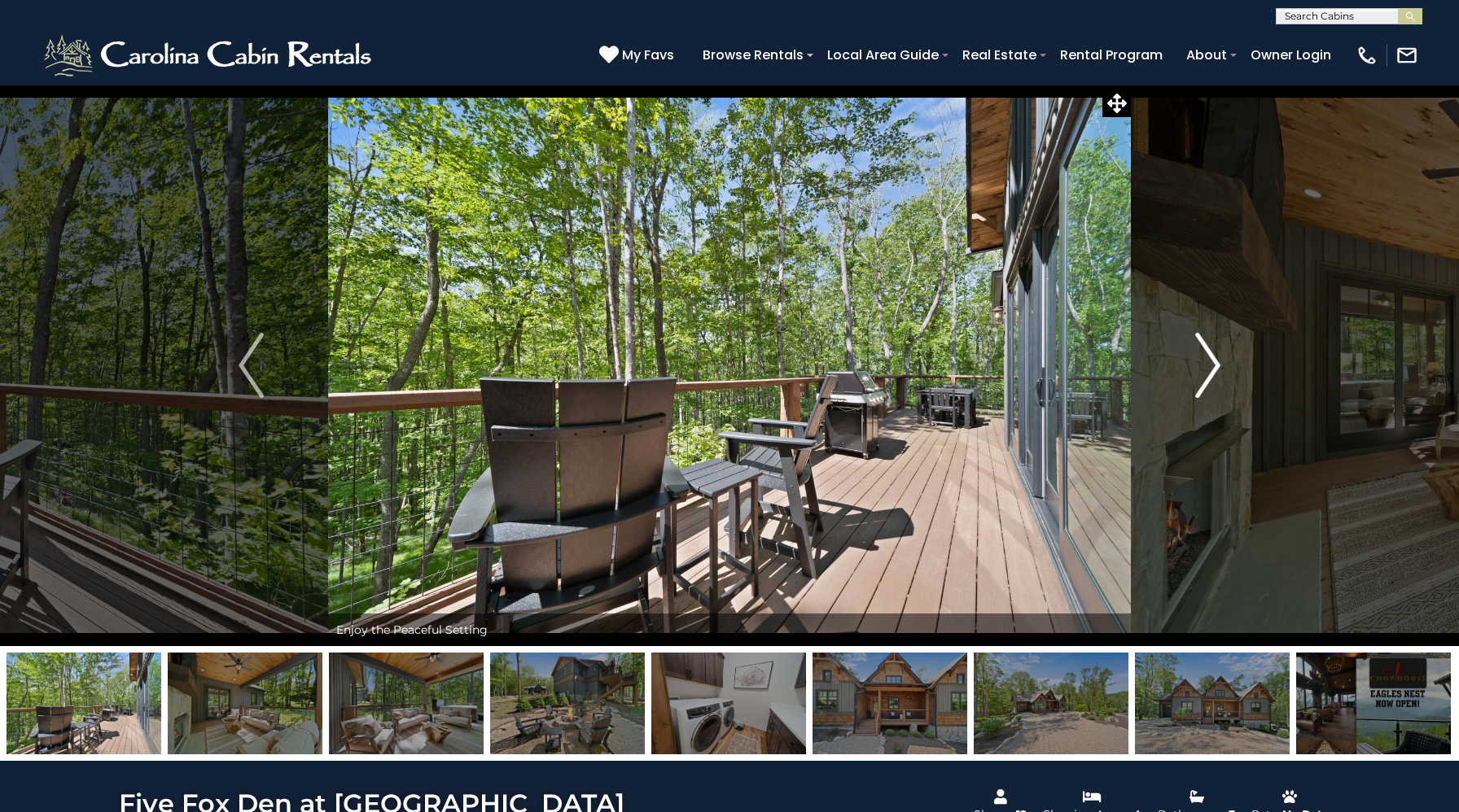
click at [1200, 350] on img "Next" at bounding box center [1207, 365] width 24 height 65
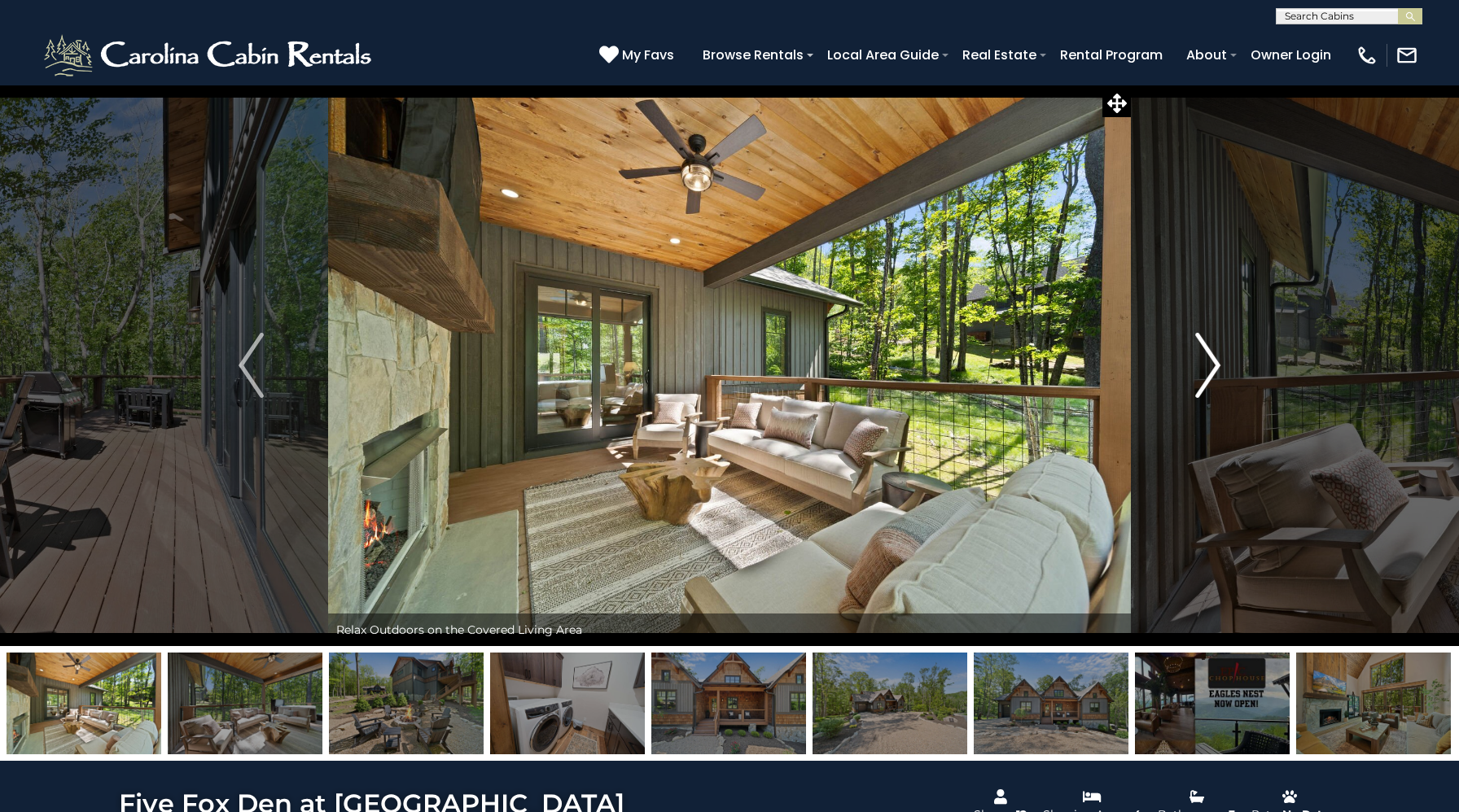
click at [1200, 350] on img "Next" at bounding box center [1207, 365] width 24 height 65
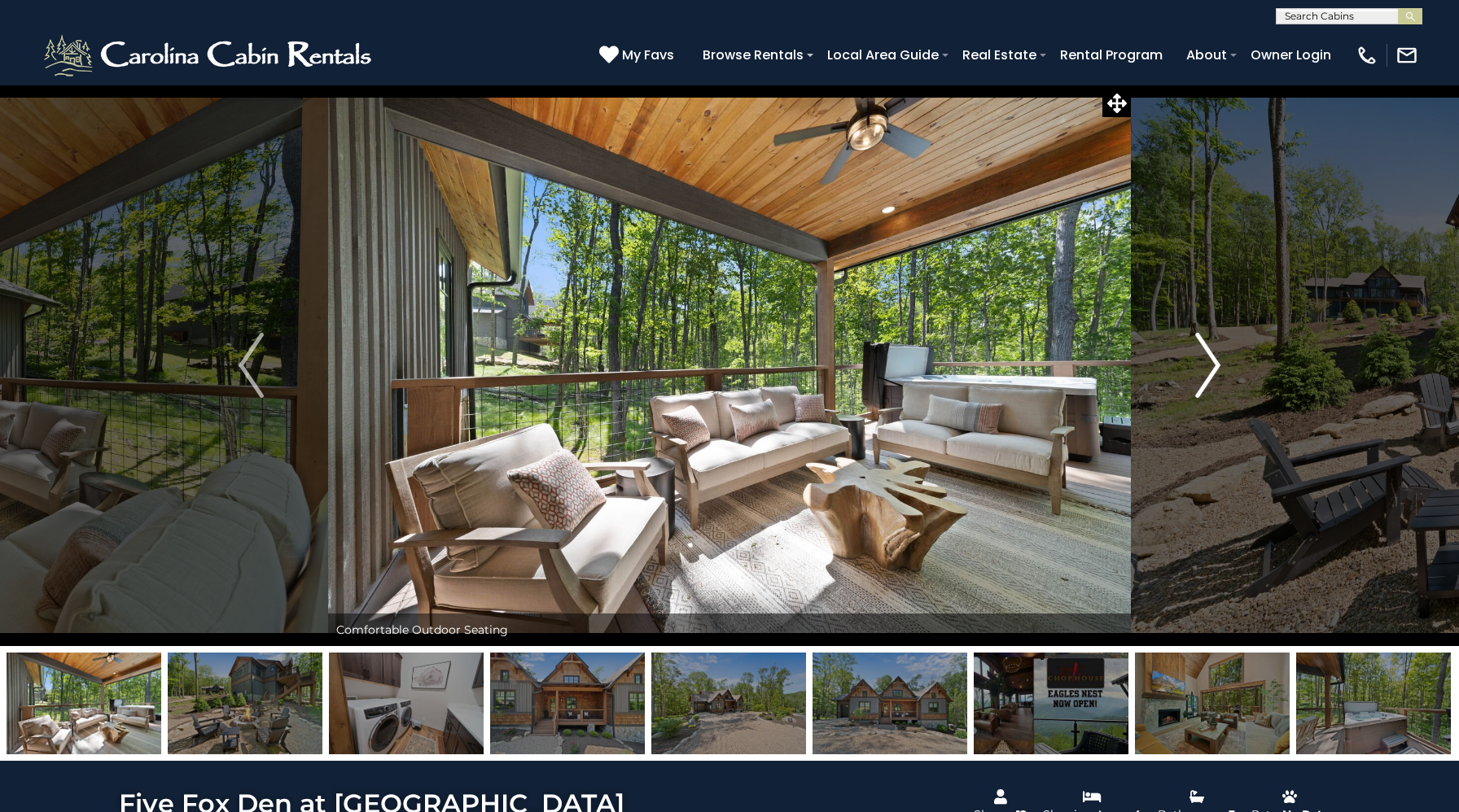
click at [1200, 350] on img "Next" at bounding box center [1207, 365] width 24 height 65
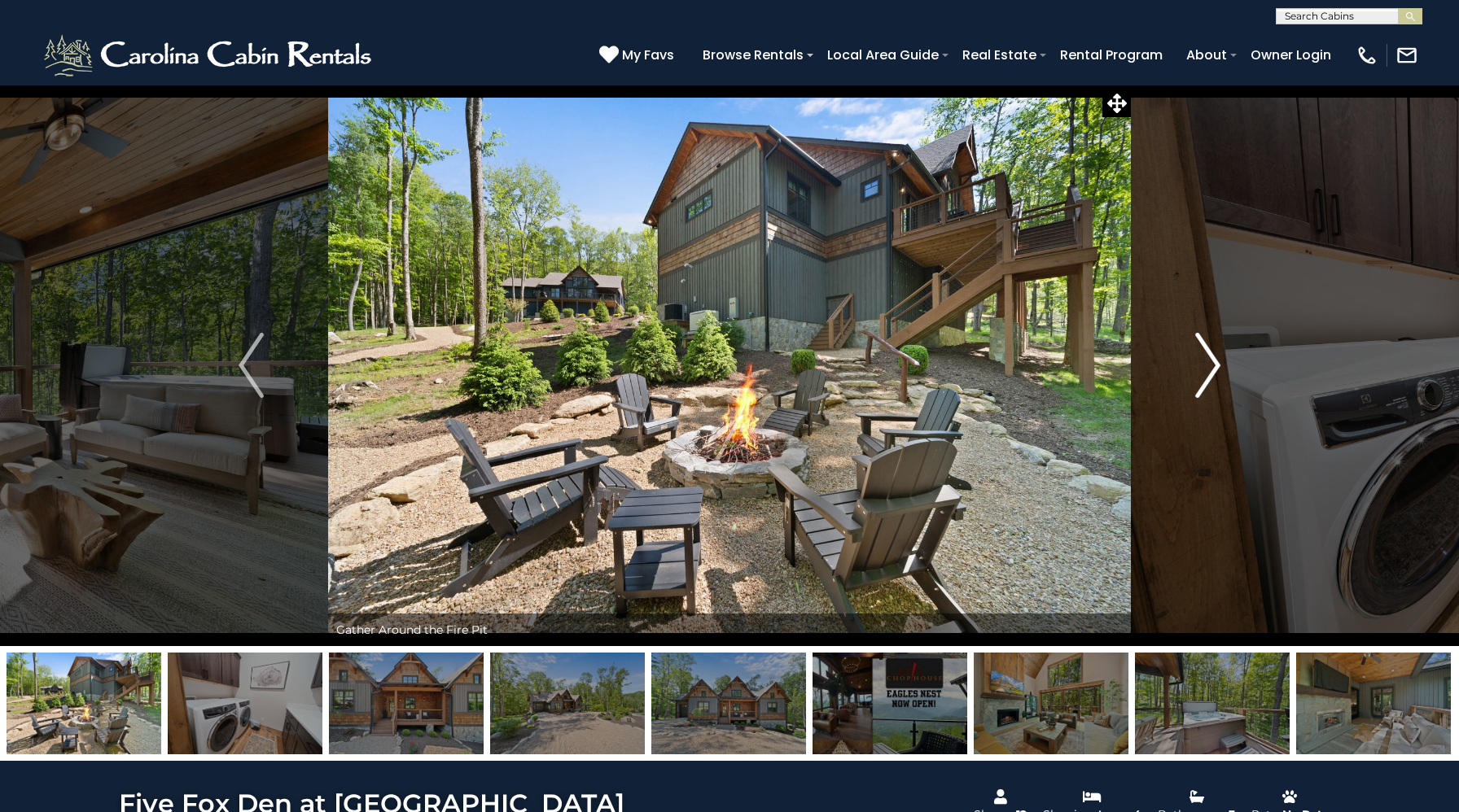
click at [1200, 350] on img "Next" at bounding box center [1207, 365] width 24 height 65
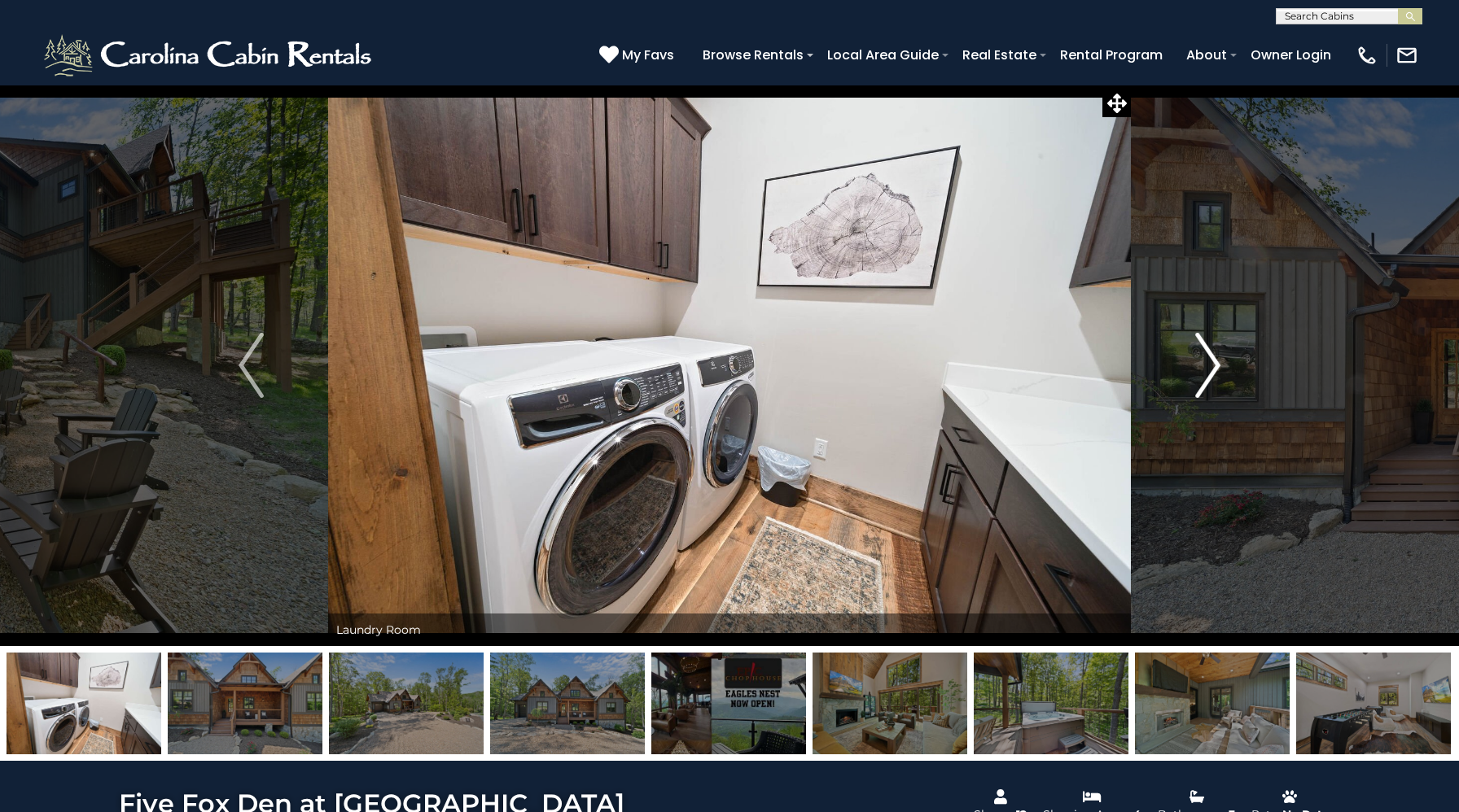
click at [1200, 350] on img "Next" at bounding box center [1207, 365] width 24 height 65
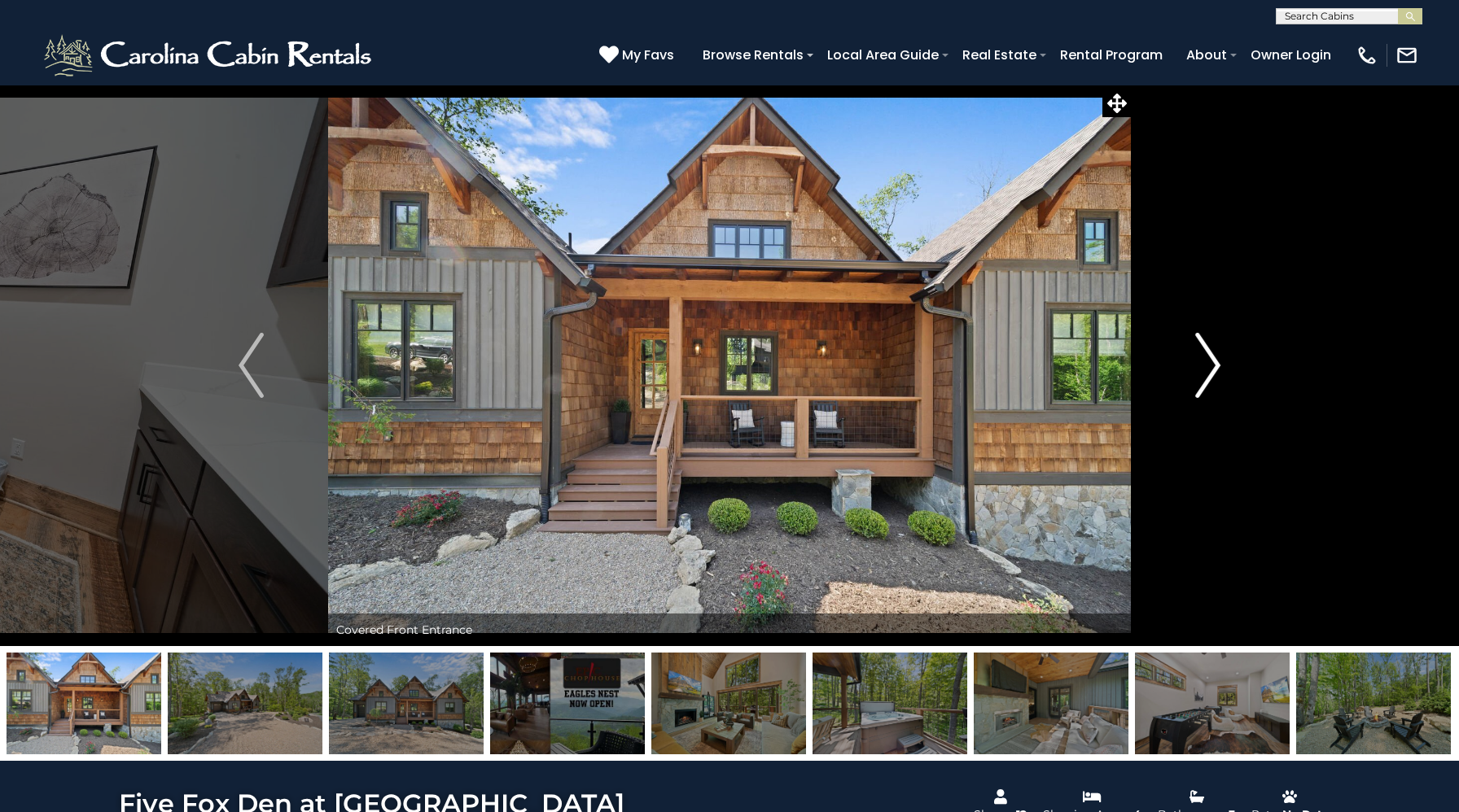
click at [1200, 350] on img "Next" at bounding box center [1207, 365] width 24 height 65
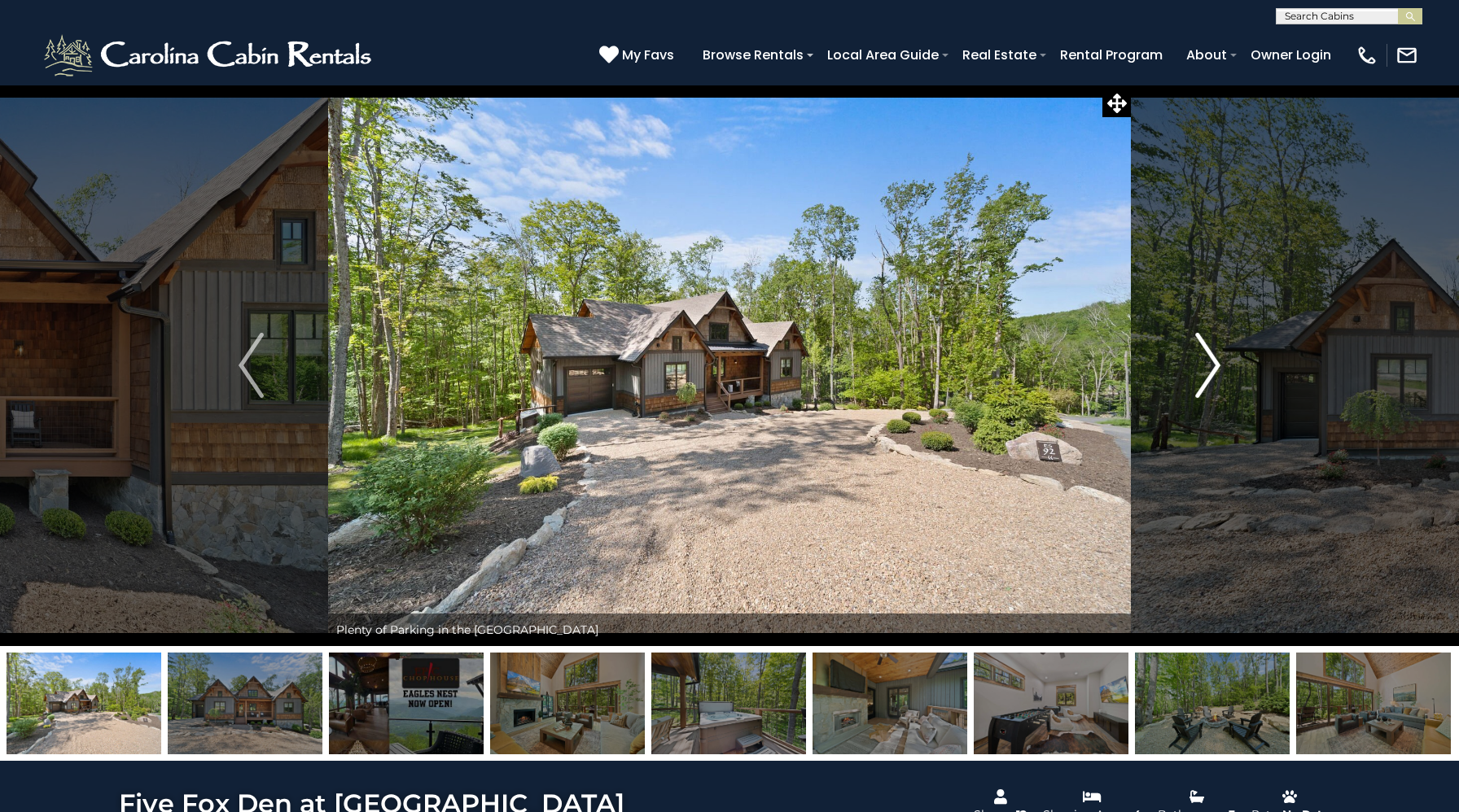
click at [1200, 350] on img "Next" at bounding box center [1207, 365] width 24 height 65
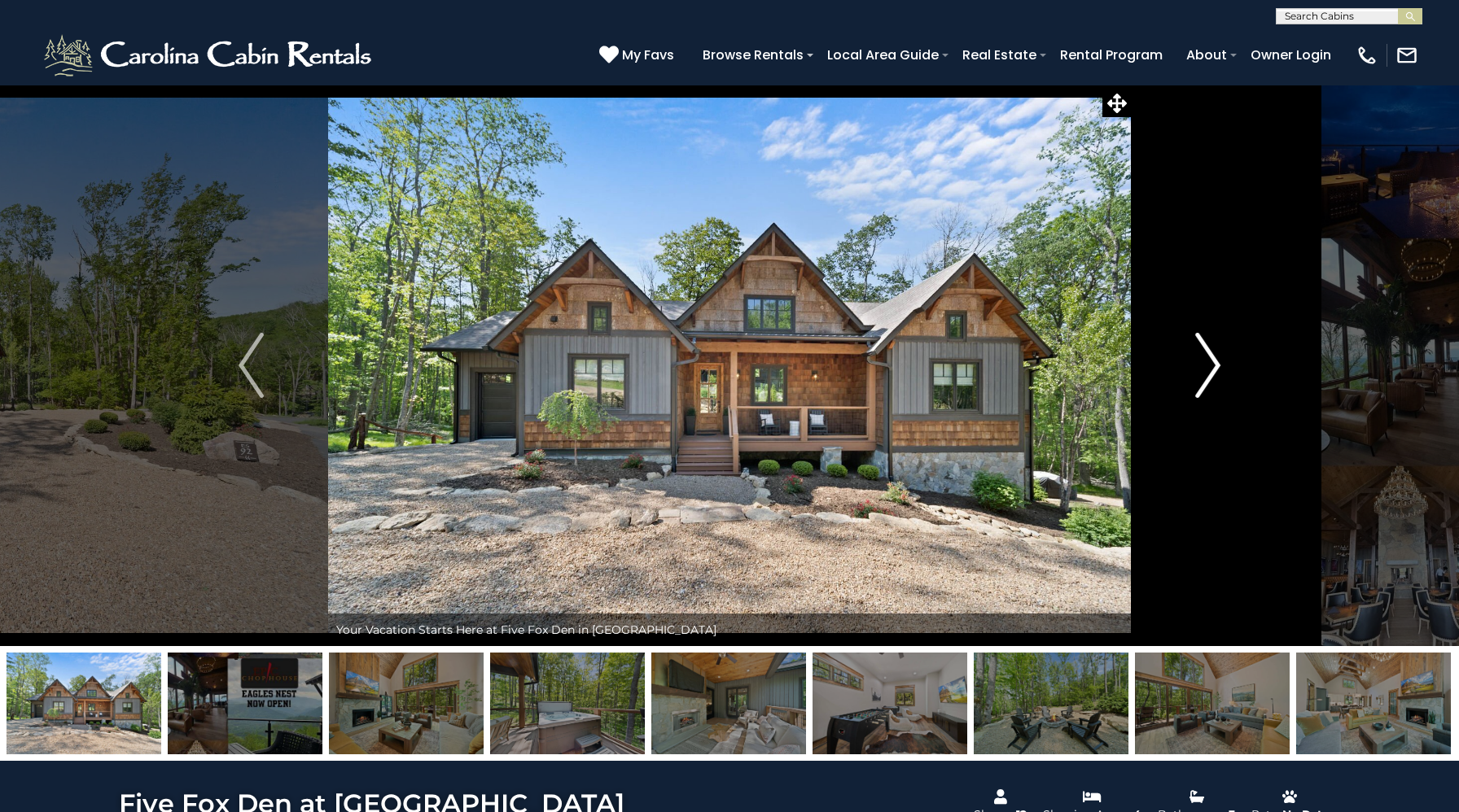
click at [1200, 350] on img "Next" at bounding box center [1207, 365] width 24 height 65
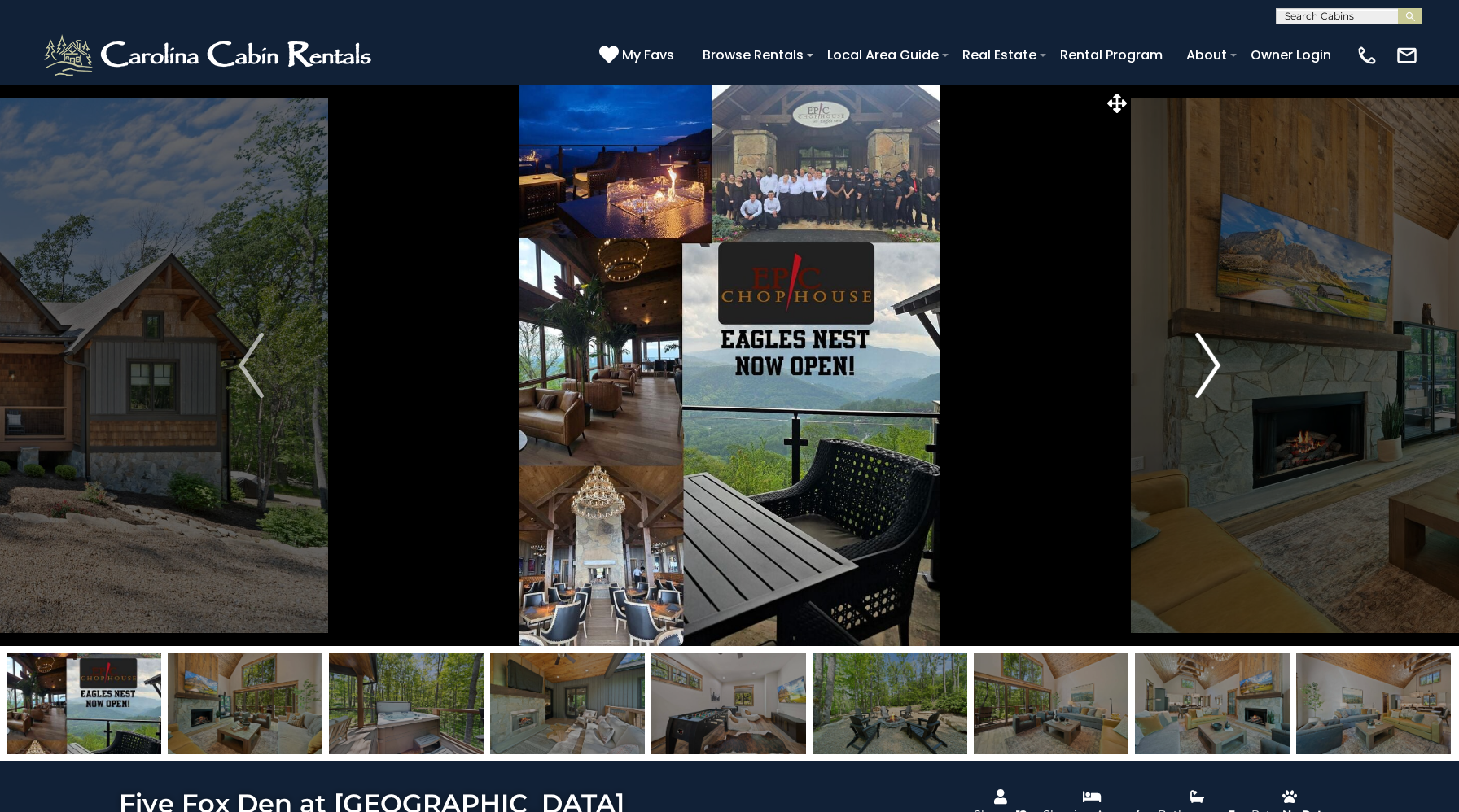
click at [1200, 350] on img "Next" at bounding box center [1207, 365] width 24 height 65
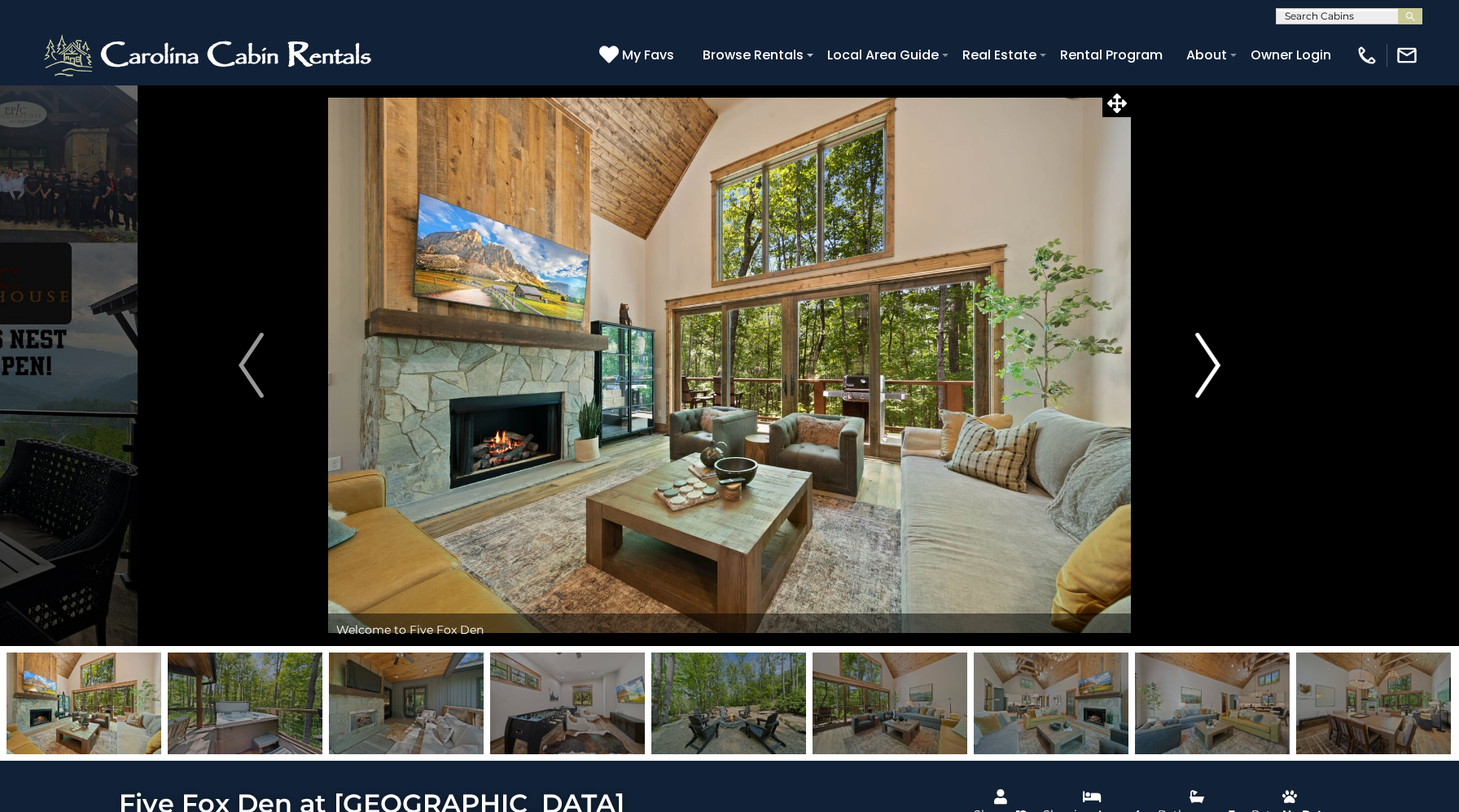
click at [1200, 350] on img "Next" at bounding box center [1207, 365] width 24 height 65
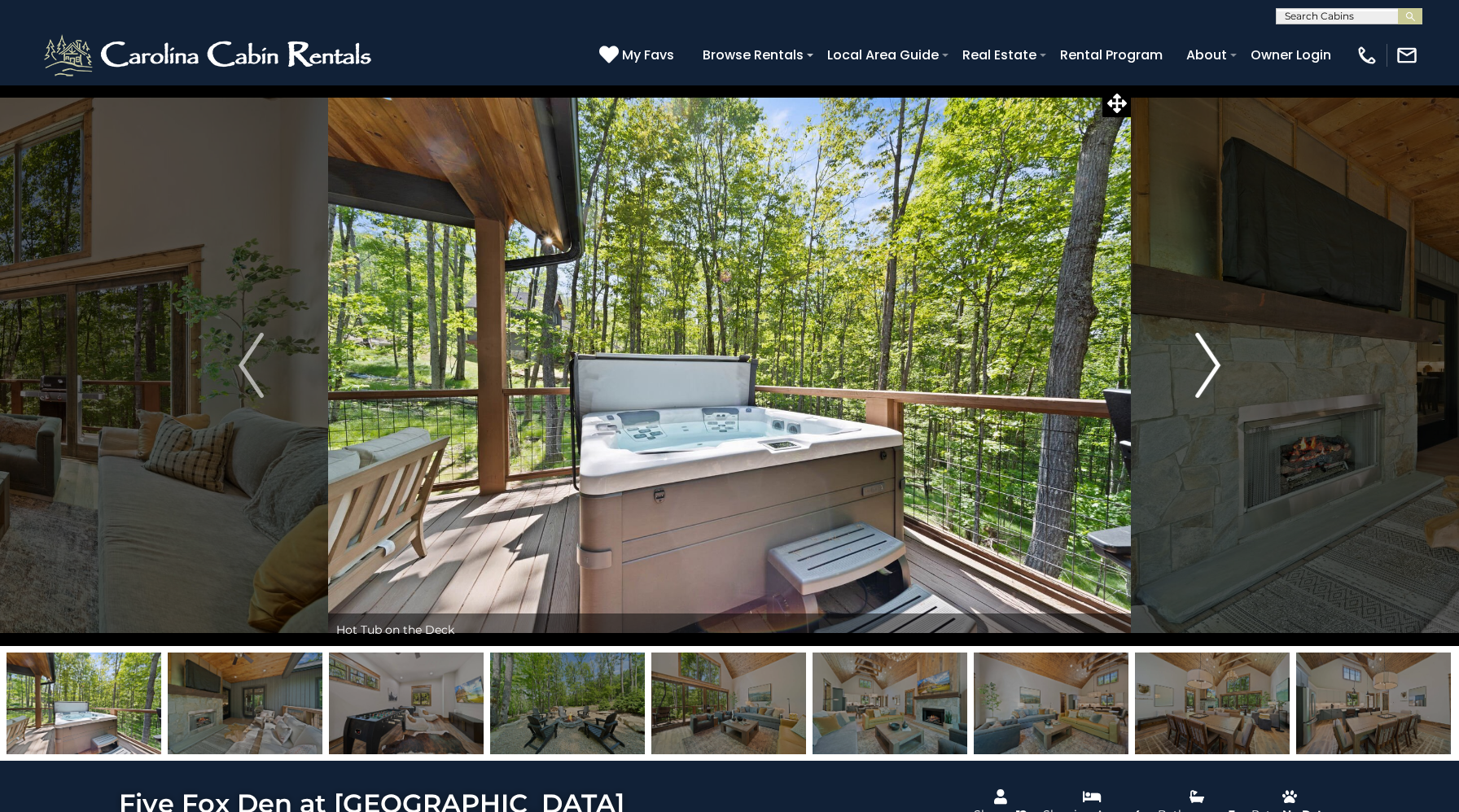
click at [1200, 350] on img "Next" at bounding box center [1207, 365] width 24 height 65
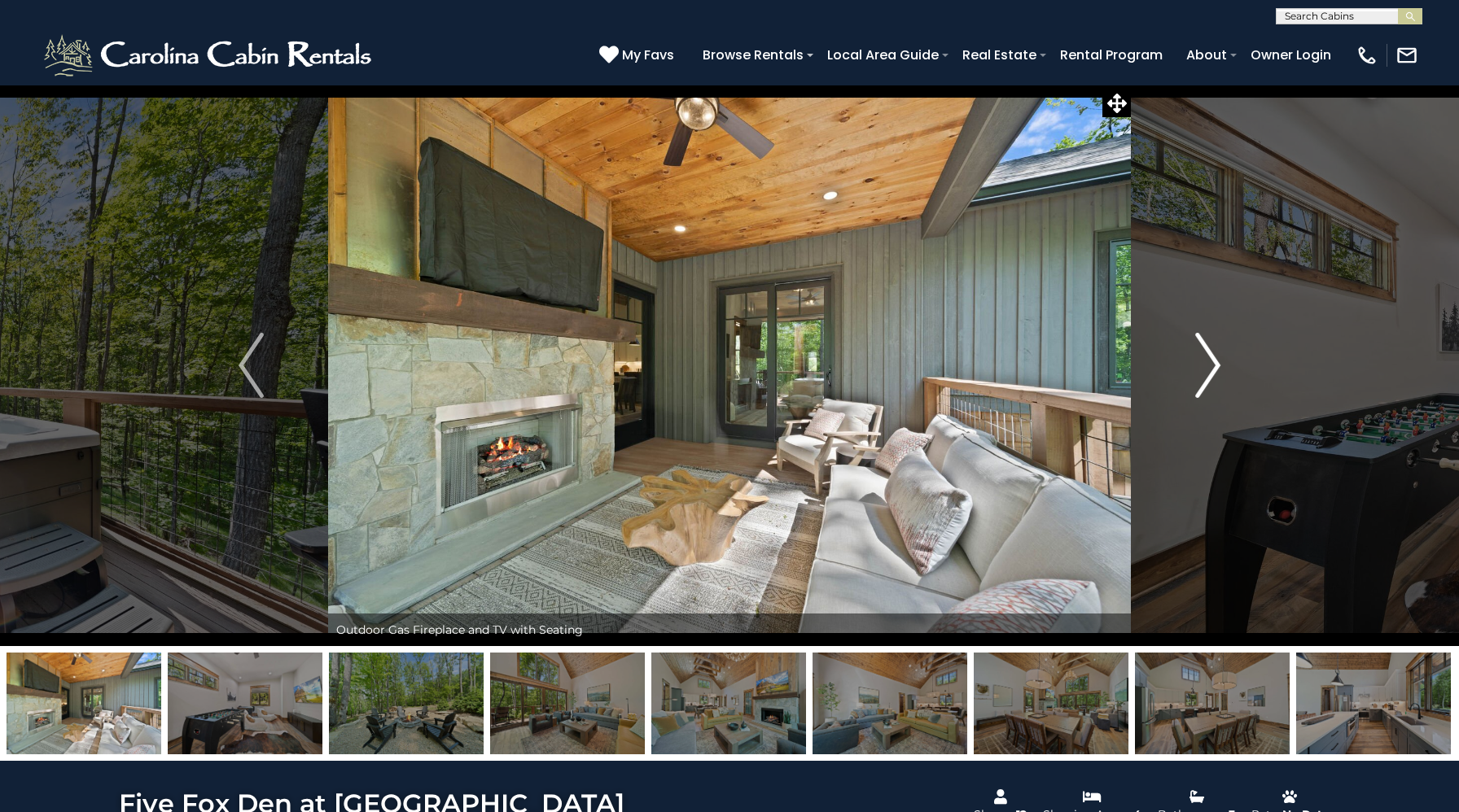
click at [1200, 350] on img "Next" at bounding box center [1207, 365] width 24 height 65
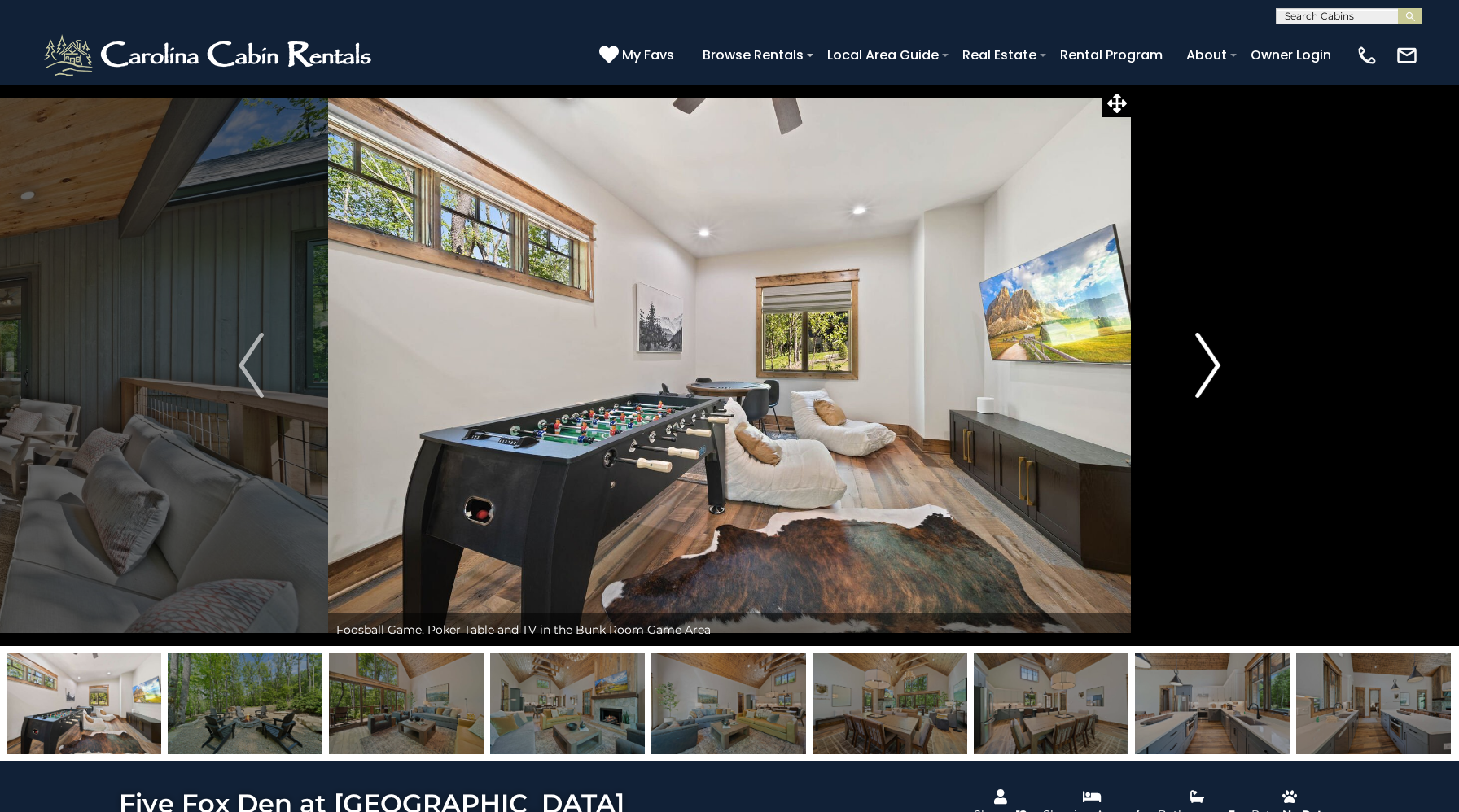
click at [1200, 350] on img "Next" at bounding box center [1207, 365] width 24 height 65
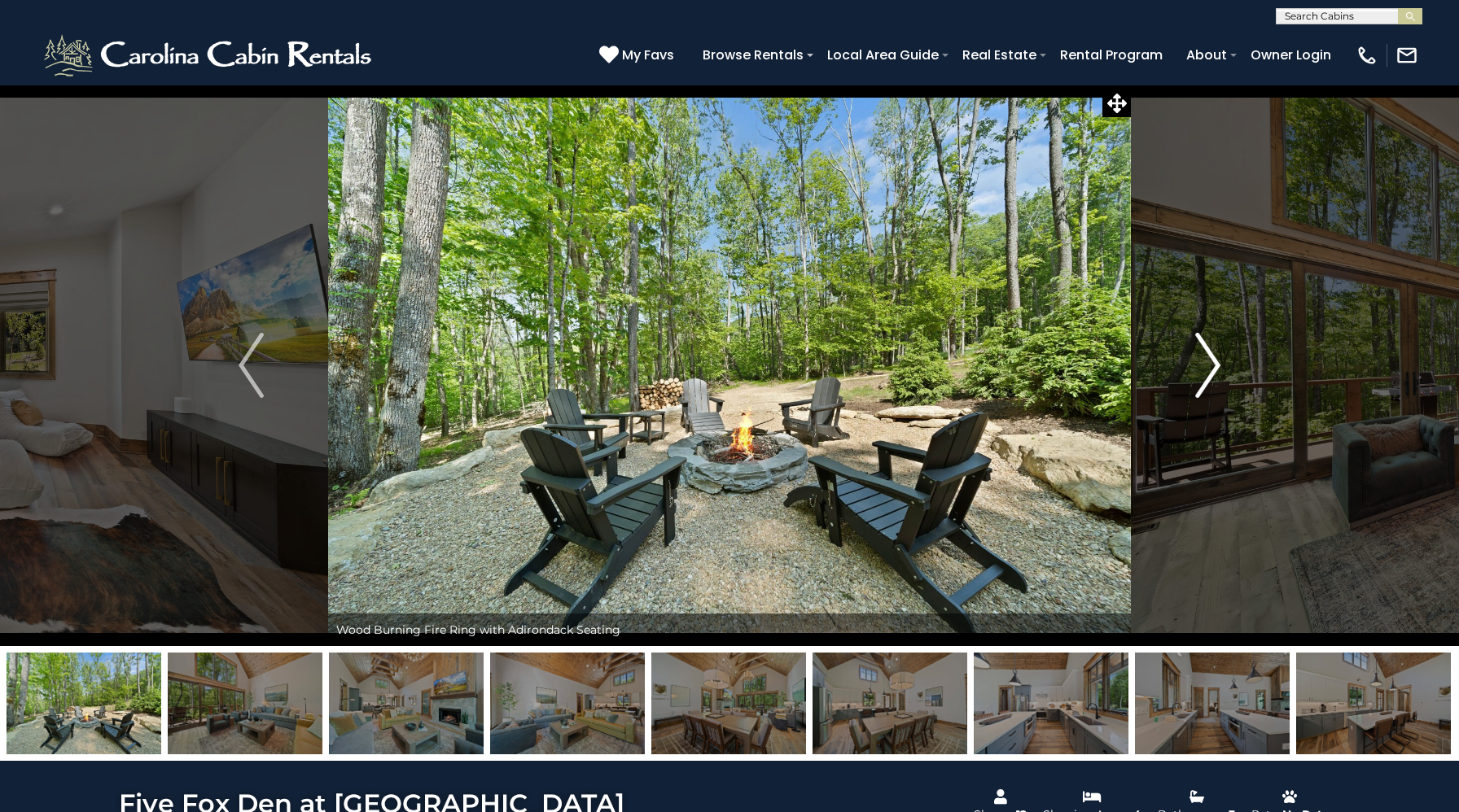
click at [1200, 350] on img "Next" at bounding box center [1207, 365] width 24 height 65
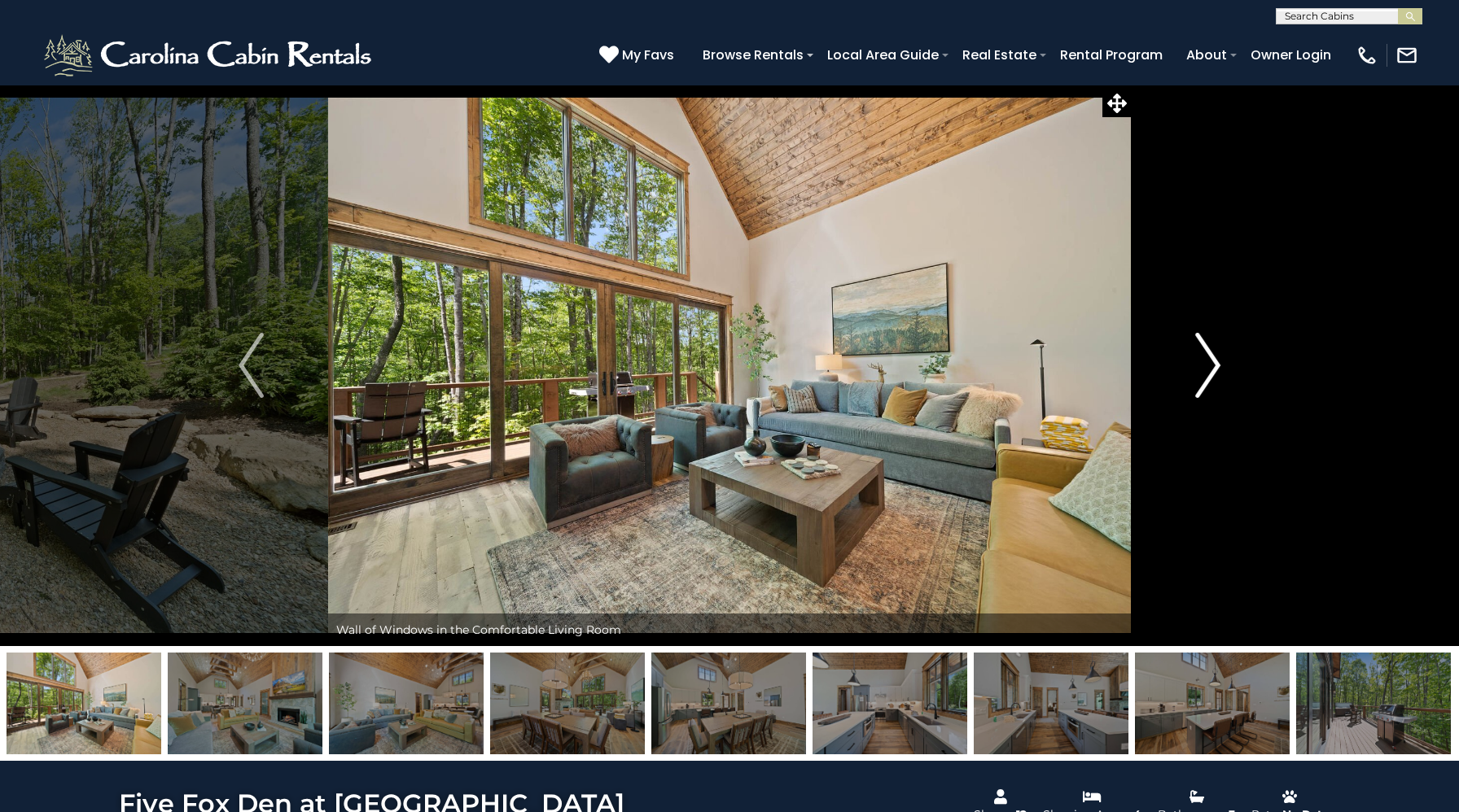
click at [1200, 350] on img "Next" at bounding box center [1207, 365] width 24 height 65
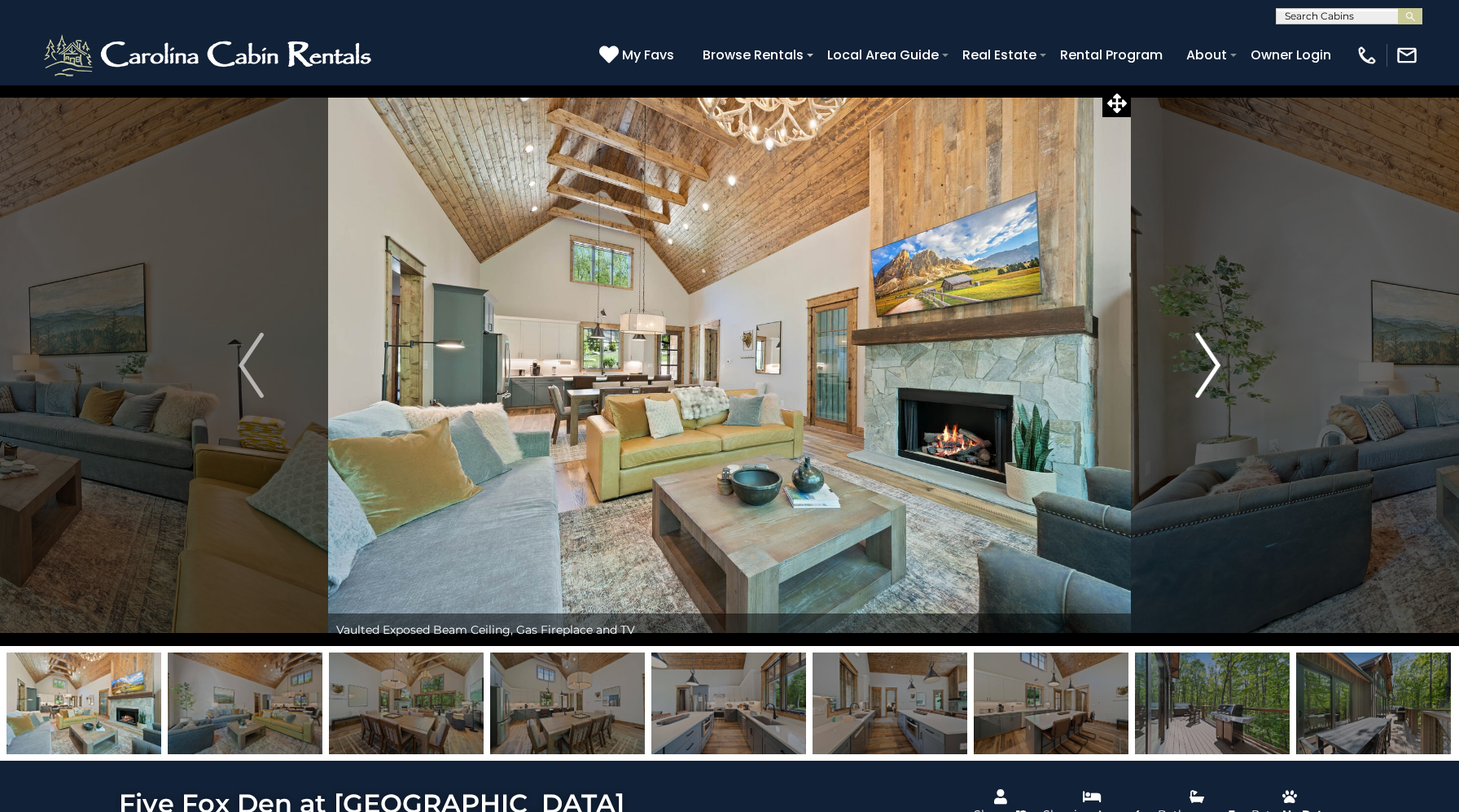
click at [1200, 350] on img "Next" at bounding box center [1207, 365] width 24 height 65
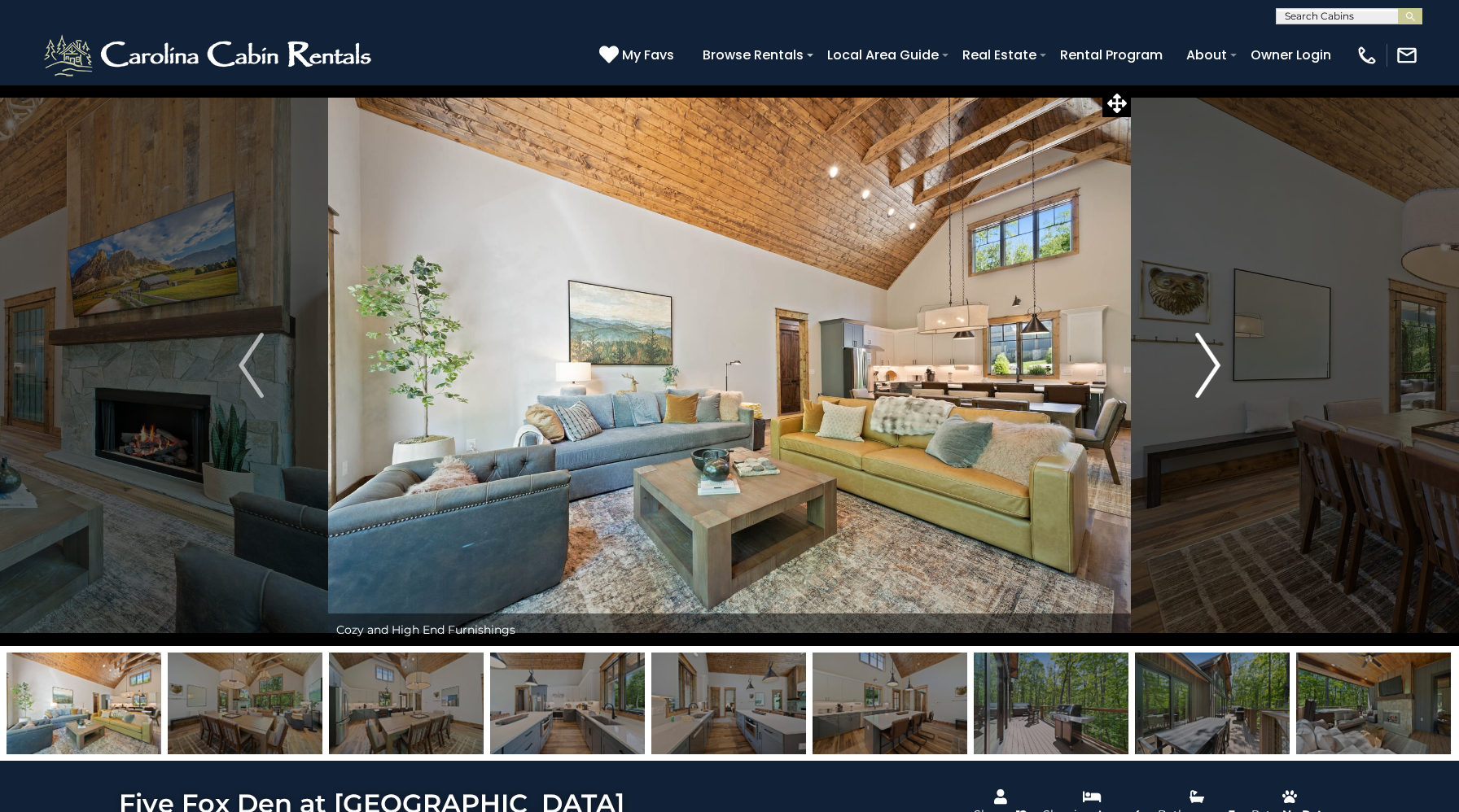
click at [1200, 350] on img "Next" at bounding box center [1207, 365] width 24 height 65
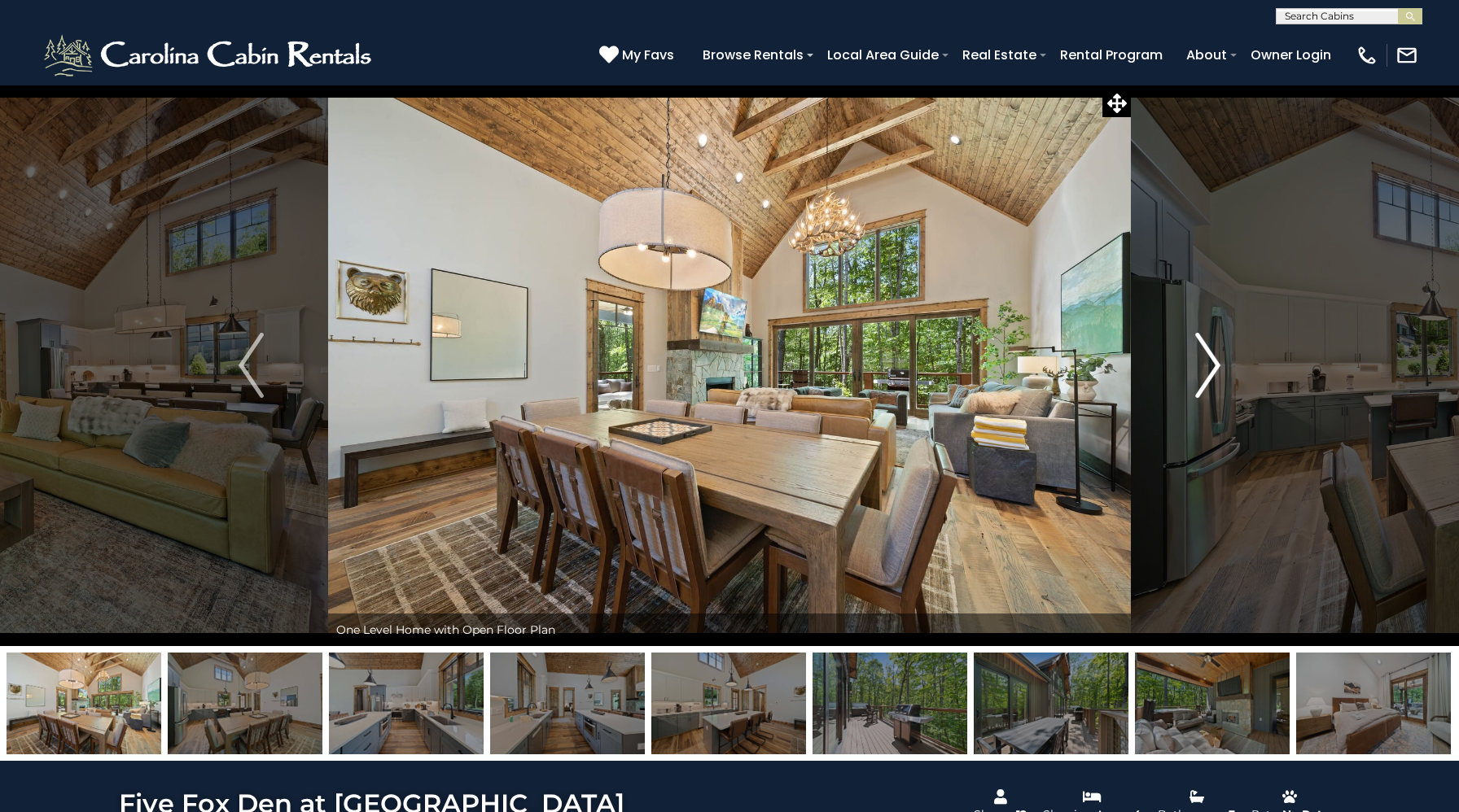
click at [1200, 350] on img "Next" at bounding box center [1207, 365] width 24 height 65
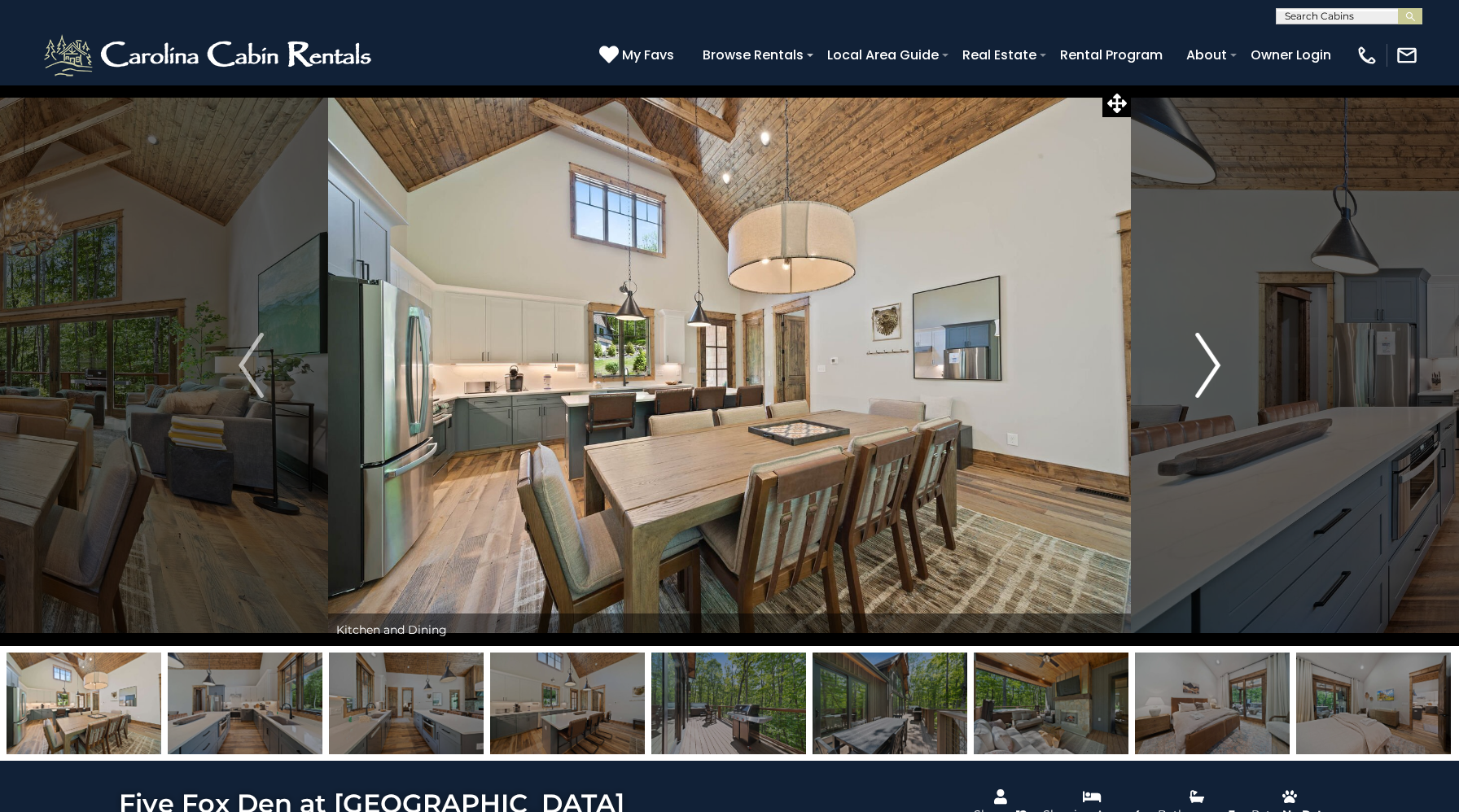
click at [1200, 350] on img "Next" at bounding box center [1207, 365] width 24 height 65
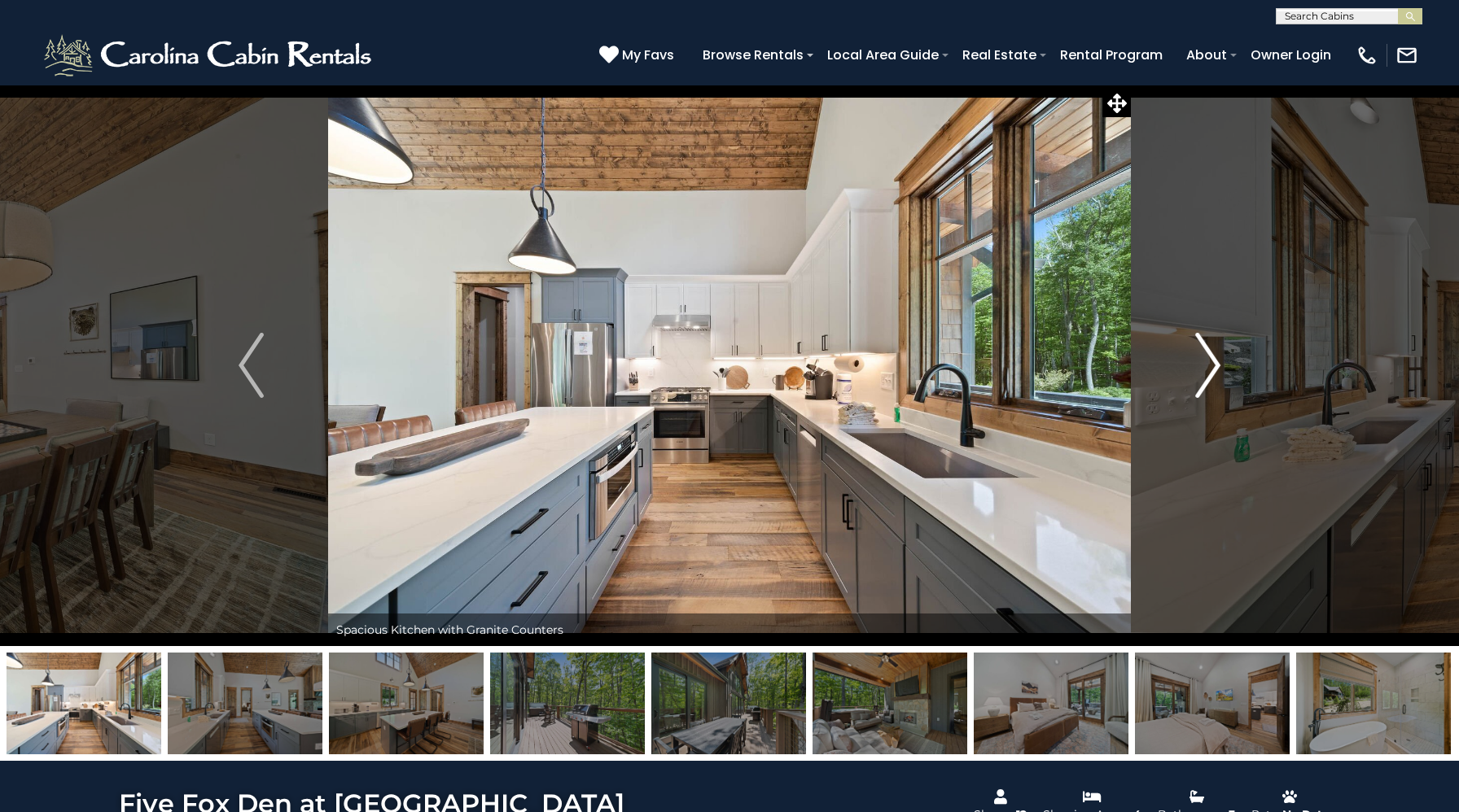
click at [1200, 350] on img "Next" at bounding box center [1207, 365] width 24 height 65
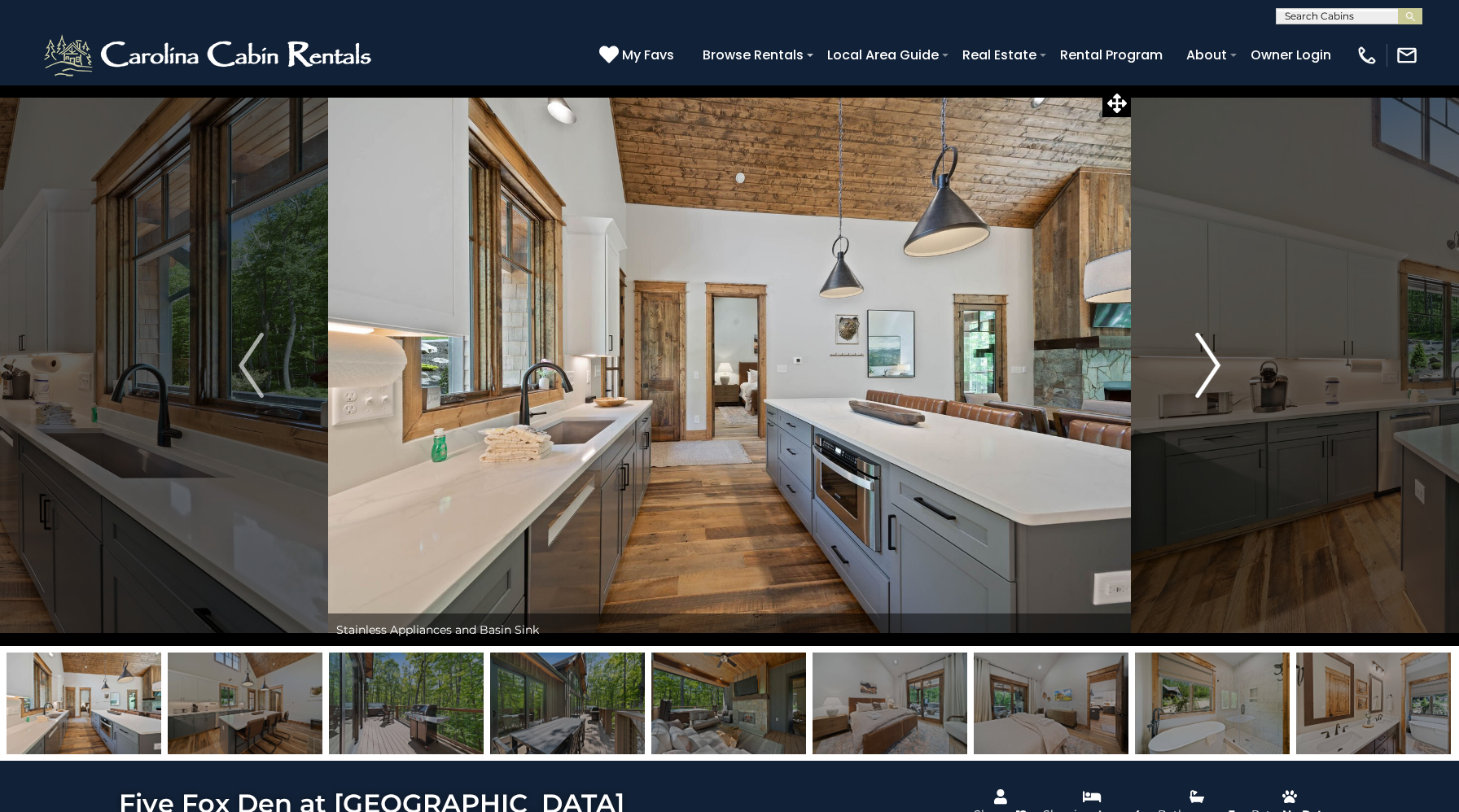
click at [1200, 350] on img "Next" at bounding box center [1207, 365] width 24 height 65
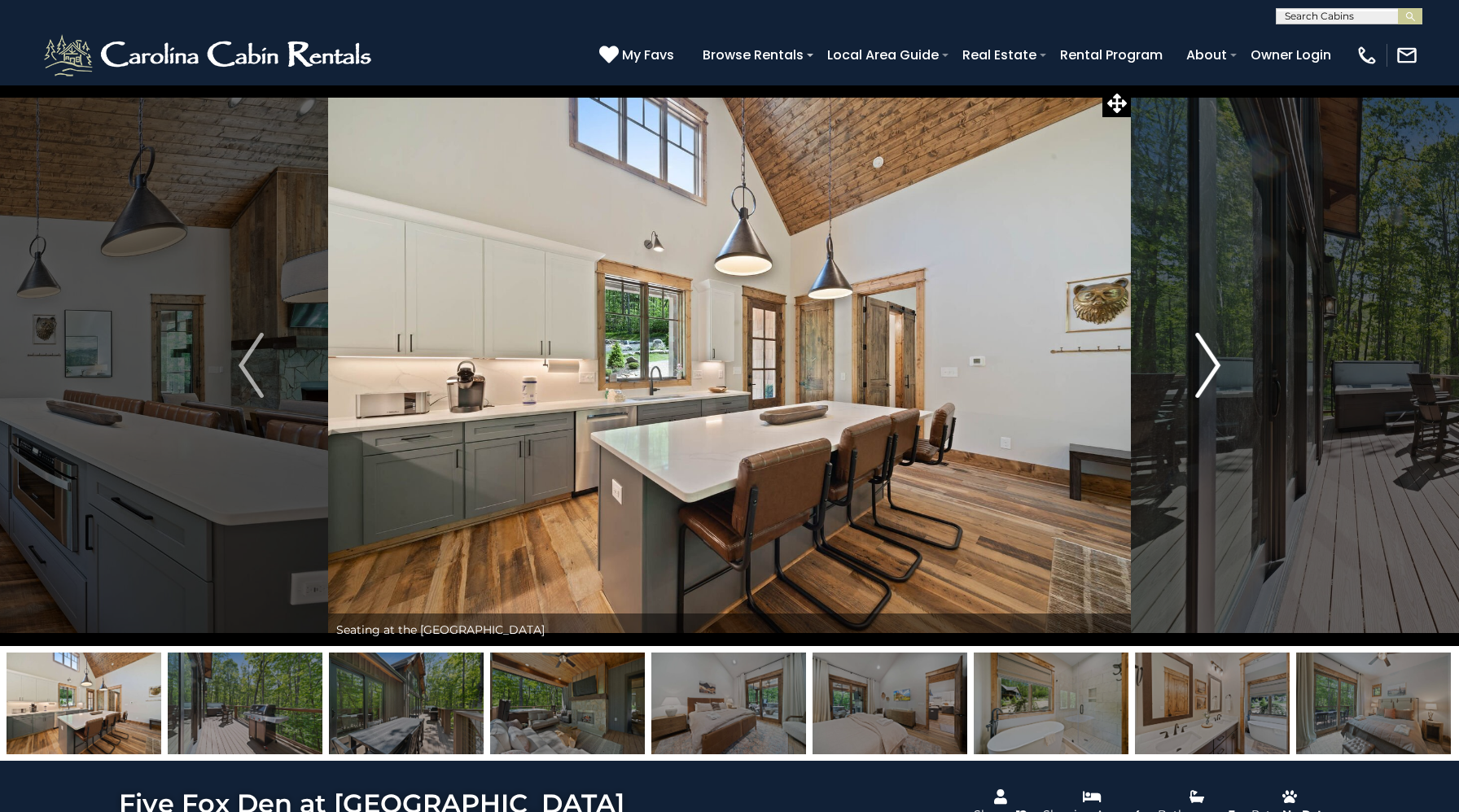
click at [1200, 350] on img "Next" at bounding box center [1207, 365] width 24 height 65
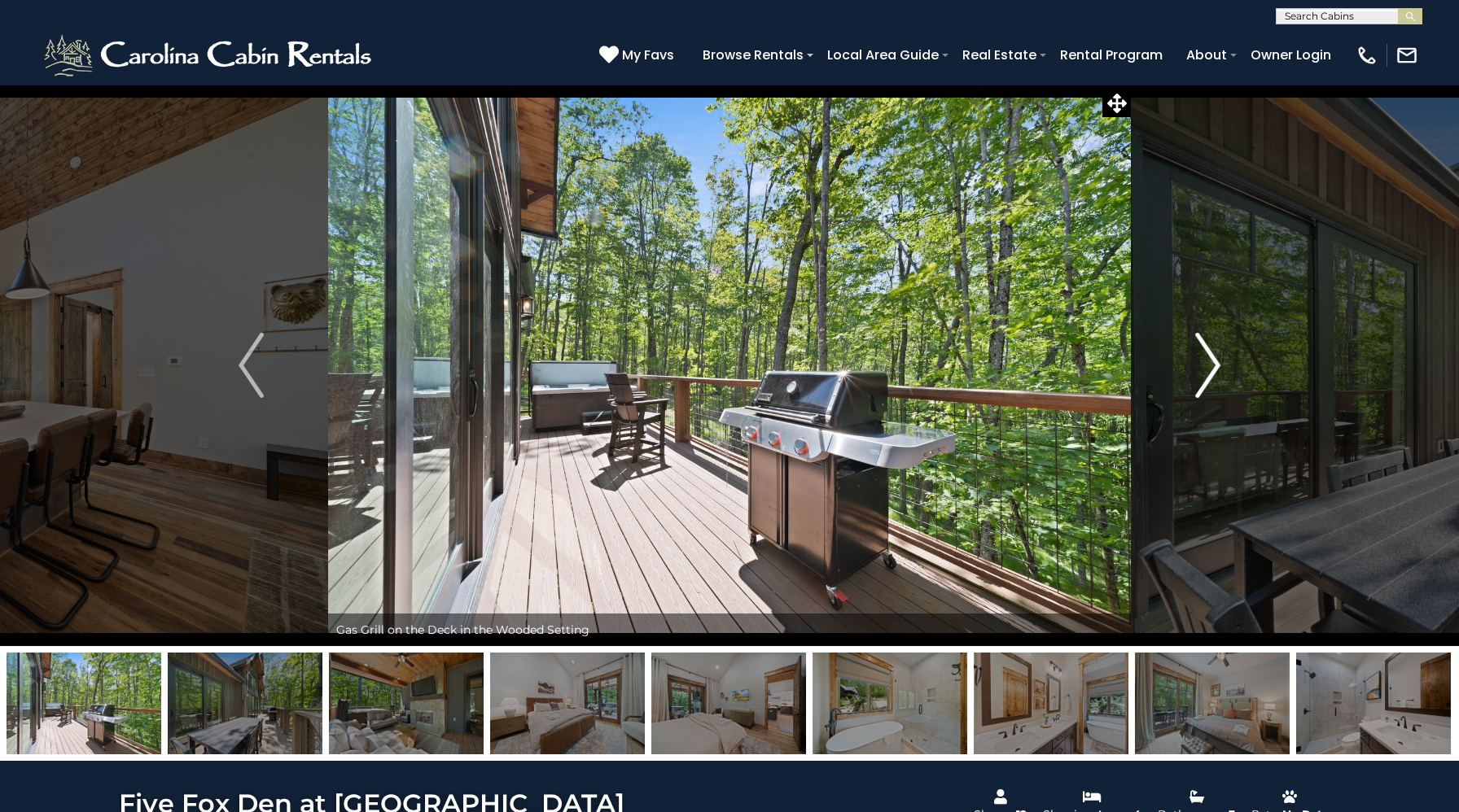
click at [1200, 350] on img "Next" at bounding box center [1207, 365] width 24 height 65
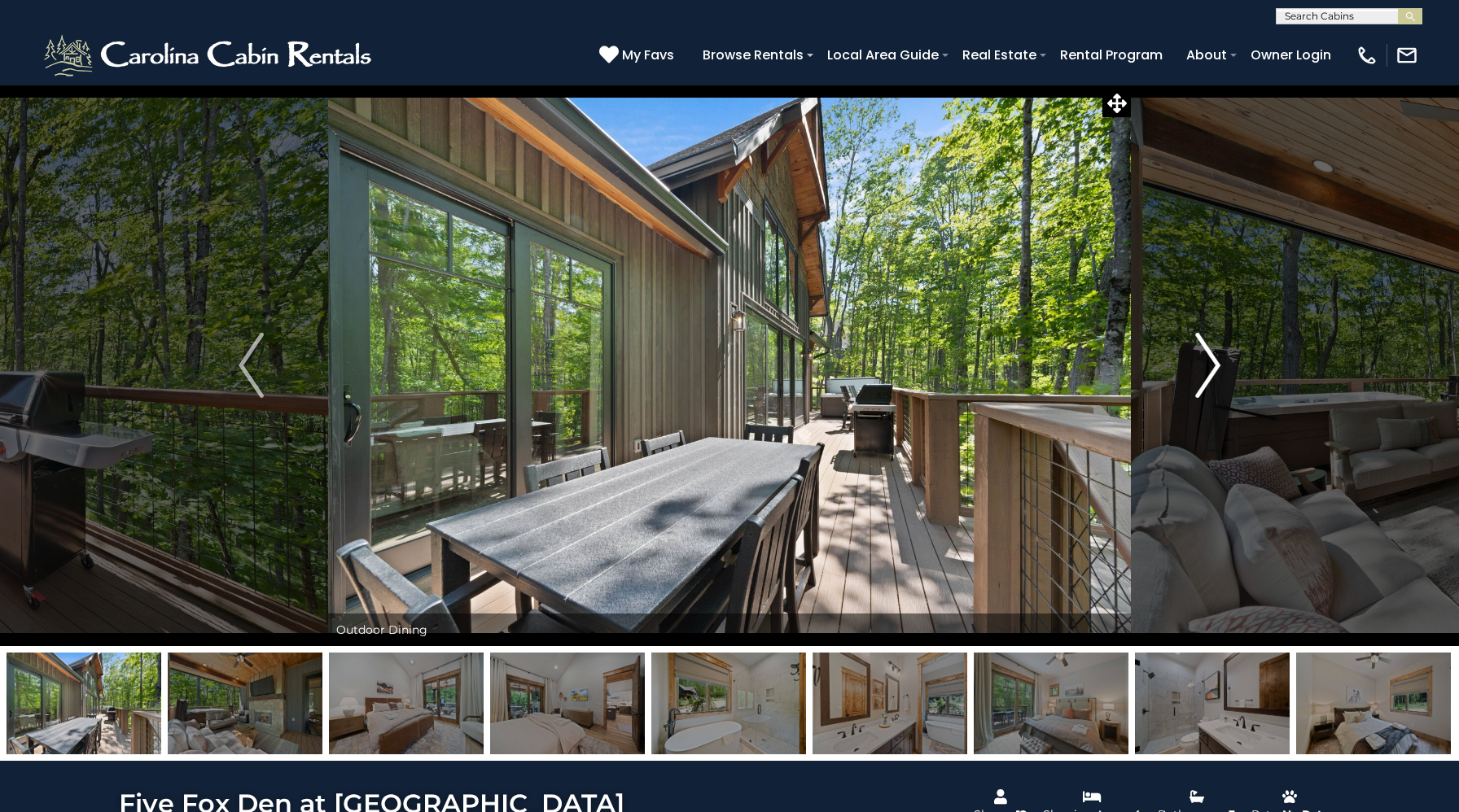
click at [1200, 350] on img "Next" at bounding box center [1207, 365] width 24 height 65
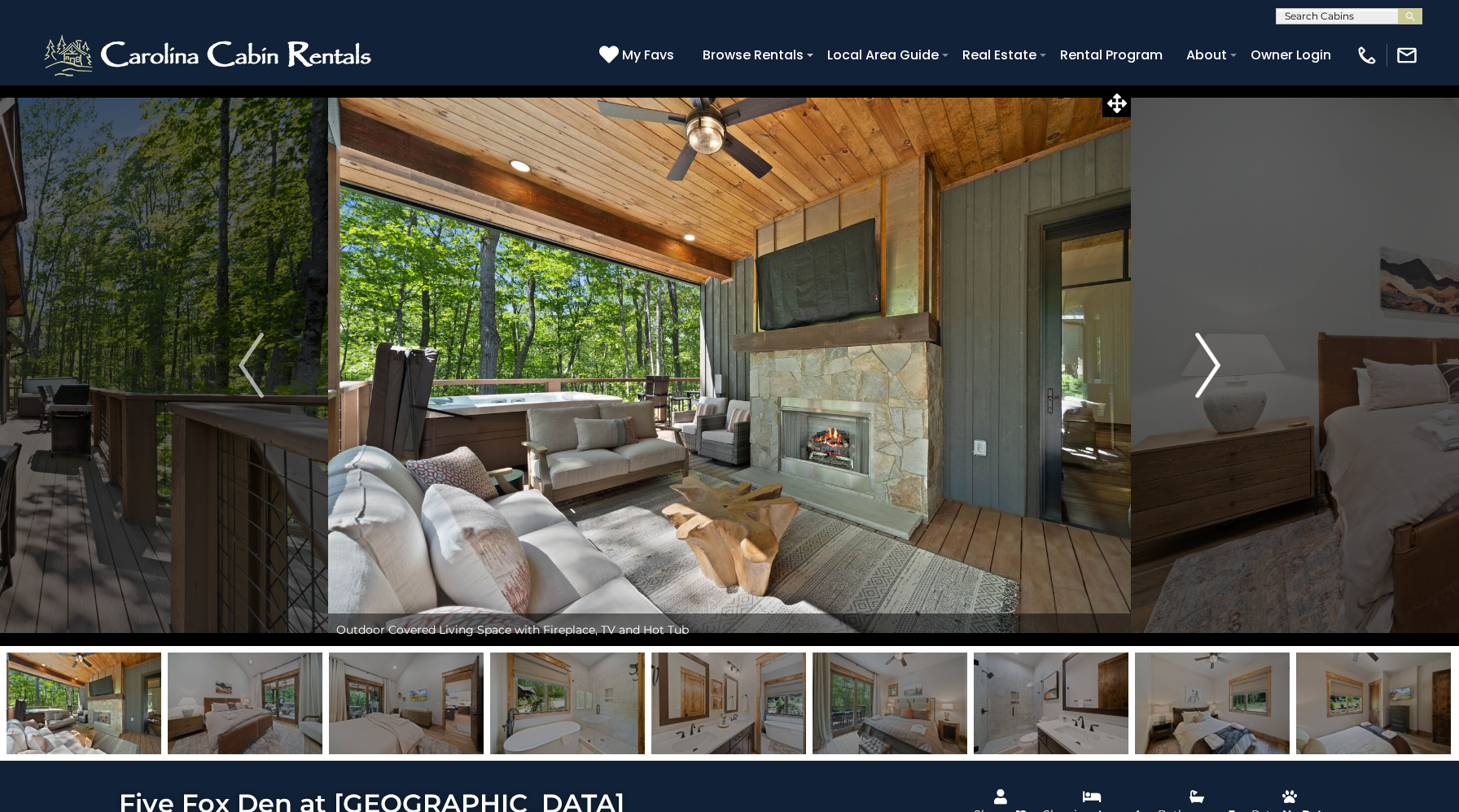
click at [1200, 350] on img "Next" at bounding box center [1207, 365] width 24 height 65
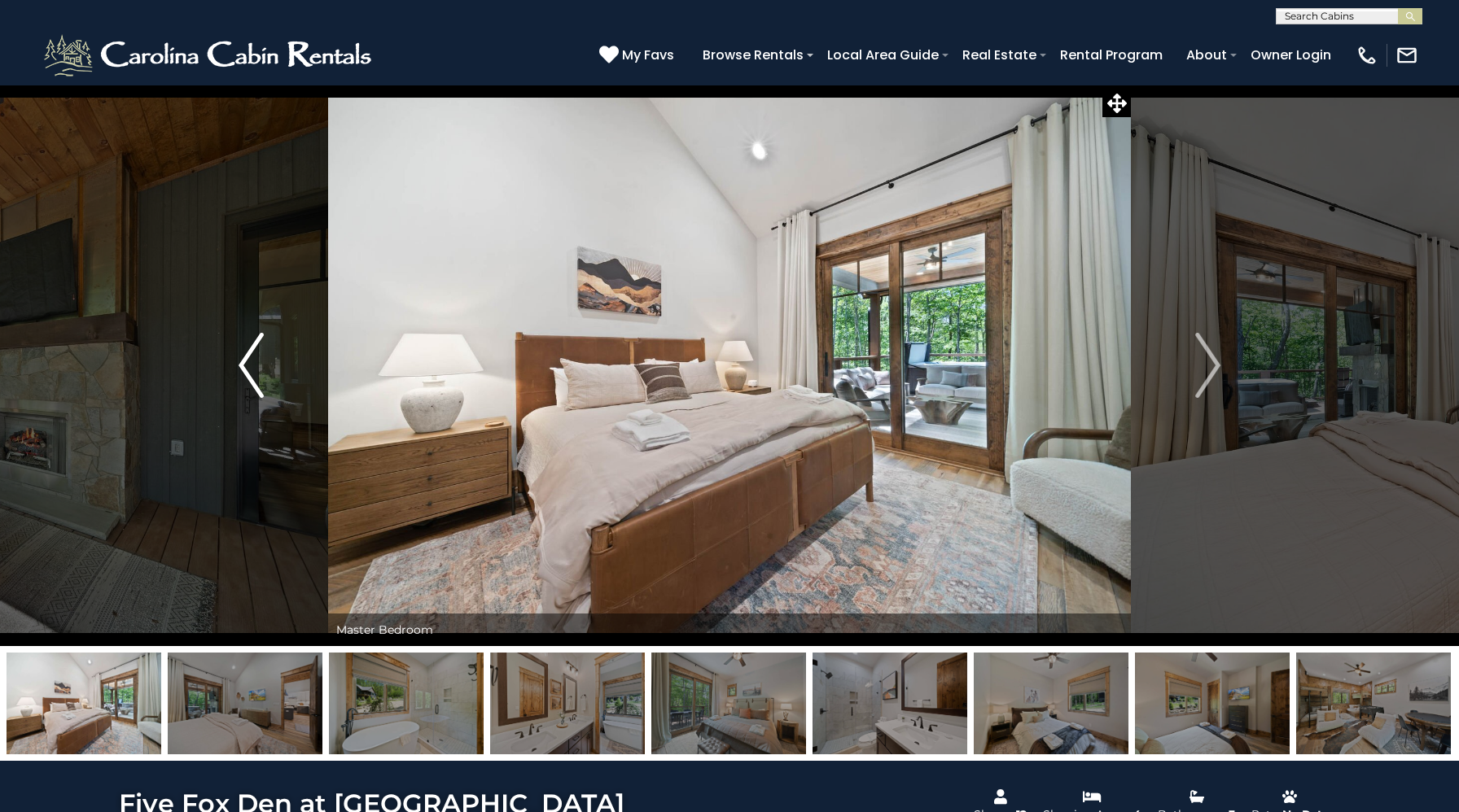
click at [267, 352] on button "Previous" at bounding box center [250, 365] width 154 height 562
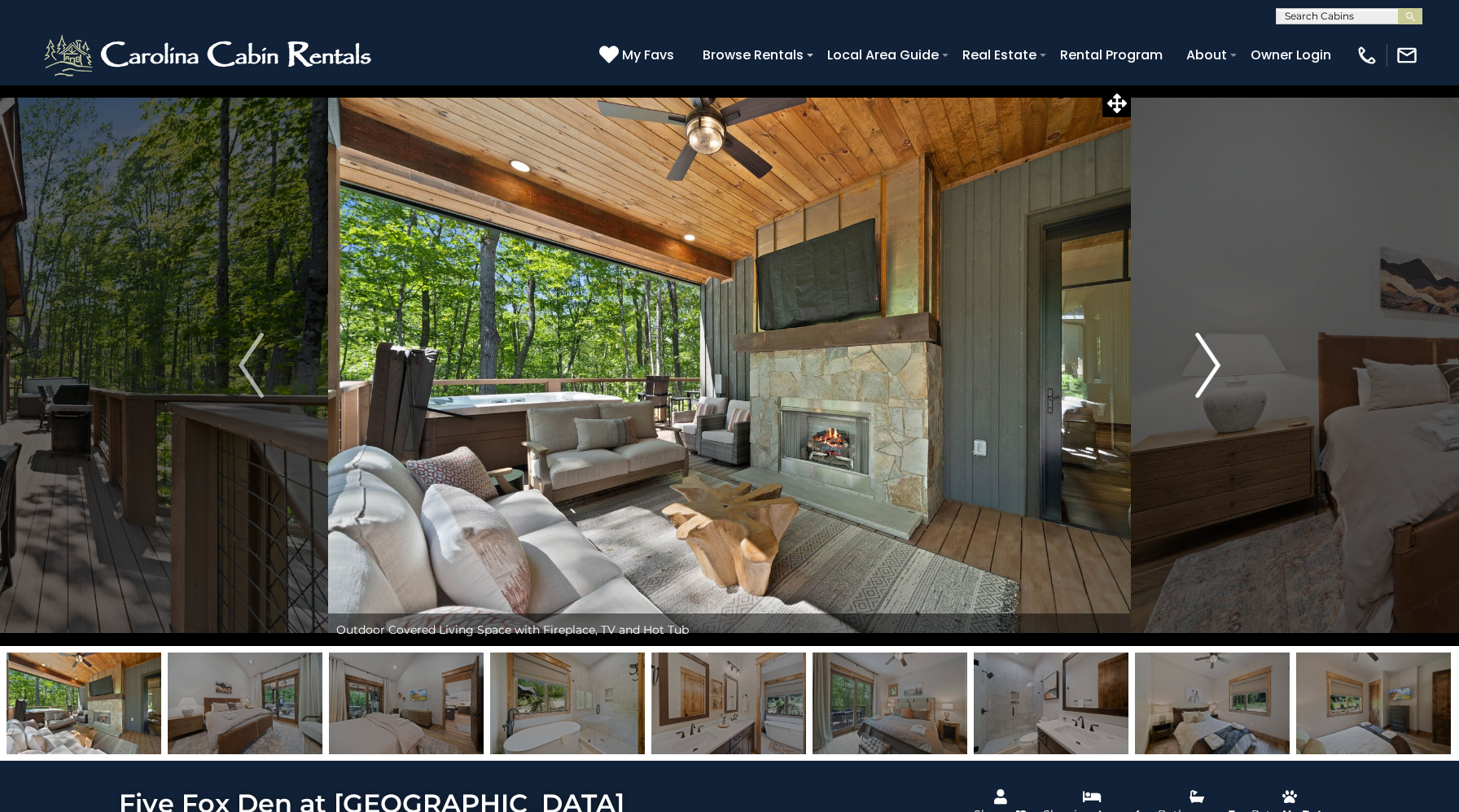
click at [1210, 352] on img "Next" at bounding box center [1207, 365] width 24 height 65
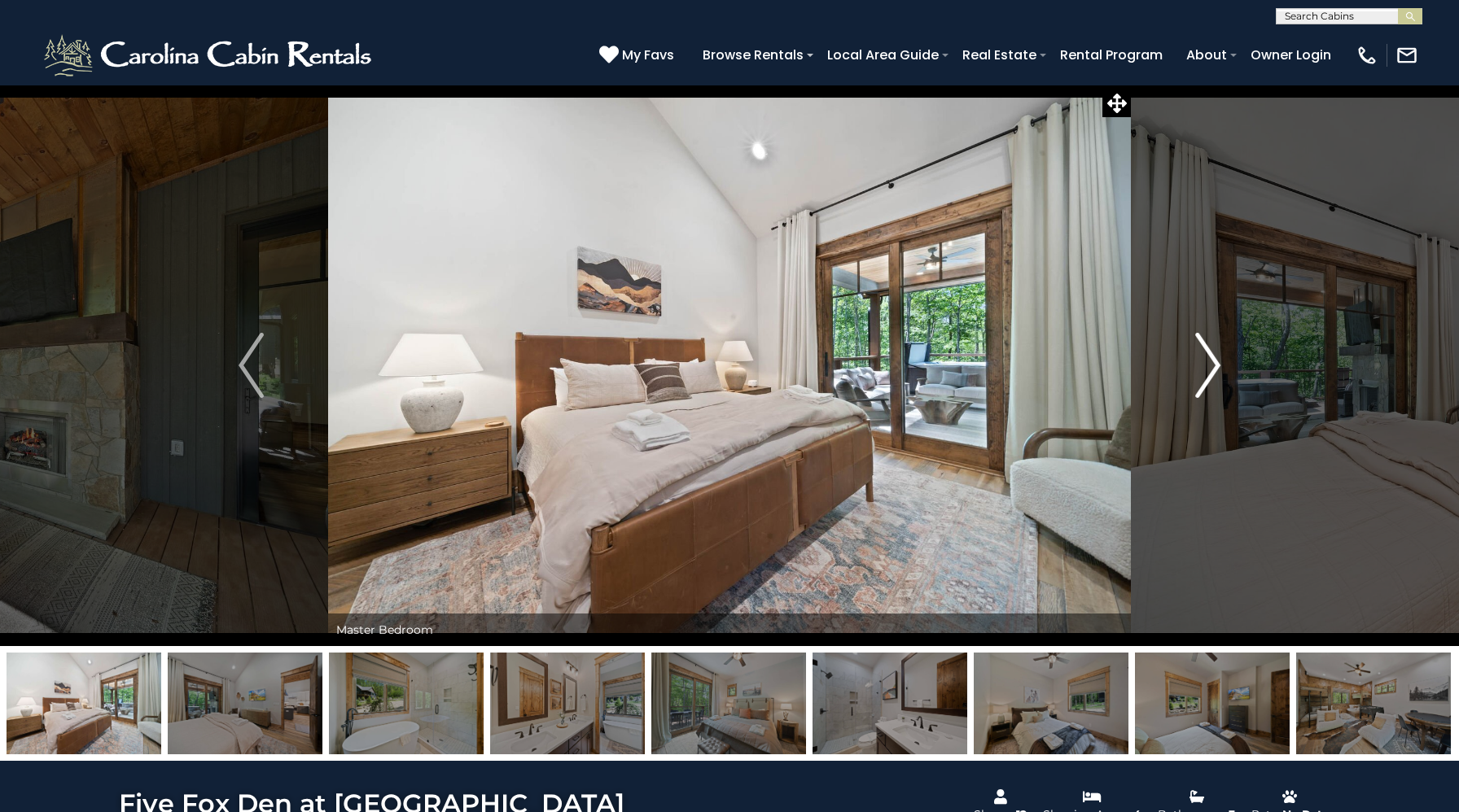
click at [1210, 352] on img "Next" at bounding box center [1207, 365] width 24 height 65
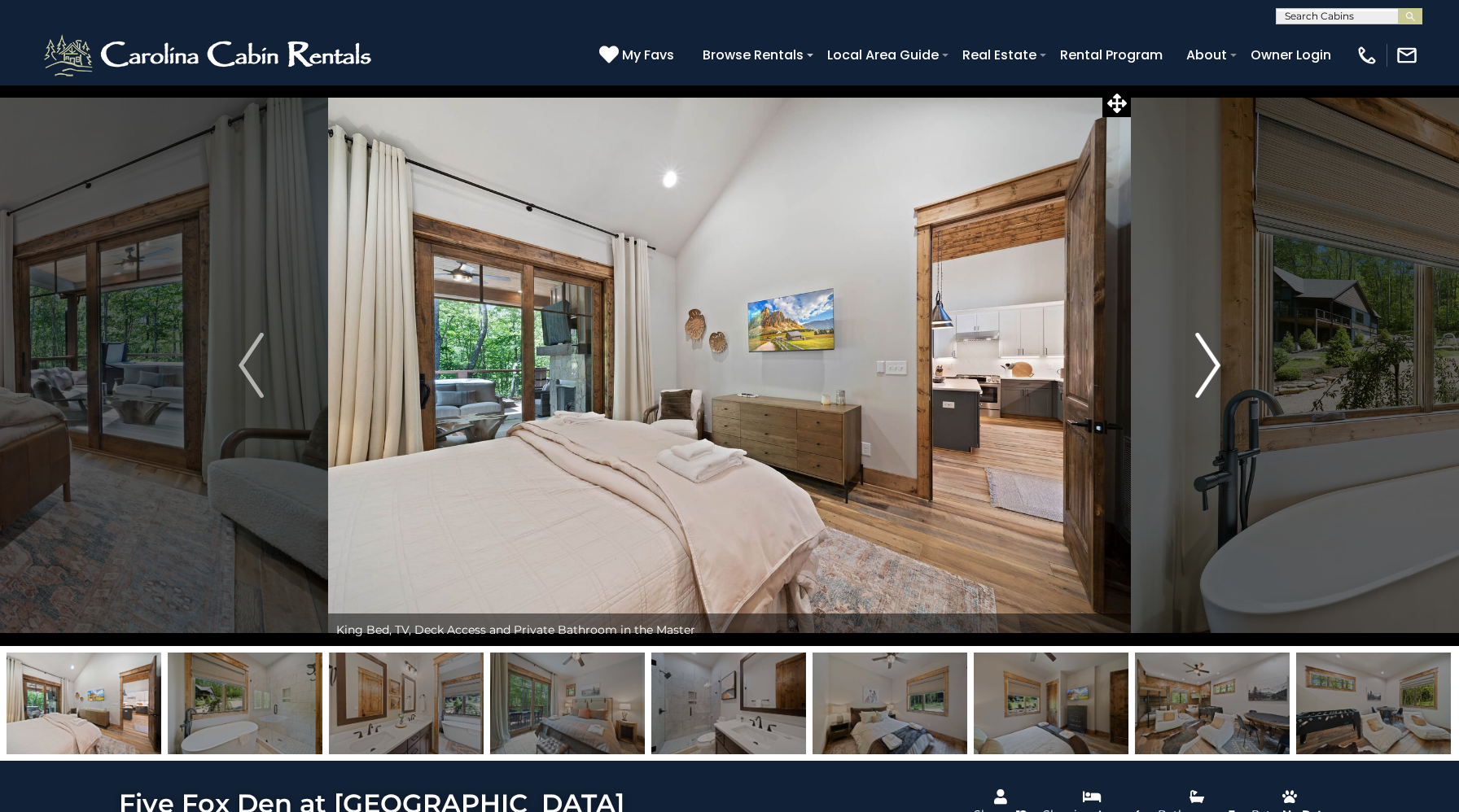
click at [1210, 352] on img "Next" at bounding box center [1207, 365] width 24 height 65
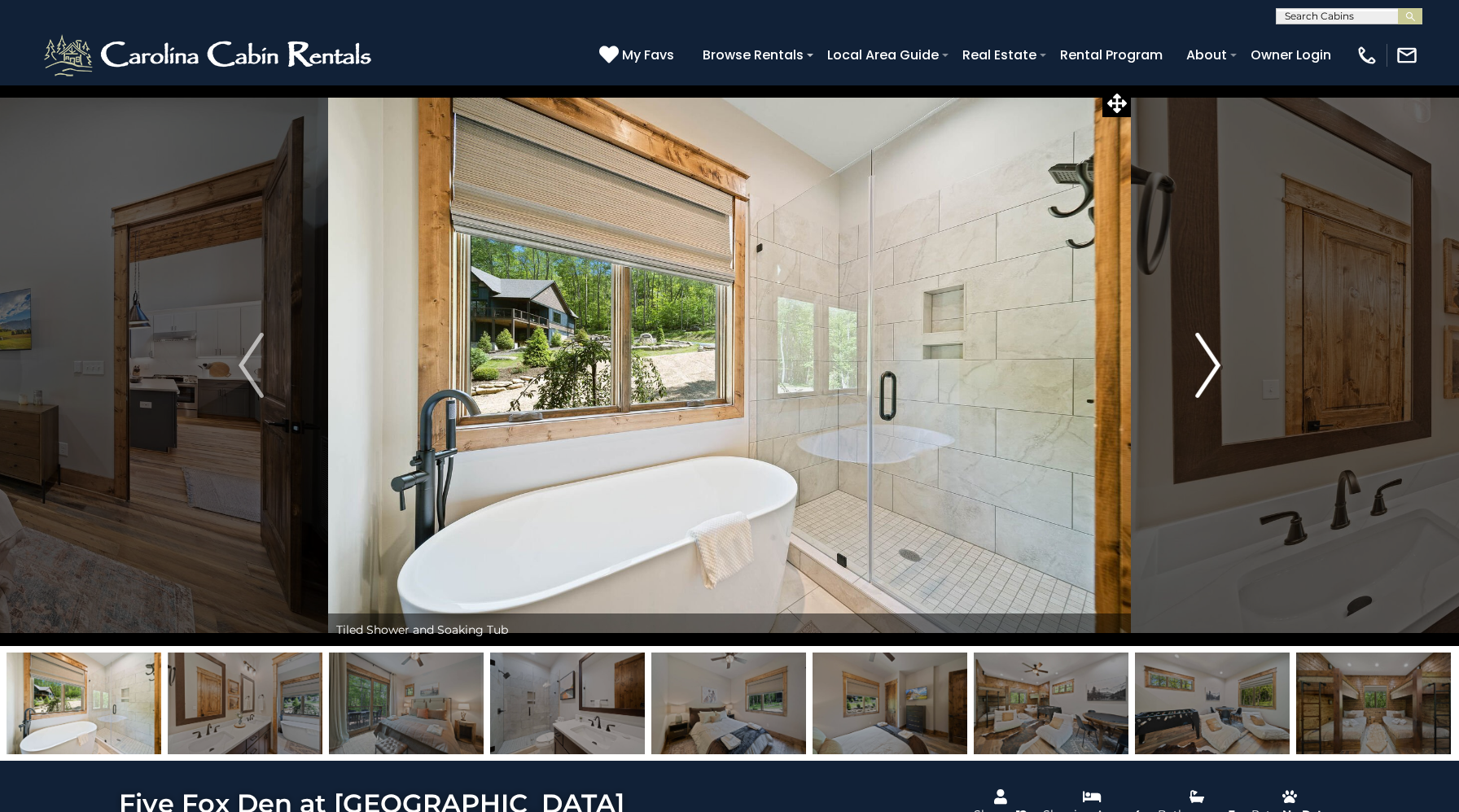
click at [1210, 352] on img "Next" at bounding box center [1207, 365] width 24 height 65
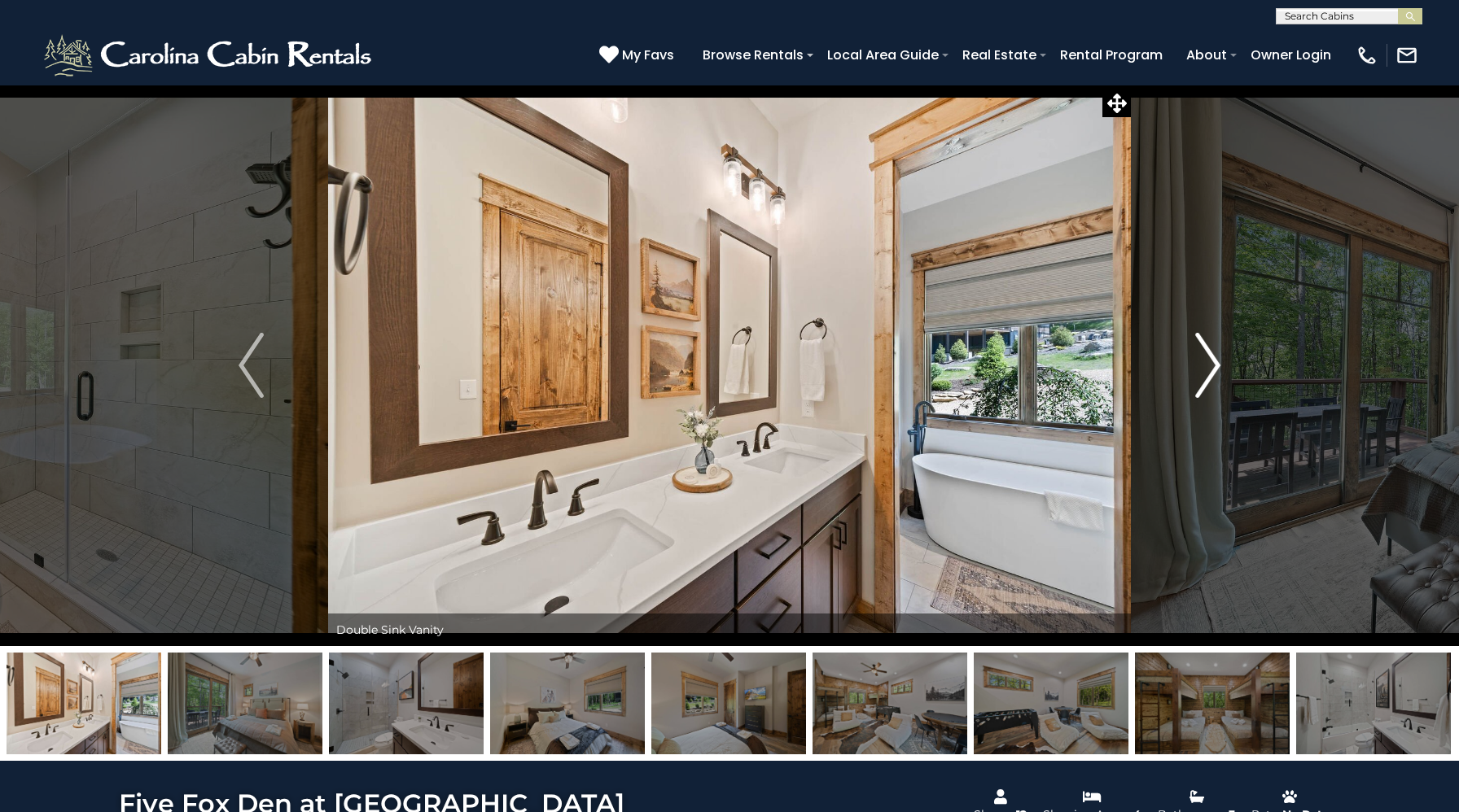
click at [1210, 352] on img "Next" at bounding box center [1207, 365] width 24 height 65
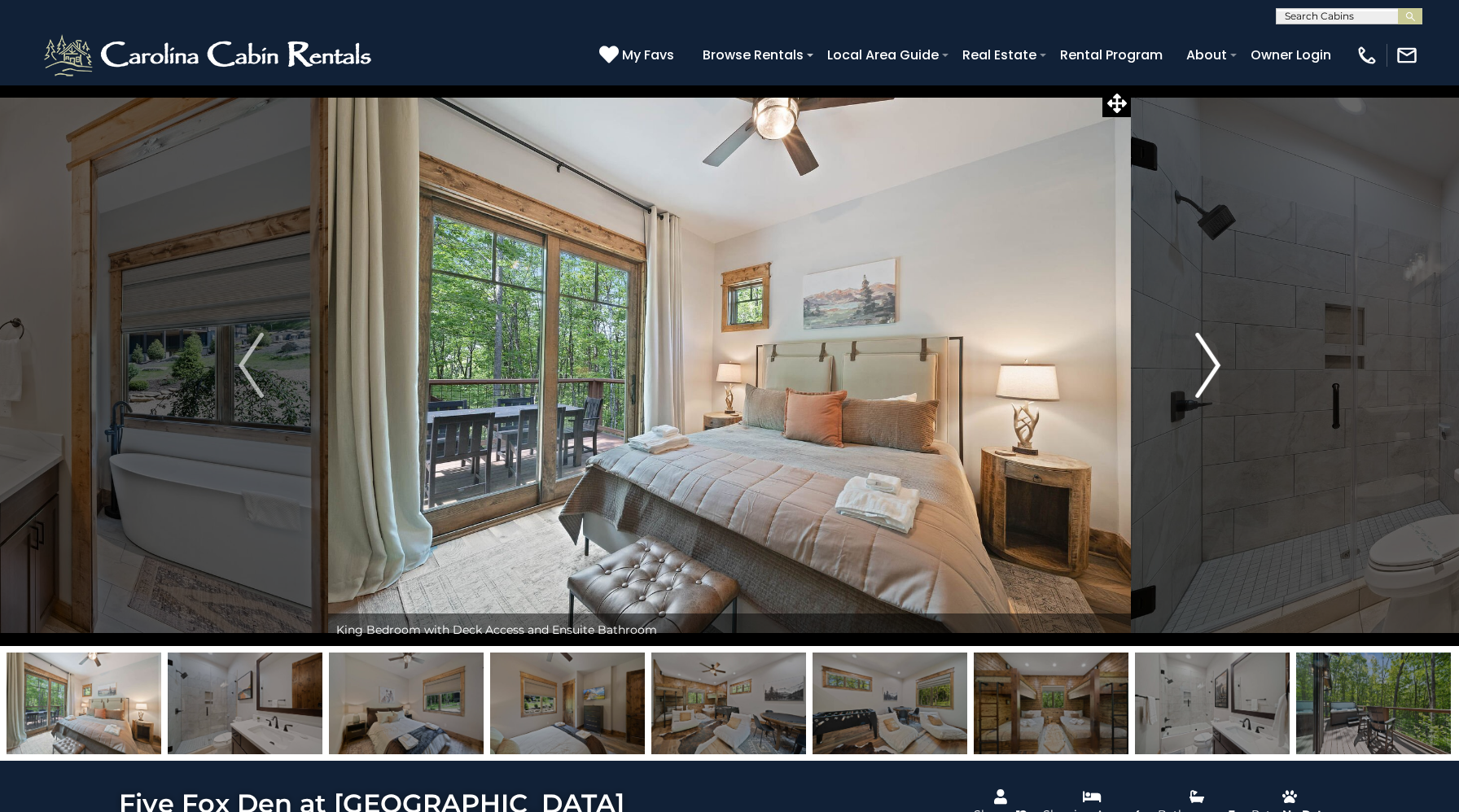
click at [1210, 352] on img "Next" at bounding box center [1207, 365] width 24 height 65
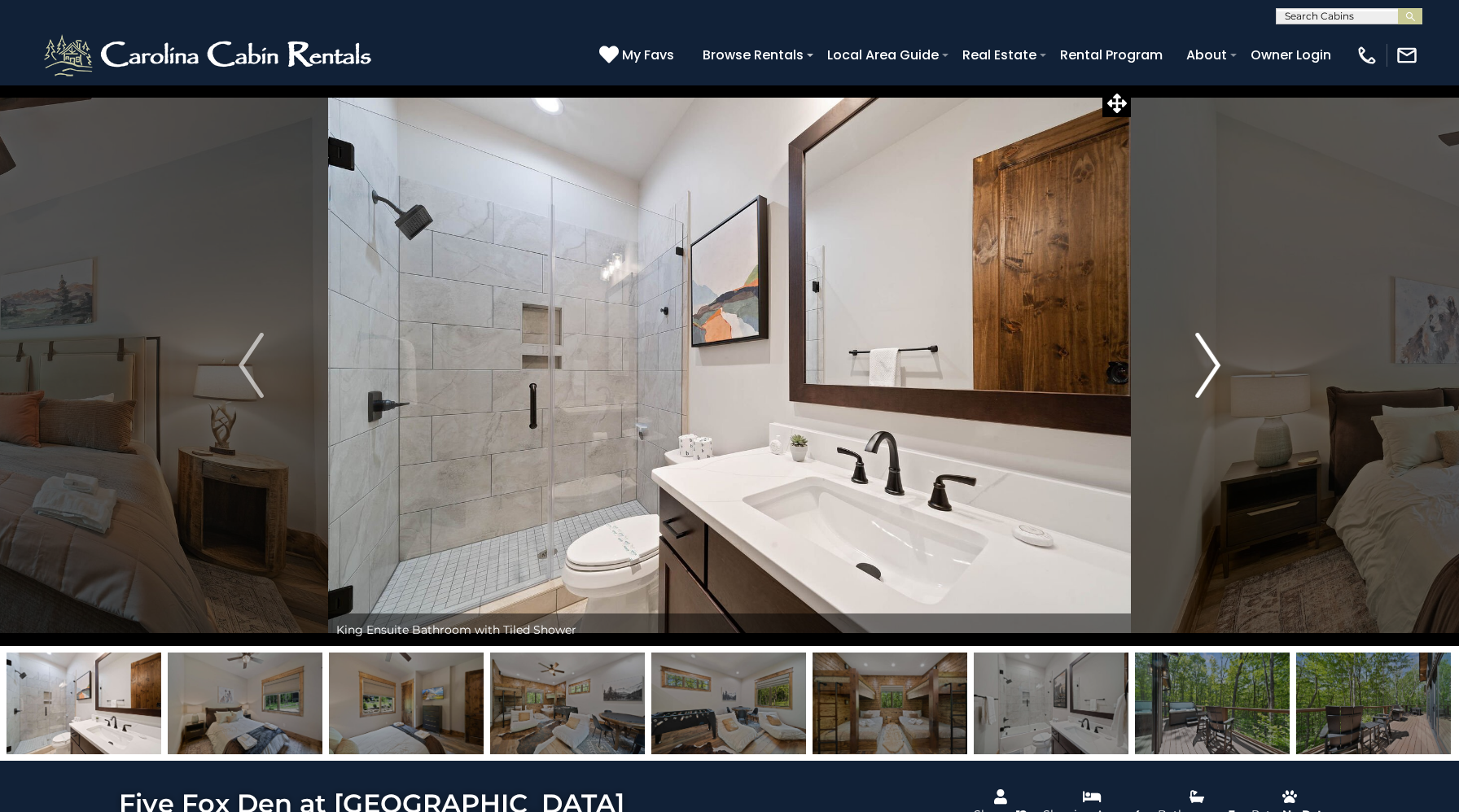
click at [1210, 352] on img "Next" at bounding box center [1207, 365] width 24 height 65
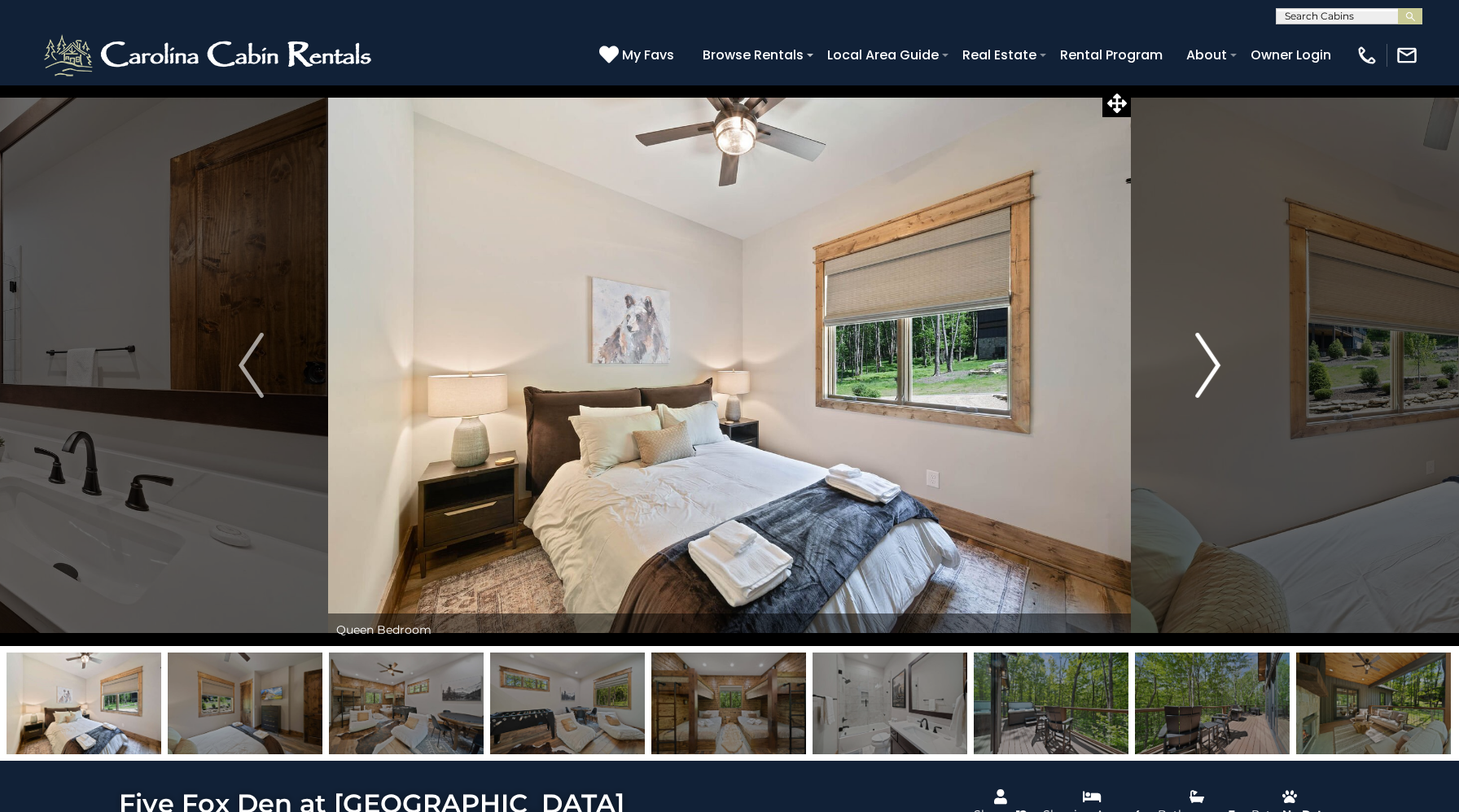
click at [1210, 352] on img "Next" at bounding box center [1207, 365] width 24 height 65
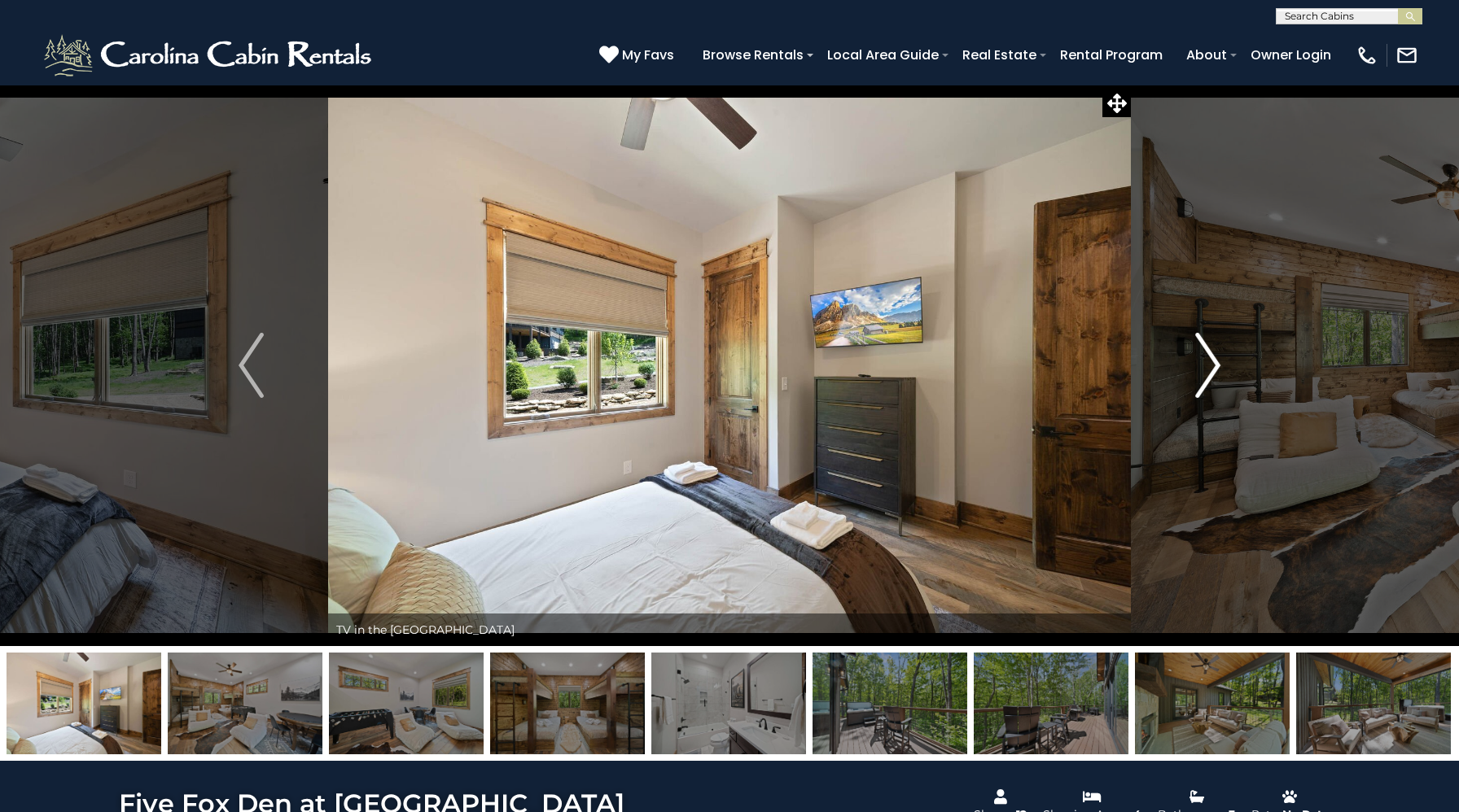
click at [1210, 352] on img "Next" at bounding box center [1207, 365] width 24 height 65
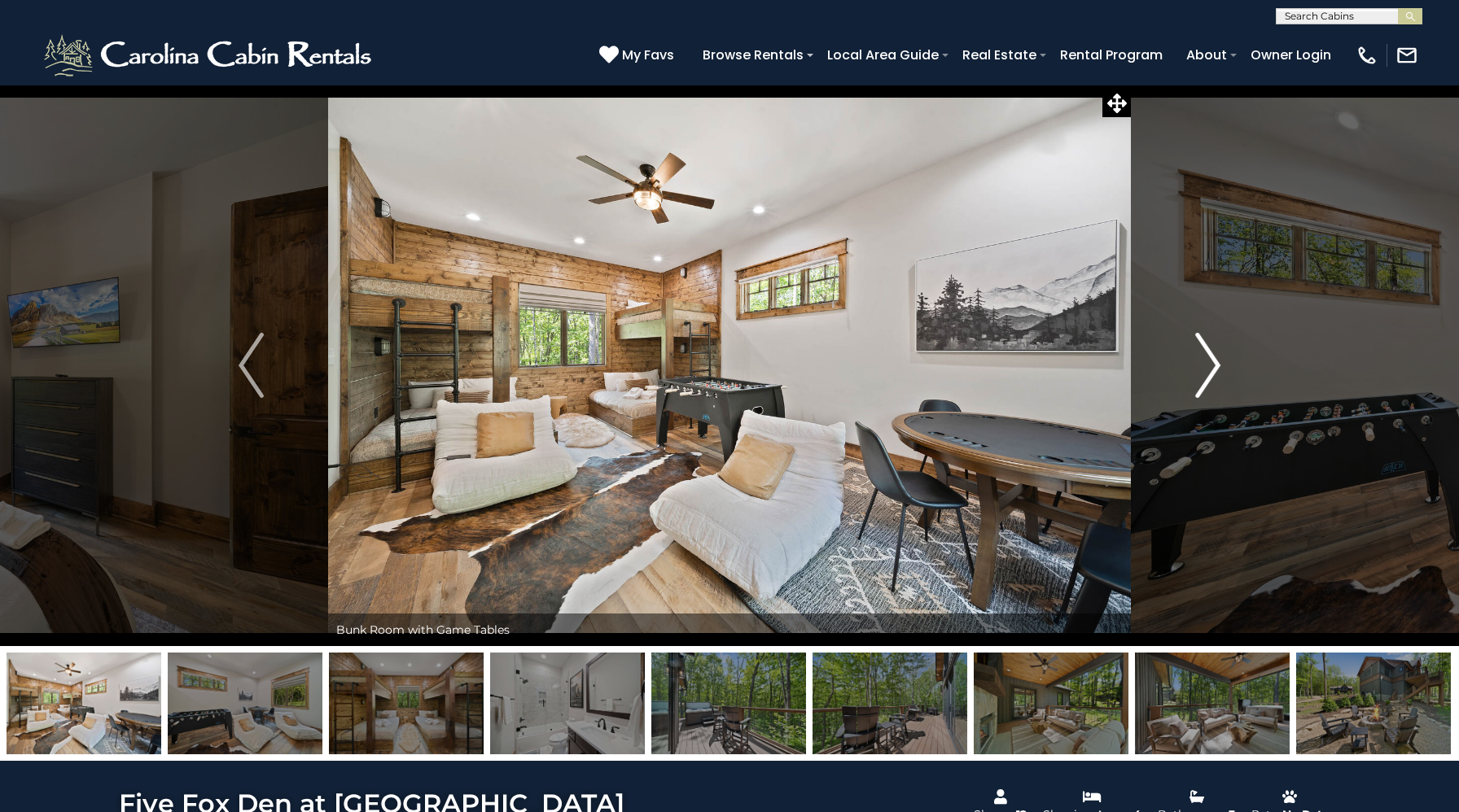
click at [1210, 352] on img "Next" at bounding box center [1207, 365] width 24 height 65
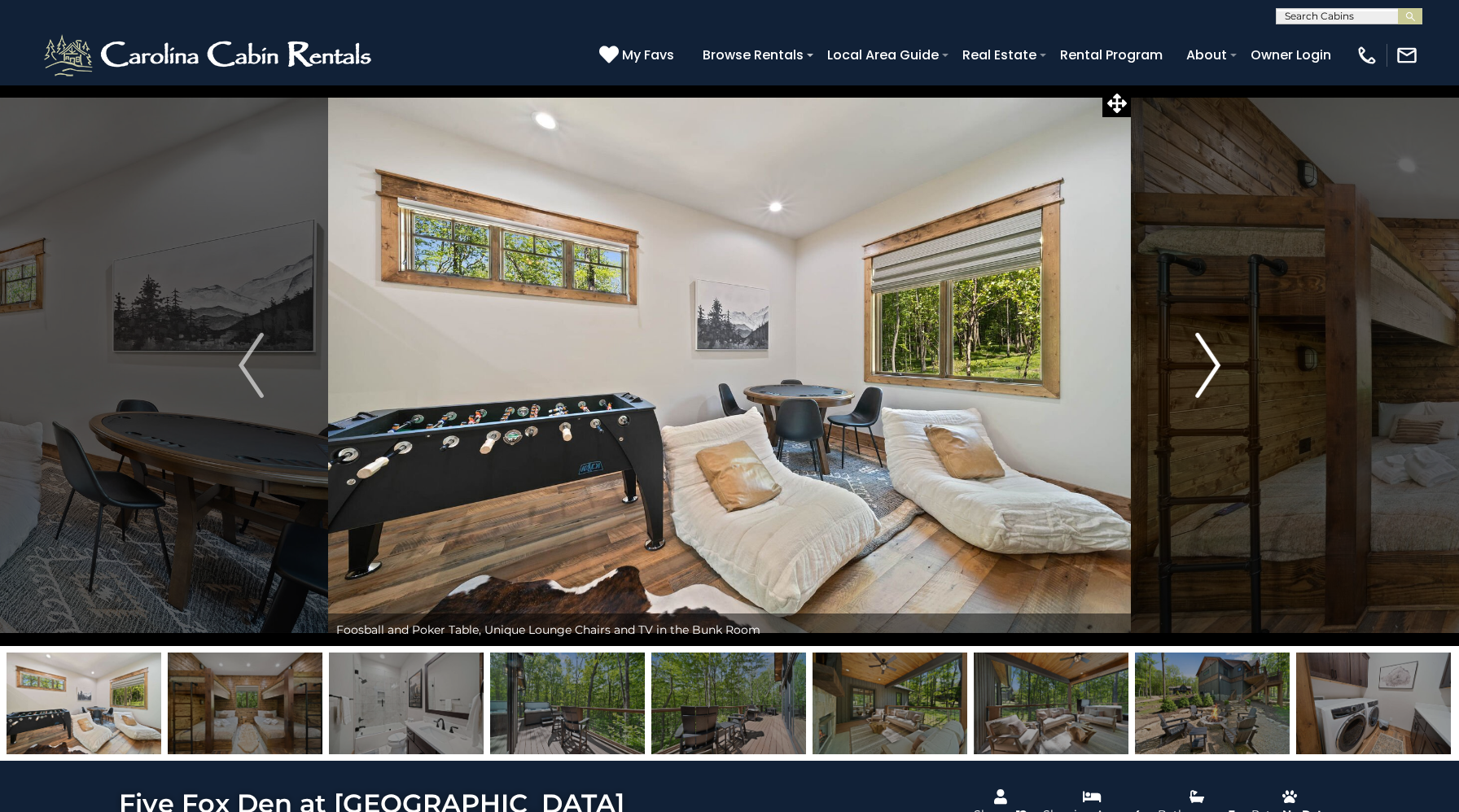
click at [1210, 352] on img "Next" at bounding box center [1207, 365] width 24 height 65
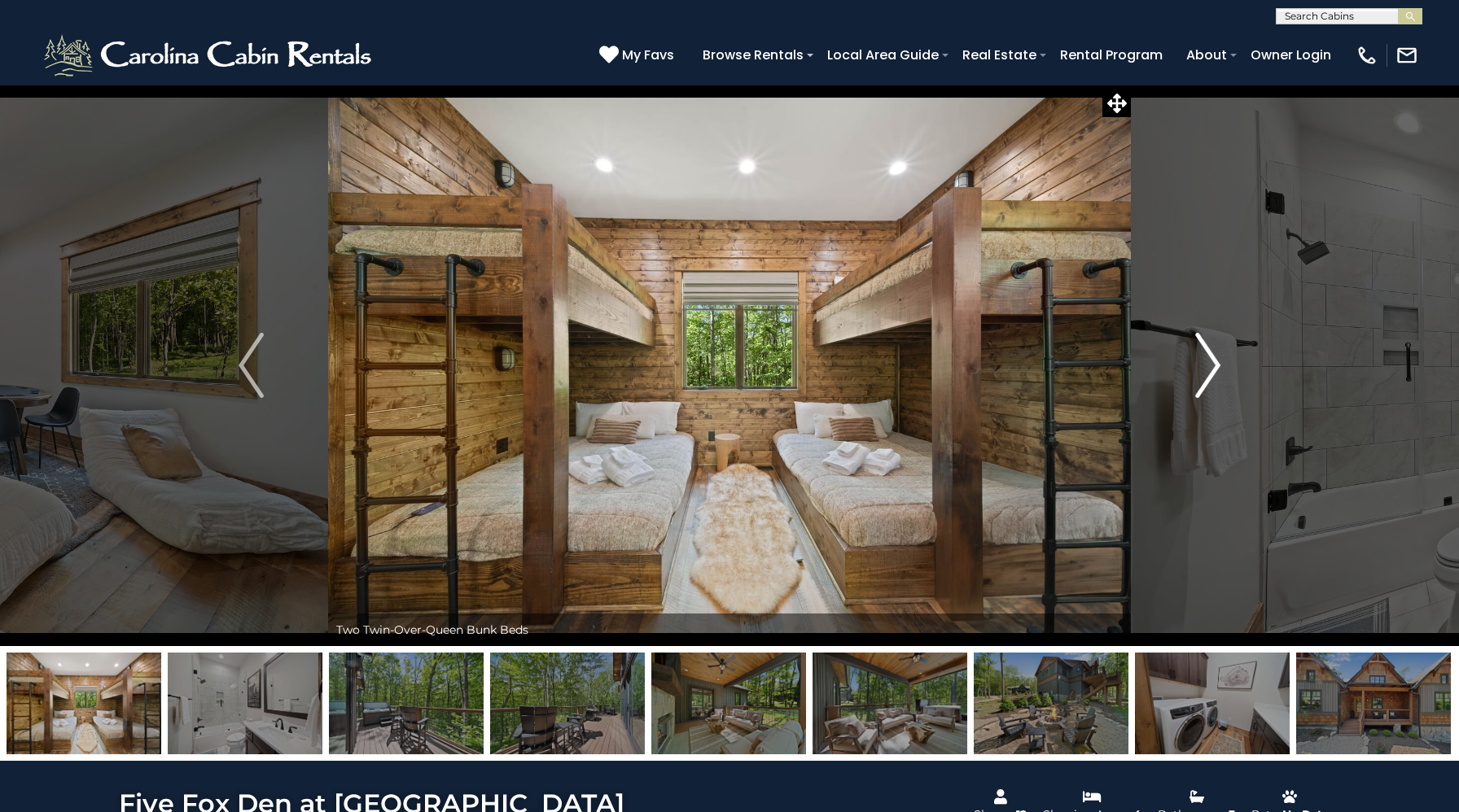
click at [1210, 352] on img "Next" at bounding box center [1207, 365] width 24 height 65
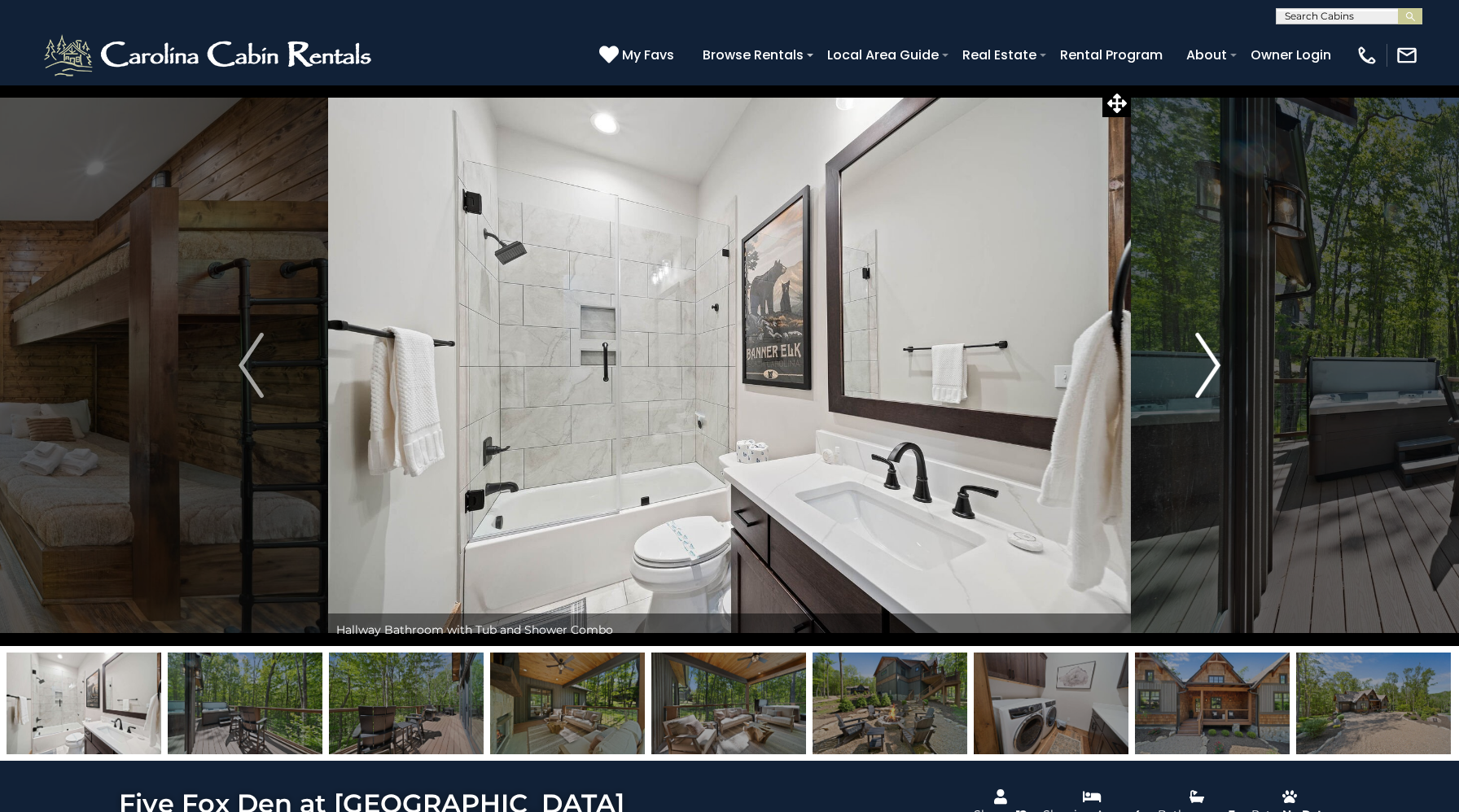
click at [1210, 352] on img "Next" at bounding box center [1207, 365] width 24 height 65
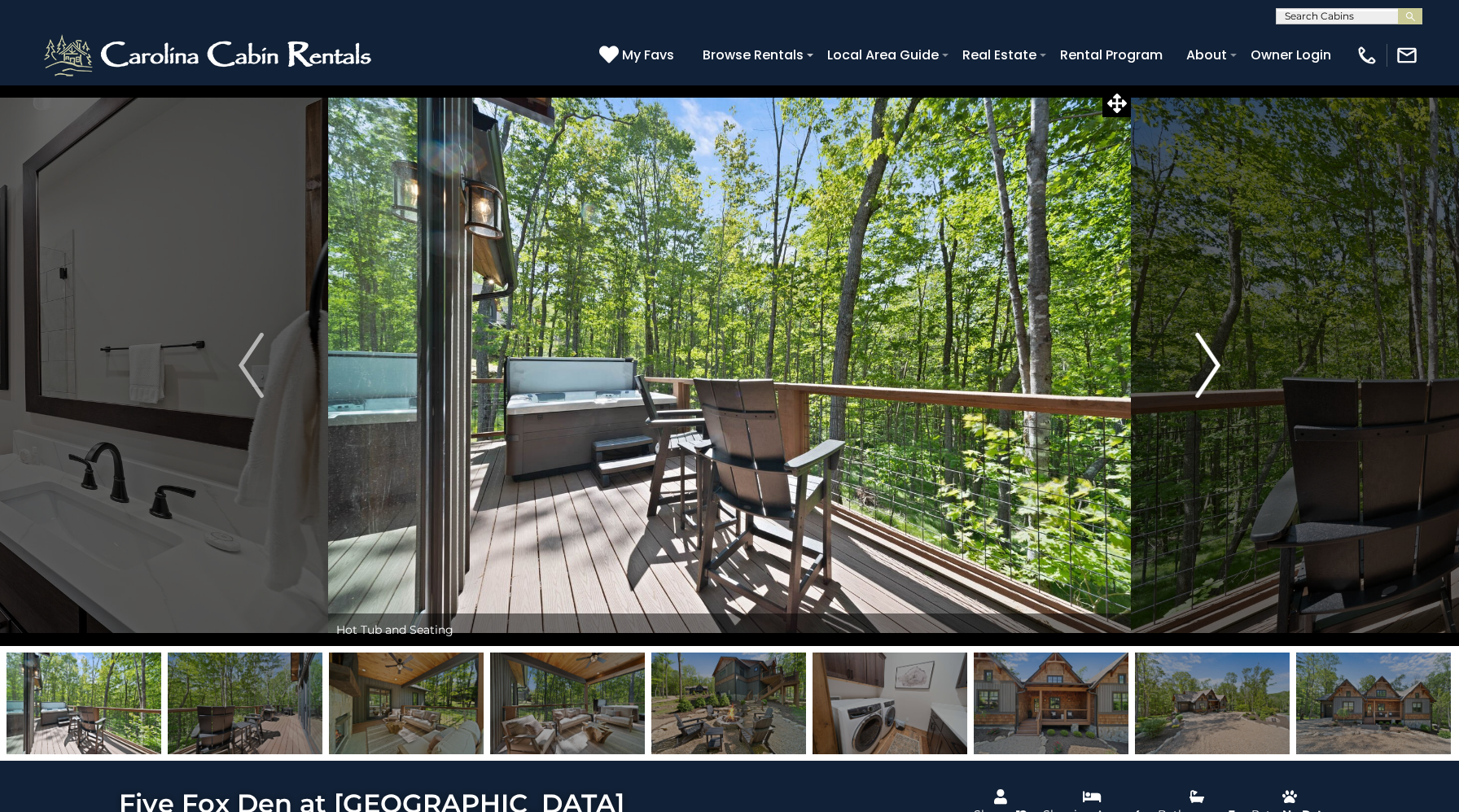
click at [1210, 352] on img "Next" at bounding box center [1207, 365] width 24 height 65
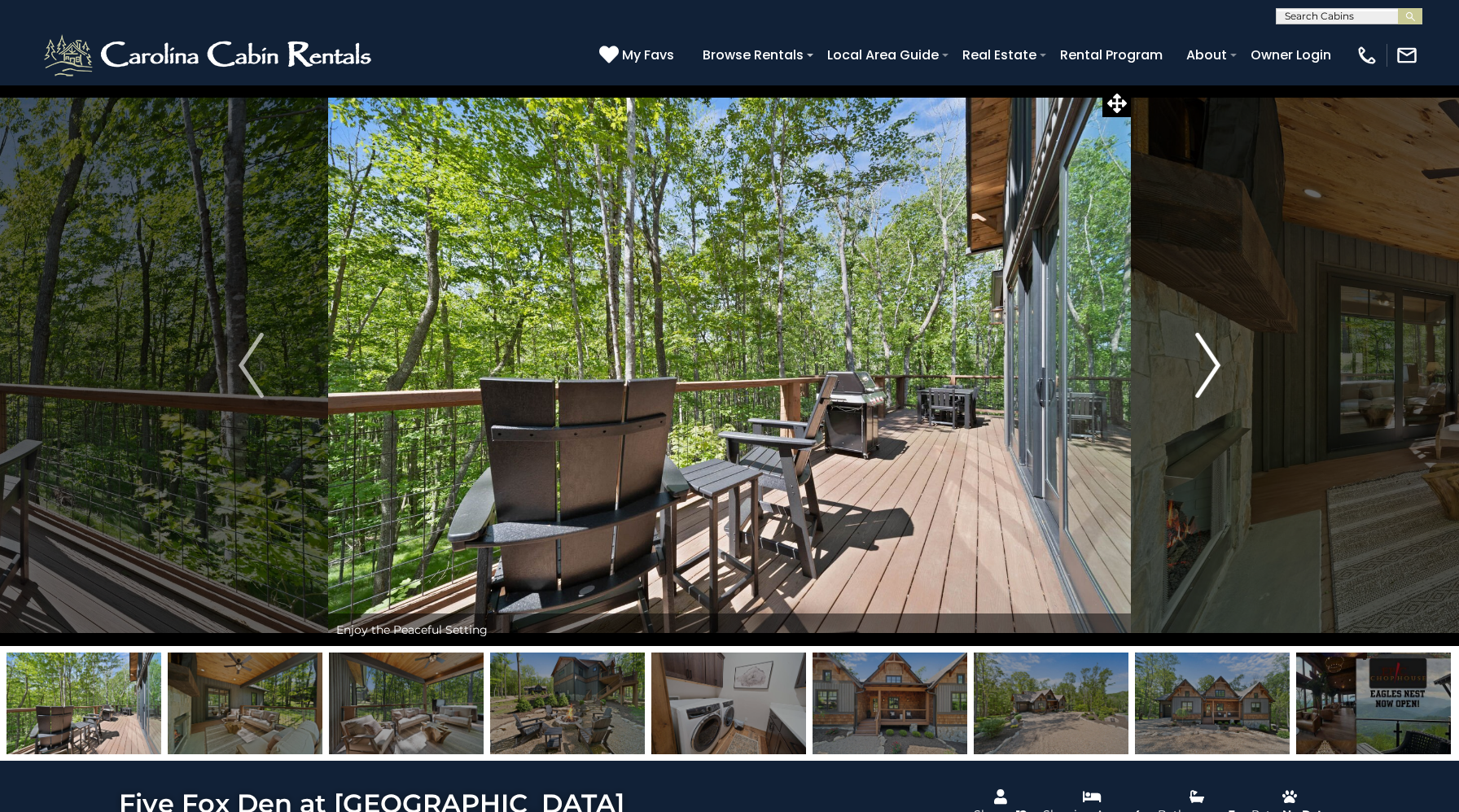
click at [1210, 352] on img "Next" at bounding box center [1207, 365] width 24 height 65
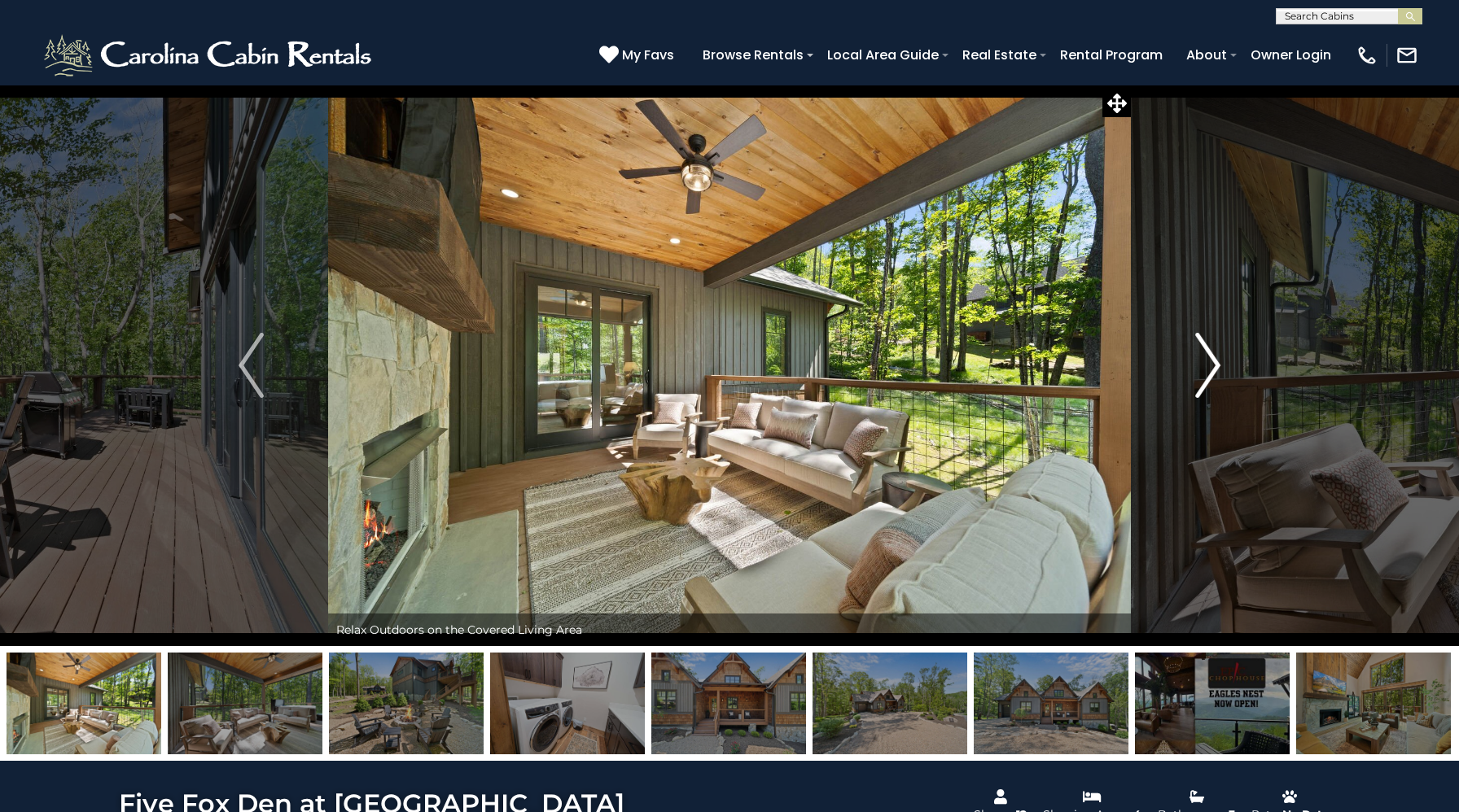
click at [1210, 352] on img "Next" at bounding box center [1207, 365] width 24 height 65
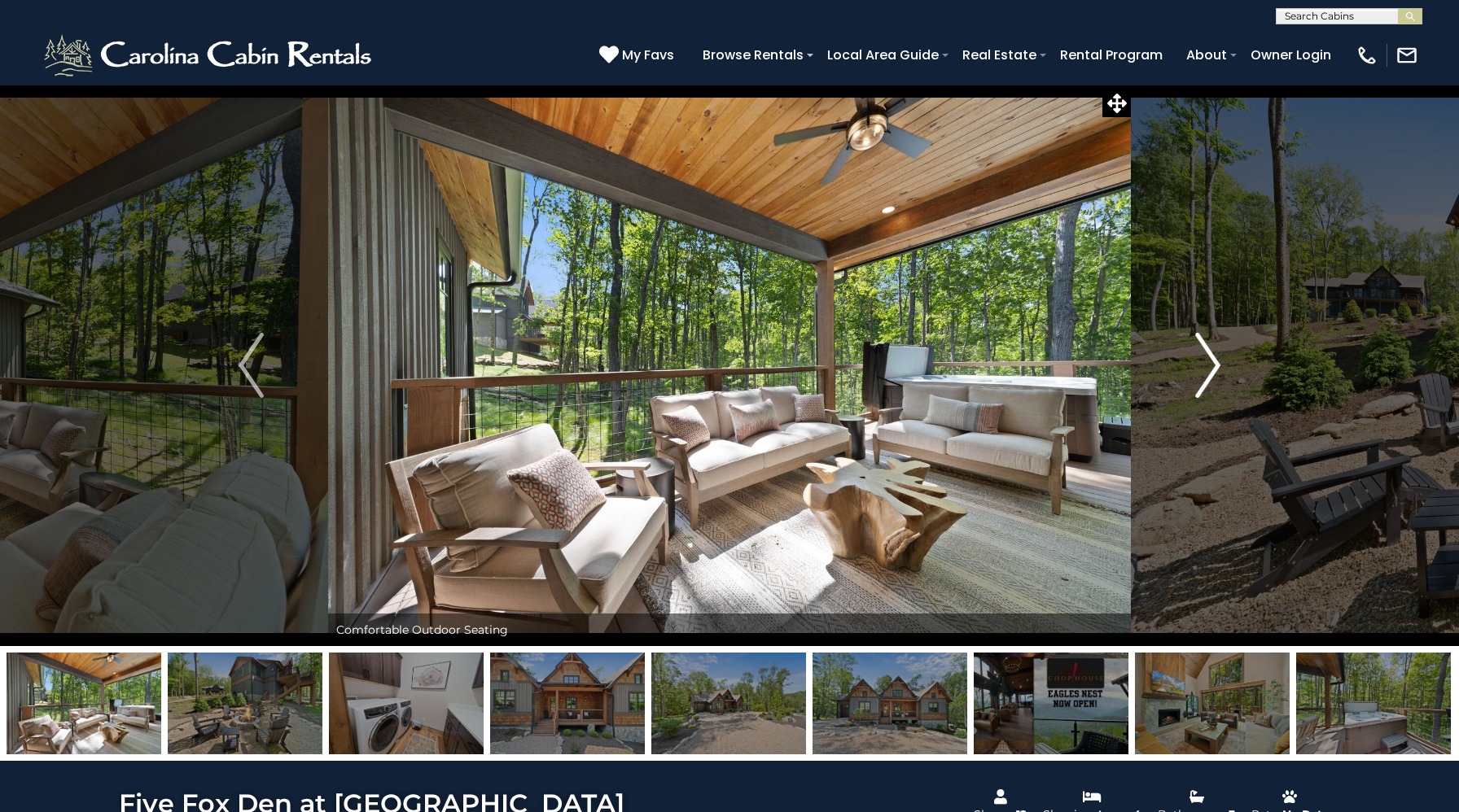
click at [1210, 352] on img "Next" at bounding box center [1207, 365] width 24 height 65
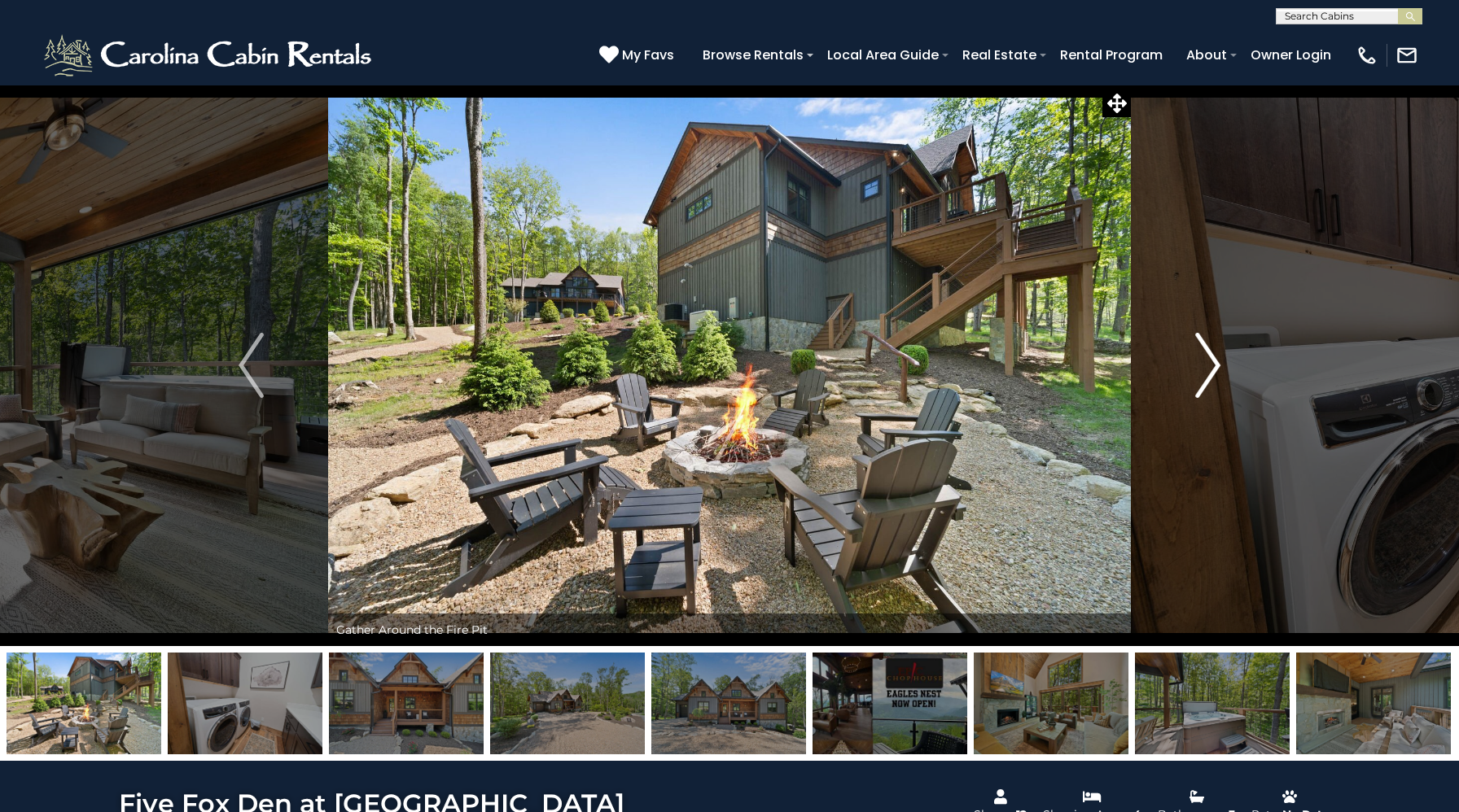
click at [1210, 352] on img "Next" at bounding box center [1207, 365] width 24 height 65
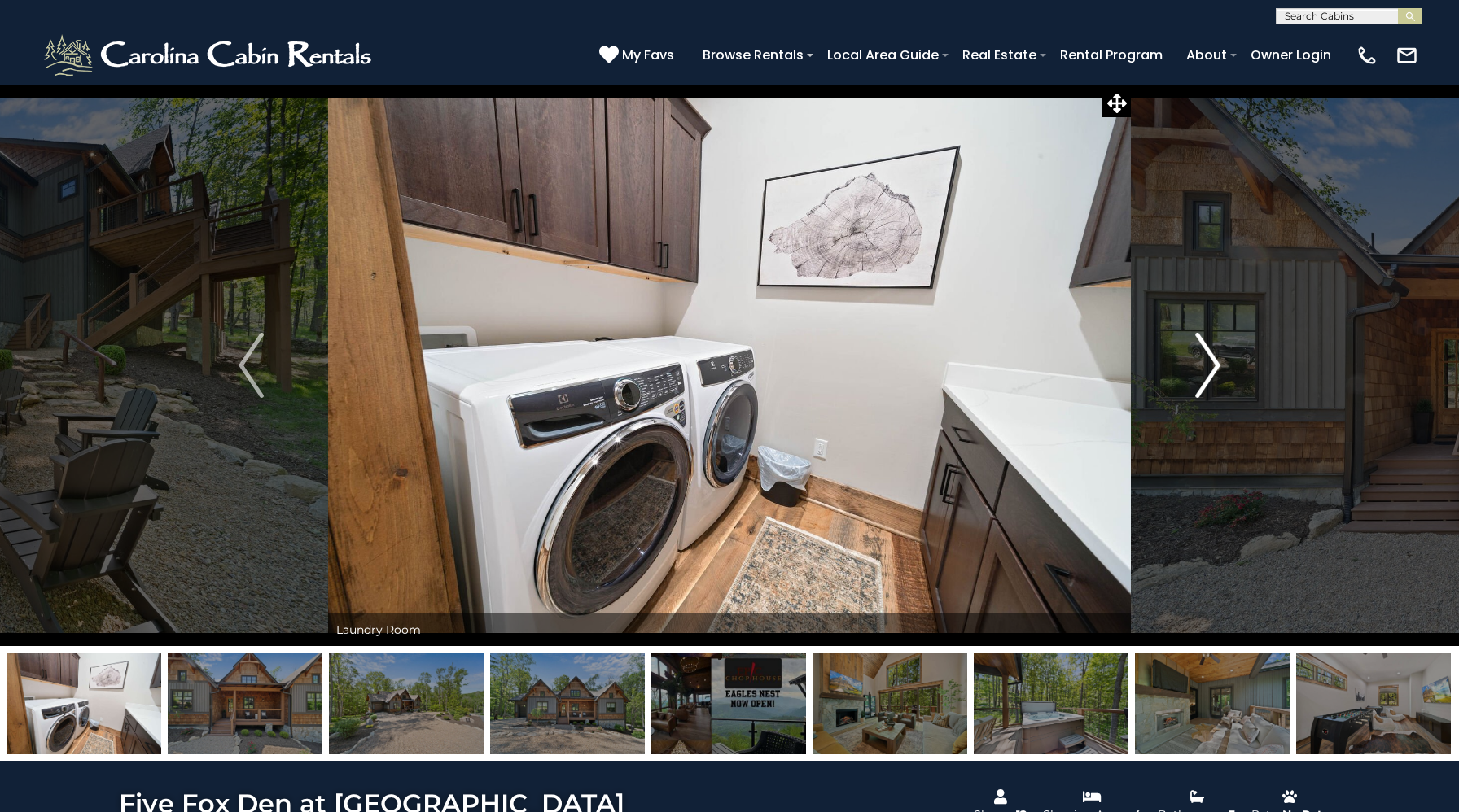
click at [1210, 352] on img "Next" at bounding box center [1207, 365] width 24 height 65
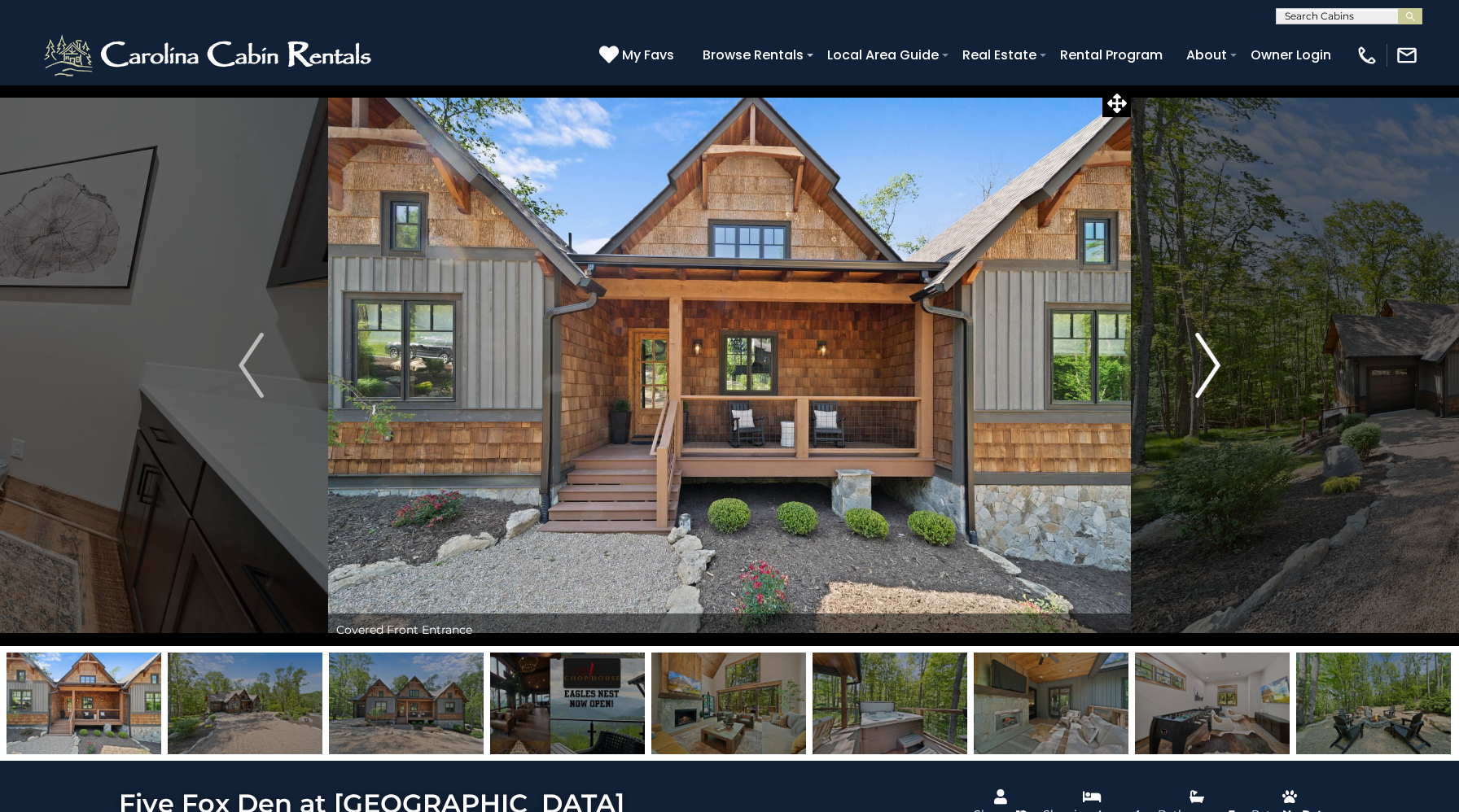
click at [1210, 352] on img "Next" at bounding box center [1207, 365] width 24 height 65
